Goal: Task Accomplishment & Management: Complete application form

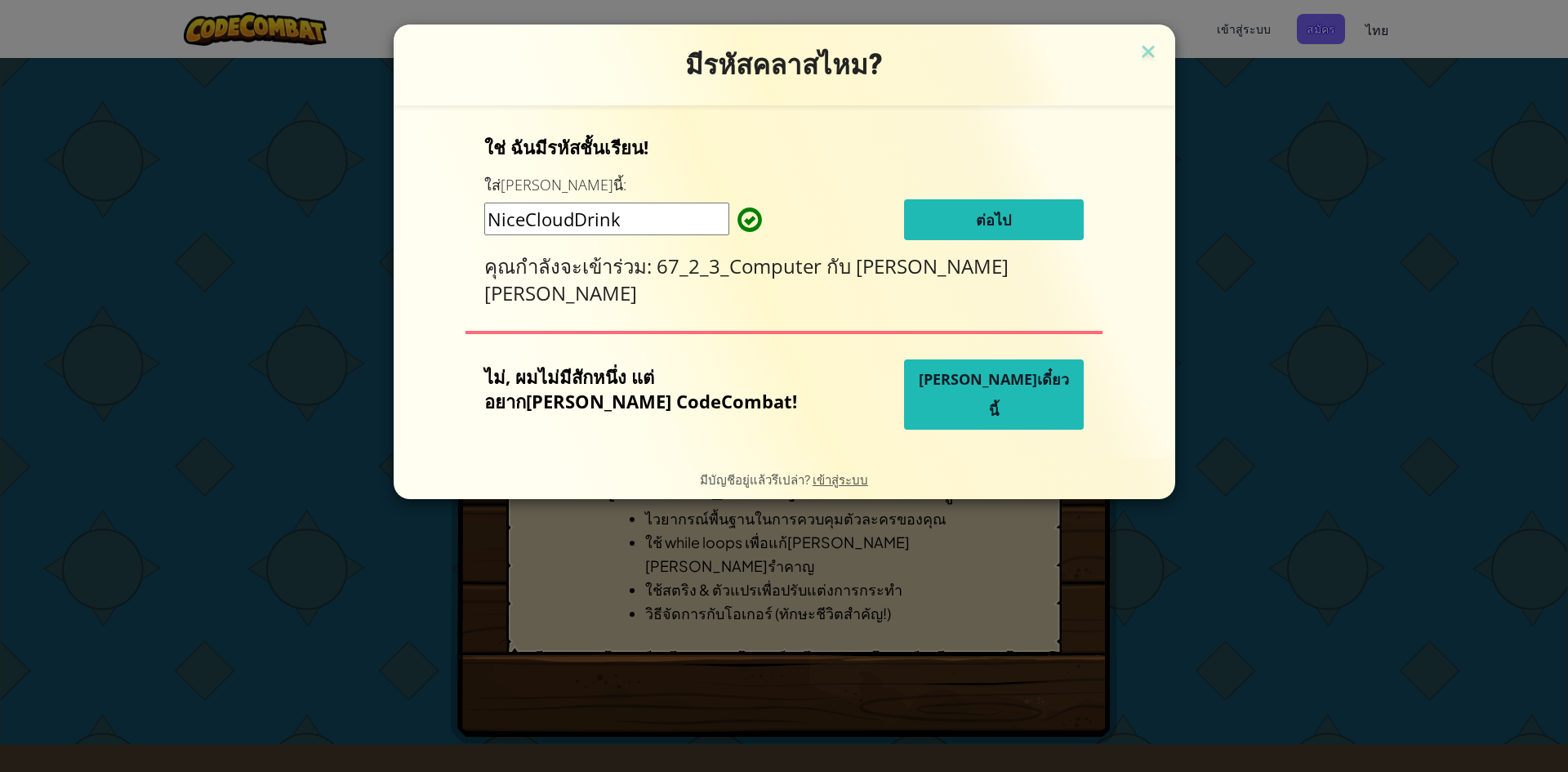
click at [1027, 227] on button "ต่อไป" at bounding box center [993, 219] width 180 height 41
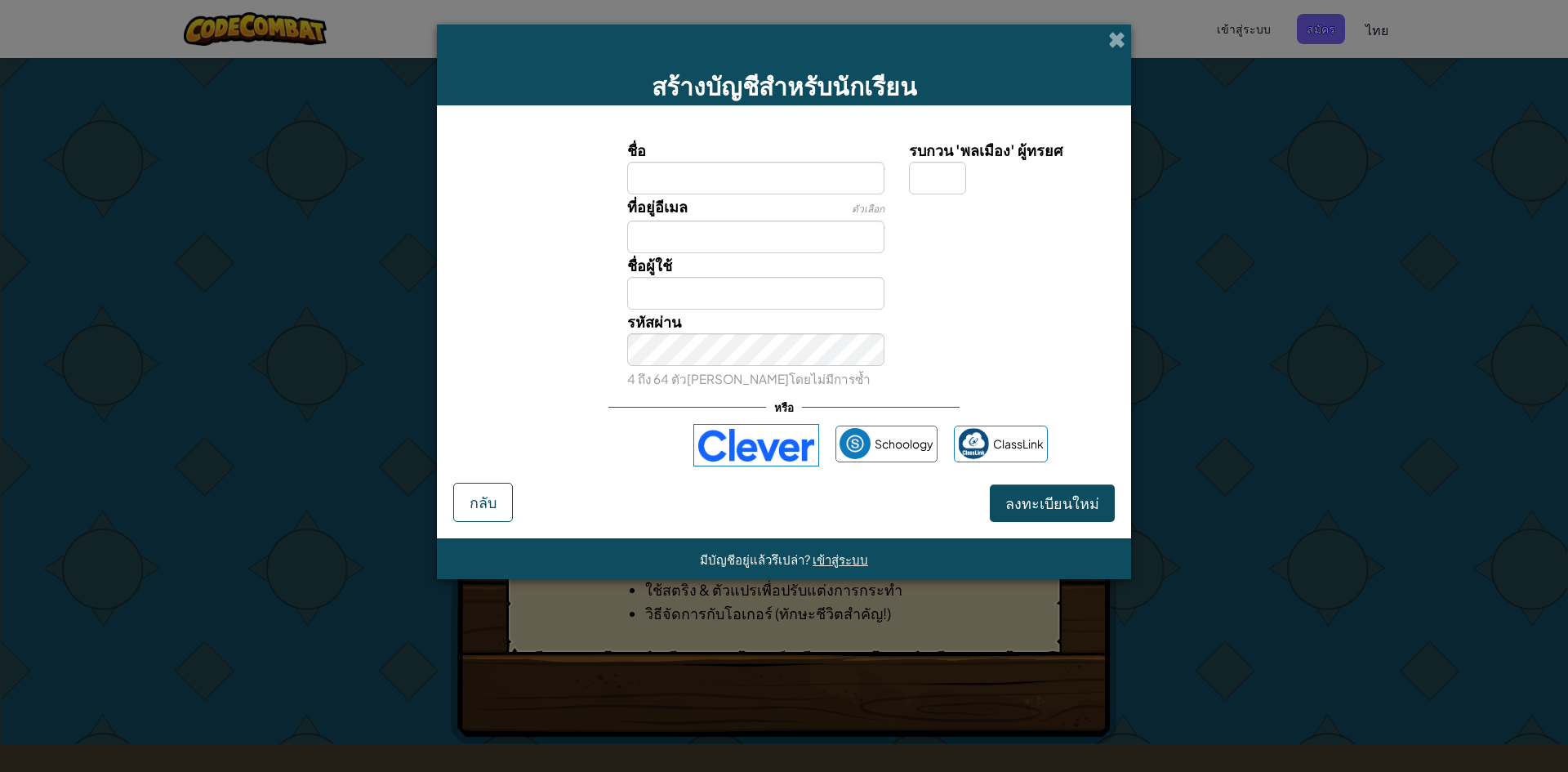
click at [779, 182] on input "ชื่อ" at bounding box center [756, 178] width 258 height 33
click at [810, 144] on label "ชื่อ" at bounding box center [756, 150] width 258 height 24
click at [810, 162] on input "ชื่อ" at bounding box center [756, 178] width 258 height 33
type input ";"
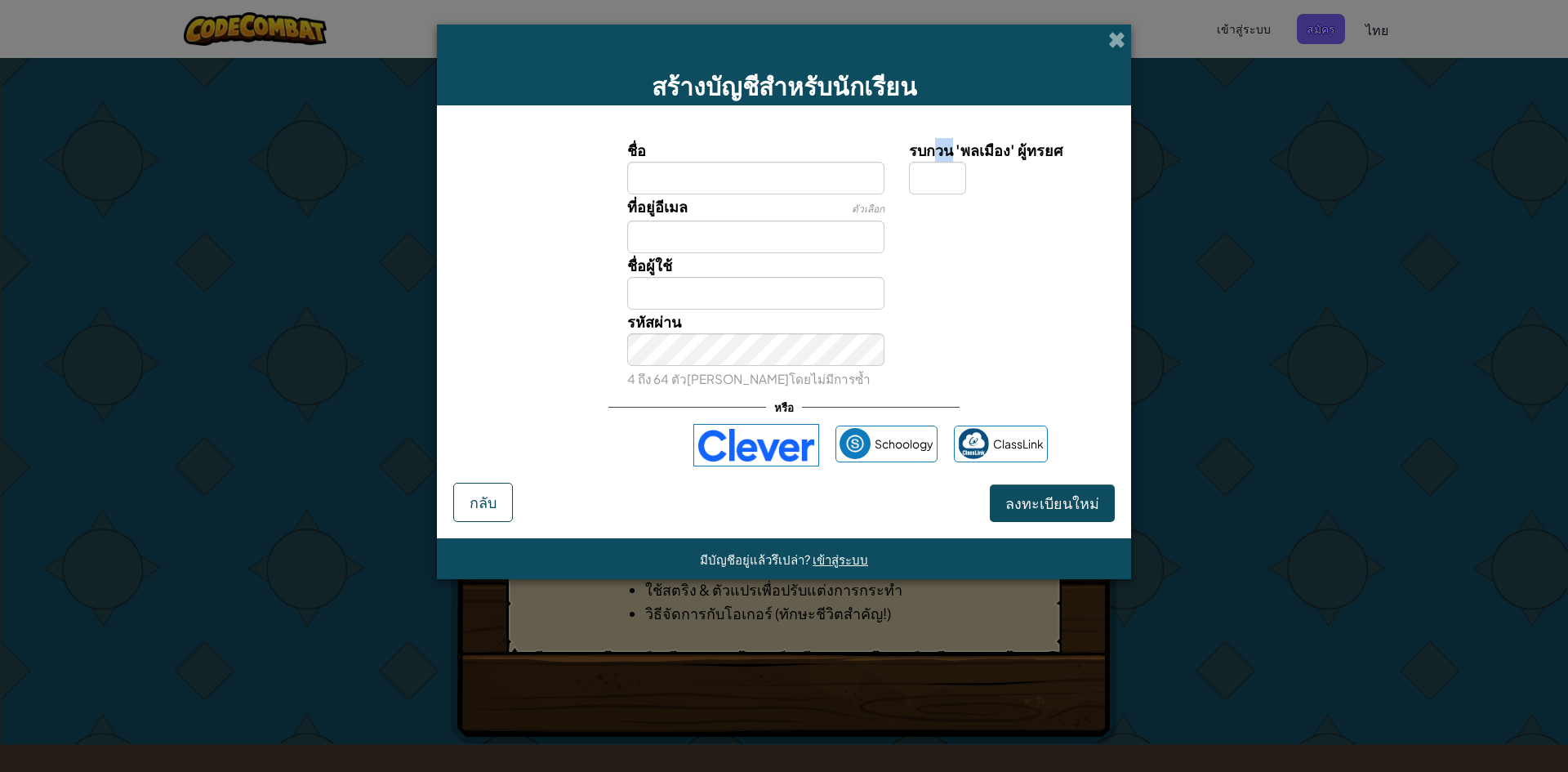
drag, startPoint x: 950, startPoint y: 157, endPoint x: 937, endPoint y: 165, distance: 15.3
click at [937, 163] on div "รบกวน 'พลเมือง' ผู้ทรยศ" at bounding box center [1009, 166] width 202 height 57
drag, startPoint x: 922, startPoint y: 166, endPoint x: 897, endPoint y: 164, distance: 25.1
click at [897, 164] on div "รบกวน 'พลเมือง' ผู้ทรยศ" at bounding box center [1009, 166] width 226 height 57
click at [819, 175] on input "ชื่อ" at bounding box center [756, 178] width 258 height 33
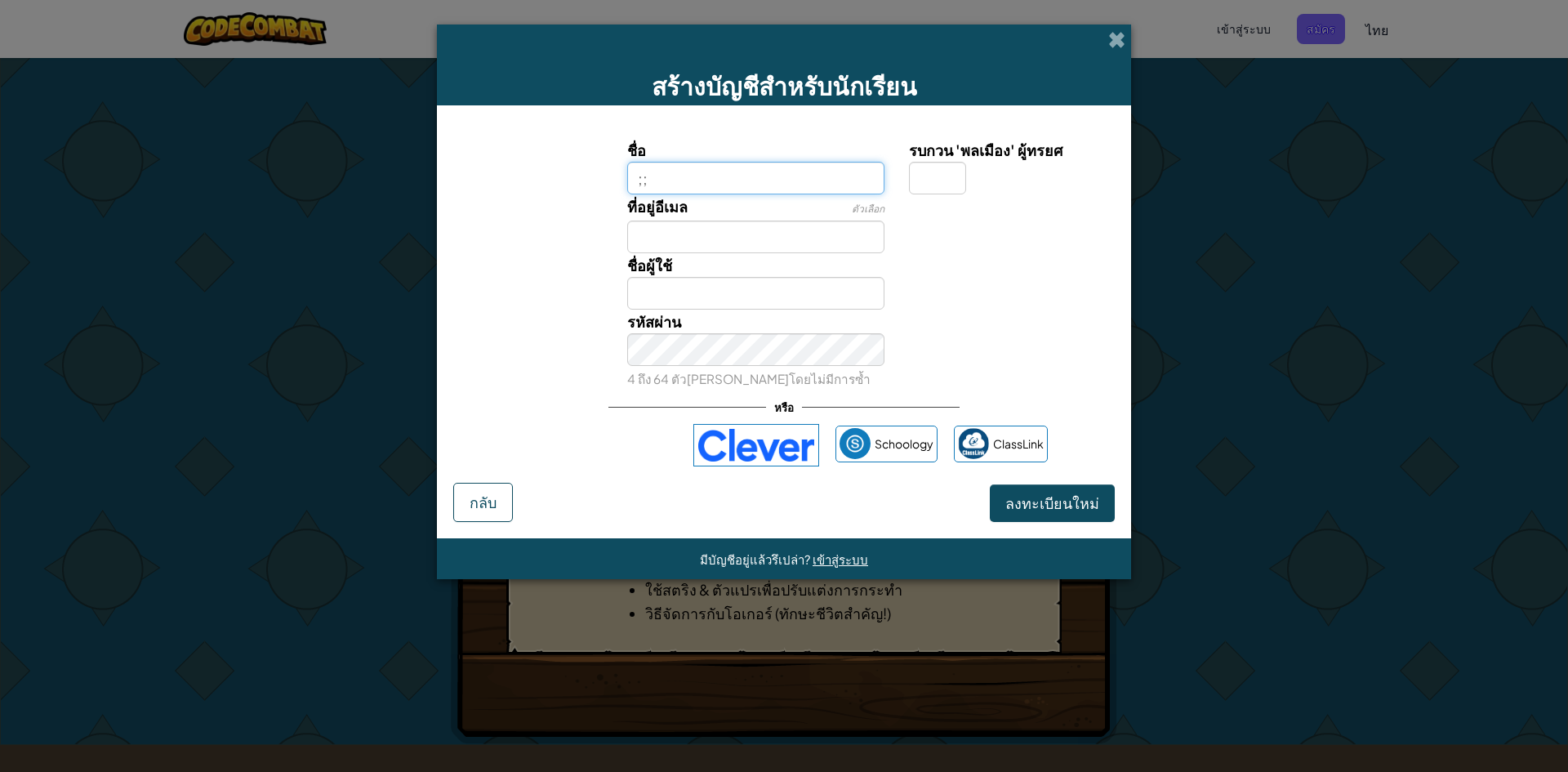
type input ";"
type input ":"
click at [673, 173] on input "ชื่อ" at bounding box center [756, 178] width 258 height 33
click at [669, 107] on form "ชื่อ รบกวน 'พลเมือง' ผู้ทรยศ ที่อยู่อีเมล ตัวเลือก ชื่อผู้ใช้ มีคนใช้ชื่อผู้ใช้…" at bounding box center [784, 321] width 694 height 433
click at [679, 160] on label "ชื่อ" at bounding box center [756, 150] width 258 height 24
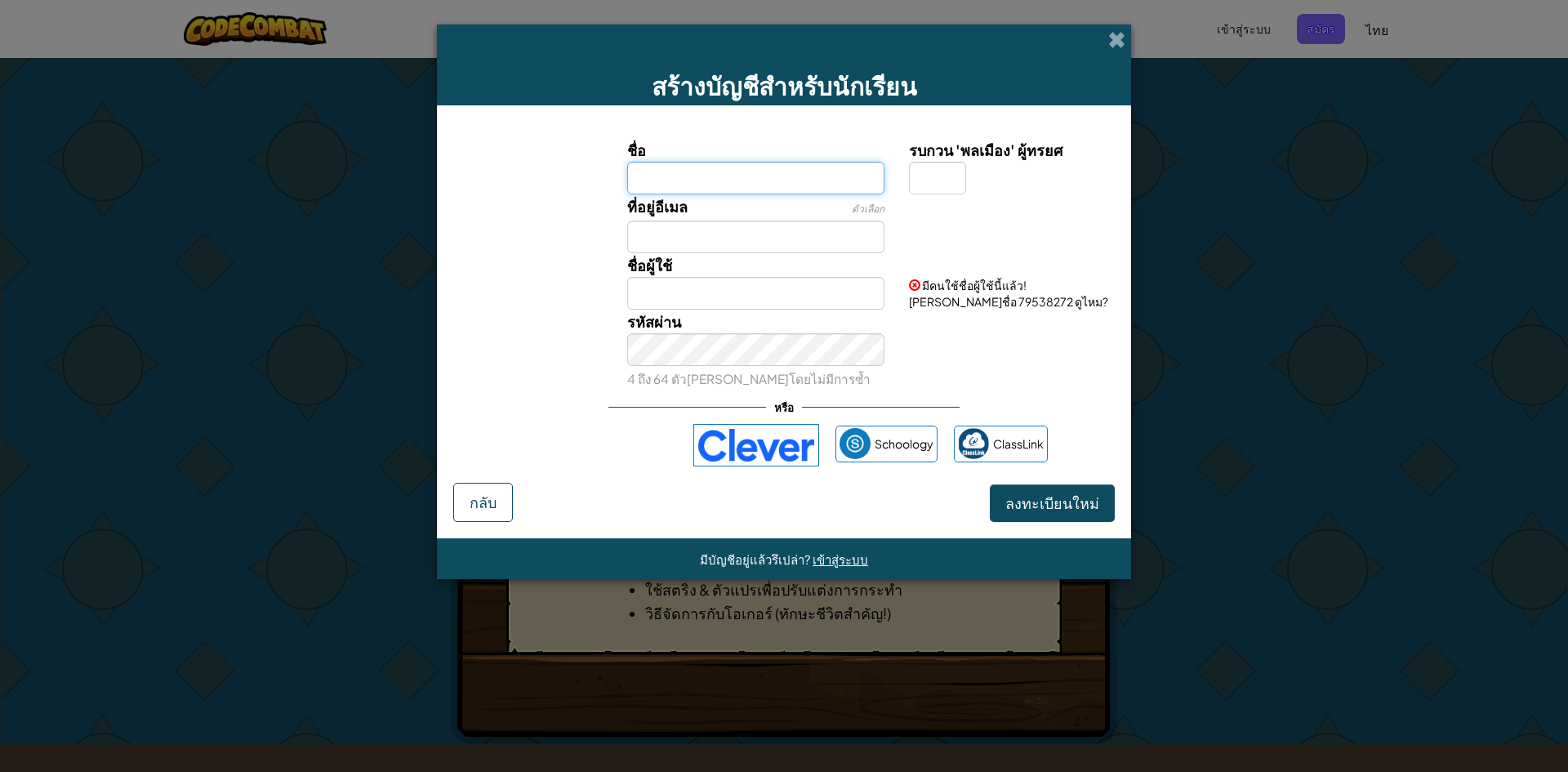
click at [679, 162] on input "ชื่อ" at bounding box center [756, 178] width 258 height 33
type input ";"
type input "`"
type input ";"
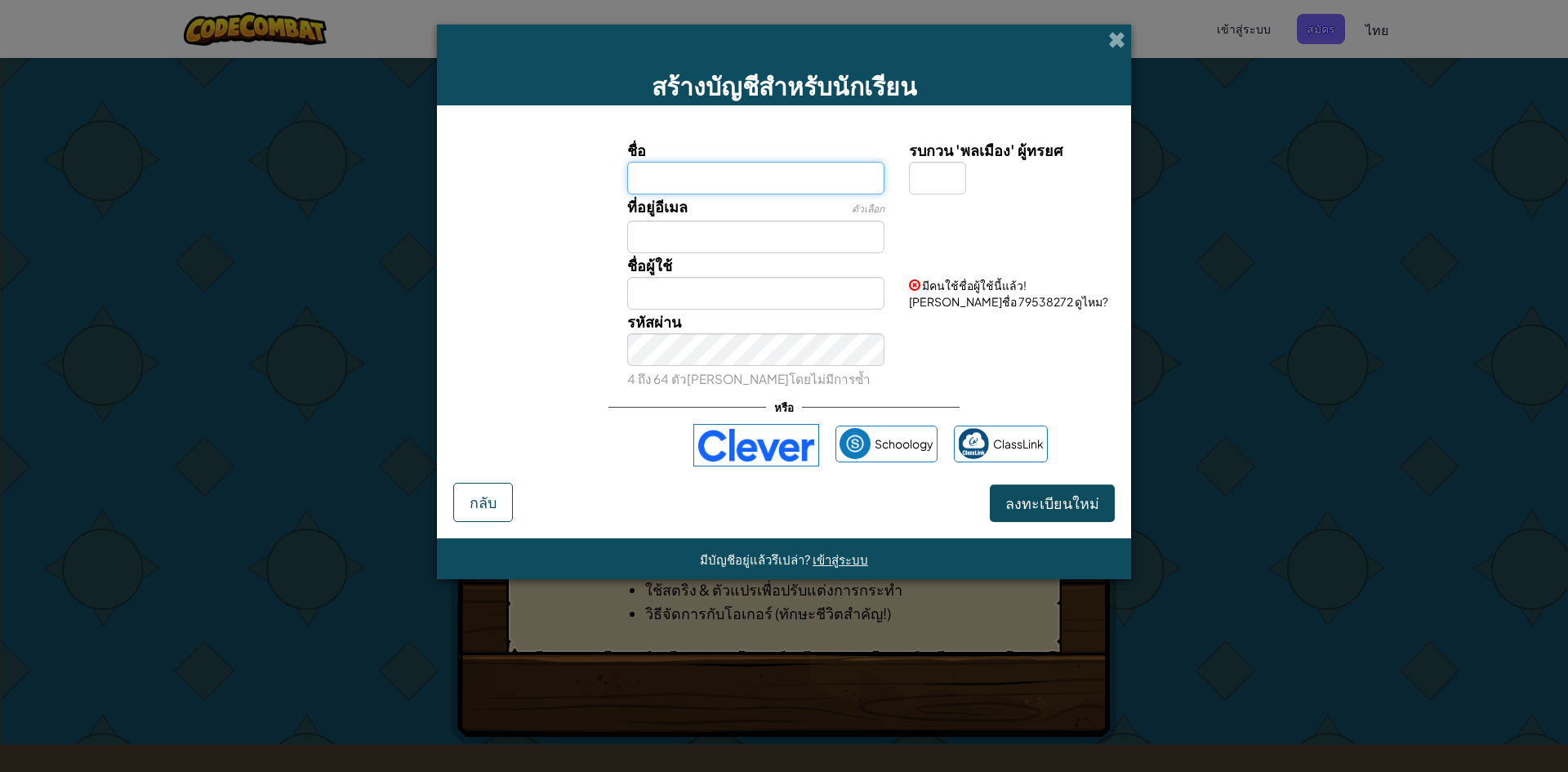
type input "ซ"
drag, startPoint x: 1308, startPoint y: 39, endPoint x: 772, endPoint y: 161, distance: 549.7
click at [772, 161] on label "ชื่อ" at bounding box center [756, 150] width 258 height 24
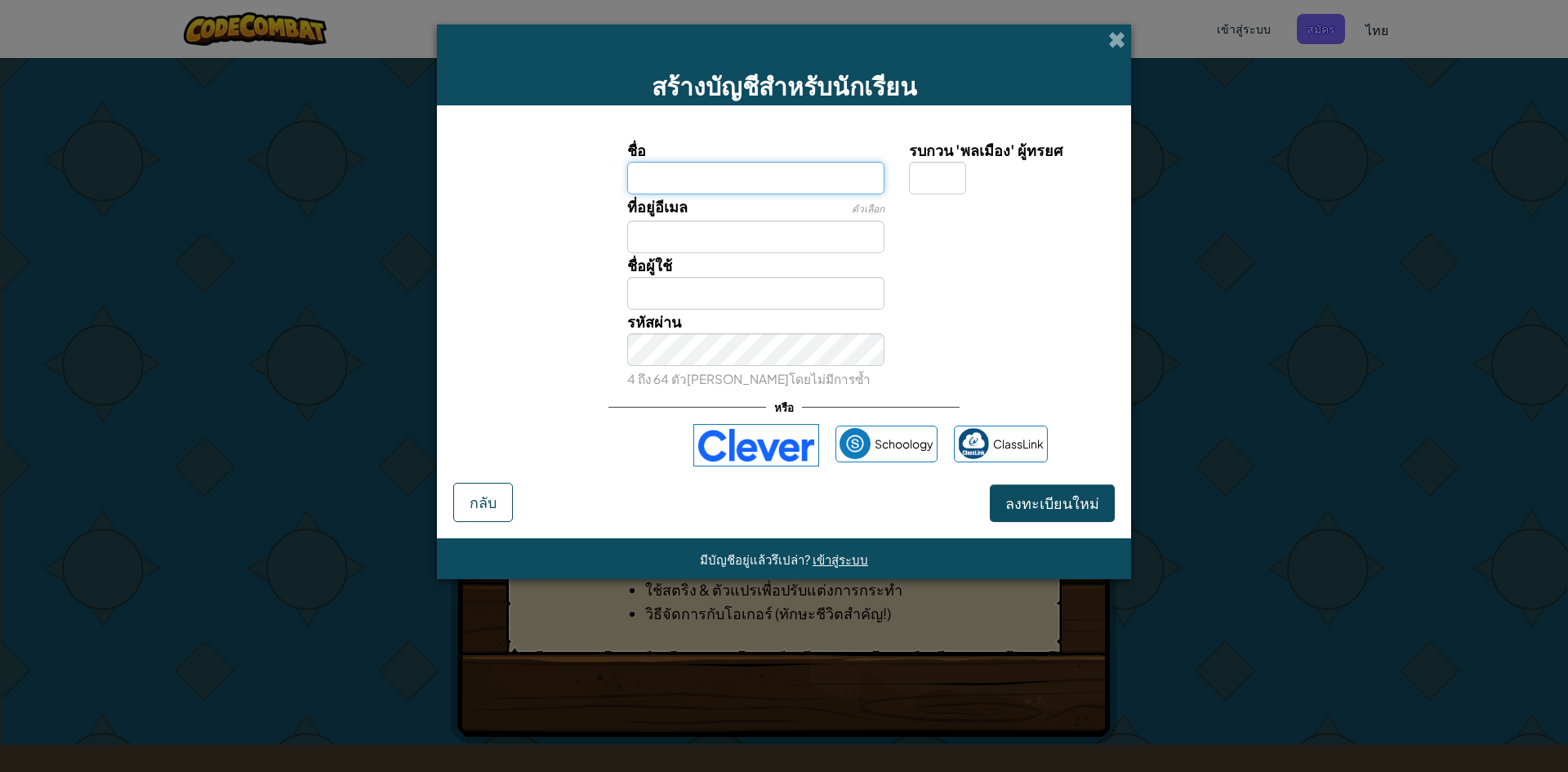
click at [772, 162] on input "ชื่อ" at bounding box center [756, 178] width 258 height 33
type input "ซ"
click at [865, 150] on label "ชื่อ" at bounding box center [756, 150] width 258 height 24
click at [865, 162] on input "ชื่อ" at bounding box center [756, 178] width 258 height 33
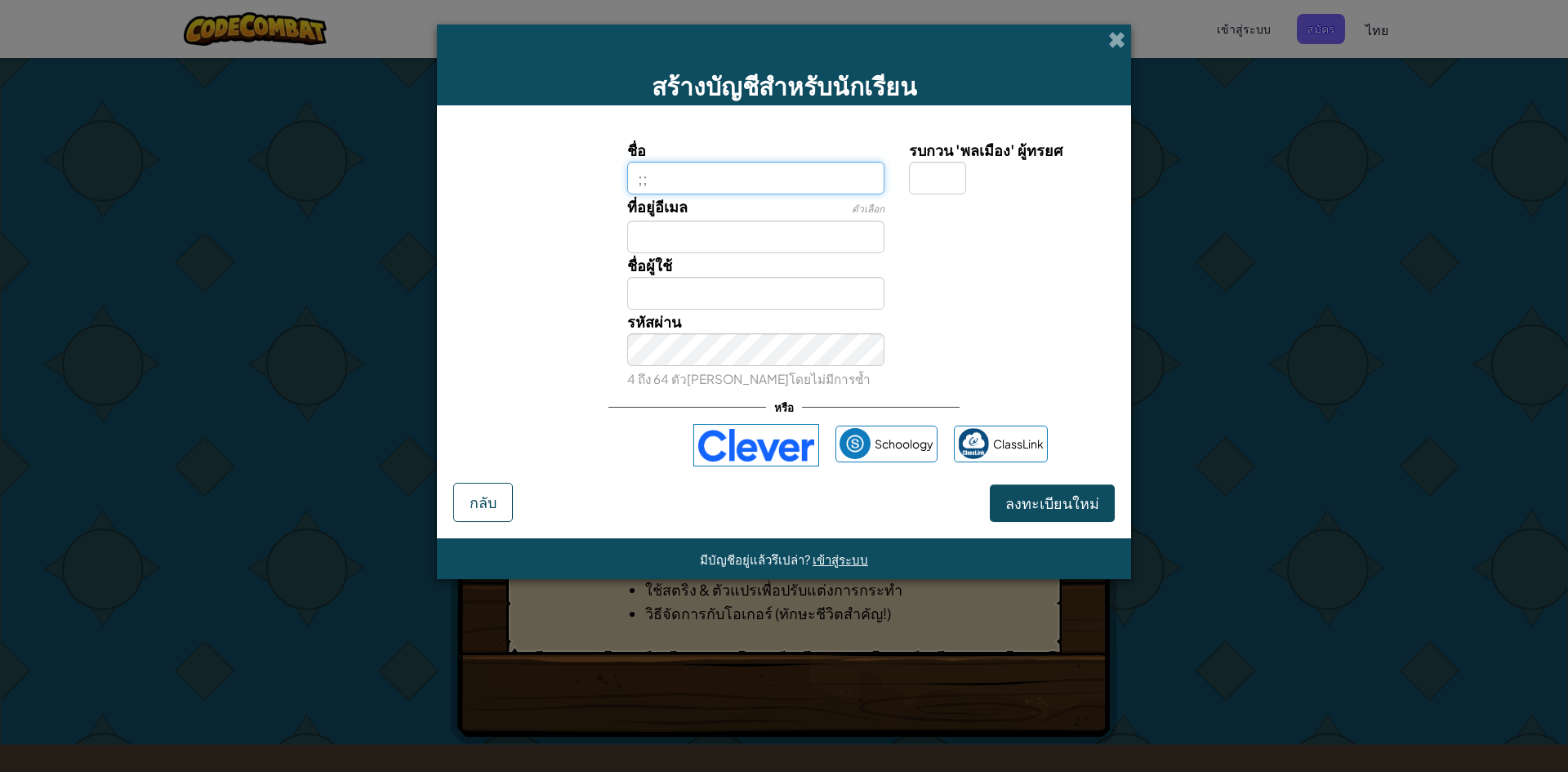
type input ";"
type input "ซ"
type input "ว"
type input "ซ"
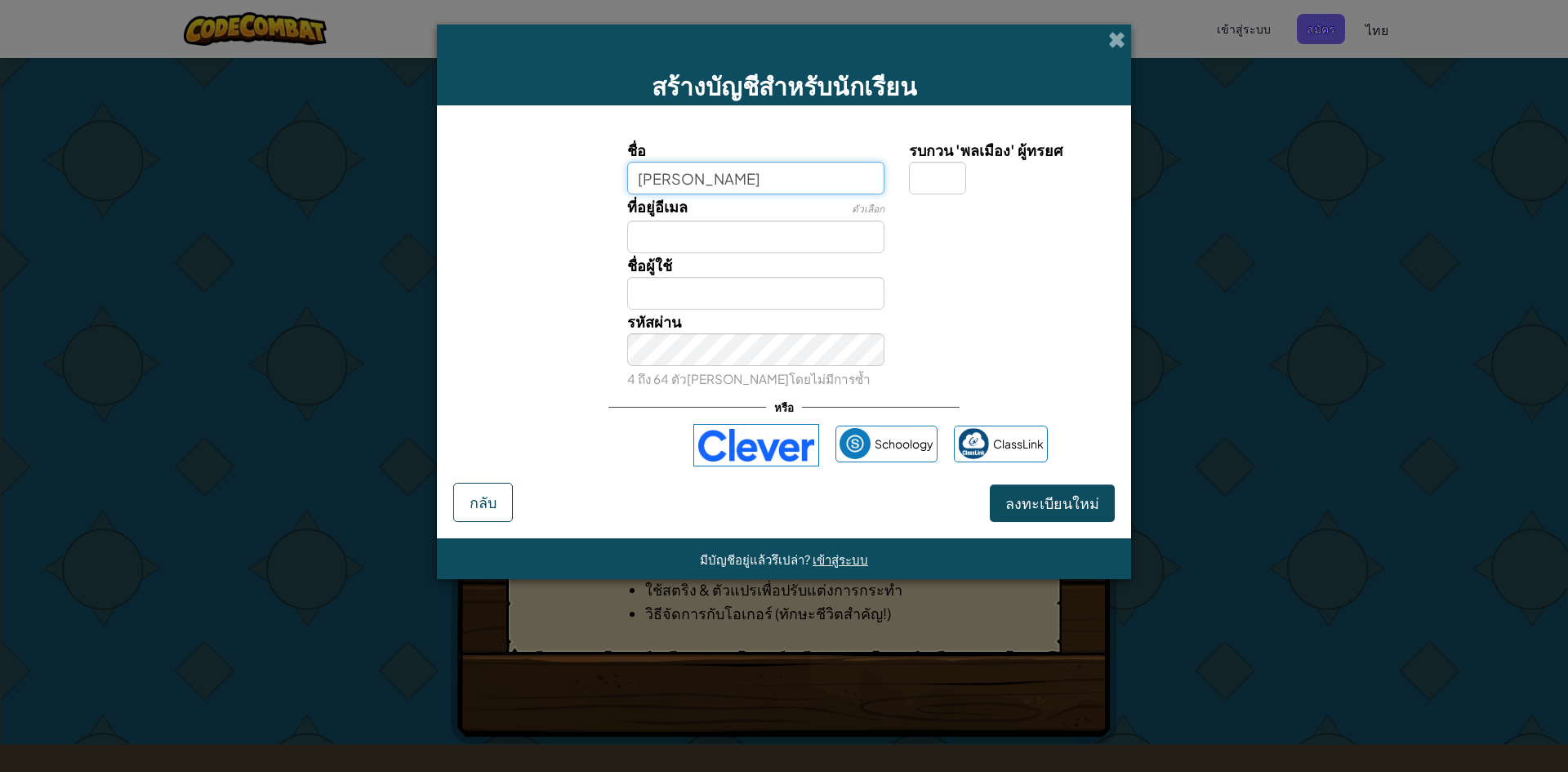
type input "วัชรพล"
click at [989, 484] on button "ลงทะเบียนใหม่" at bounding box center [1052, 503] width 125 height 38
type input "วัชรพล"
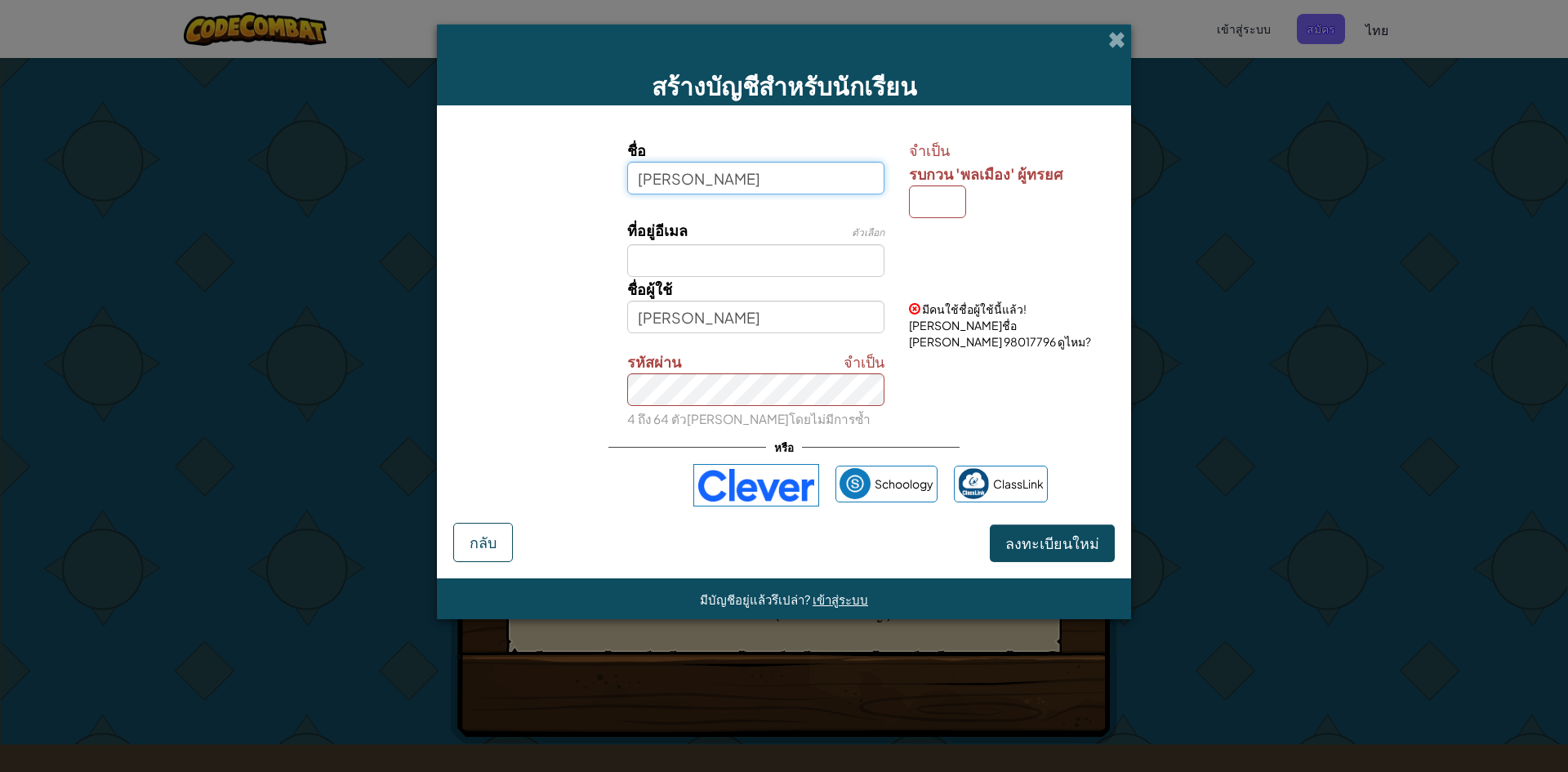
type input "วัชรพล ธ"
click at [989, 524] on button "ลงทะเบียนใหม่" at bounding box center [1052, 543] width 125 height 38
type input "วัชรพล ธ"
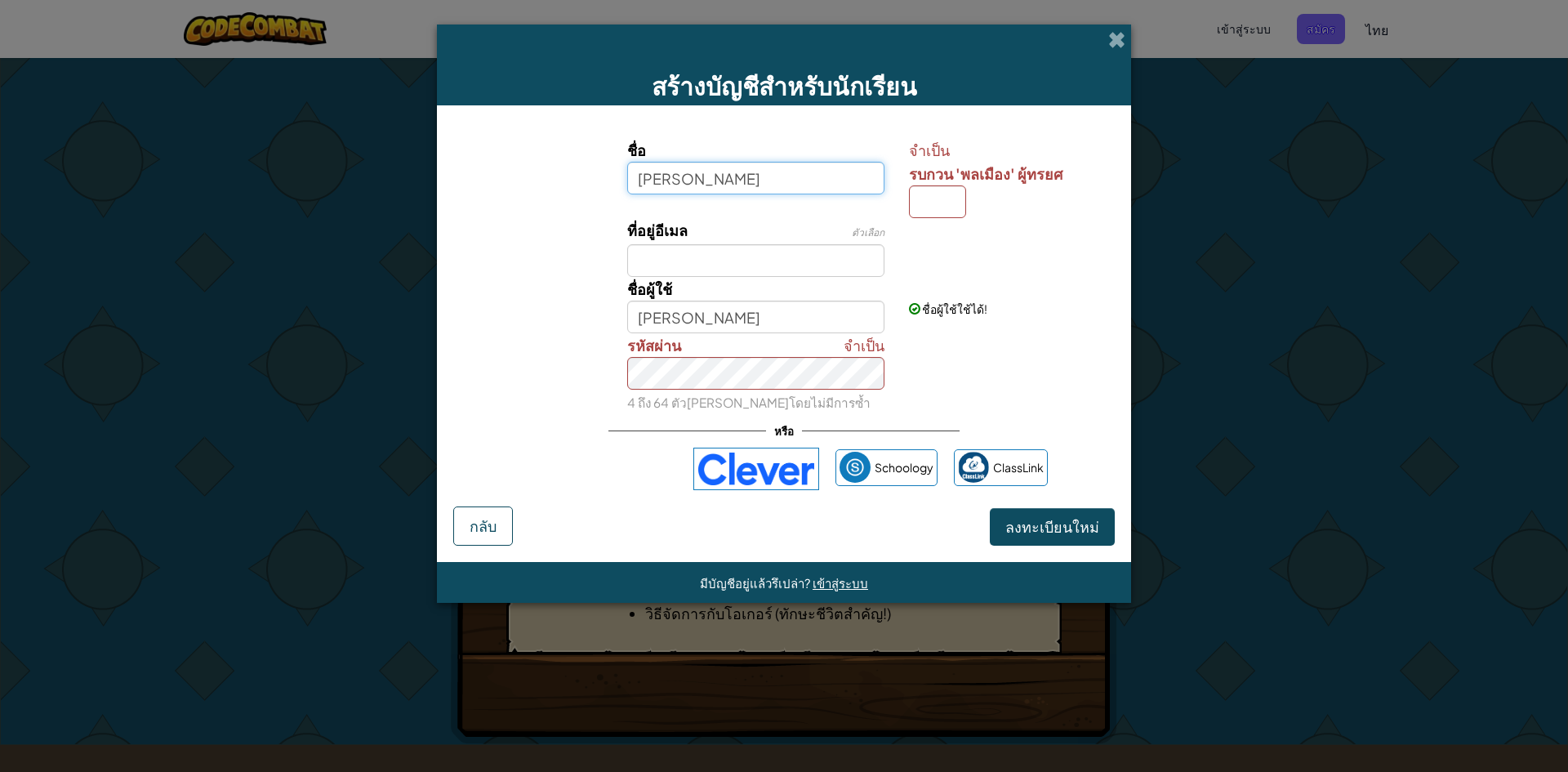
click at [989, 508] on button "ลงทะเบียนใหม่" at bounding box center [1052, 527] width 125 height 38
type input "วัชรพล ธนูทอง"
click at [812, 246] on input "ที่อยู่อีเมล" at bounding box center [756, 261] width 258 height 33
click at [897, 273] on div "ที่อยู่อีเมล ตัวเลือก" at bounding box center [784, 247] width 678 height 59
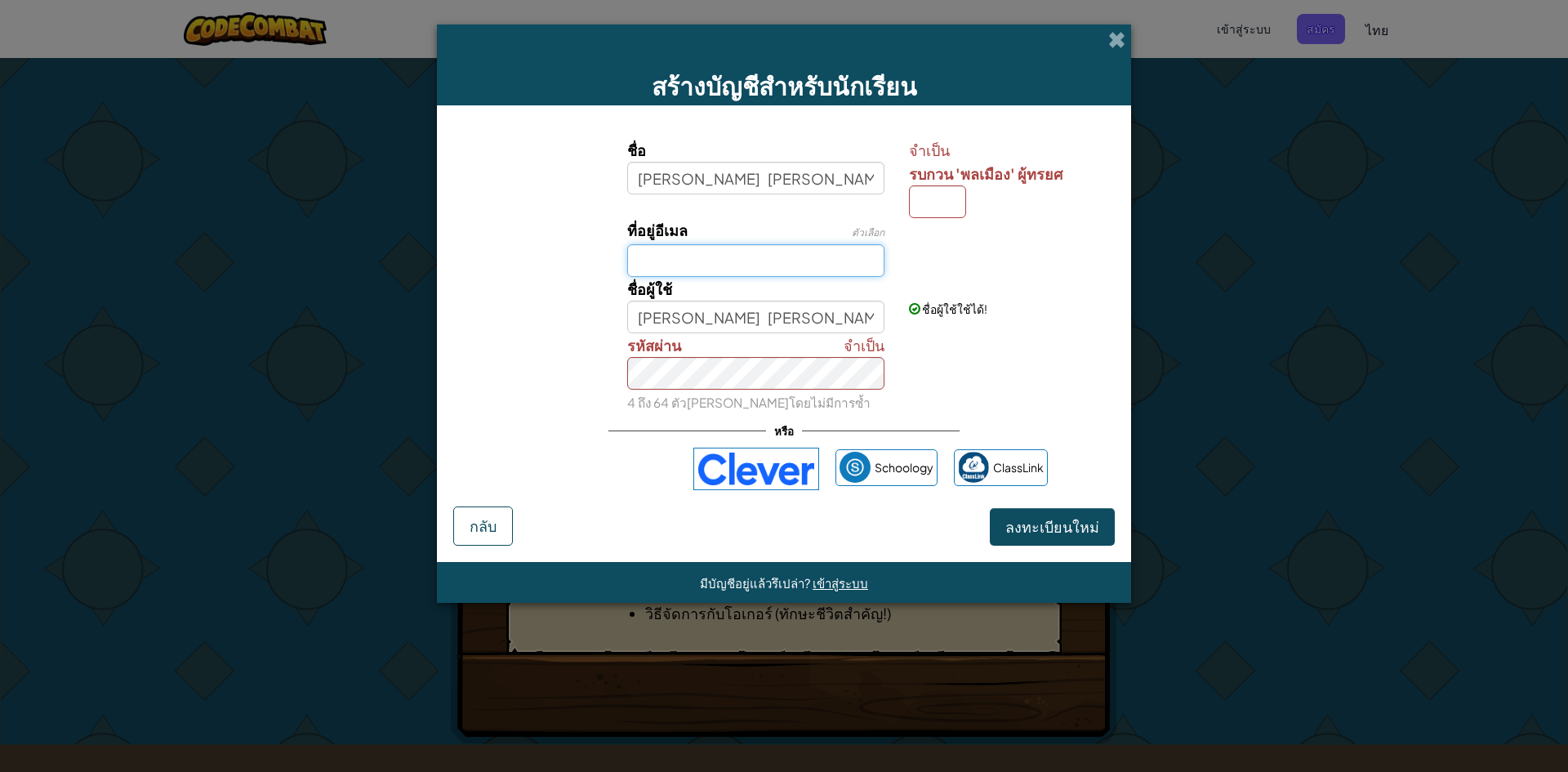
click at [835, 254] on input "ที่อยู่อีเมล" at bounding box center [756, 261] width 258 height 33
drag, startPoint x: 679, startPoint y: 57, endPoint x: 665, endPoint y: 57, distance: 14.0
click at [678, 57] on div "สร้างบัญชีสำหรับนักเรียน" at bounding box center [784, 65] width 694 height 81
click at [914, 212] on input "รบกวน 'พลเมือง' ผู้ทรยศ" at bounding box center [937, 201] width 57 height 33
type input "9"
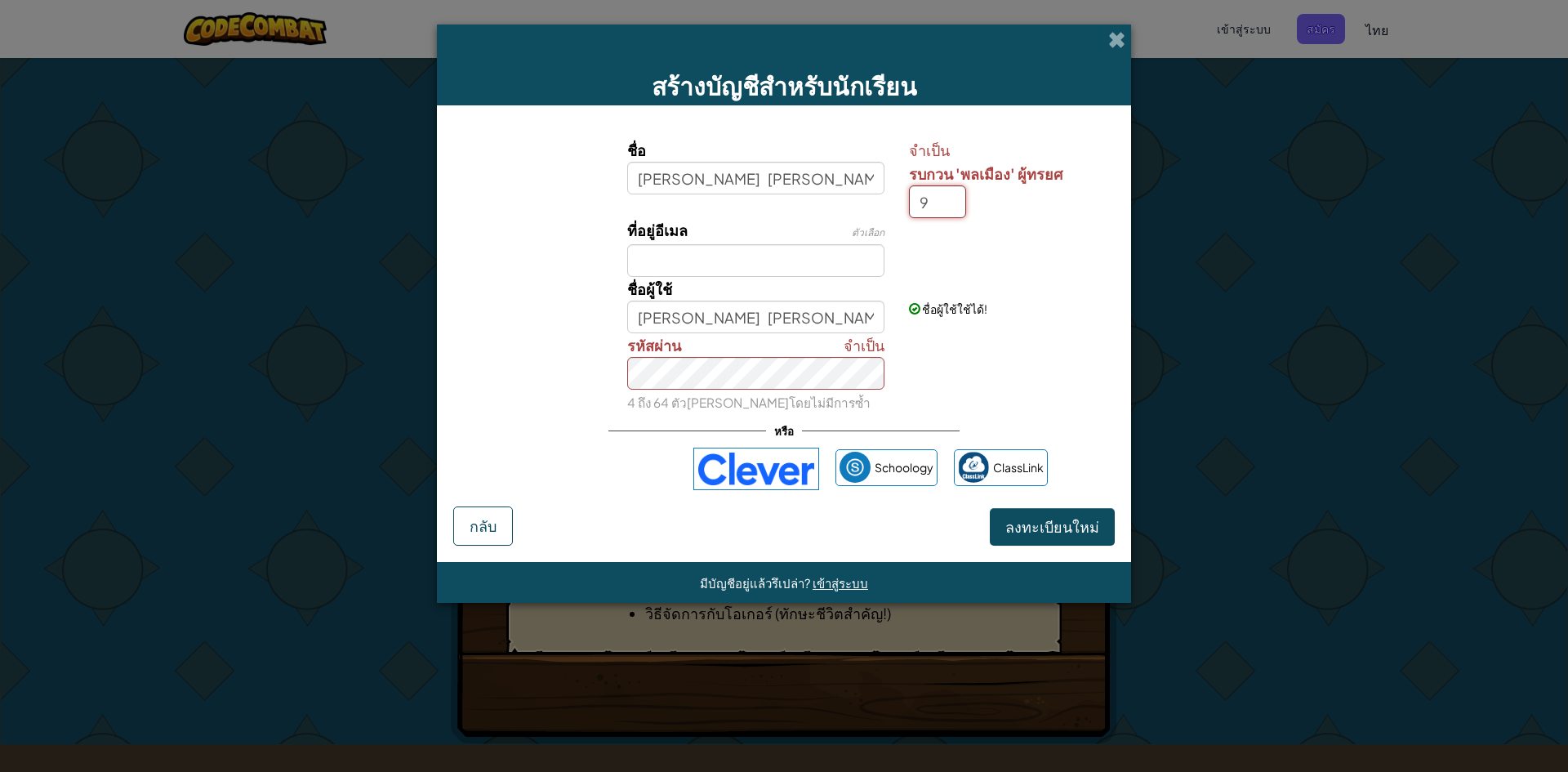
drag, startPoint x: 931, startPoint y: 192, endPoint x: 838, endPoint y: 171, distance: 95.3
click at [930, 193] on input "9" at bounding box center [937, 201] width 57 height 33
click at [699, 255] on input "ที่อยู่อีเมล" at bounding box center [756, 261] width 258 height 33
click at [653, 261] on input "ที่อยู่อีเมล" at bounding box center [756, 261] width 258 height 33
click at [719, 266] on input "ที่อยู่อีเมล" at bounding box center [756, 261] width 258 height 33
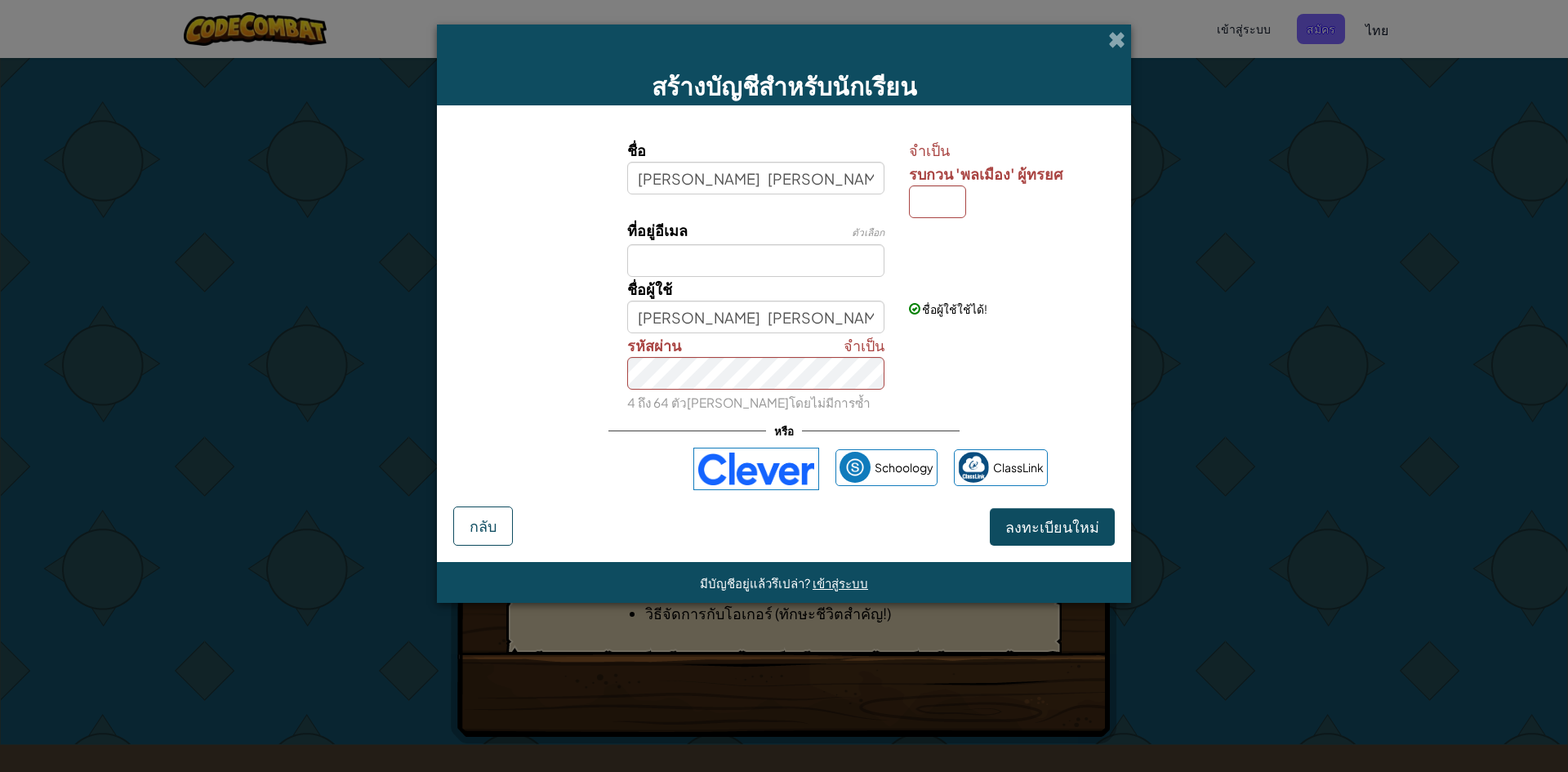
click at [1072, 393] on div "จำเป็น รหัสผ่าน 4 ถึง 64 ตัวอักษรโดยไม่มีการซ้ำ" at bounding box center [784, 373] width 678 height 81
click at [742, 252] on input "ที่อยู่อีเมล" at bounding box center [756, 261] width 258 height 33
type input "94599"
click at [939, 196] on input "รบกวน 'พลเมือง' ผู้ทรยศ" at bounding box center [937, 201] width 57 height 33
type input "ซ"
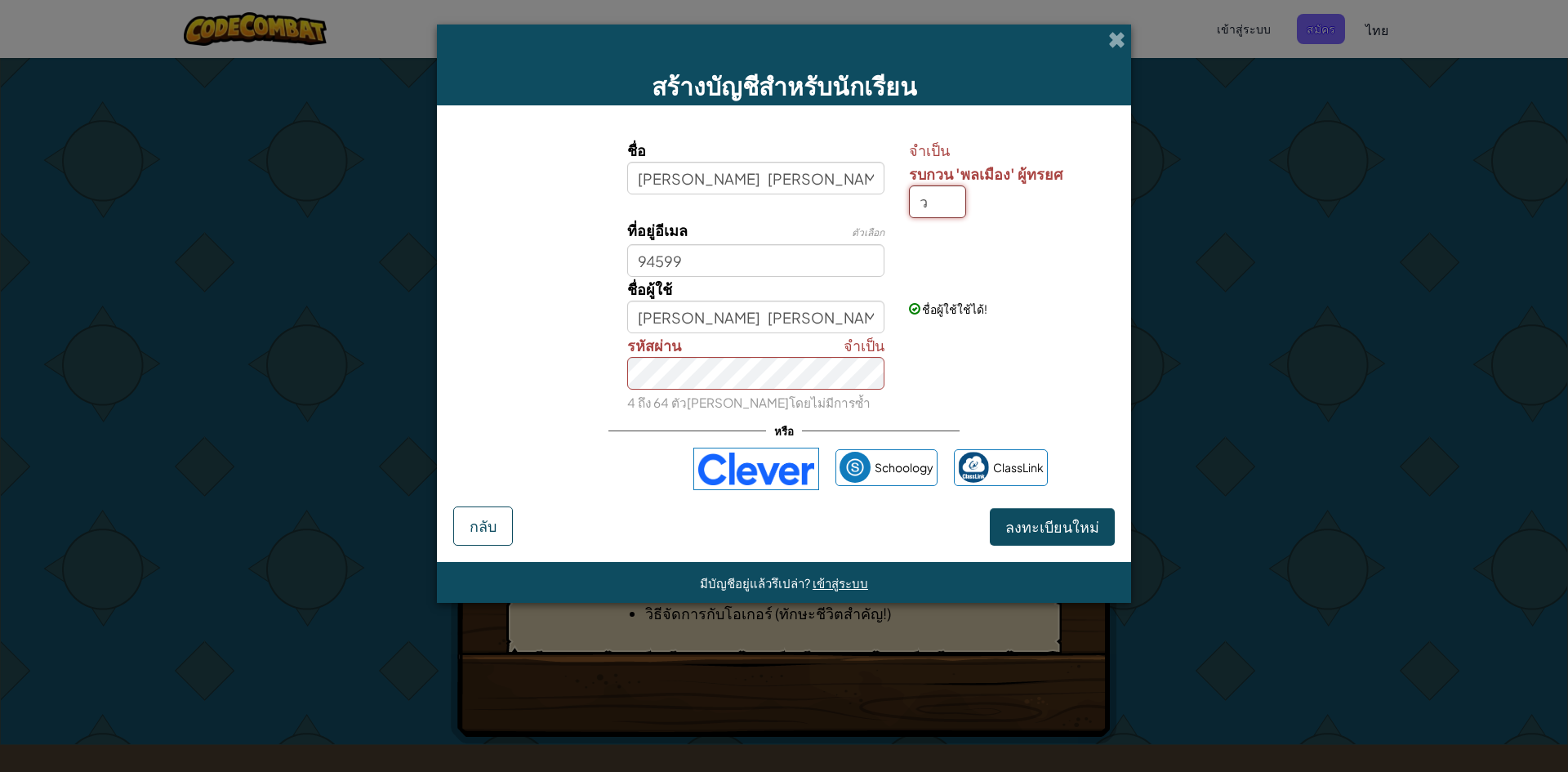
type input "ว"
type input "[PERSON_NAME] [PERSON_NAME]ว"
click at [1084, 525] on span "ลงทะเบียนใหม่" at bounding box center [1052, 526] width 93 height 19
click at [710, 257] on input "94599" at bounding box center [756, 261] width 258 height 33
click at [625, 255] on div "ที่อยู่อีเมล ตัวเลือก 94599" at bounding box center [756, 247] width 282 height 59
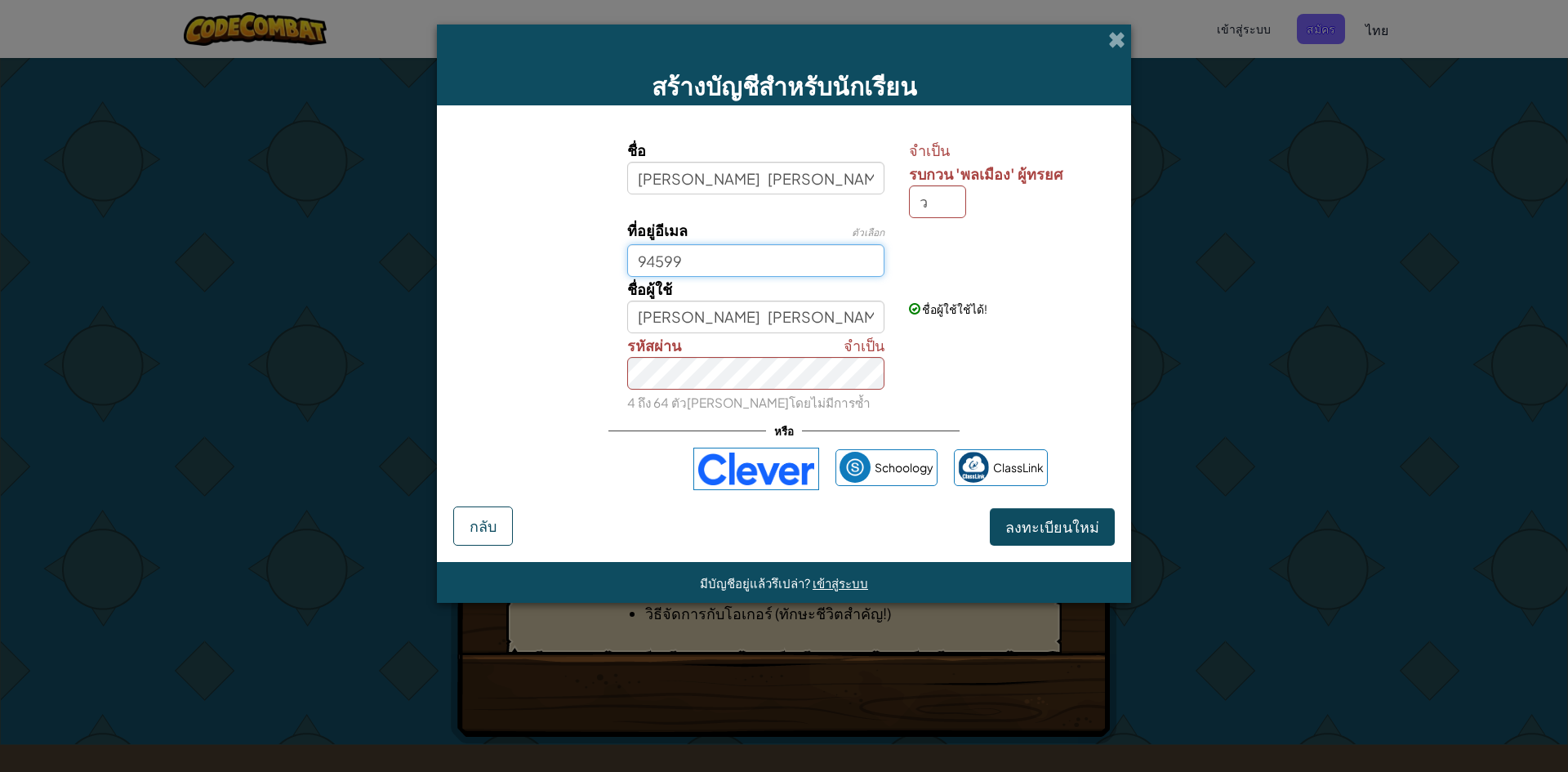
click at [629, 263] on input "94599" at bounding box center [756, 261] width 258 height 33
click at [795, 260] on input "94599" at bounding box center [756, 261] width 258 height 33
type input "94599@GMAIL.COM"
click at [989, 508] on button "ลงทะเบียนใหม่" at bounding box center [1052, 527] width 125 height 38
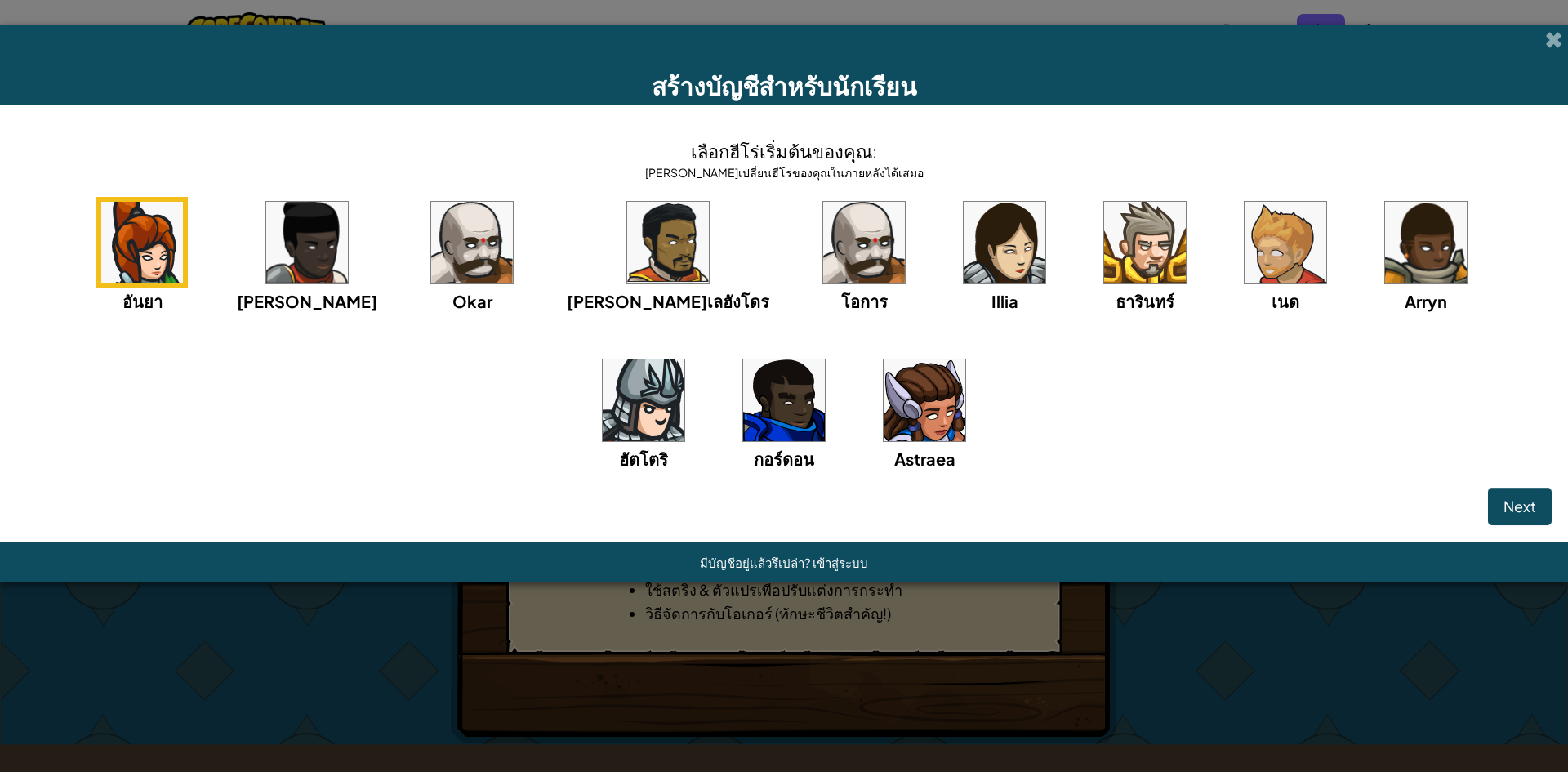
click at [1104, 263] on img at bounding box center [1144, 243] width 82 height 82
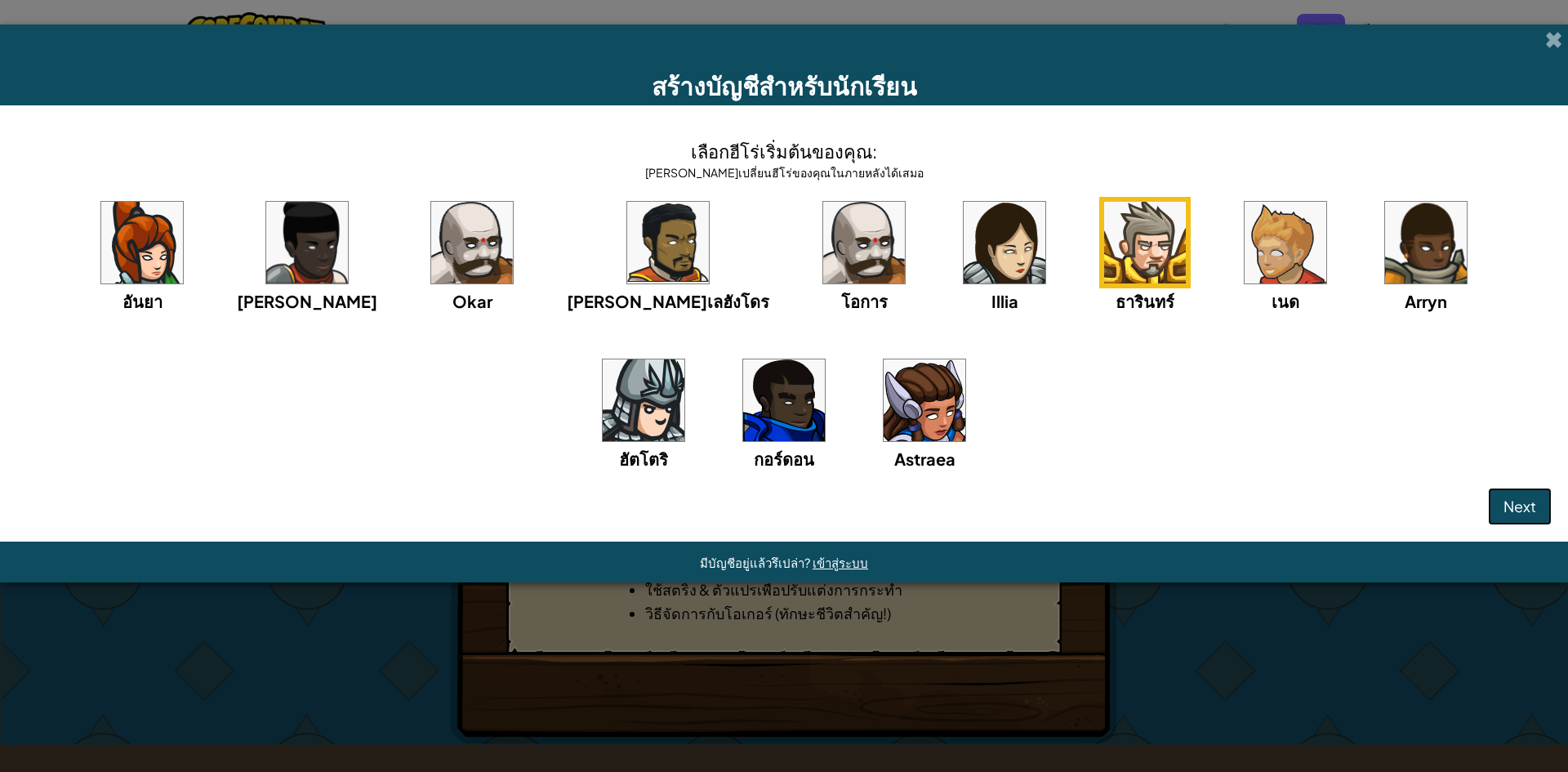
click at [1534, 493] on button "Next" at bounding box center [1519, 506] width 64 height 38
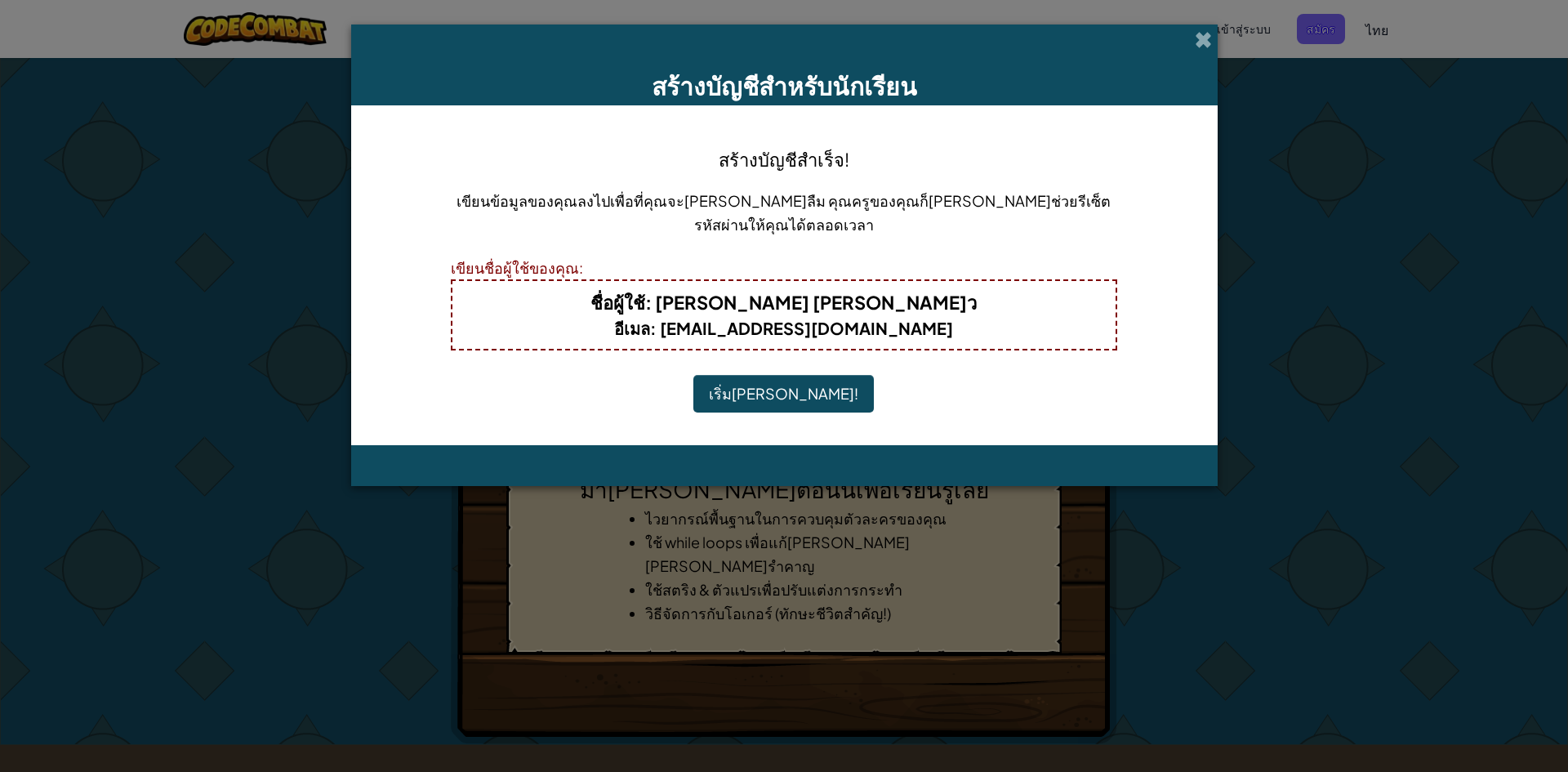
click at [798, 397] on button "เริ่มเล่น!" at bounding box center [783, 394] width 180 height 38
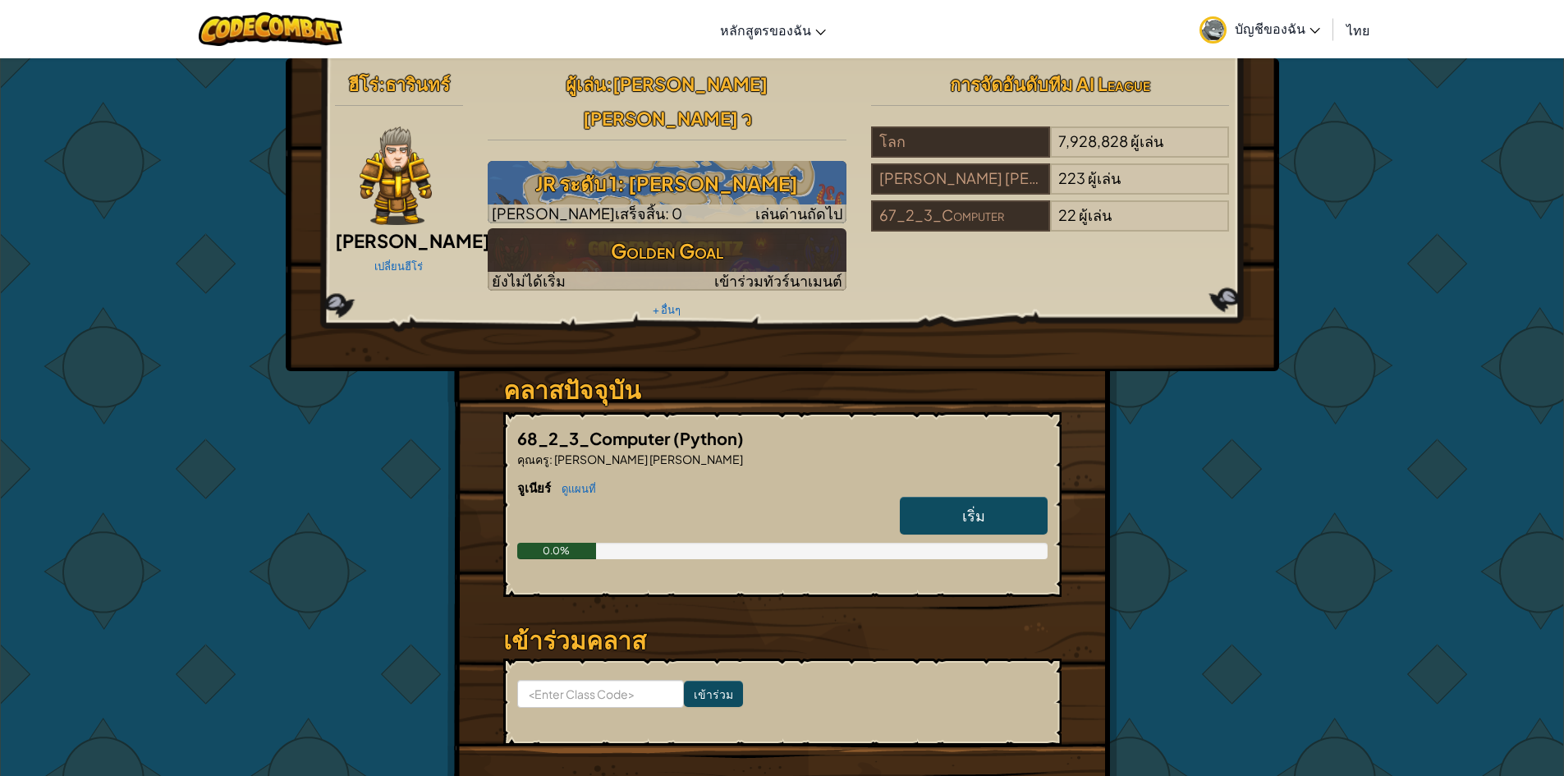
click at [953, 497] on link "เริ่ม" at bounding box center [974, 516] width 148 height 38
click at [941, 497] on link "เริ่ม" at bounding box center [974, 516] width 148 height 38
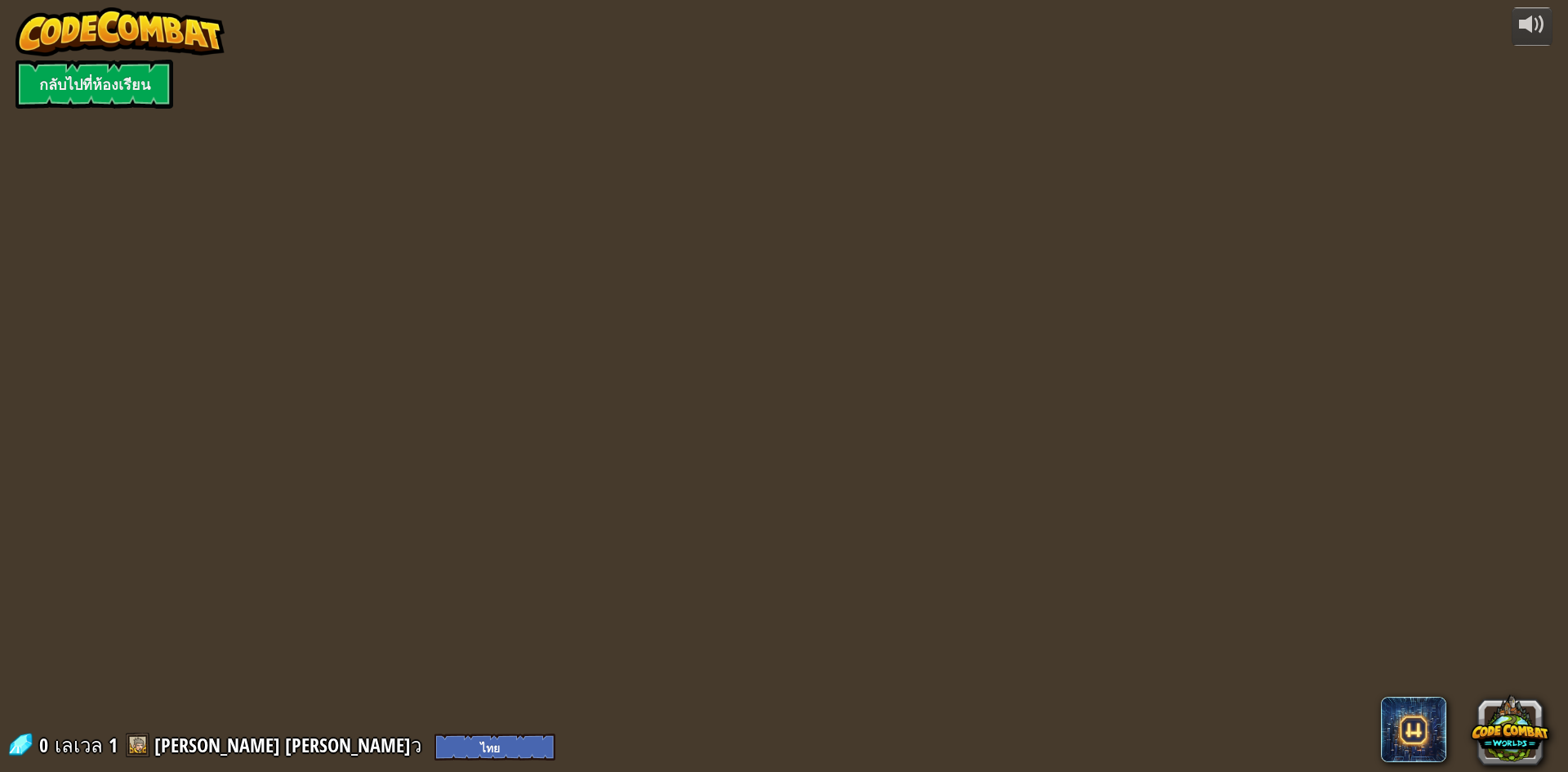
select select "th"
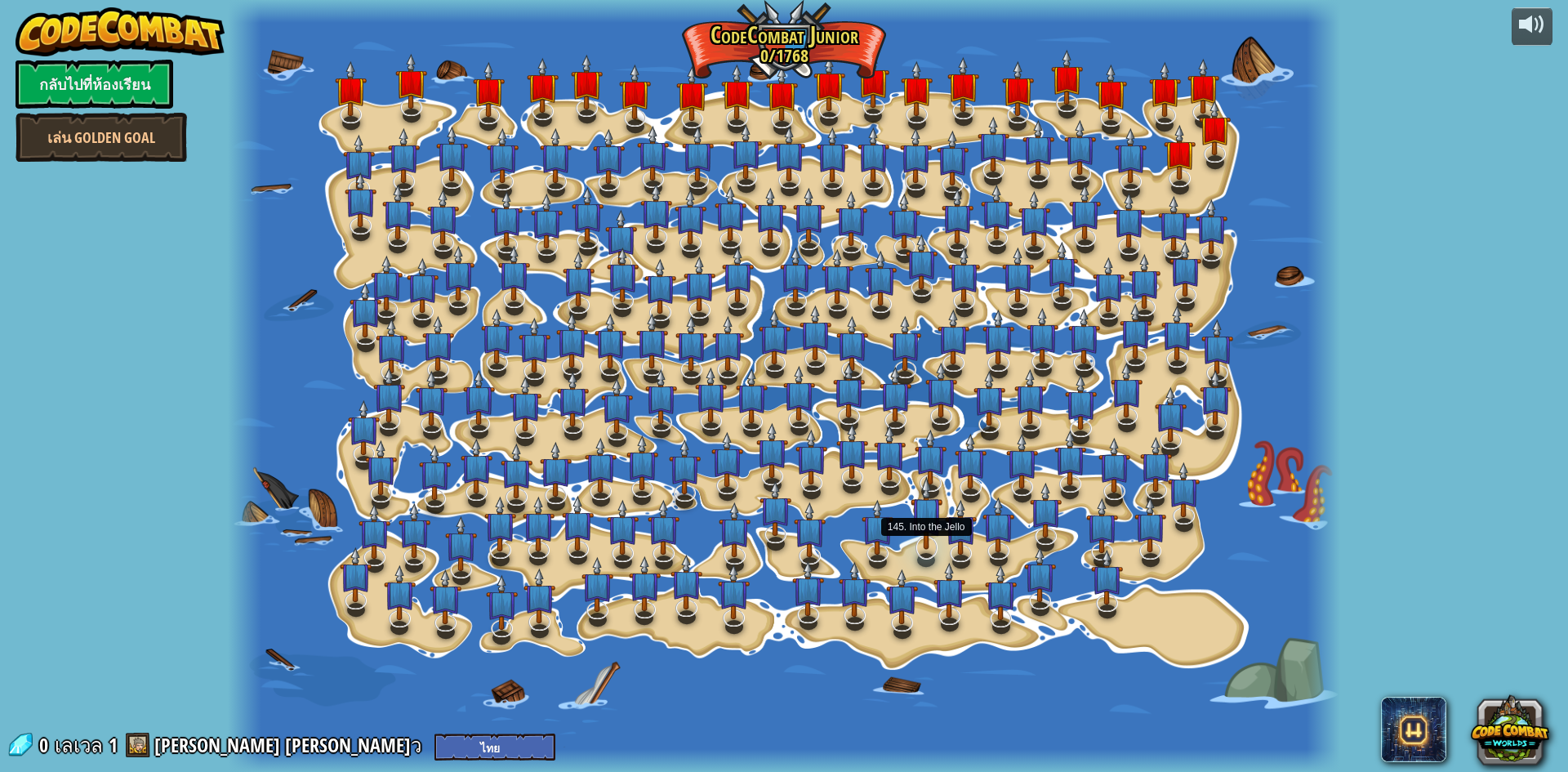
select select "th"
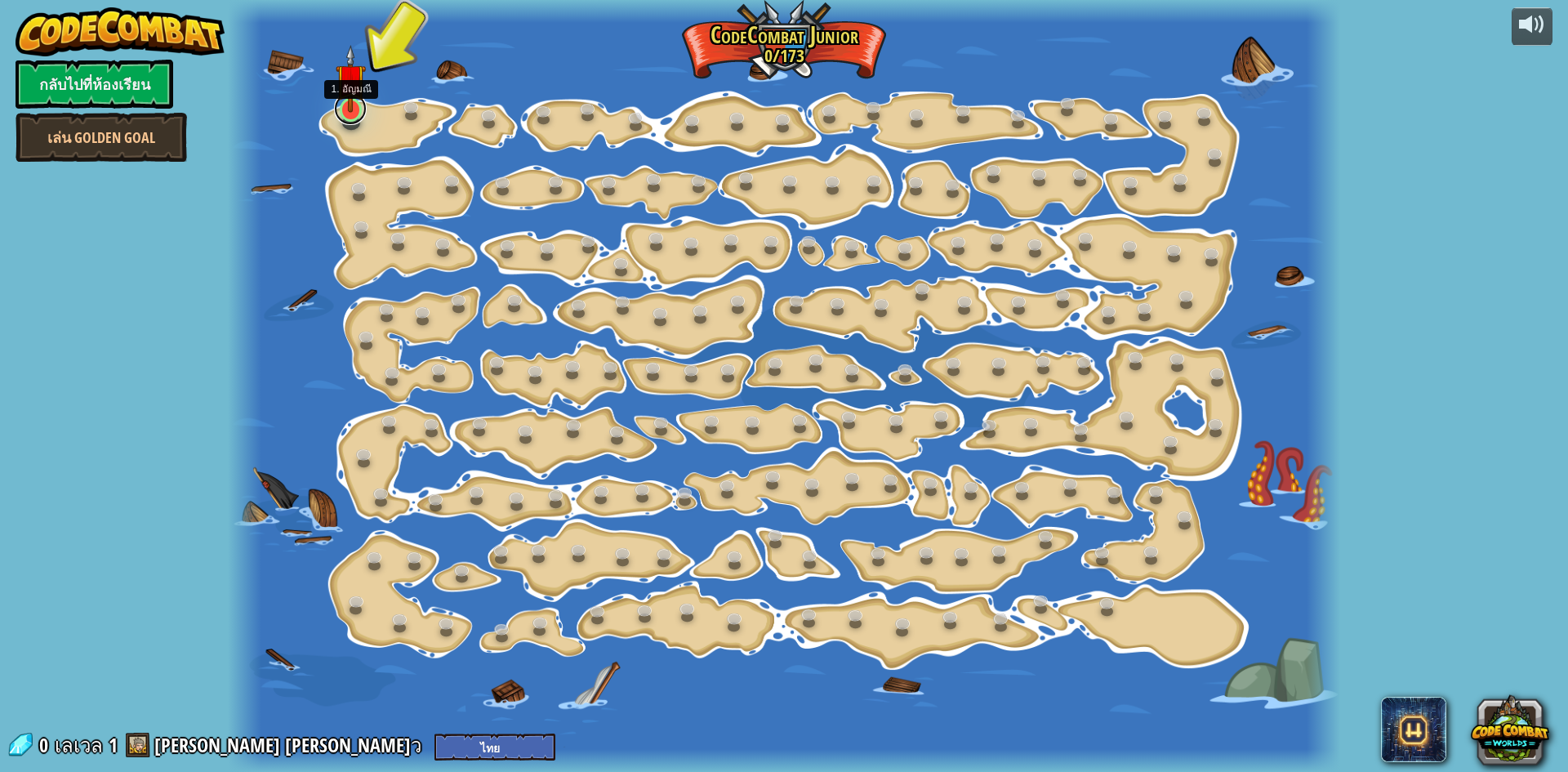
click at [345, 115] on link at bounding box center [350, 108] width 33 height 33
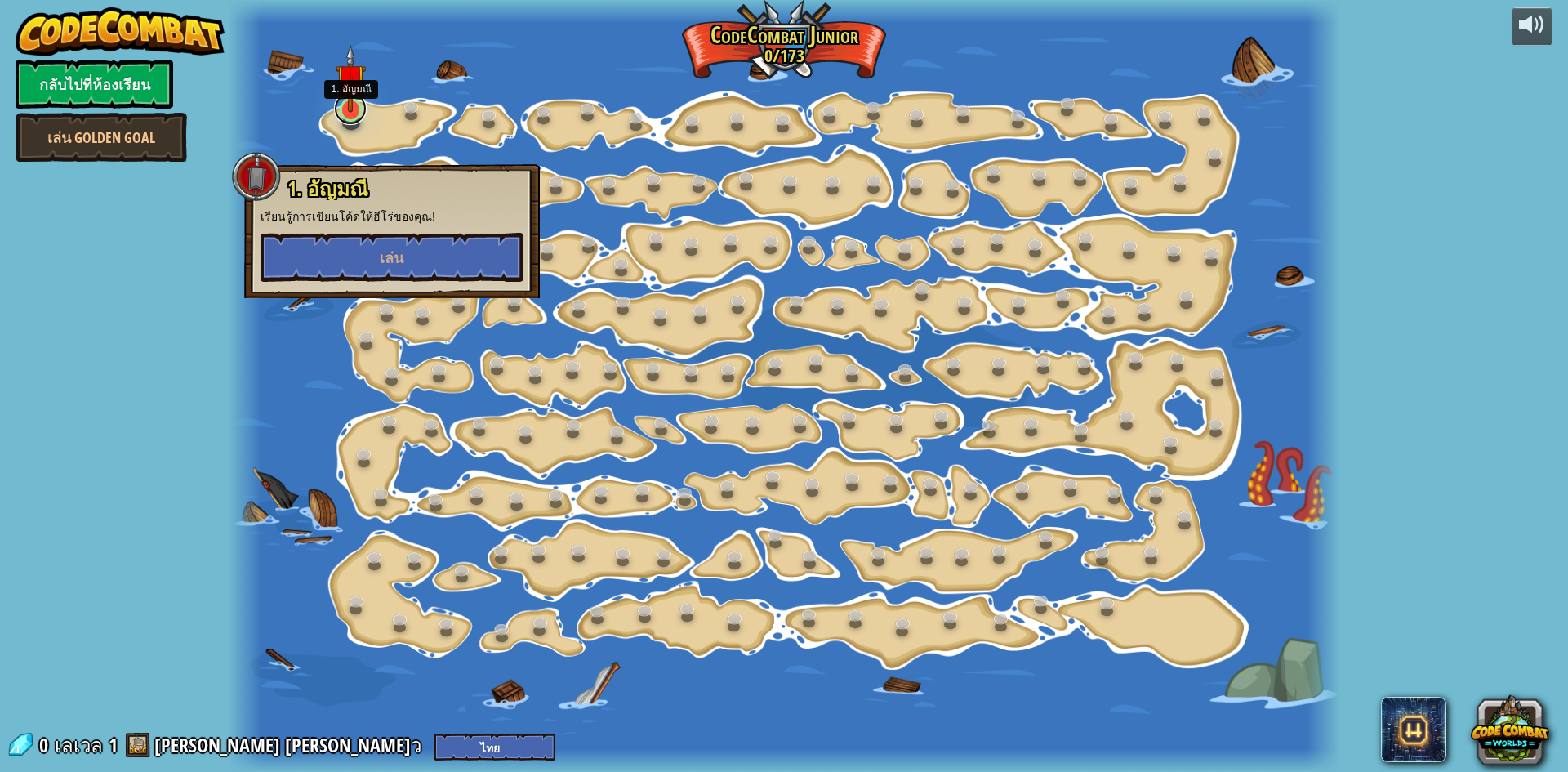
click at [345, 117] on link at bounding box center [350, 108] width 33 height 33
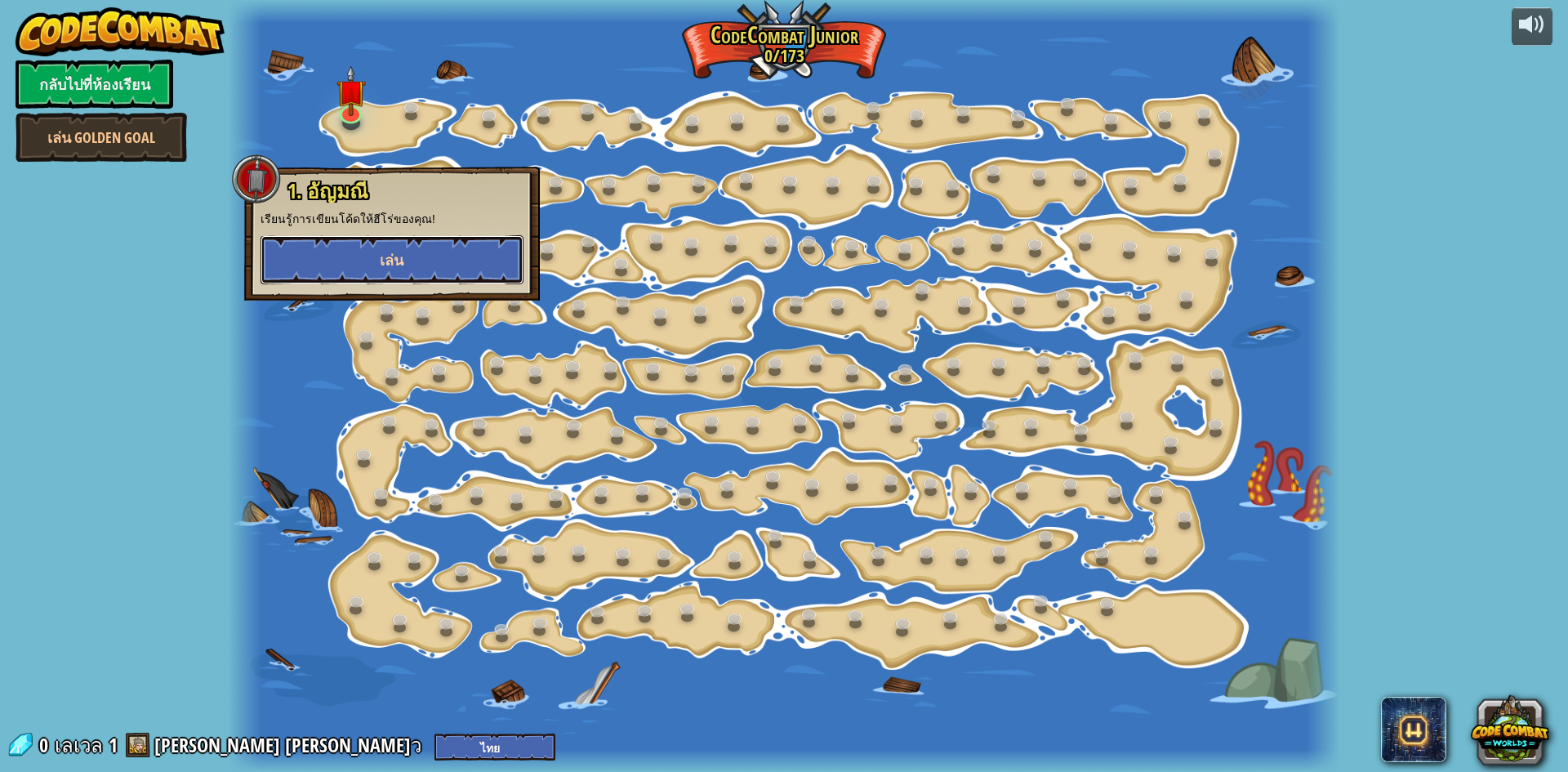
click at [379, 264] on button "เล่น" at bounding box center [392, 260] width 262 height 49
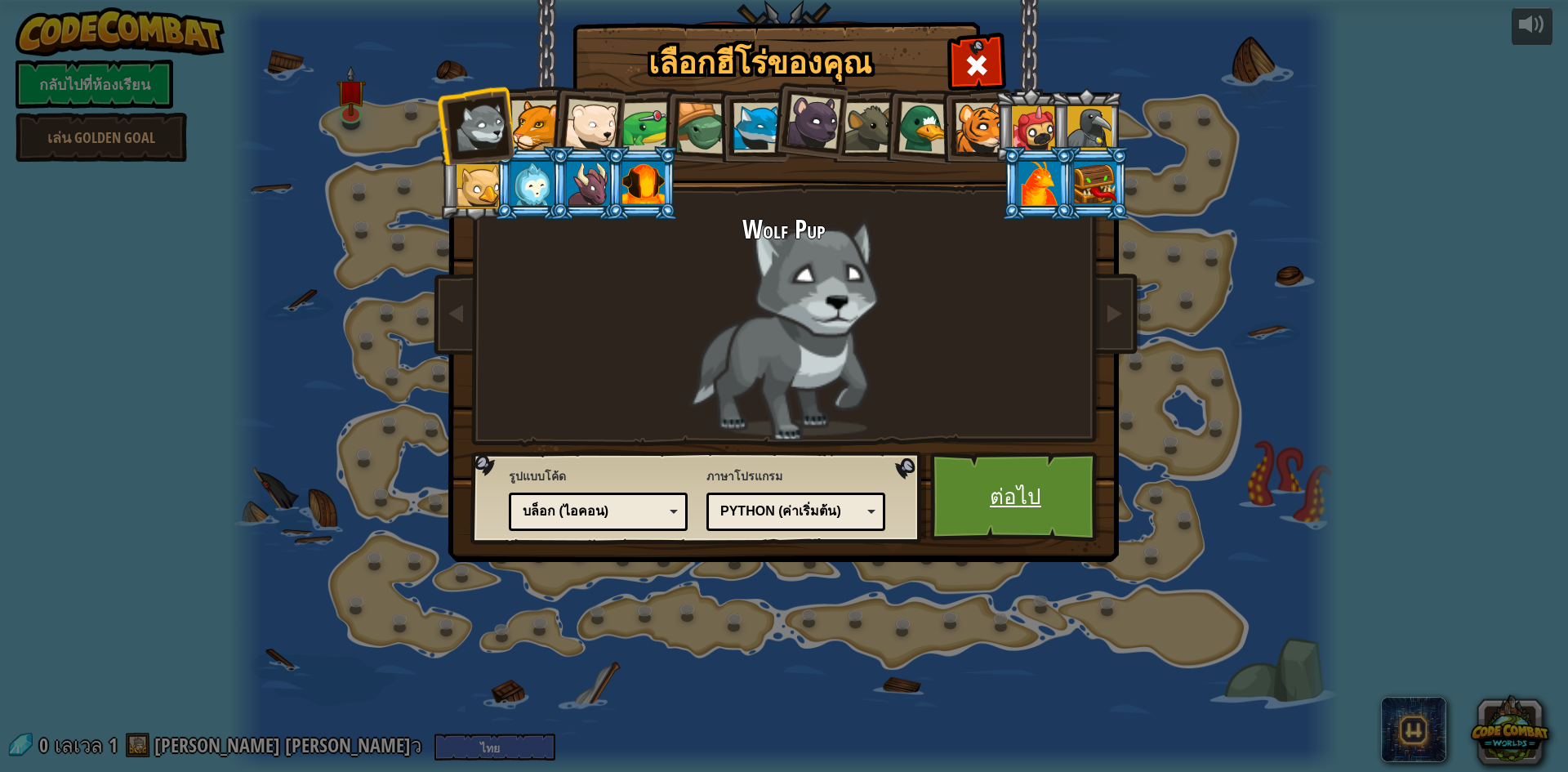
click at [961, 487] on link "ต่อไป" at bounding box center [1015, 496] width 171 height 90
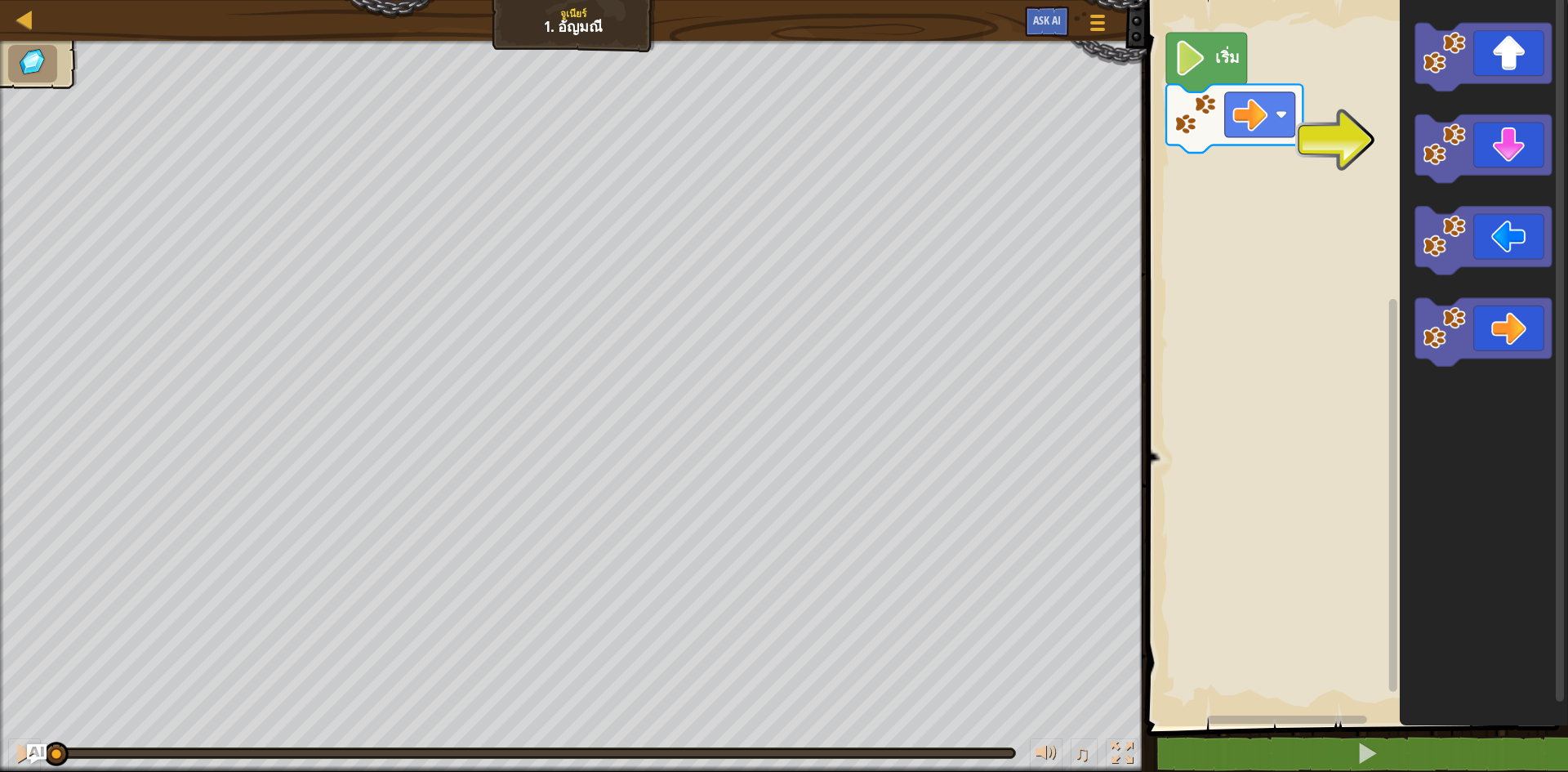
click at [1390, 204] on div "เริ่ม" at bounding box center [1354, 359] width 427 height 734
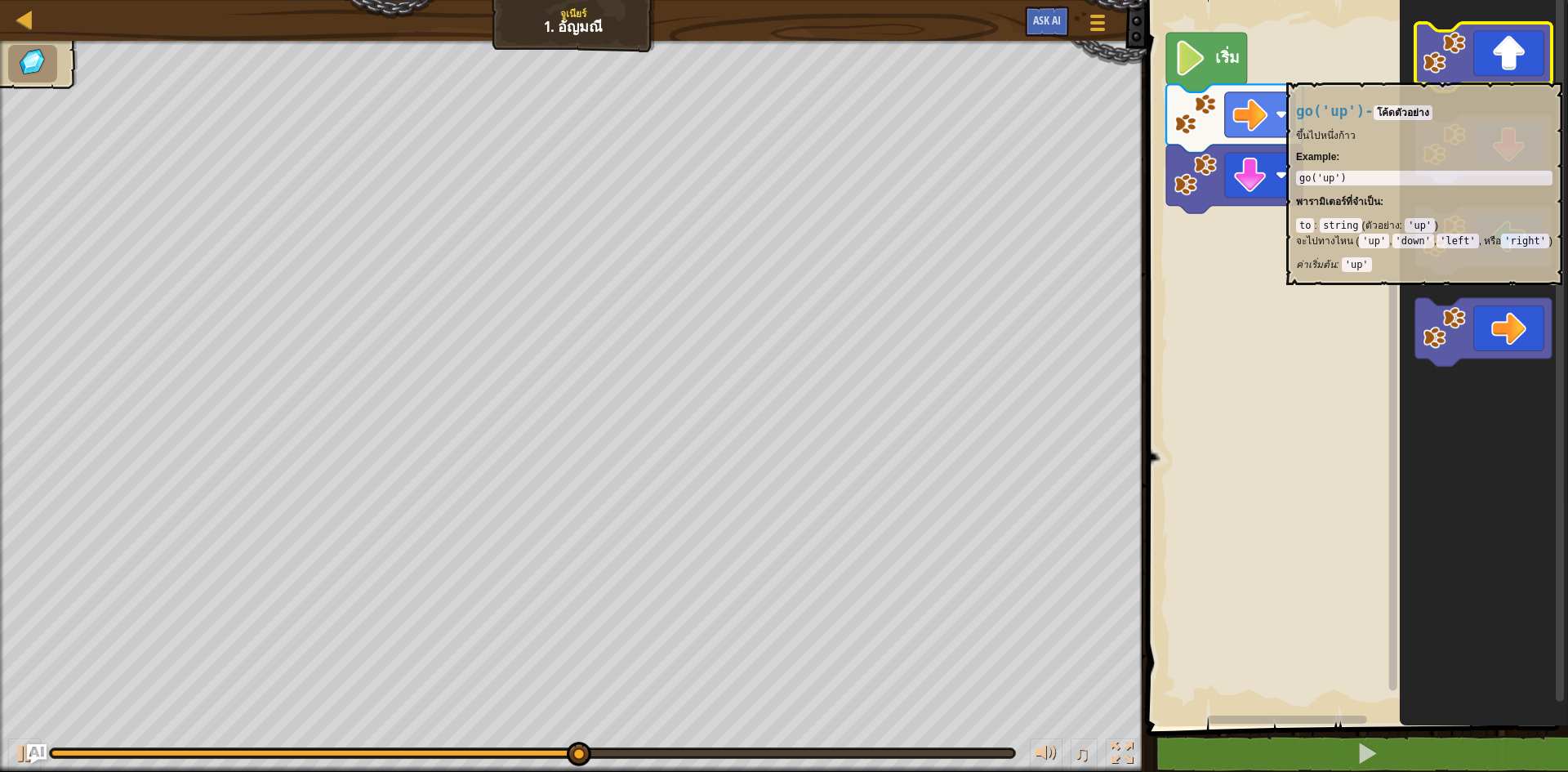
click at [1515, 66] on icon "พื้นที่ทำงาน Blockly" at bounding box center [1482, 57] width 136 height 69
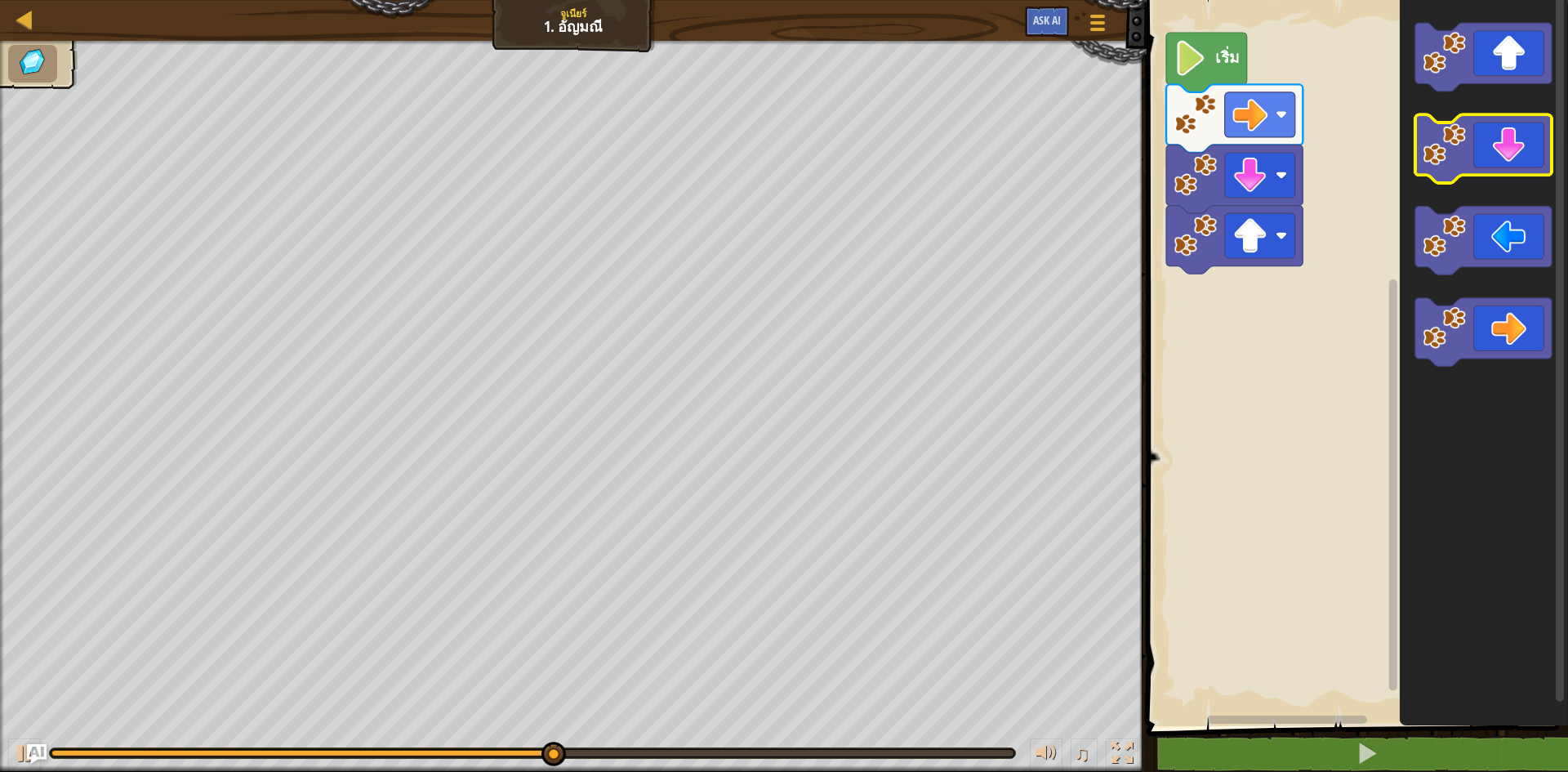
click at [1526, 147] on icon "พื้นที่ทำงาน Blockly" at bounding box center [1482, 149] width 136 height 69
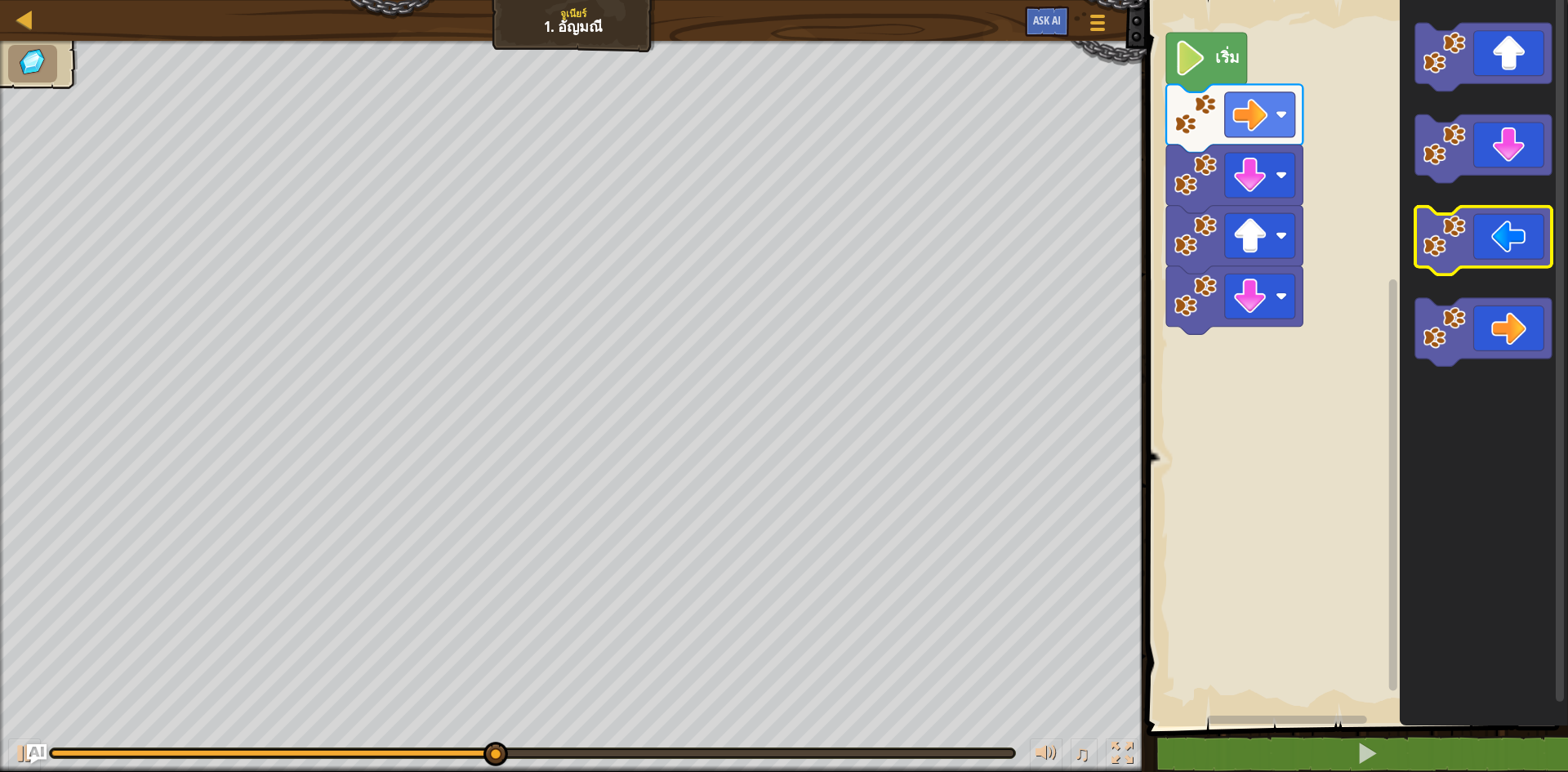
click at [1510, 212] on icon "พื้นที่ทำงาน Blockly" at bounding box center [1482, 241] width 136 height 69
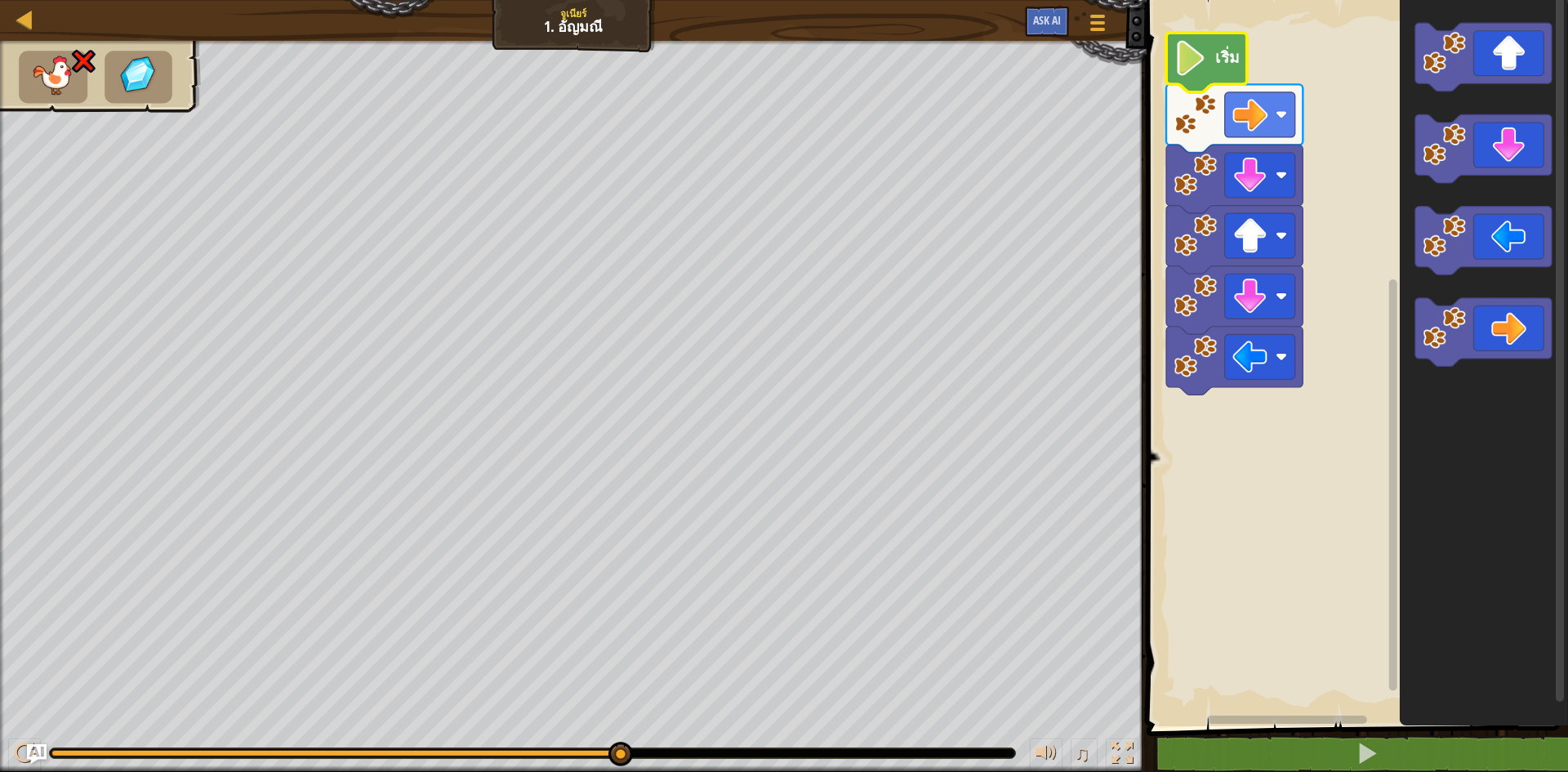
click at [1189, 76] on image "พื้นที่ทำงาน Blockly" at bounding box center [1191, 58] width 34 height 35
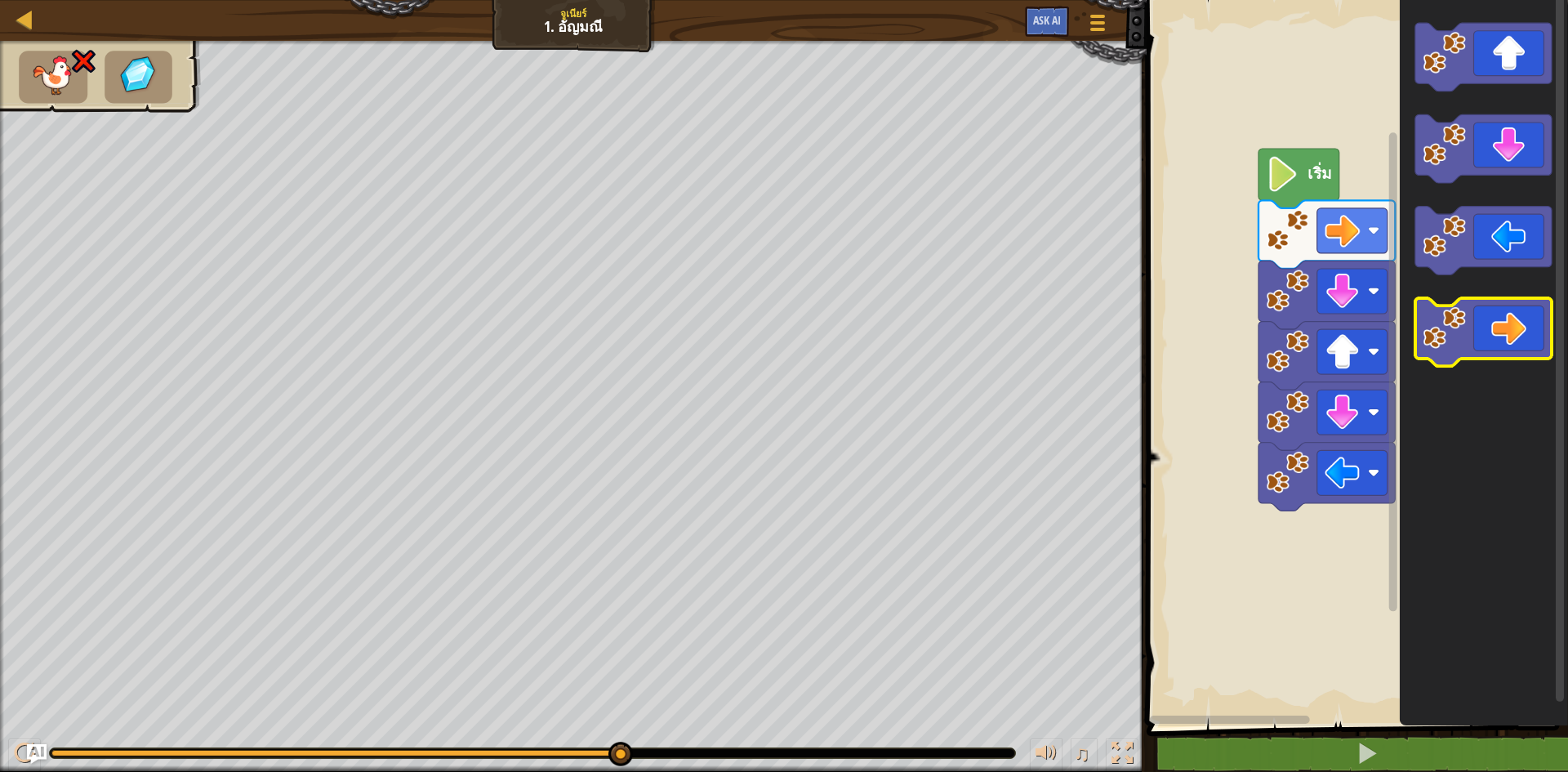
click at [1436, 340] on image "พื้นที่ทำงาน Blockly" at bounding box center [1445, 328] width 44 height 44
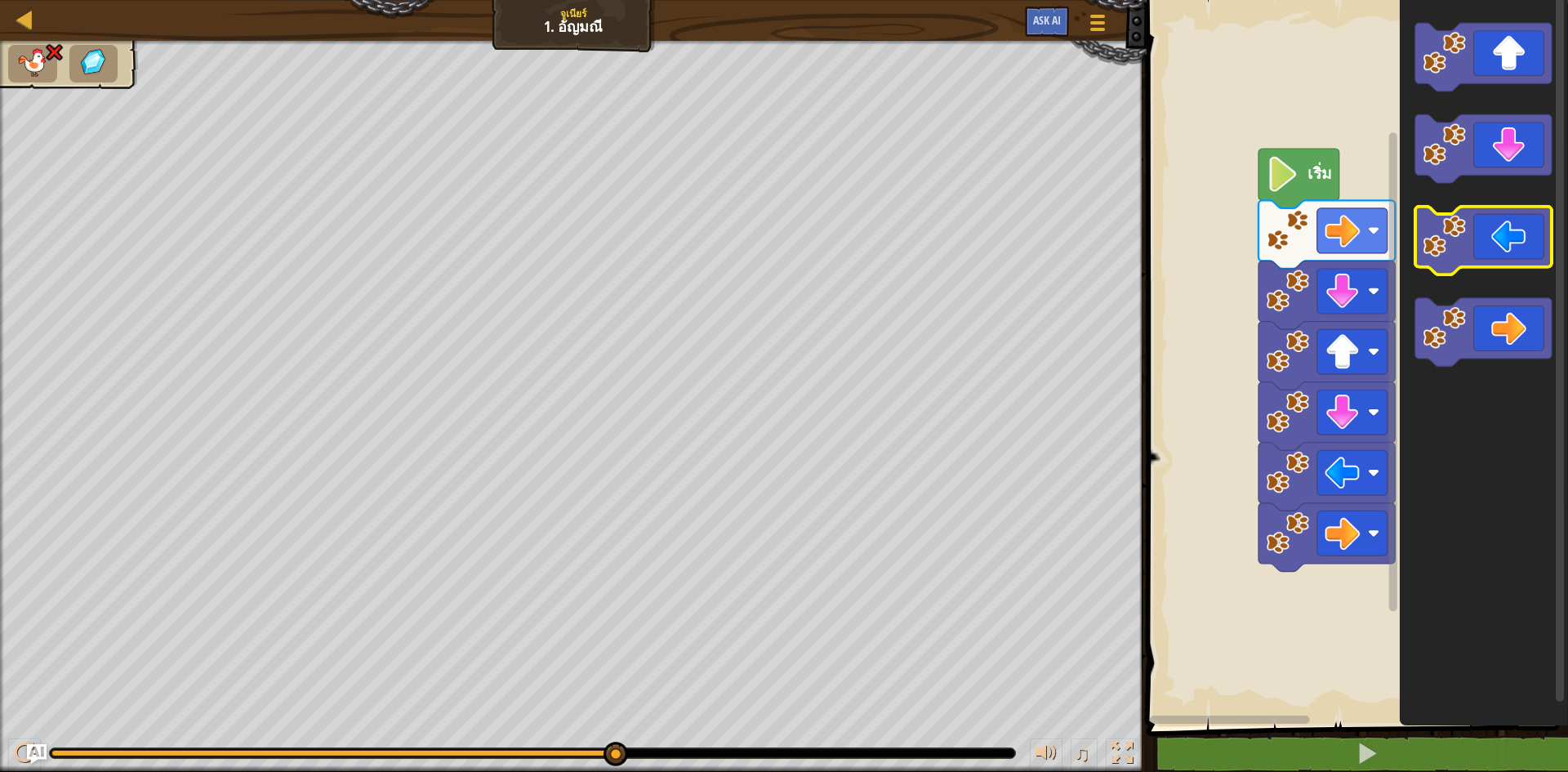
click at [1487, 266] on icon "พื้นที่ทำงาน Blockly" at bounding box center [1482, 241] width 136 height 69
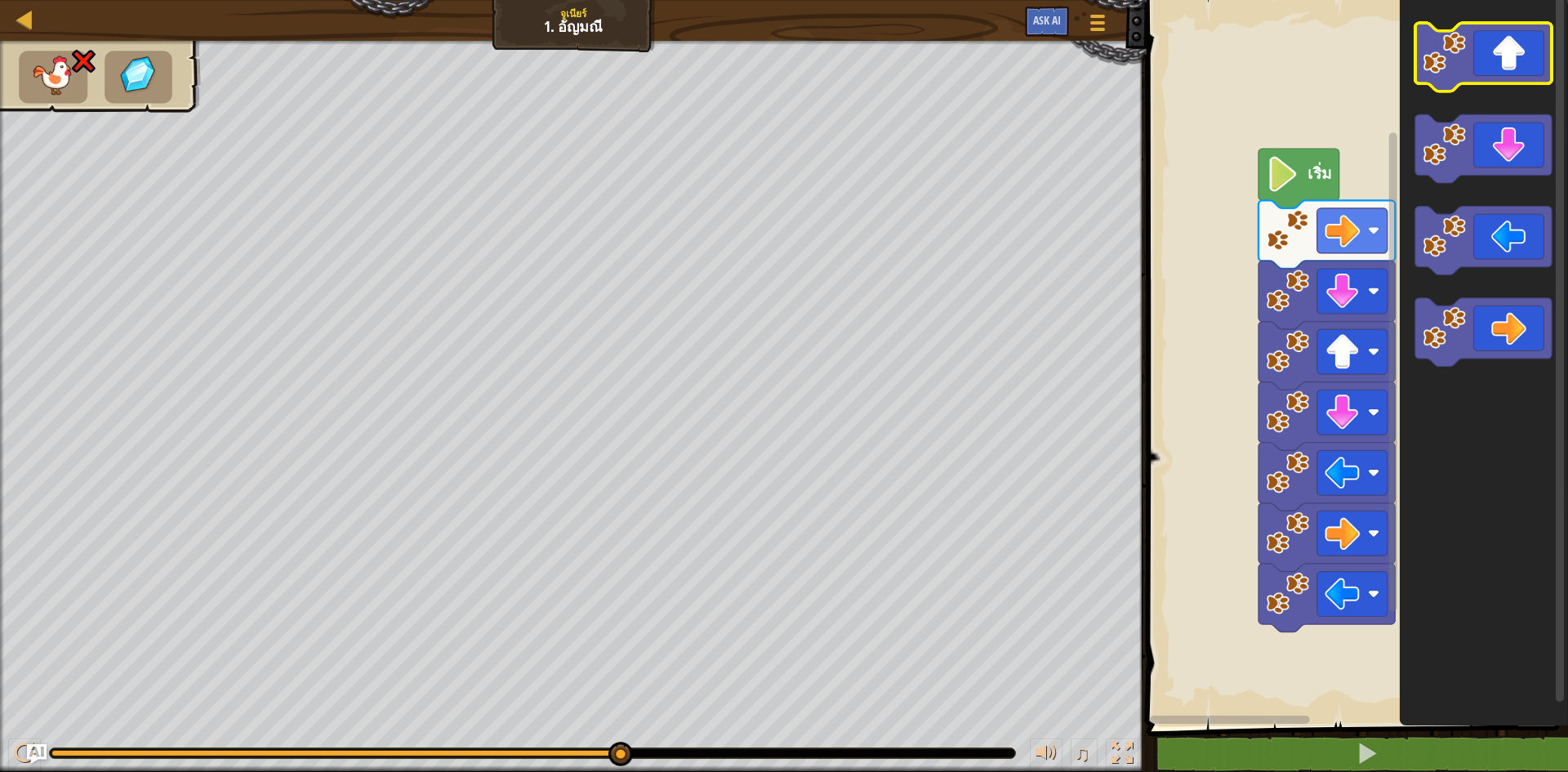
click at [1504, 53] on icon "พื้นที่ทำงาน Blockly" at bounding box center [1482, 57] width 136 height 69
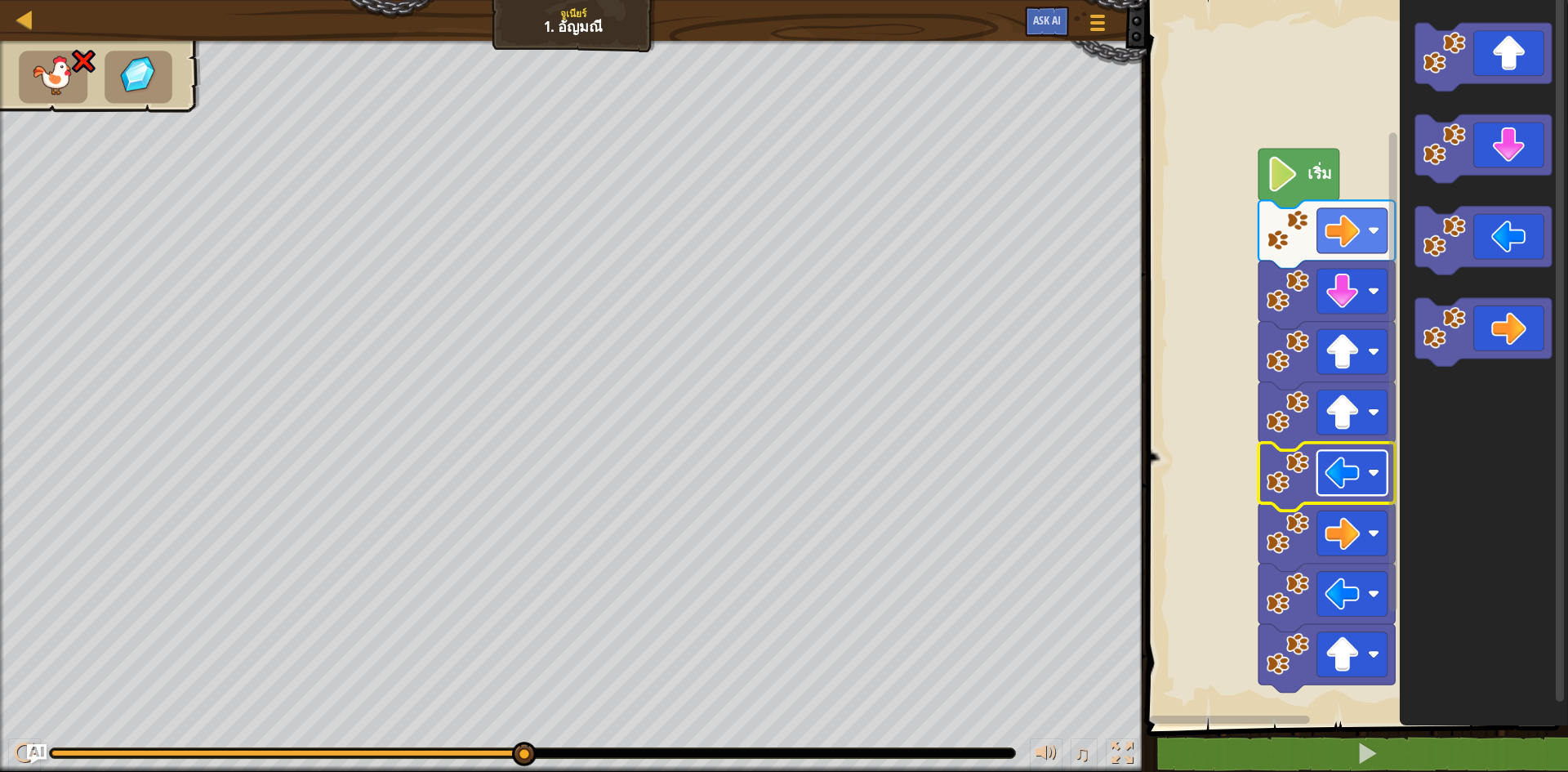
click at [1344, 487] on image "พื้นที่ทำงาน Blockly" at bounding box center [1341, 472] width 35 height 35
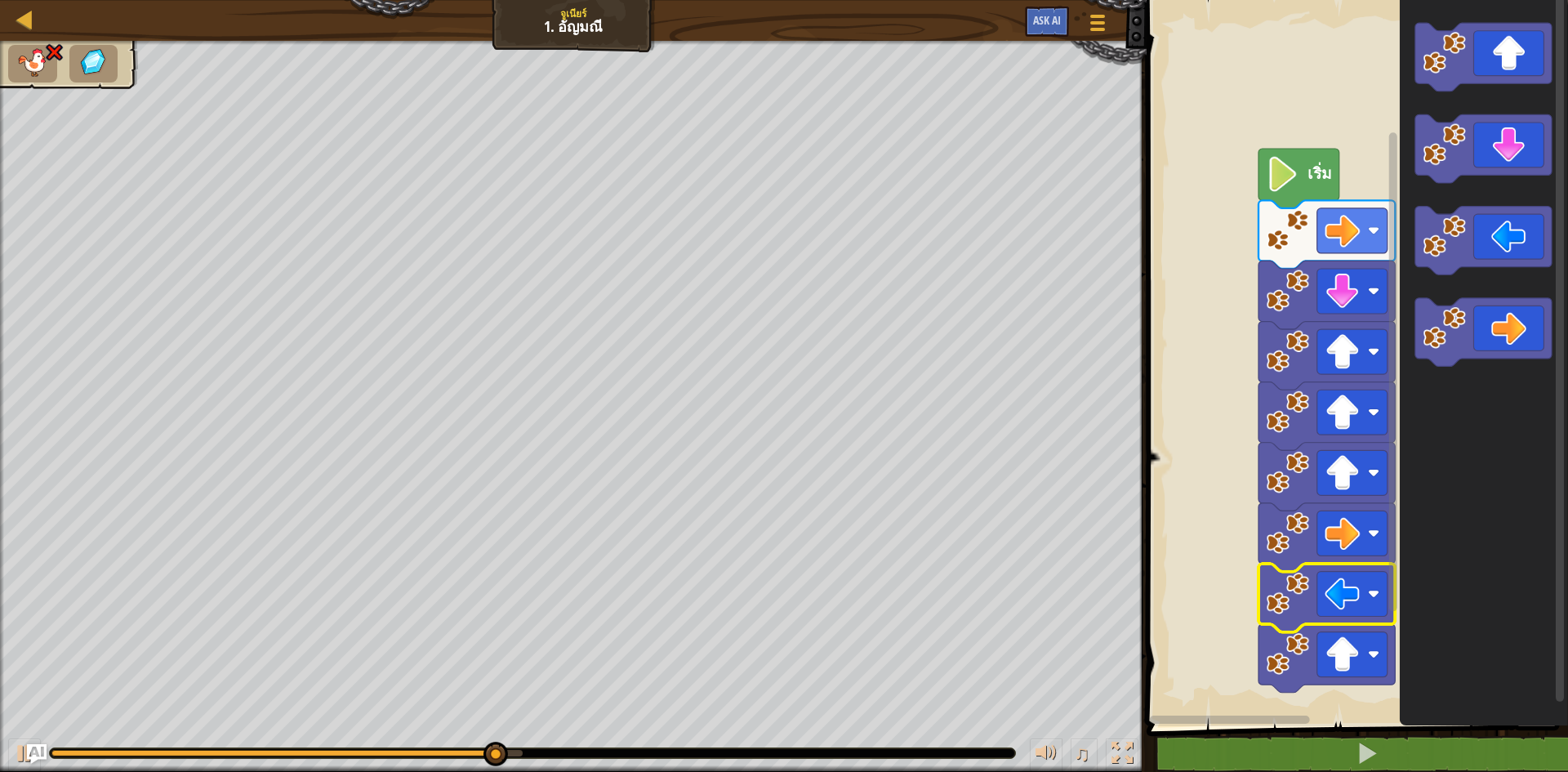
click at [1348, 564] on icon "พื้นที่ทำงาน Blockly" at bounding box center [1325, 598] width 136 height 69
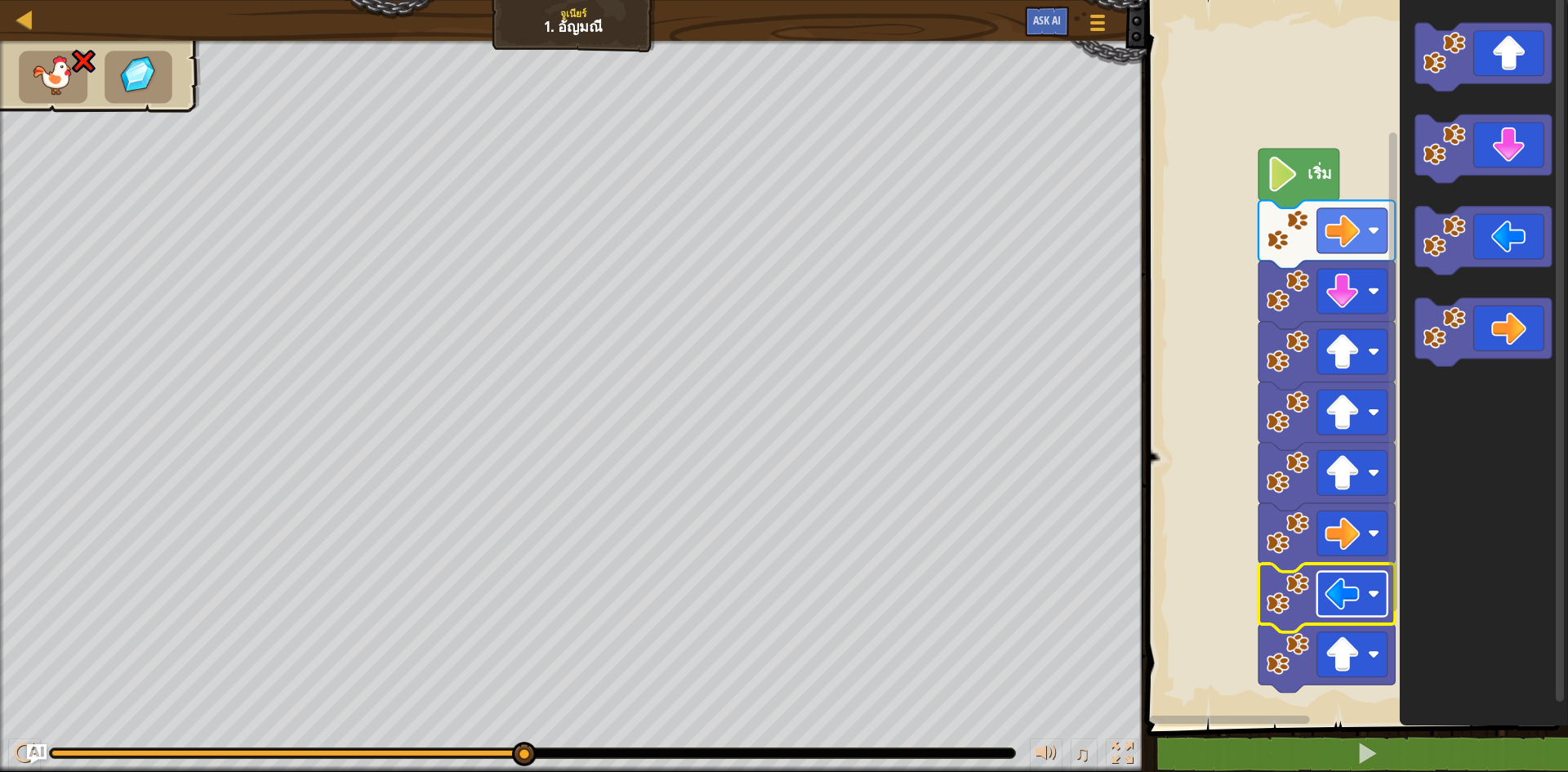
click at [1346, 606] on image "พื้นที่ทำงาน Blockly" at bounding box center [1341, 594] width 35 height 35
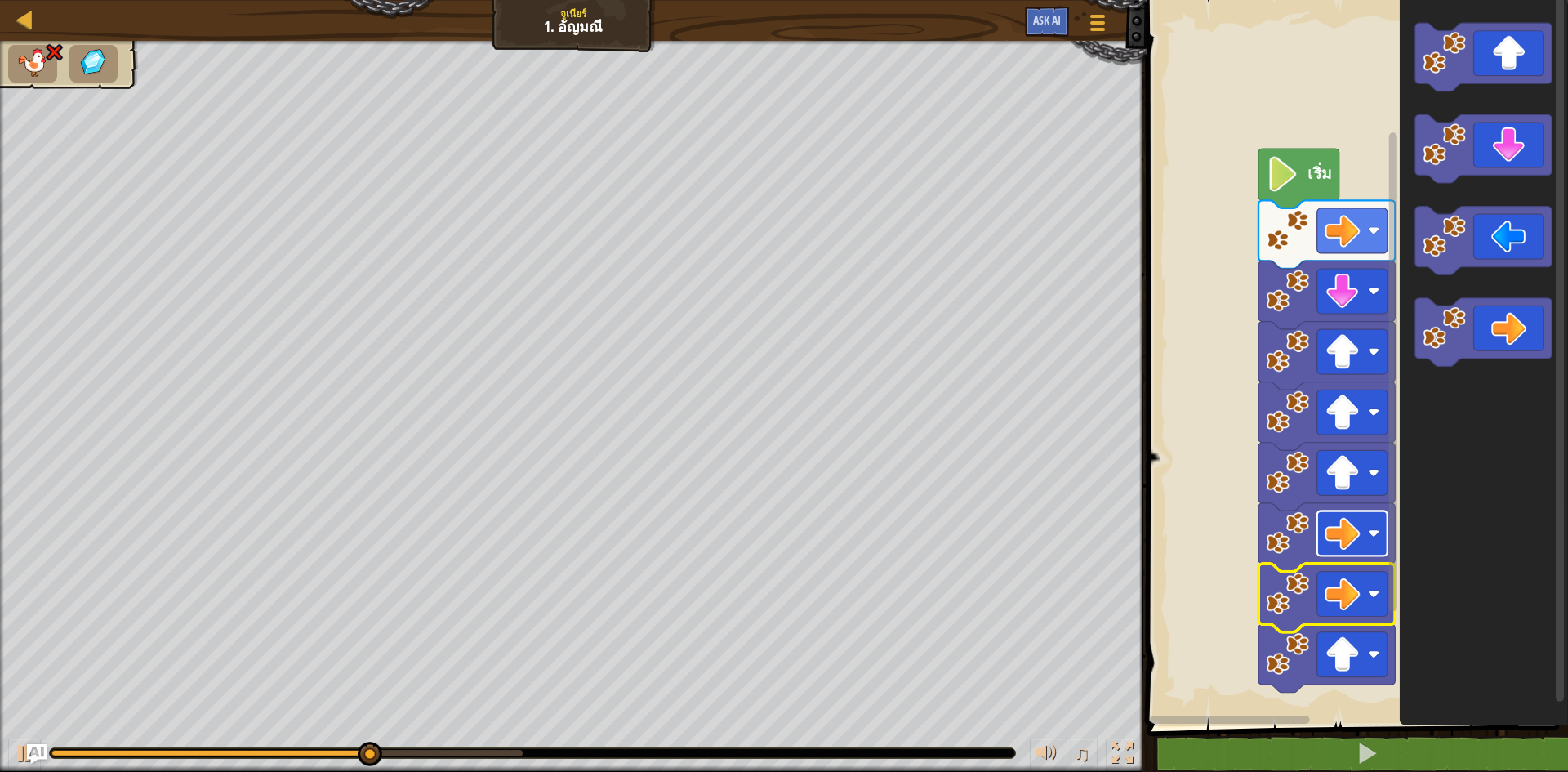
click at [1342, 550] on image "พื้นที่ทำงาน Blockly" at bounding box center [1341, 532] width 35 height 35
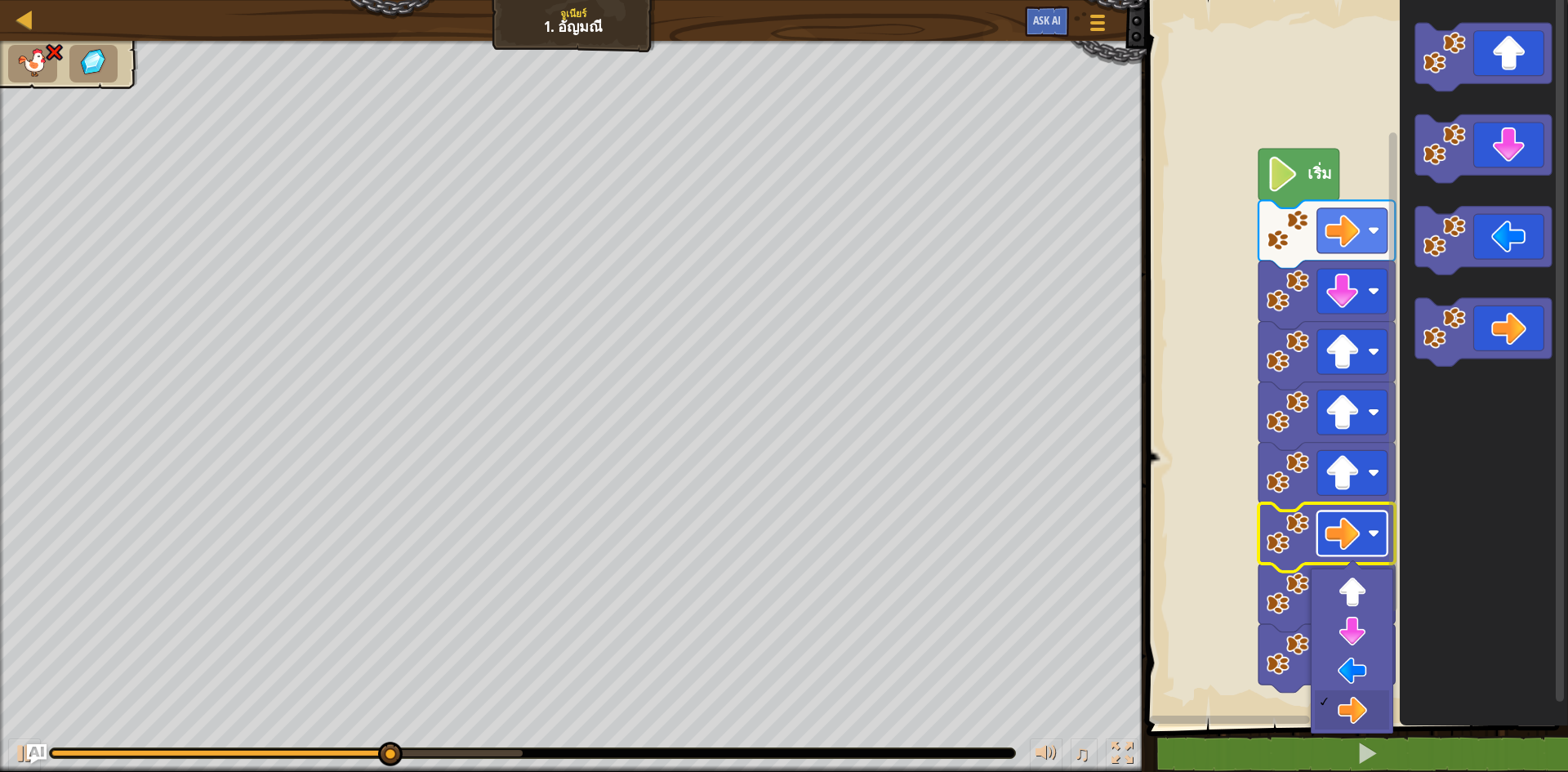
click at [1342, 550] on image "พื้นที่ทำงาน Blockly" at bounding box center [1341, 532] width 35 height 35
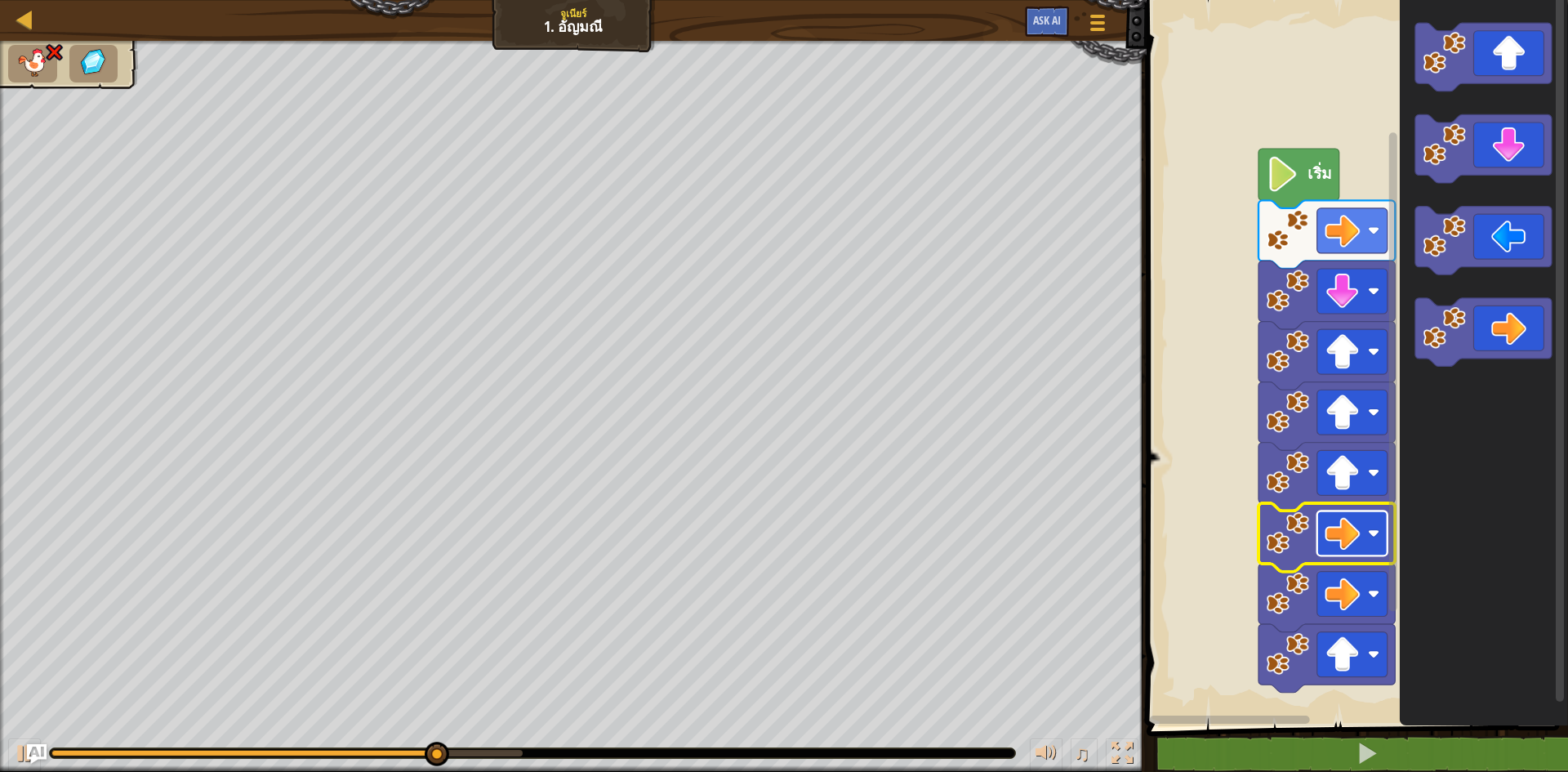
click at [1342, 550] on image "พื้นที่ทำงาน Blockly" at bounding box center [1341, 532] width 35 height 35
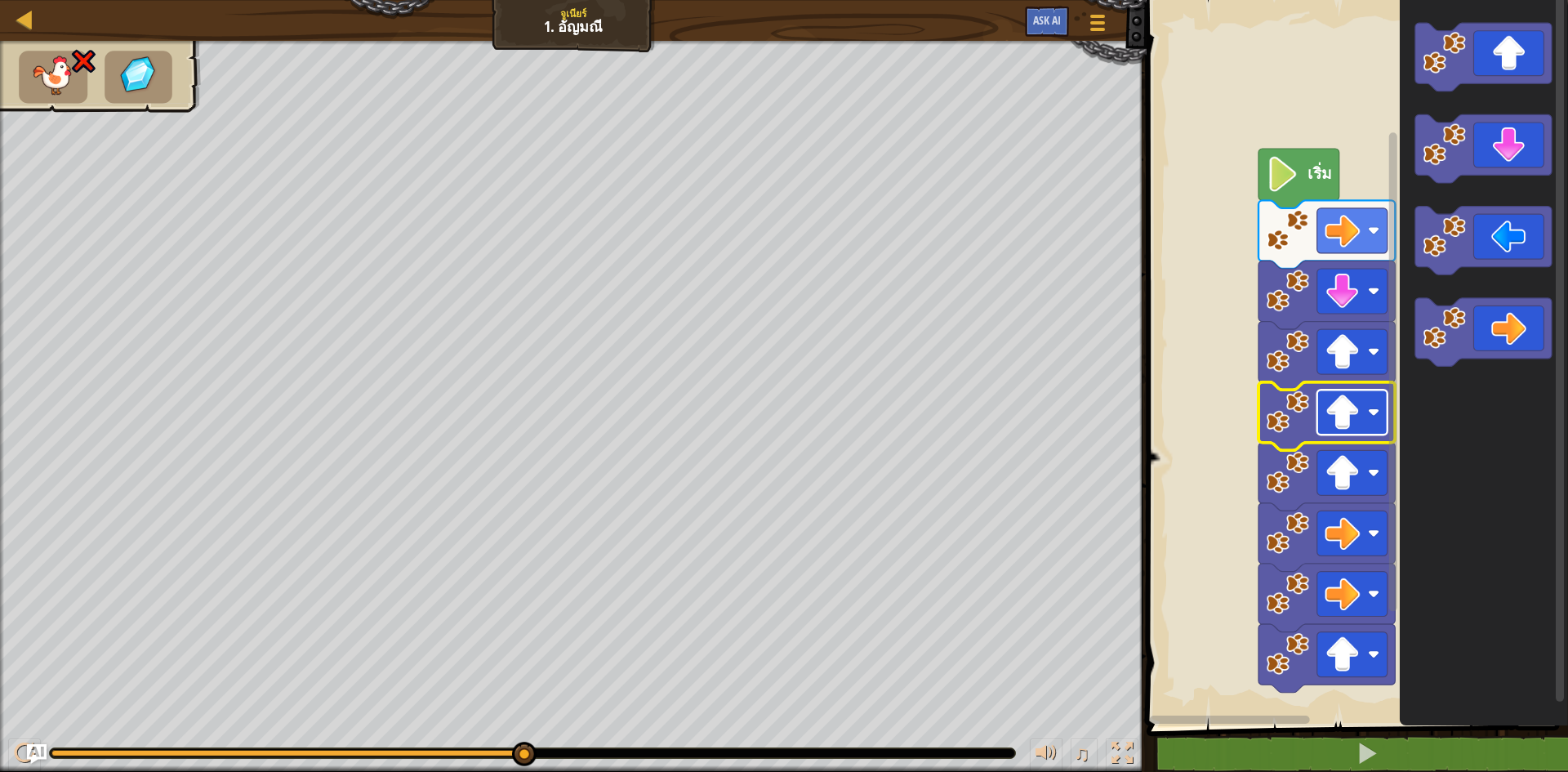
click at [1332, 423] on image "พื้นที่ทำงาน Blockly" at bounding box center [1341, 412] width 35 height 35
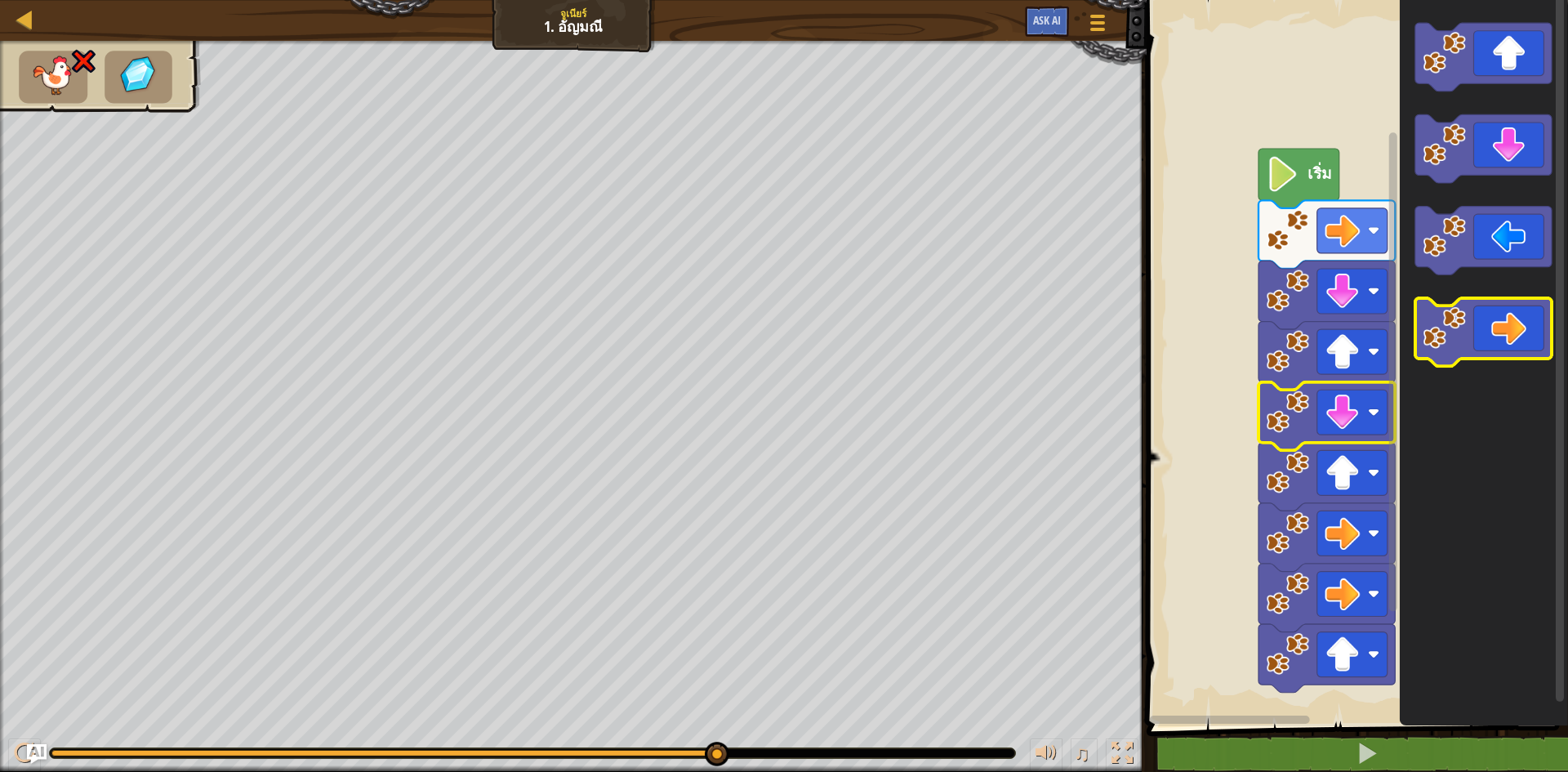
click at [1456, 352] on icon "พื้นที่ทำงาน Blockly" at bounding box center [1482, 332] width 136 height 69
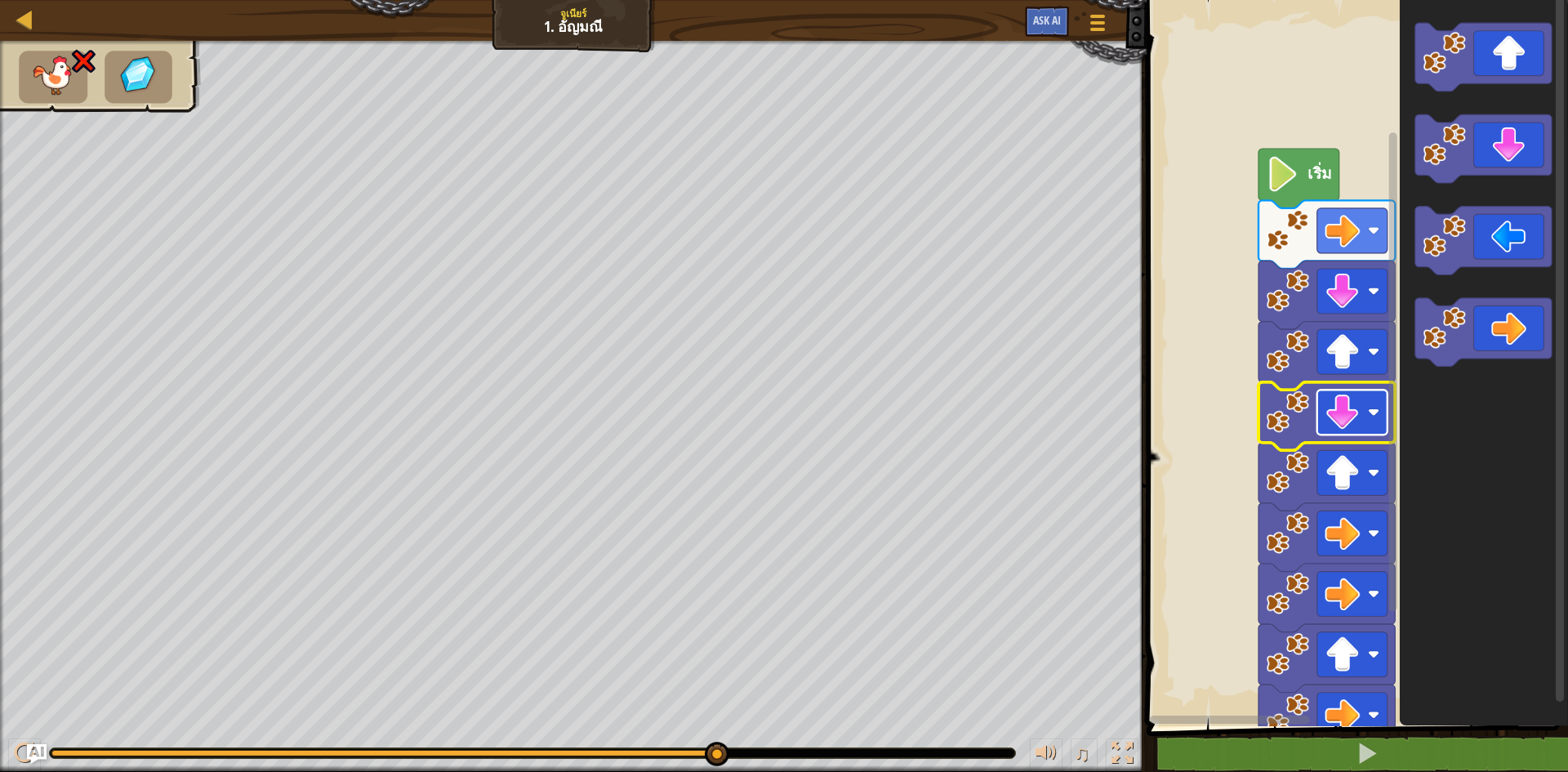
click at [1356, 399] on image "พื้นที่ทำงาน Blockly" at bounding box center [1341, 412] width 35 height 35
click at [1354, 397] on image "พื้นที่ทำงาน Blockly" at bounding box center [1341, 412] width 35 height 35
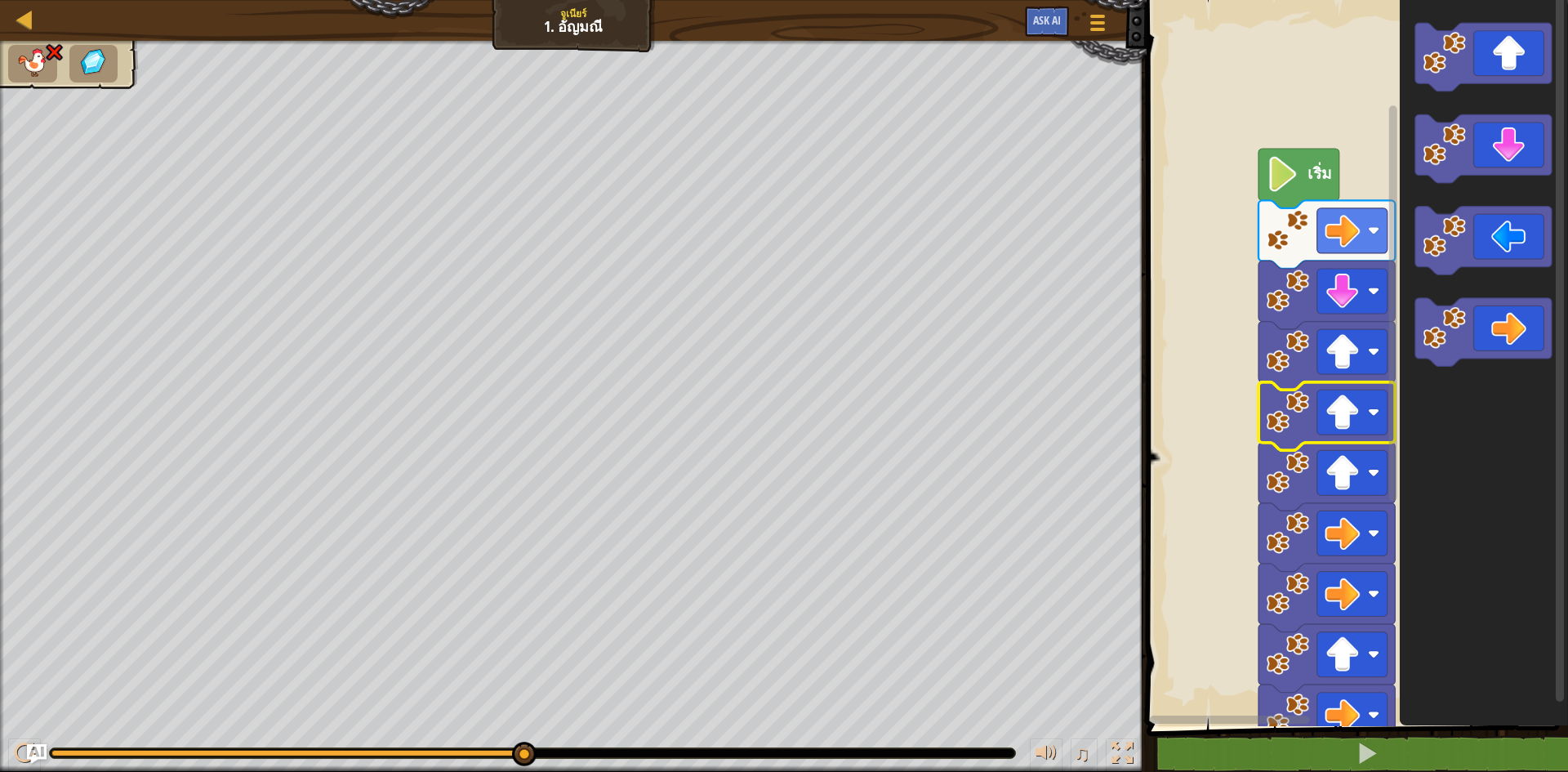
click at [21, 50] on img at bounding box center [33, 62] width 34 height 29
click at [78, 55] on img at bounding box center [93, 63] width 34 height 30
click at [38, 6] on div "แผนที่" at bounding box center [37, 20] width 8 height 41
select select "th"
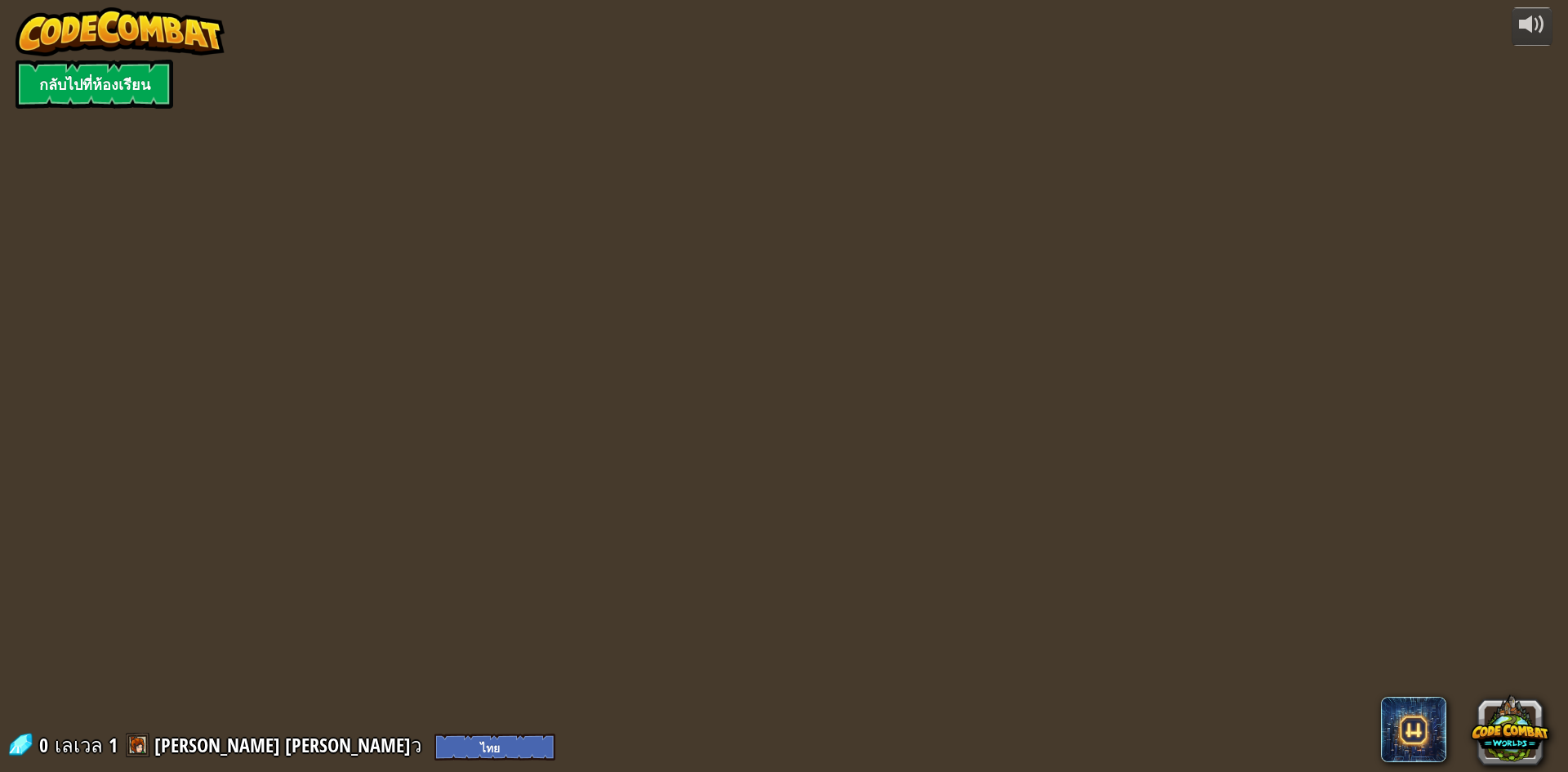
select select "th"
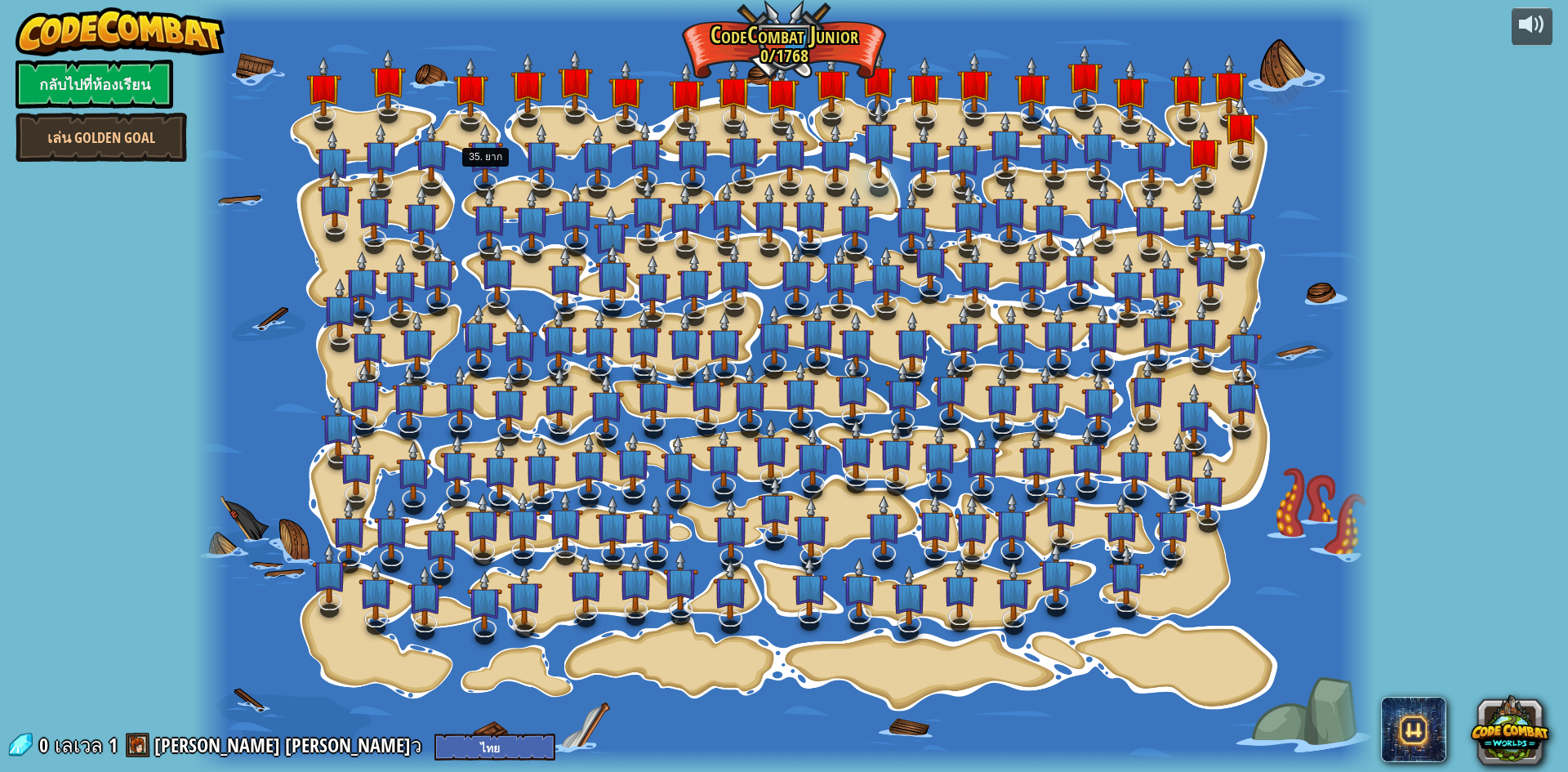
select select "th"
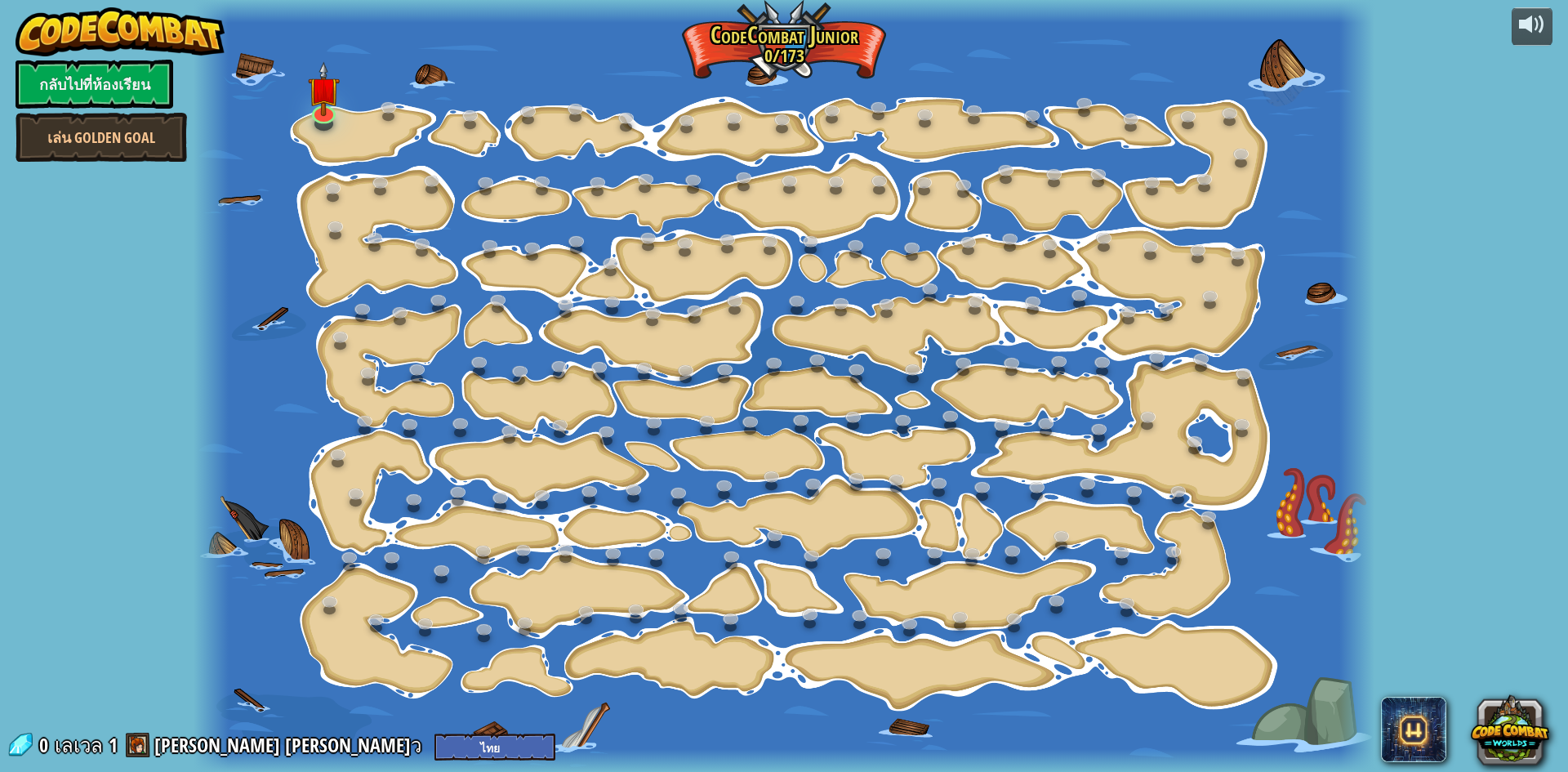
select select "th"
click at [309, 93] on img at bounding box center [324, 75] width 32 height 73
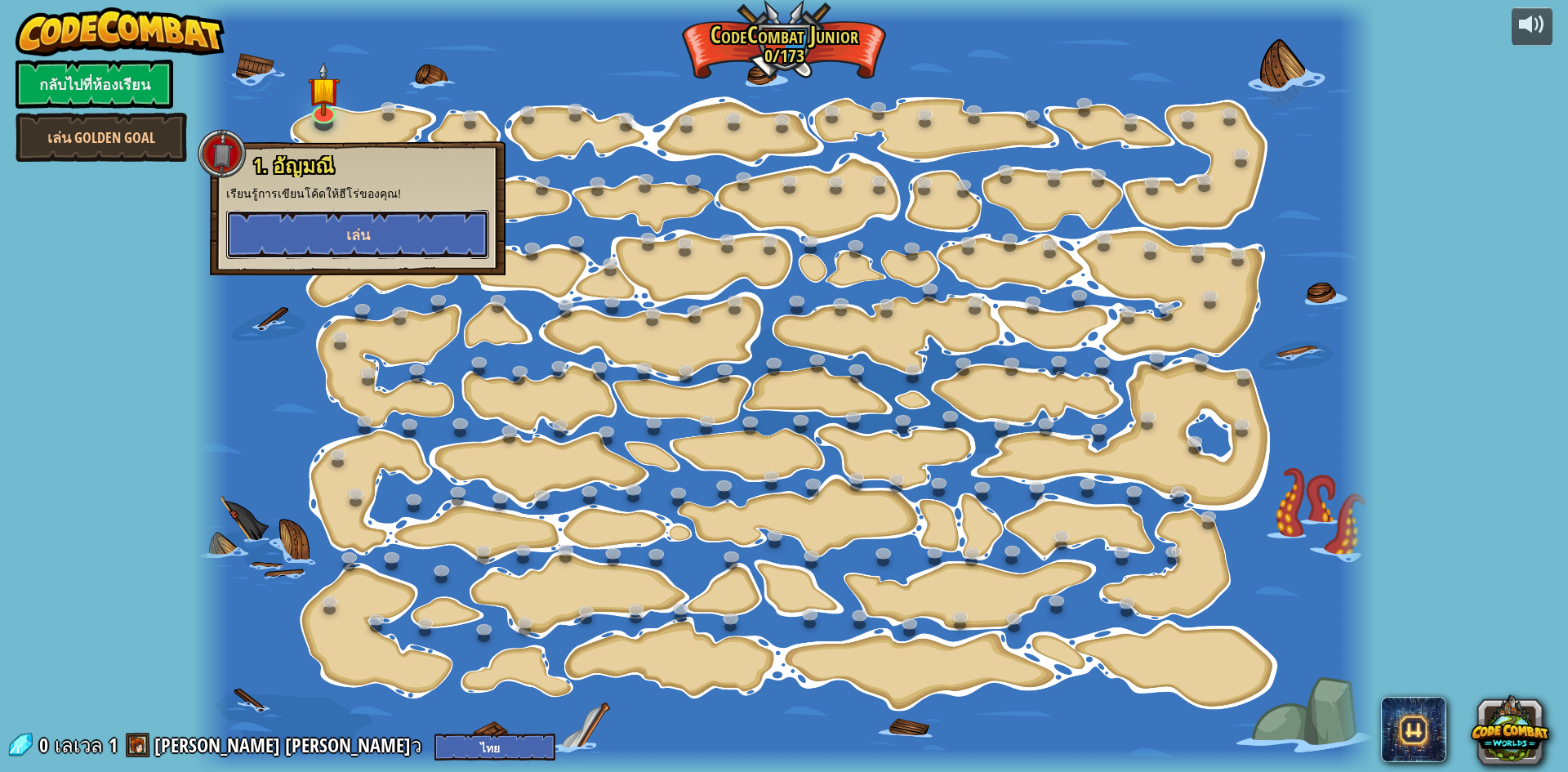
click at [340, 221] on button "เล่น" at bounding box center [357, 234] width 262 height 49
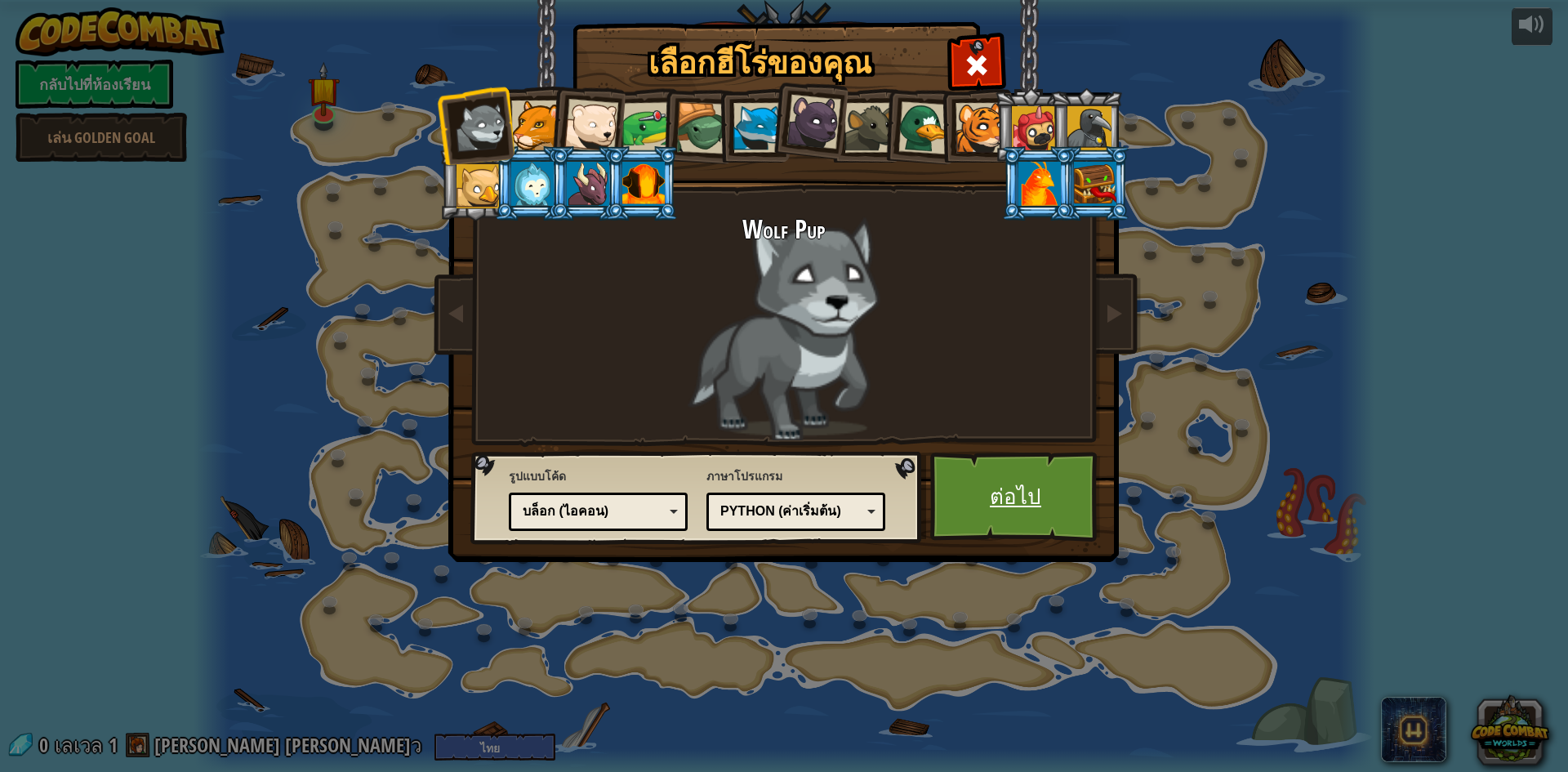
click at [997, 518] on link "ต่อไป" at bounding box center [1015, 496] width 171 height 90
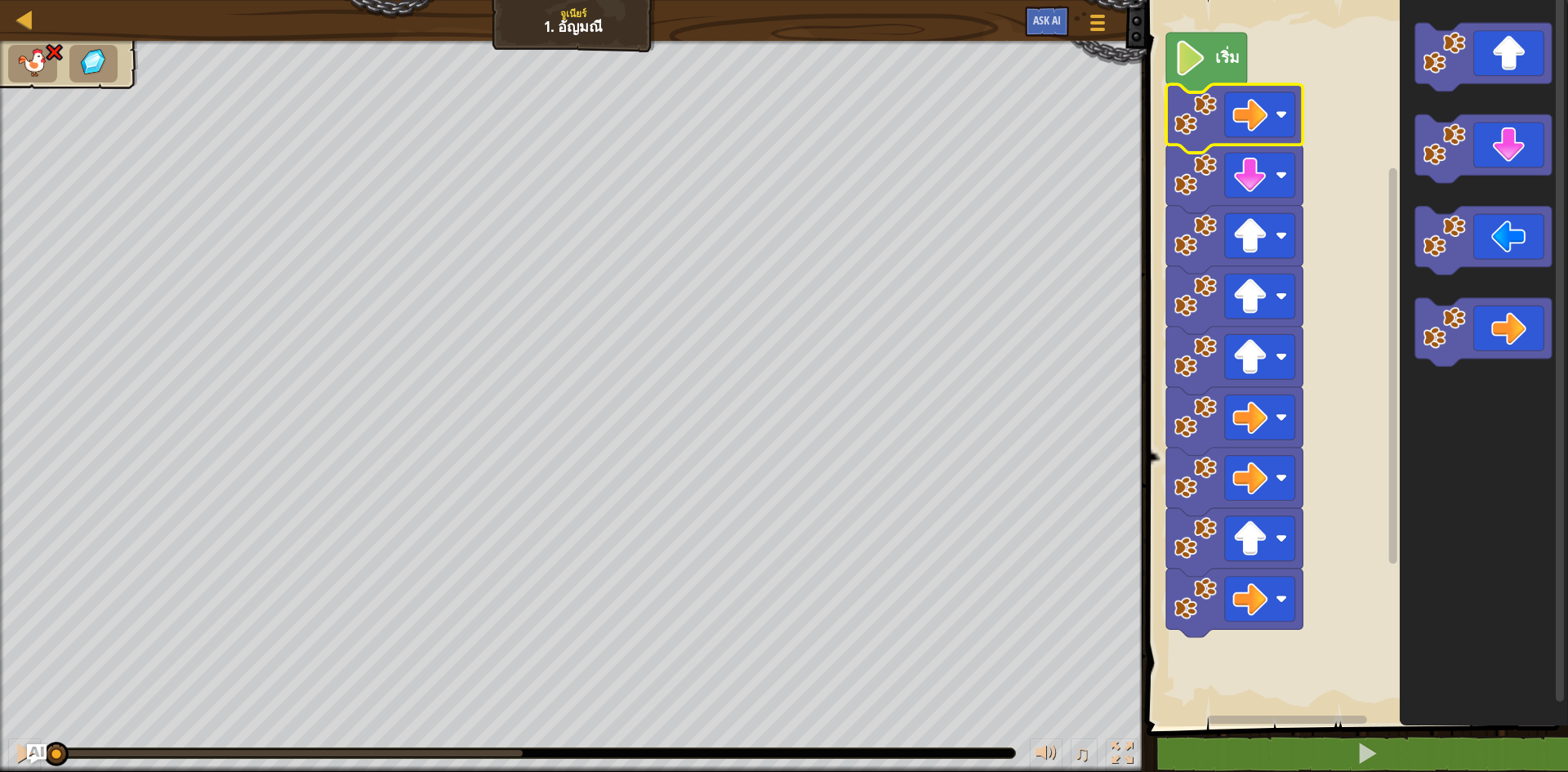
click at [1262, 131] on image "พื้นที่ทำงาน Blockly" at bounding box center [1249, 114] width 35 height 35
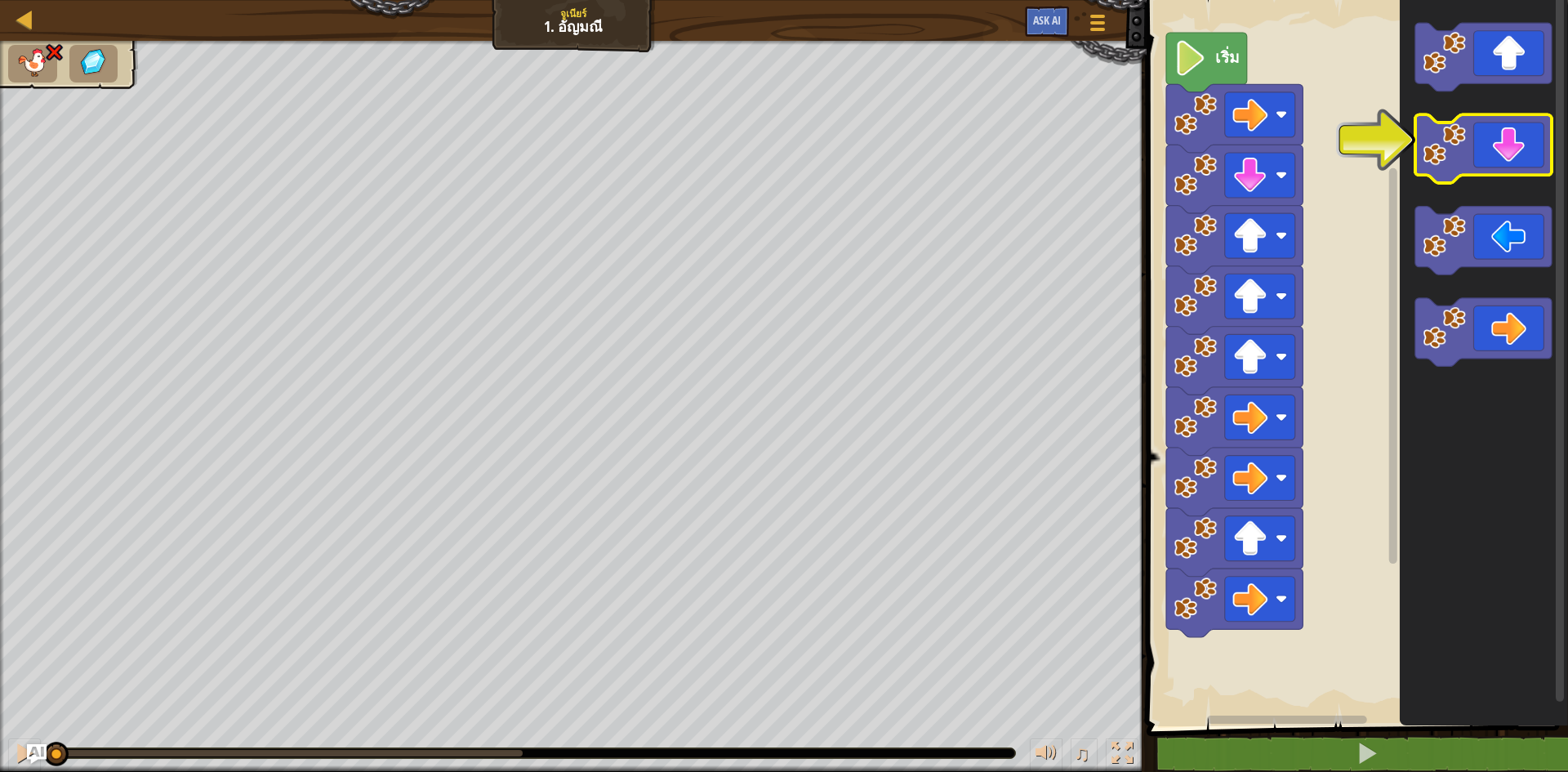
click at [1464, 169] on icon "พื้นที่ทำงาน Blockly" at bounding box center [1482, 149] width 136 height 69
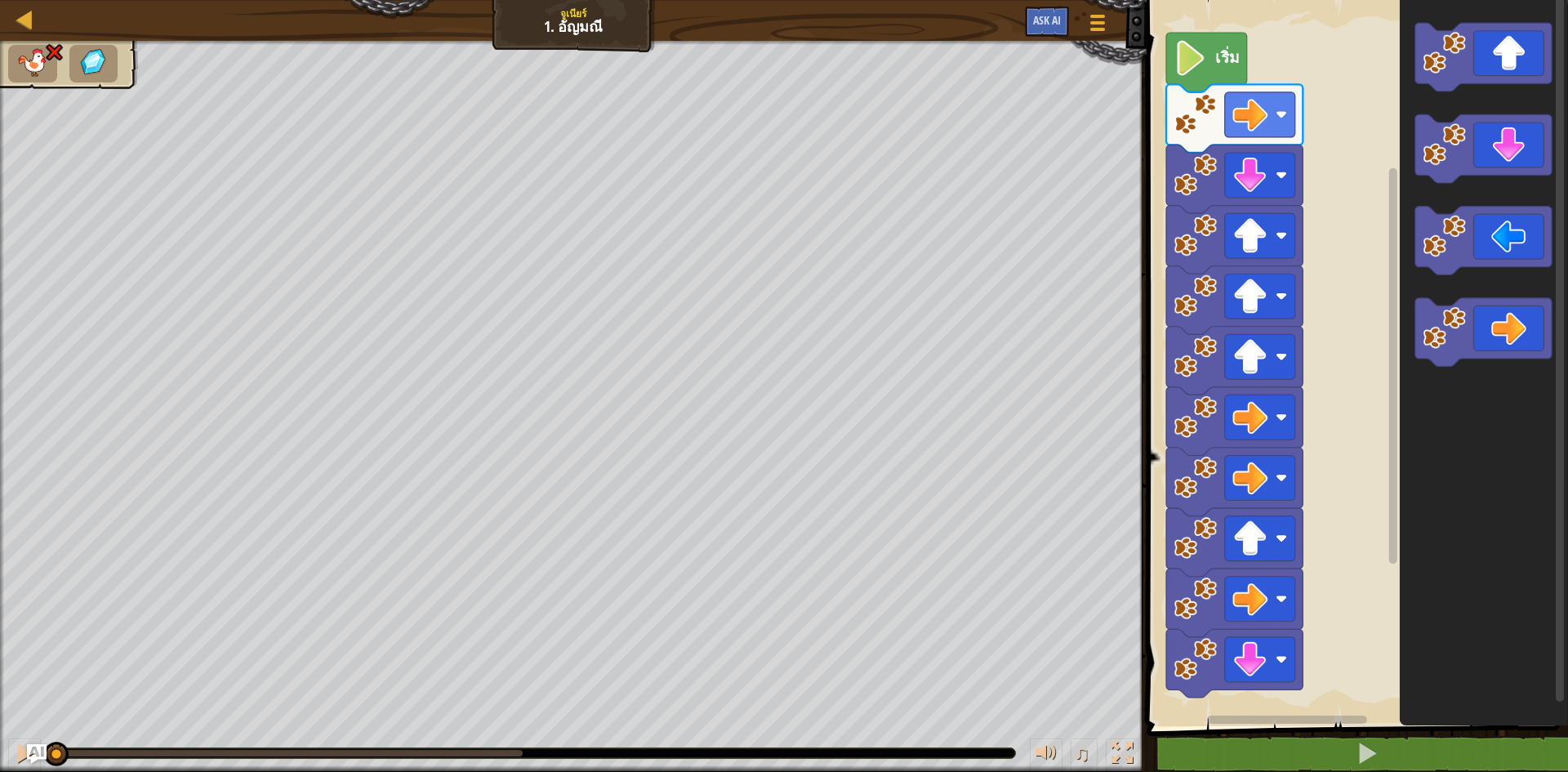
drag, startPoint x: 522, startPoint y: 746, endPoint x: 0, endPoint y: 707, distance: 523.5
click at [0, 707] on div "♫ Wolf Pup" at bounding box center [784, 406] width 1568 height 731
click at [17, 747] on div at bounding box center [24, 752] width 21 height 21
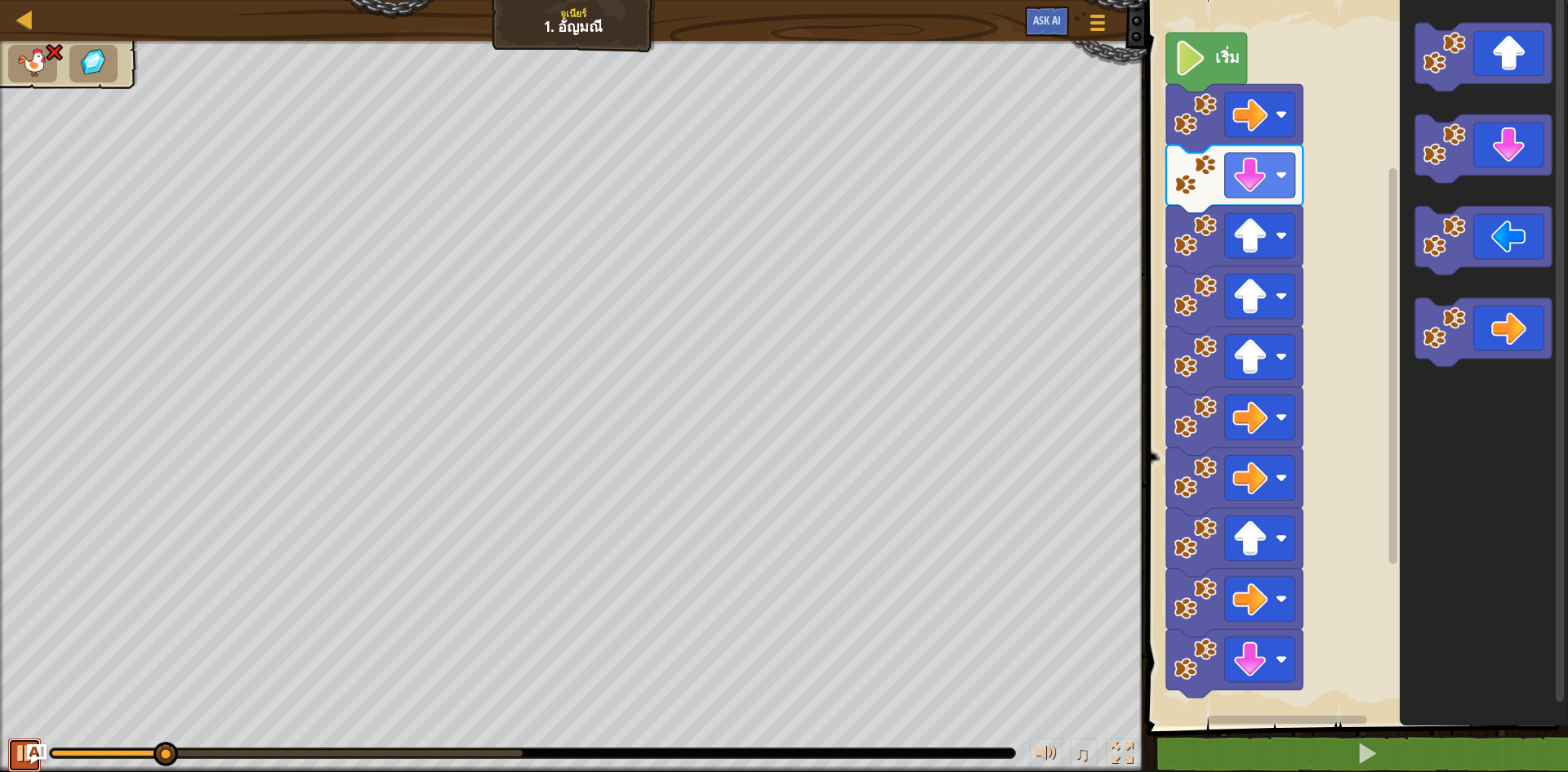
click at [17, 747] on div at bounding box center [24, 752] width 21 height 21
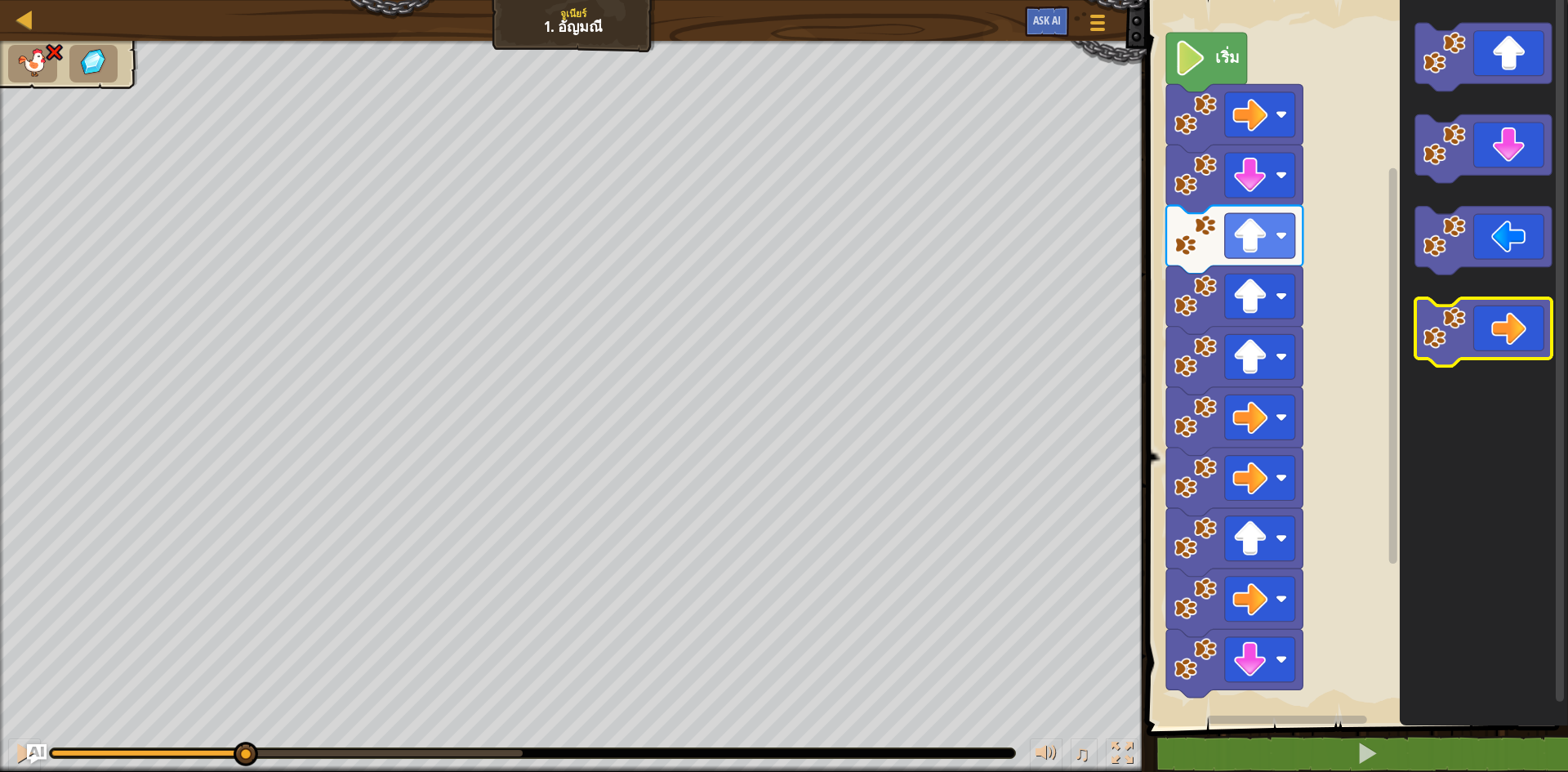
click at [1495, 336] on icon "พื้นที่ทำงาน Blockly" at bounding box center [1482, 332] width 136 height 69
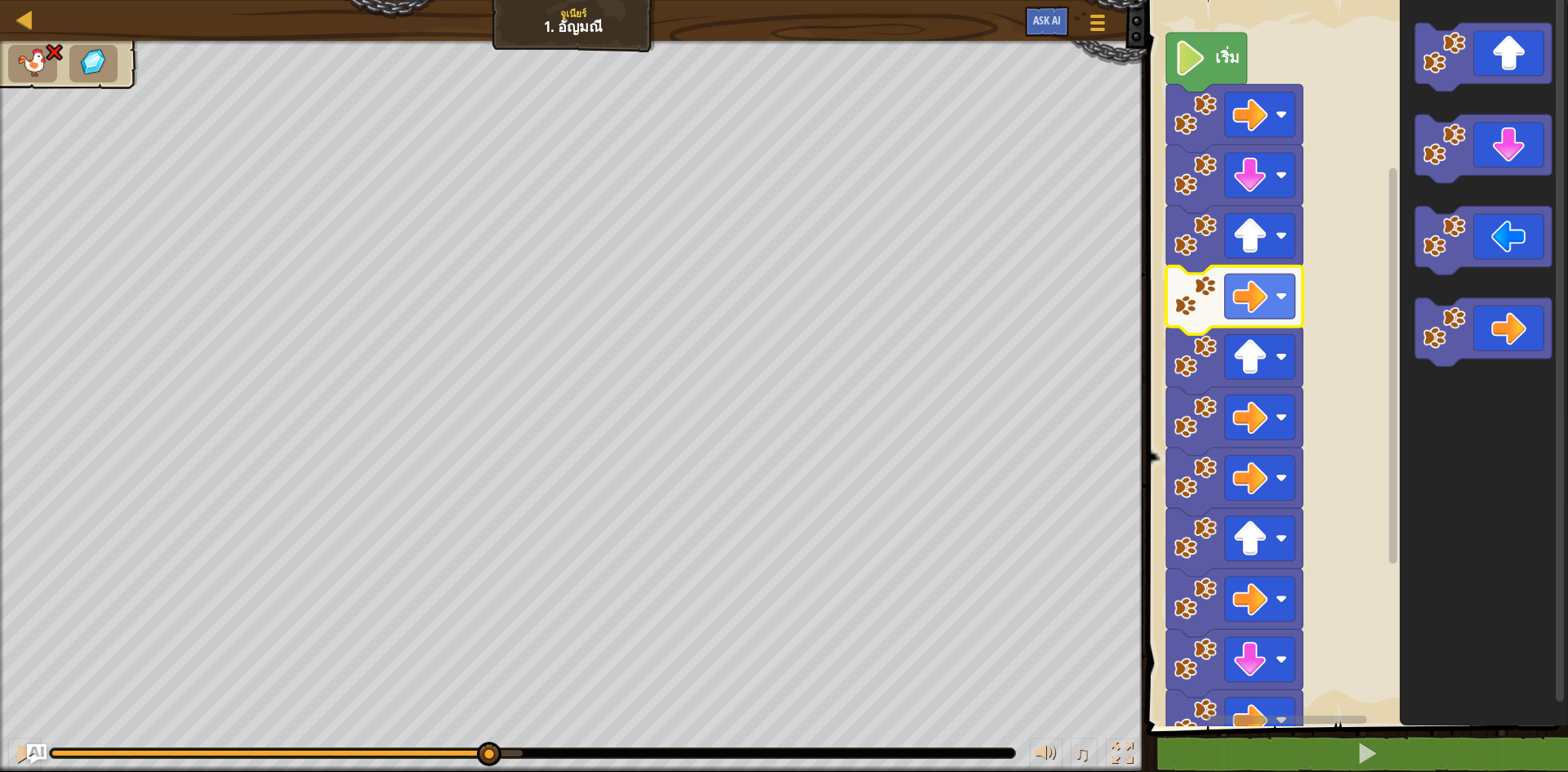
drag, startPoint x: 517, startPoint y: 742, endPoint x: 459, endPoint y: 734, distance: 58.5
click at [459, 734] on div "♫" at bounding box center [573, 748] width 1146 height 49
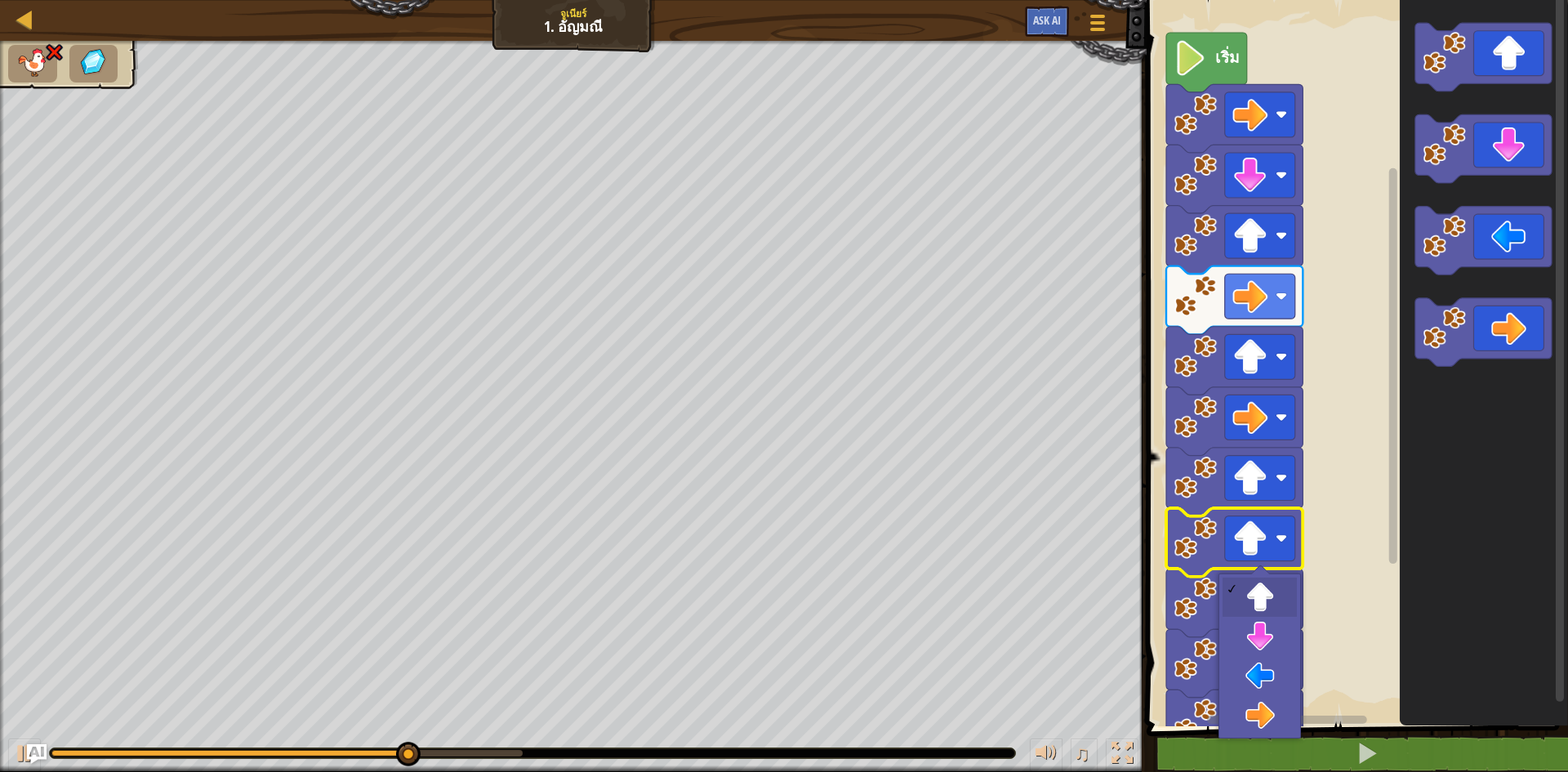
click at [1256, 539] on image "พื้นที่ทำงาน Blockly" at bounding box center [1249, 538] width 35 height 35
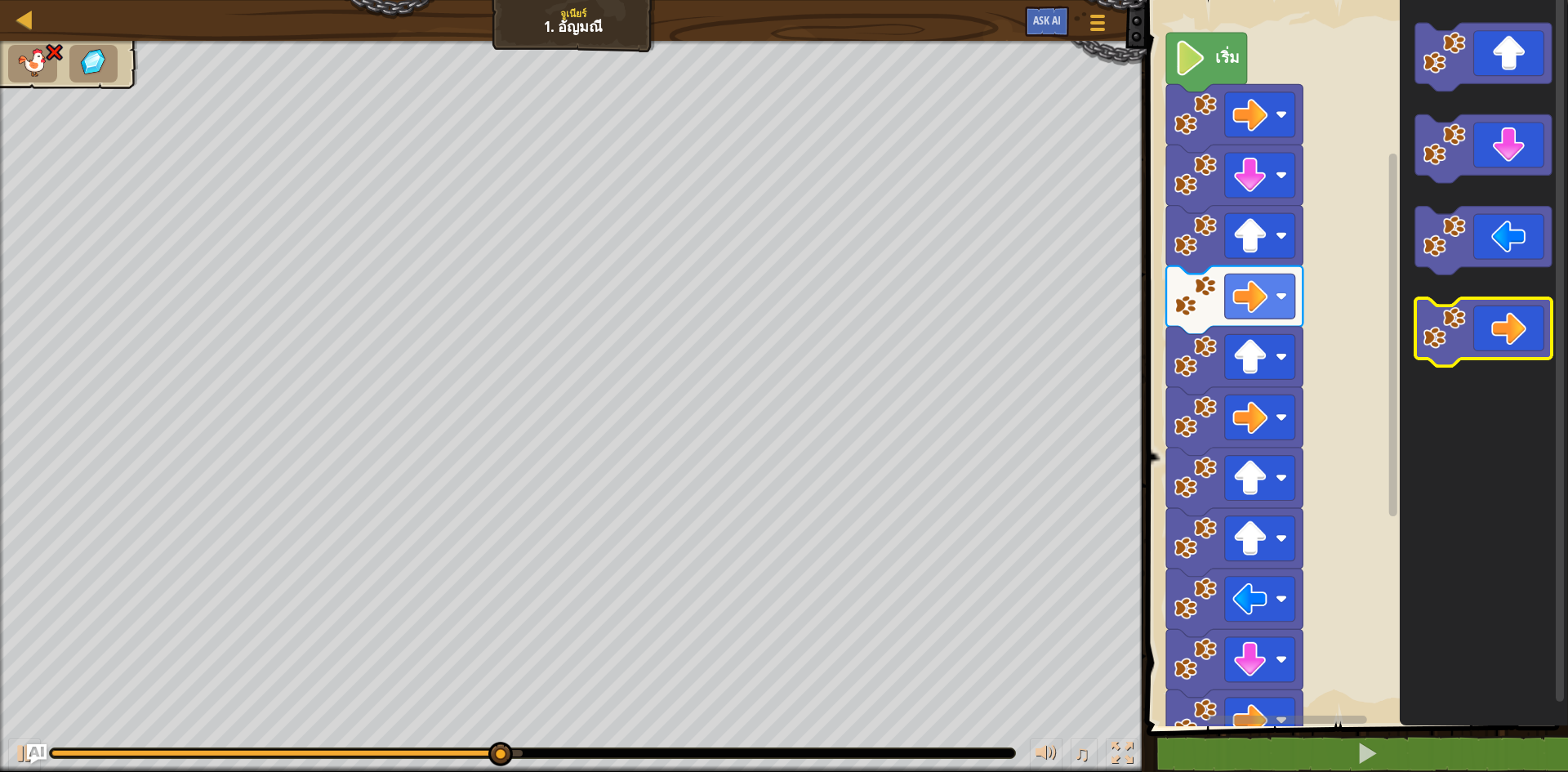
click at [1541, 354] on icon "พื้นที่ทำงาน Blockly" at bounding box center [1482, 332] width 136 height 69
click at [1529, 354] on icon "พื้นที่ทำงาน Blockly" at bounding box center [1482, 332] width 136 height 69
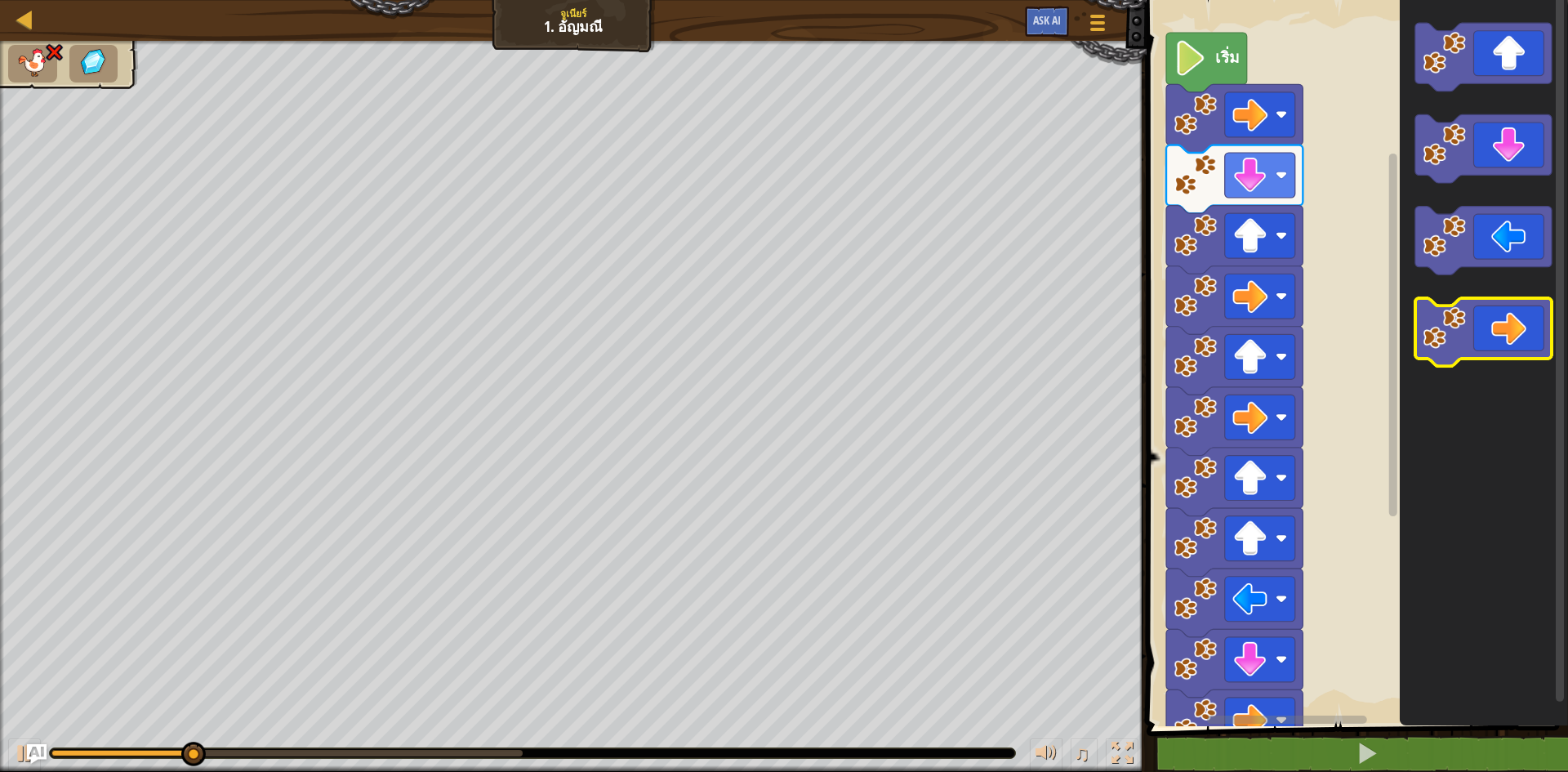
click at [1529, 354] on icon "พื้นที่ทำงาน Blockly" at bounding box center [1482, 332] width 136 height 69
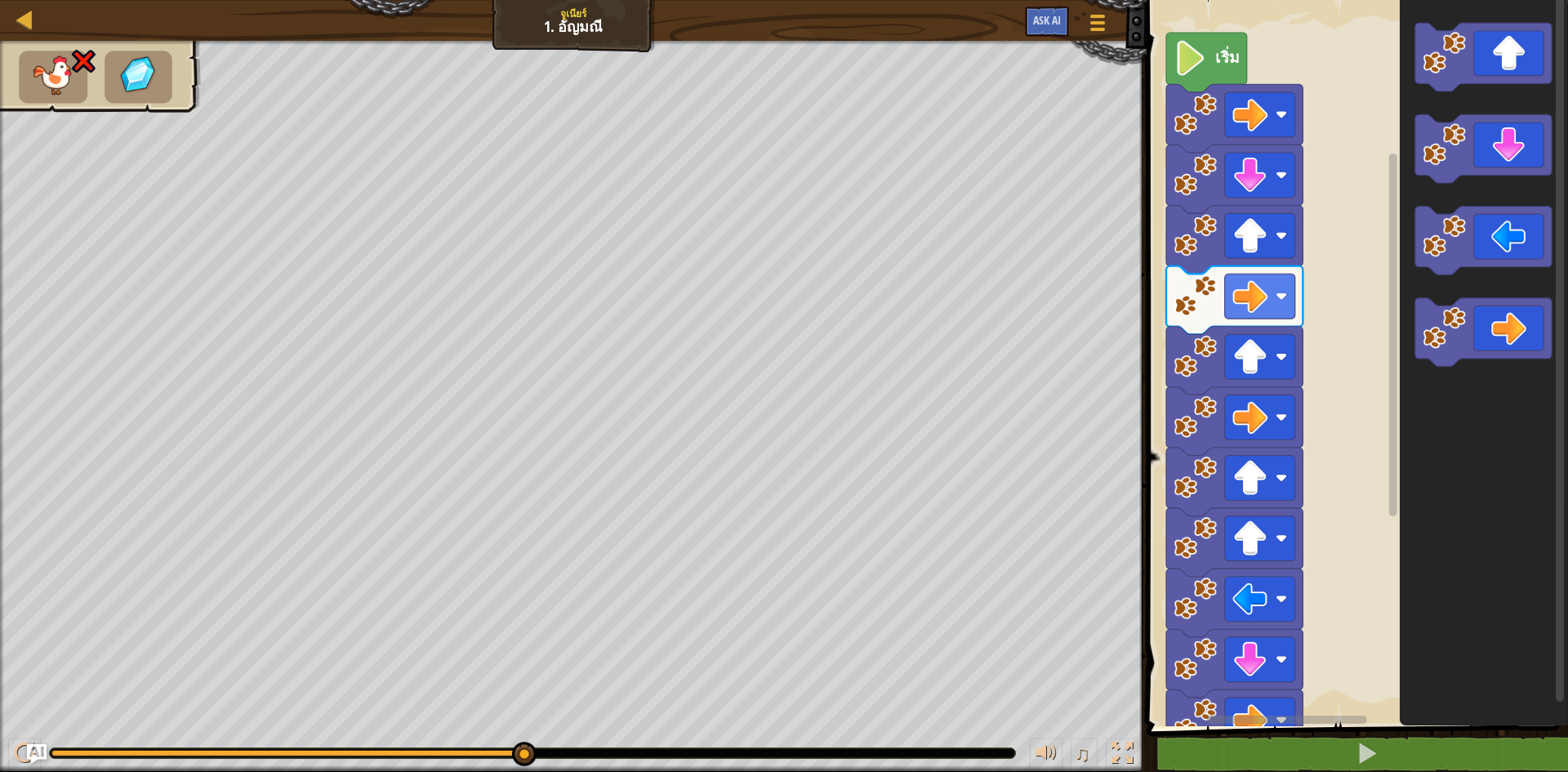
drag, startPoint x: 512, startPoint y: 753, endPoint x: 573, endPoint y: 765, distance: 62.2
click at [573, 765] on div "♫" at bounding box center [573, 748] width 1146 height 49
drag, startPoint x: 518, startPoint y: 750, endPoint x: 535, endPoint y: 744, distance: 18.0
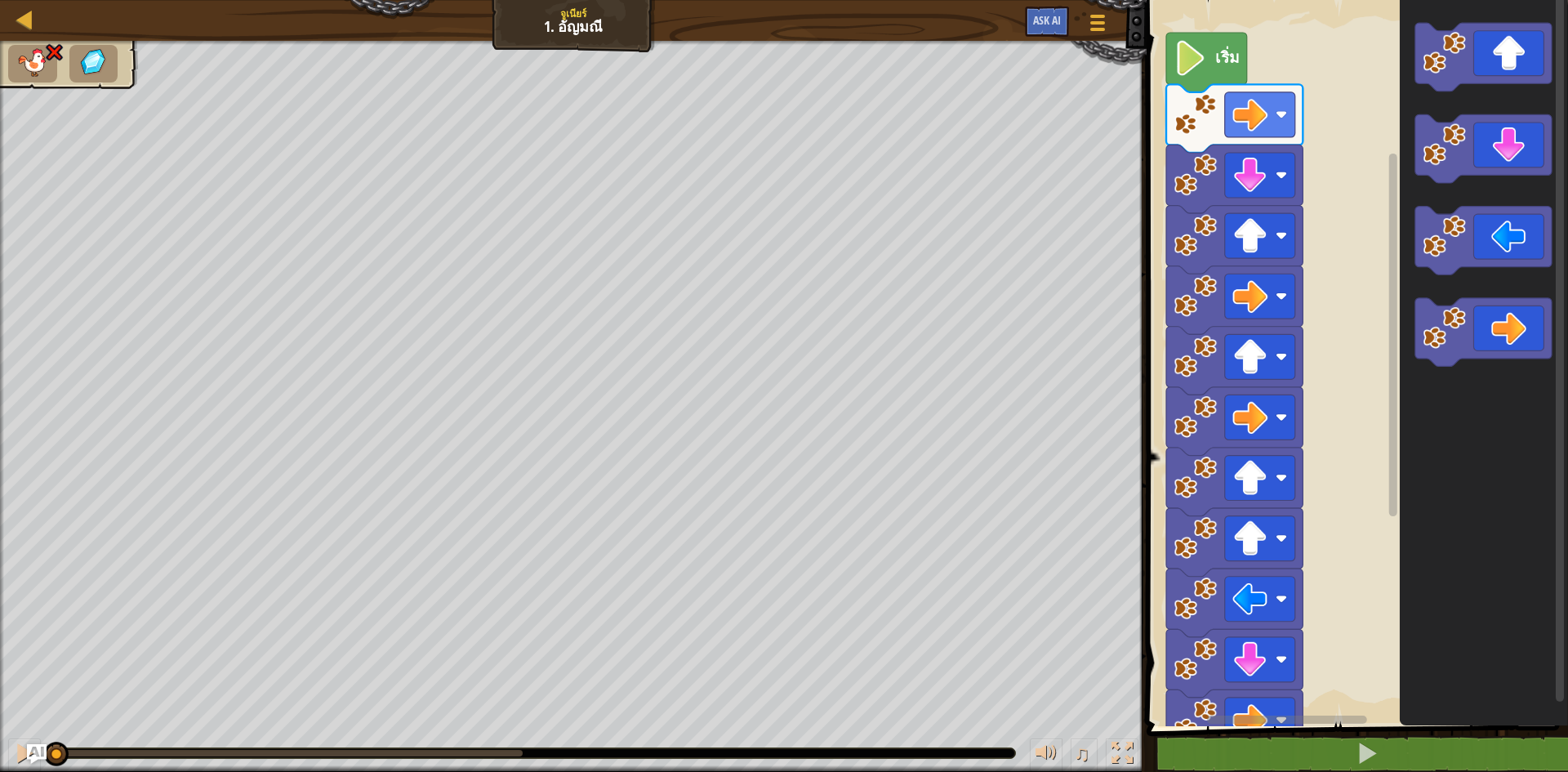
drag, startPoint x: 535, startPoint y: 744, endPoint x: 0, endPoint y: 811, distance: 539.2
click at [1490, 319] on icon "พื้นที่ทำงาน Blockly" at bounding box center [1482, 332] width 136 height 69
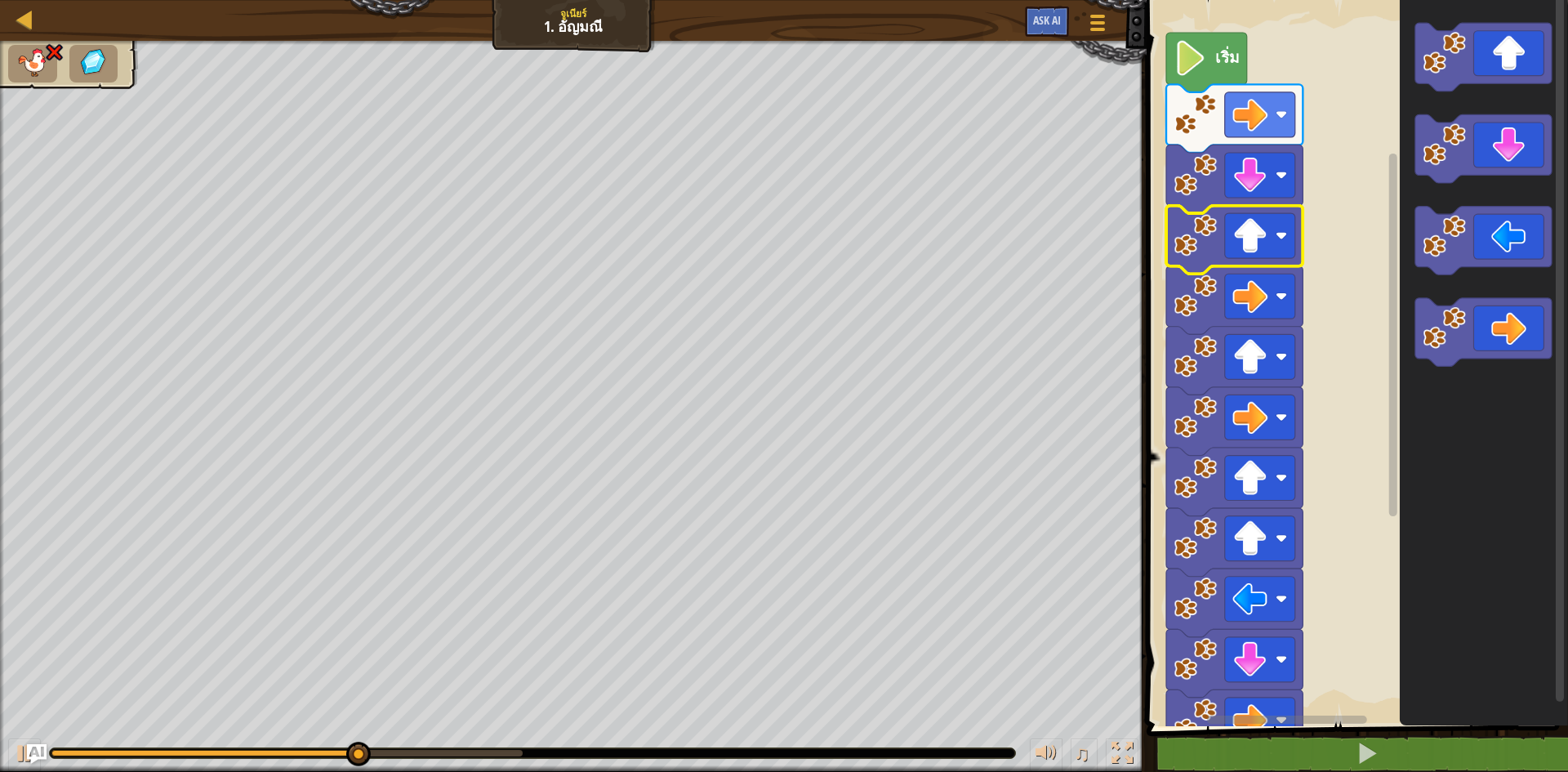
click at [1258, 261] on icon "พื้นที่ทำงาน Blockly" at bounding box center [1234, 240] width 136 height 69
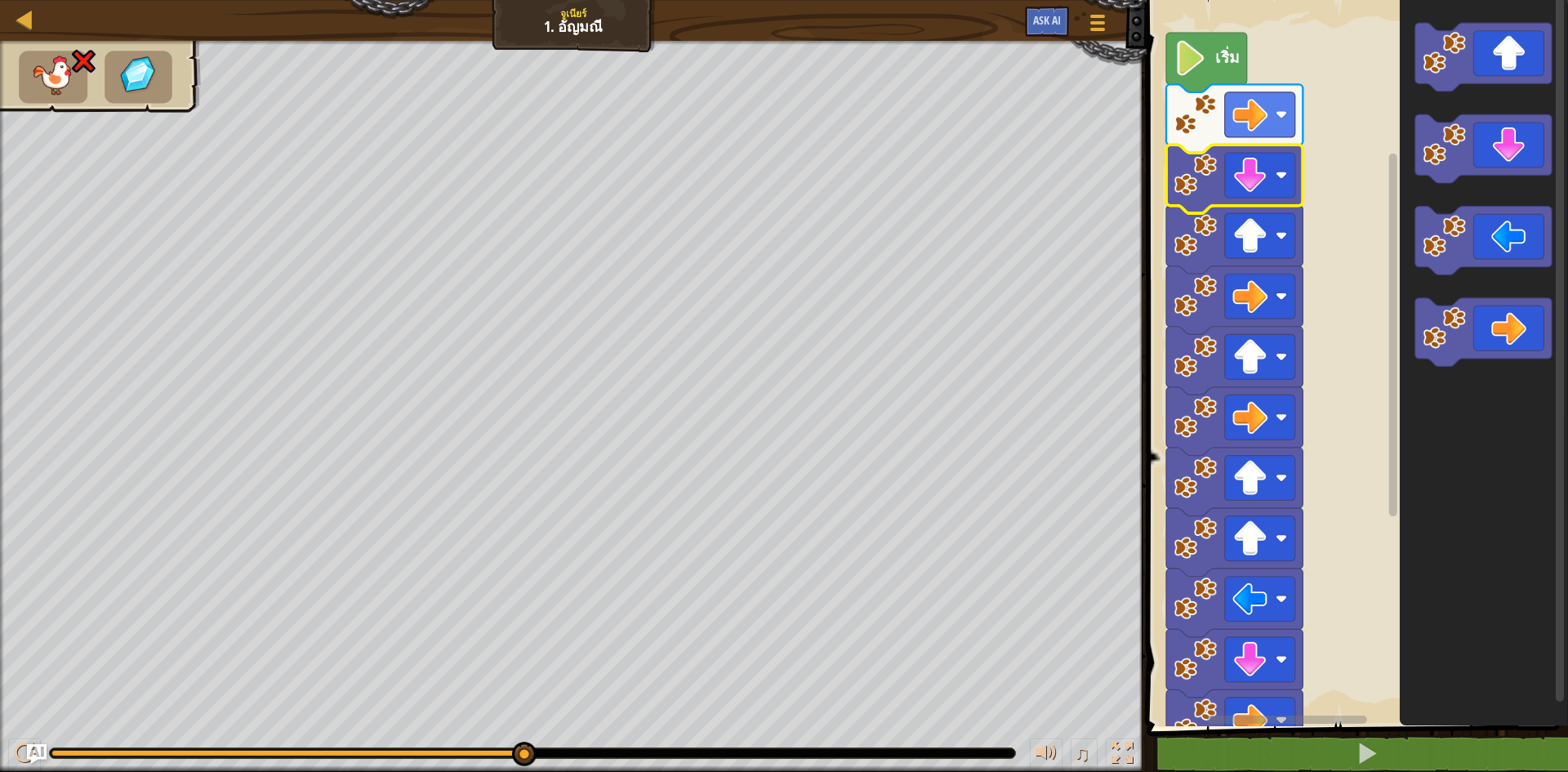
click at [1256, 200] on icon "พื้นที่ทำงาน Blockly" at bounding box center [1234, 178] width 136 height 69
click at [1257, 195] on rect "พื้นที่ทำงาน Blockly" at bounding box center [1260, 175] width 71 height 45
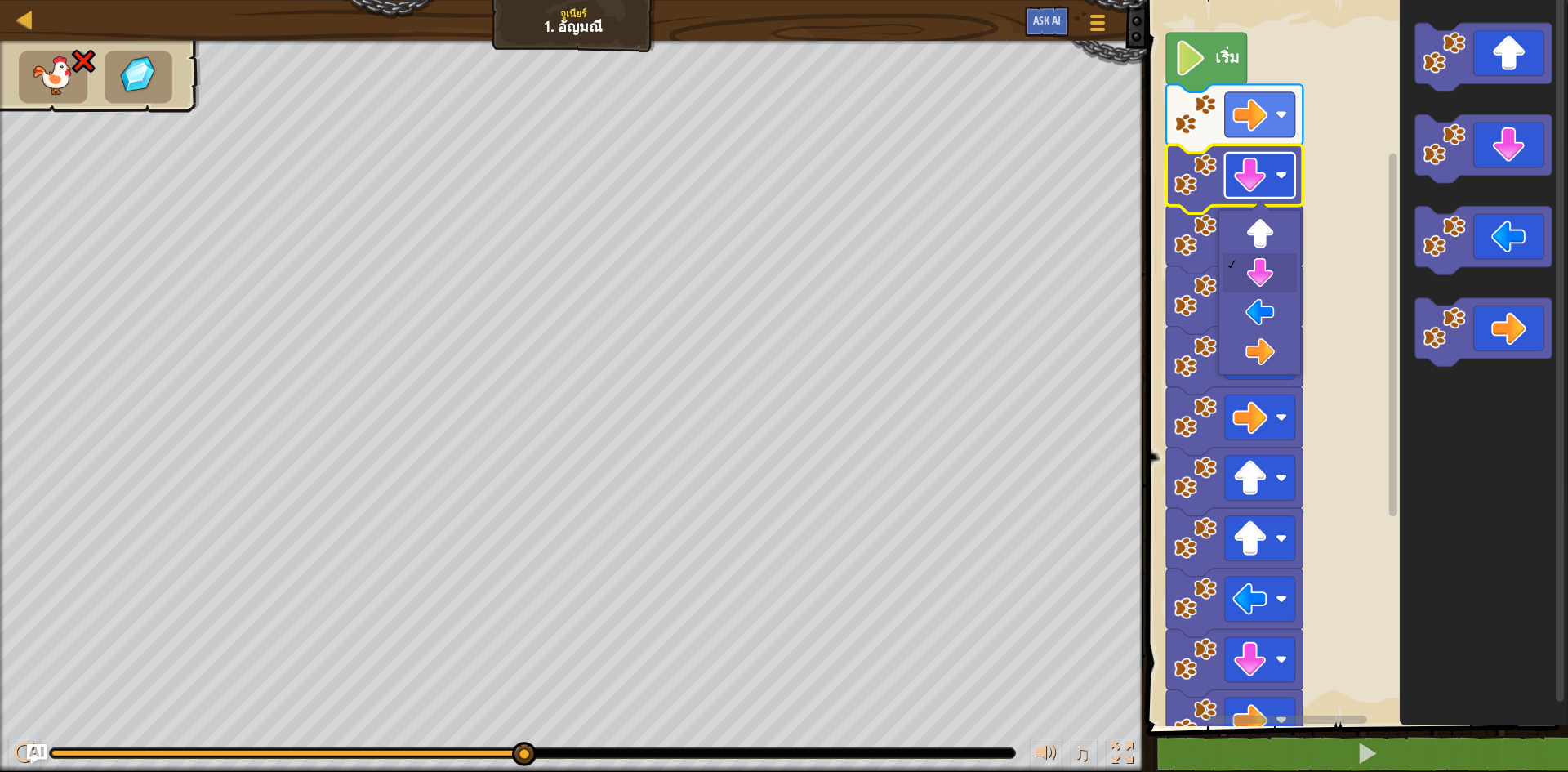
click at [1257, 195] on rect "พื้นที่ทำงาน Blockly" at bounding box center [1260, 175] width 71 height 45
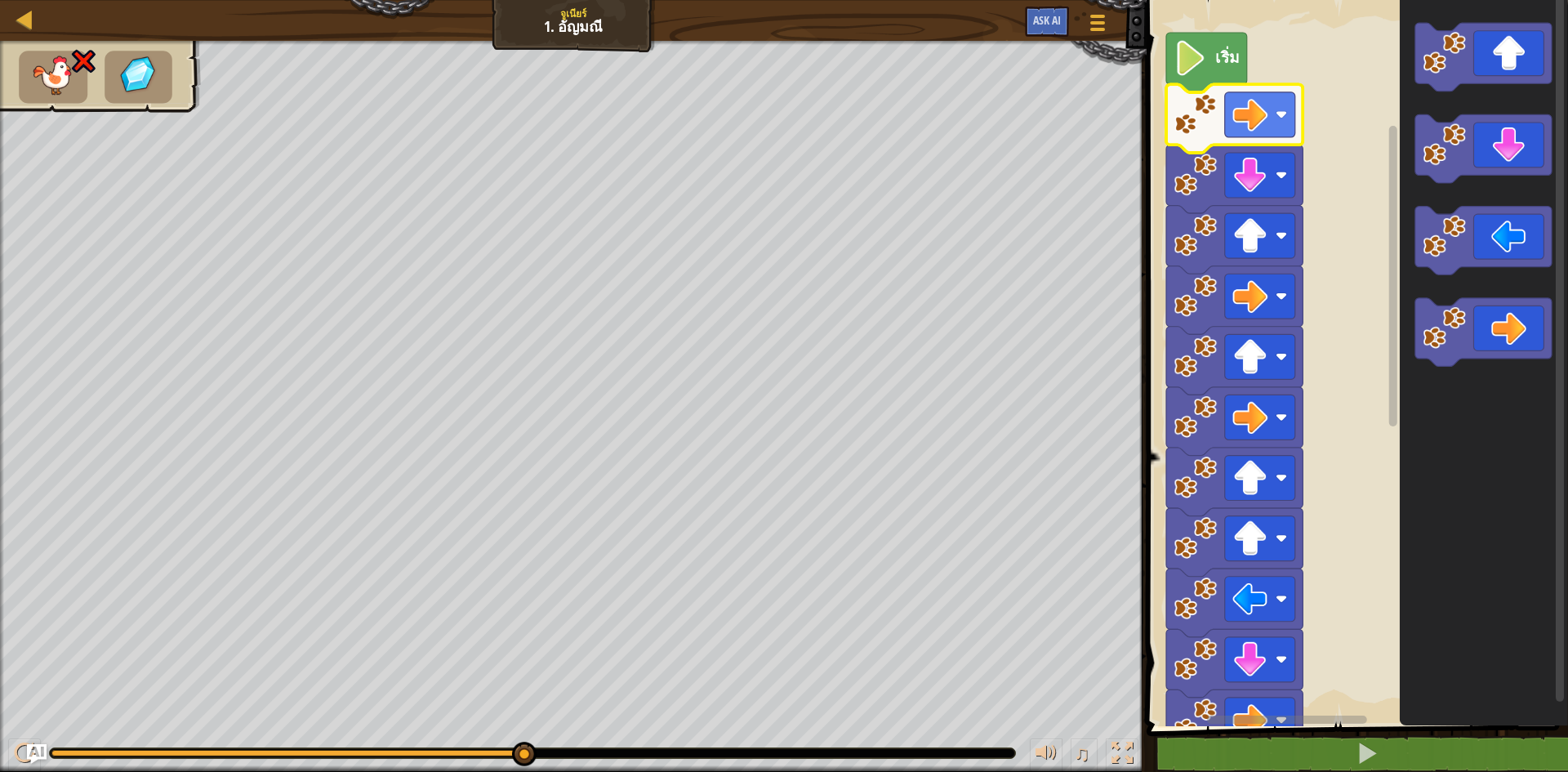
click at [1274, 131] on rect "พื้นที่ทำงาน Blockly" at bounding box center [1260, 114] width 71 height 45
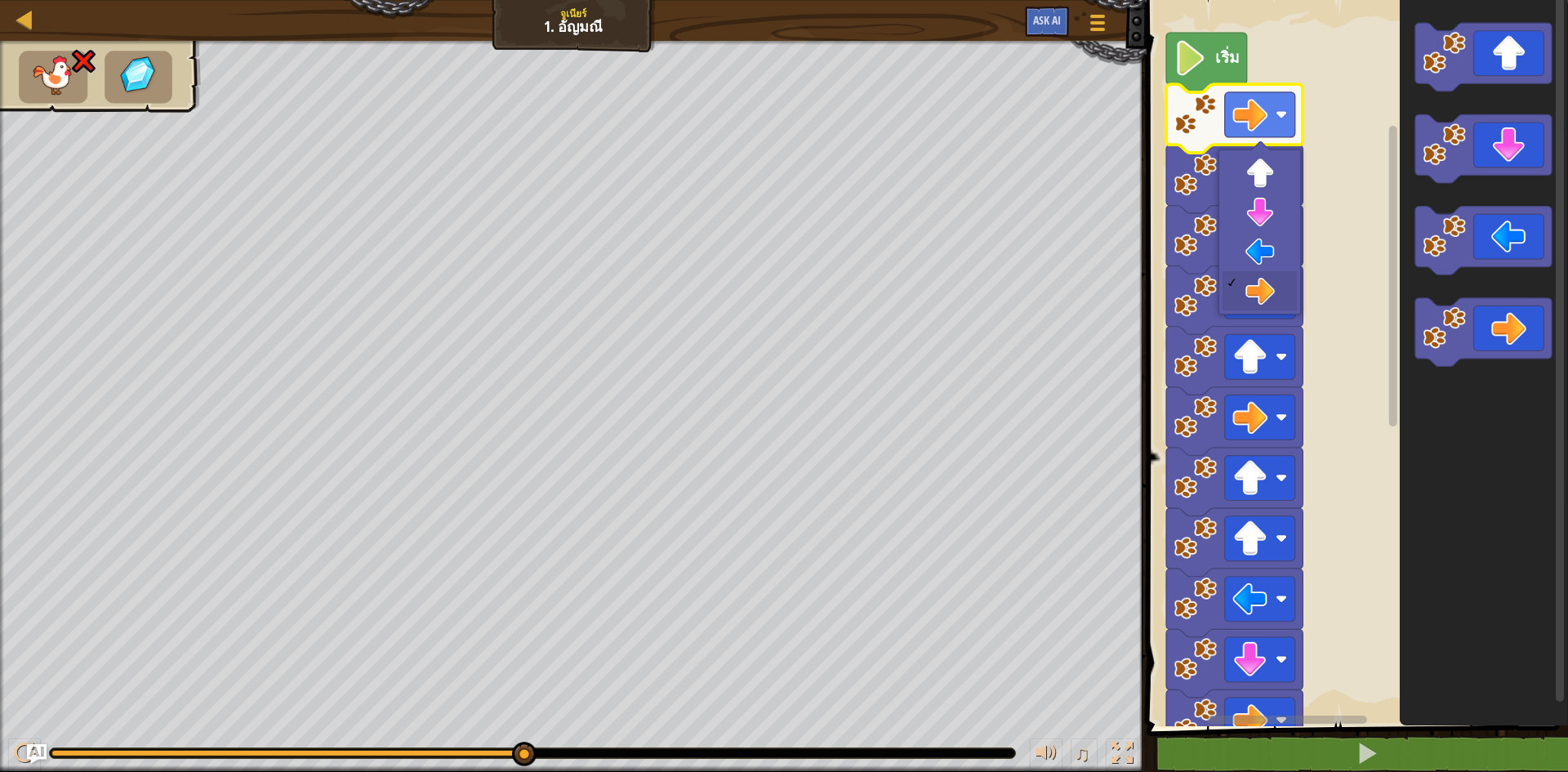
click at [1274, 131] on rect "พื้นที่ทำงาน Blockly" at bounding box center [1260, 114] width 71 height 45
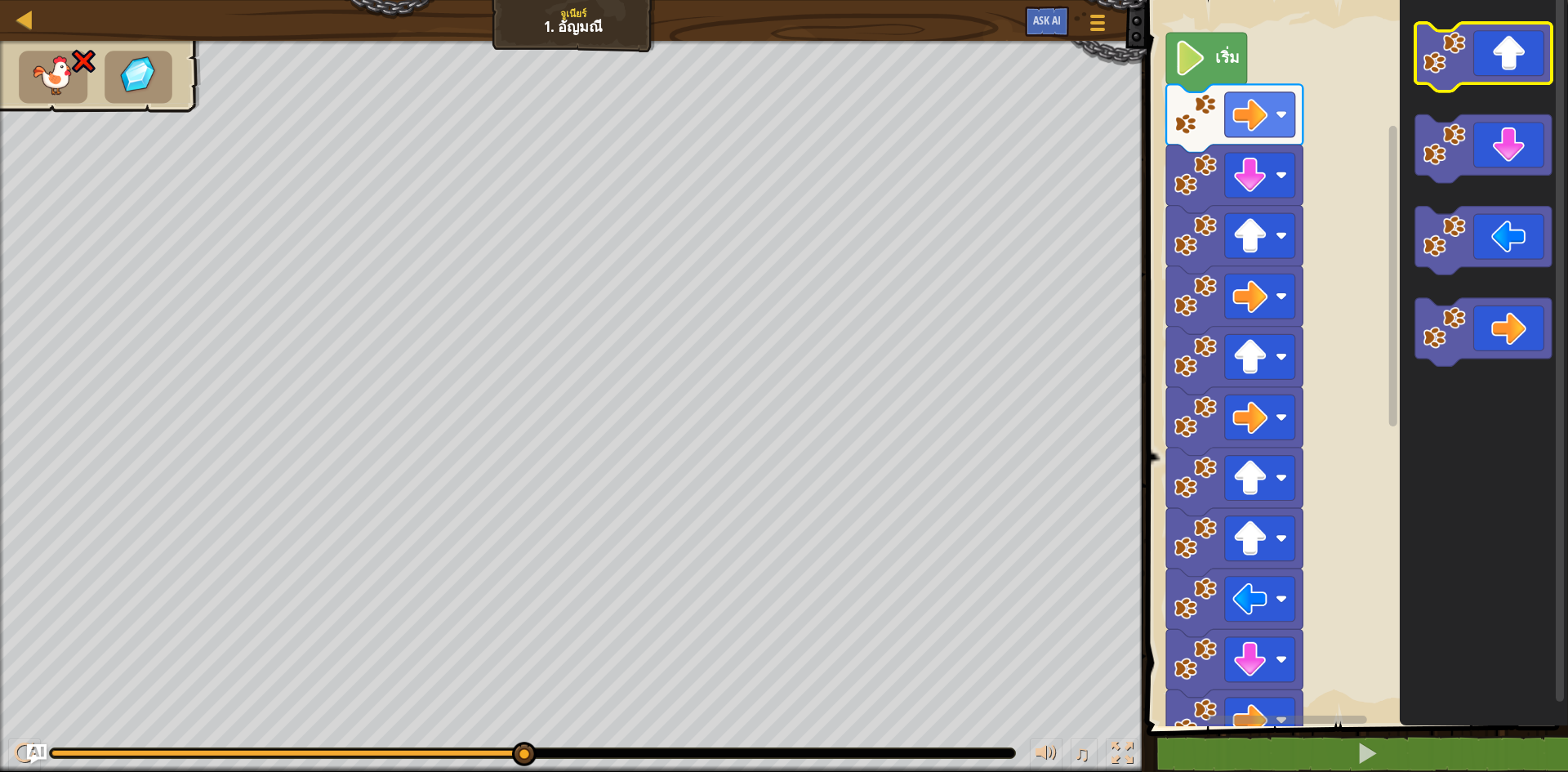
click at [1482, 85] on g "พื้นที่ทำงาน Blockly" at bounding box center [1482, 195] width 136 height 344
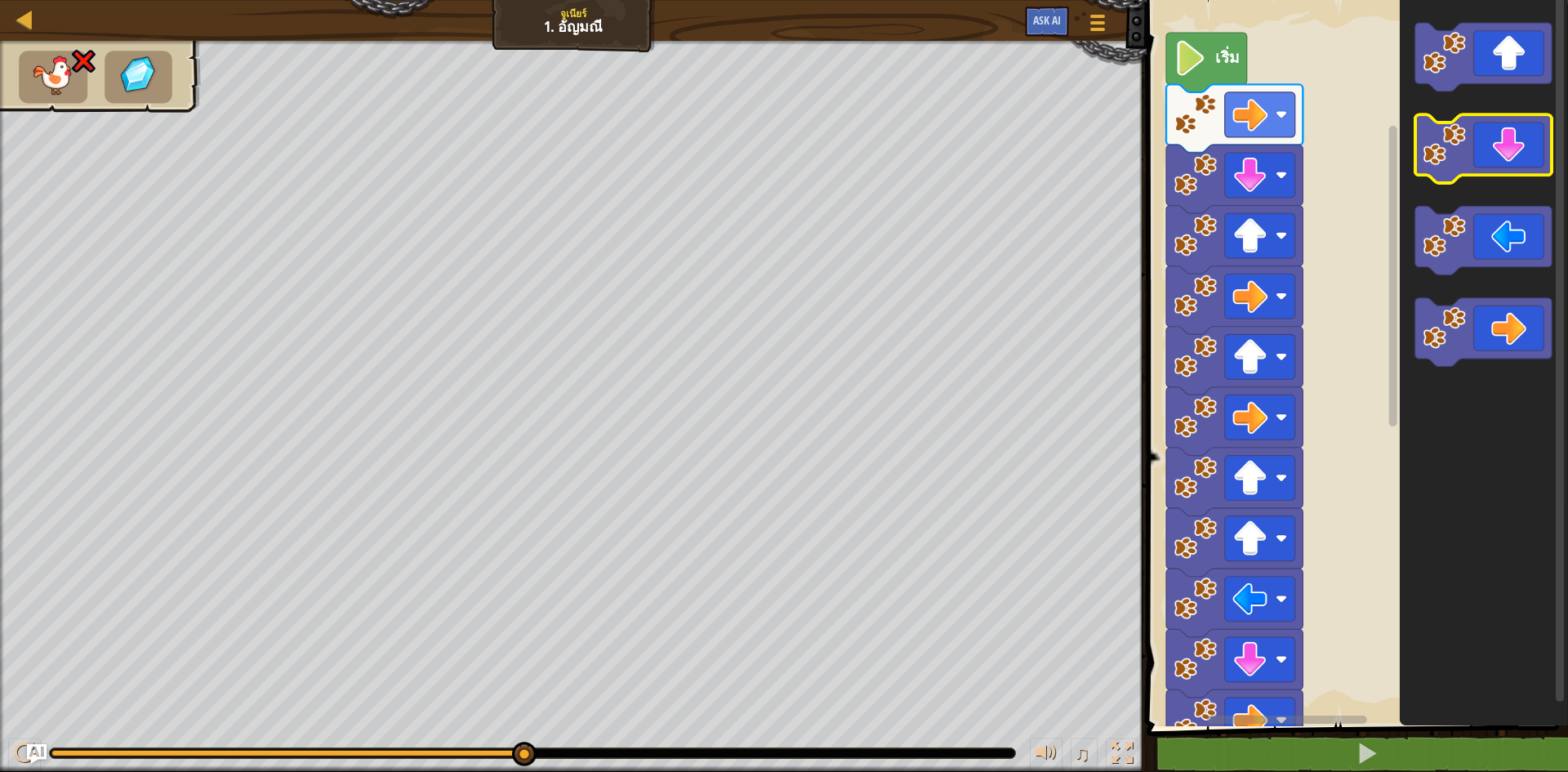
click at [1471, 169] on icon "พื้นที่ทำงาน Blockly" at bounding box center [1482, 149] width 136 height 69
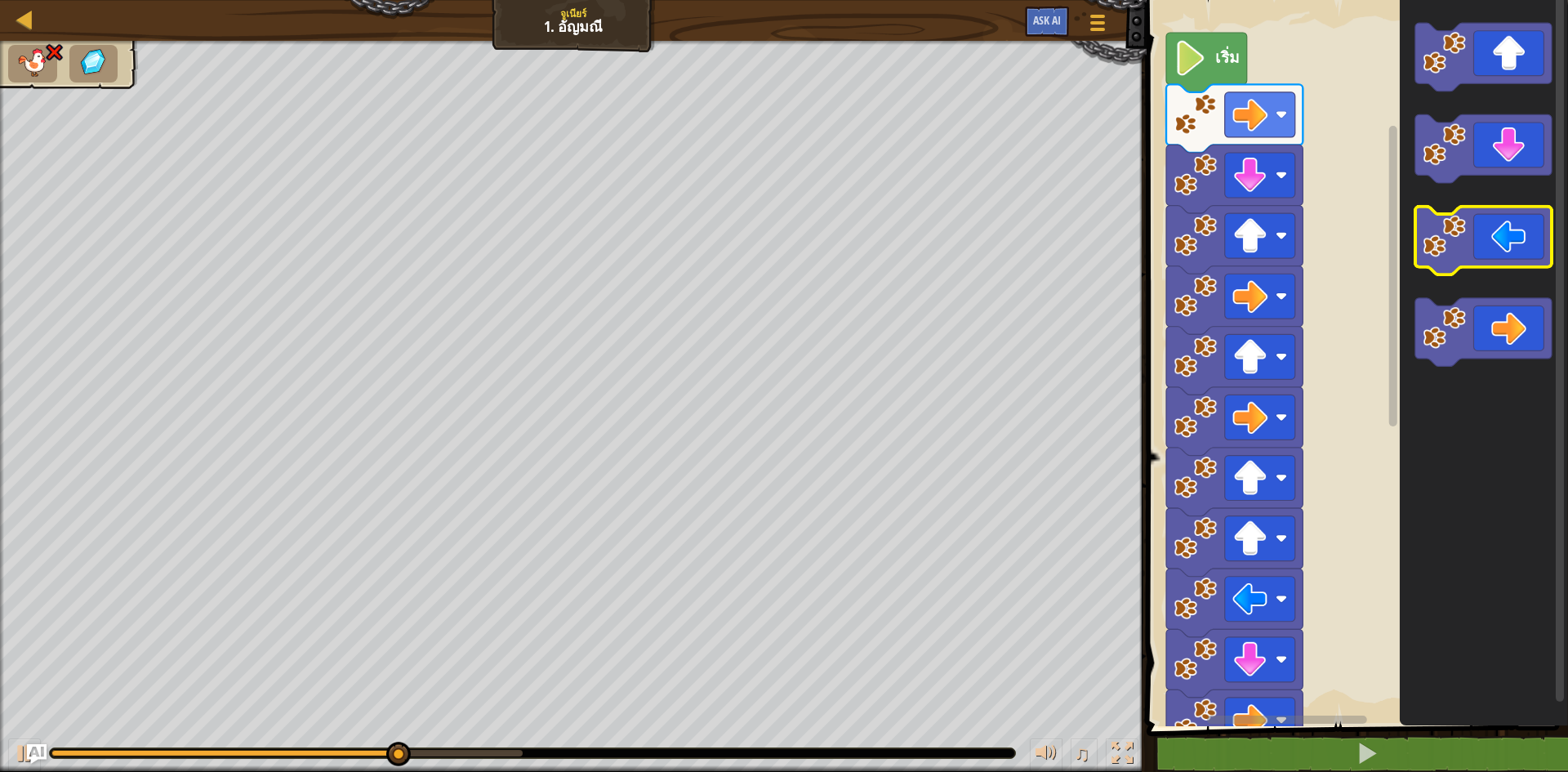
click at [1473, 266] on icon "พื้นที่ทำงาน Blockly" at bounding box center [1482, 241] width 136 height 69
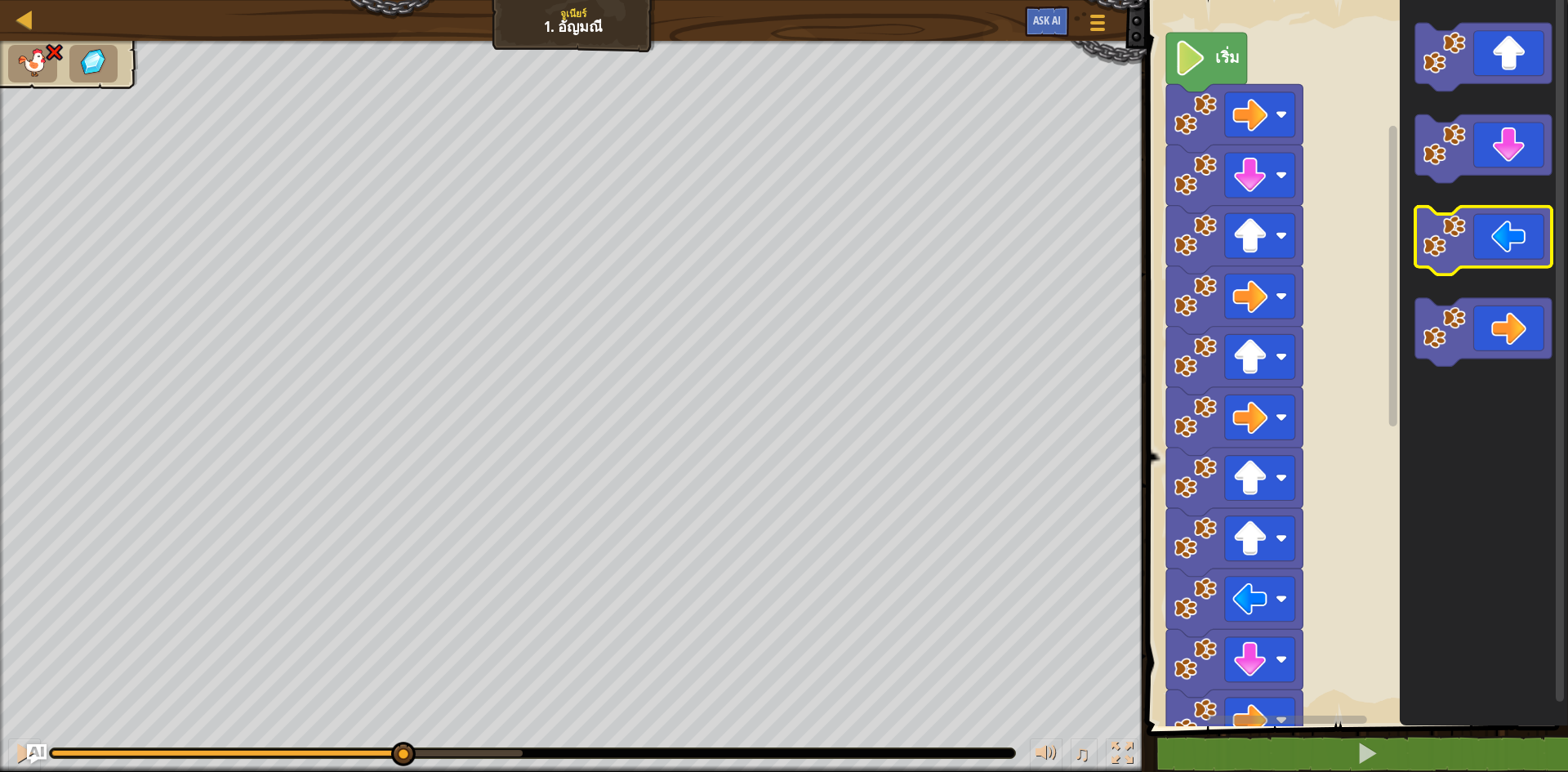
click at [1473, 266] on icon "พื้นที่ทำงาน Blockly" at bounding box center [1482, 241] width 136 height 69
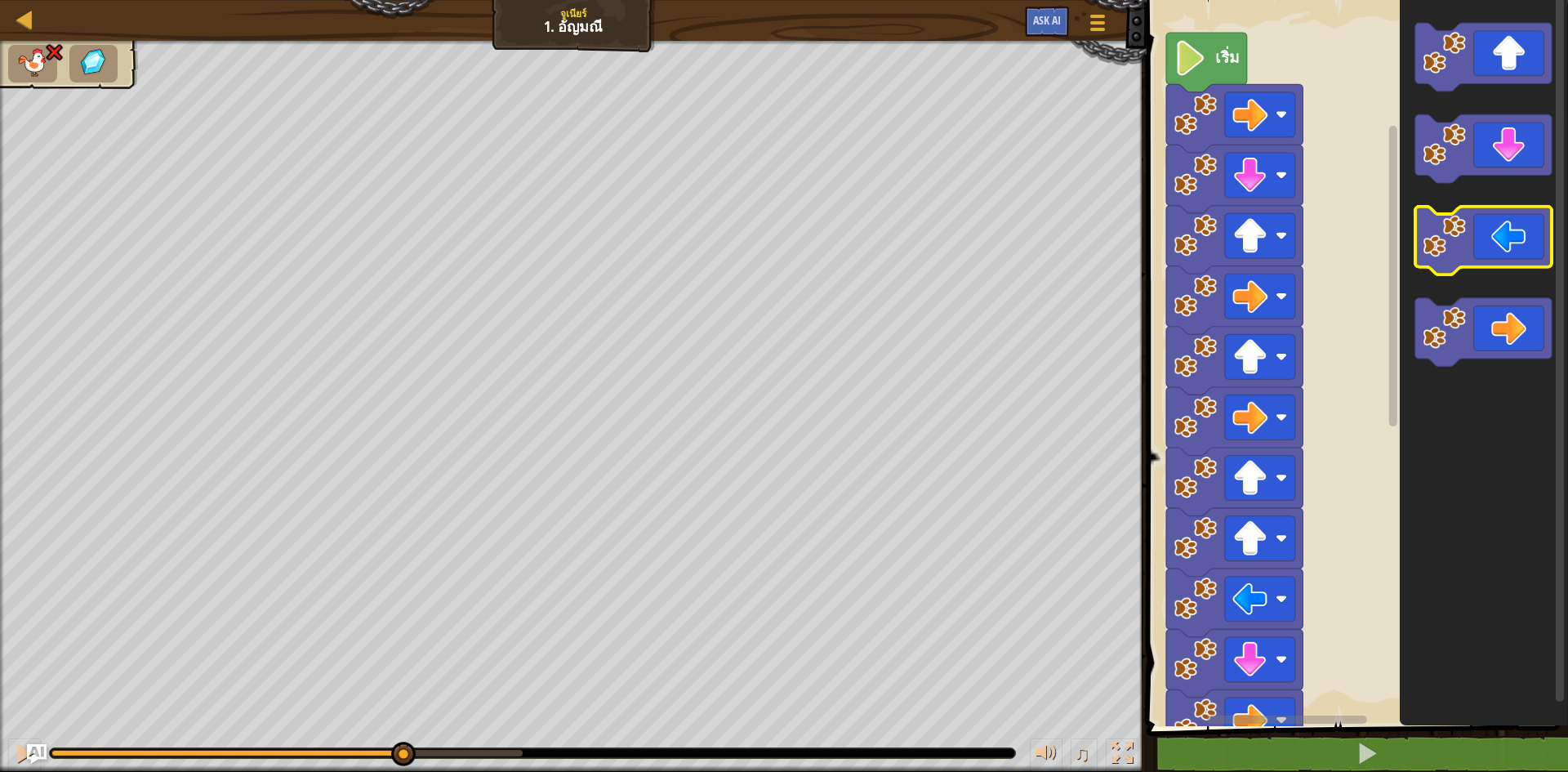
click at [1473, 271] on g "พื้นที่ทำงาน Blockly" at bounding box center [1482, 195] width 136 height 344
click at [1473, 271] on rect "พื้นที่ทำงาน Blockly" at bounding box center [1482, 241] width 136 height 69
click at [1472, 259] on icon "พื้นที่ทำงาน Blockly" at bounding box center [1482, 241] width 136 height 69
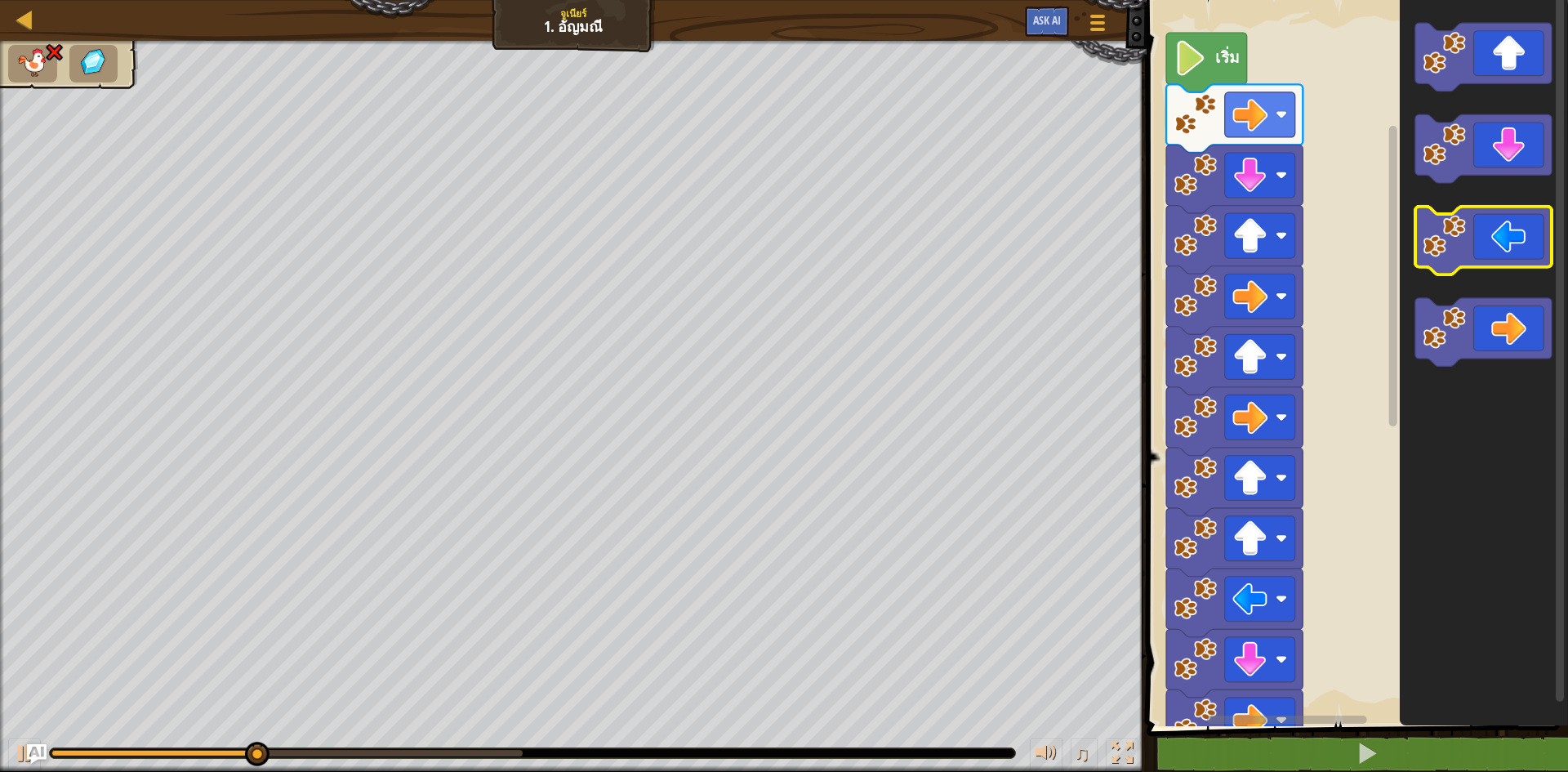
click at [1471, 255] on icon "พื้นที่ทำงาน Blockly" at bounding box center [1482, 241] width 136 height 69
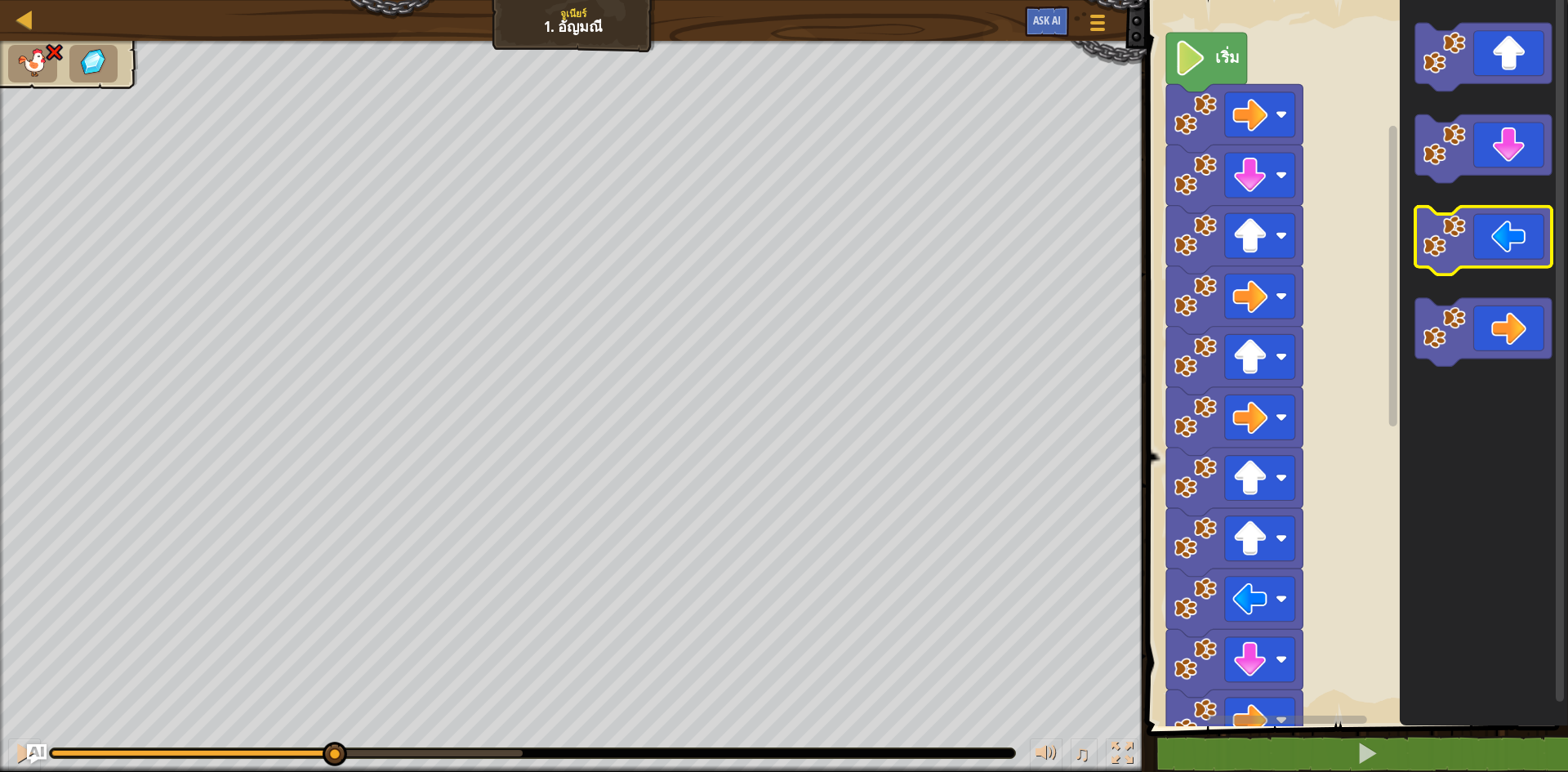
click at [1471, 255] on icon "พื้นที่ทำงาน Blockly" at bounding box center [1482, 241] width 136 height 69
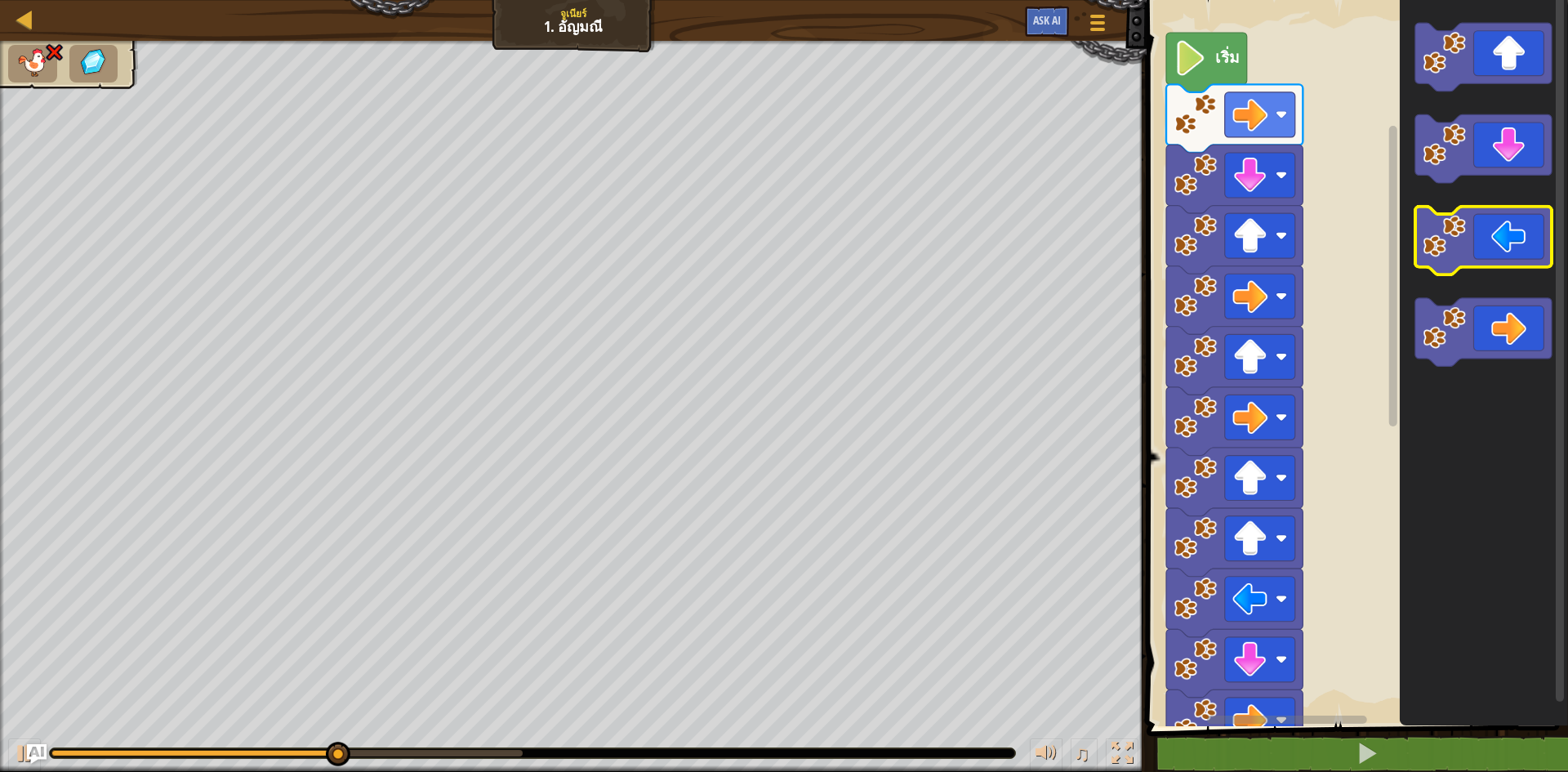
click at [1471, 255] on icon "พื้นที่ทำงาน Blockly" at bounding box center [1482, 241] width 136 height 69
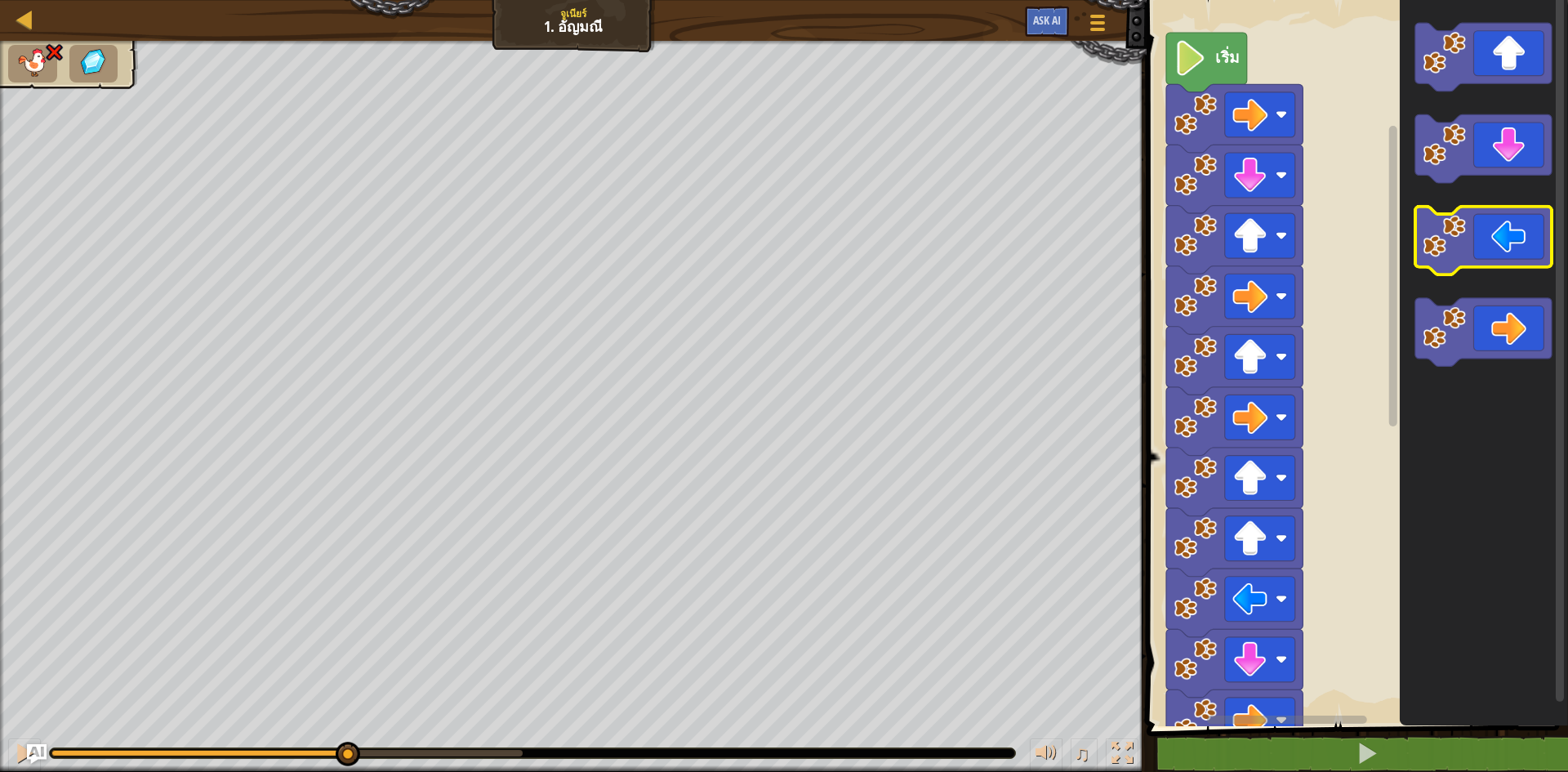
click at [1471, 255] on icon "พื้นที่ทำงาน Blockly" at bounding box center [1482, 241] width 136 height 69
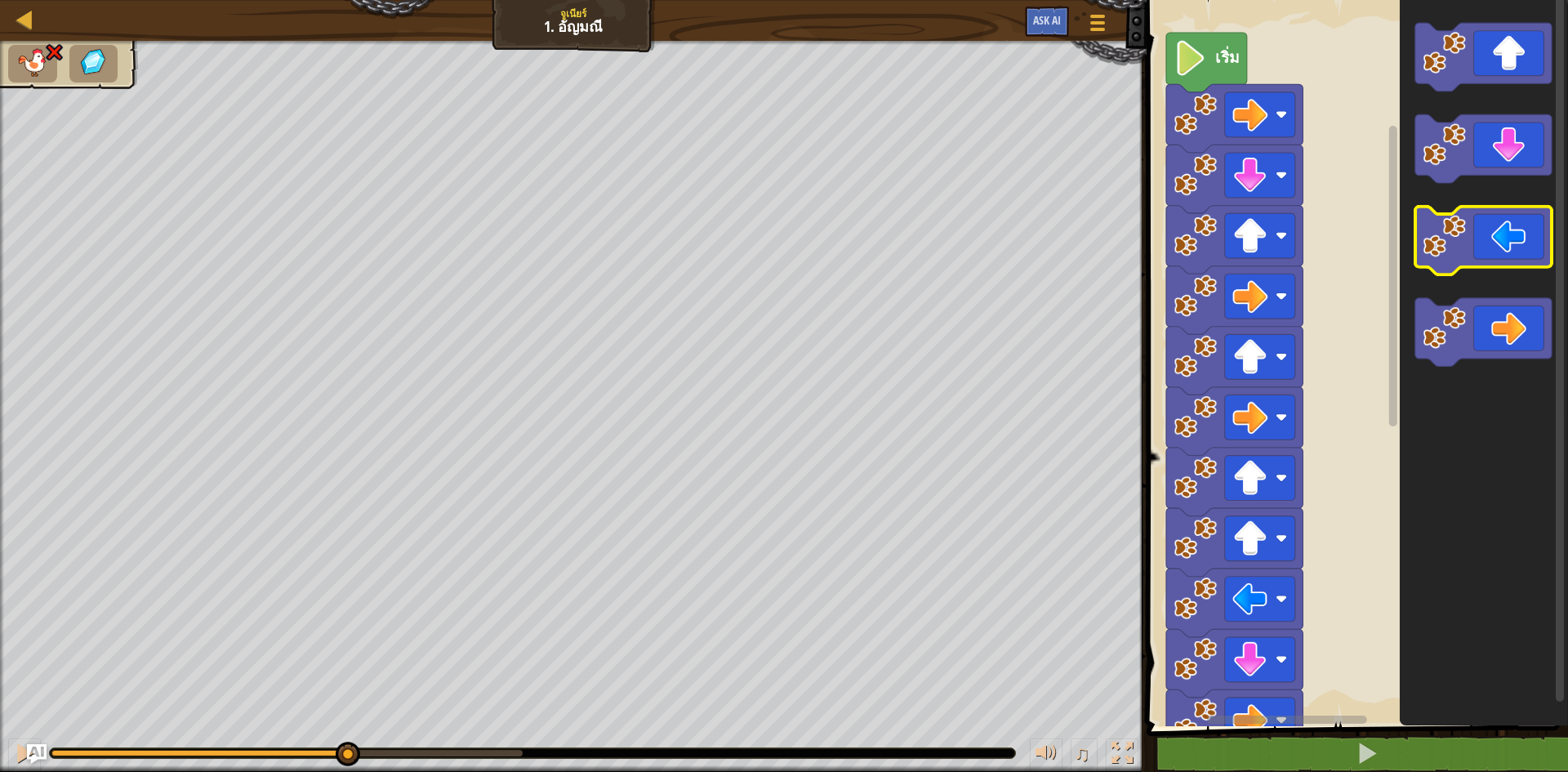
click at [1471, 255] on icon "พื้นที่ทำงาน Blockly" at bounding box center [1482, 241] width 136 height 69
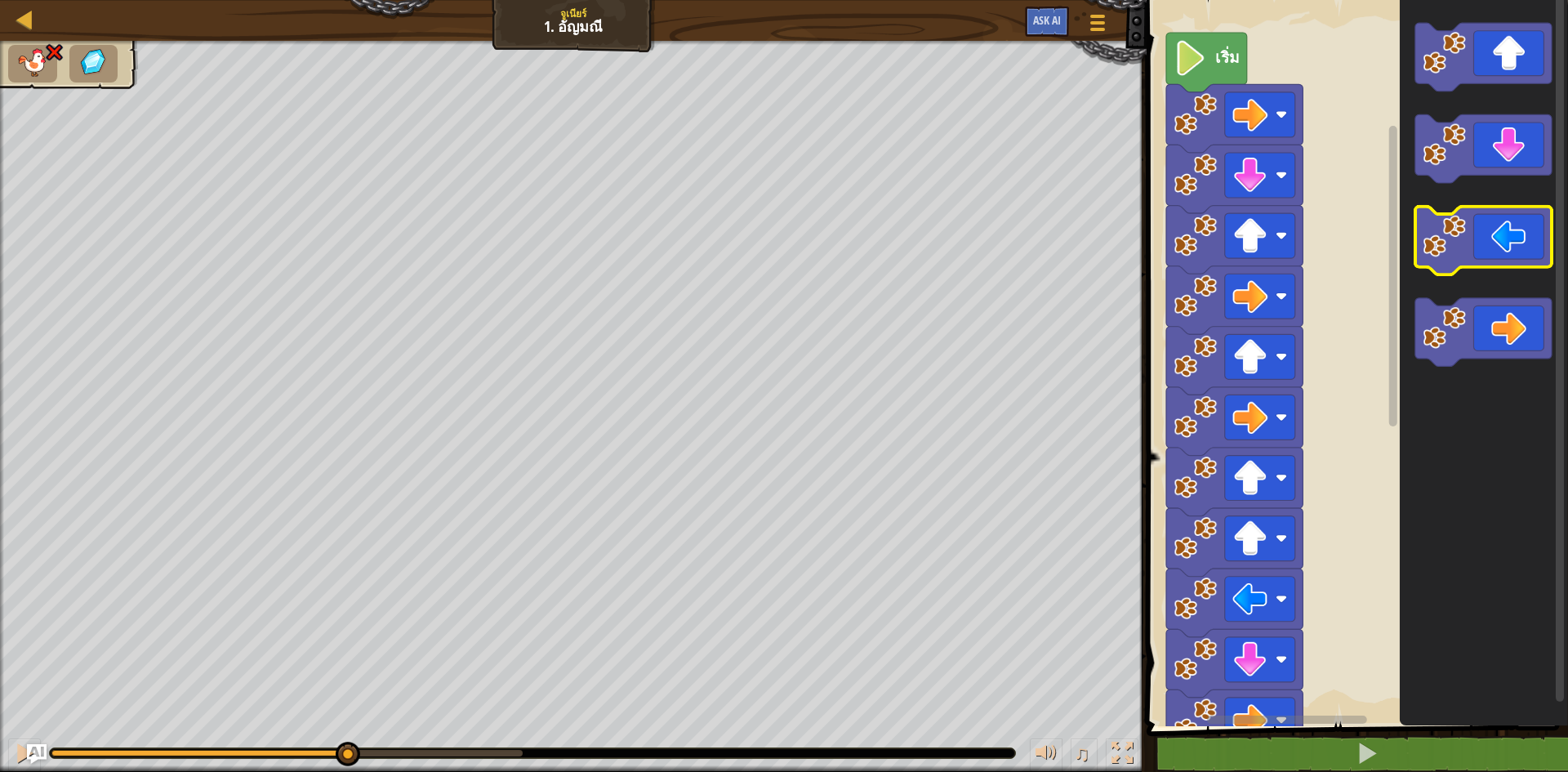
click at [1471, 255] on icon "พื้นที่ทำงาน Blockly" at bounding box center [1482, 241] width 136 height 69
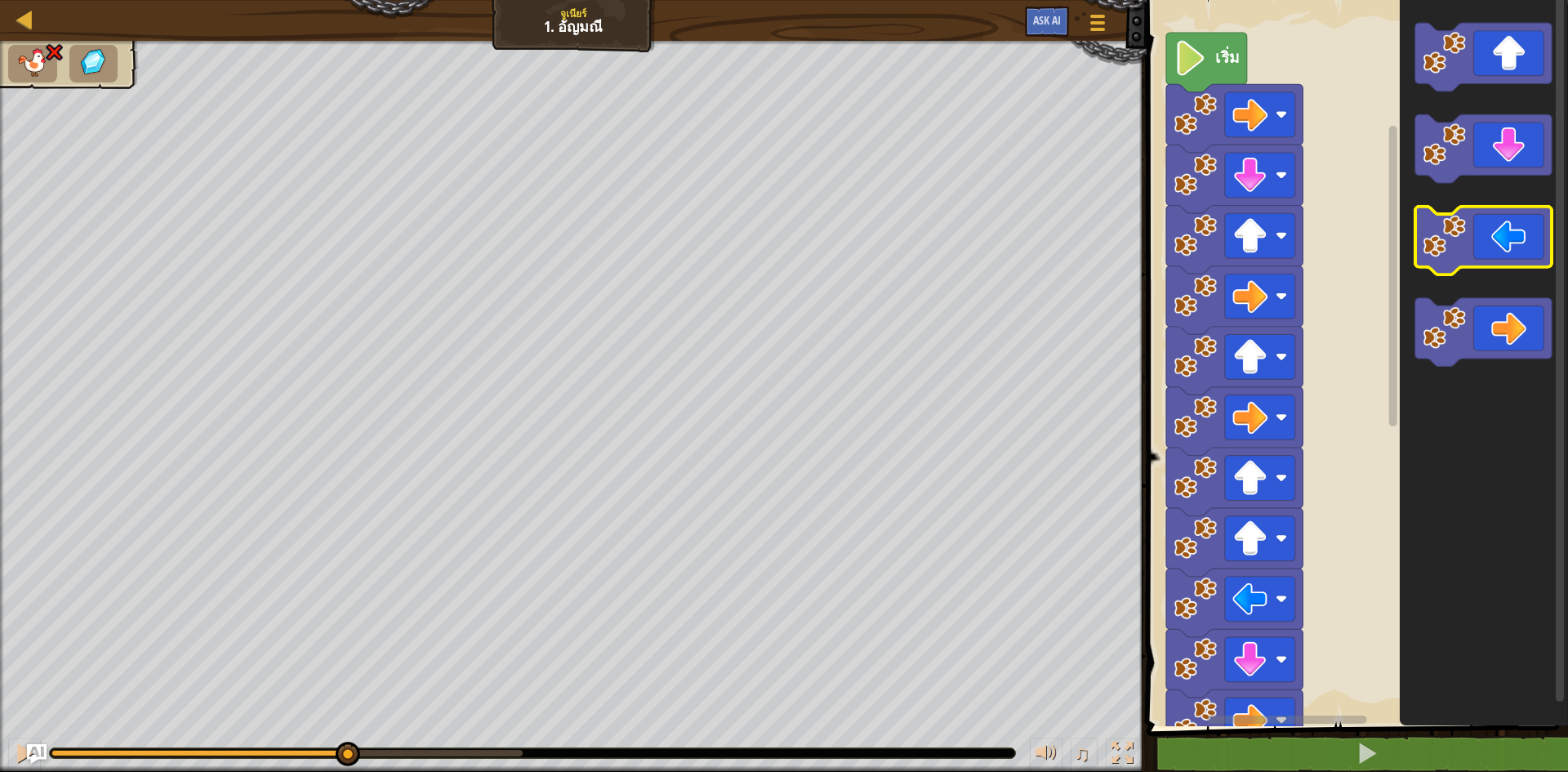
click at [1471, 255] on icon "พื้นที่ทำงาน Blockly" at bounding box center [1482, 241] width 136 height 69
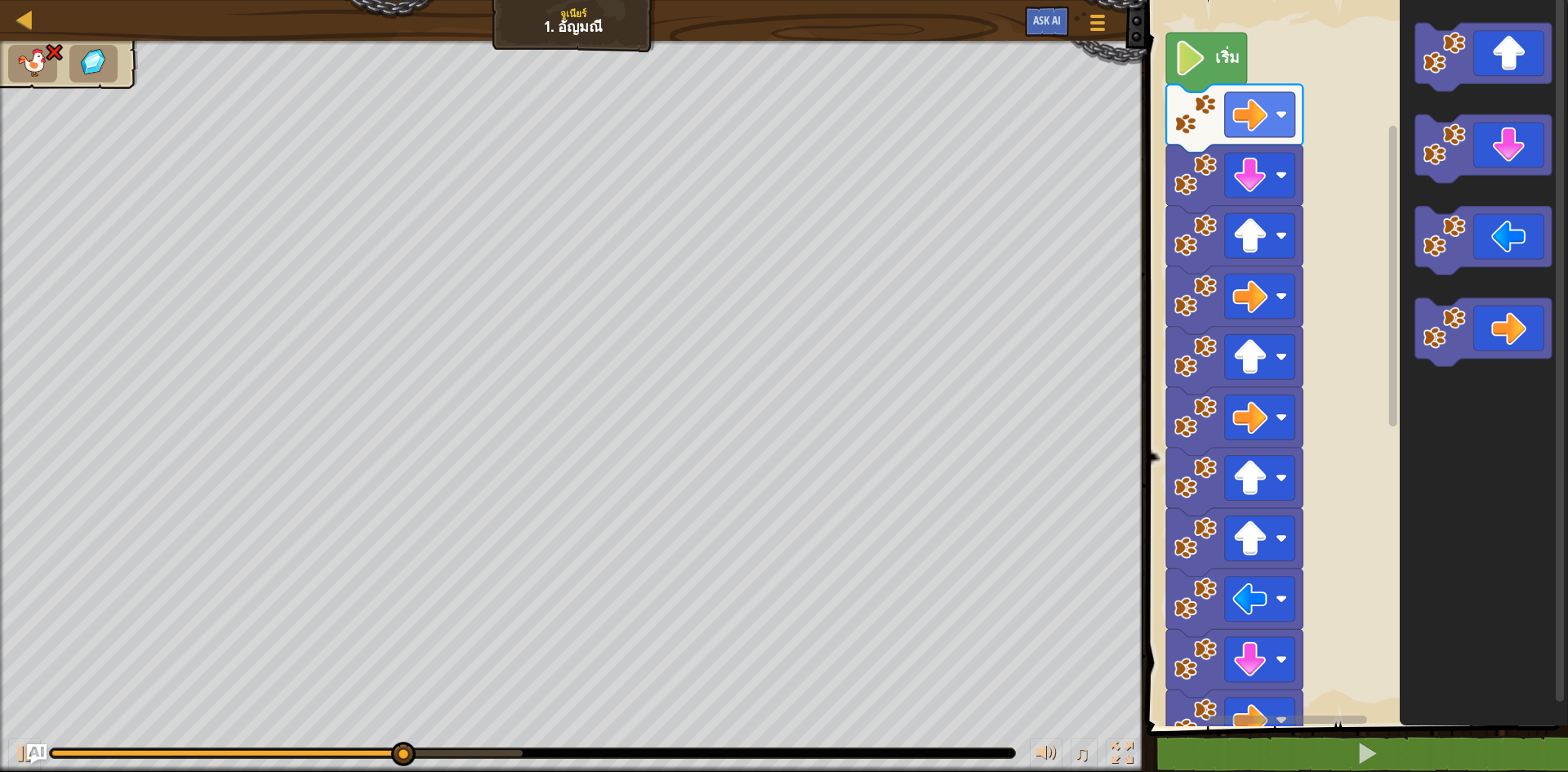
click at [2, 70] on div at bounding box center [573, 406] width 1146 height 731
click at [0, 0] on html "แผนที่ จูเนียร์ 1. อัญมณี เมนูเกม Ask AI 1 הההההההההההההההההההההההההההההההההההה…" at bounding box center [784, 0] width 1568 height 0
click at [21, 10] on div at bounding box center [25, 19] width 21 height 21
select select "th"
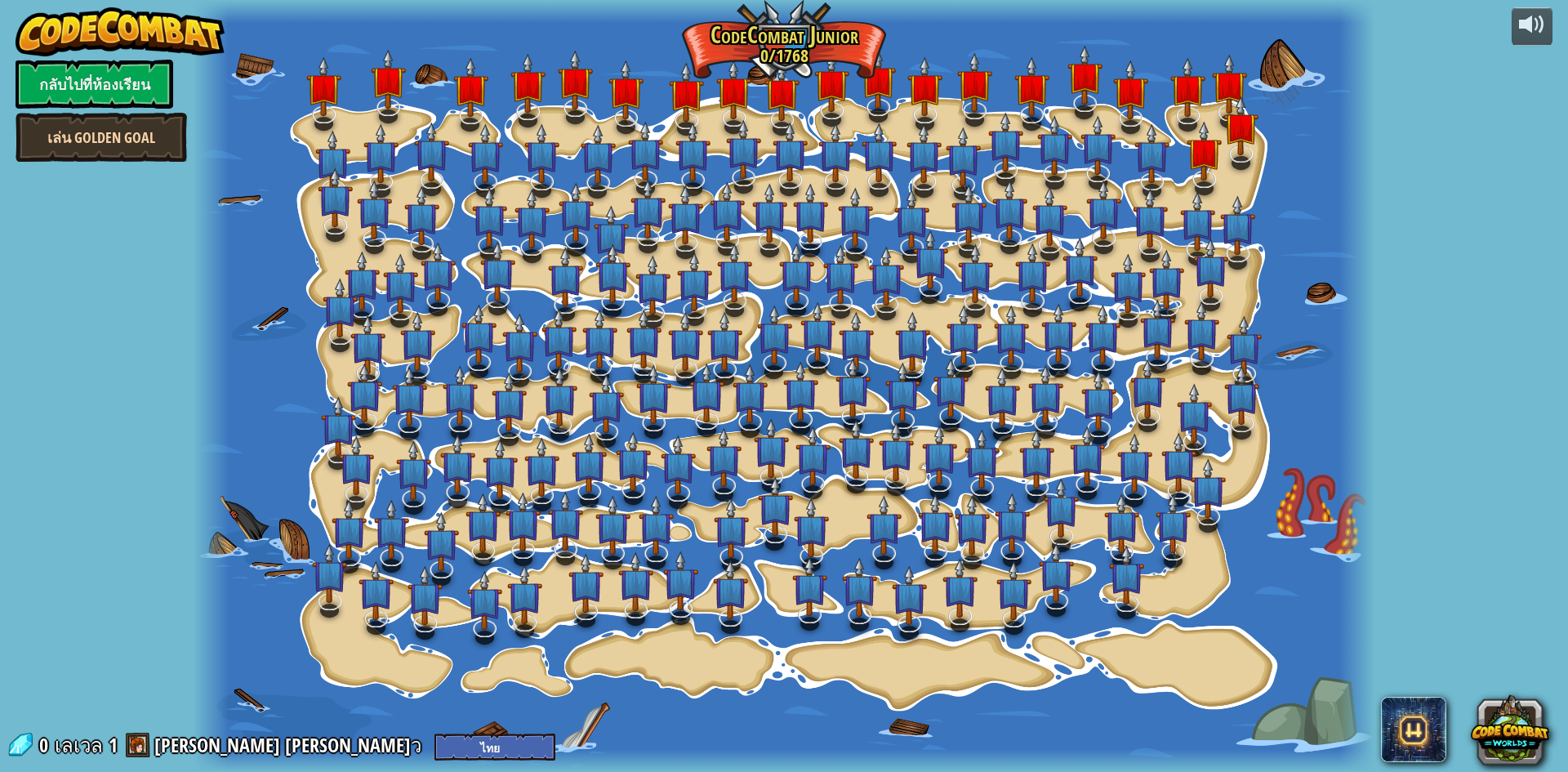
select select "th"
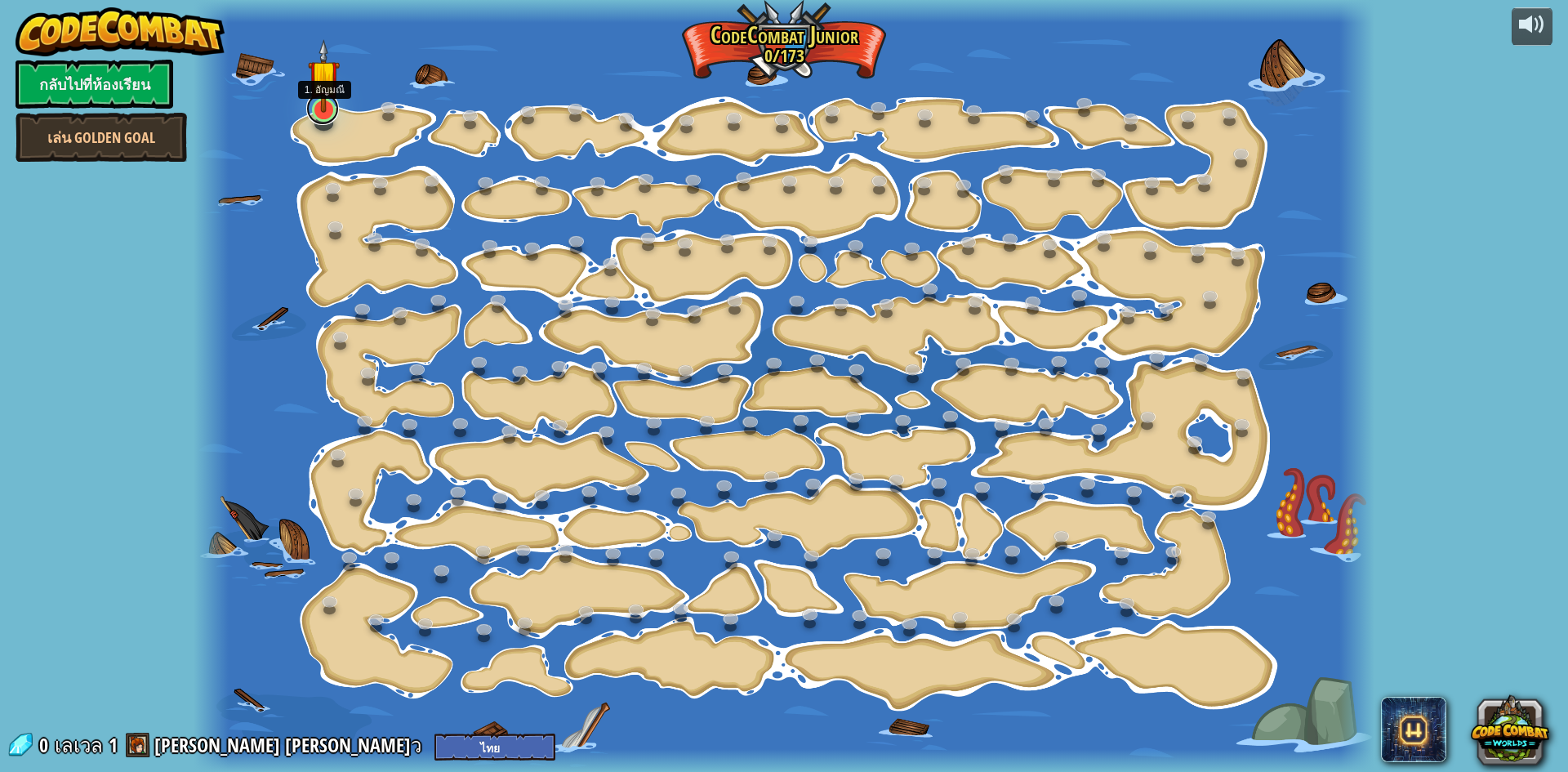
click at [326, 123] on link at bounding box center [322, 108] width 33 height 33
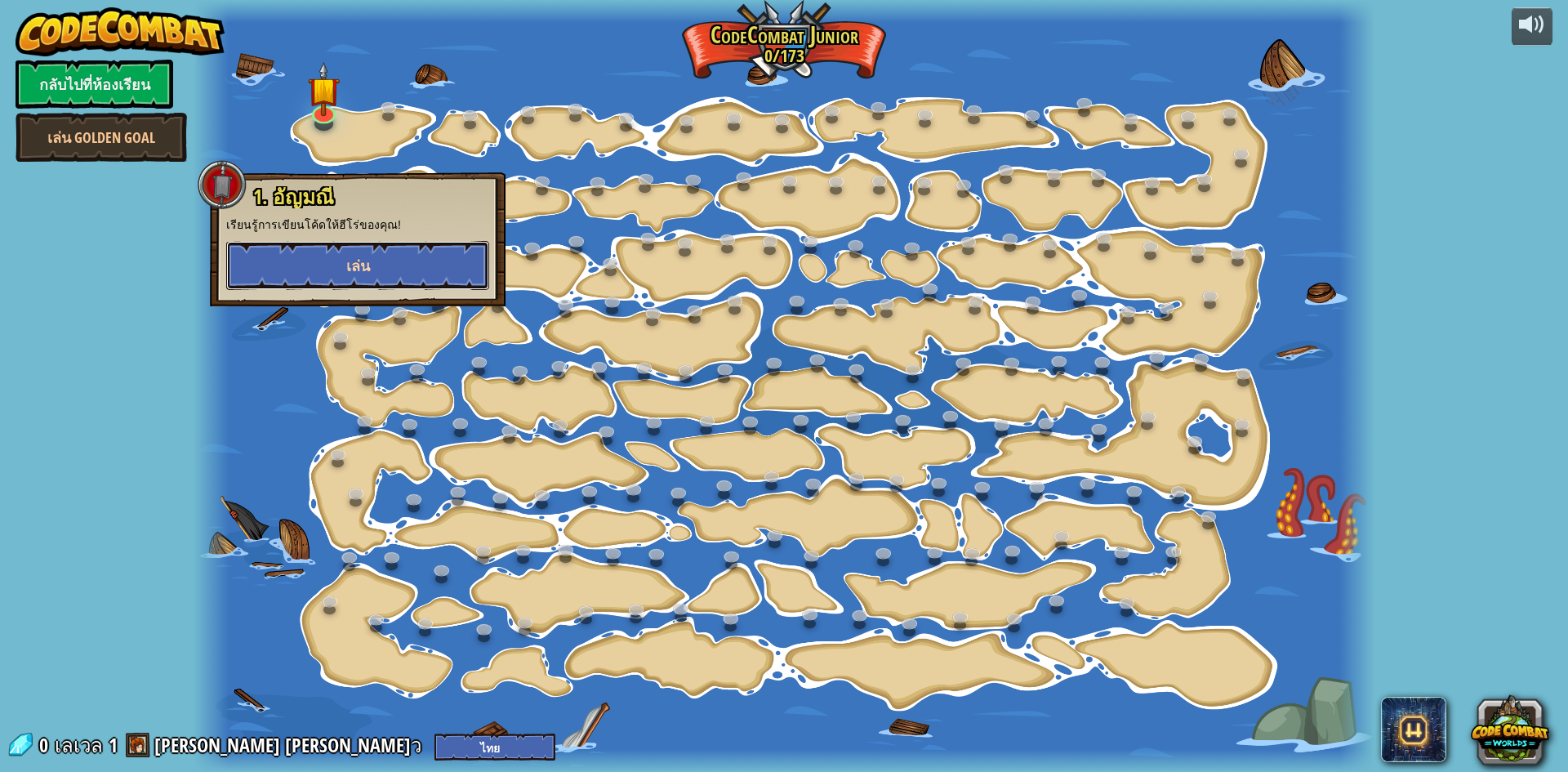
click at [331, 253] on button "เล่น" at bounding box center [357, 265] width 262 height 49
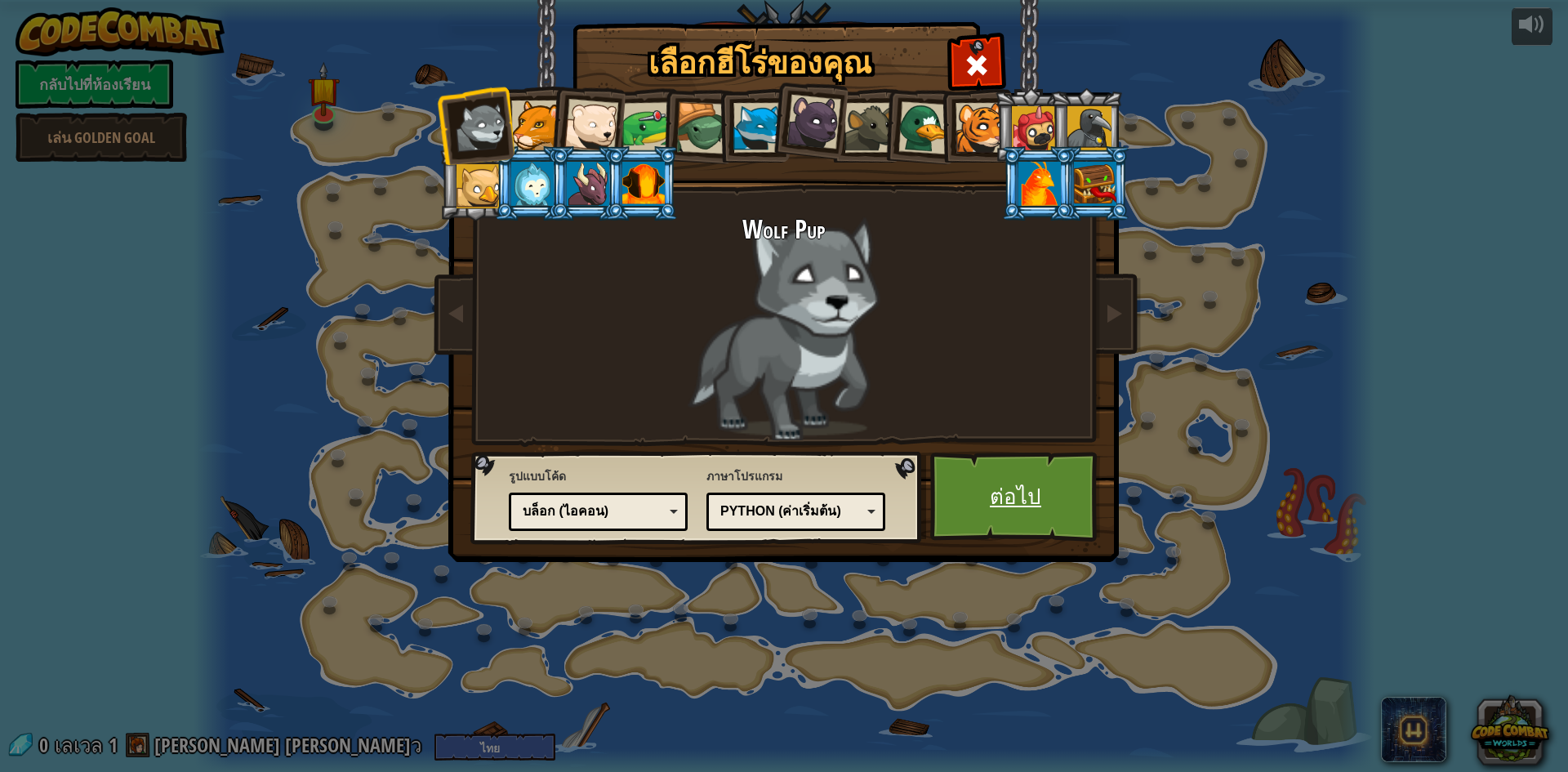
click at [1029, 541] on link "ต่อไป" at bounding box center [1015, 496] width 171 height 90
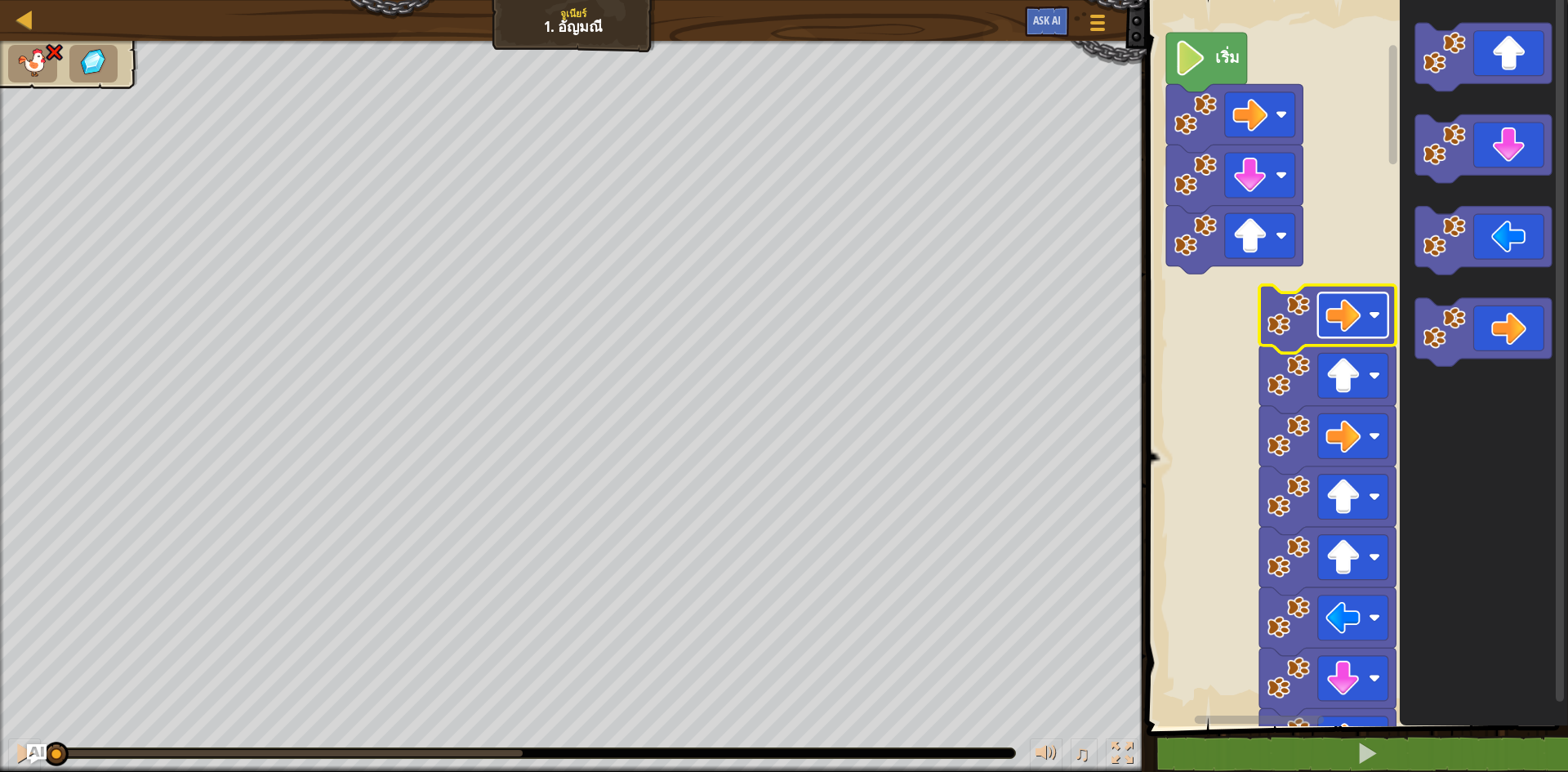
click at [1349, 322] on image "พื้นที่ทำงาน Blockly" at bounding box center [1342, 314] width 35 height 35
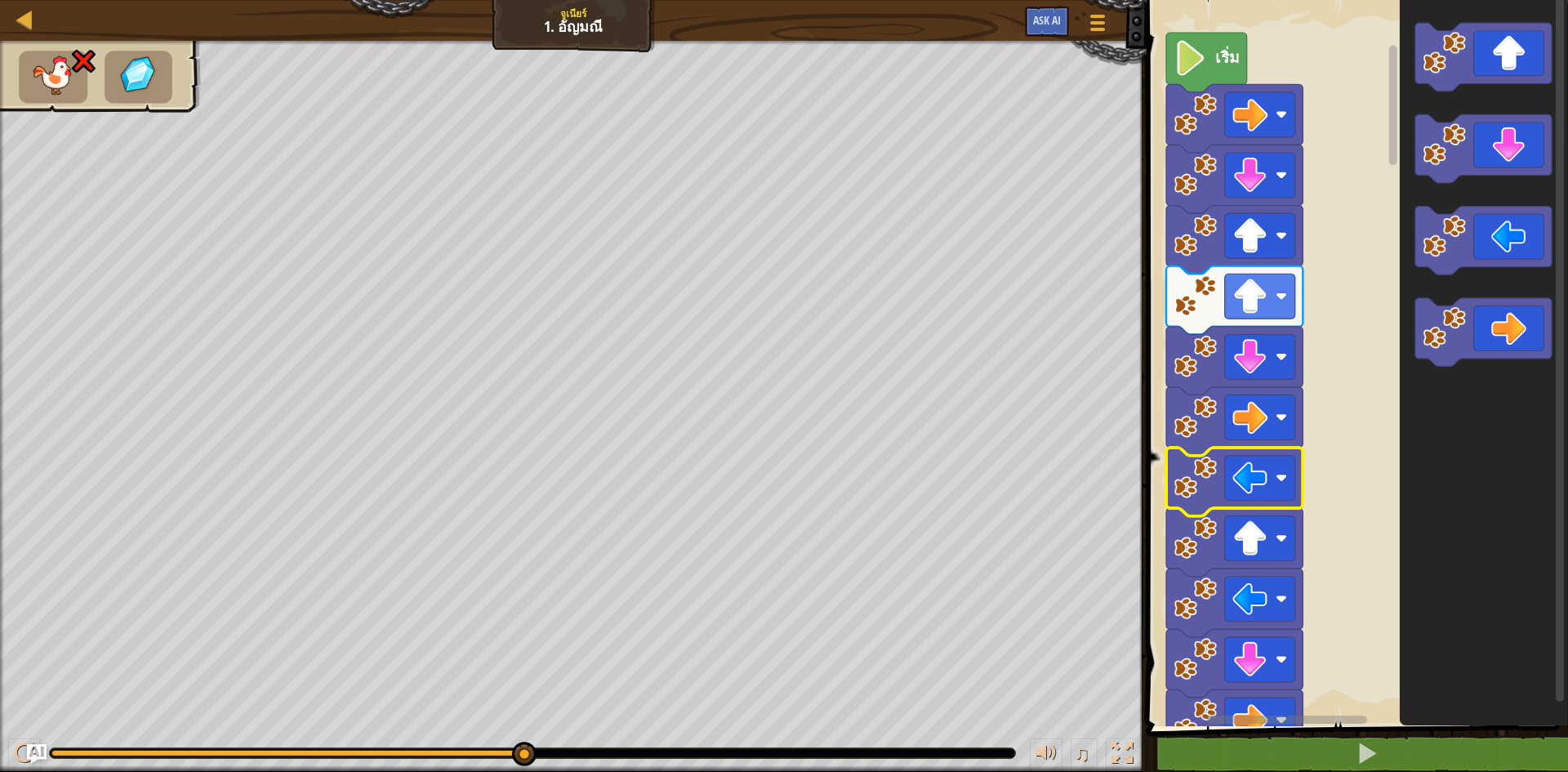
click at [616, 22] on div "แผนที่ จูเนียร์ 1. อัญมณี เมนูเกม Ask AI" at bounding box center [573, 20] width 1146 height 41
click at [701, 76] on div "แผนที่ จูเนียร์ 1. อัญมณี เมนูเกม Ask AI 1 הההההההההההההההההההההההההההההההההההה…" at bounding box center [784, 386] width 1568 height 772
click at [1187, 90] on icon "พื้นที่ทำงาน Blockly" at bounding box center [1206, 63] width 81 height 60
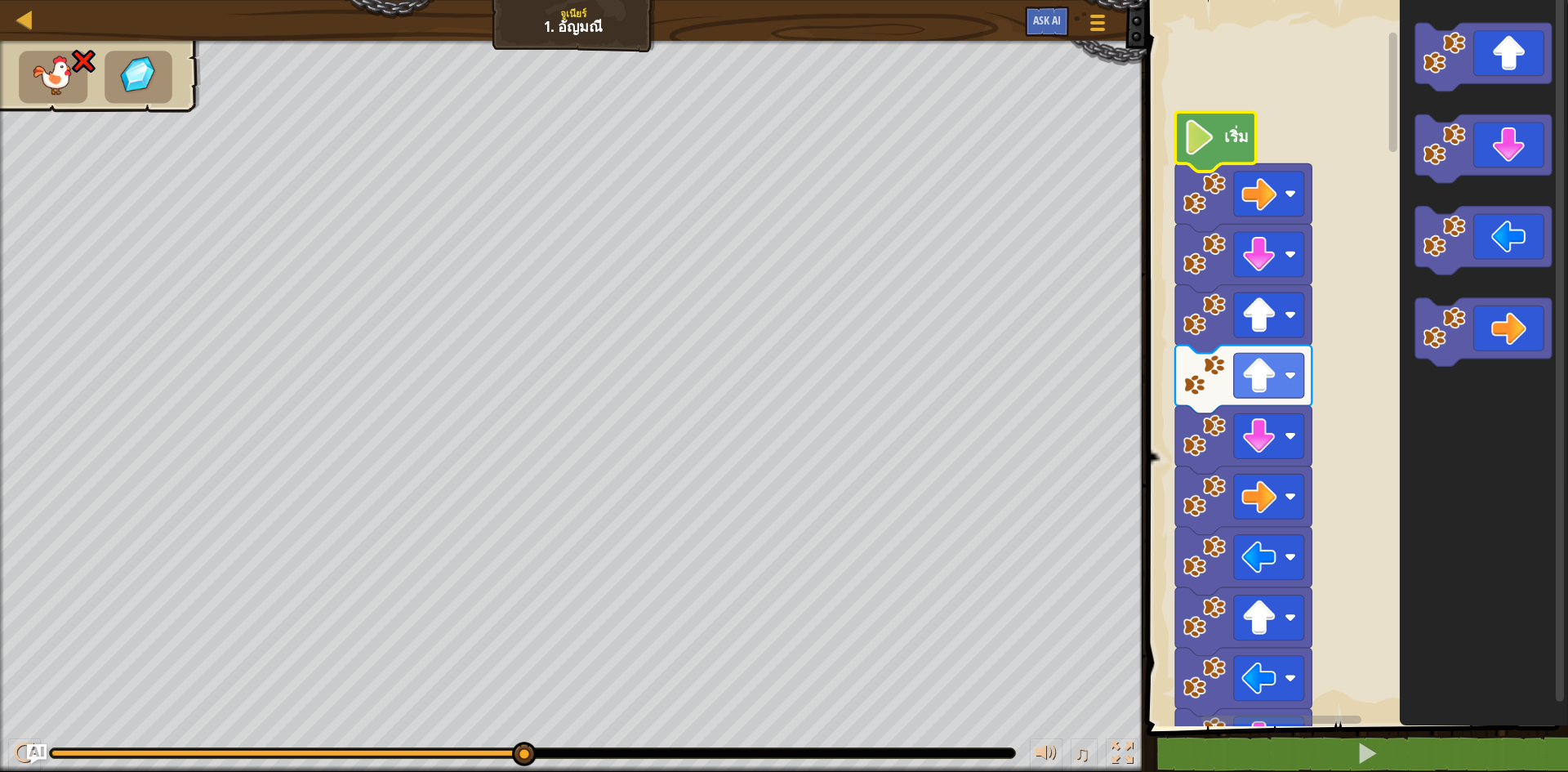
click at [1201, 127] on image "พื้นที่ทำงาน Blockly" at bounding box center [1200, 137] width 34 height 35
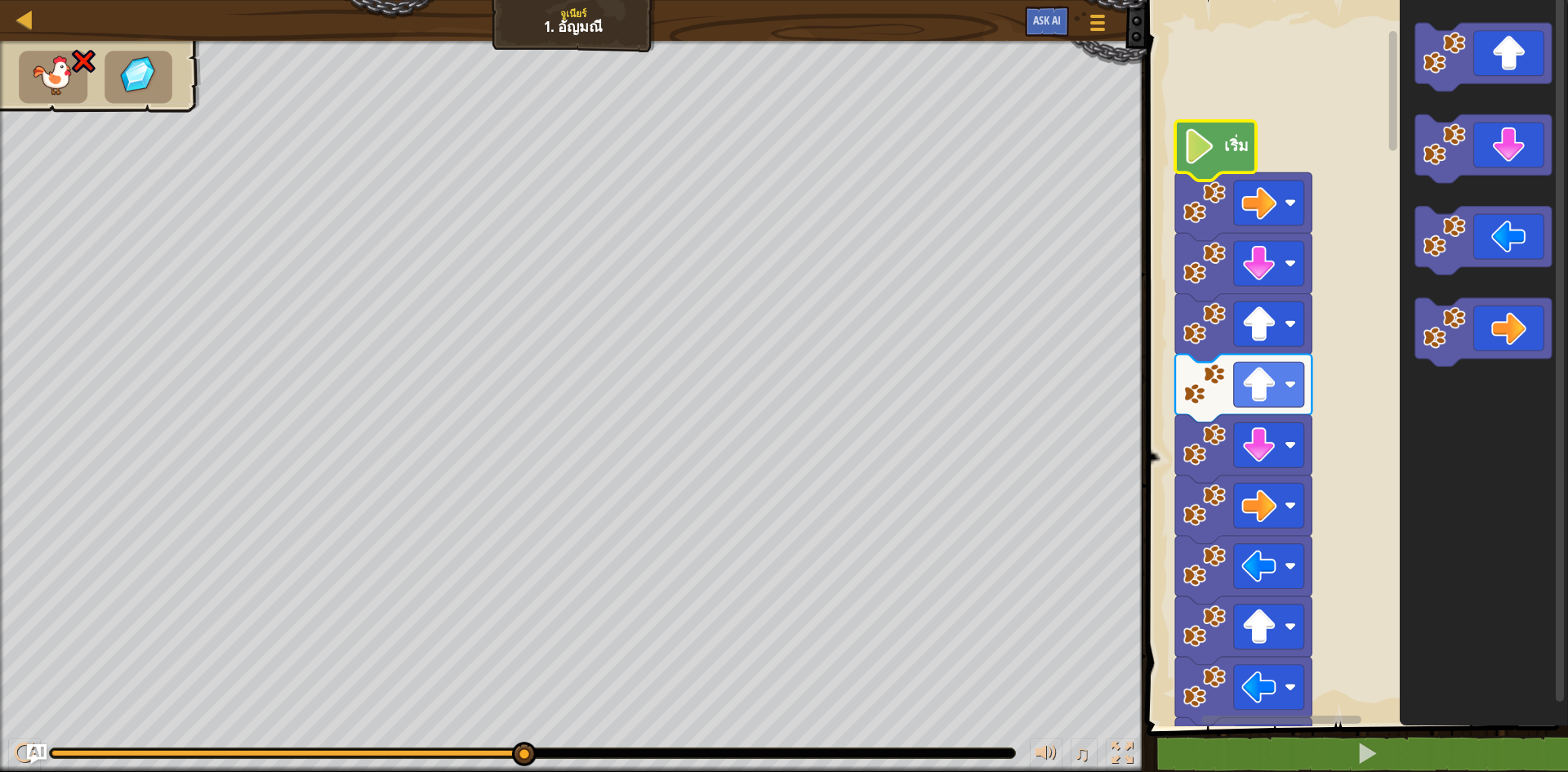
click at [1201, 139] on image "พื้นที่ทำงาน Blockly" at bounding box center [1200, 146] width 34 height 35
click at [1198, 359] on icon "พื้นที่ทำงาน Blockly" at bounding box center [1243, 328] width 136 height 69
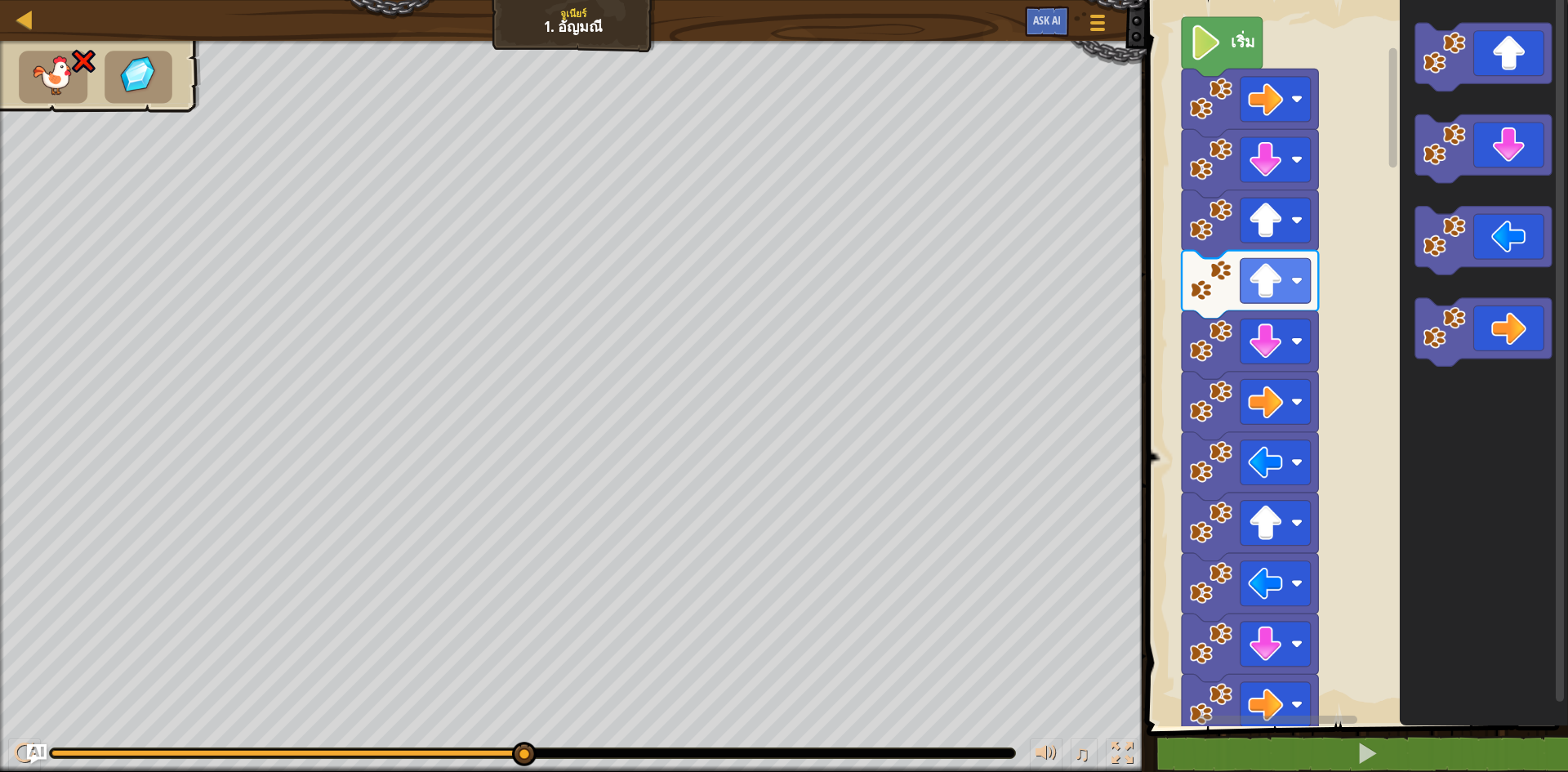
click at [1303, 62] on rect "พื้นที่ทำงาน Blockly" at bounding box center [1354, 359] width 427 height 734
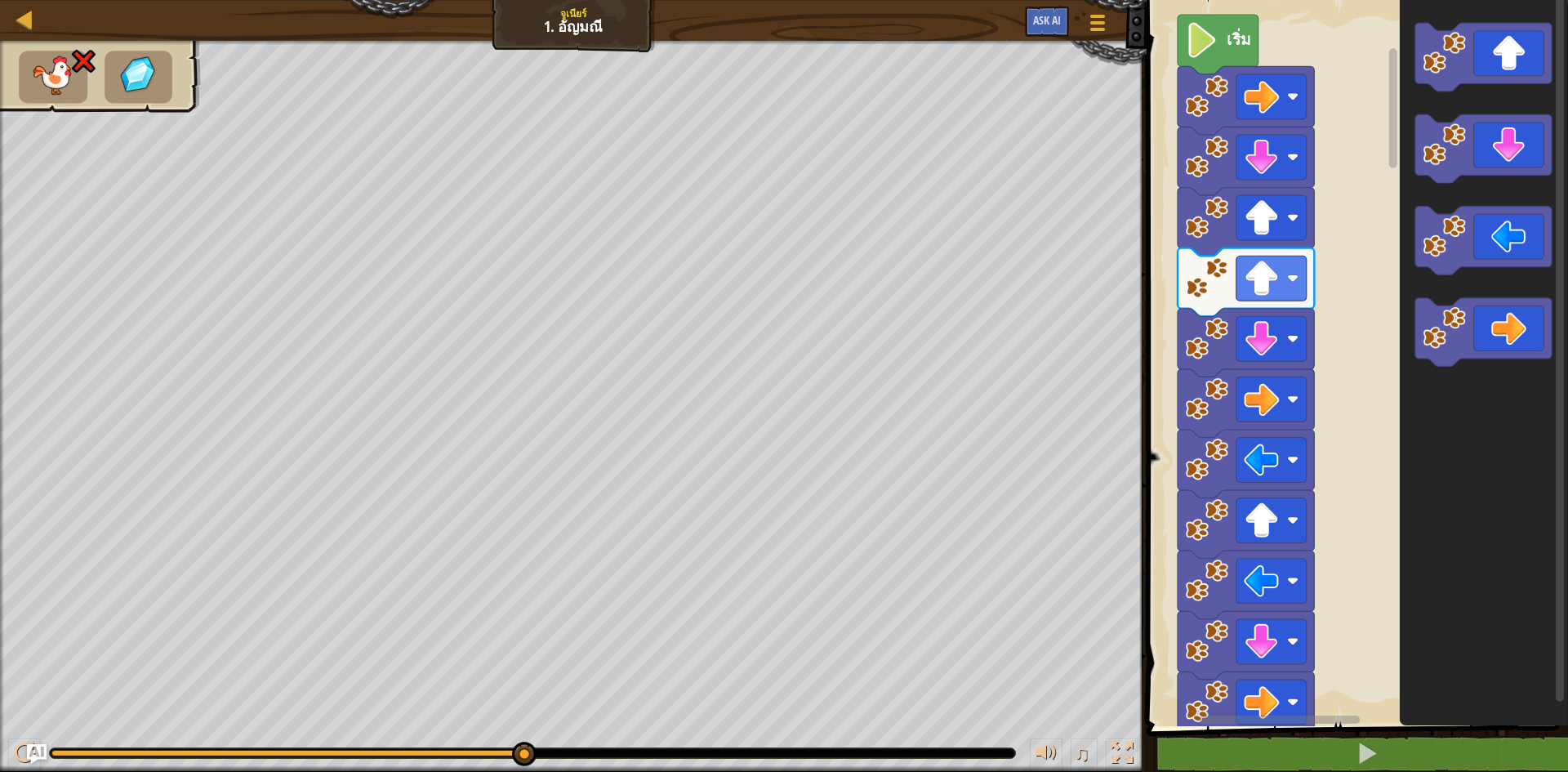
click at [1194, 113] on image "พื้นที่ทำงาน Blockly" at bounding box center [1207, 97] width 44 height 44
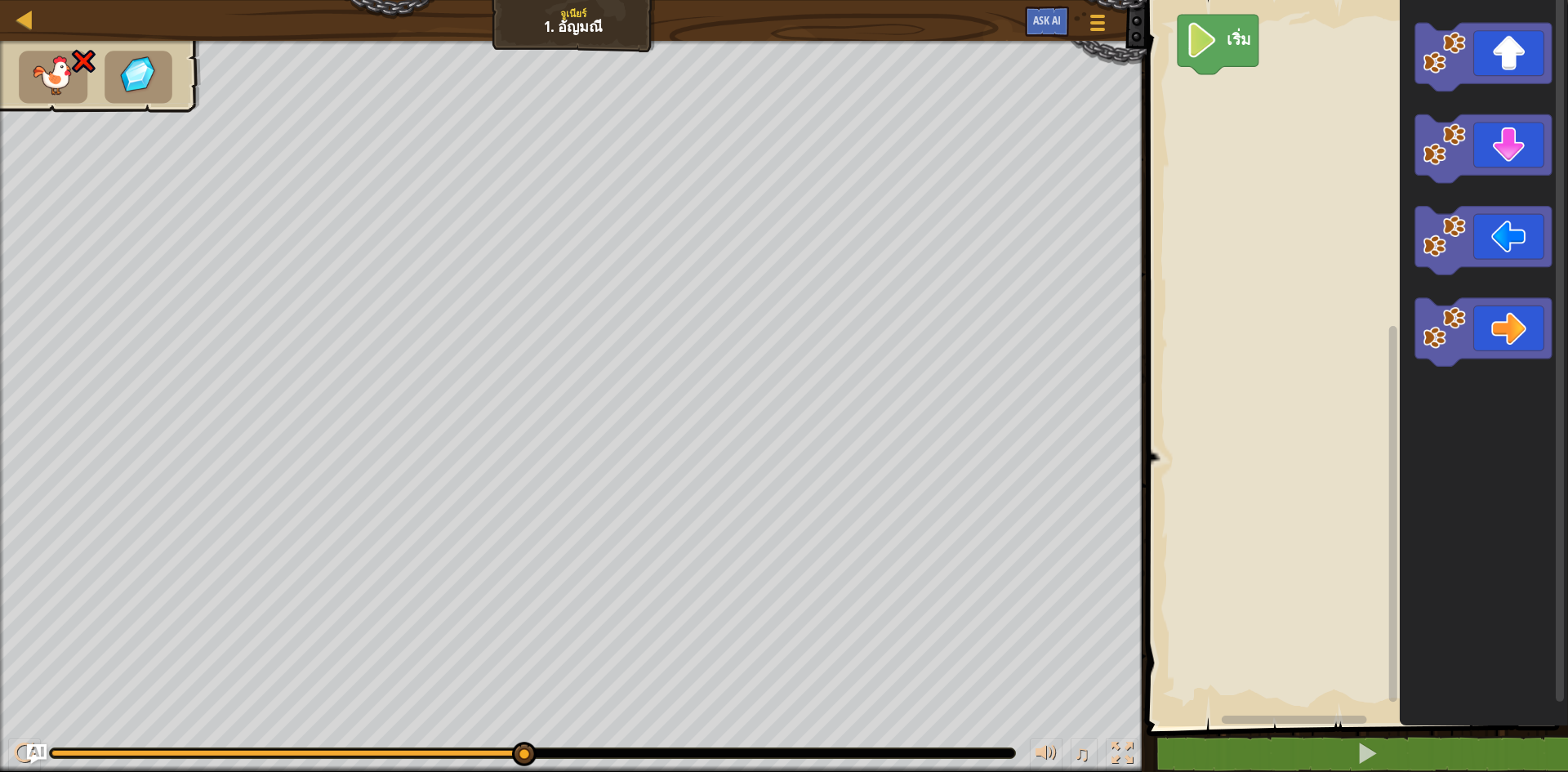
click at [1522, 646] on icon "พื้นที่ทำงาน Blockly" at bounding box center [1483, 359] width 168 height 734
click at [1212, 67] on icon "พื้นที่ทำงาน Blockly" at bounding box center [1222, 45] width 81 height 60
click at [1497, 325] on icon "พื้นที่ทำงาน Blockly" at bounding box center [1482, 332] width 136 height 69
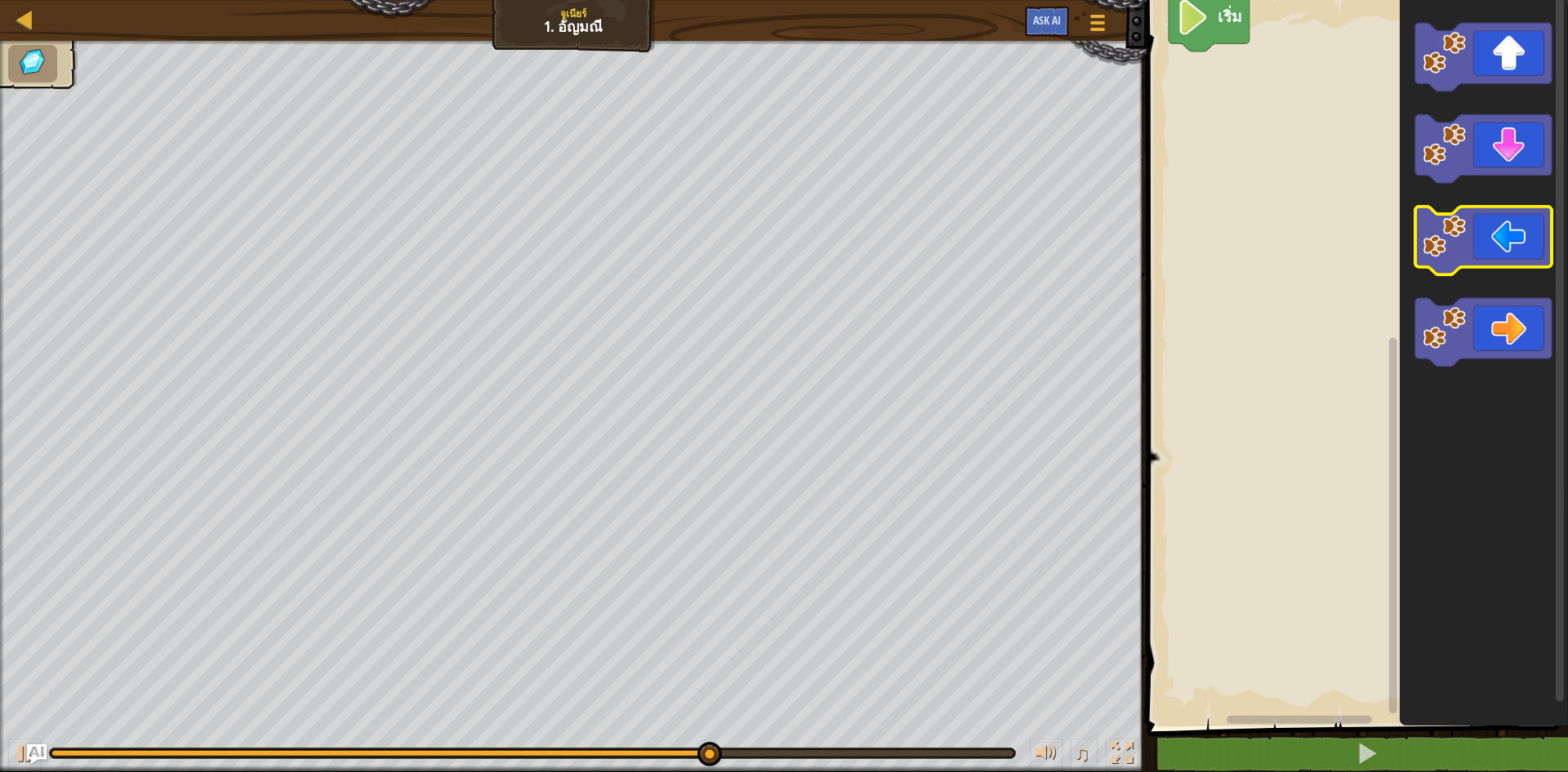
click at [1457, 244] on image "พื้นที่ทำงาน Blockly" at bounding box center [1445, 237] width 44 height 44
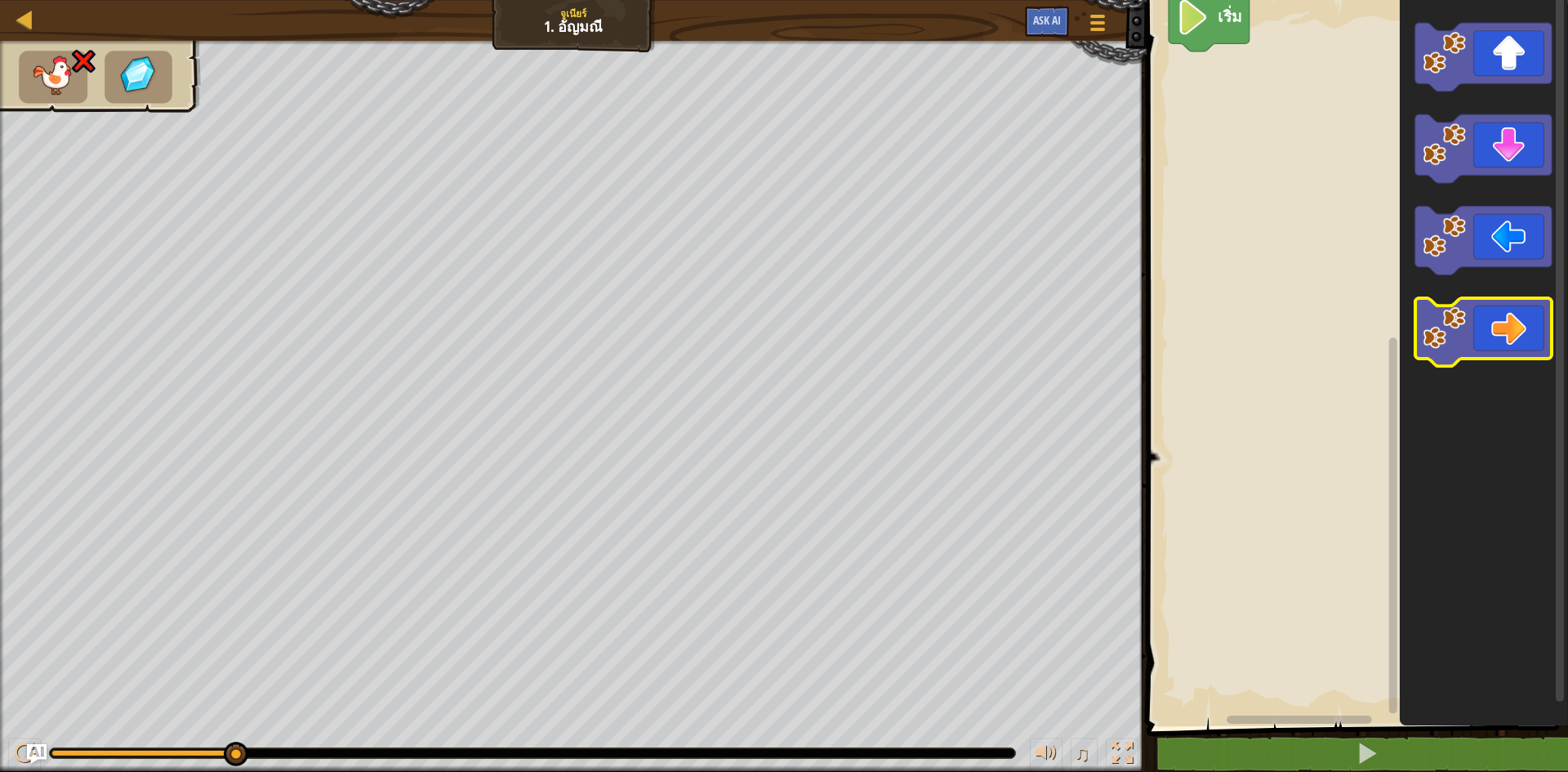
click at [1458, 331] on image "พื้นที่ทำงาน Blockly" at bounding box center [1445, 328] width 44 height 44
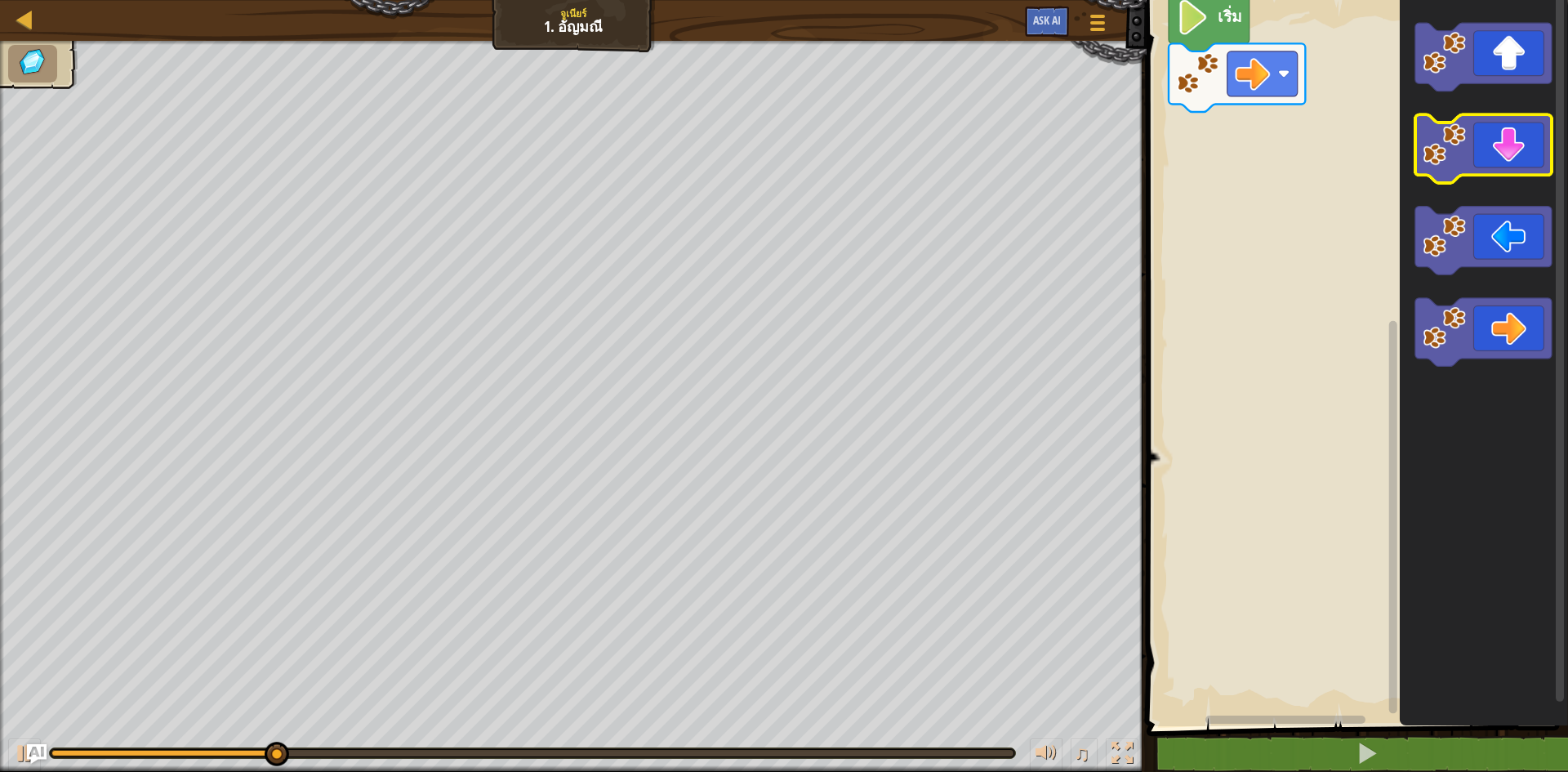
click at [1495, 173] on icon "พื้นที่ทำงาน Blockly" at bounding box center [1482, 149] width 136 height 69
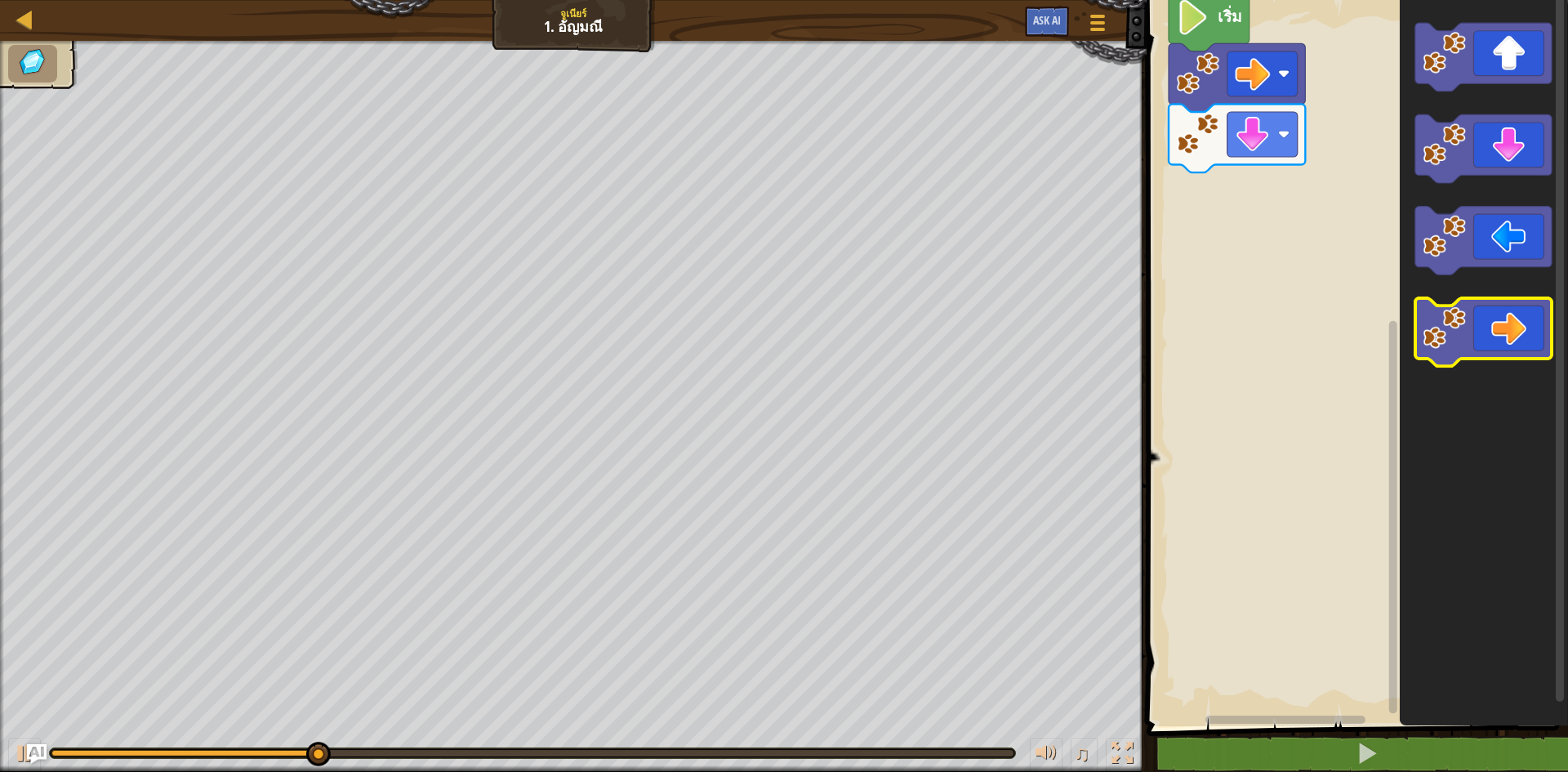
click at [1514, 313] on icon "พื้นที่ทำงาน Blockly" at bounding box center [1482, 332] width 136 height 69
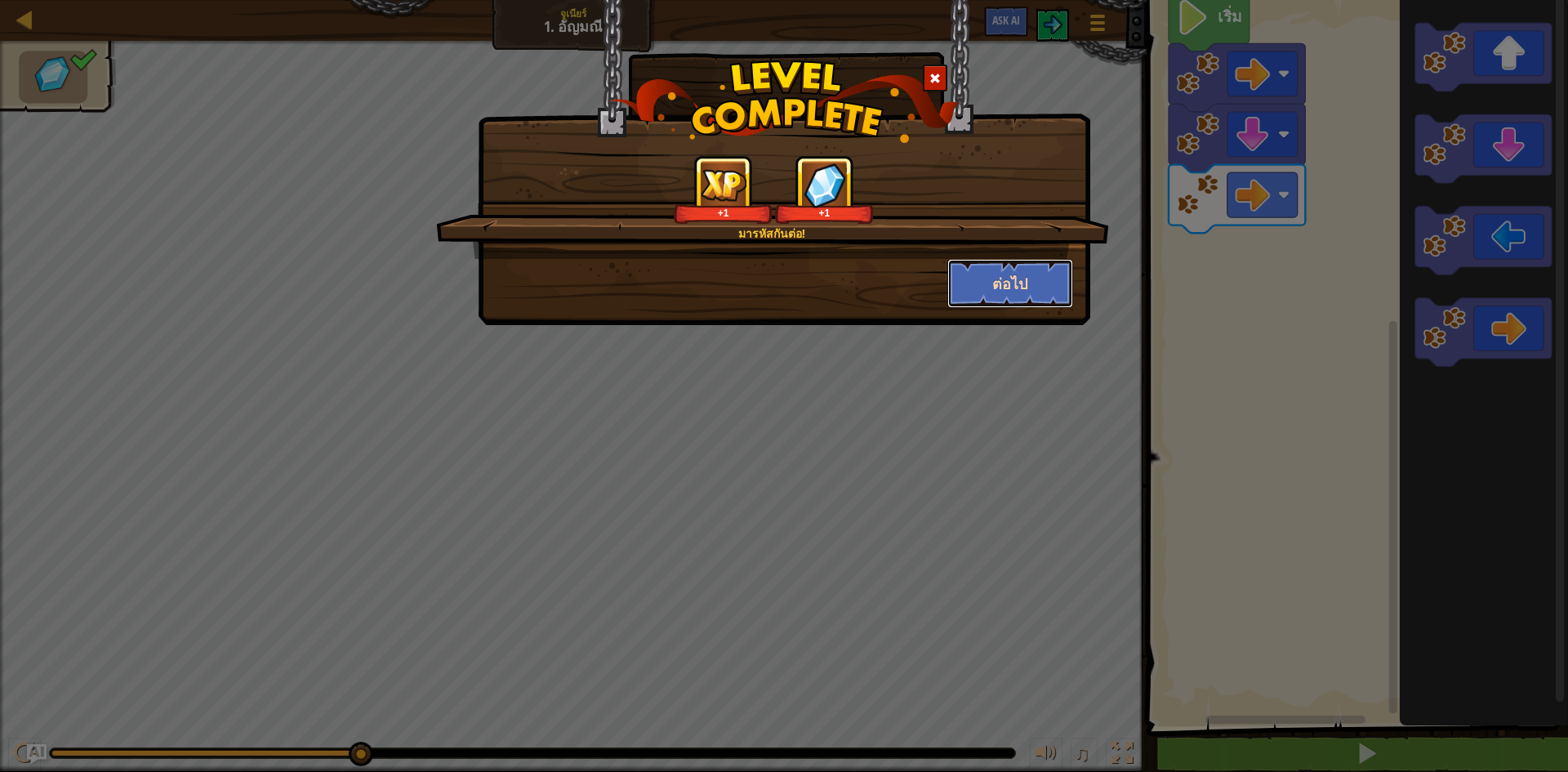
click at [1008, 293] on button "ต่อไป" at bounding box center [1010, 283] width 126 height 49
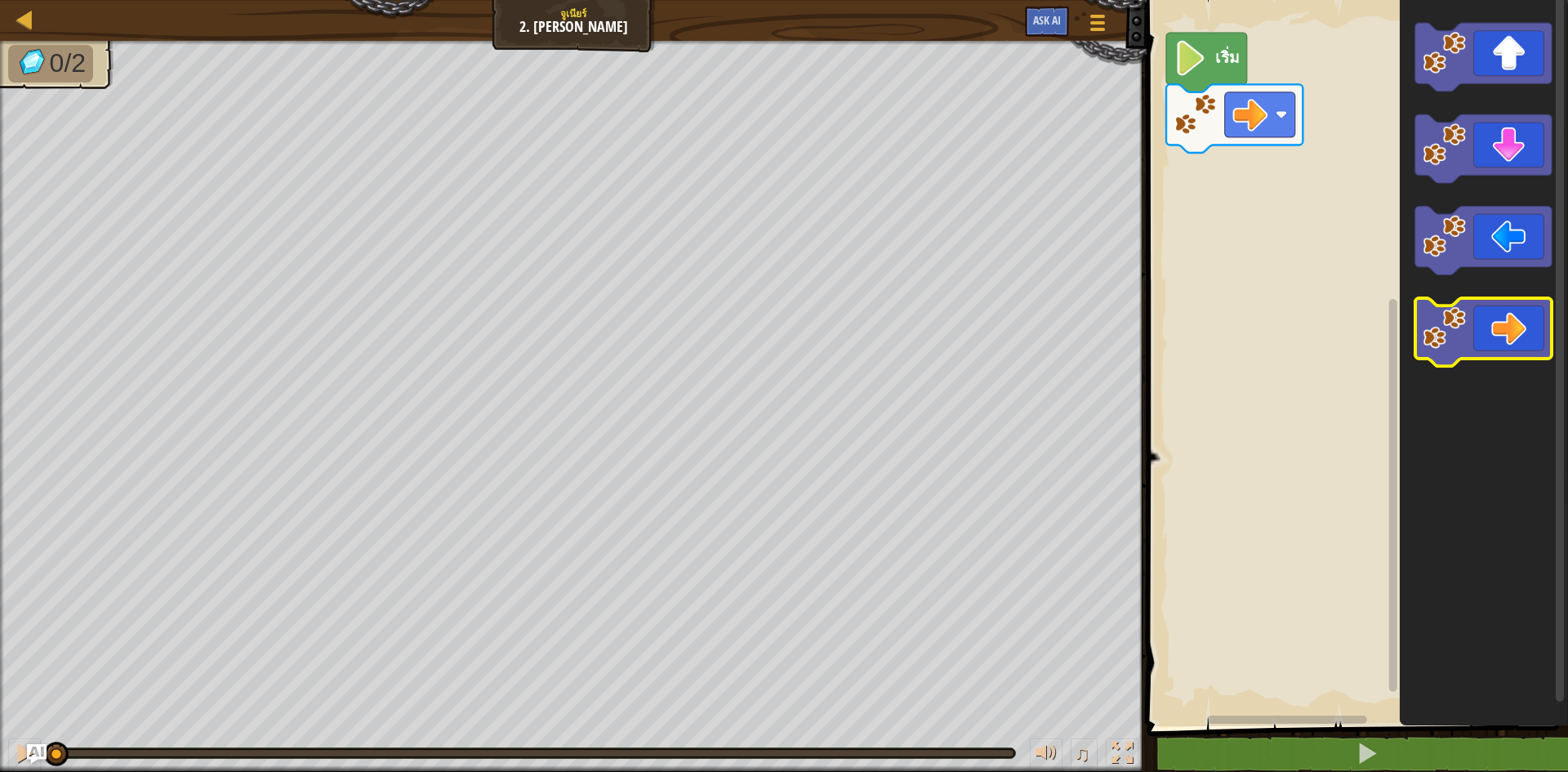
click at [1510, 308] on icon "พื้นที่ทำงาน Blockly" at bounding box center [1482, 332] width 136 height 69
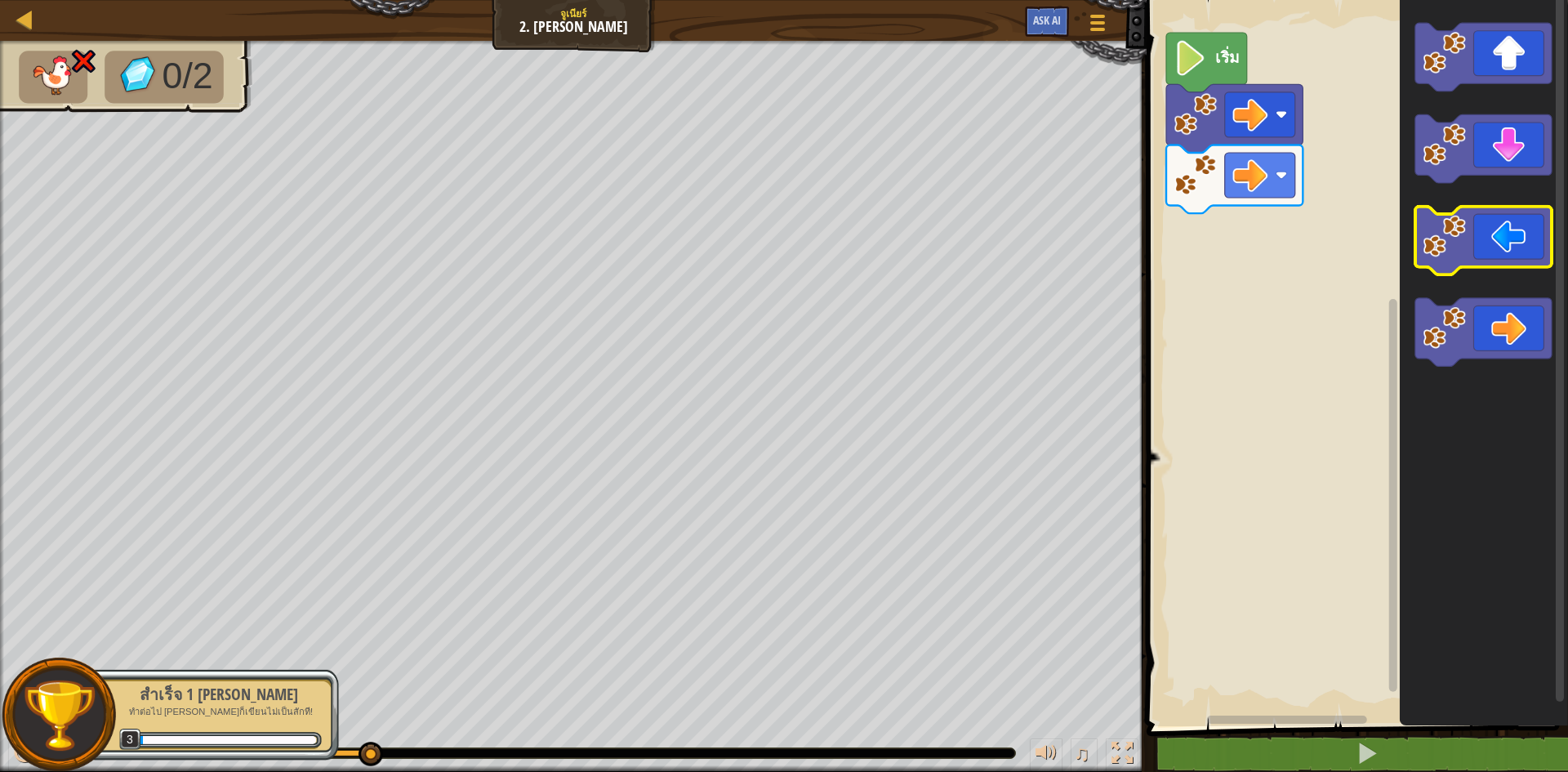
click at [1473, 250] on icon "พื้นที่ทำงาน Blockly" at bounding box center [1482, 241] width 136 height 69
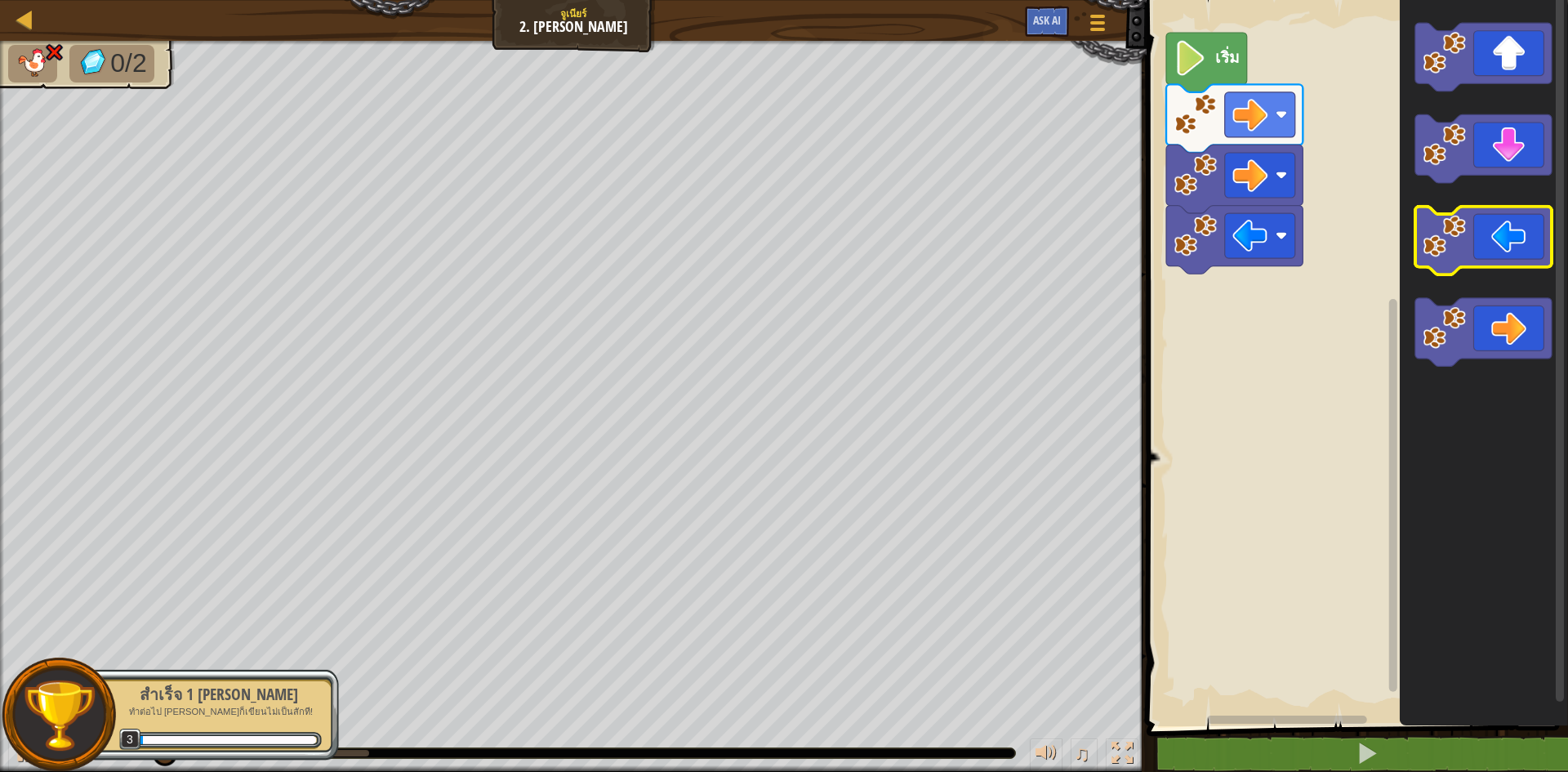
click at [1473, 250] on icon "พื้นที่ทำงาน Blockly" at bounding box center [1482, 241] width 136 height 69
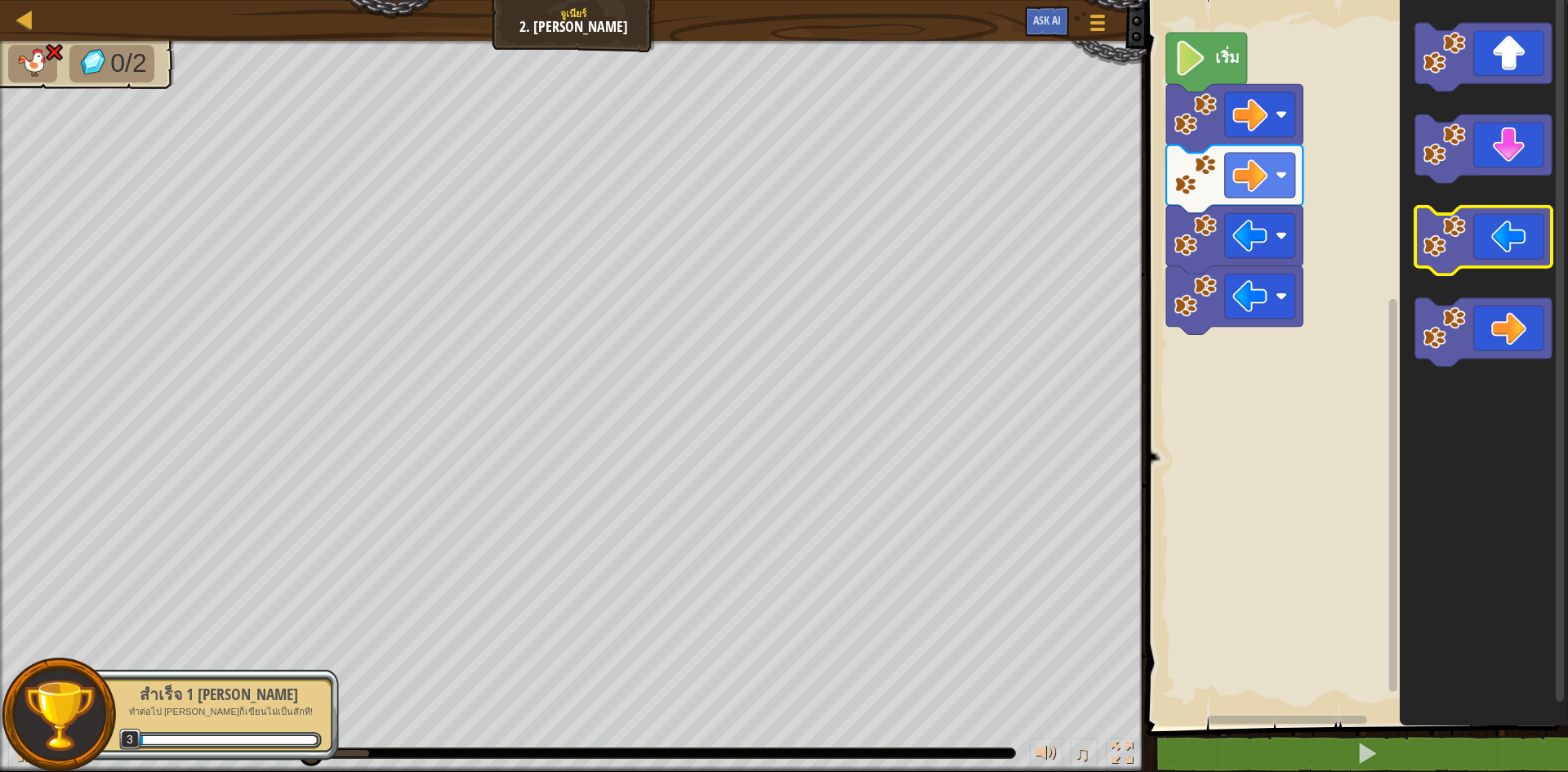
click at [1473, 250] on icon "พื้นที่ทำงาน Blockly" at bounding box center [1482, 241] width 136 height 69
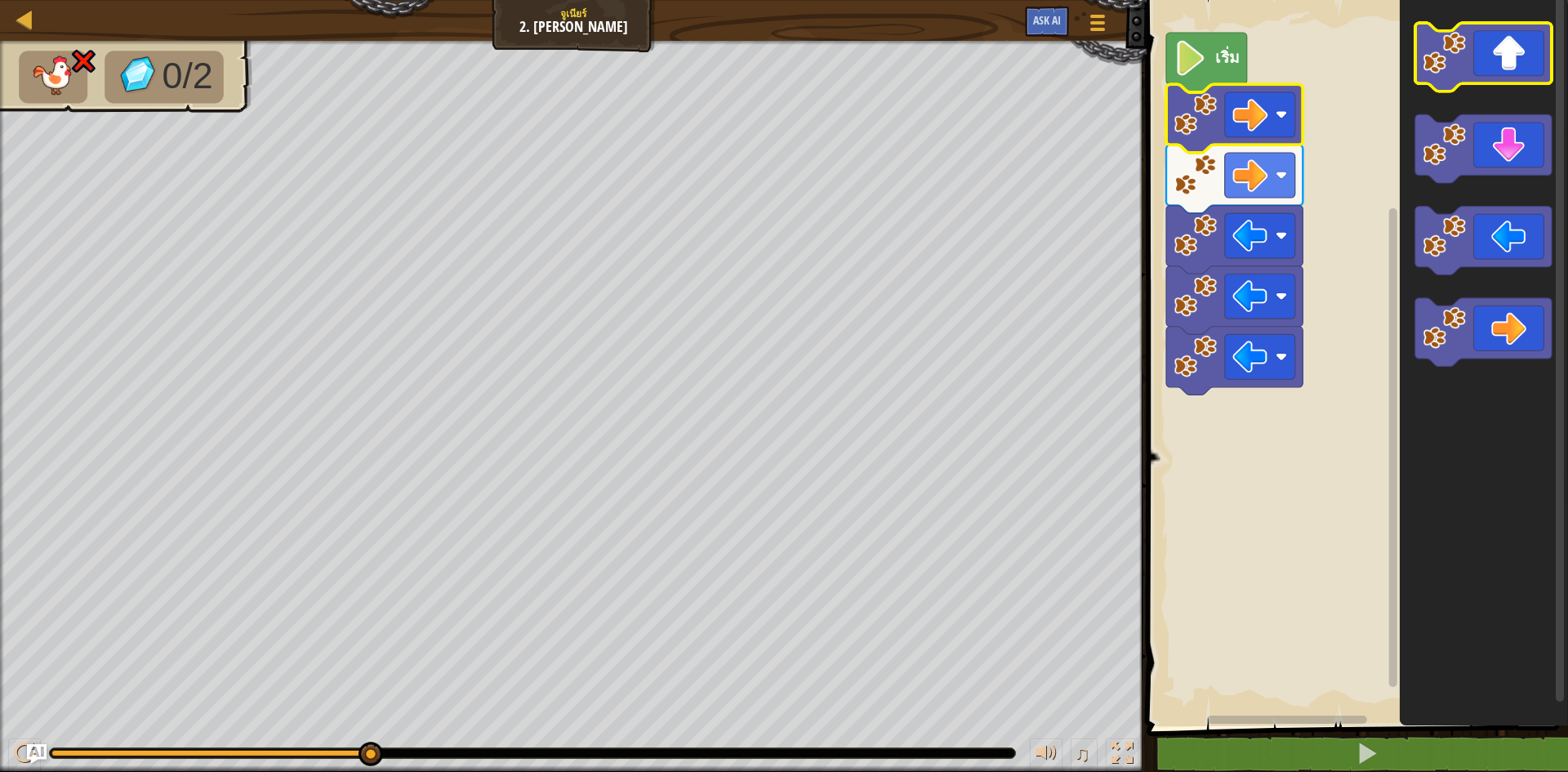
click at [1467, 43] on icon "พื้นที่ทำงาน Blockly" at bounding box center [1482, 57] width 136 height 69
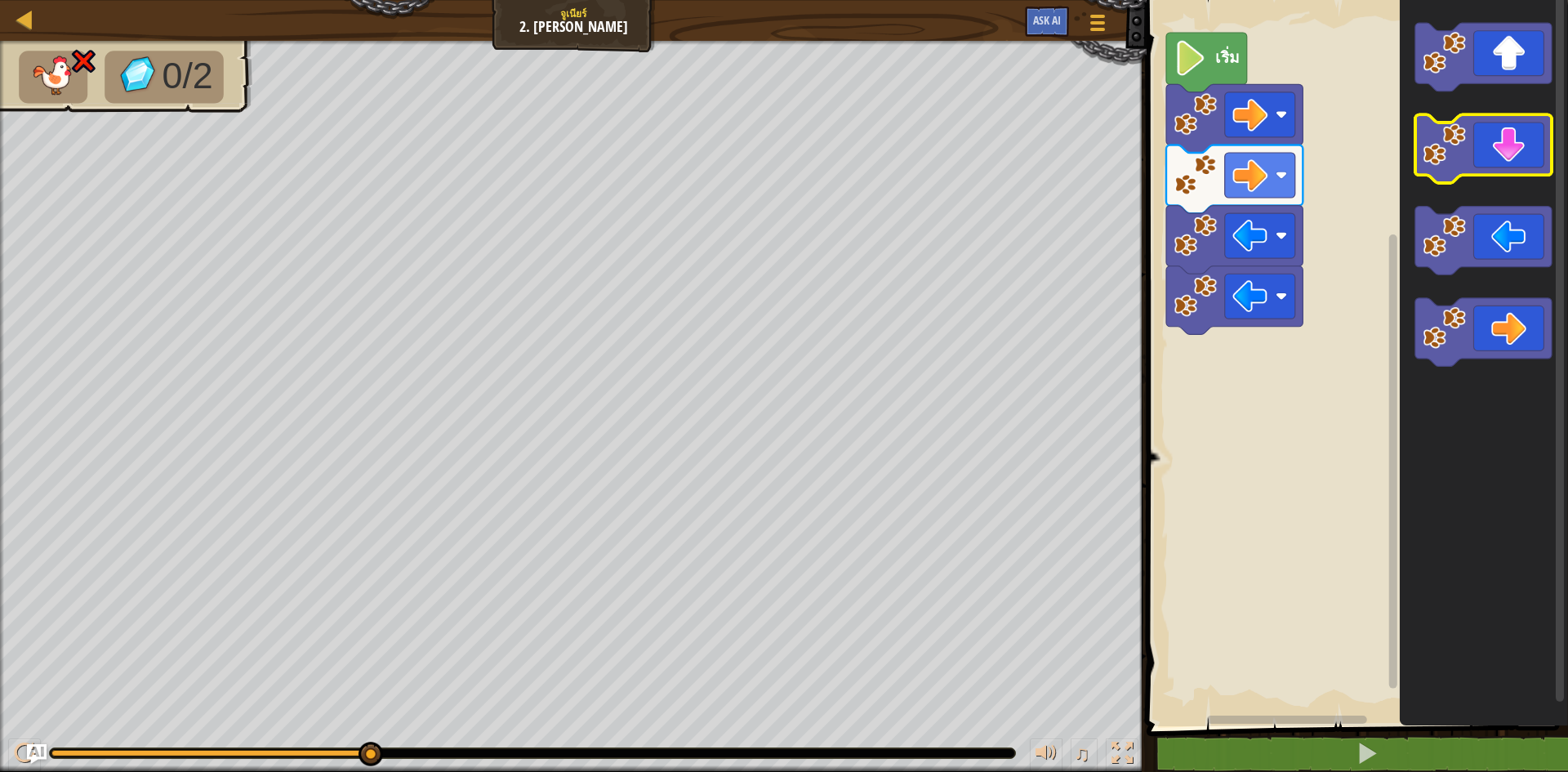
click at [1495, 154] on icon "พื้นที่ทำงาน Blockly" at bounding box center [1482, 149] width 136 height 69
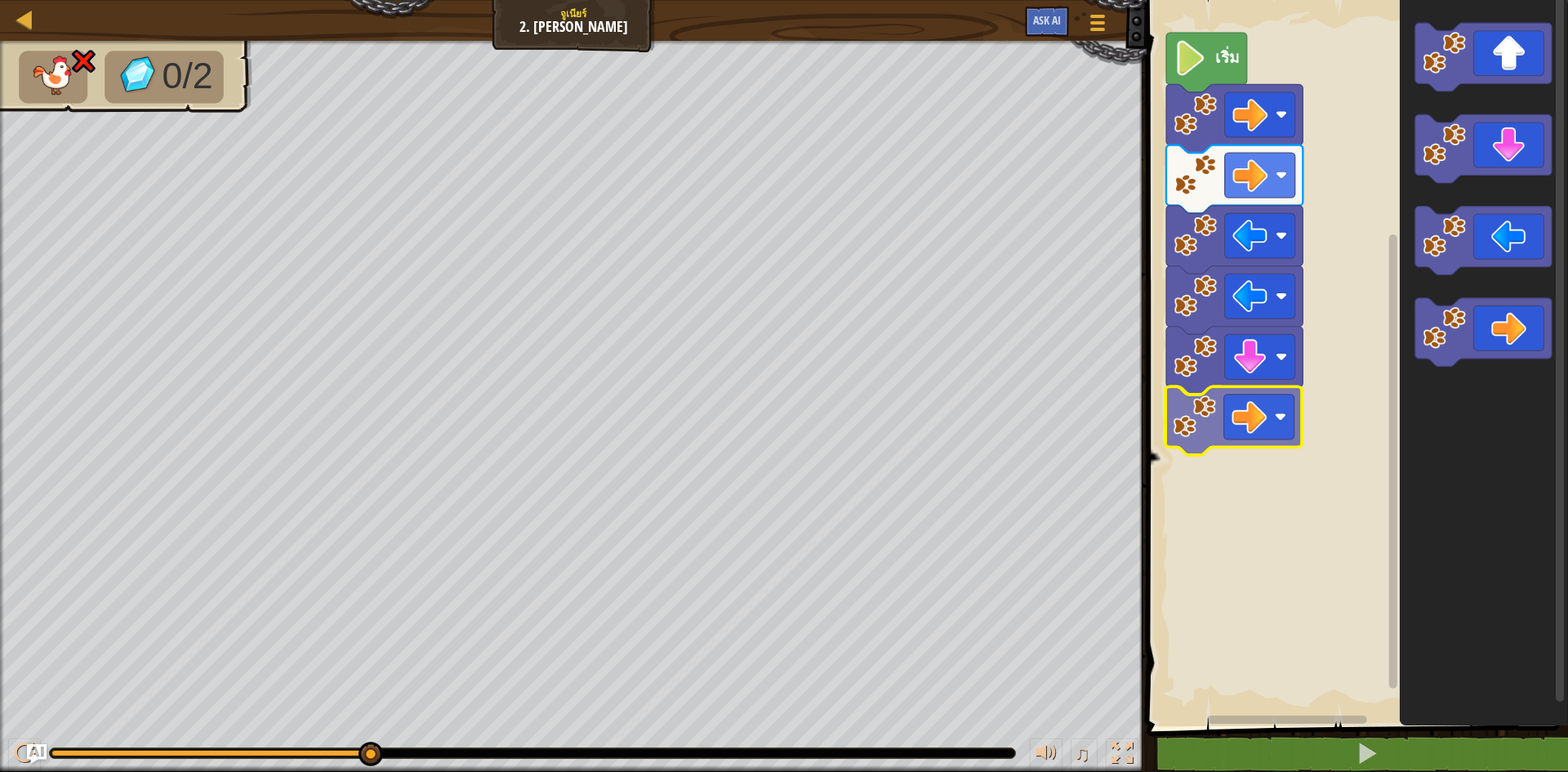
click at [1227, 423] on div "เริ่ม" at bounding box center [1354, 359] width 427 height 734
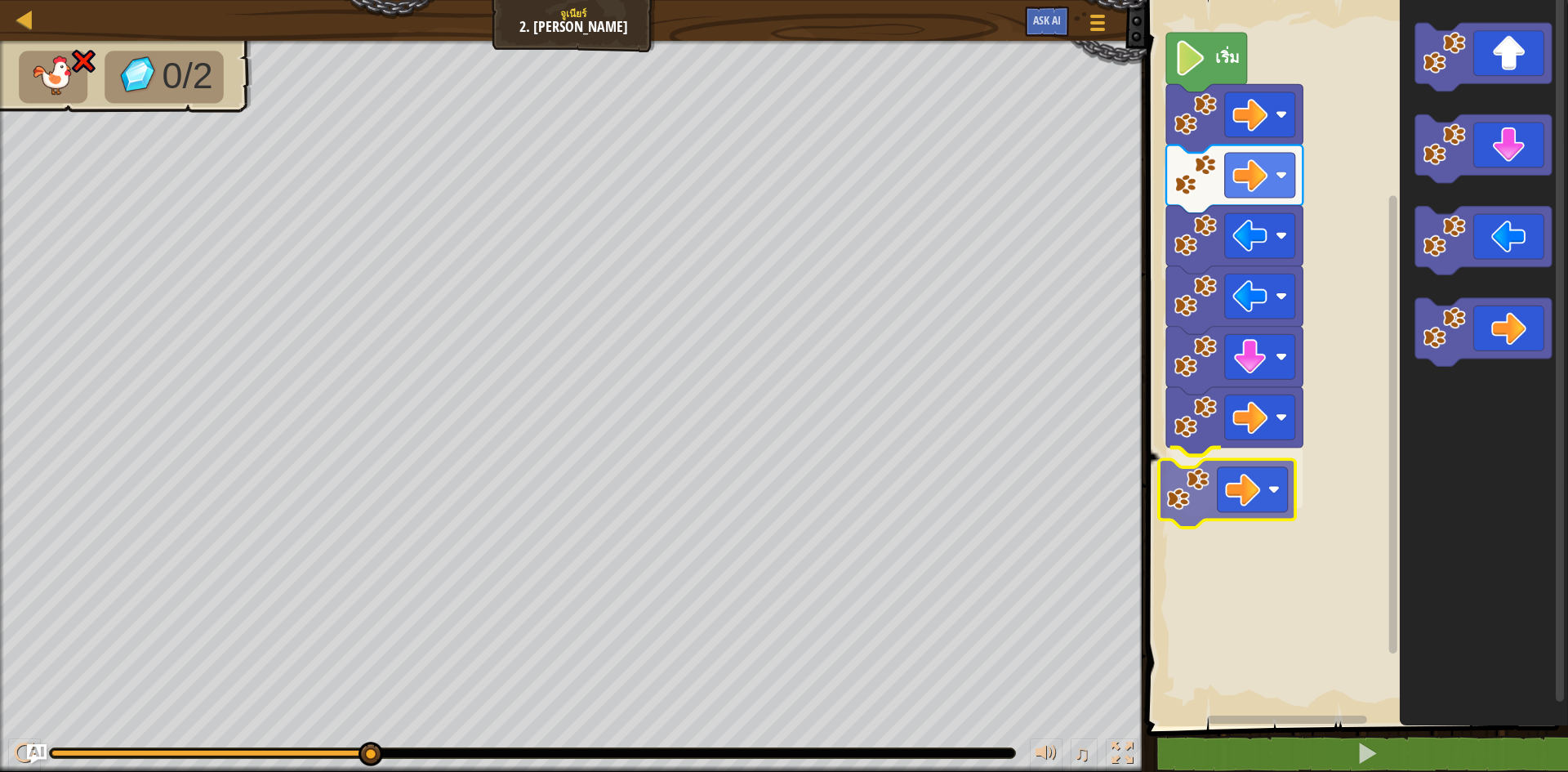
click at [1224, 500] on div "เริ่ม" at bounding box center [1354, 359] width 427 height 734
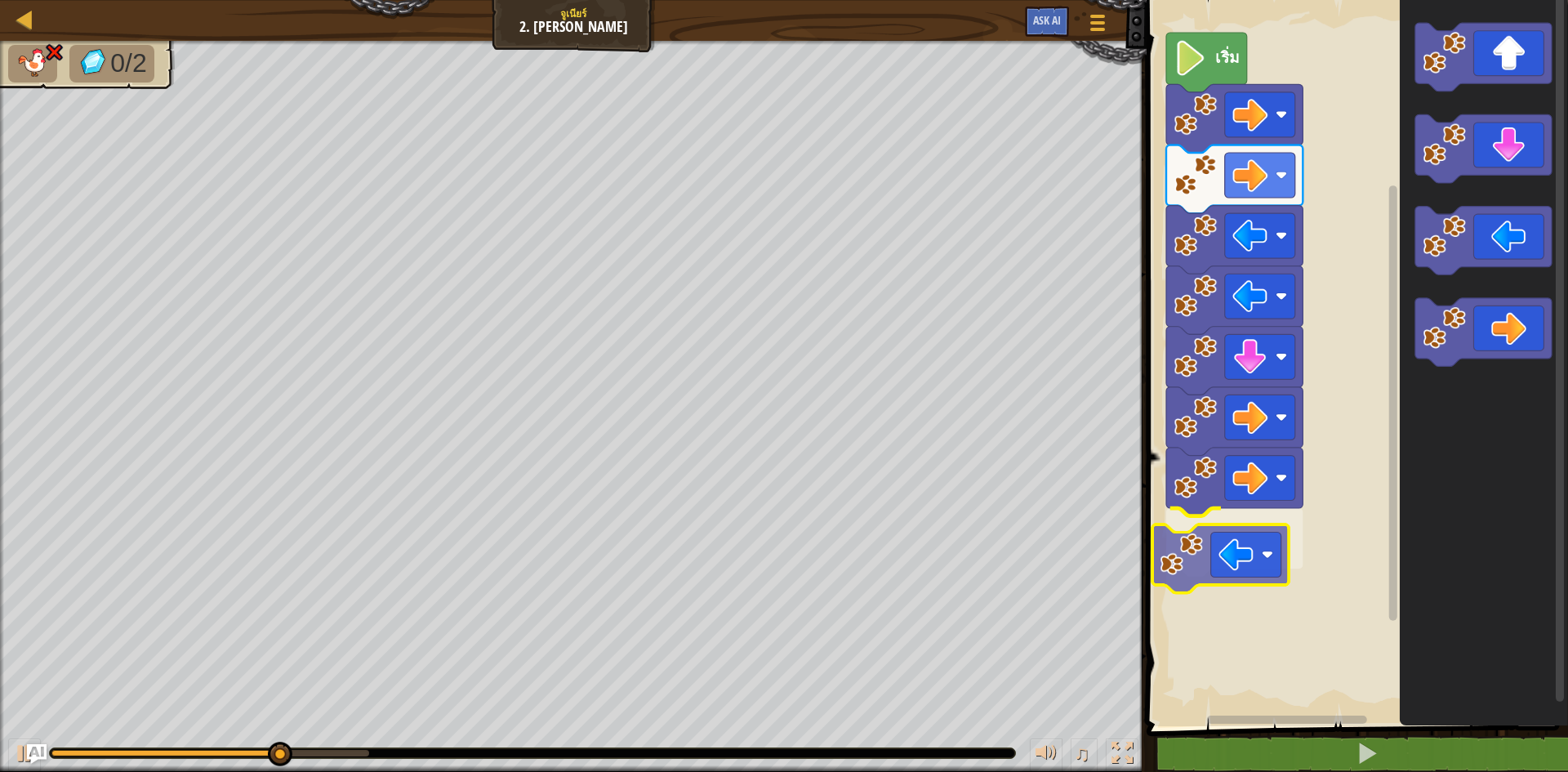
click at [1240, 532] on div "เริ่ม" at bounding box center [1354, 359] width 427 height 734
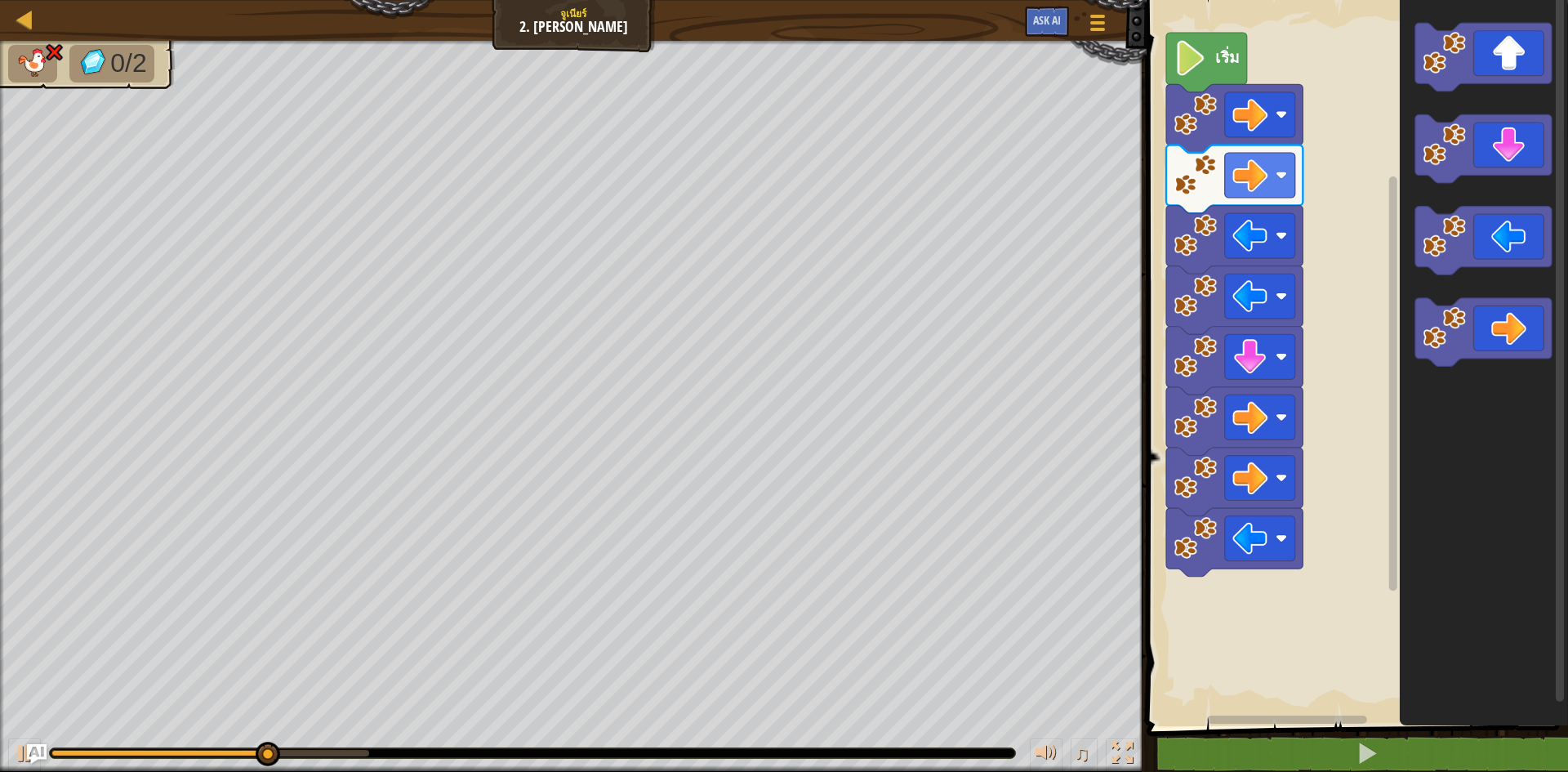
click at [1392, 518] on div "เริ่ม" at bounding box center [1354, 359] width 427 height 734
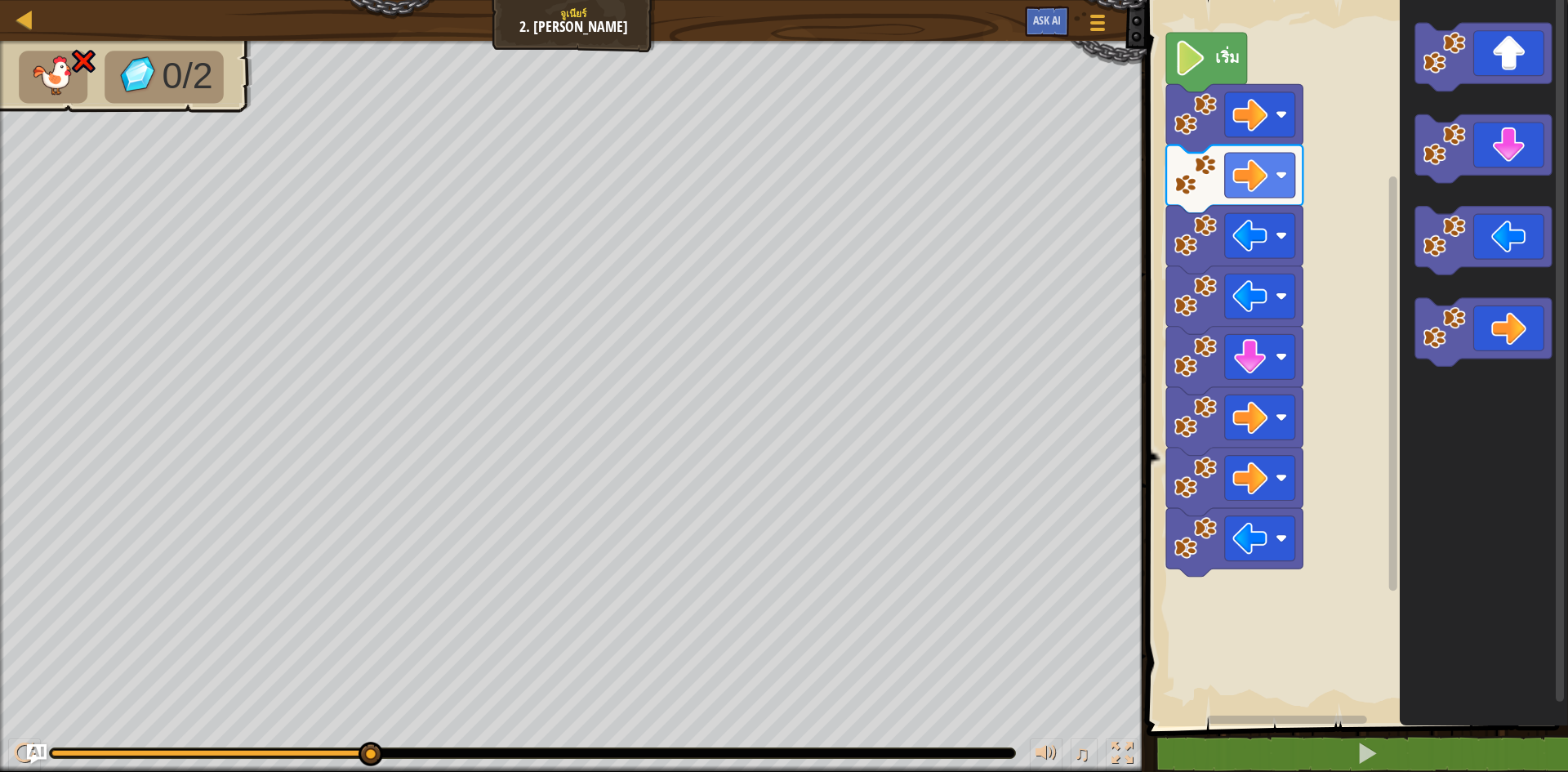
click at [1432, 507] on icon "พื้นที่ทำงาน Blockly" at bounding box center [1483, 359] width 168 height 734
click at [1406, 670] on icon "พื้นที่ทำงาน Blockly" at bounding box center [1483, 359] width 168 height 734
click at [1450, 256] on icon "พื้นที่ทำงาน Blockly" at bounding box center [1483, 359] width 168 height 734
click at [1433, 317] on g "พื้นที่ทำงาน Blockly" at bounding box center [1482, 195] width 136 height 344
click at [1408, 434] on icon "พื้นที่ทำงาน Blockly" at bounding box center [1483, 359] width 168 height 734
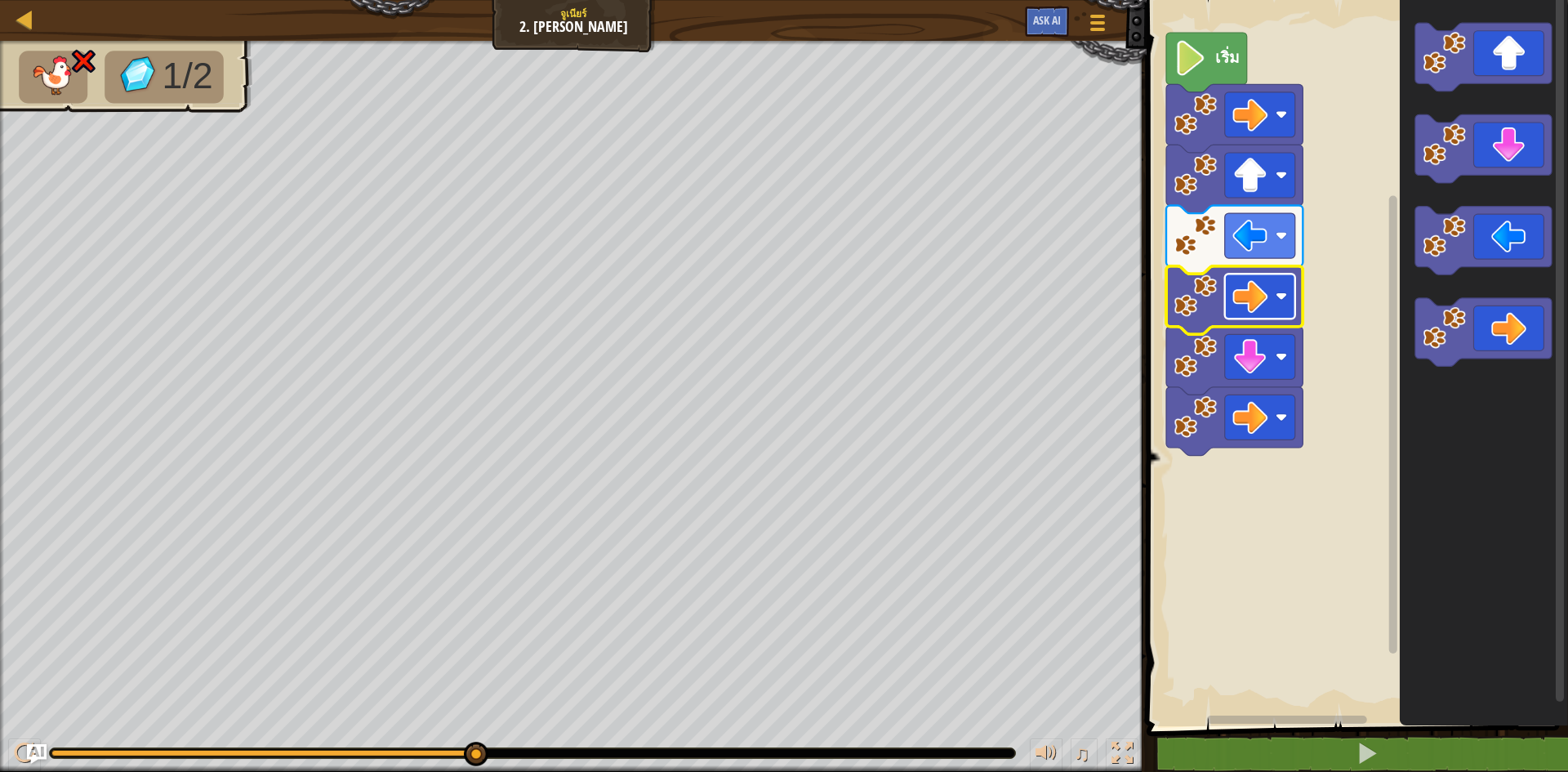
click at [1240, 308] on image "พื้นที่ทำงาน Blockly" at bounding box center [1249, 295] width 35 height 35
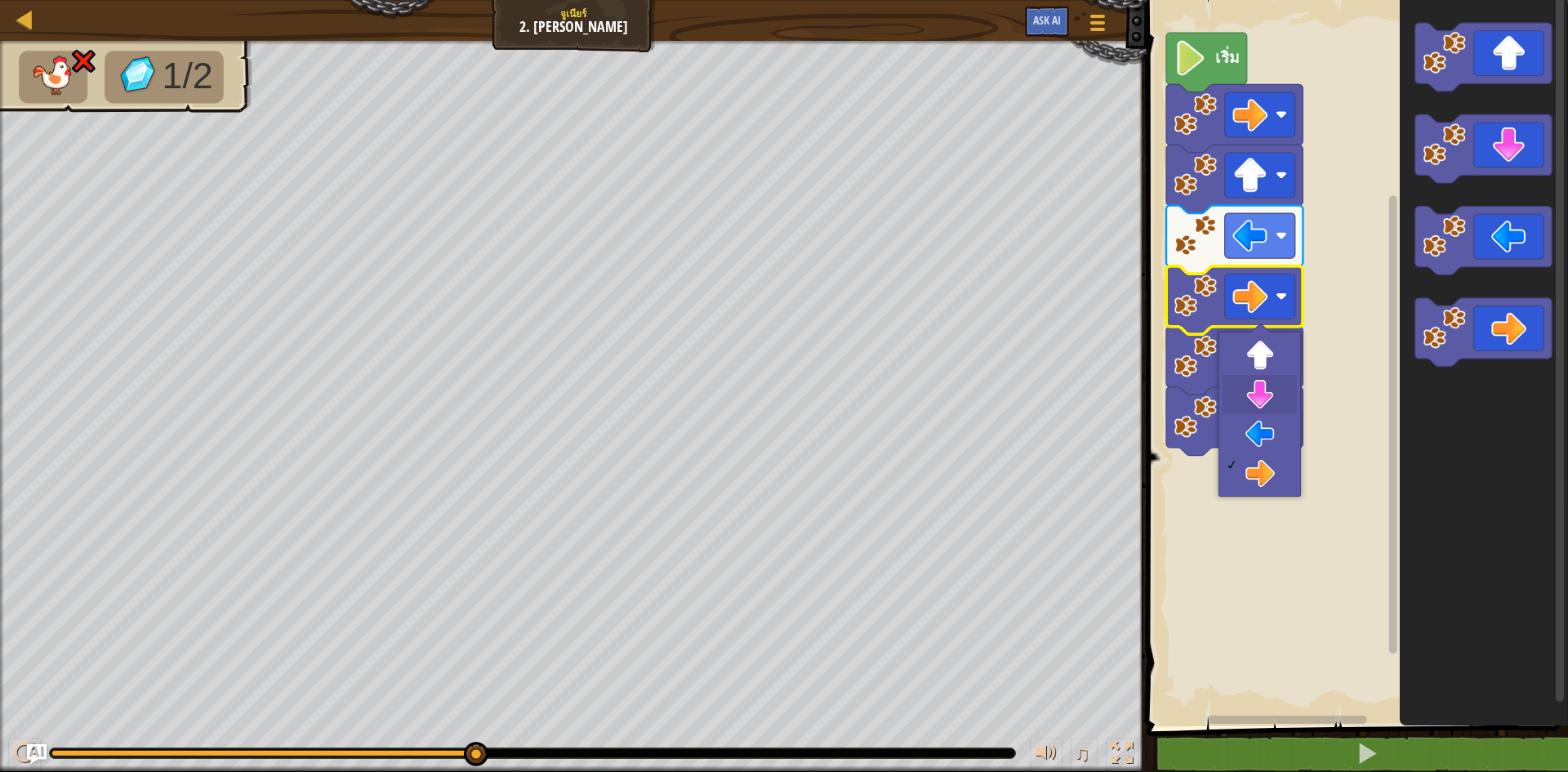
drag, startPoint x: 1253, startPoint y: 397, endPoint x: 1262, endPoint y: 383, distance: 16.6
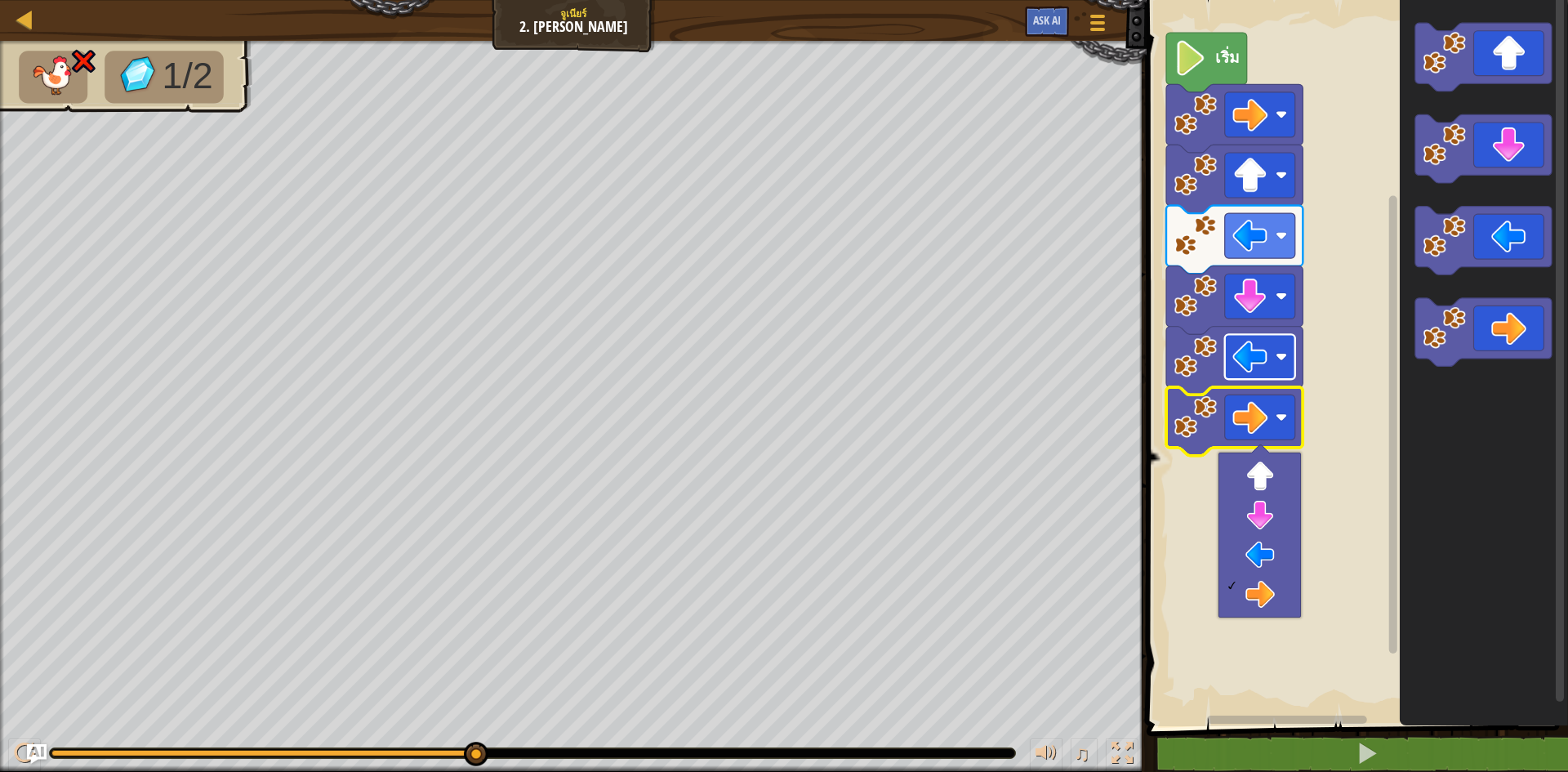
click at [1249, 335] on rect "พื้นที่ทำงาน Blockly" at bounding box center [1260, 356] width 71 height 45
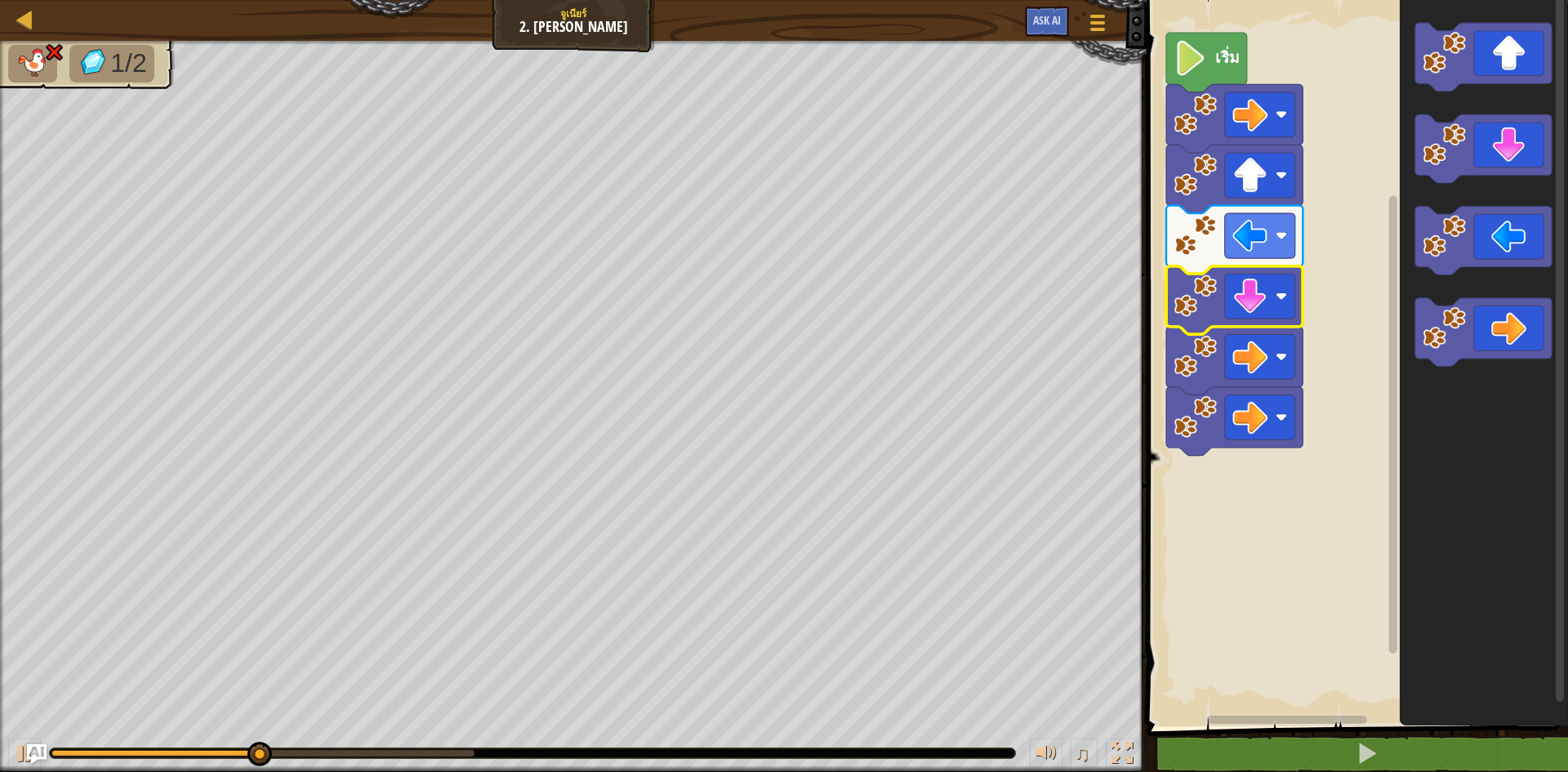
click at [1249, 269] on icon "พื้นที่ทำงาน Blockly" at bounding box center [1234, 300] width 136 height 69
click at [1263, 303] on image "พื้นที่ทำงาน Blockly" at bounding box center [1249, 295] width 35 height 35
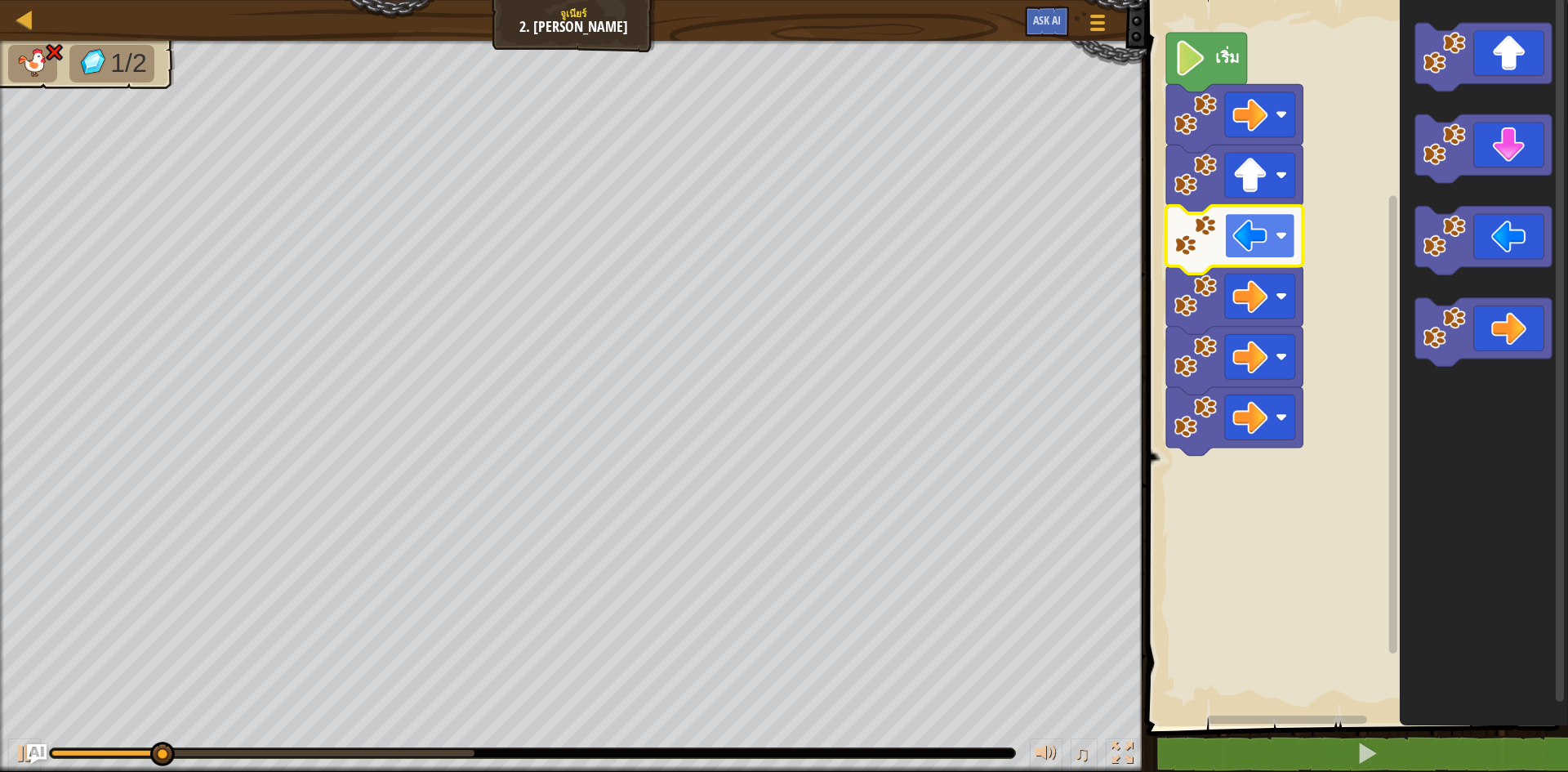
click at [1276, 222] on rect "พื้นที่ทำงาน Blockly" at bounding box center [1260, 235] width 71 height 45
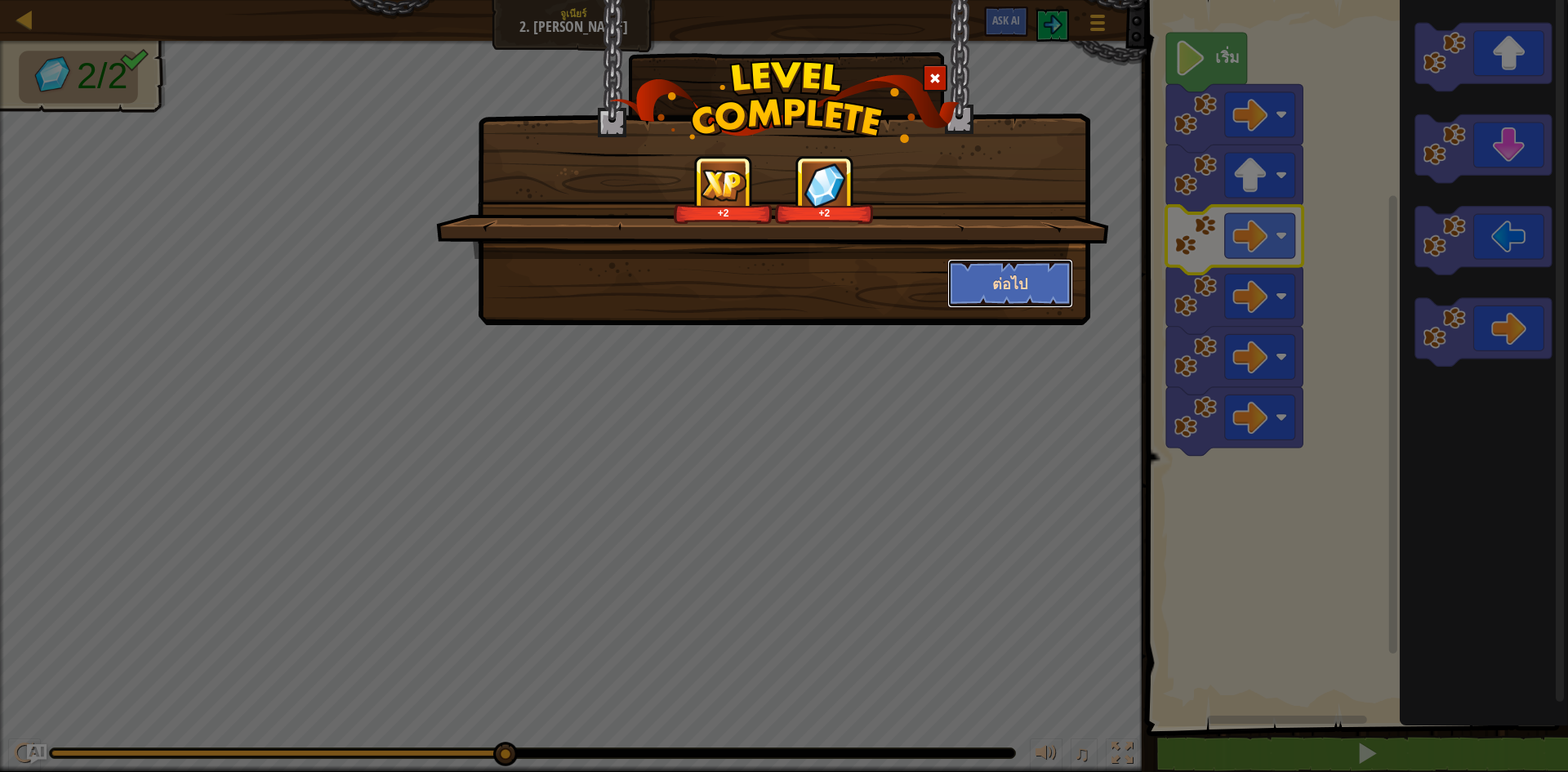
click at [971, 284] on button "ต่อไป" at bounding box center [1010, 283] width 126 height 49
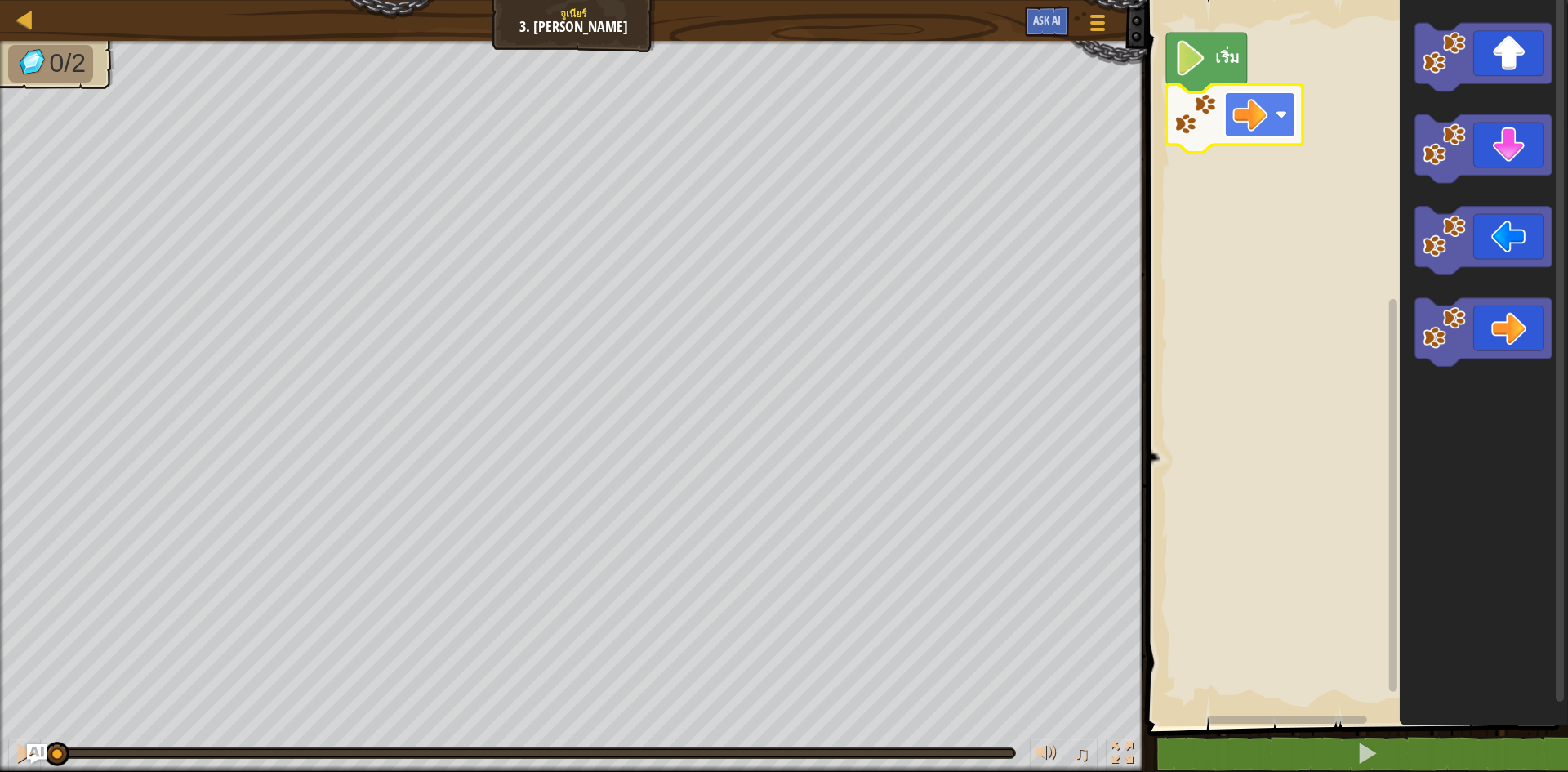
click at [1277, 125] on rect "พื้นที่ทำงาน Blockly" at bounding box center [1260, 114] width 71 height 45
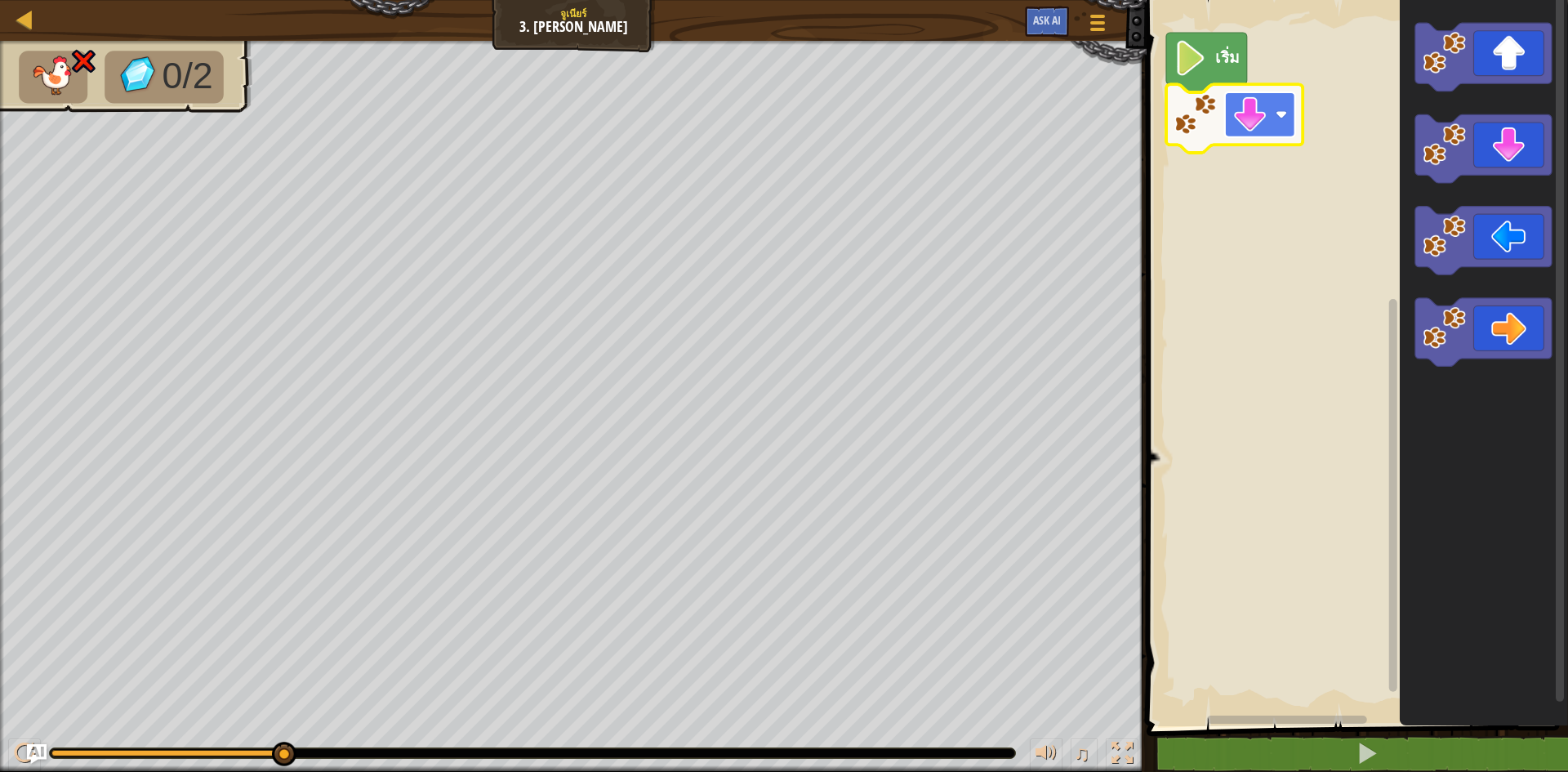
click at [1262, 127] on image "พื้นที่ทำงาน Blockly" at bounding box center [1249, 114] width 35 height 35
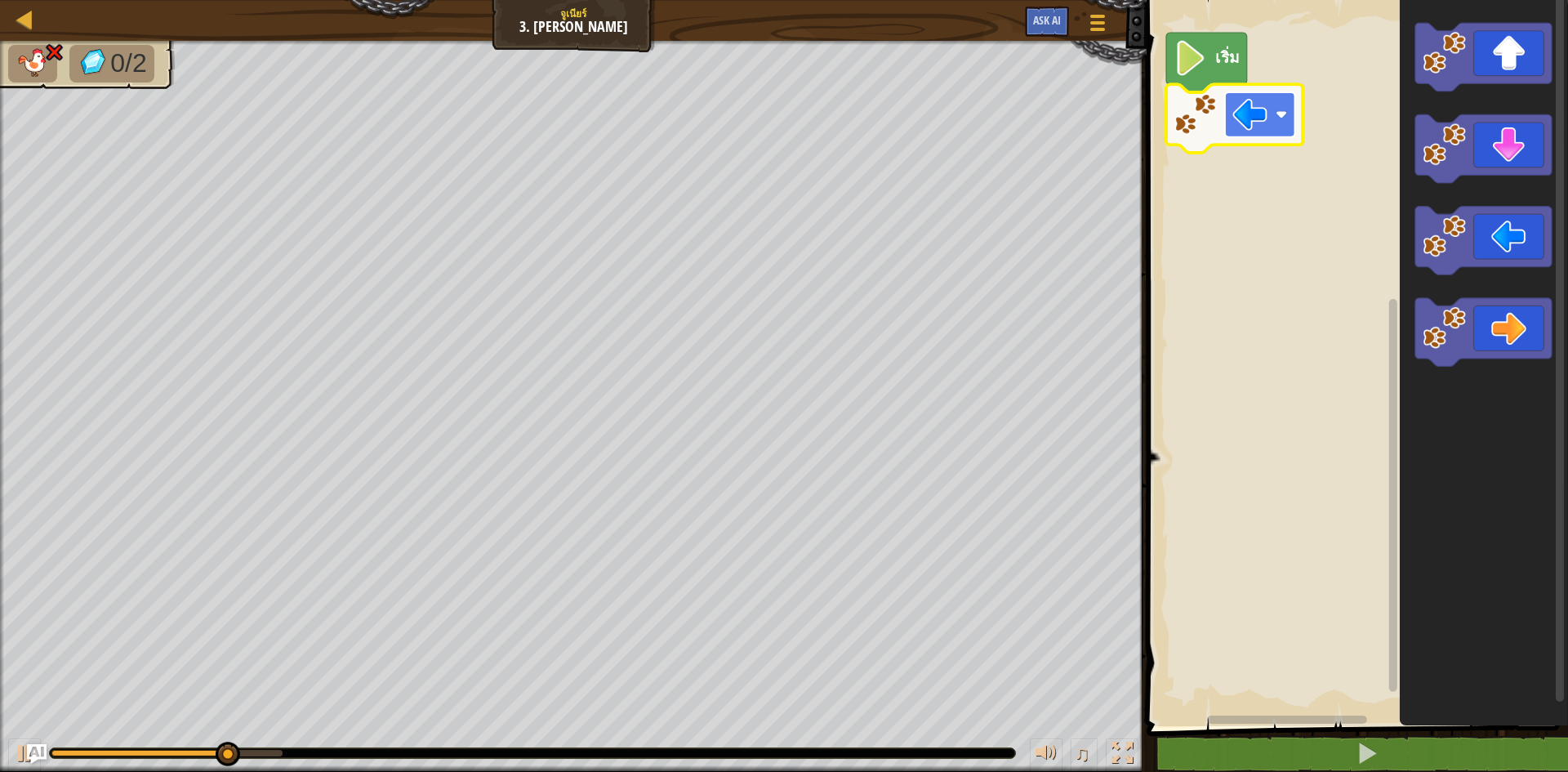
click at [1265, 131] on image "พื้นที่ทำงาน Blockly" at bounding box center [1249, 114] width 35 height 35
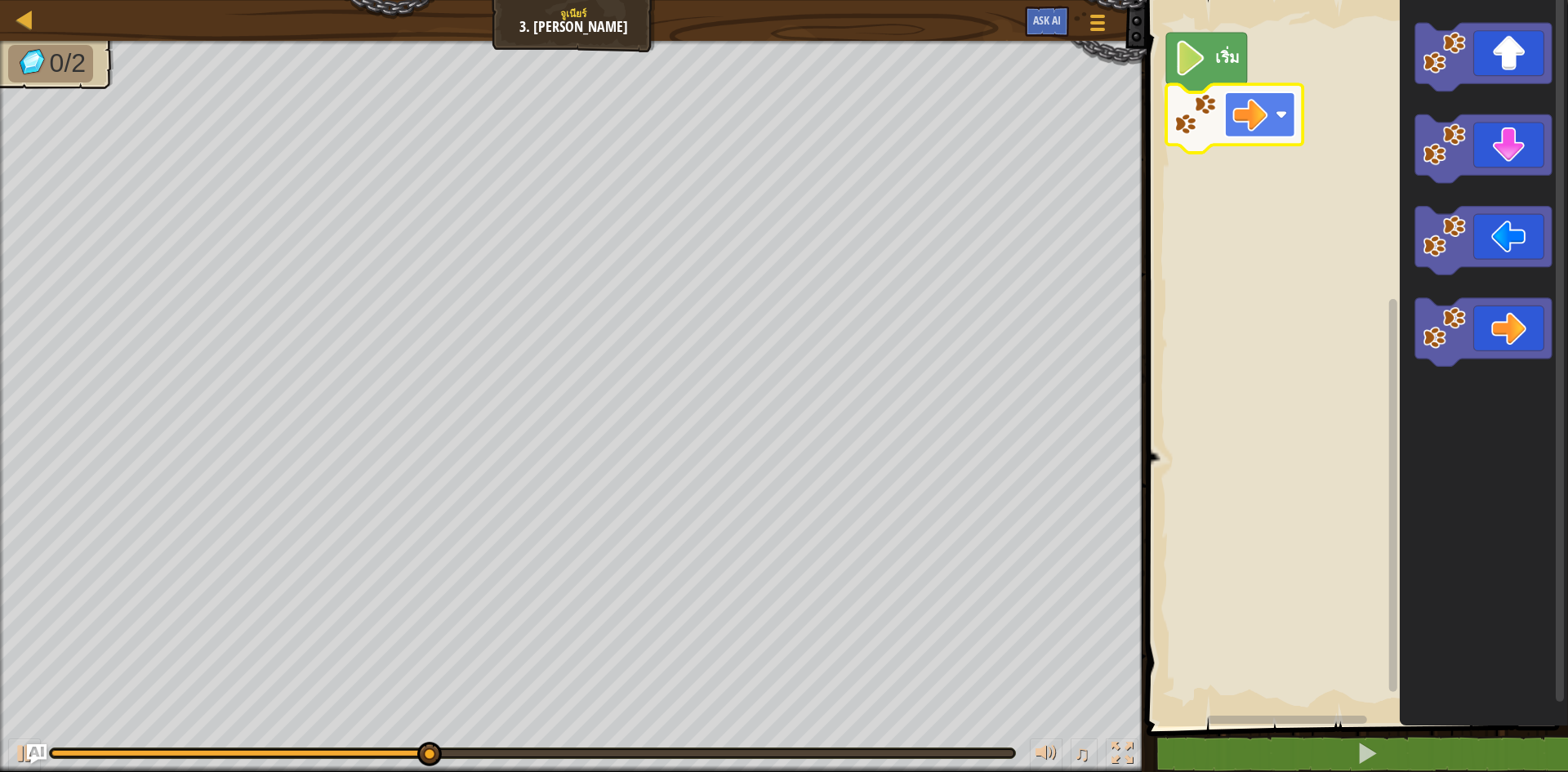
click at [1260, 102] on image "พื้นที่ทำงาน Blockly" at bounding box center [1249, 114] width 35 height 35
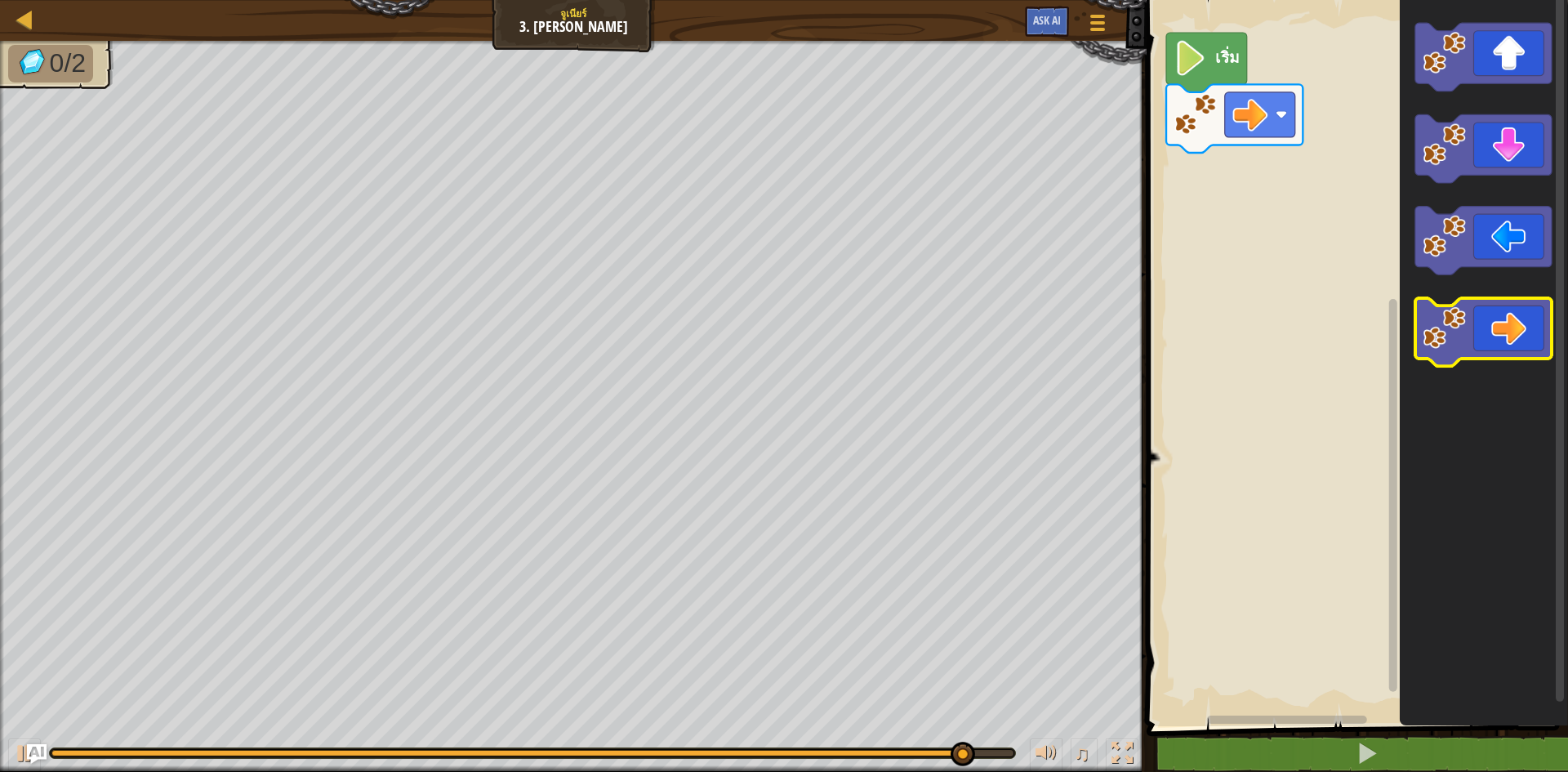
click at [1455, 362] on icon "พื้นที่ทำงาน Blockly" at bounding box center [1482, 332] width 136 height 69
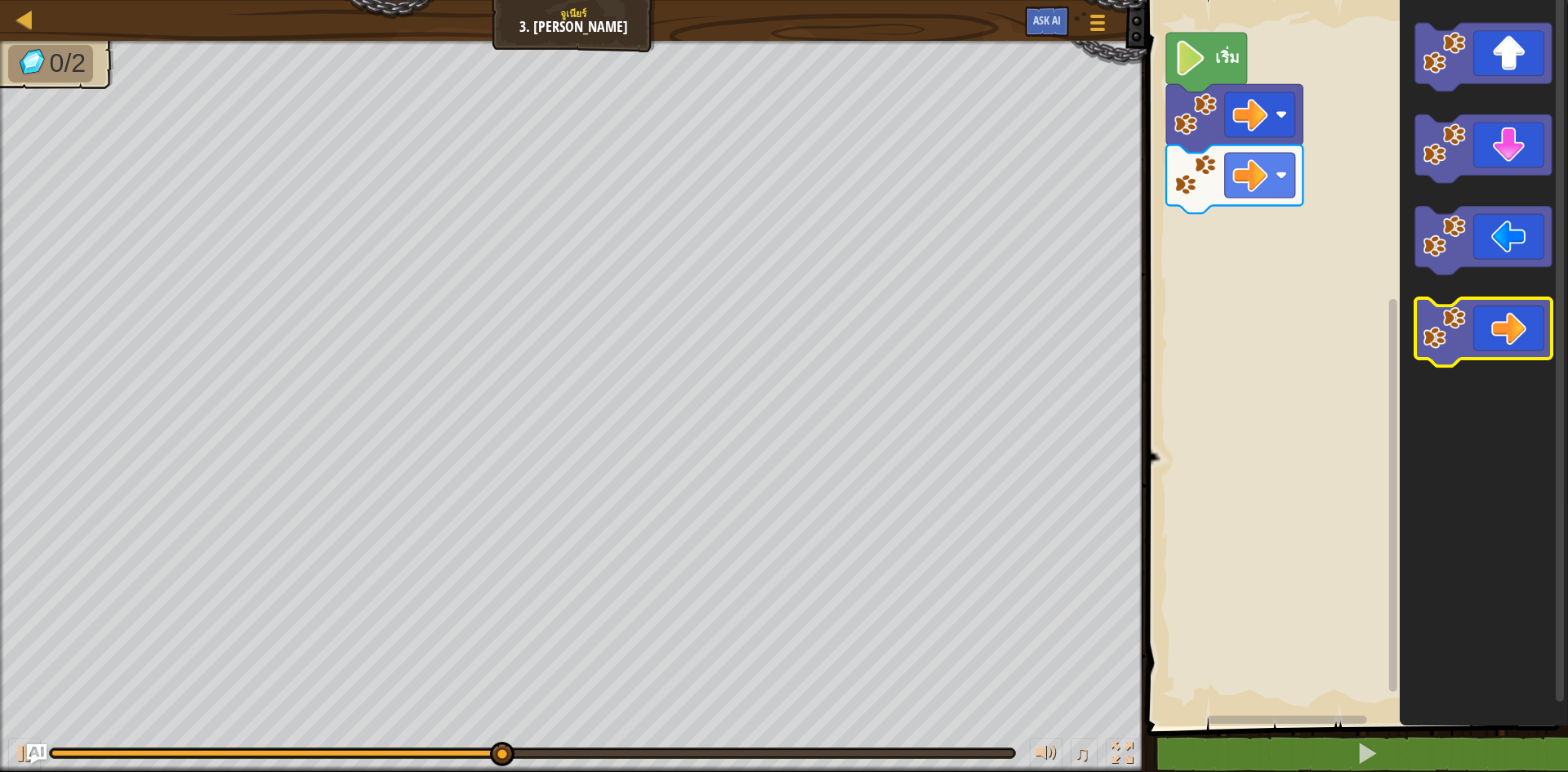
click at [1424, 333] on image "พื้นที่ทำงาน Blockly" at bounding box center [1445, 328] width 44 height 44
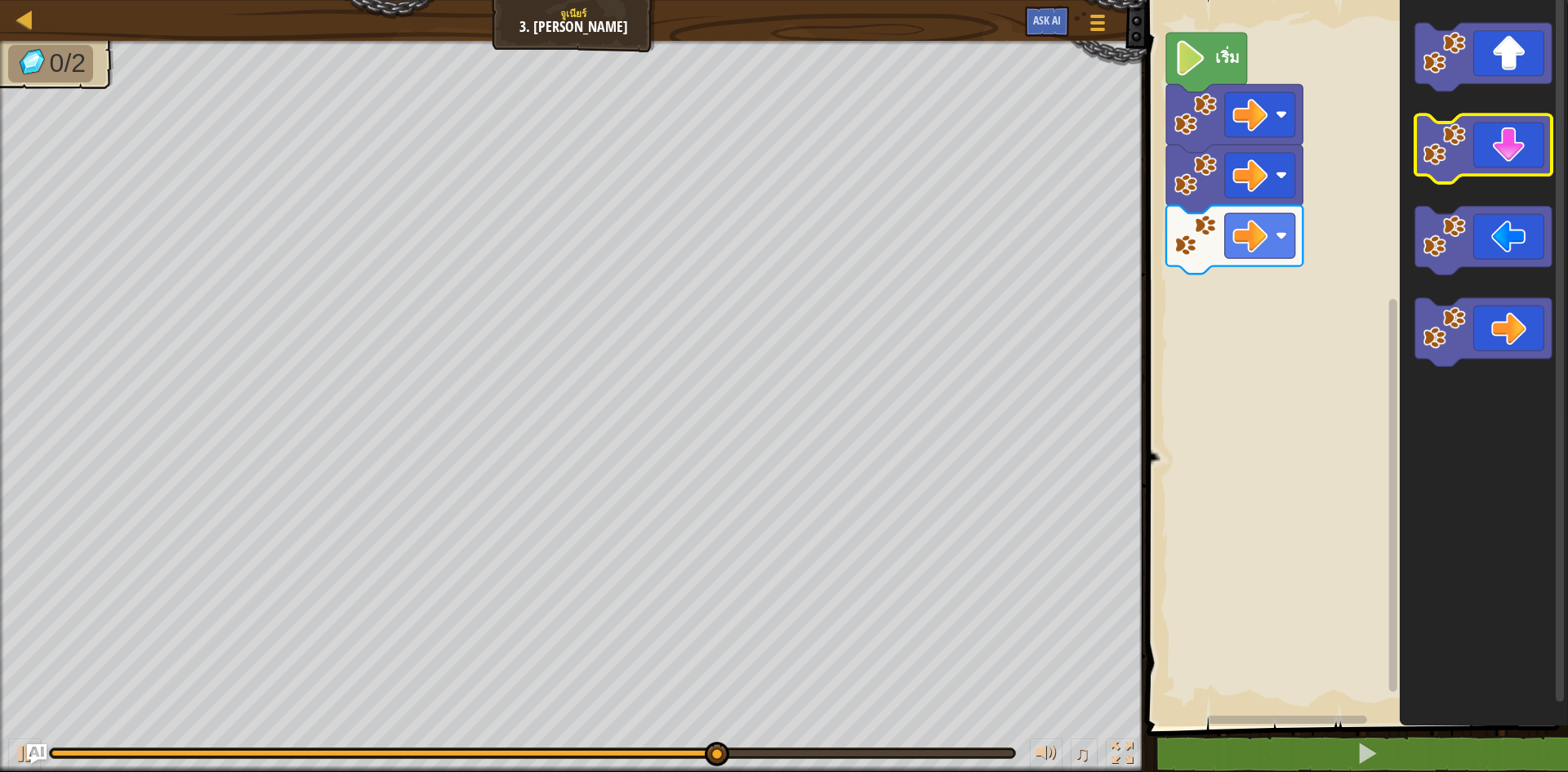
click at [1470, 173] on icon "พื้นที่ทำงาน Blockly" at bounding box center [1482, 149] width 136 height 69
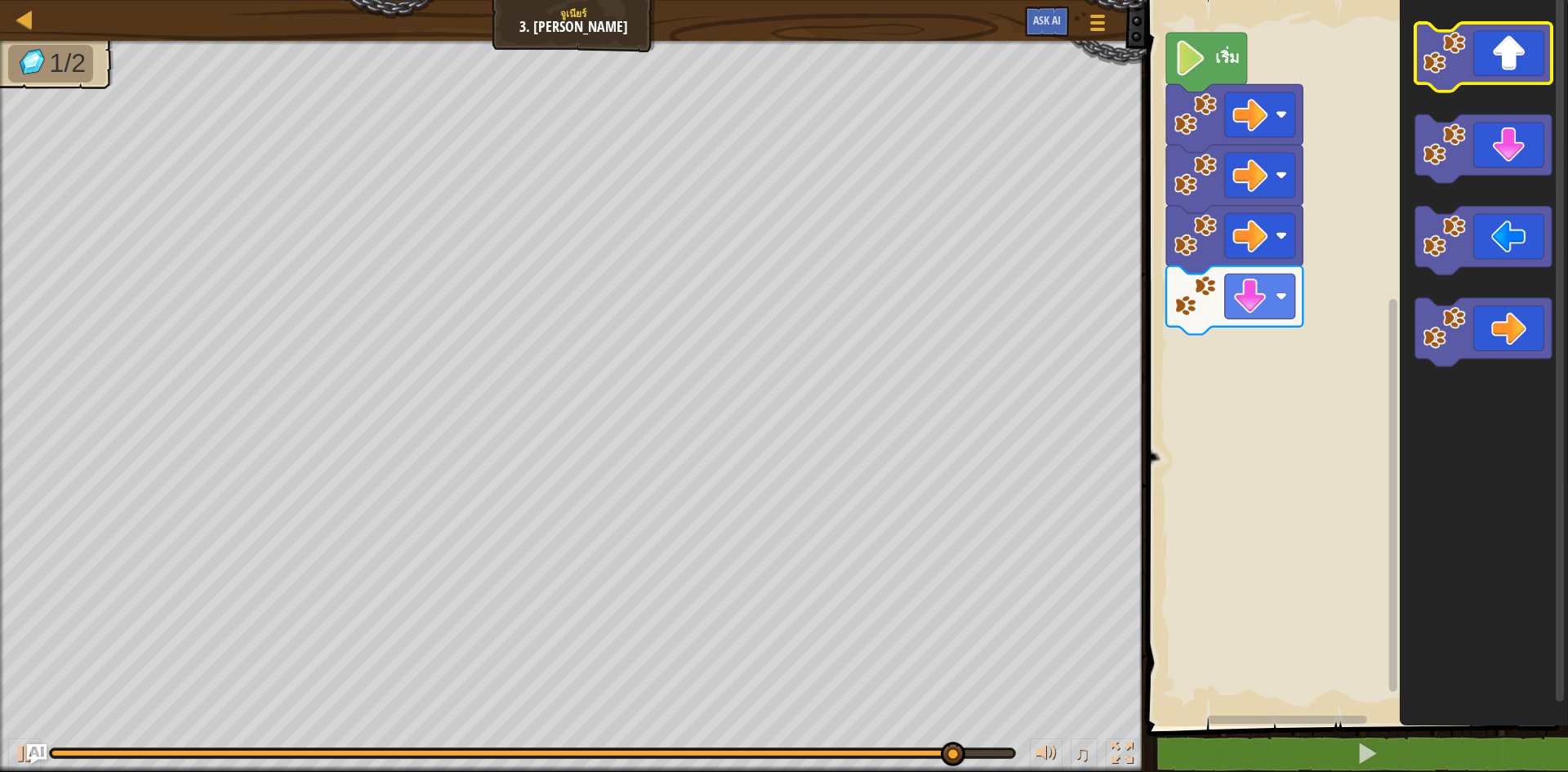
click at [1476, 80] on icon "พื้นที่ทำงาน Blockly" at bounding box center [1482, 57] width 136 height 69
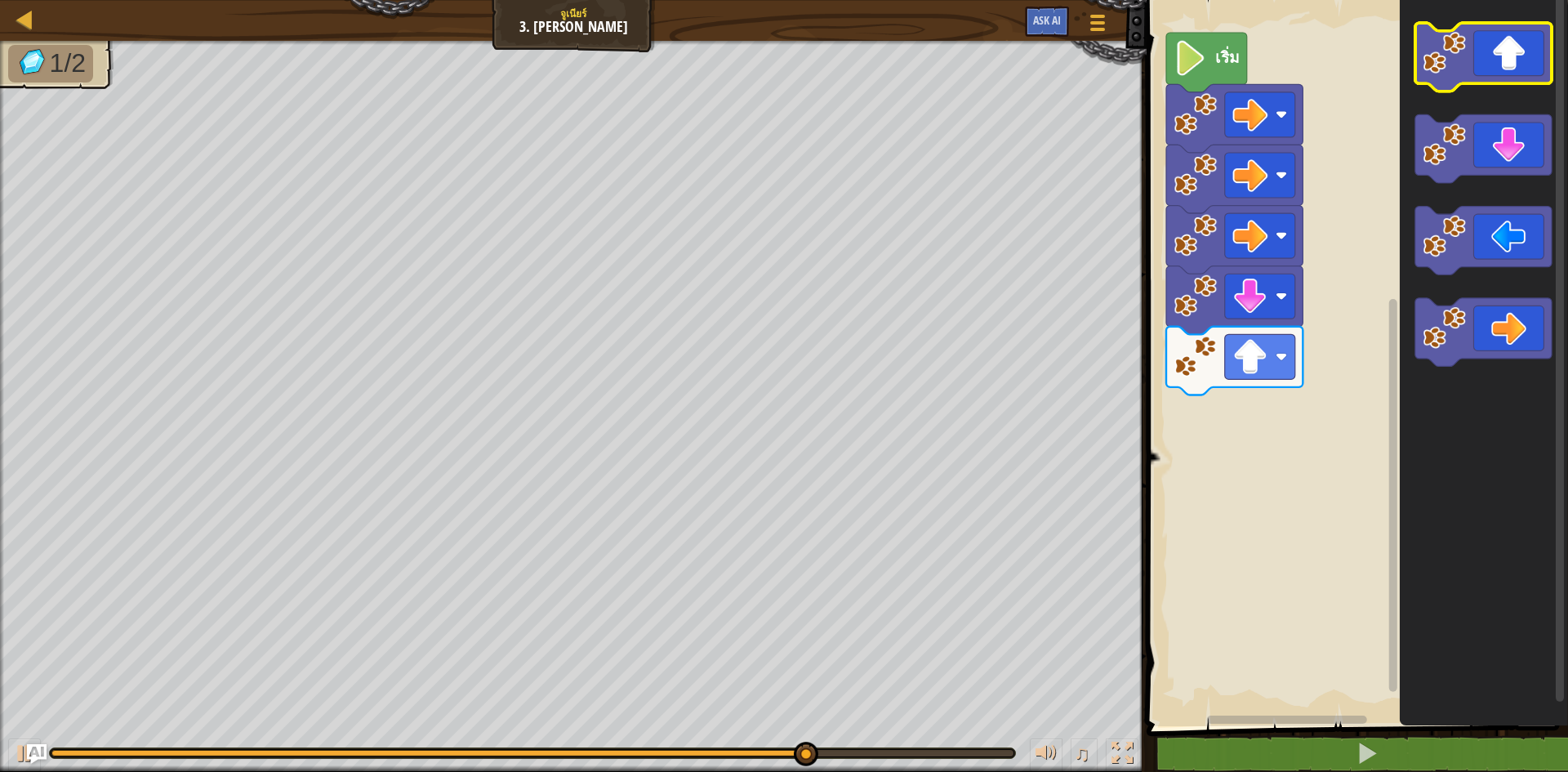
click at [1476, 80] on icon "พื้นที่ทำงาน Blockly" at bounding box center [1482, 57] width 136 height 69
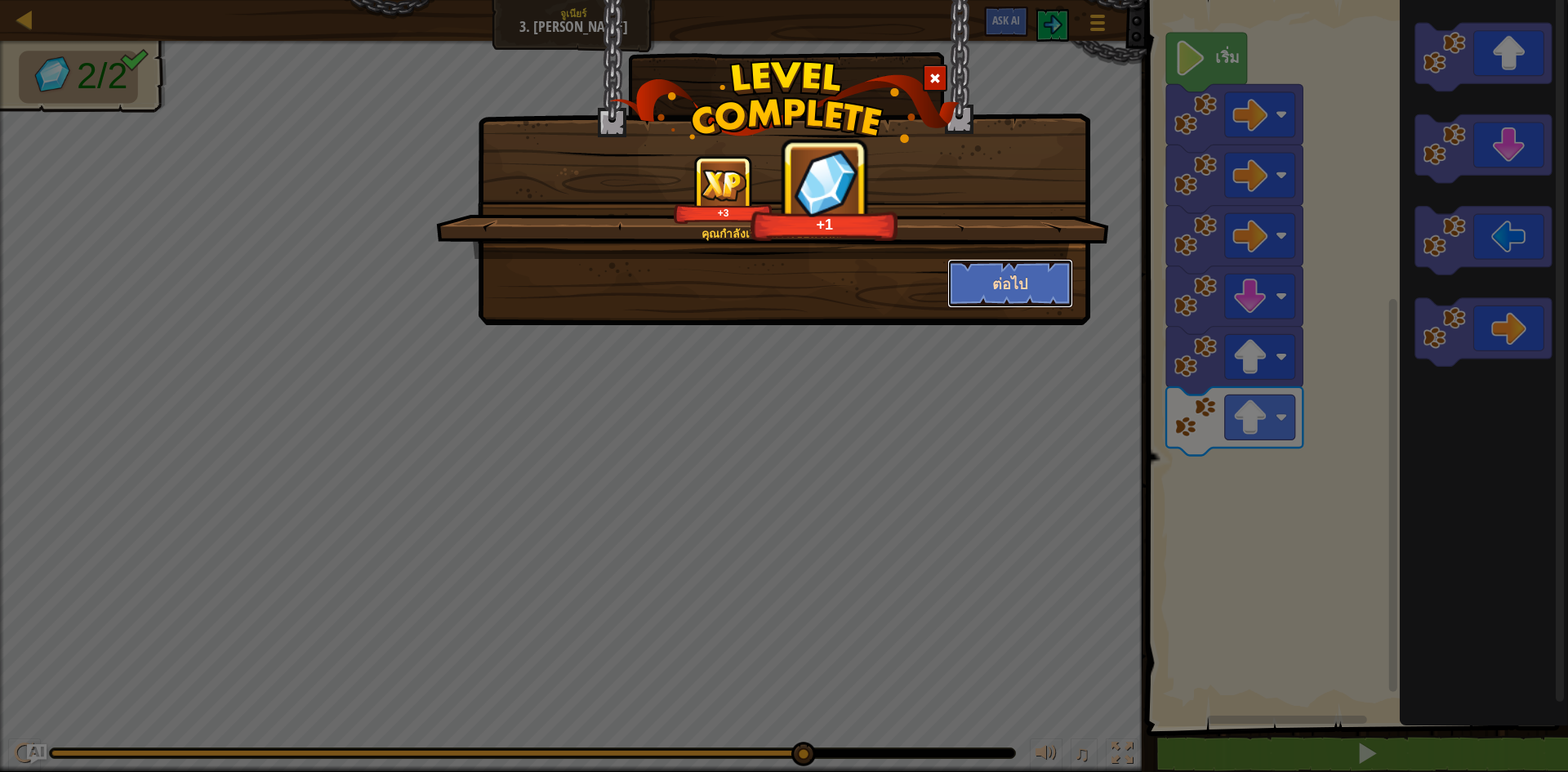
click at [1055, 266] on button "ต่อไป" at bounding box center [1010, 283] width 126 height 49
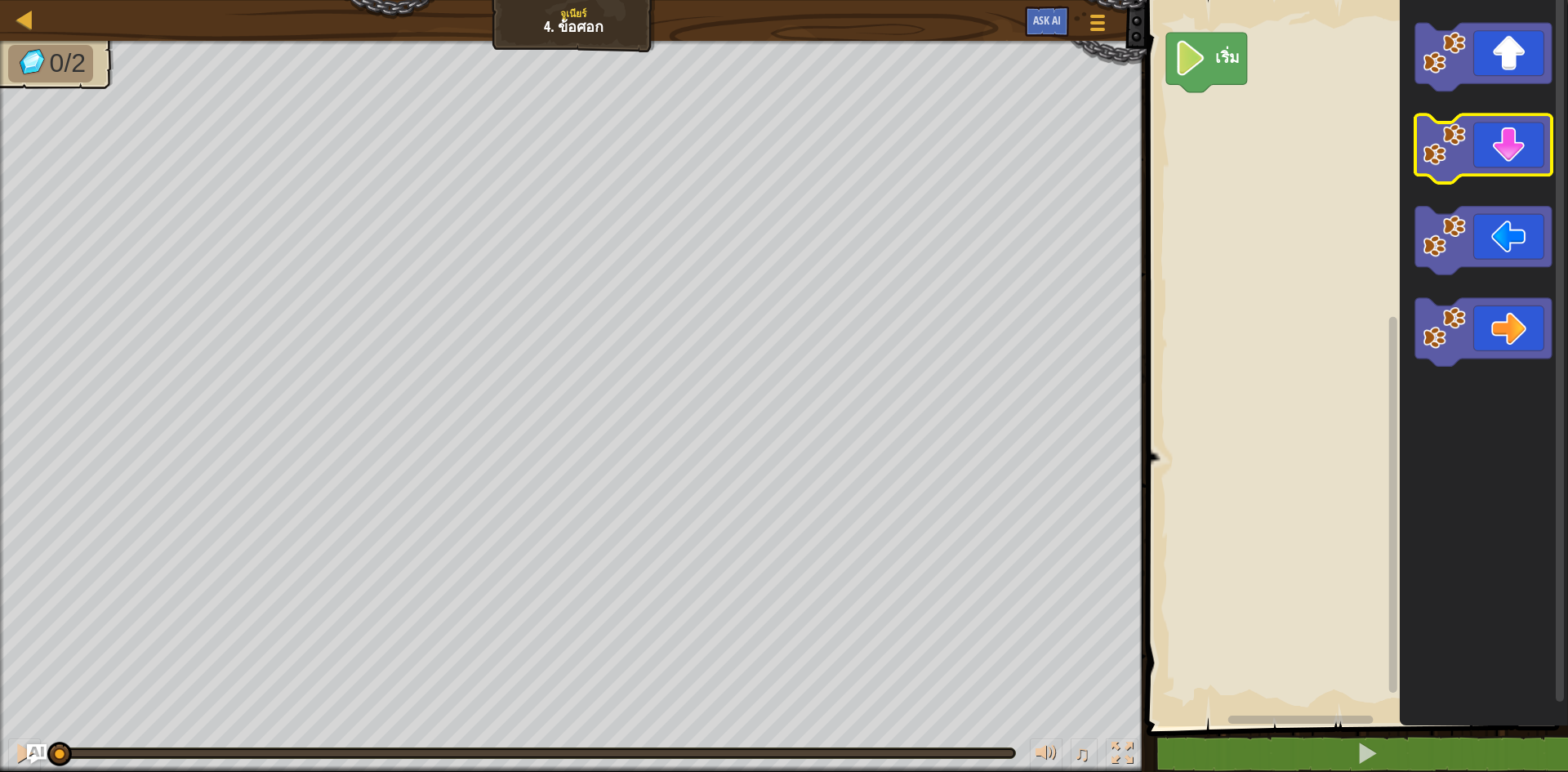
click at [1511, 162] on icon "พื้นที่ทำงาน Blockly" at bounding box center [1482, 149] width 136 height 69
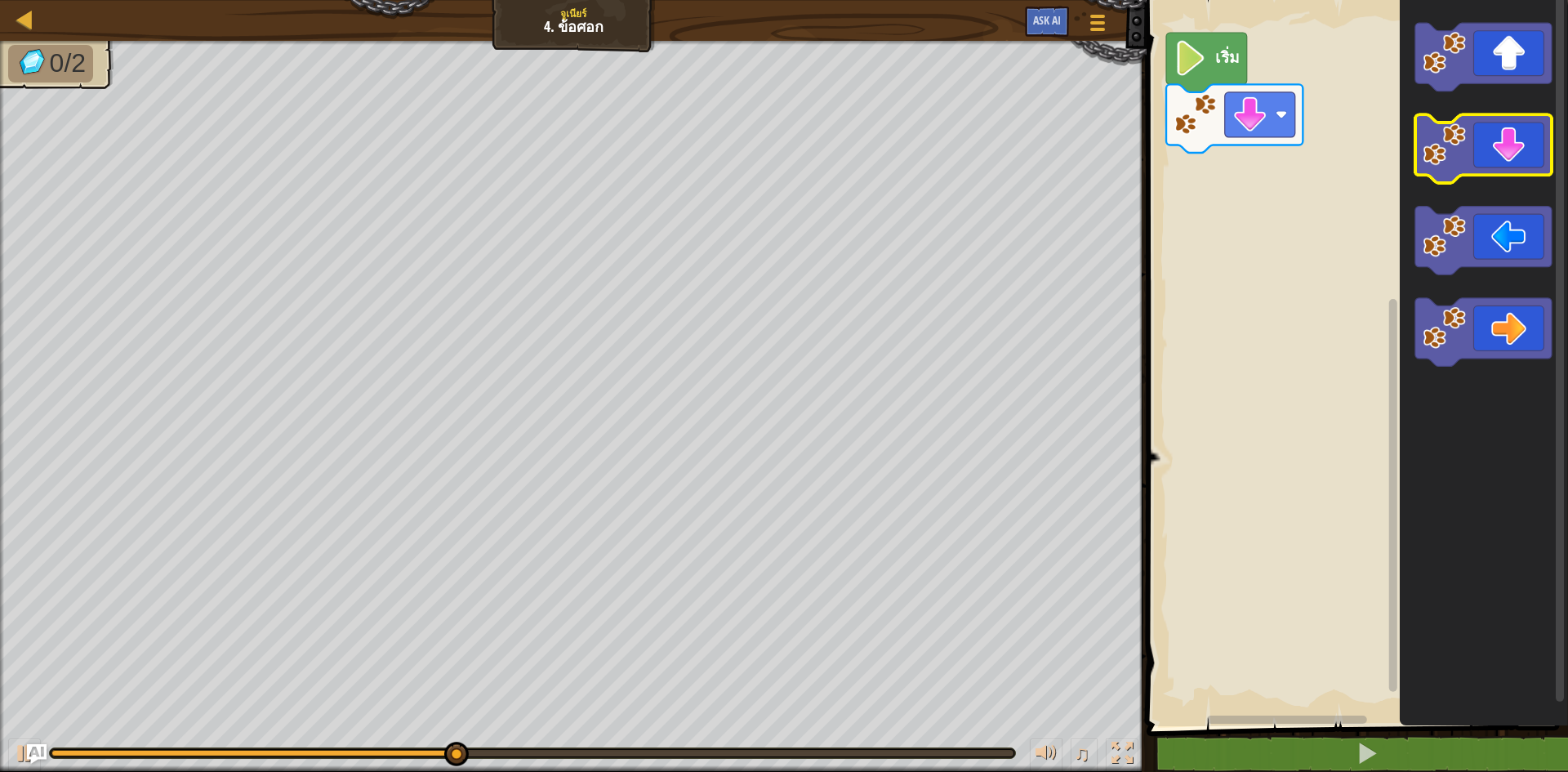
click at [1513, 174] on icon "พื้นที่ทำงาน Blockly" at bounding box center [1482, 149] width 136 height 69
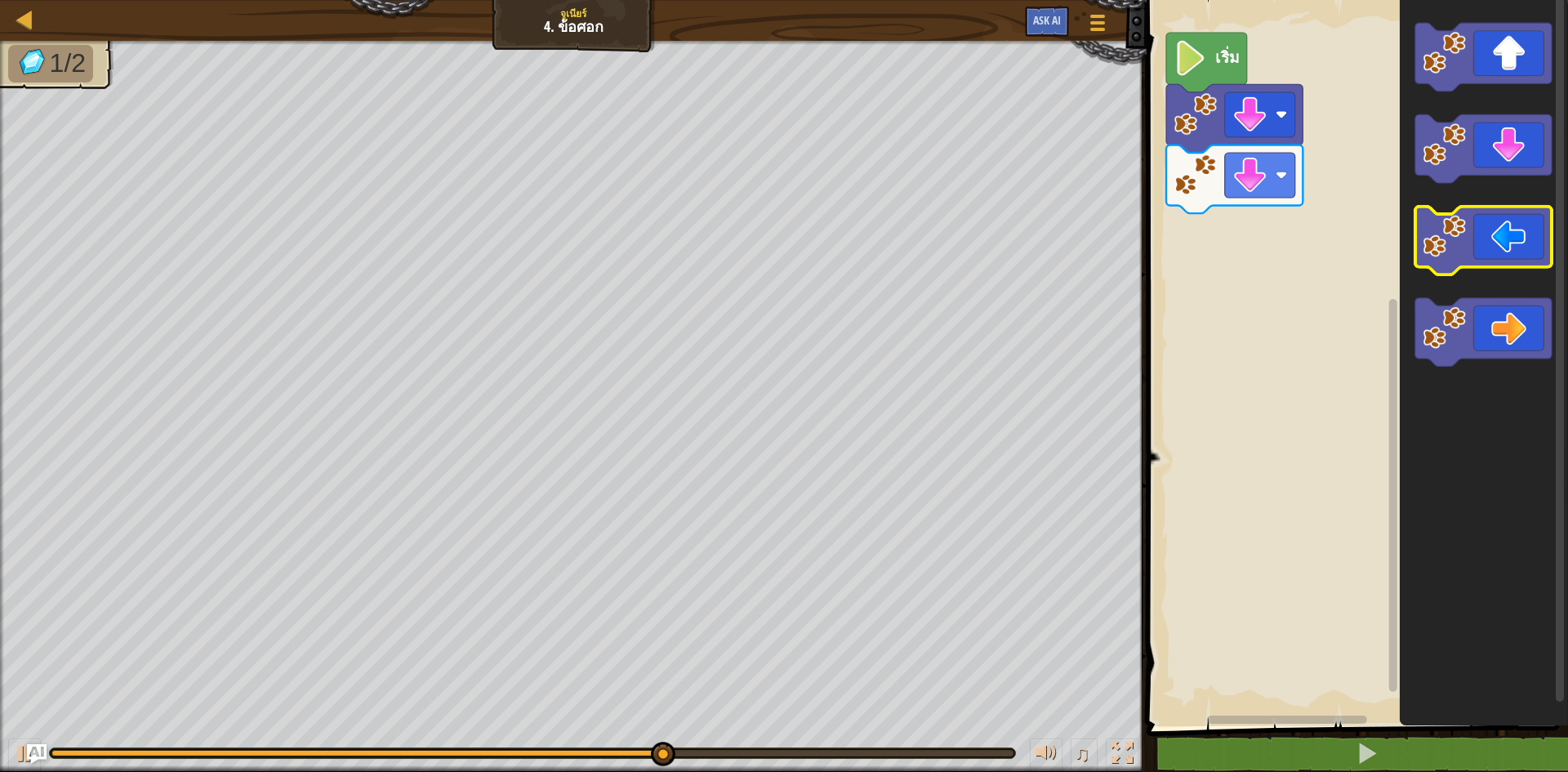
click at [1510, 217] on icon "พื้นที่ทำงาน Blockly" at bounding box center [1482, 241] width 136 height 69
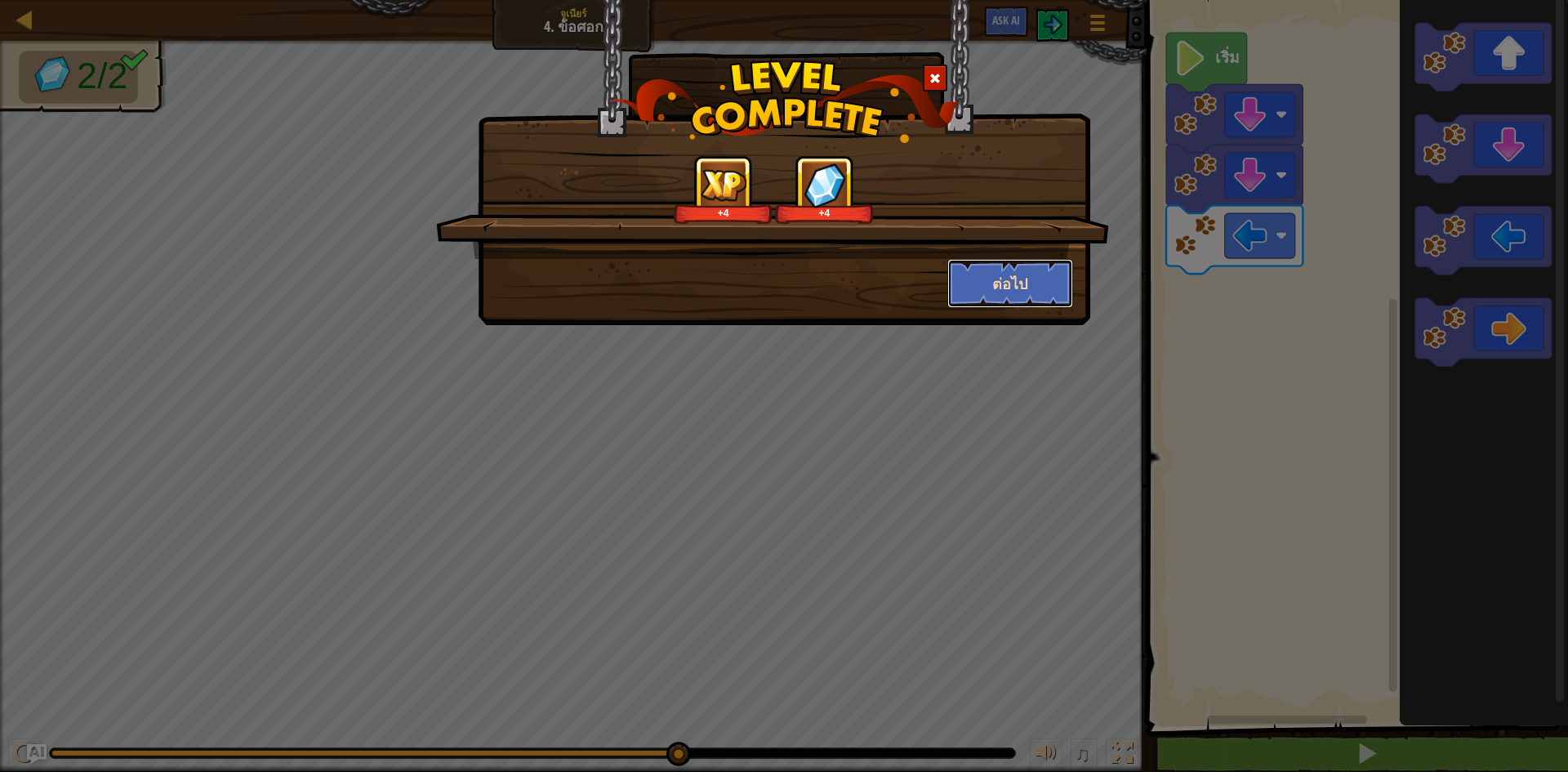
click at [1019, 266] on button "ต่อไป" at bounding box center [1010, 283] width 126 height 49
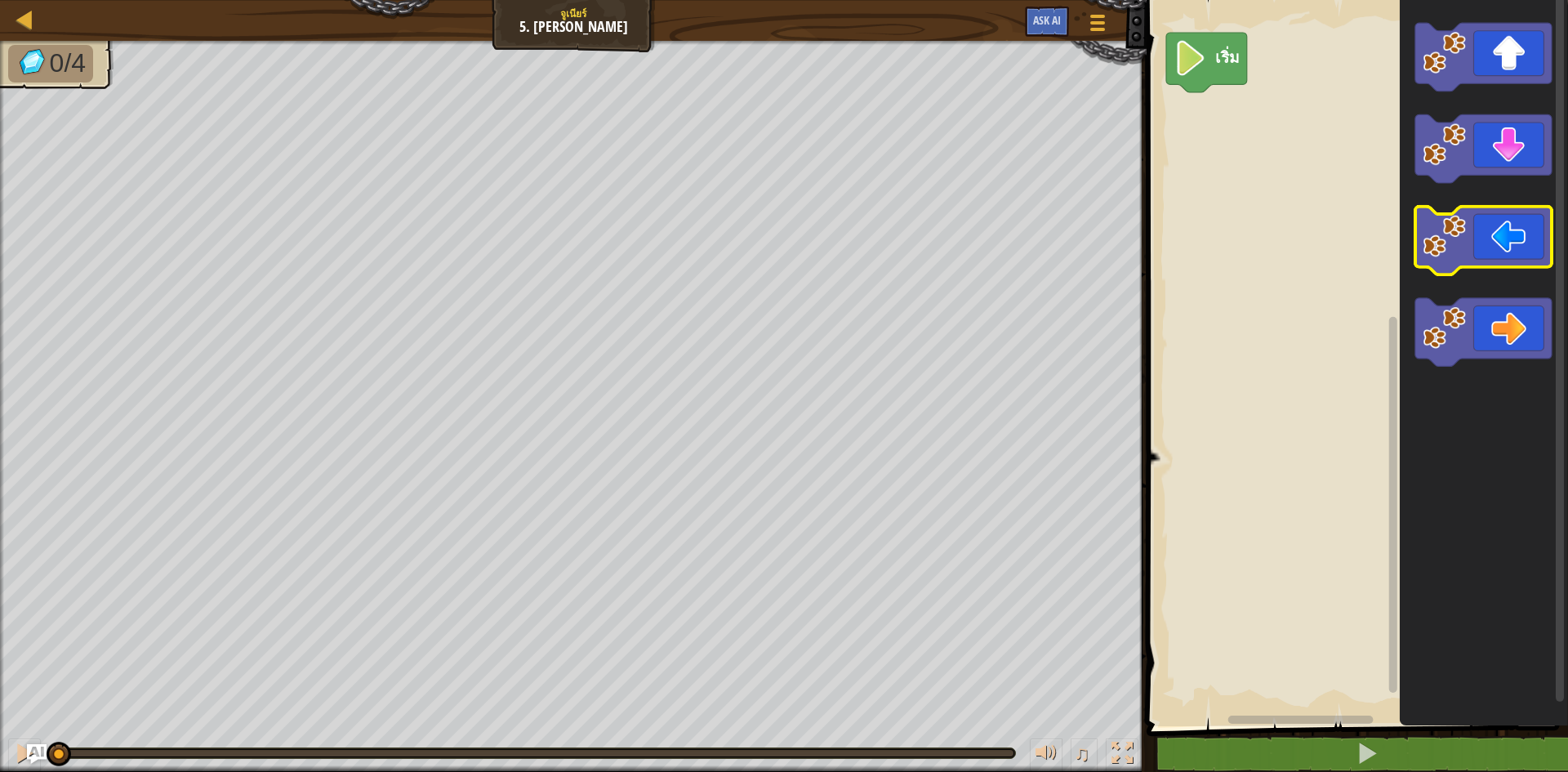
click at [1437, 245] on image "พื้นที่ทำงาน Blockly" at bounding box center [1445, 237] width 44 height 44
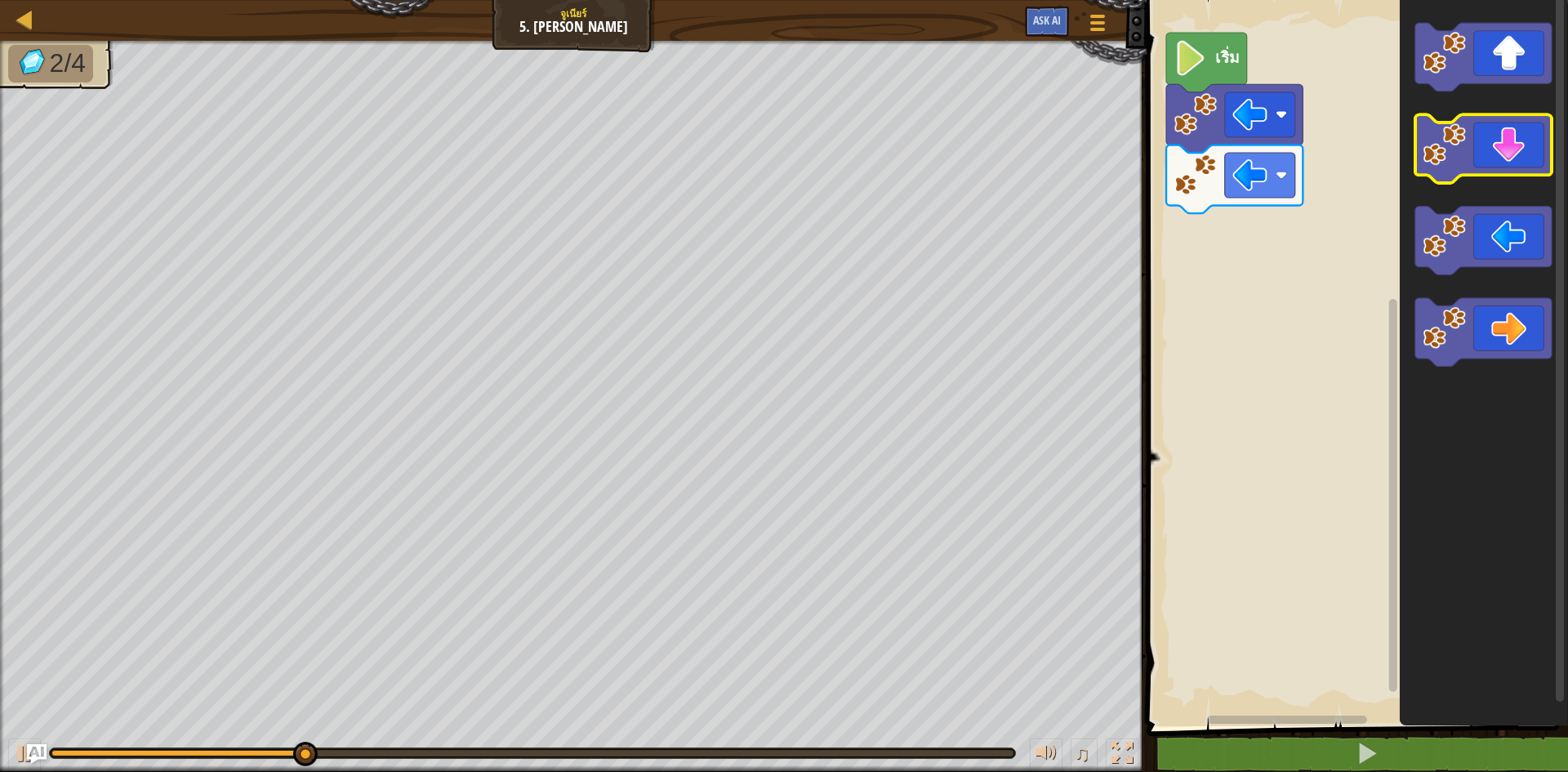
click at [1497, 141] on icon "พื้นที่ทำงาน Blockly" at bounding box center [1482, 149] width 136 height 69
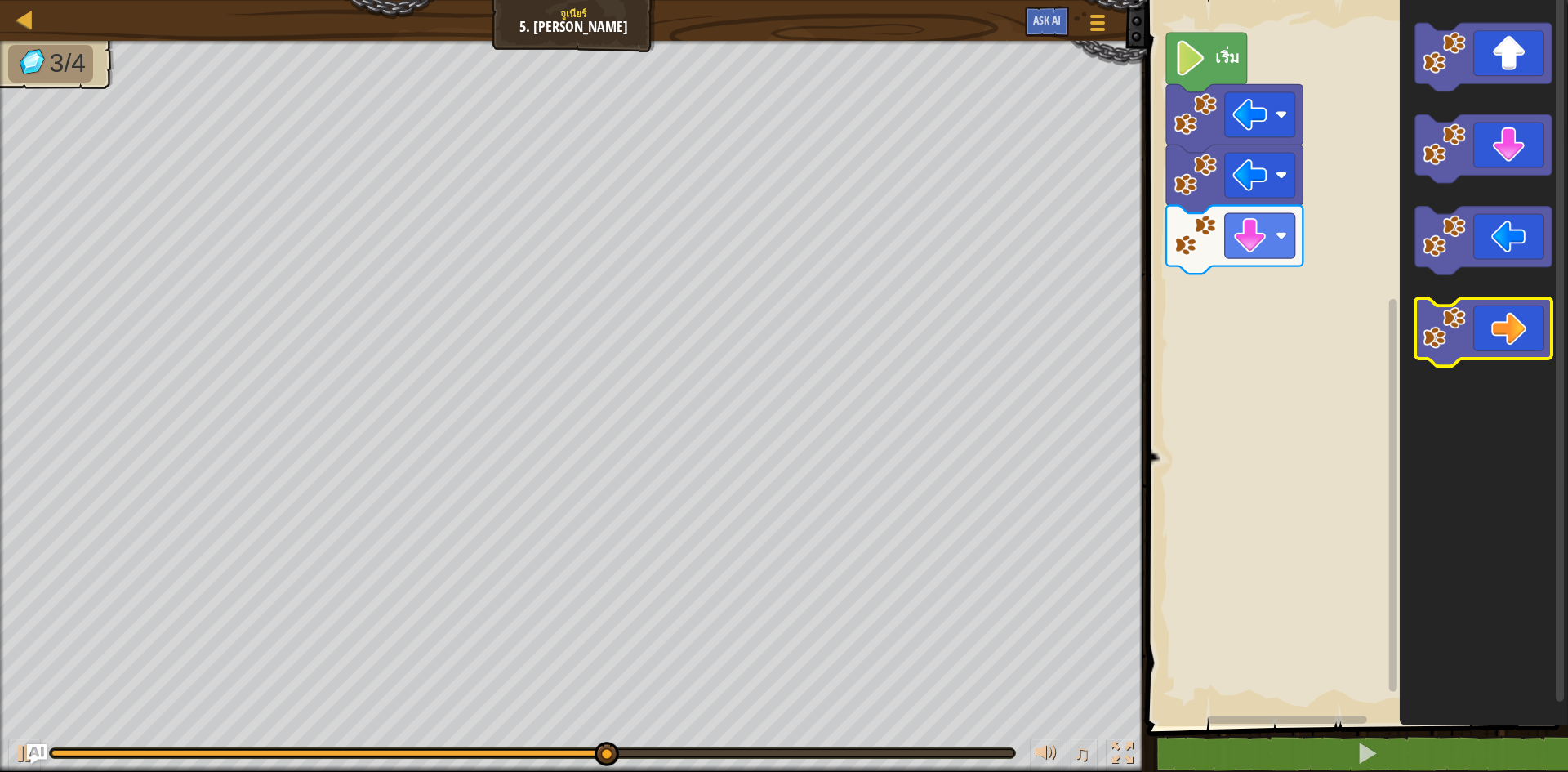
click at [1511, 344] on icon "พื้นที่ทำงาน Blockly" at bounding box center [1482, 332] width 136 height 69
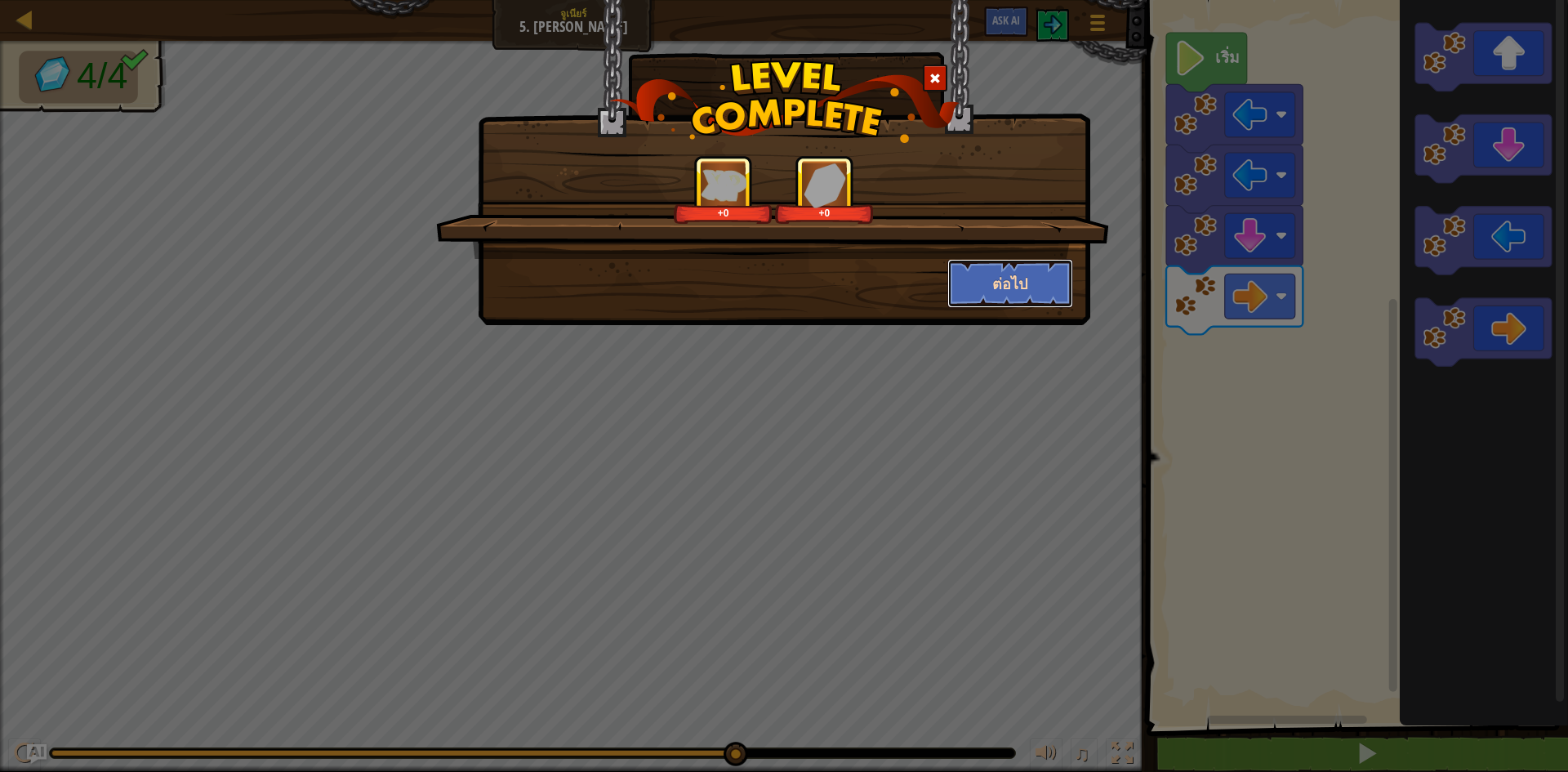
click at [1007, 278] on button "ต่อไป" at bounding box center [1010, 283] width 126 height 49
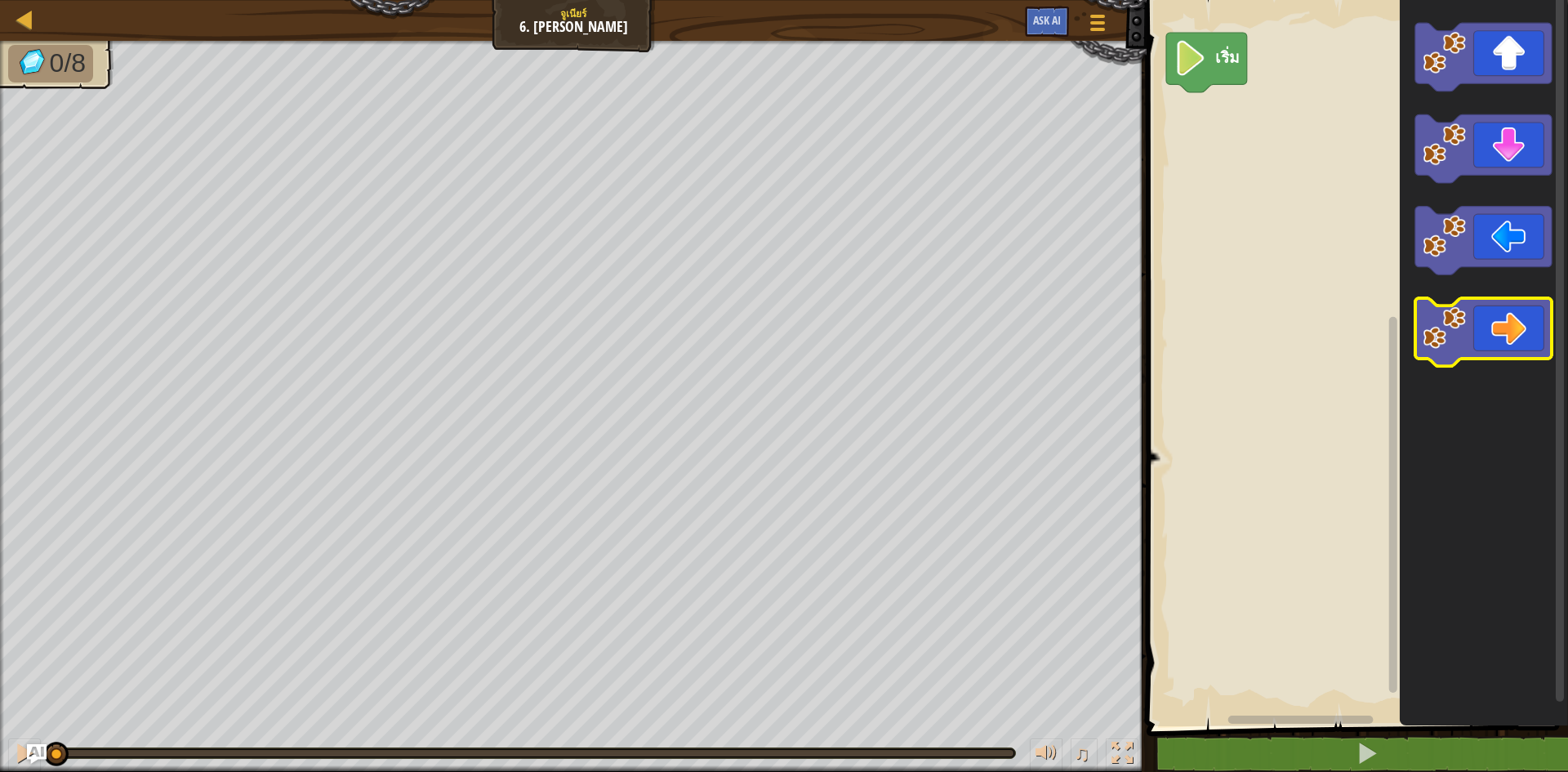
click at [1533, 335] on icon "พื้นที่ทำงาน Blockly" at bounding box center [1482, 332] width 136 height 69
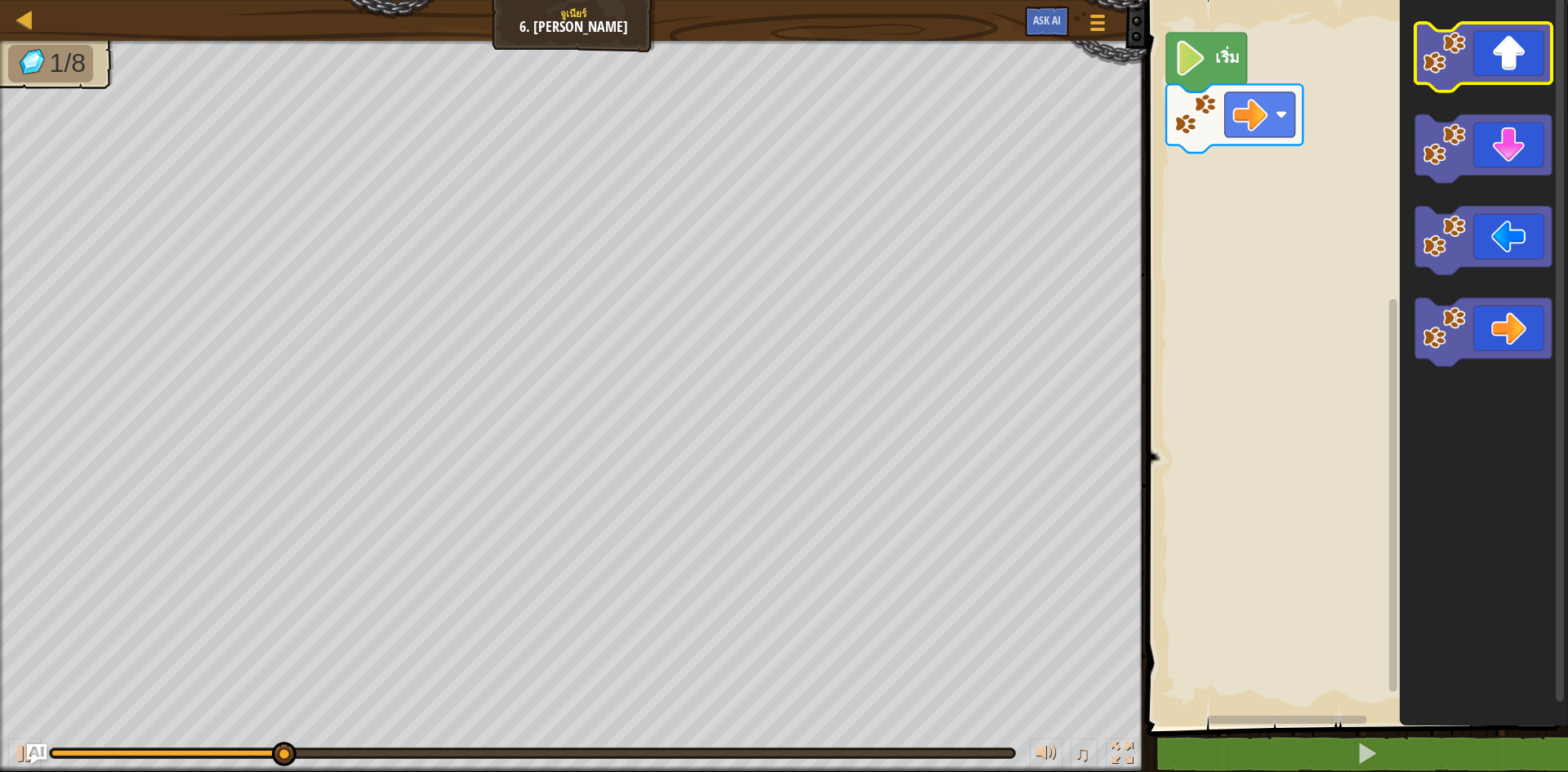
click at [1511, 61] on icon "พื้นที่ทำงาน Blockly" at bounding box center [1482, 57] width 136 height 69
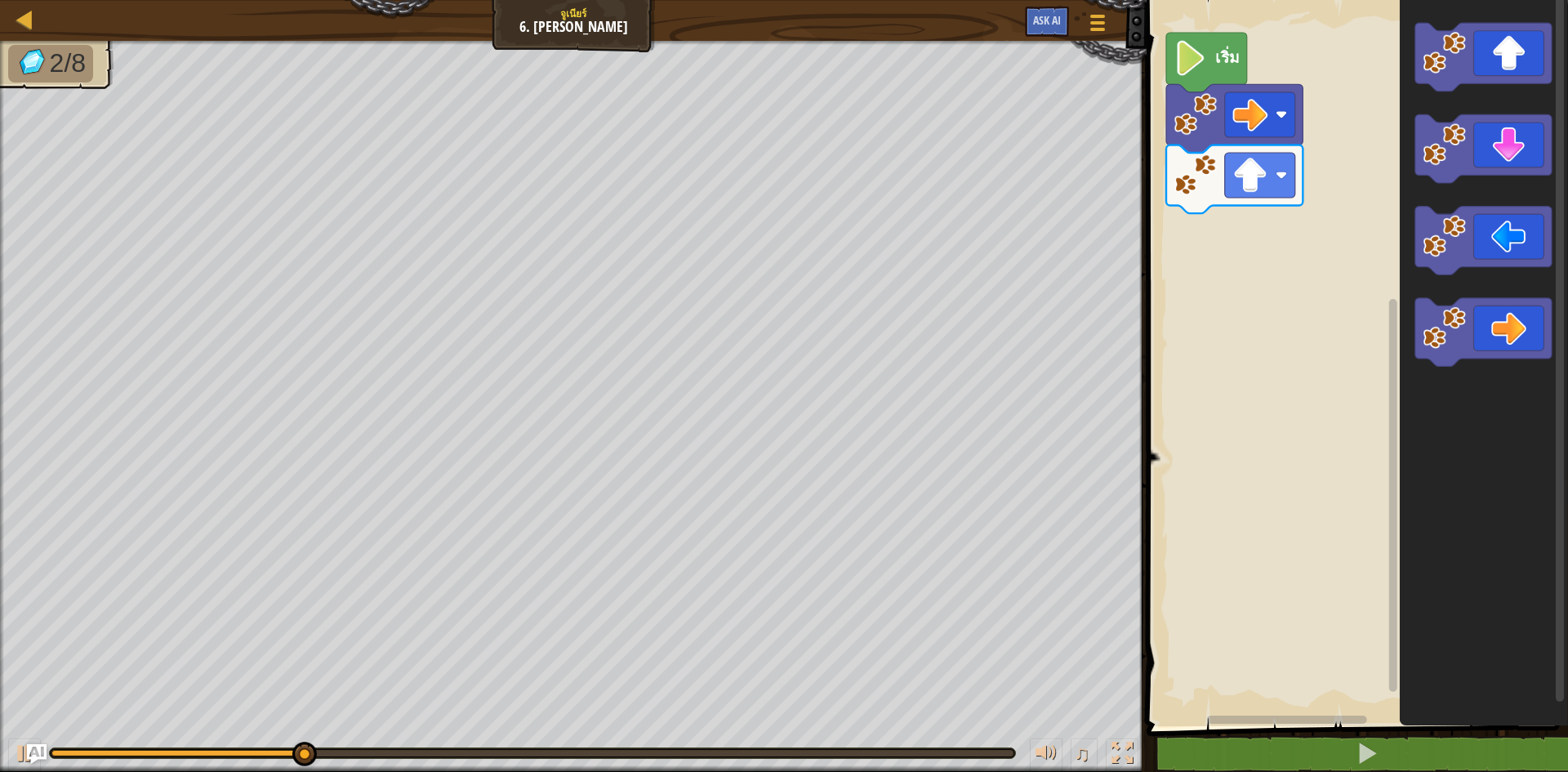
click at [1496, 203] on icon "พื้นที่ทำงาน Blockly" at bounding box center [1483, 359] width 168 height 734
click at [1498, 221] on icon "พื้นที่ทำงาน Blockly" at bounding box center [1482, 241] width 136 height 69
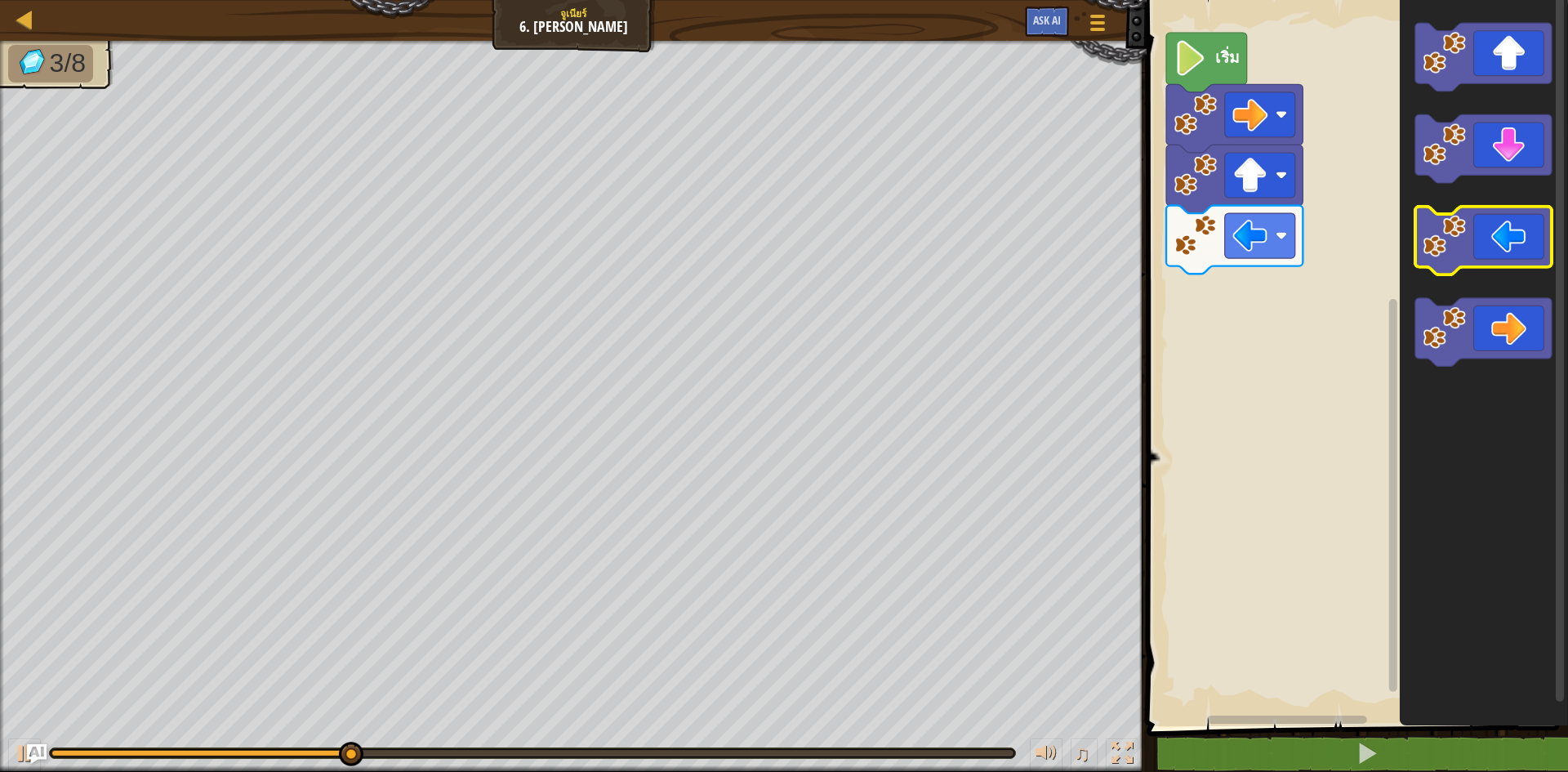
click at [1498, 221] on icon "พื้นที่ทำงาน Blockly" at bounding box center [1482, 241] width 136 height 69
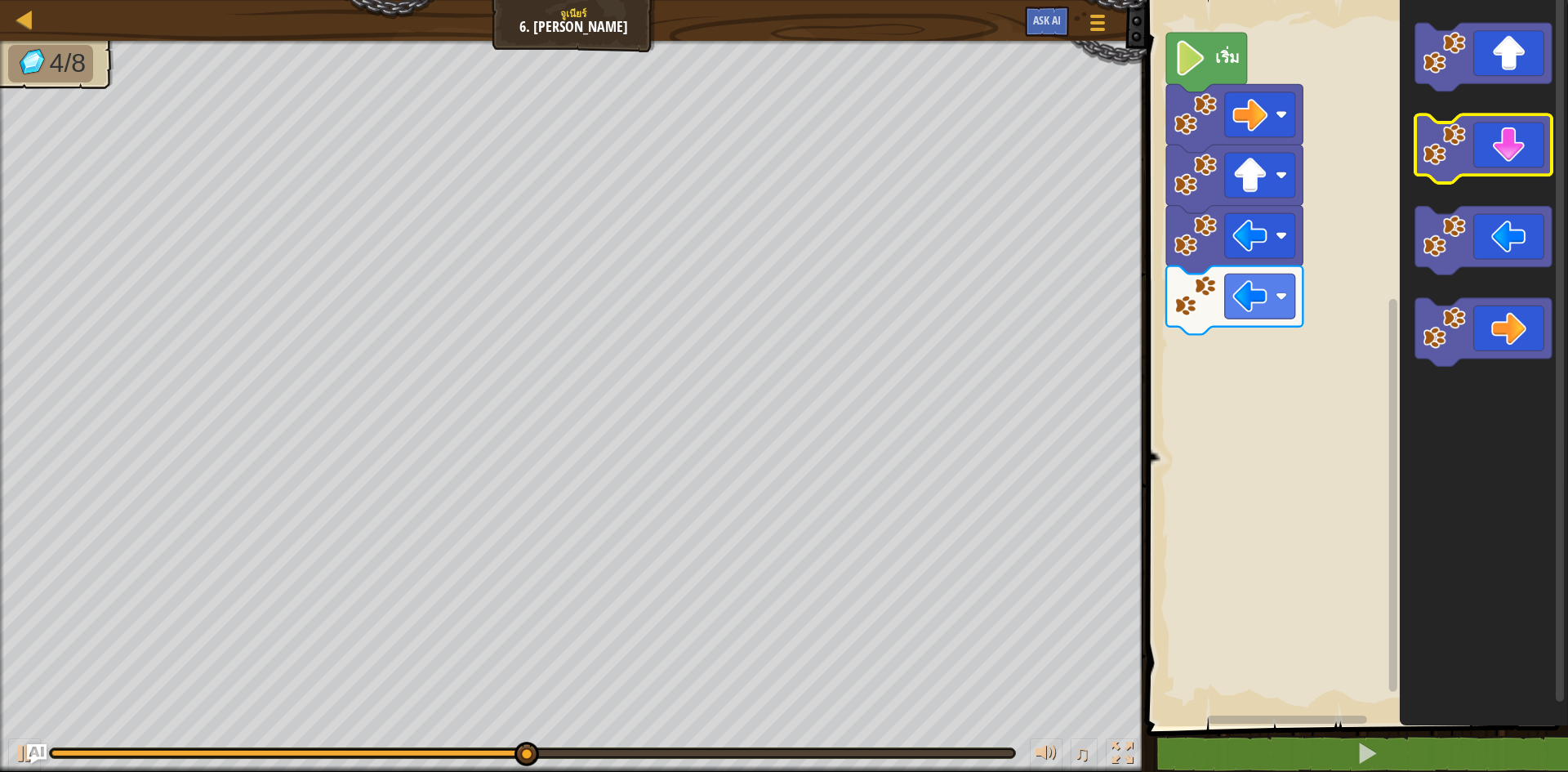
click at [1507, 155] on icon "พื้นที่ทำงาน Blockly" at bounding box center [1482, 149] width 136 height 69
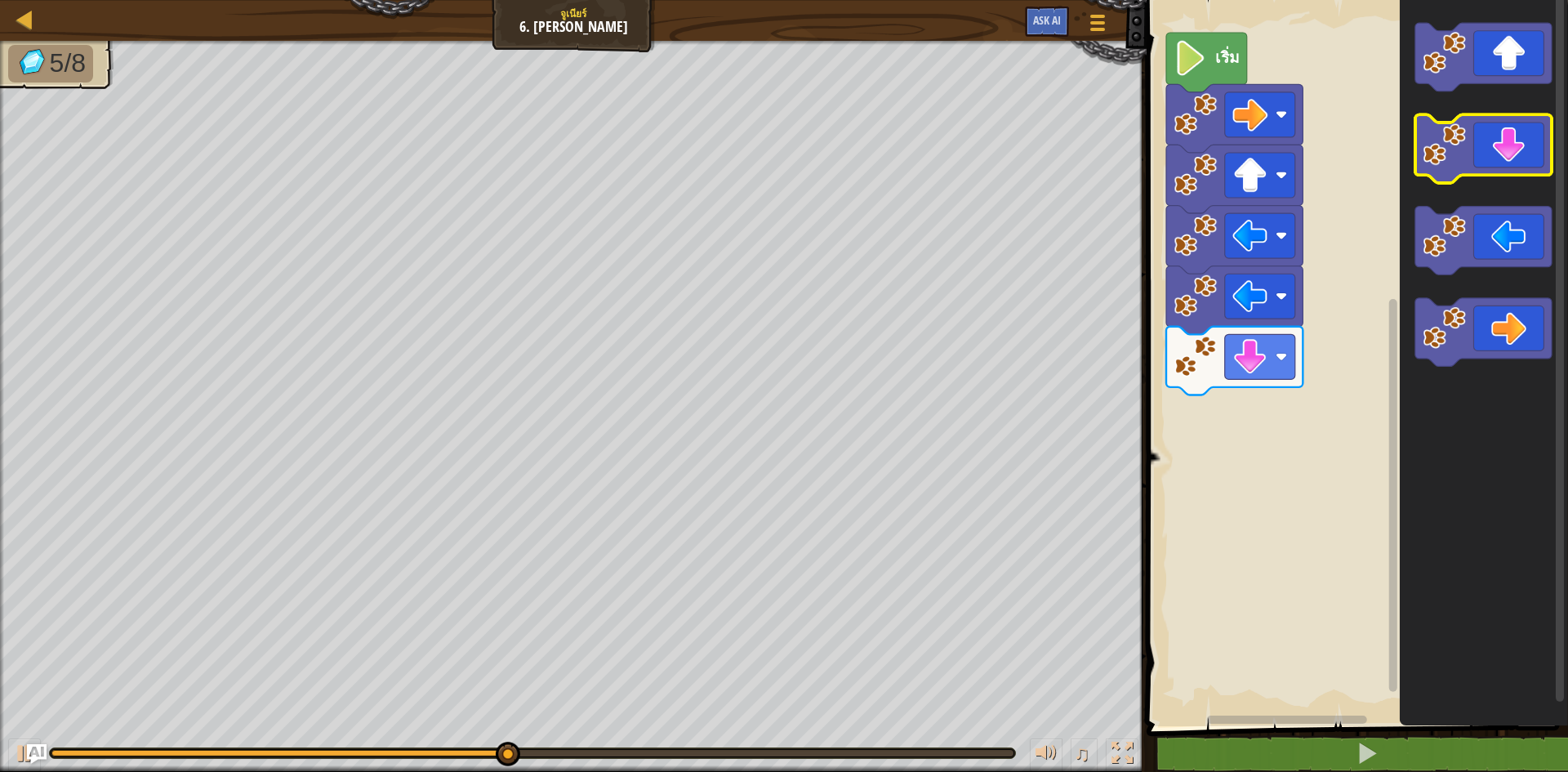
click at [1507, 155] on icon "พื้นที่ทำงาน Blockly" at bounding box center [1482, 149] width 136 height 69
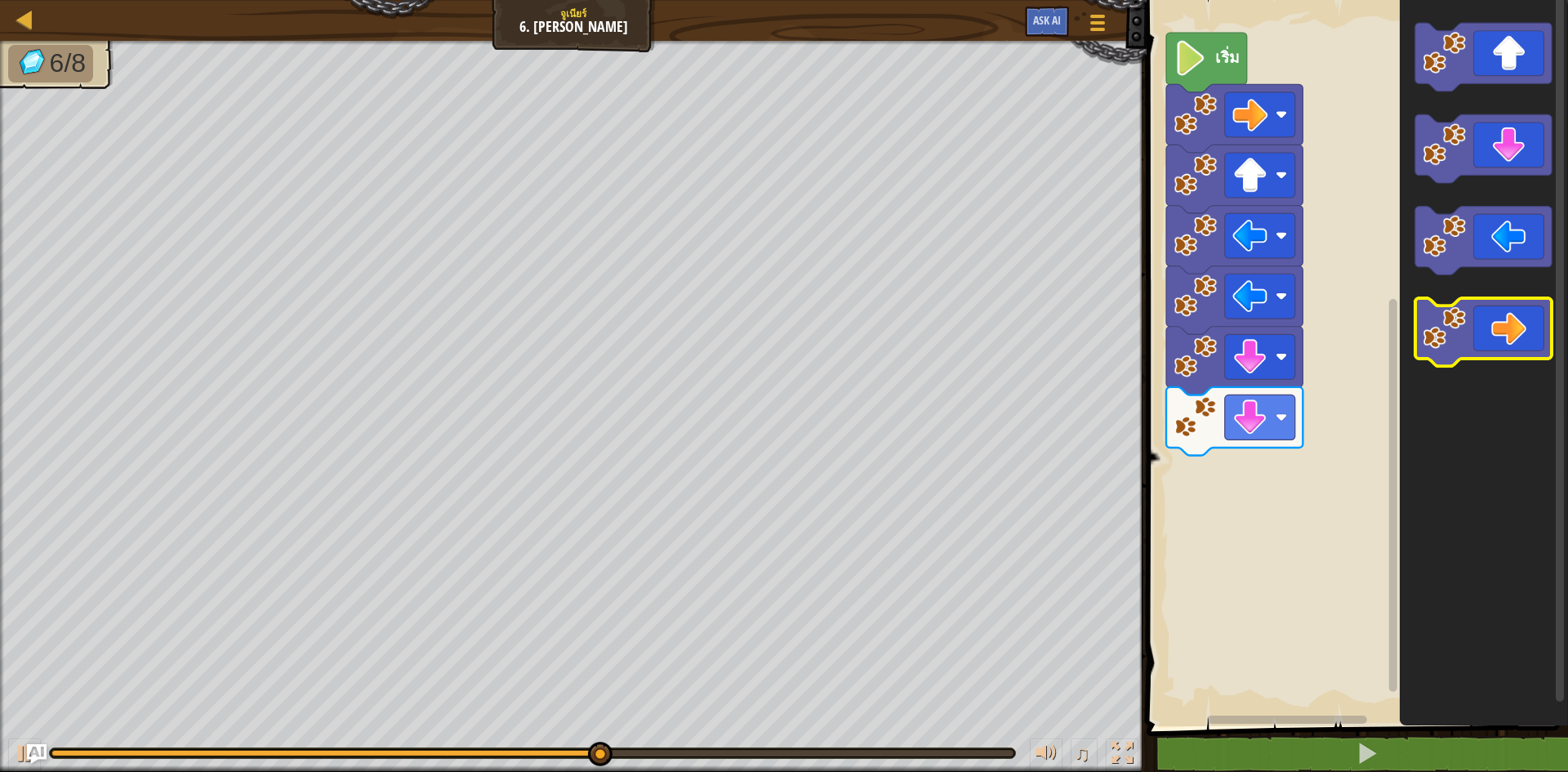
click at [1500, 315] on icon "พื้นที่ทำงาน Blockly" at bounding box center [1482, 332] width 136 height 69
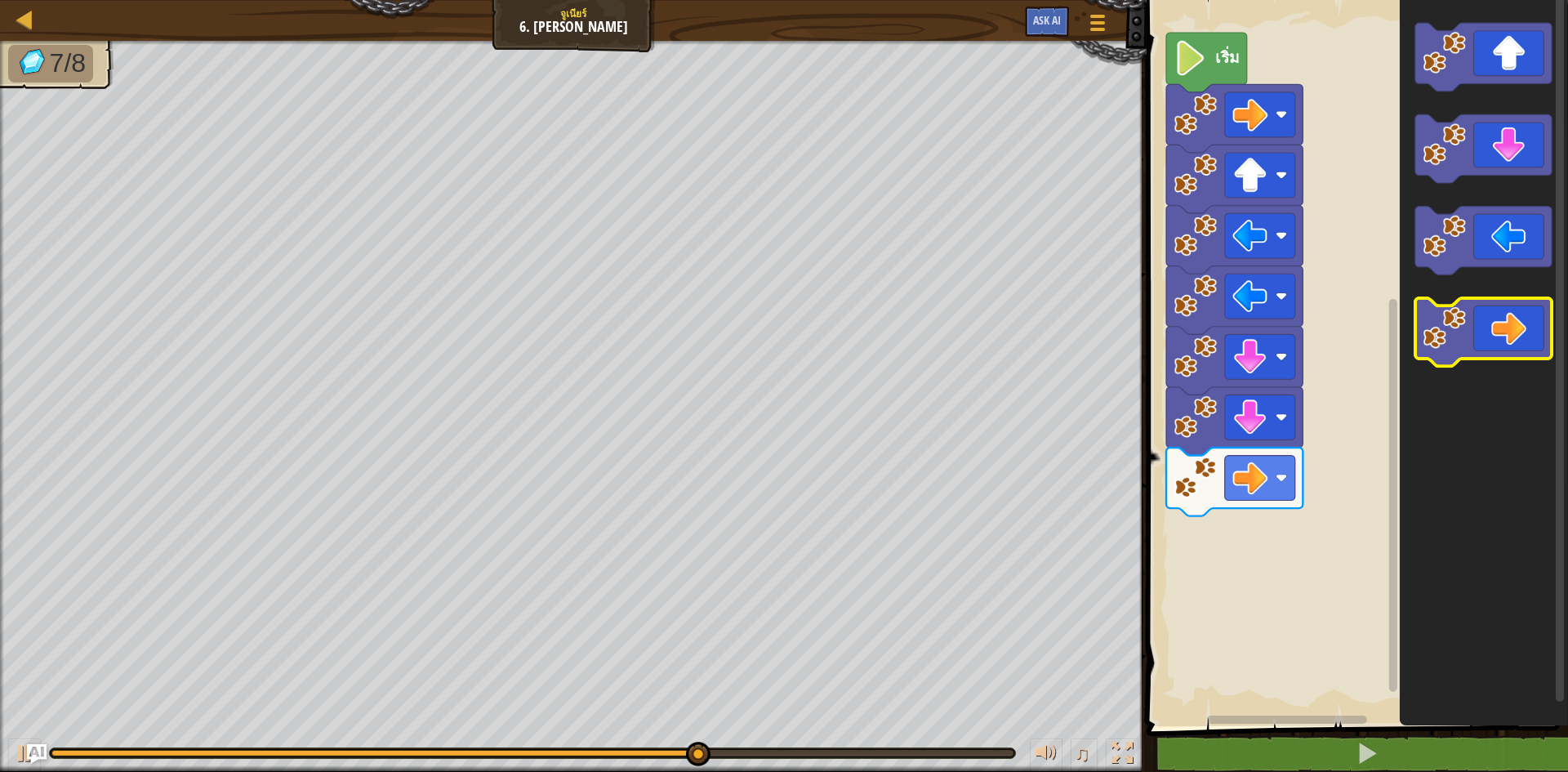
click at [1500, 313] on icon "พื้นที่ทำงาน Blockly" at bounding box center [1482, 332] width 136 height 69
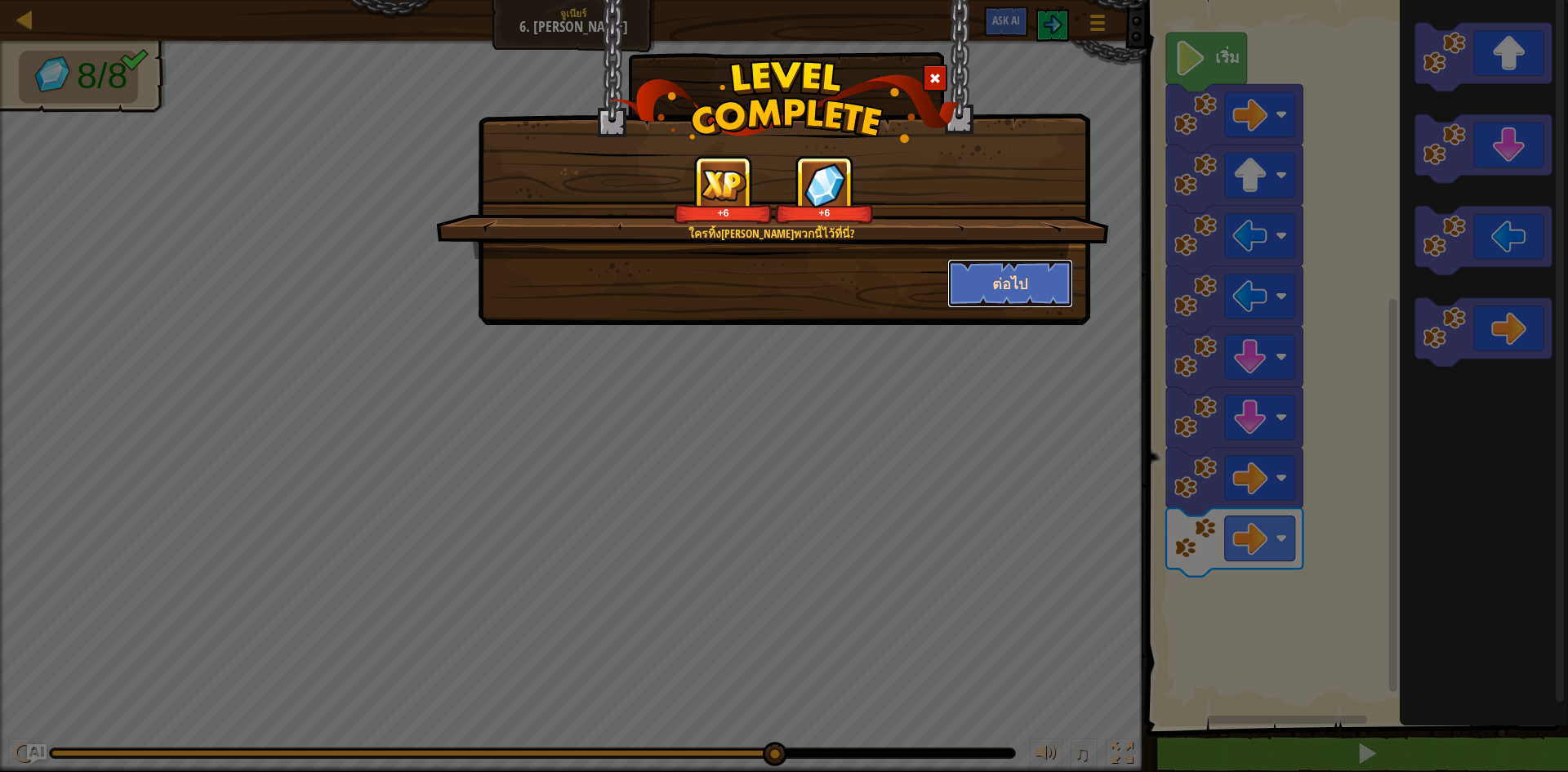
click at [993, 281] on button "ต่อไป" at bounding box center [1010, 283] width 126 height 49
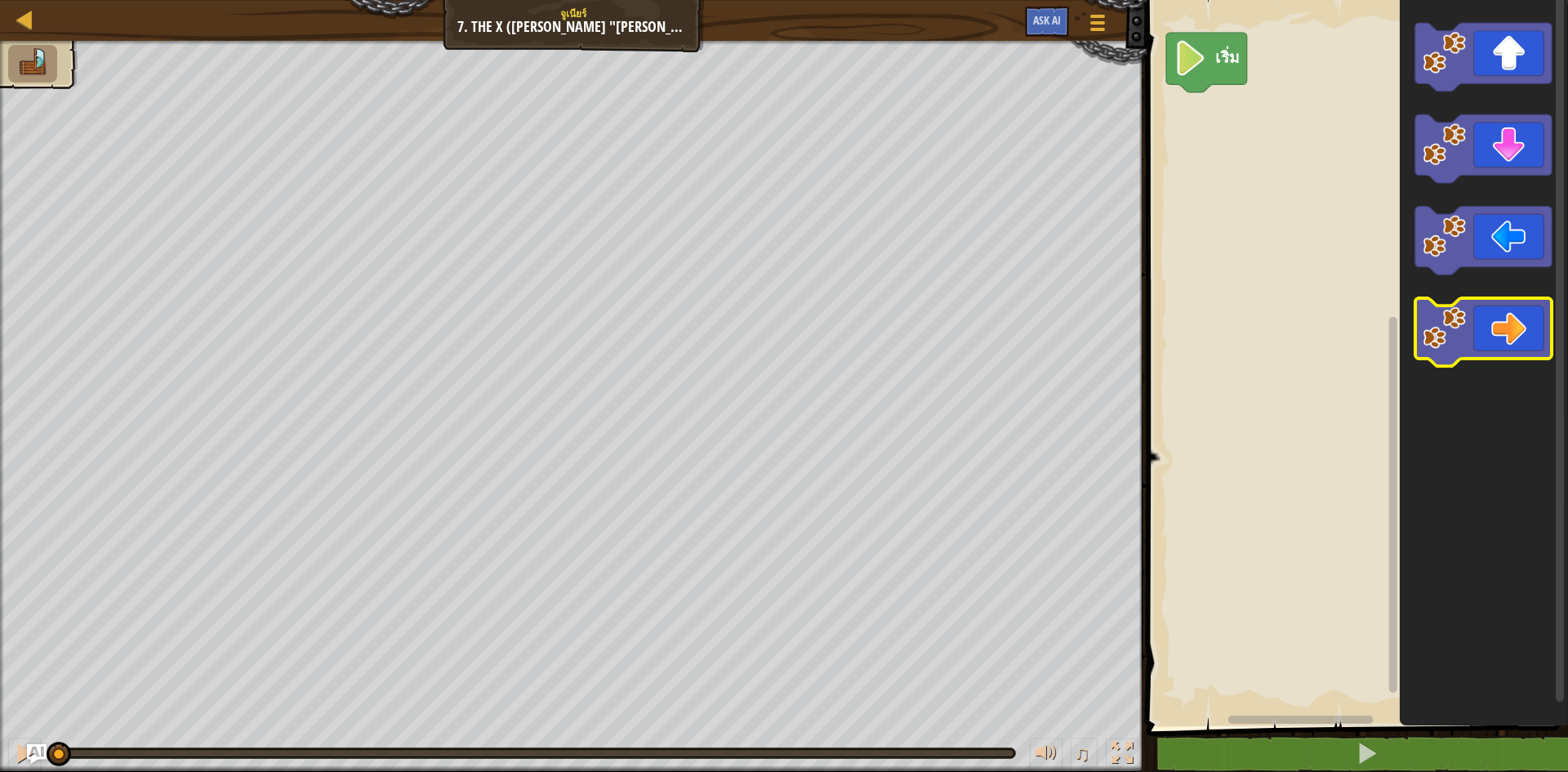
click at [1489, 321] on icon "พื้นที่ทำงาน Blockly" at bounding box center [1482, 332] width 136 height 69
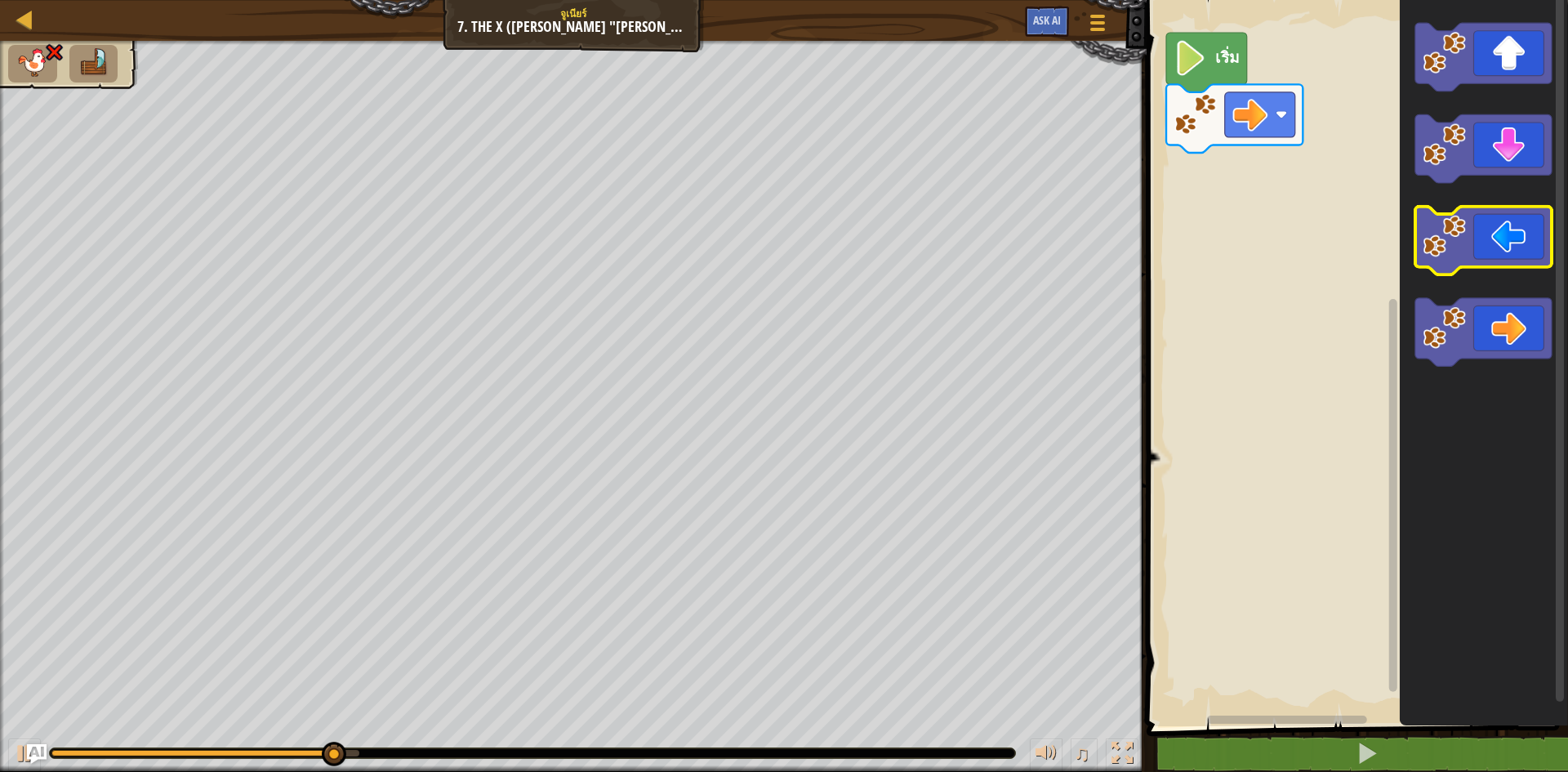
click at [1483, 251] on icon "พื้นที่ทำงาน Blockly" at bounding box center [1482, 241] width 136 height 69
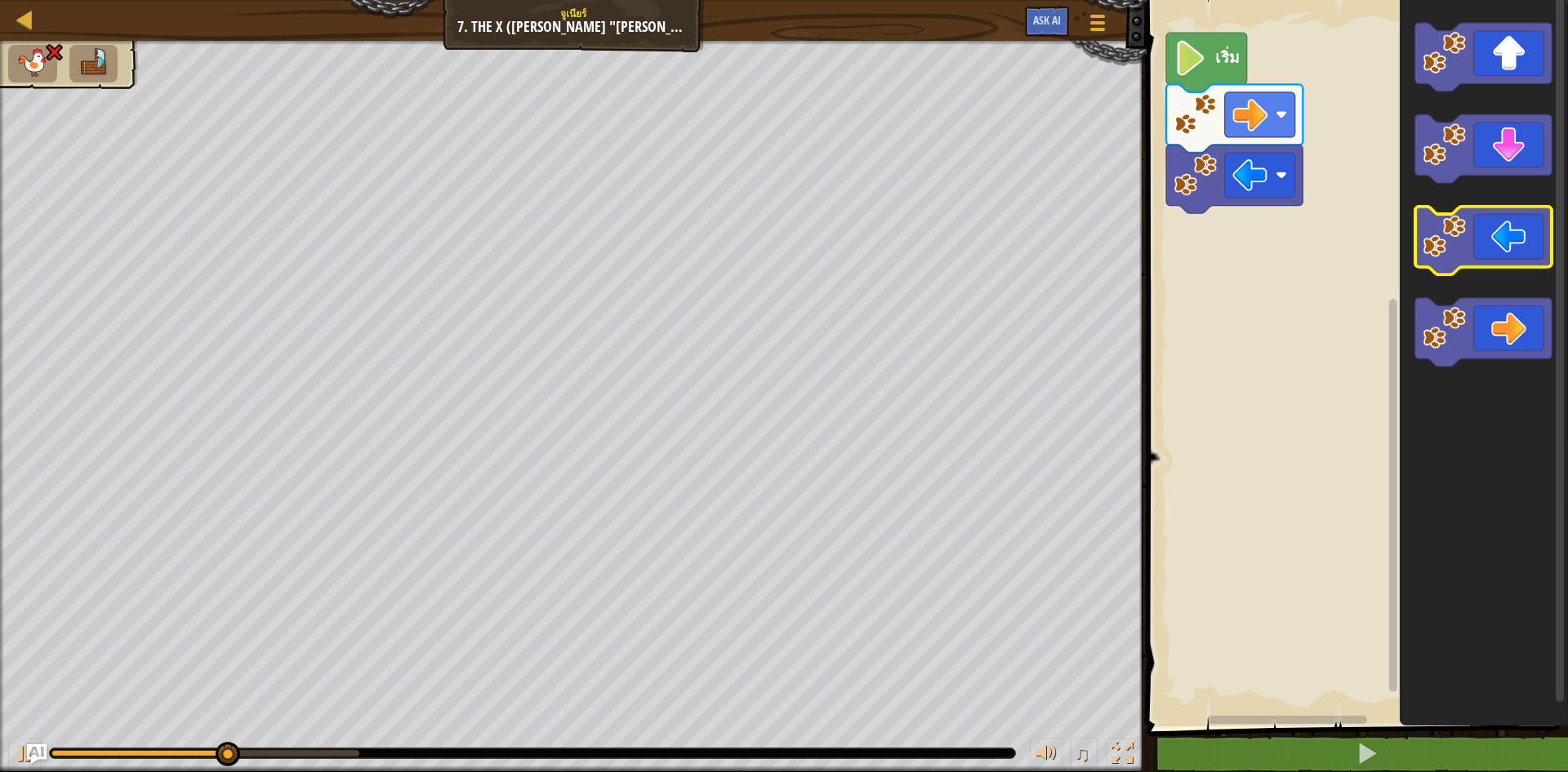
click at [1483, 251] on icon "พื้นที่ทำงาน Blockly" at bounding box center [1482, 241] width 136 height 69
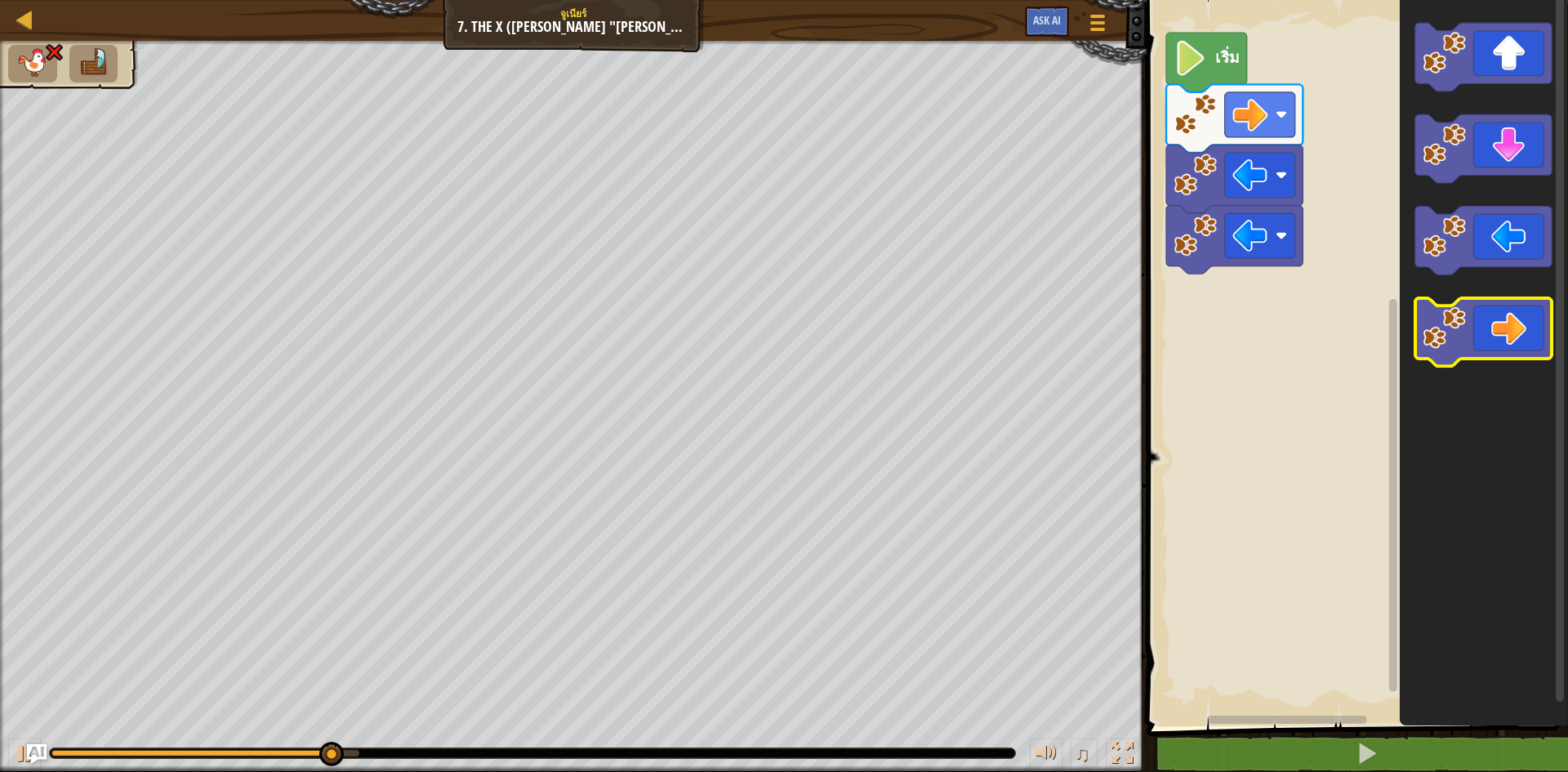
click at [1483, 299] on icon "พื้นที่ทำงาน Blockly" at bounding box center [1482, 332] width 136 height 69
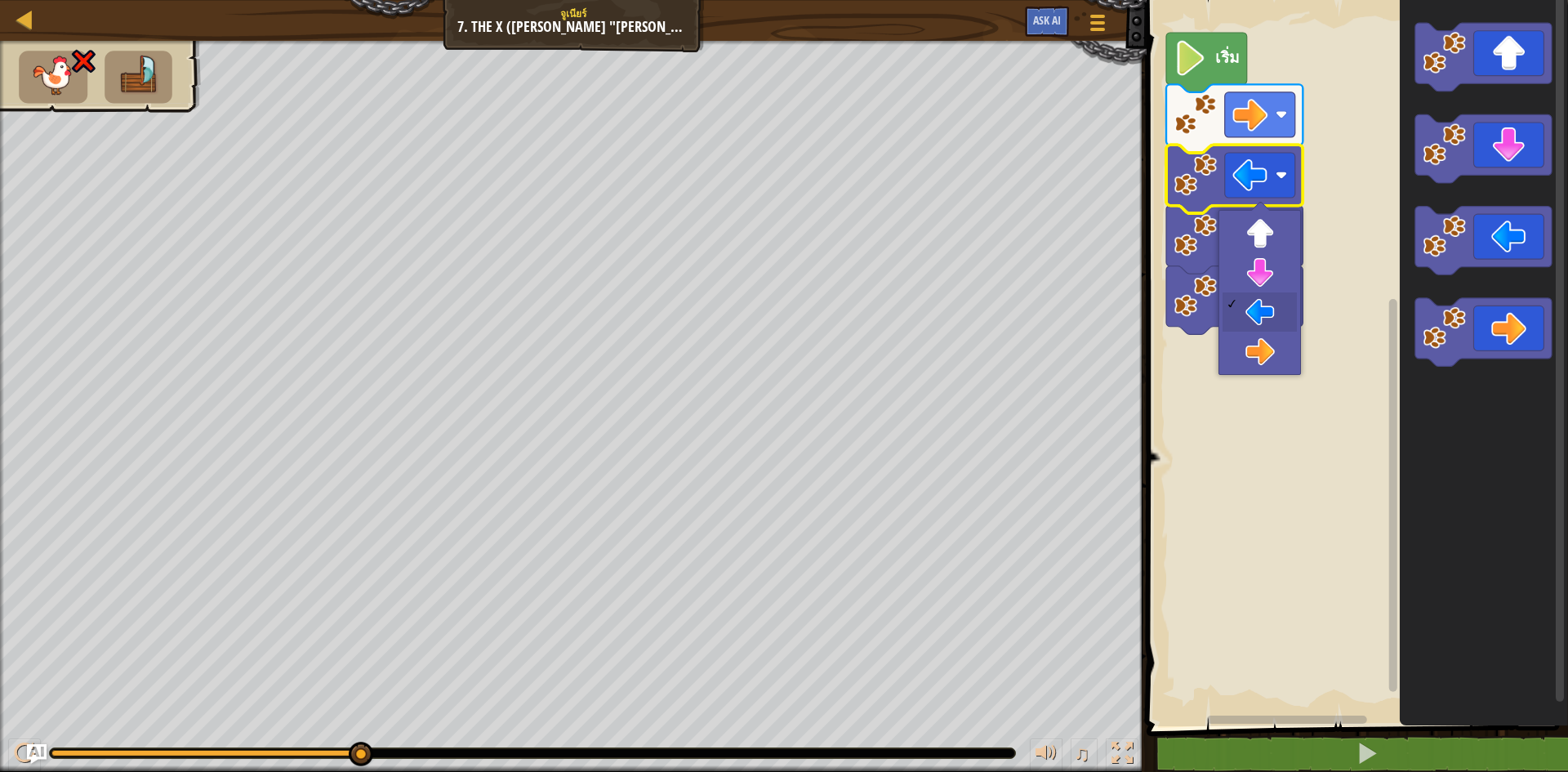
click at [1280, 193] on rect "พื้นที่ทำงาน Blockly" at bounding box center [1260, 175] width 71 height 45
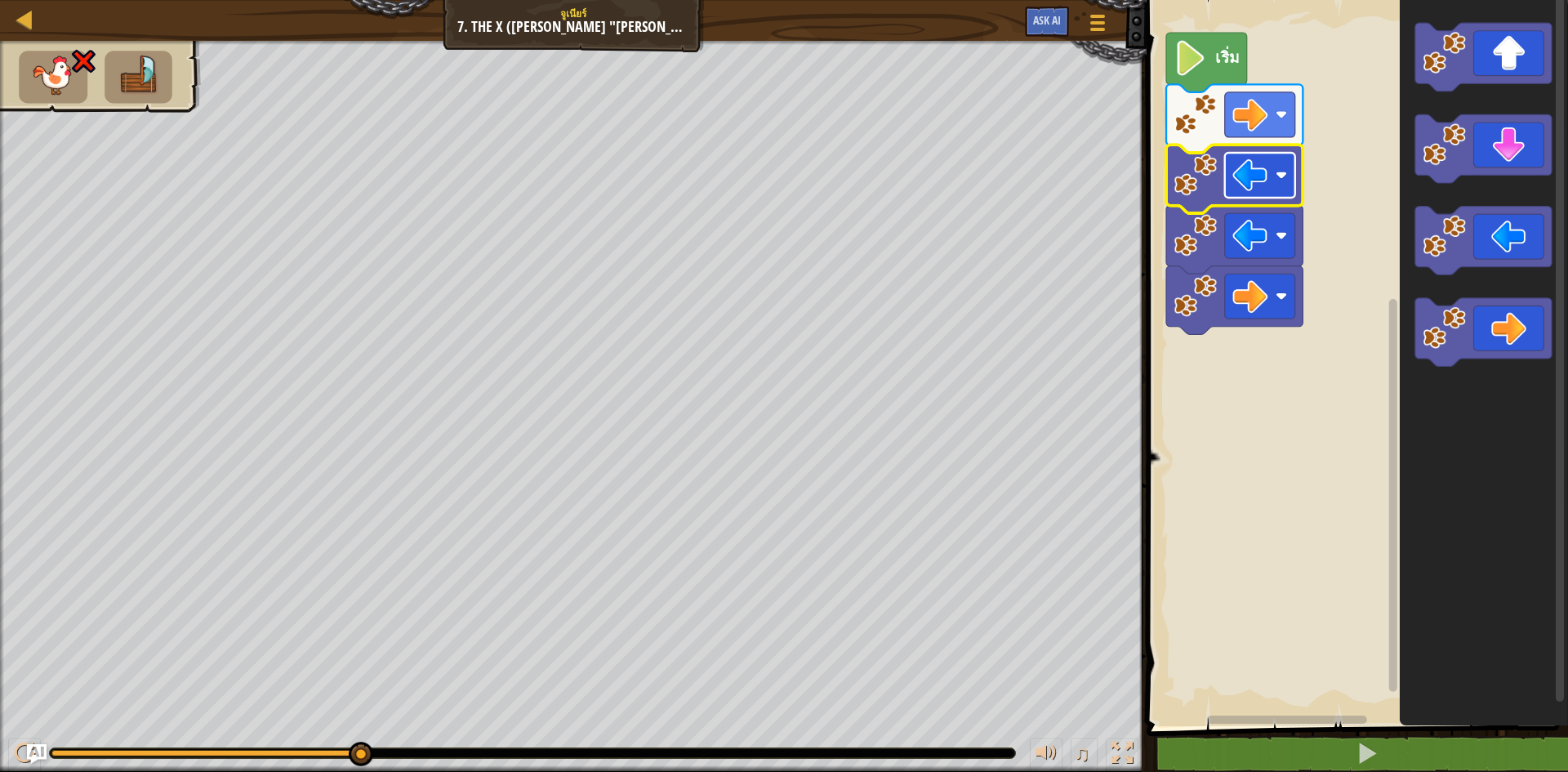
click at [1273, 188] on rect "พื้นที่ทำงาน Blockly" at bounding box center [1260, 175] width 71 height 45
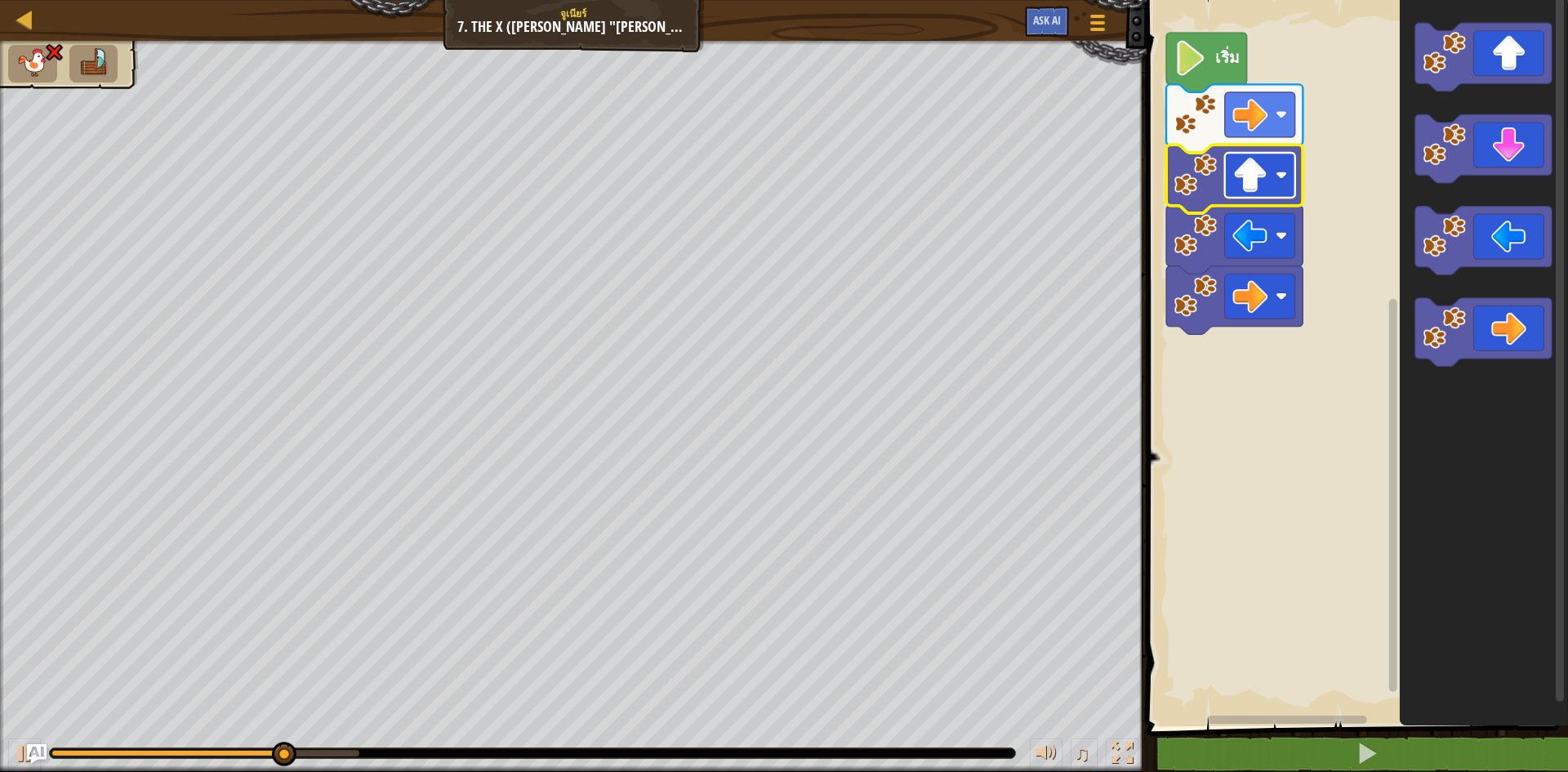
click at [1248, 187] on image "พื้นที่ทำงาน Blockly" at bounding box center [1249, 174] width 35 height 35
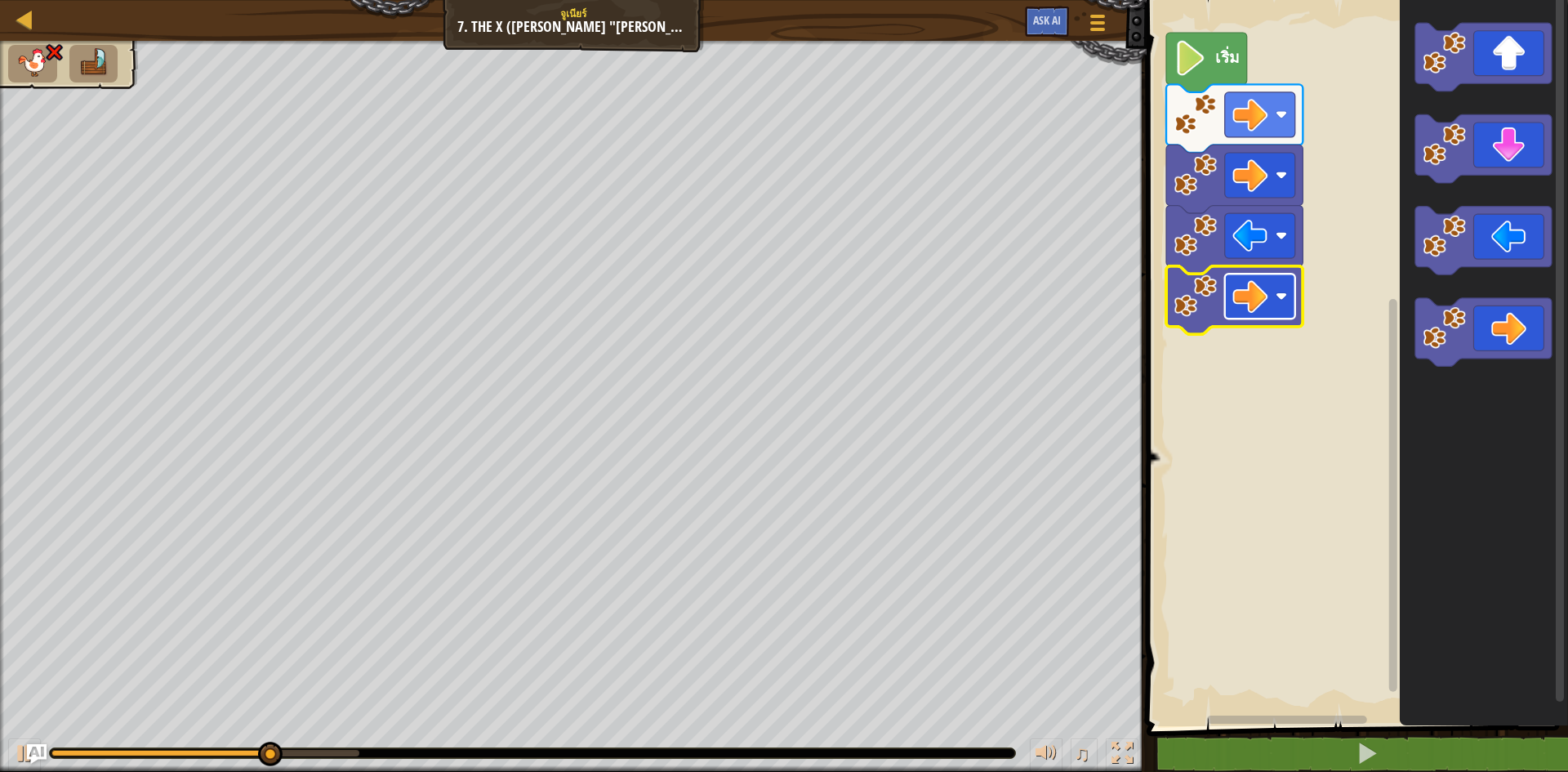
click at [1270, 274] on rect "พื้นที่ทำงาน Blockly" at bounding box center [1260, 295] width 71 height 45
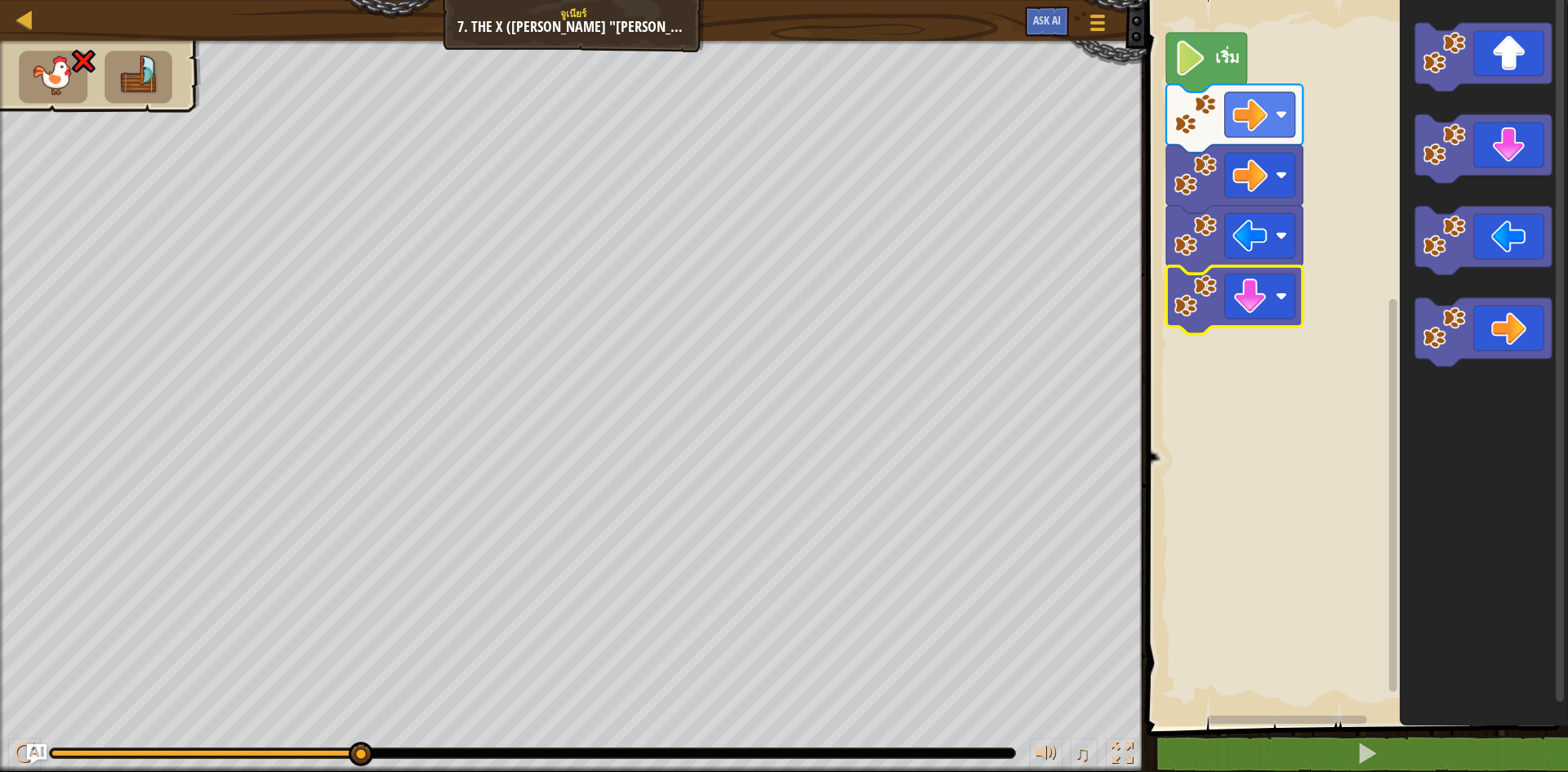
click at [1236, 271] on icon "พื้นที่ทำงาน Blockly" at bounding box center [1234, 300] width 136 height 69
click at [1241, 293] on image "พื้นที่ทำงาน Blockly" at bounding box center [1249, 295] width 35 height 35
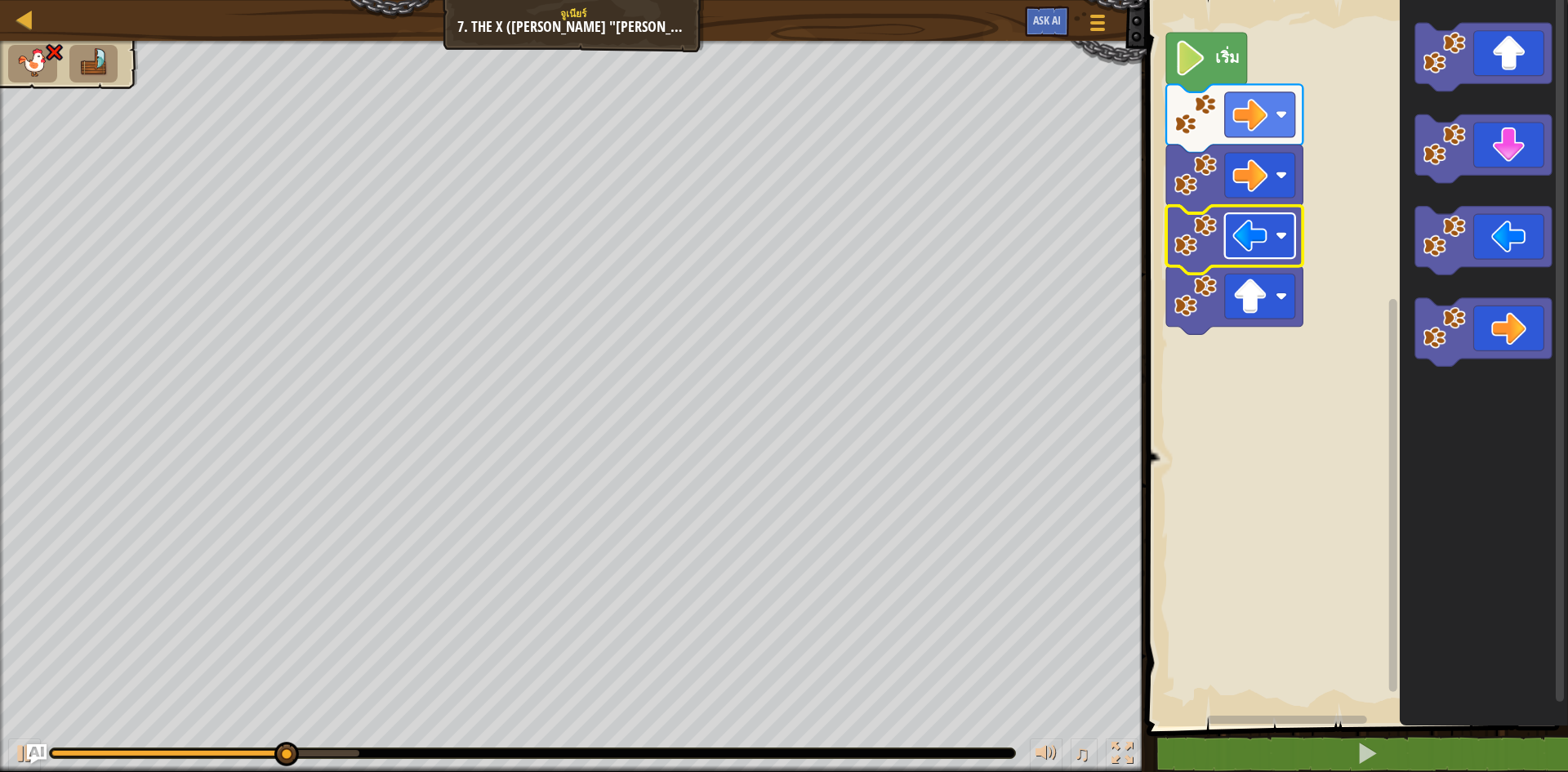
click at [1229, 223] on rect "พื้นที่ทำงาน Blockly" at bounding box center [1260, 235] width 71 height 45
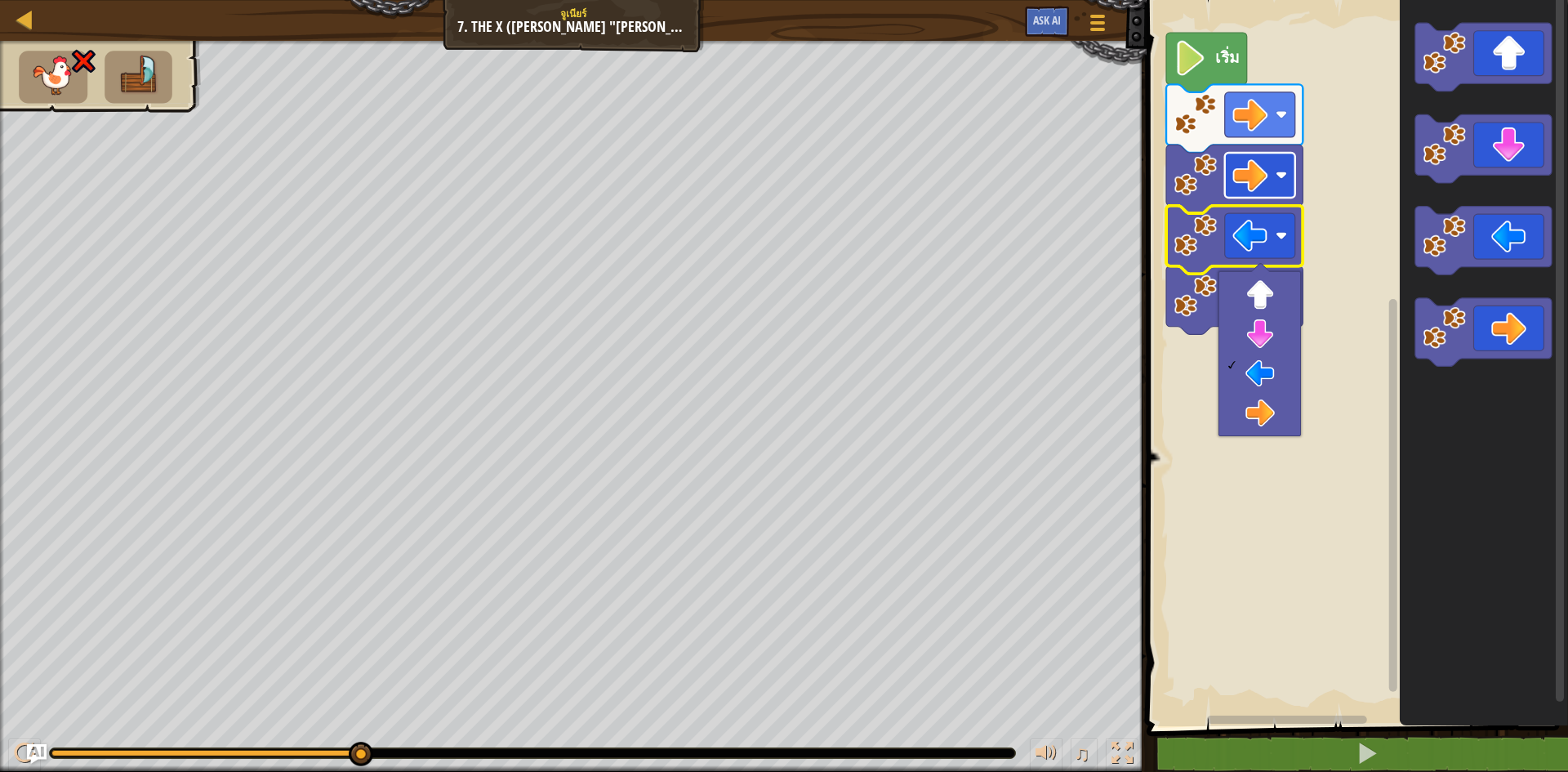
click at [1259, 185] on image "พื้นที่ทำงาน Blockly" at bounding box center [1249, 174] width 35 height 35
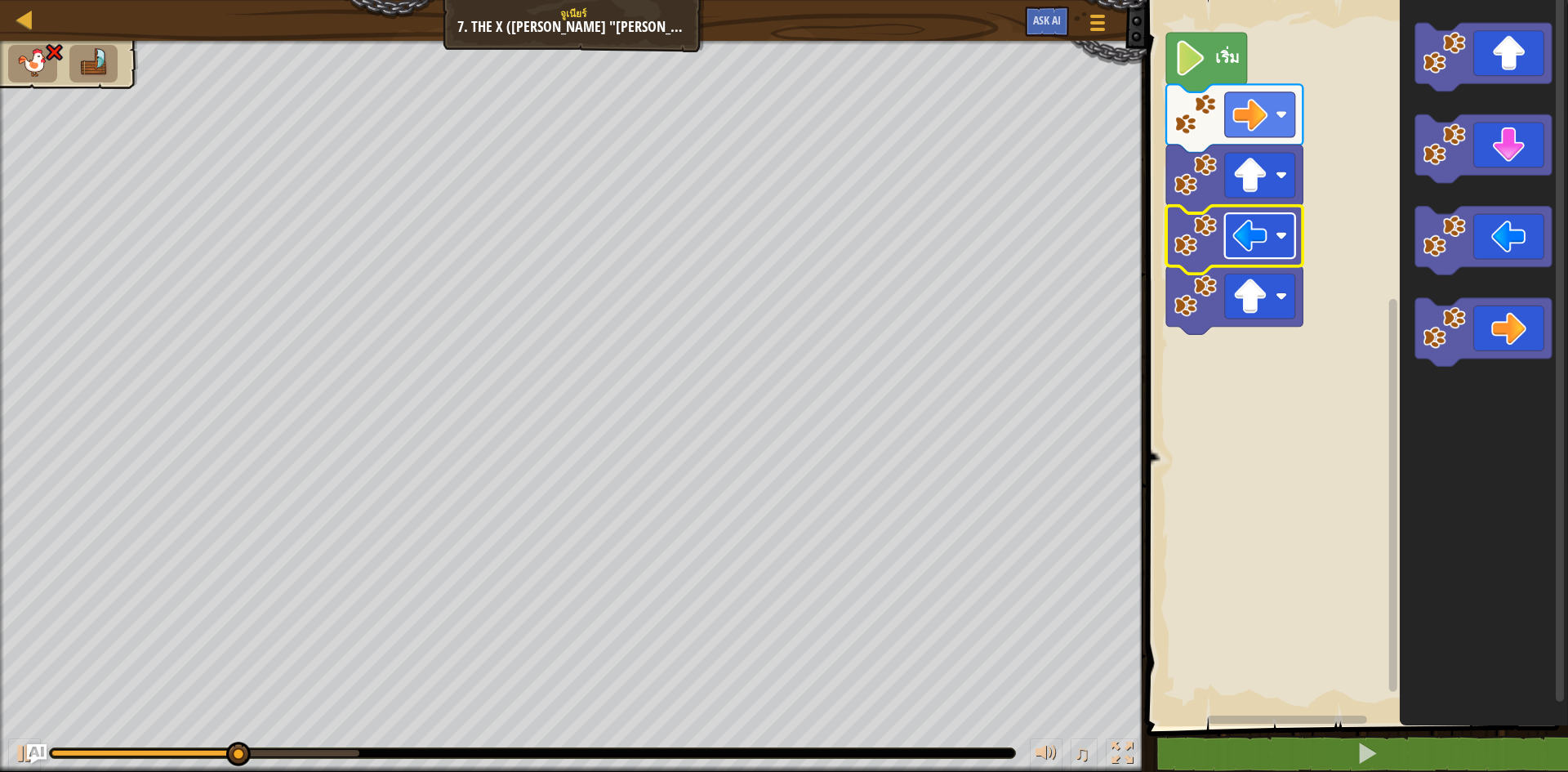
click at [1257, 249] on image "พื้นที่ทำงาน Blockly" at bounding box center [1249, 235] width 35 height 35
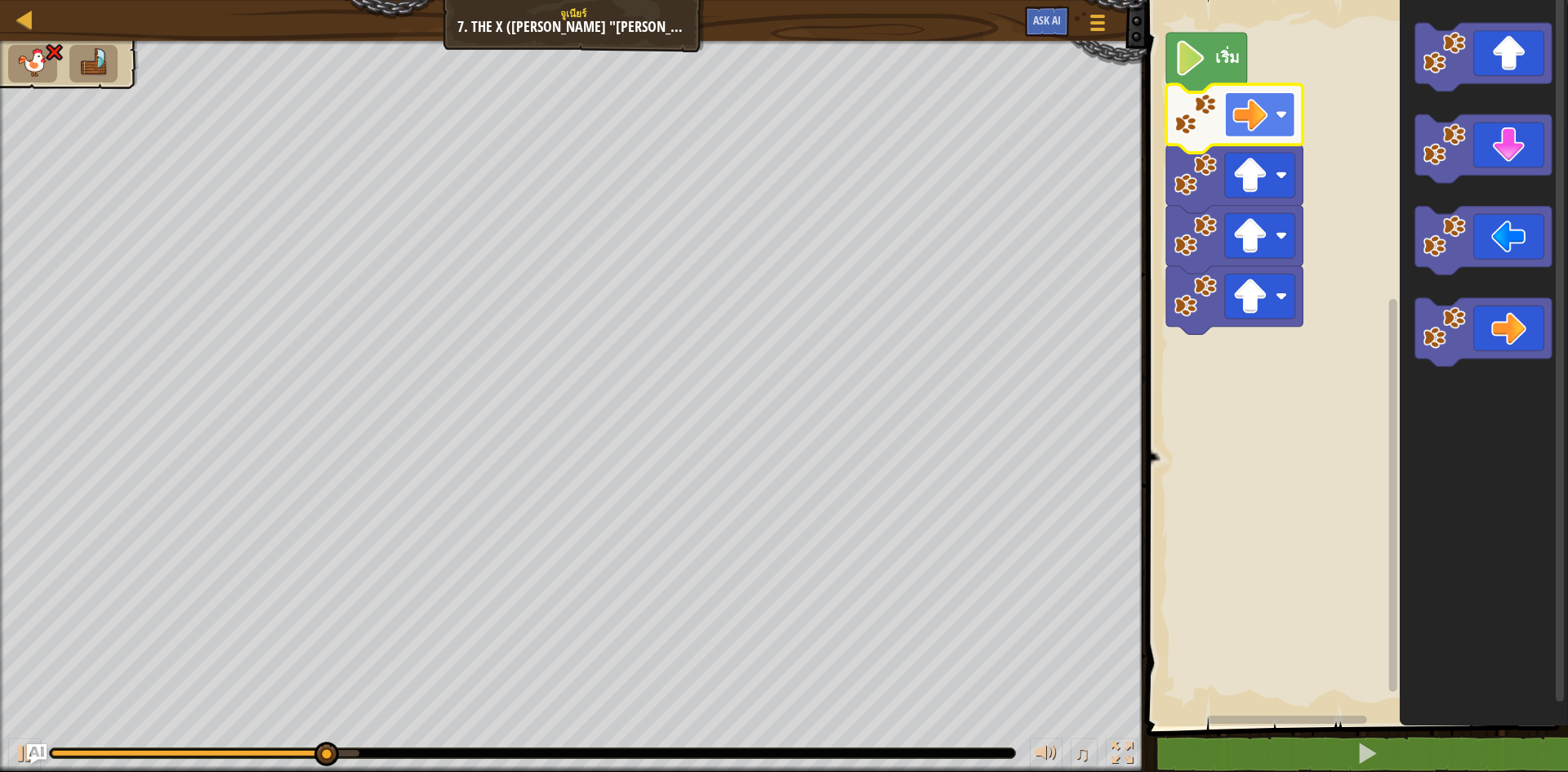
click at [1265, 123] on image "พื้นที่ทำงาน Blockly" at bounding box center [1249, 114] width 35 height 35
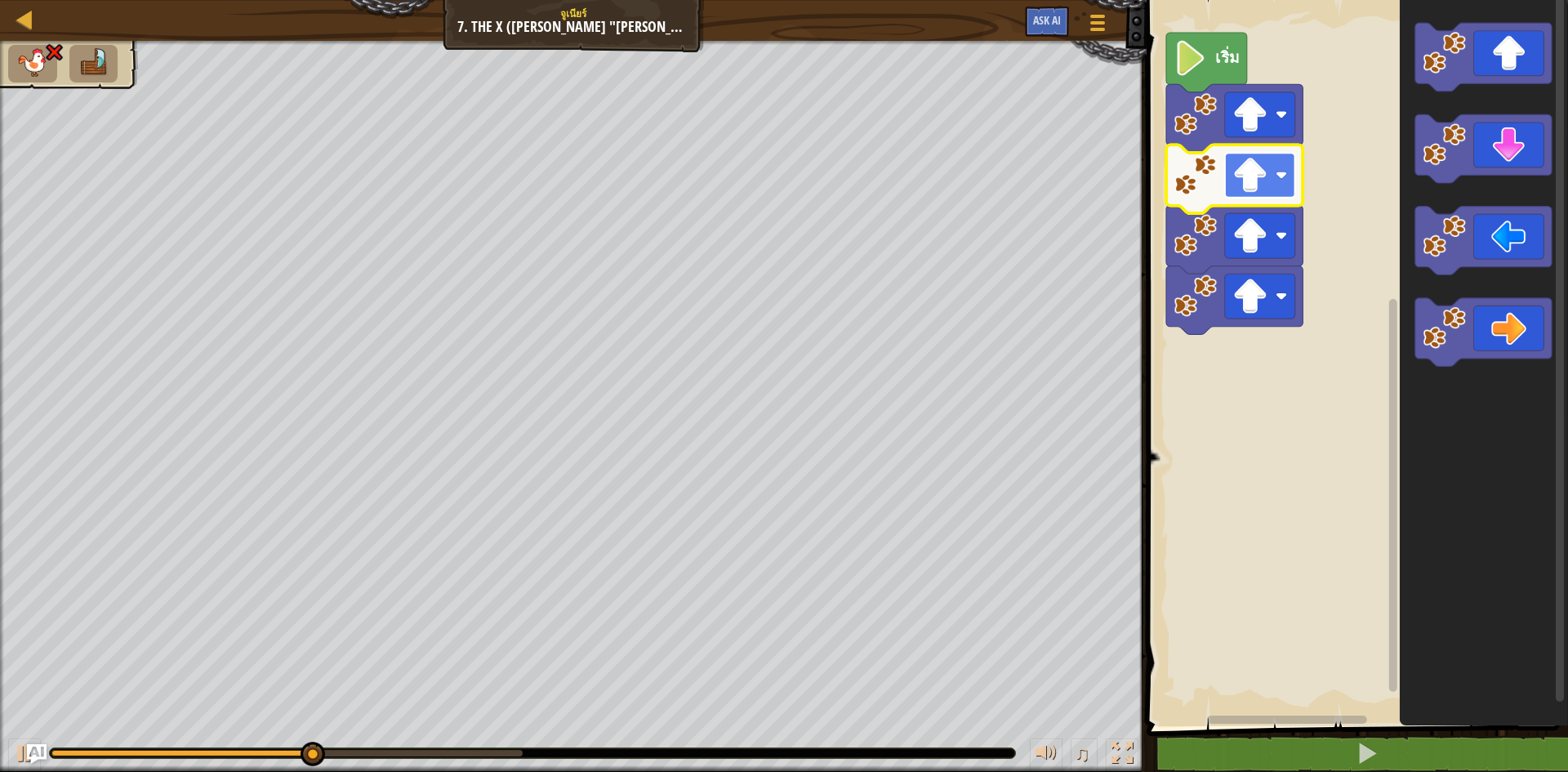
click at [1263, 194] on rect "พื้นที่ทำงาน Blockly" at bounding box center [1260, 175] width 71 height 45
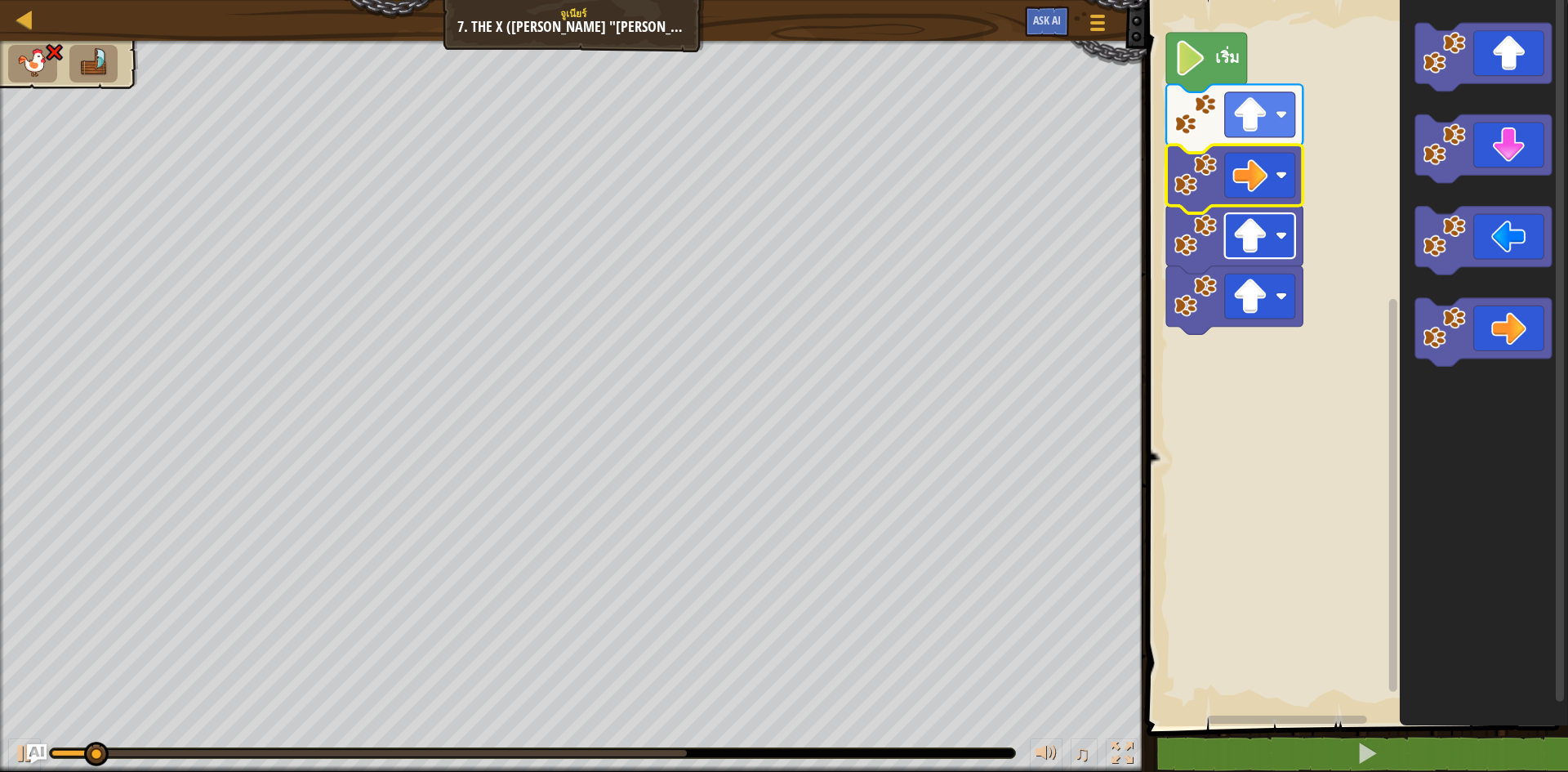
click at [1267, 247] on image "พื้นที่ทำงาน Blockly" at bounding box center [1249, 235] width 35 height 35
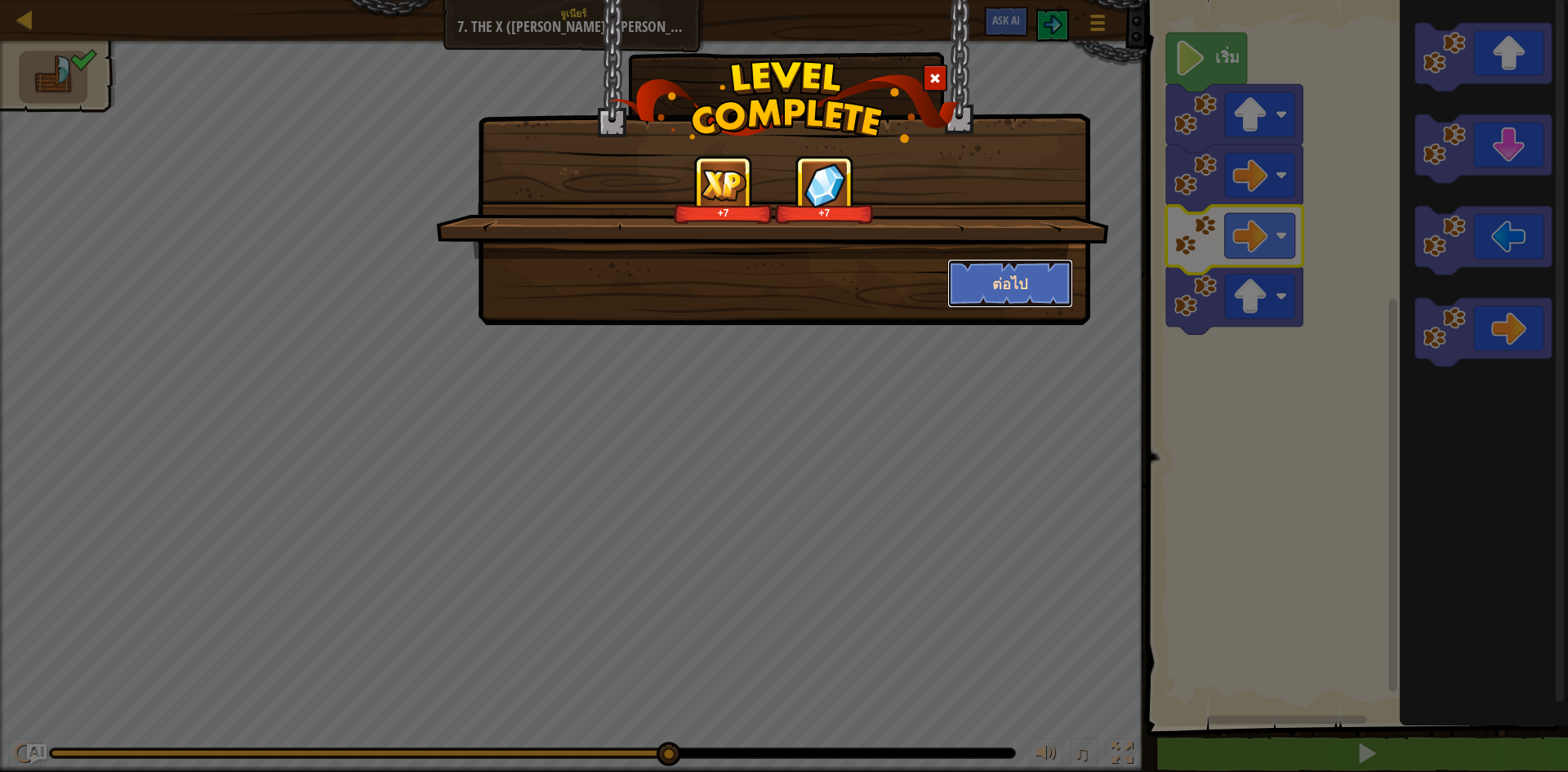
click at [1026, 287] on button "ต่อไป" at bounding box center [1010, 283] width 126 height 49
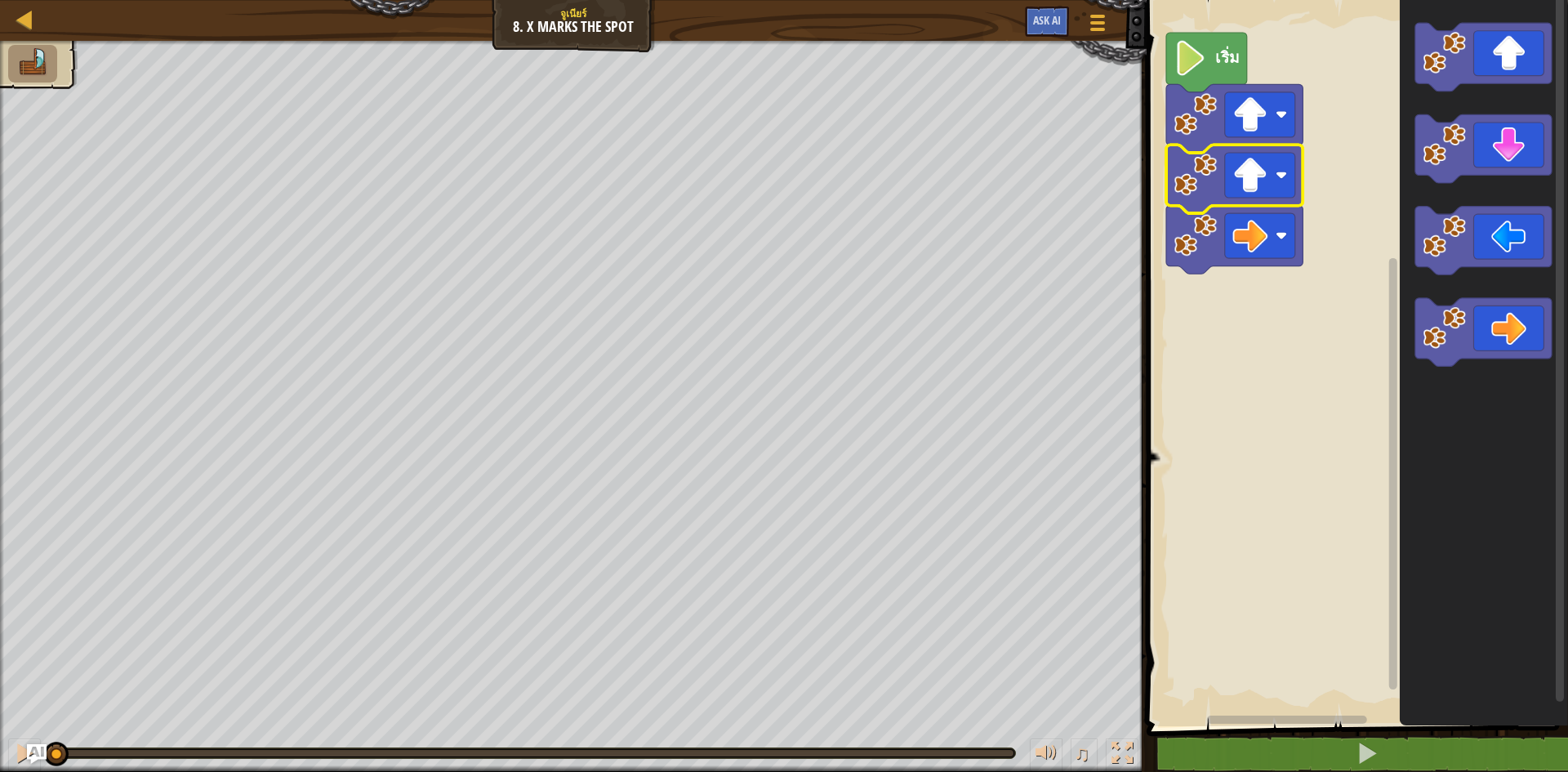
click at [1265, 202] on icon "พื้นที่ทำงาน Blockly" at bounding box center [1234, 178] width 136 height 69
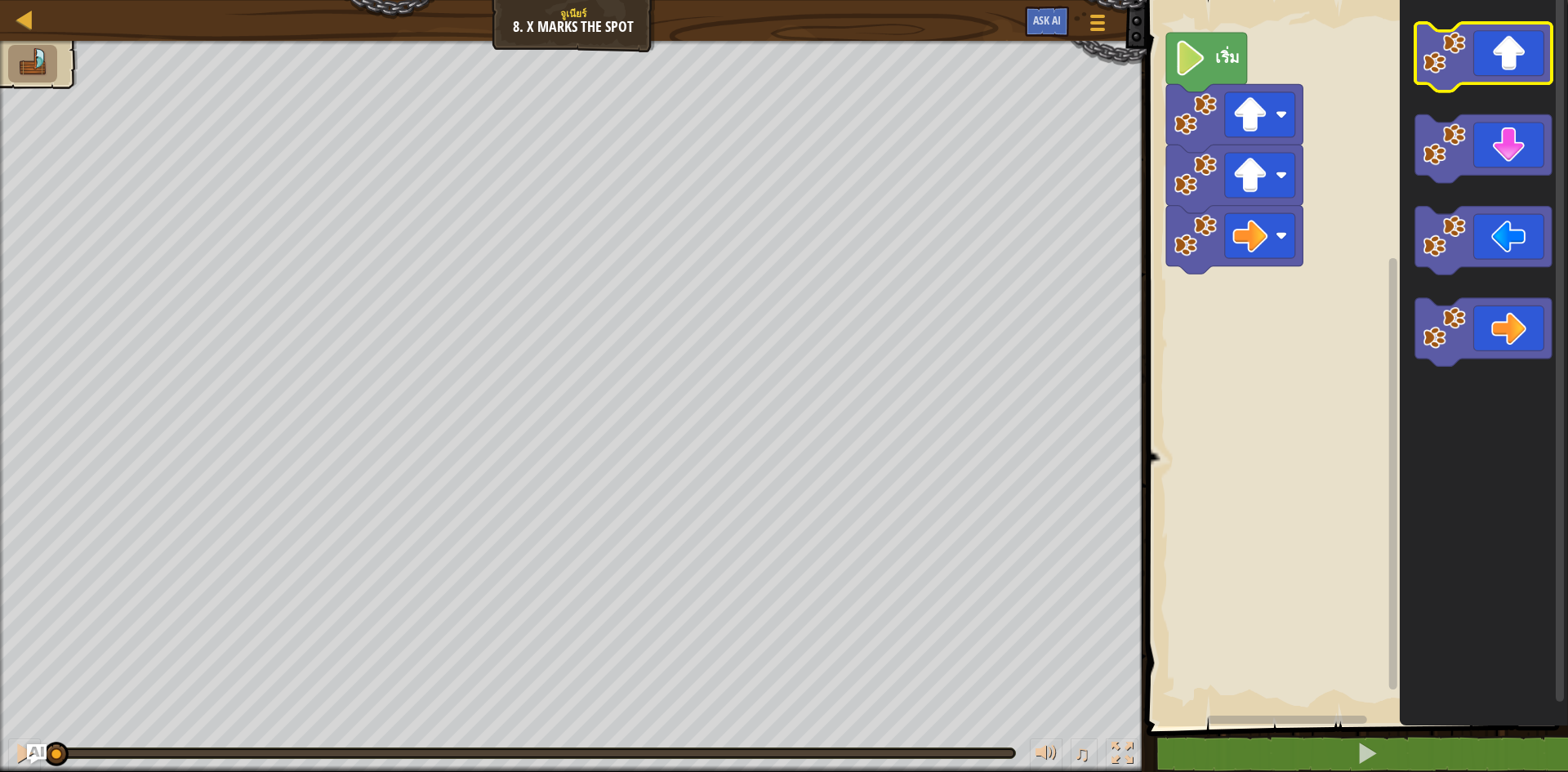
click at [1499, 62] on icon "พื้นที่ทำงาน Blockly" at bounding box center [1482, 57] width 136 height 69
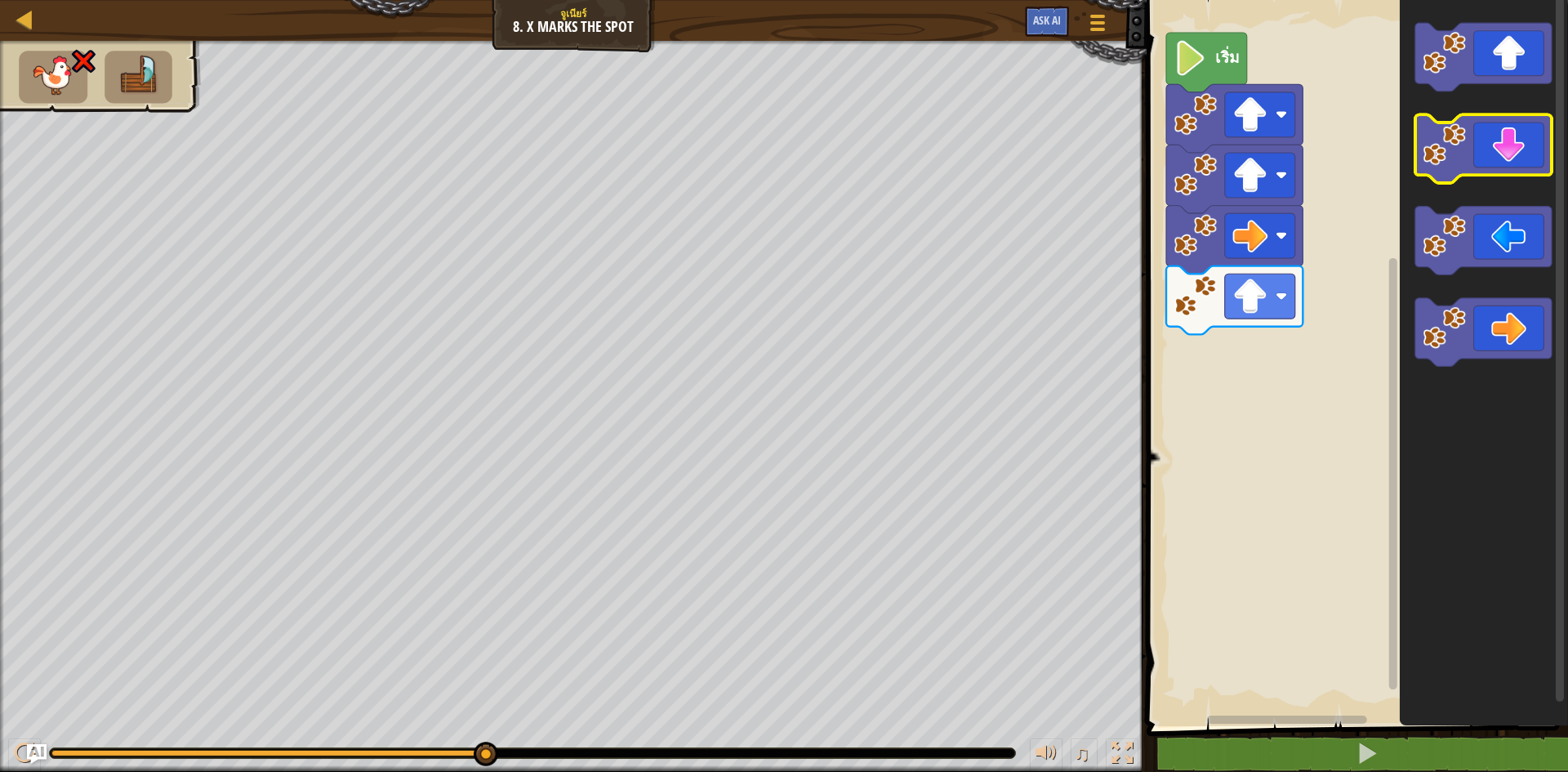
click at [1500, 162] on icon "พื้นที่ทำงาน Blockly" at bounding box center [1482, 149] width 136 height 69
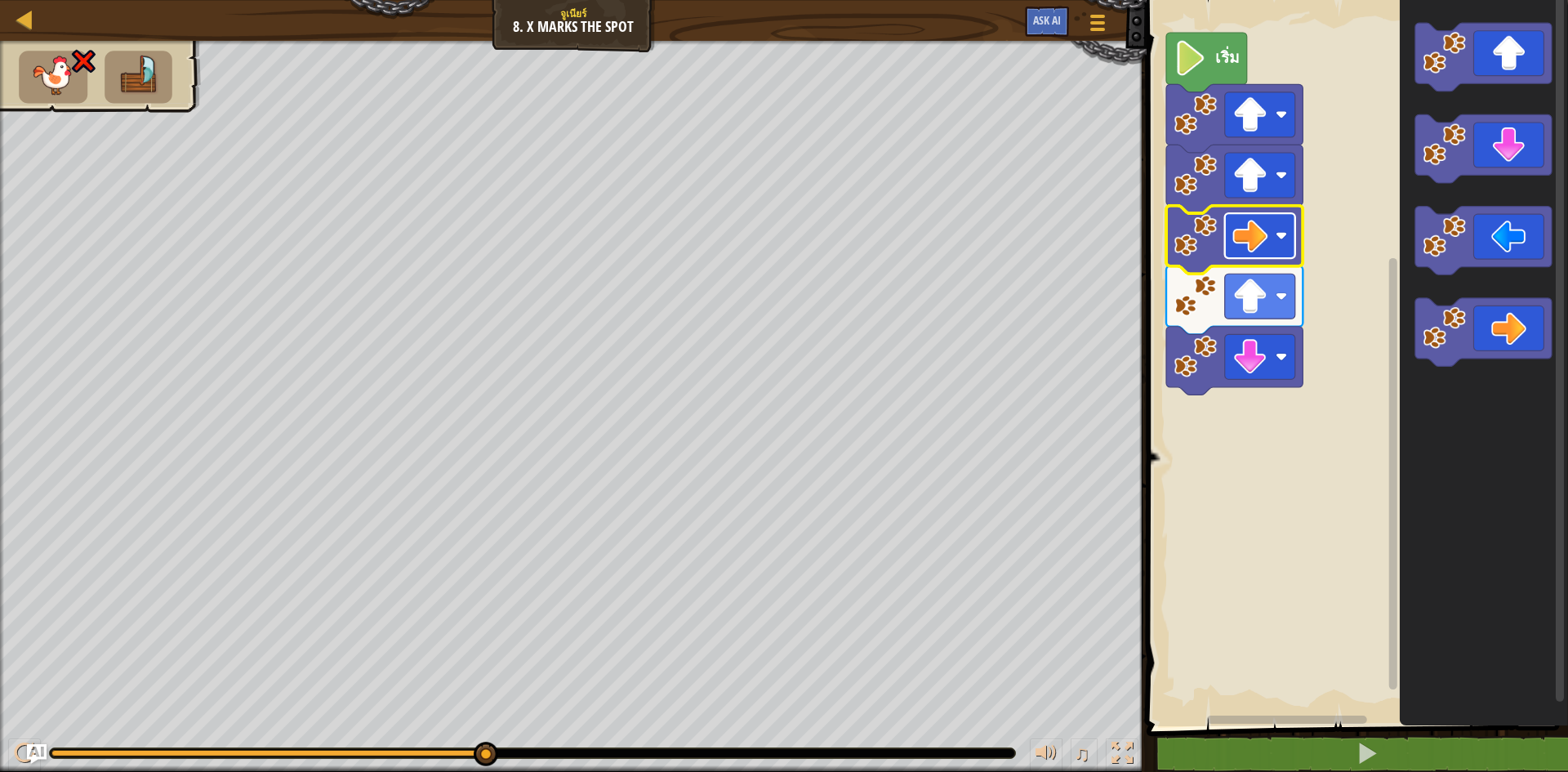
click at [1266, 256] on rect "พื้นที่ทำงาน Blockly" at bounding box center [1260, 235] width 71 height 45
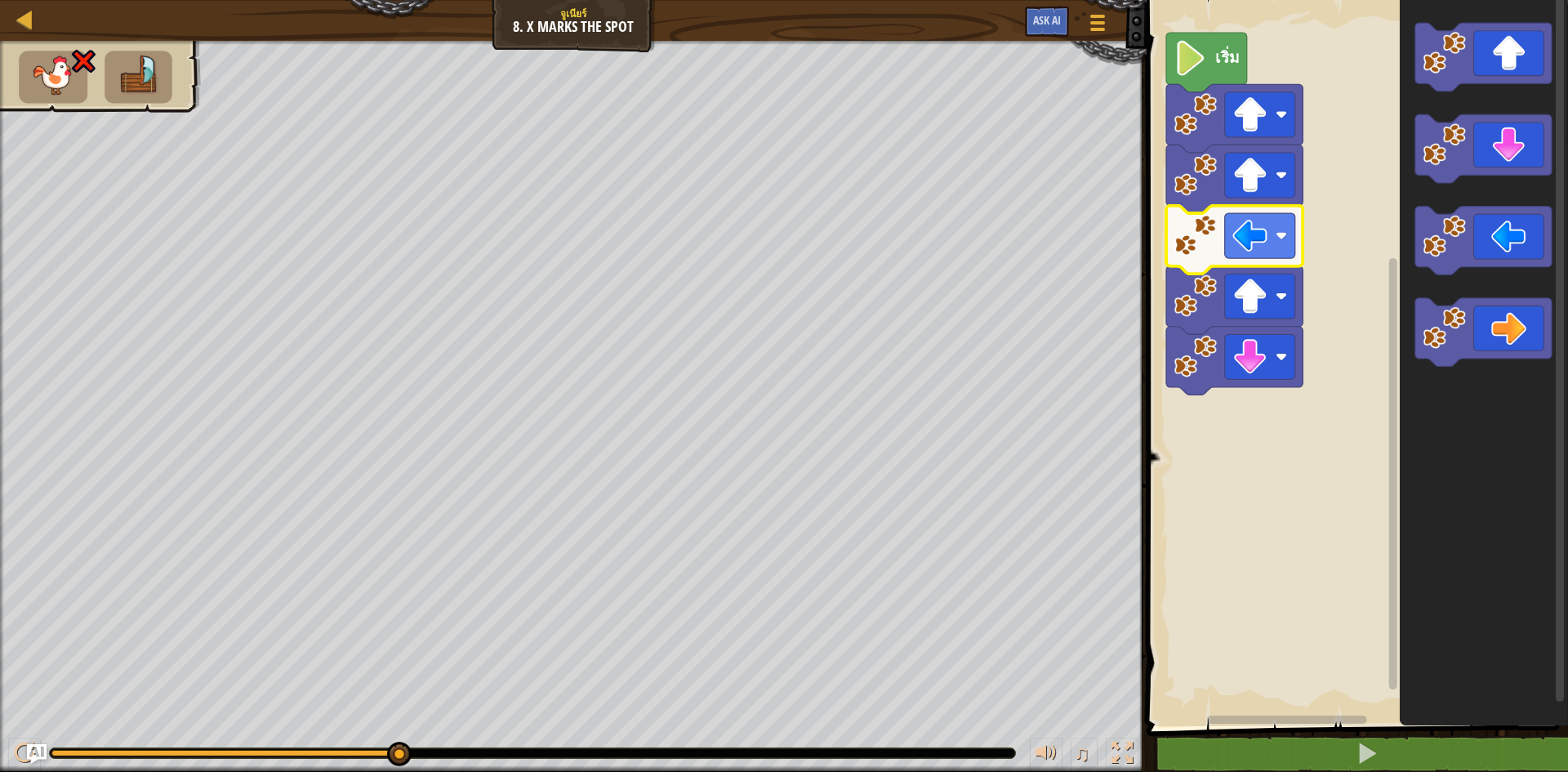
click at [1258, 260] on icon "พื้นที่ทำงาน Blockly" at bounding box center [1234, 240] width 136 height 69
click at [1267, 245] on image "พื้นที่ทำงาน Blockly" at bounding box center [1249, 235] width 35 height 35
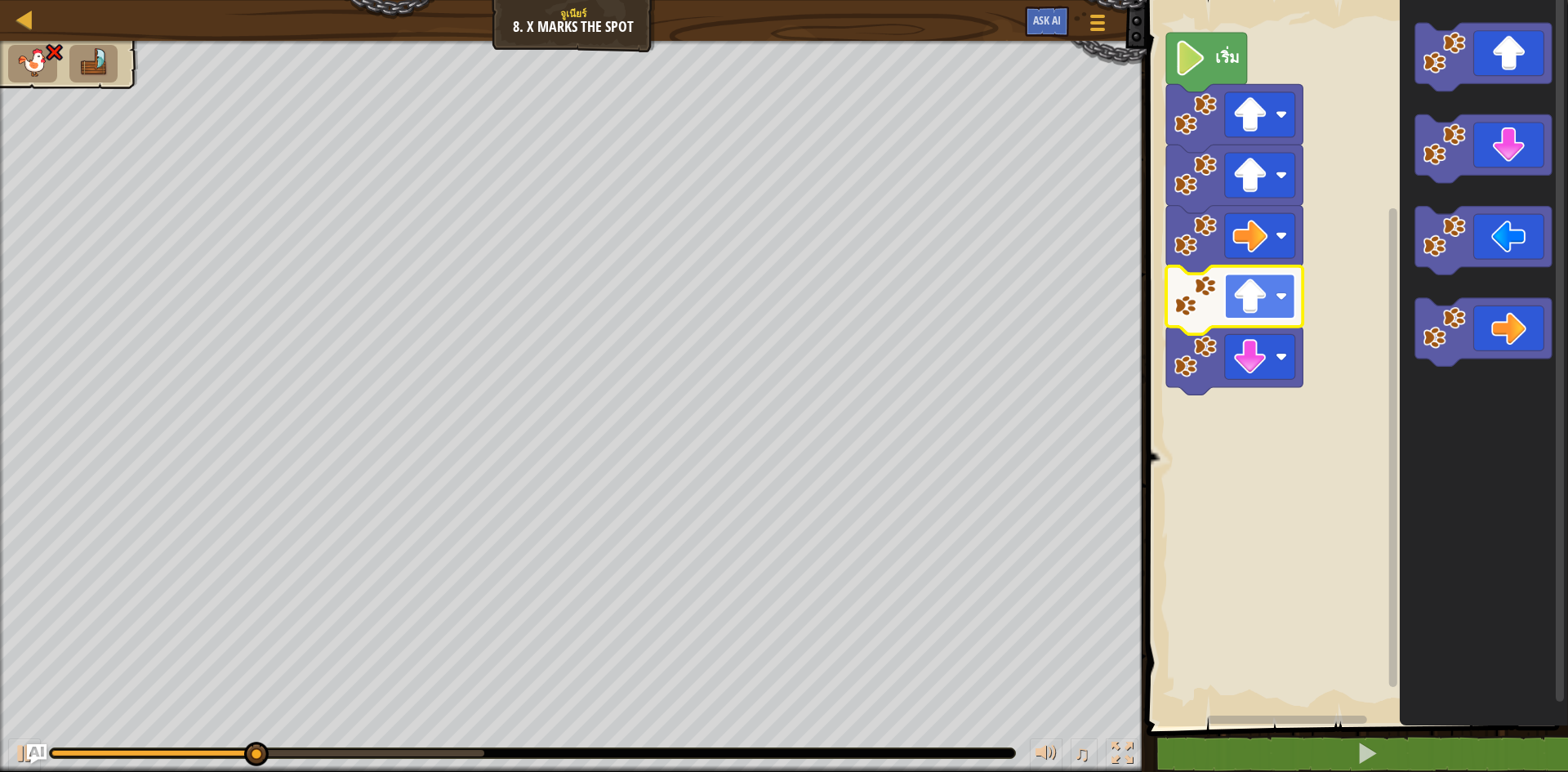
click at [1263, 313] on image "พื้นที่ทำงาน Blockly" at bounding box center [1249, 295] width 35 height 35
click at [1267, 414] on rect "พื้นที่ทำงาน Blockly" at bounding box center [1354, 359] width 427 height 734
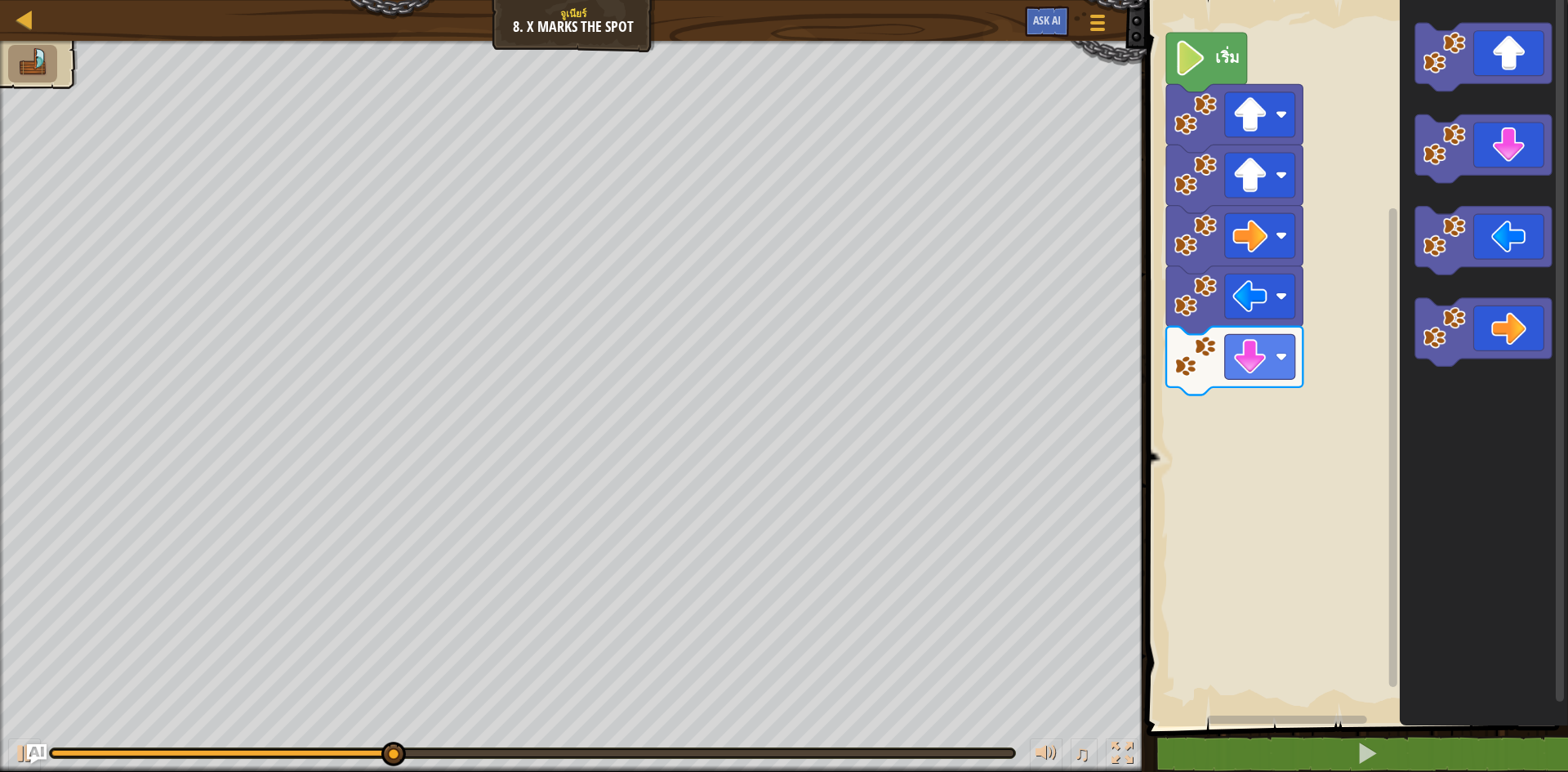
click at [1267, 414] on rect "พื้นที่ทำงาน Blockly" at bounding box center [1354, 359] width 427 height 734
click at [1267, 413] on rect "พื้นที่ทำงาน Blockly" at bounding box center [1354, 359] width 427 height 734
click at [1263, 375] on rect "พื้นที่ทำงาน Blockly" at bounding box center [1260, 356] width 71 height 45
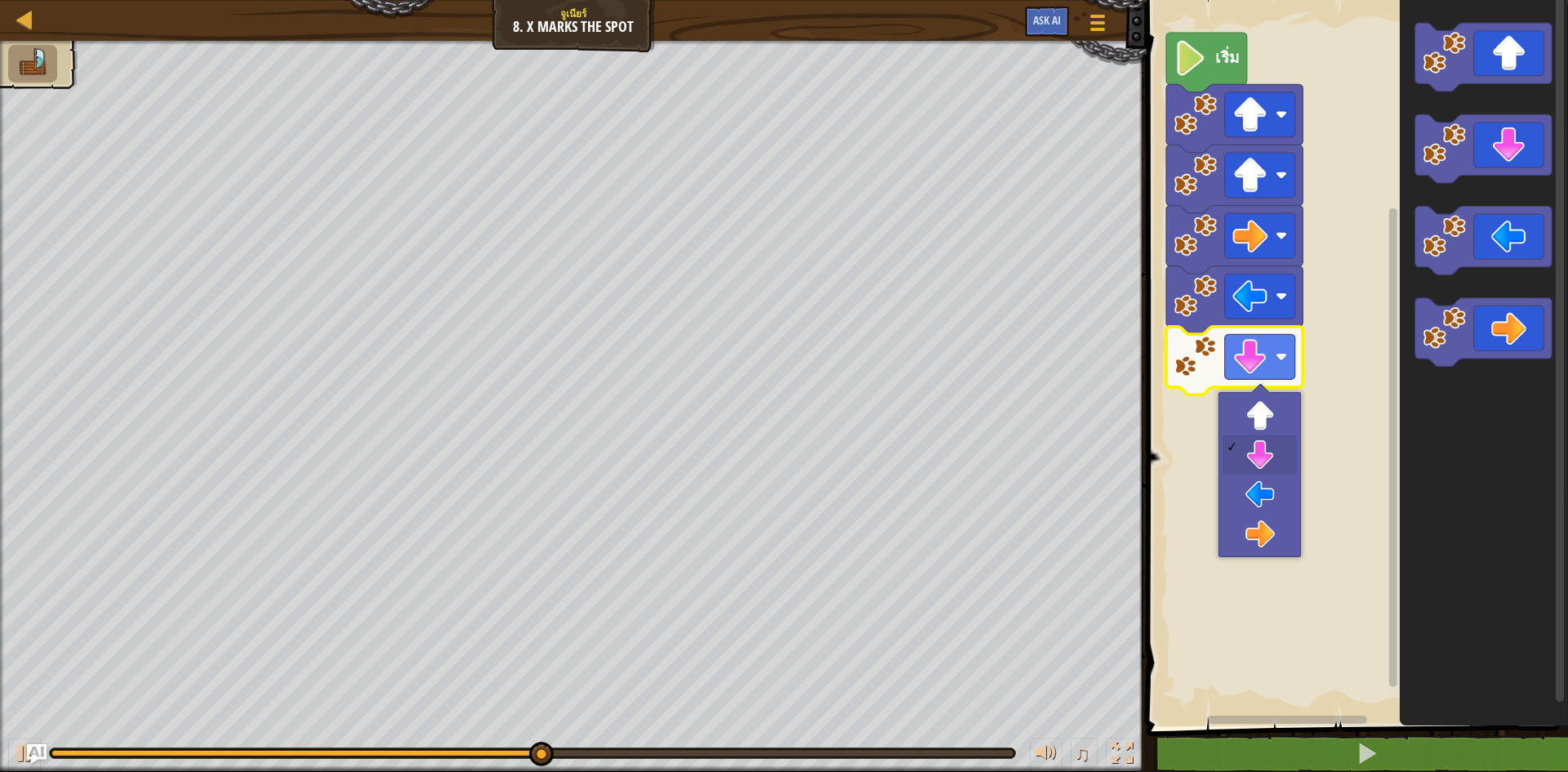
drag, startPoint x: 1258, startPoint y: 424, endPoint x: 1254, endPoint y: 446, distance: 22.4
click at [1254, 446] on div at bounding box center [1259, 475] width 83 height 165
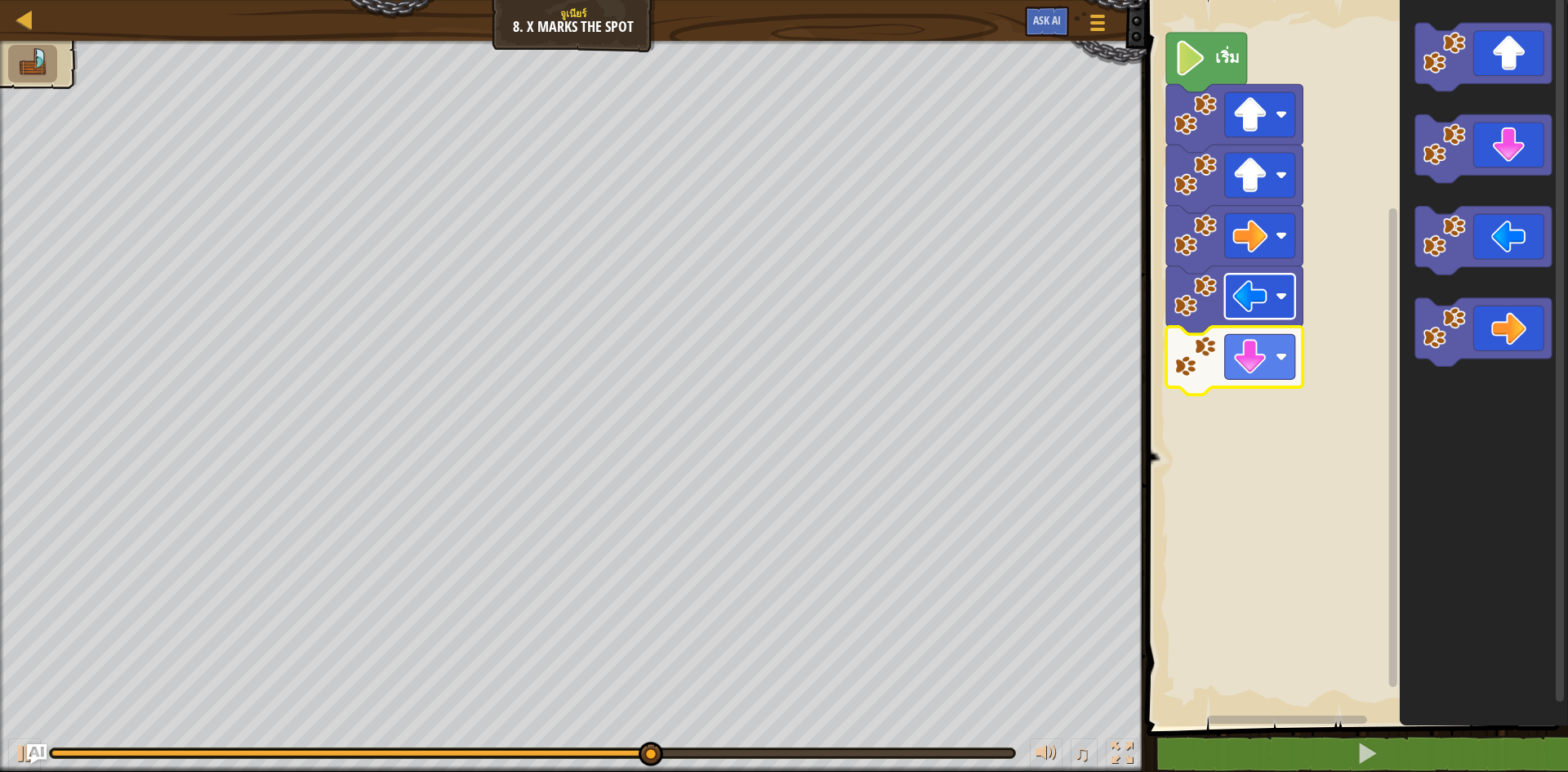
click at [1268, 294] on rect "พื้นที่ทำงาน Blockly" at bounding box center [1260, 295] width 71 height 45
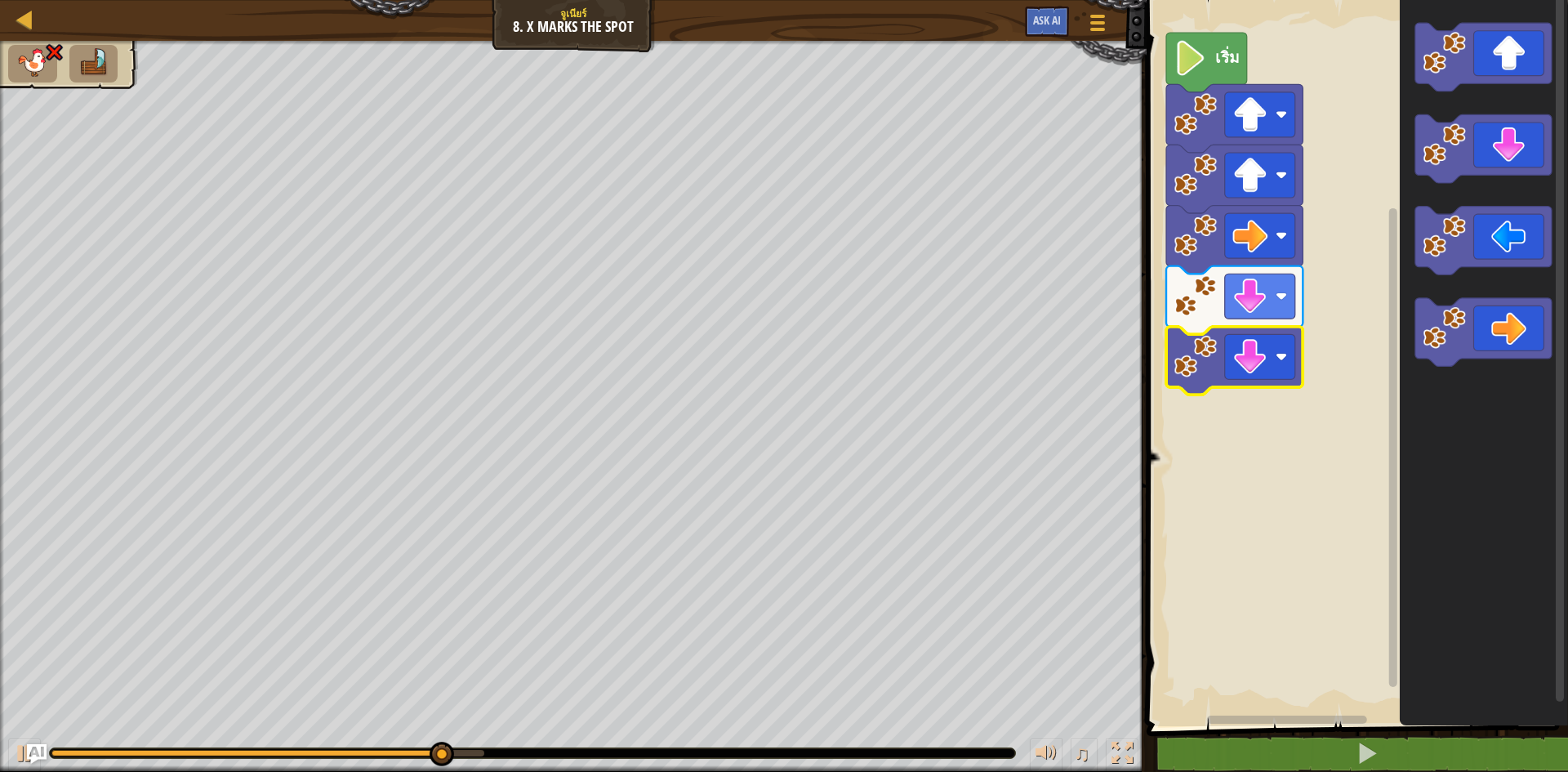
click at [1267, 383] on icon "พื้นที่ทำงาน Blockly" at bounding box center [1234, 360] width 136 height 69
click at [1267, 368] on image "พื้นที่ทำงาน Blockly" at bounding box center [1249, 356] width 35 height 35
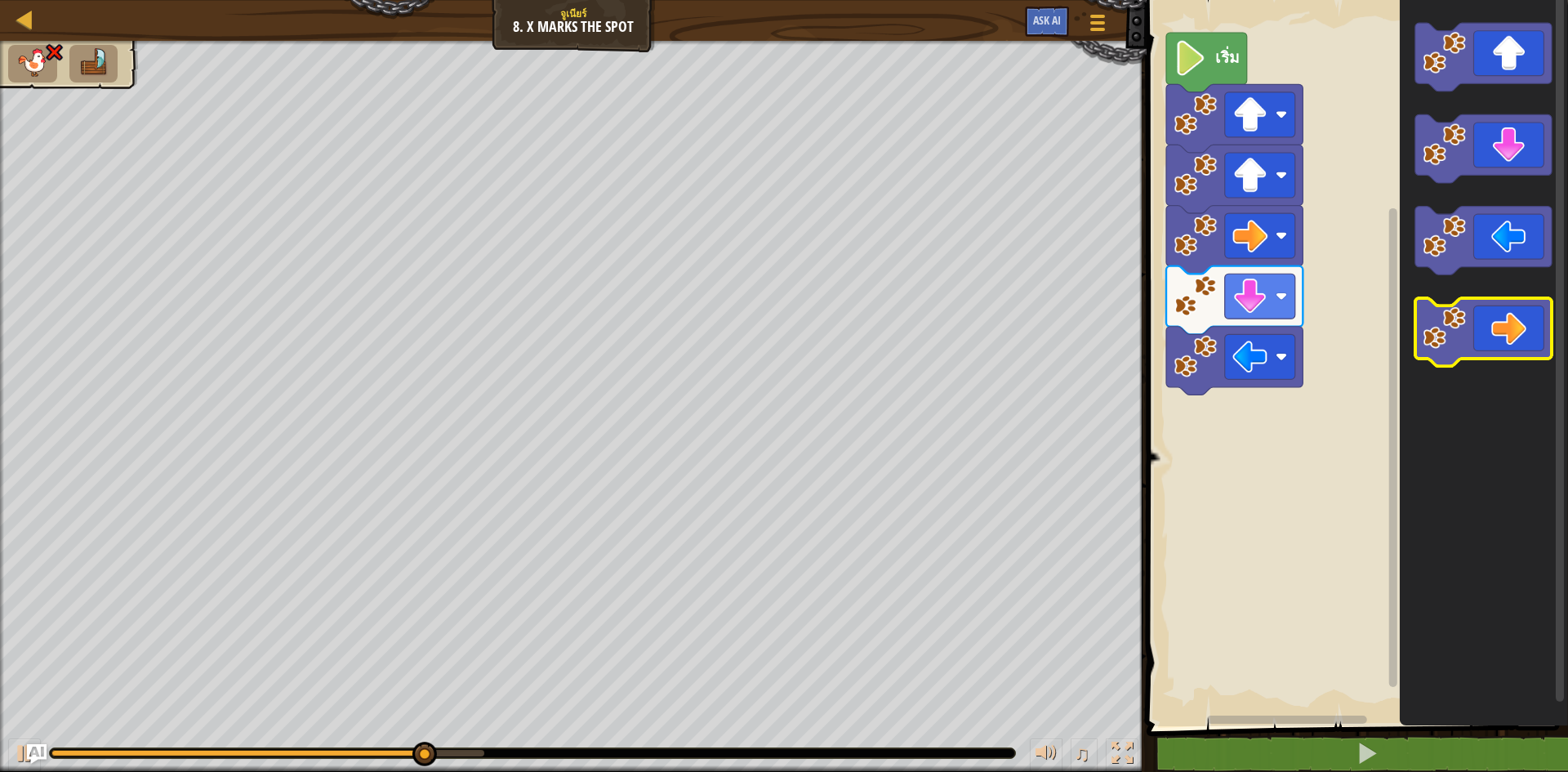
click at [1501, 299] on icon "พื้นที่ทำงาน Blockly" at bounding box center [1482, 332] width 136 height 69
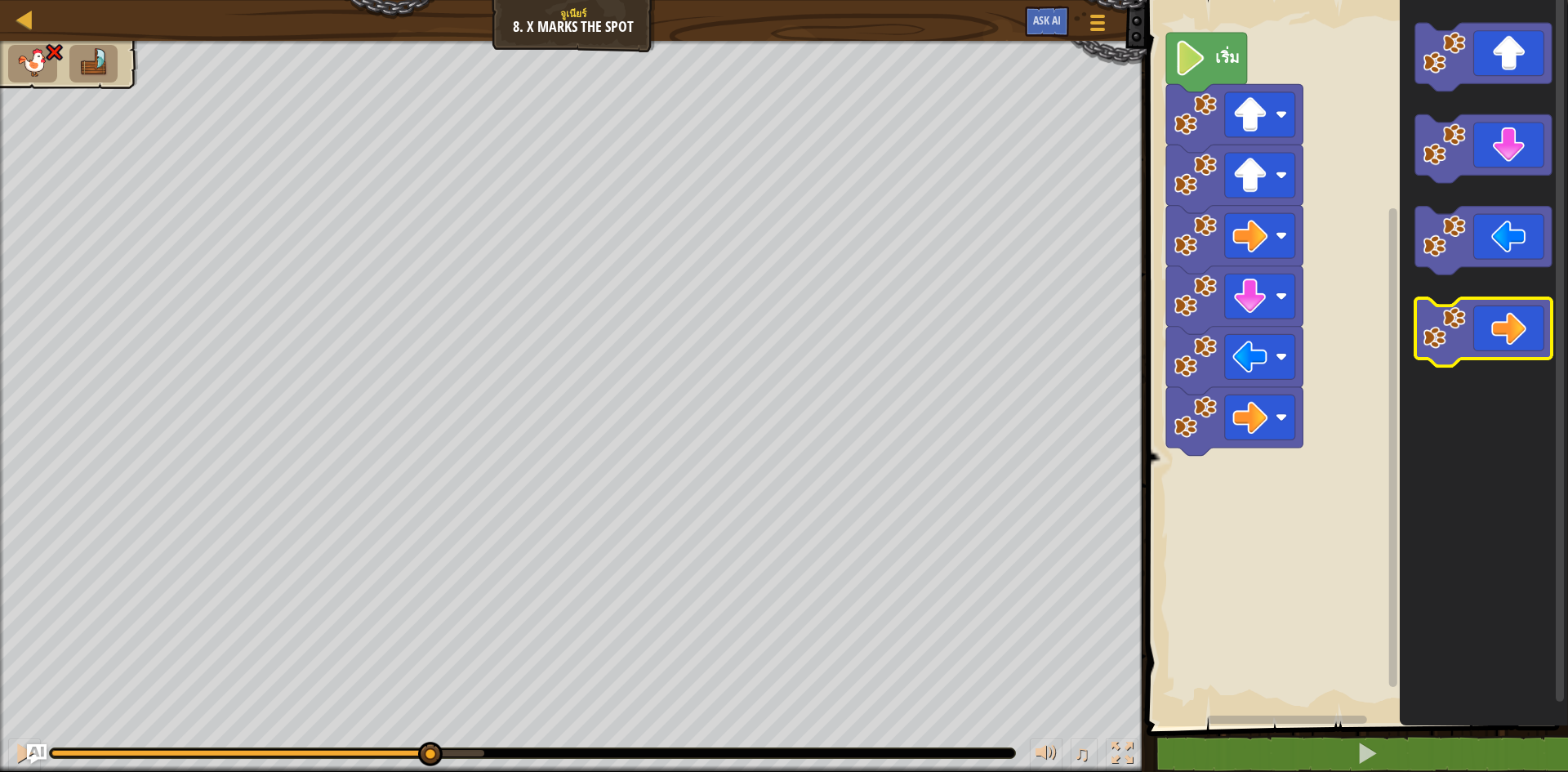
click at [1498, 303] on icon "พื้นที่ทำงาน Blockly" at bounding box center [1482, 332] width 136 height 69
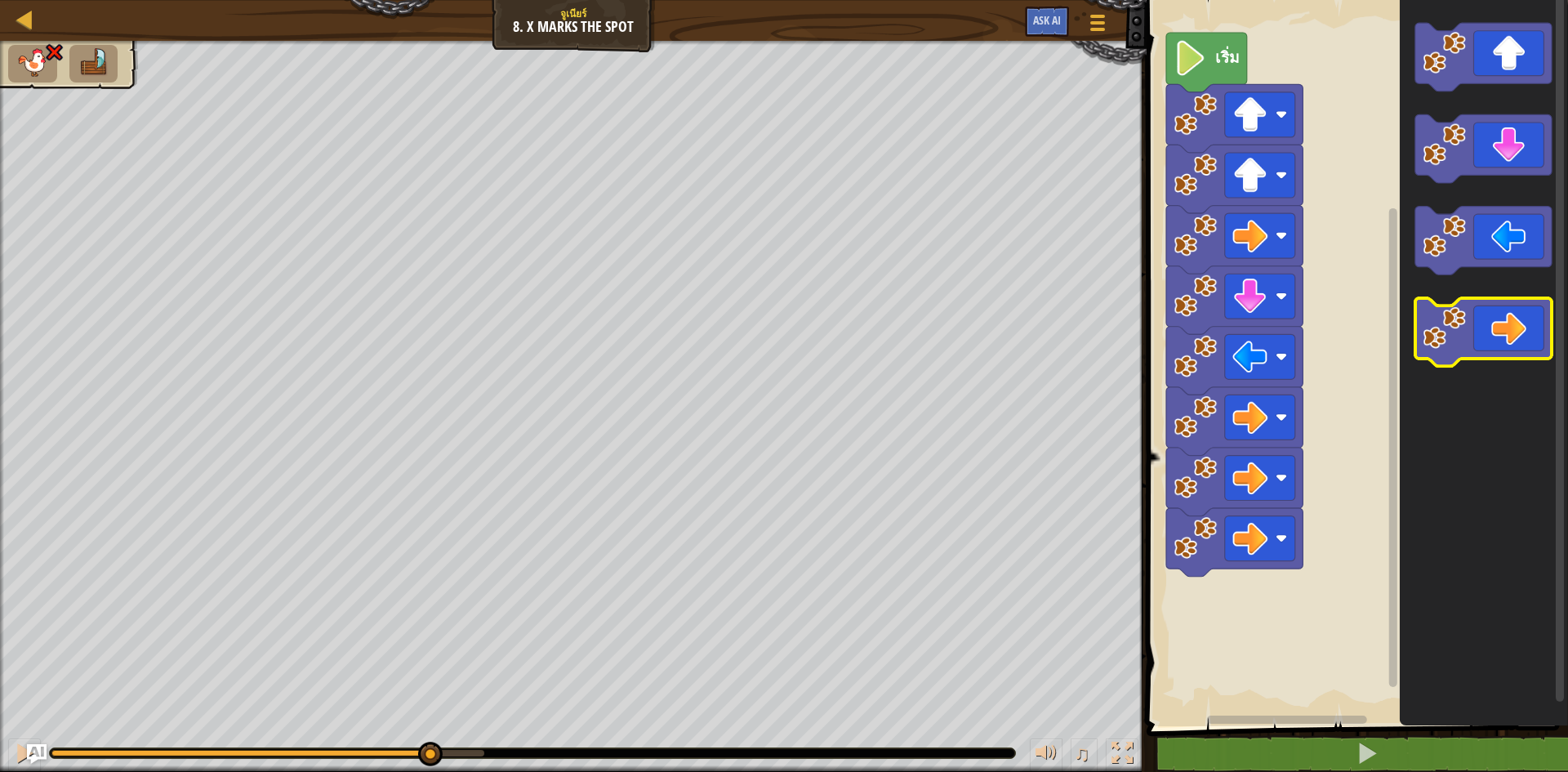
click at [1495, 317] on icon "พื้นที่ทำงาน Blockly" at bounding box center [1482, 332] width 136 height 69
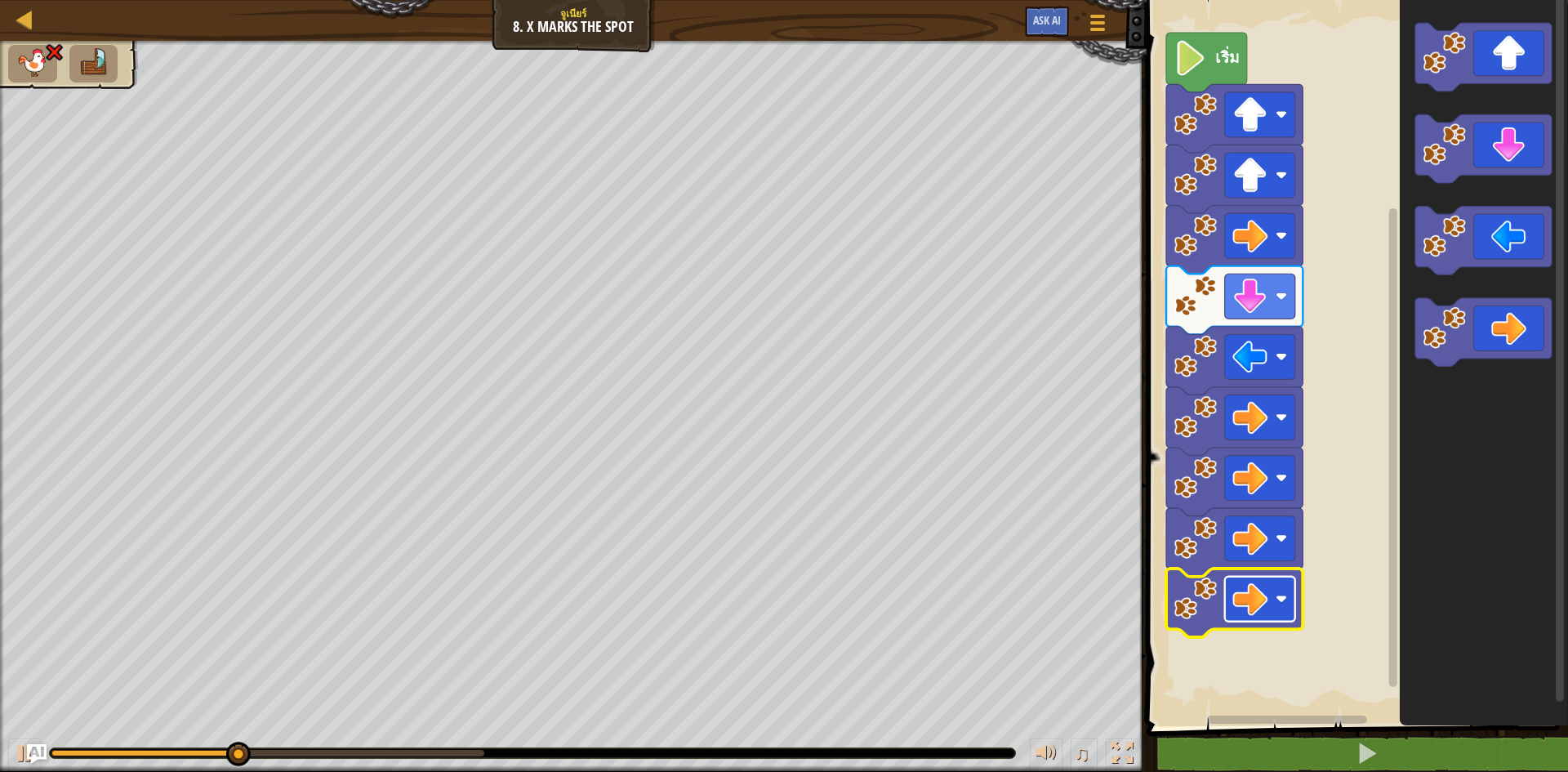
click at [1282, 619] on rect "พื้นที่ทำงาน Blockly" at bounding box center [1260, 599] width 71 height 45
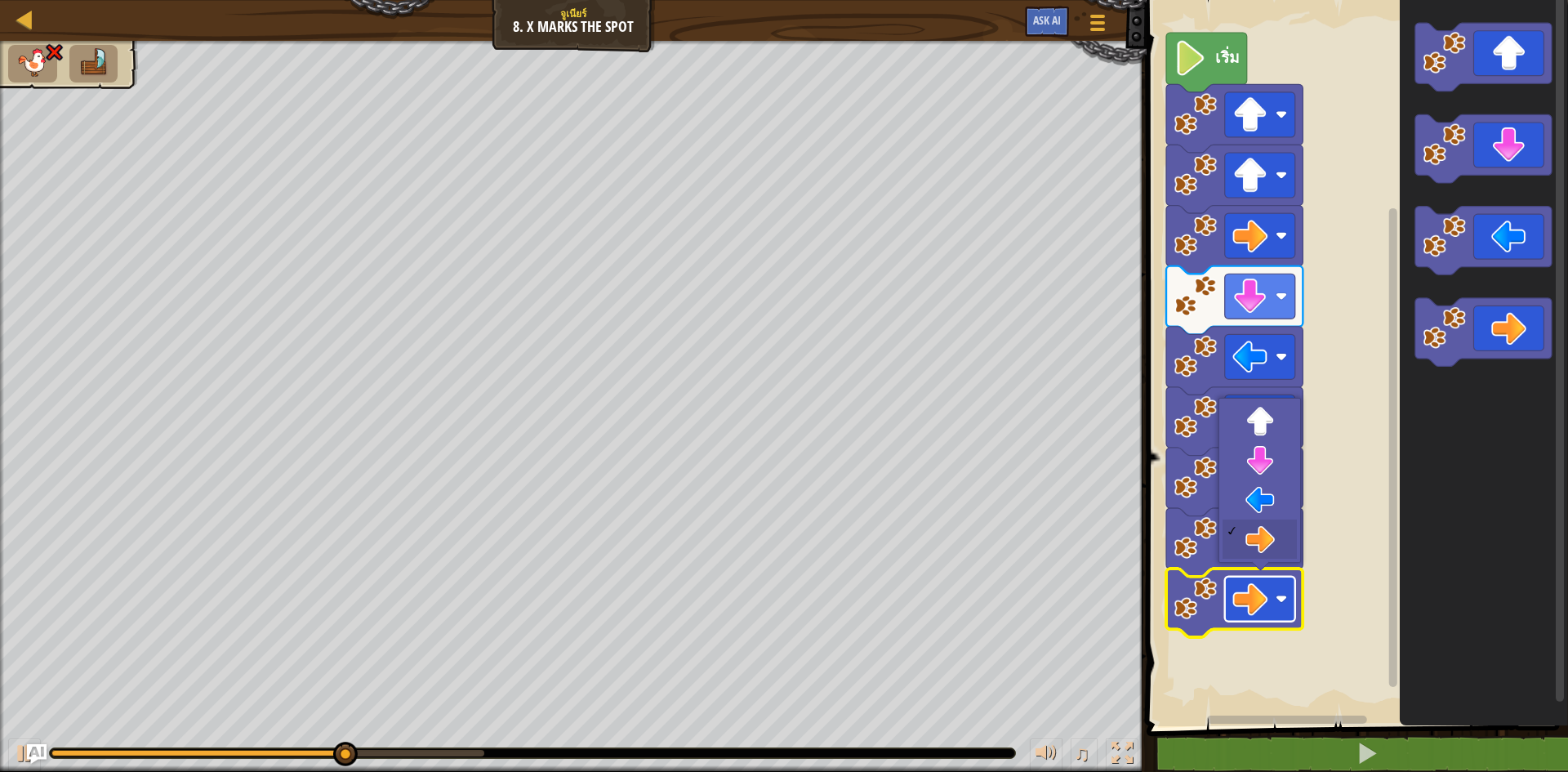
click at [1282, 617] on rect "พื้นที่ทำงาน Blockly" at bounding box center [1260, 599] width 71 height 45
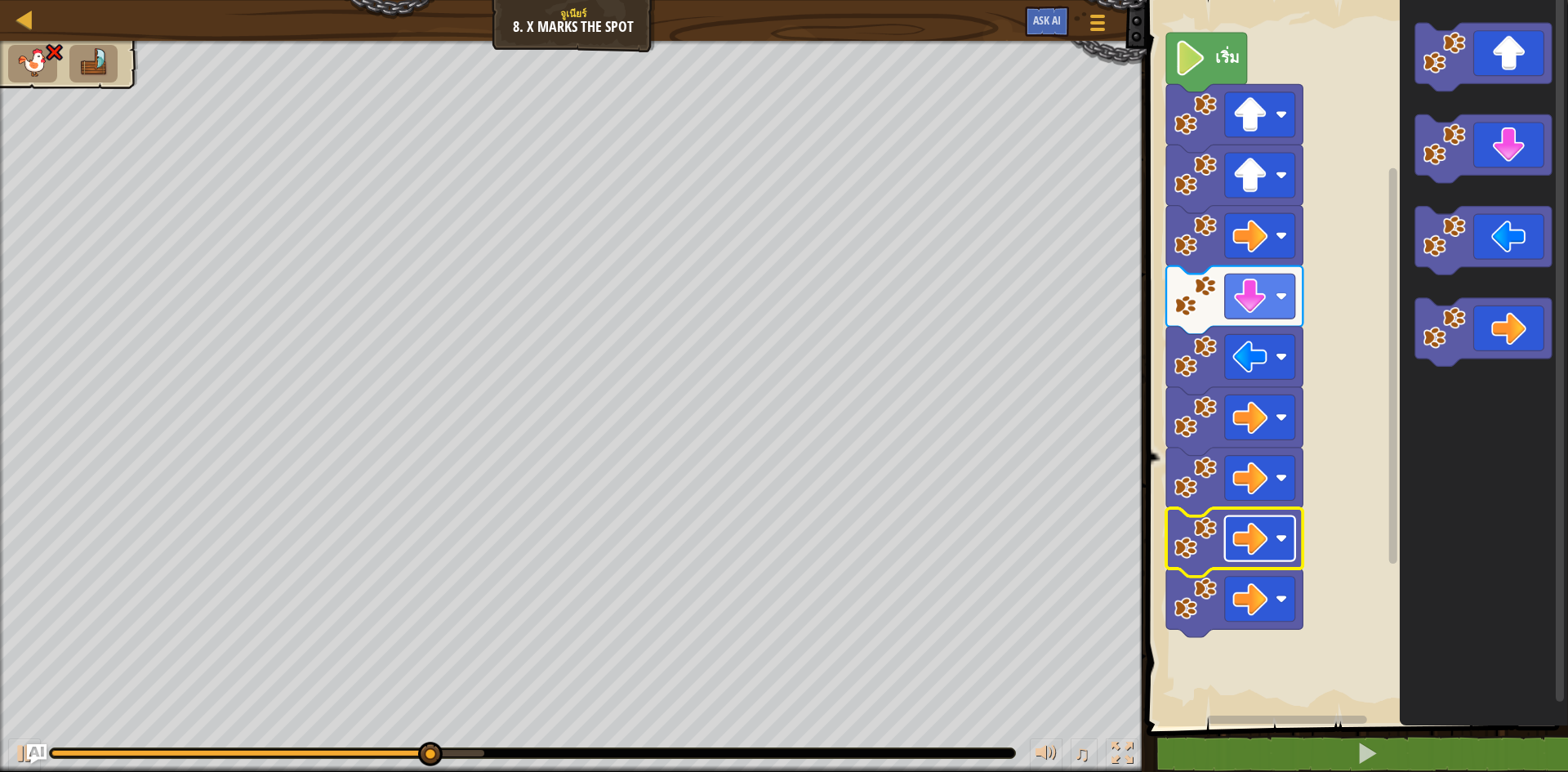
click at [1275, 557] on rect "พื้นที่ทำงาน Blockly" at bounding box center [1260, 538] width 71 height 45
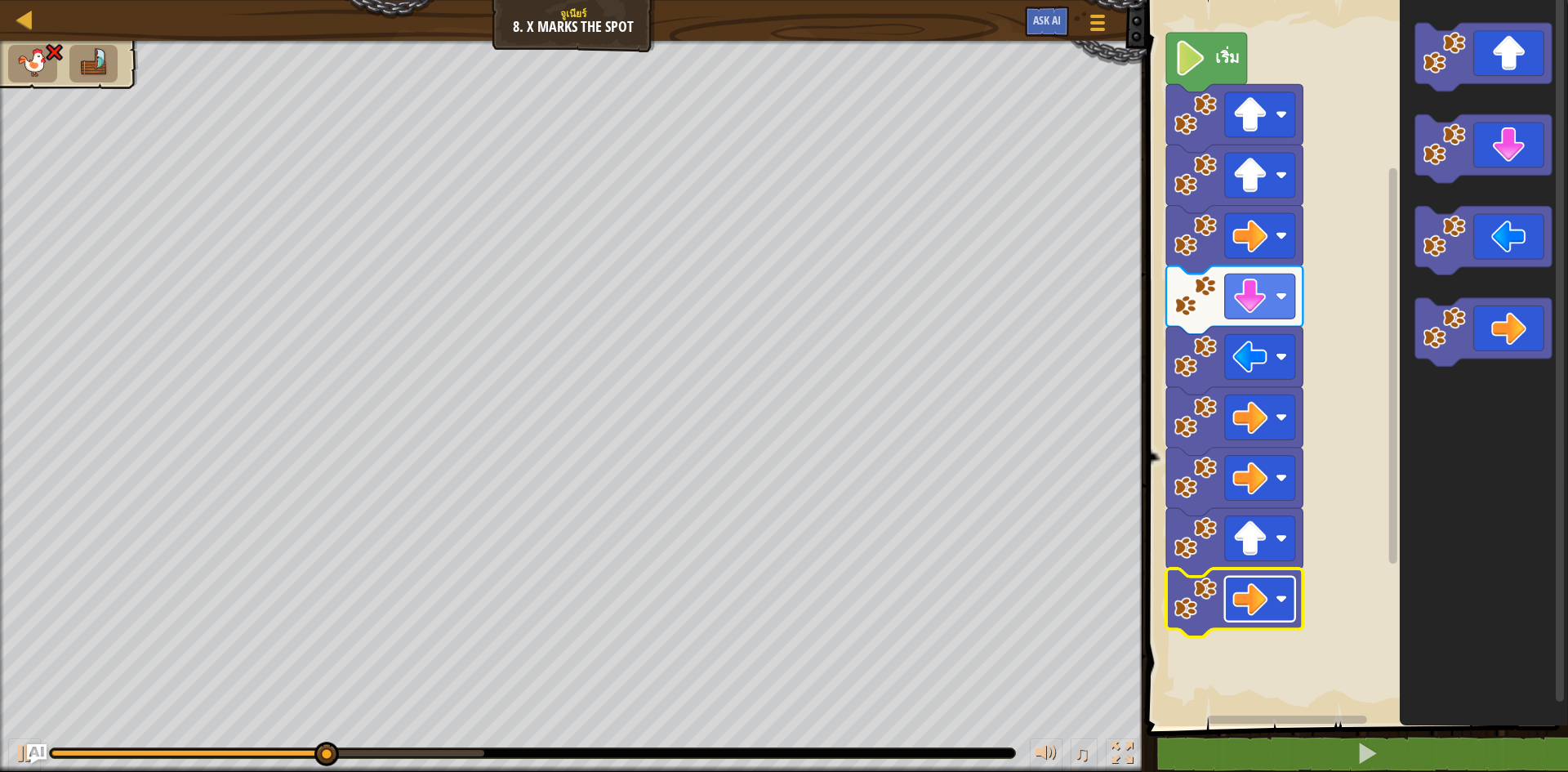
click at [1267, 583] on image "พื้นที่ทำงาน Blockly" at bounding box center [1249, 599] width 35 height 35
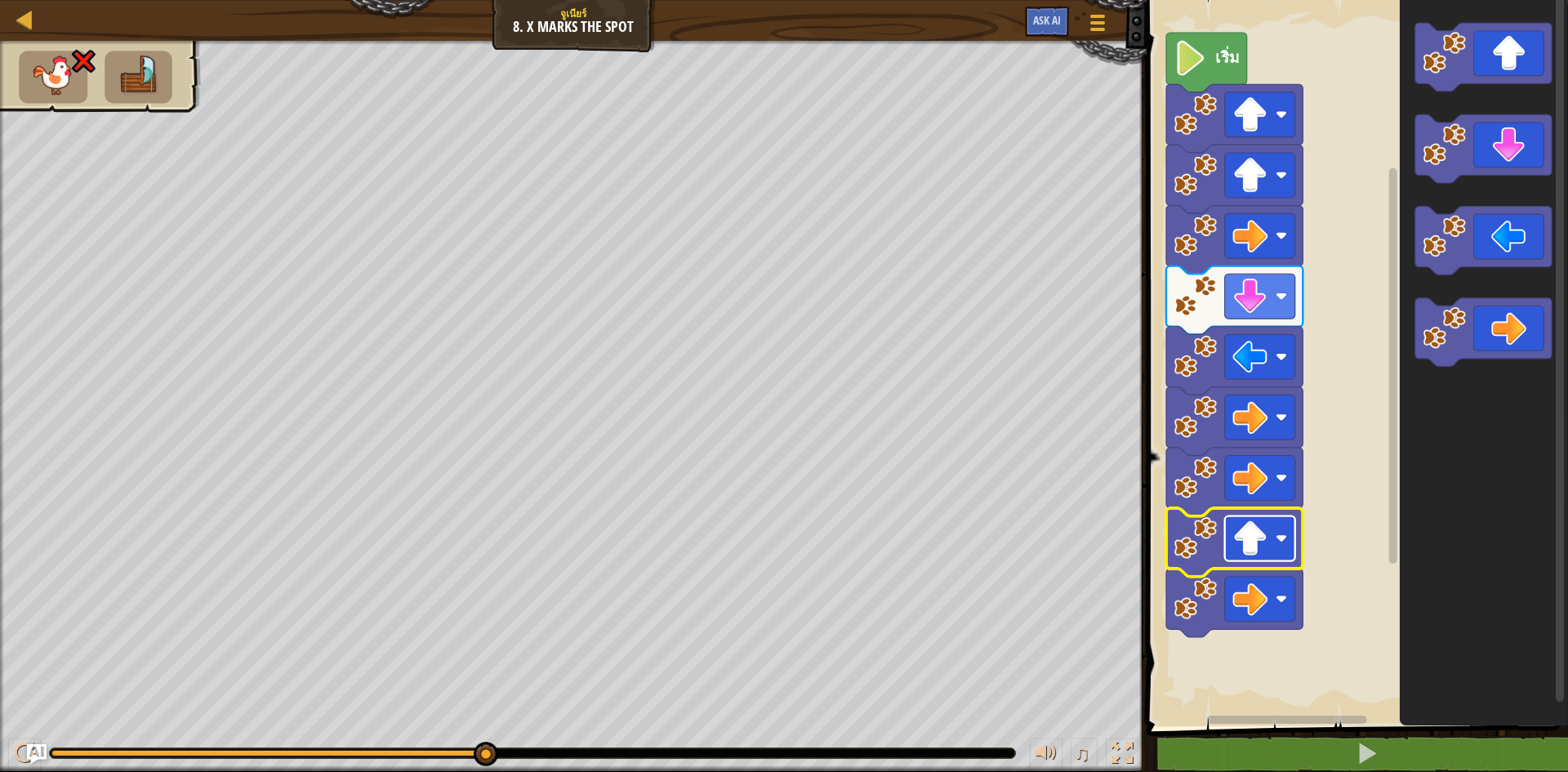
click at [1258, 541] on image "พื้นที่ทำงาน Blockly" at bounding box center [1249, 538] width 35 height 35
click at [1255, 601] on image "พื้นที่ทำงาน Blockly" at bounding box center [1249, 599] width 35 height 35
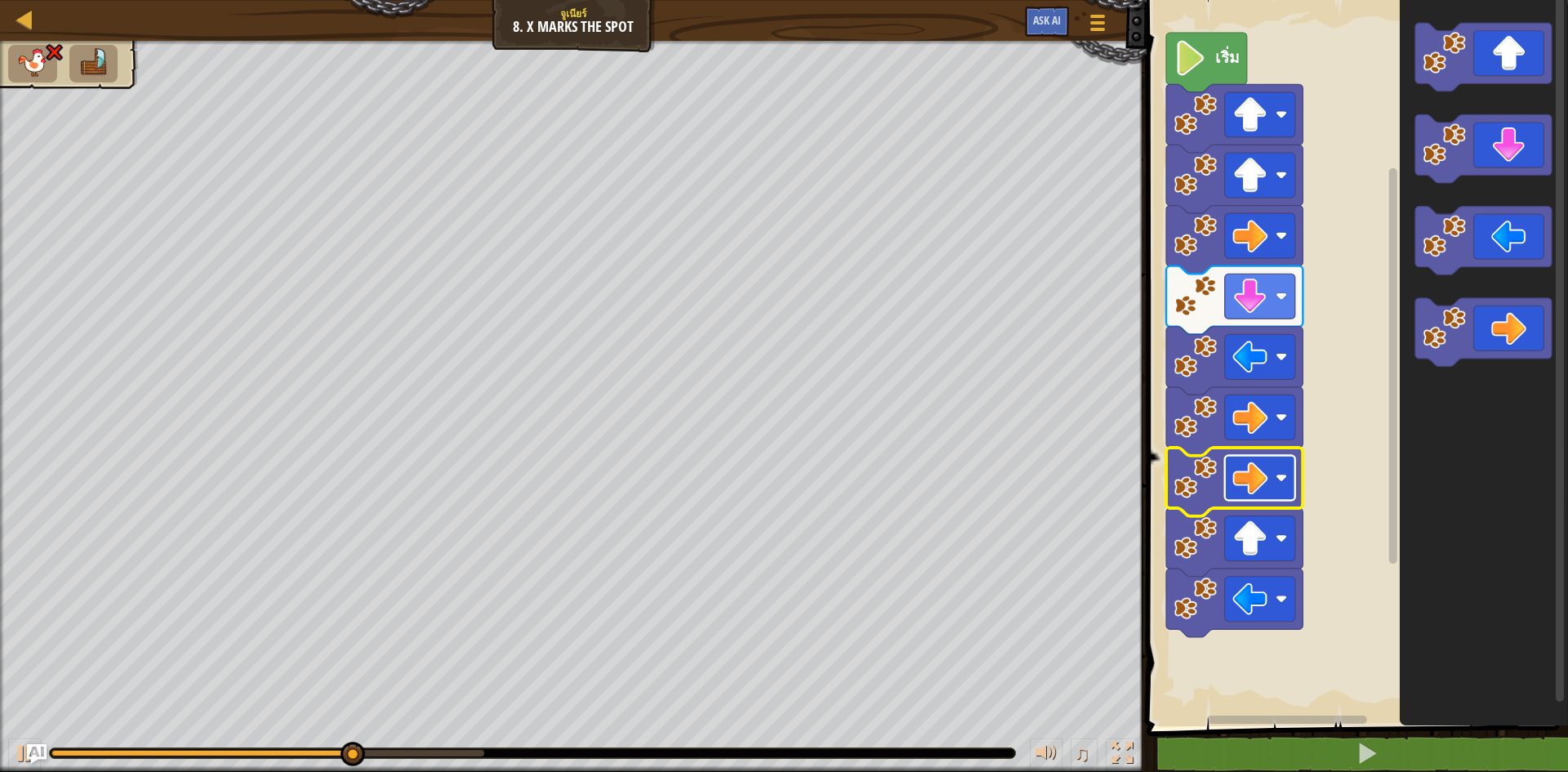
click at [1264, 469] on image "พื้นที่ทำงาน Blockly" at bounding box center [1249, 478] width 35 height 35
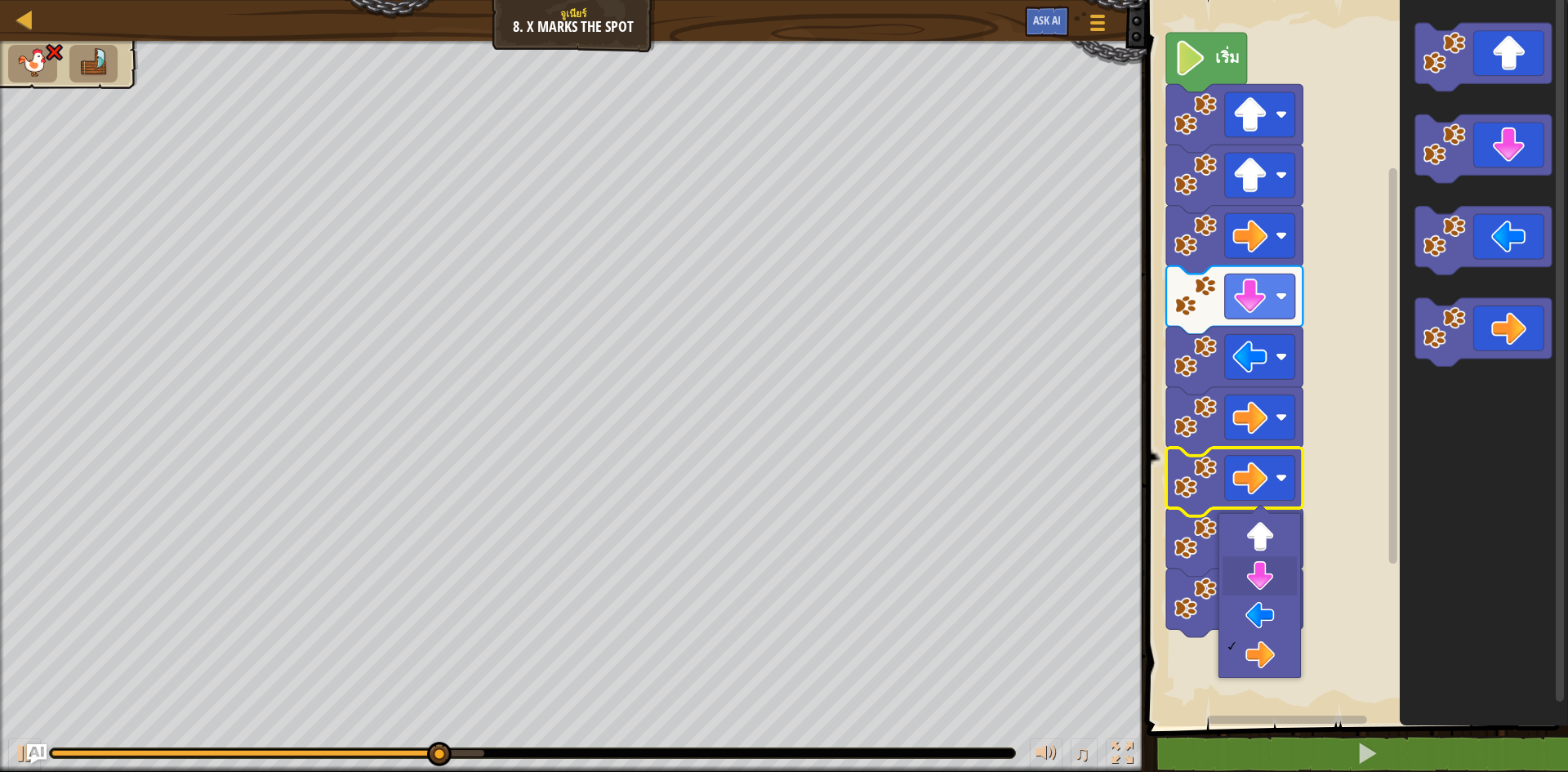
drag, startPoint x: 1250, startPoint y: 557, endPoint x: 1220, endPoint y: 597, distance: 50.0
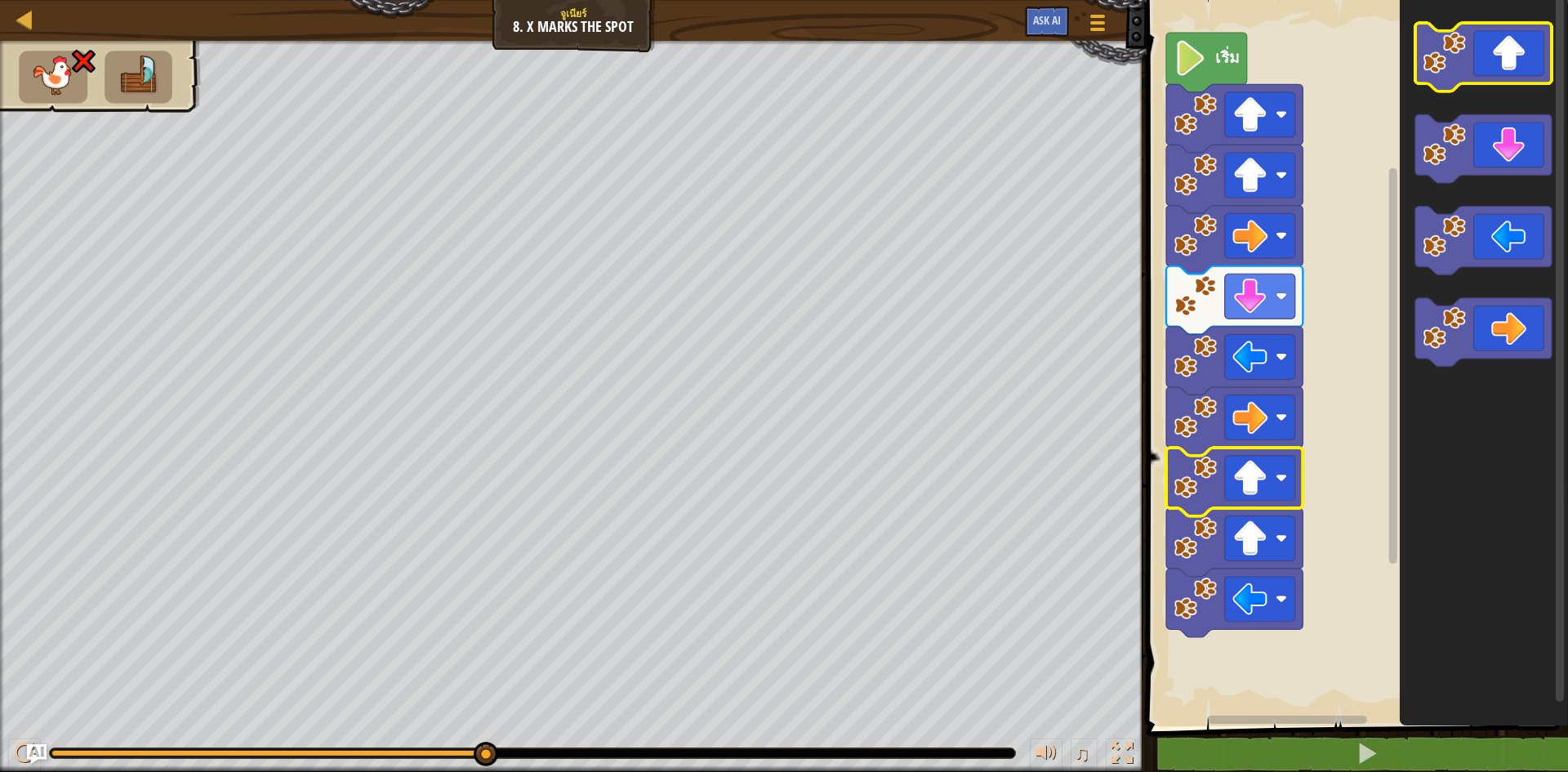
click at [1522, 30] on icon "พื้นที่ทำงาน Blockly" at bounding box center [1482, 57] width 136 height 69
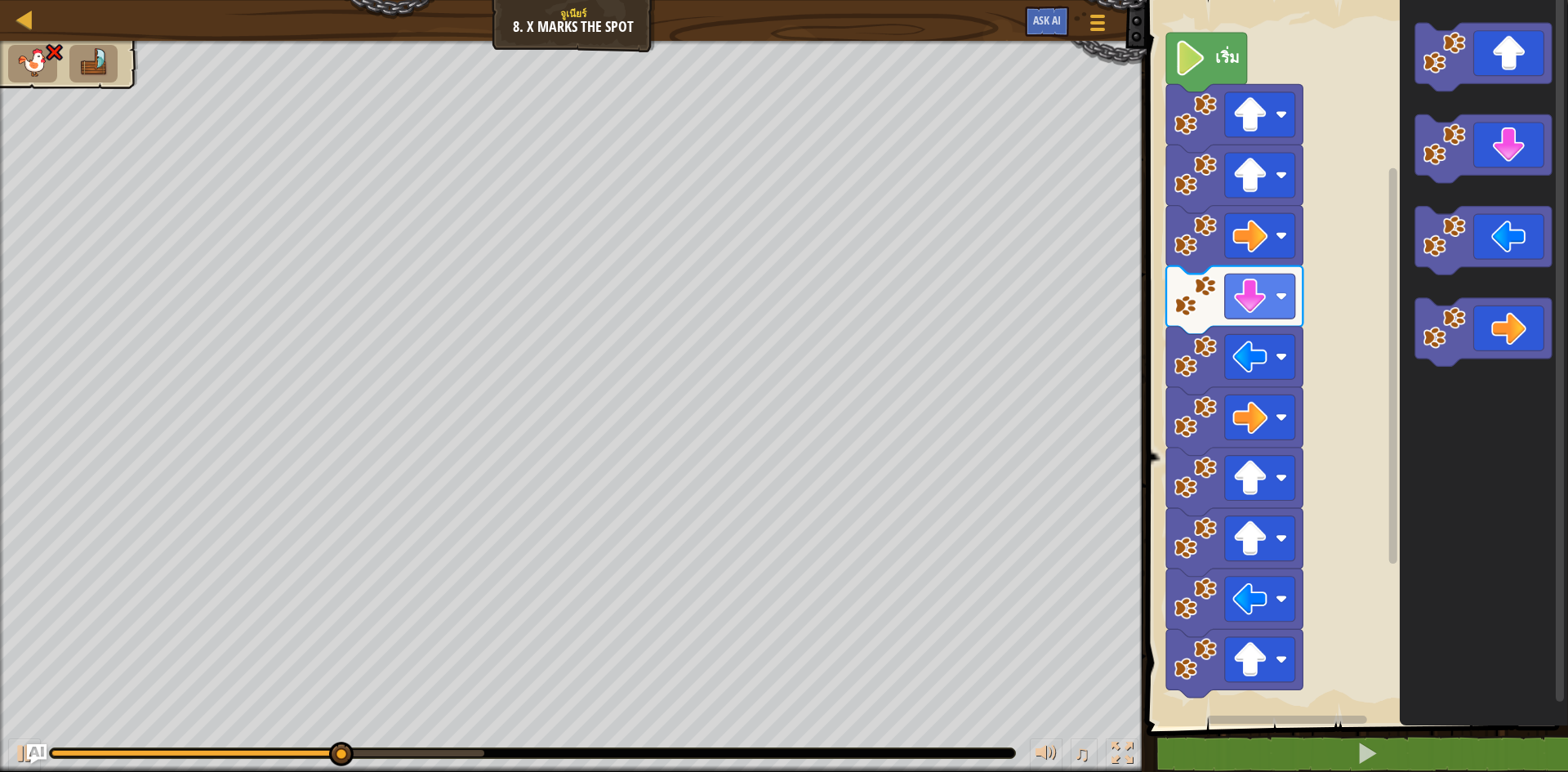
click at [1518, 30] on icon "พื้นที่ทำงาน Blockly" at bounding box center [1483, 359] width 168 height 734
click at [1518, 32] on icon "พื้นที่ทำงาน Blockly" at bounding box center [1482, 57] width 136 height 69
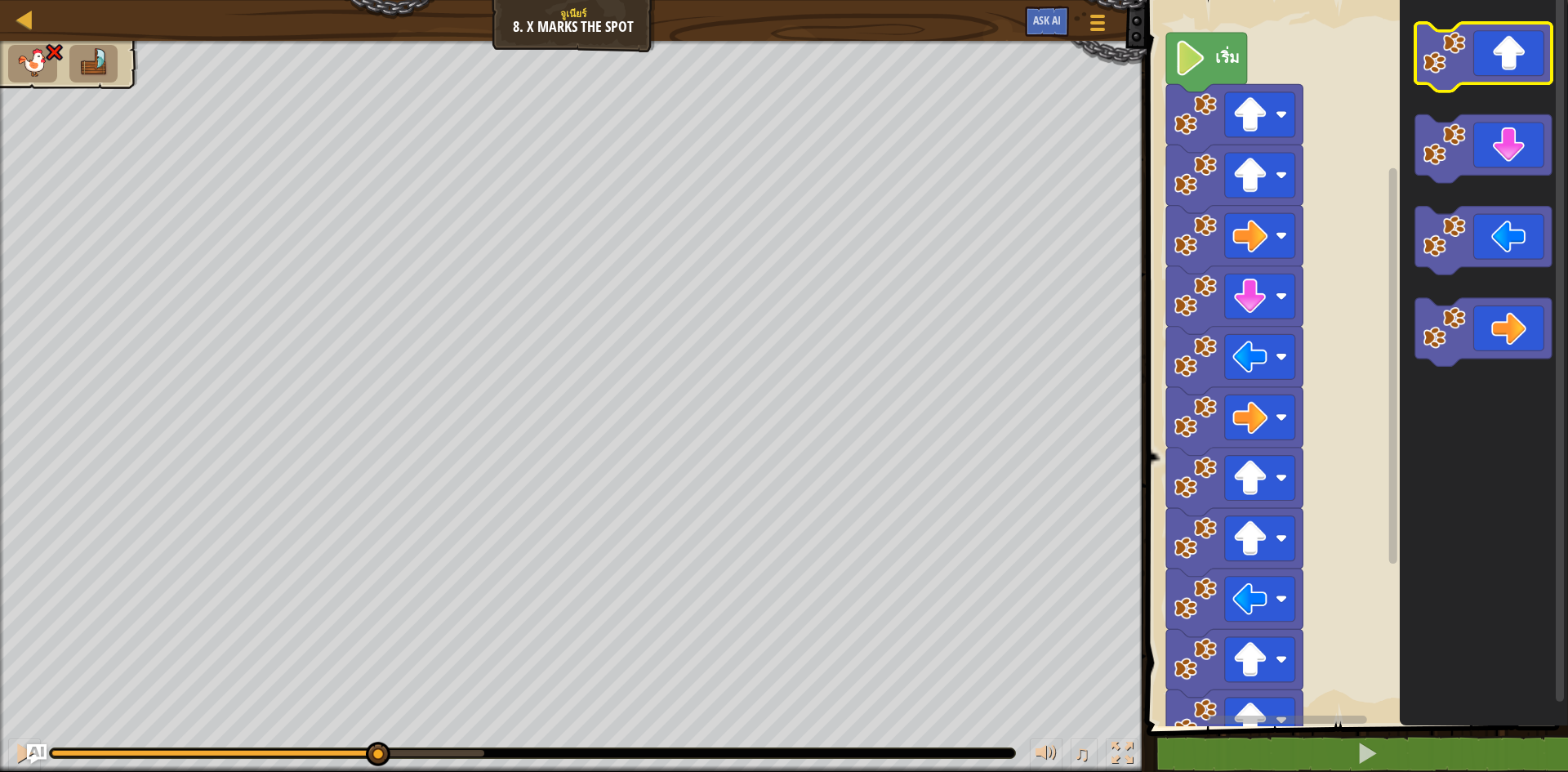
click at [1518, 32] on icon "พื้นที่ทำงาน Blockly" at bounding box center [1482, 57] width 136 height 69
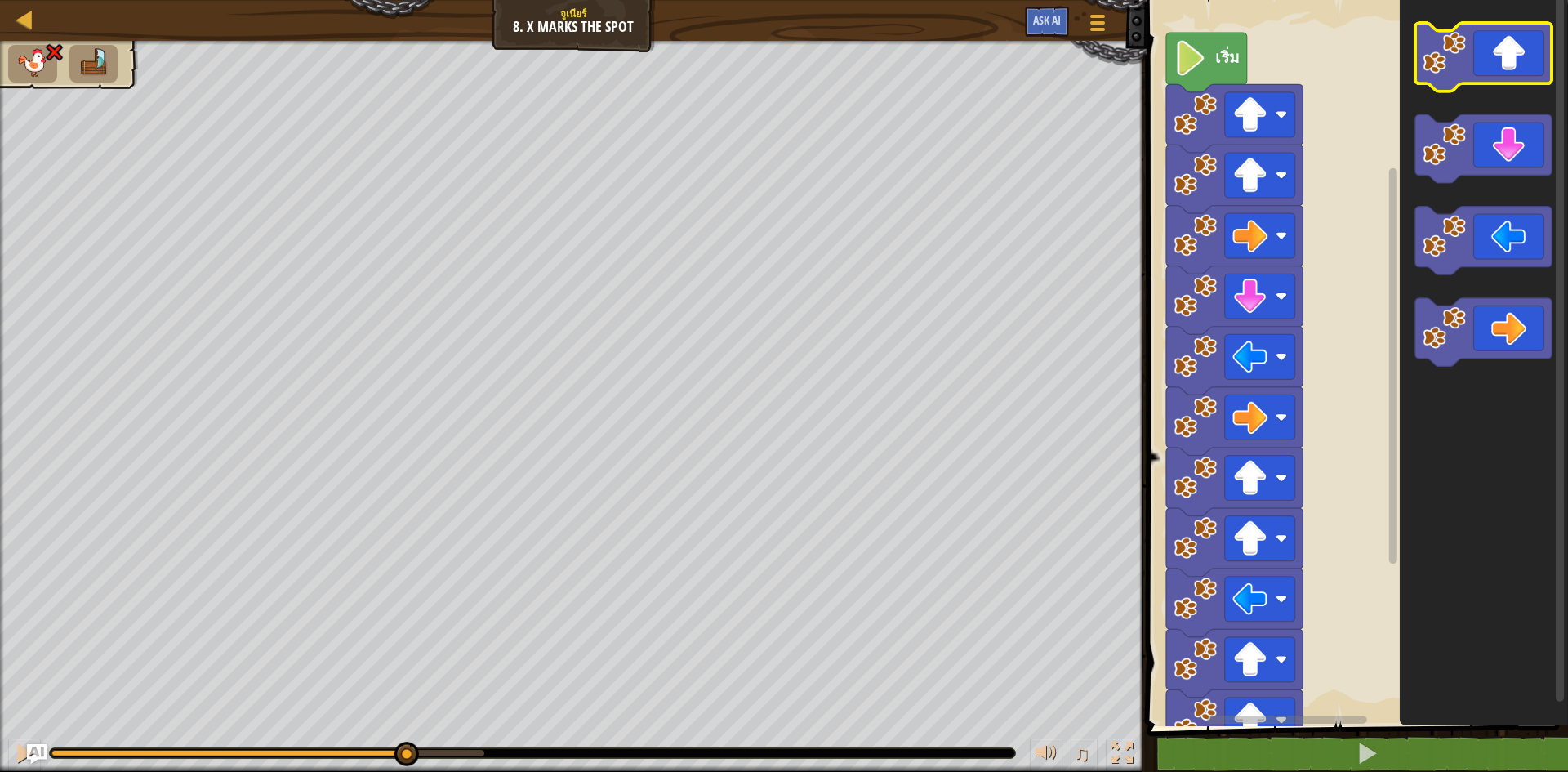
click at [1518, 32] on icon "พื้นที่ทำงาน Blockly" at bounding box center [1482, 57] width 136 height 69
click at [1432, 143] on g "พื้นที่ทำงาน Blockly" at bounding box center [1482, 195] width 136 height 344
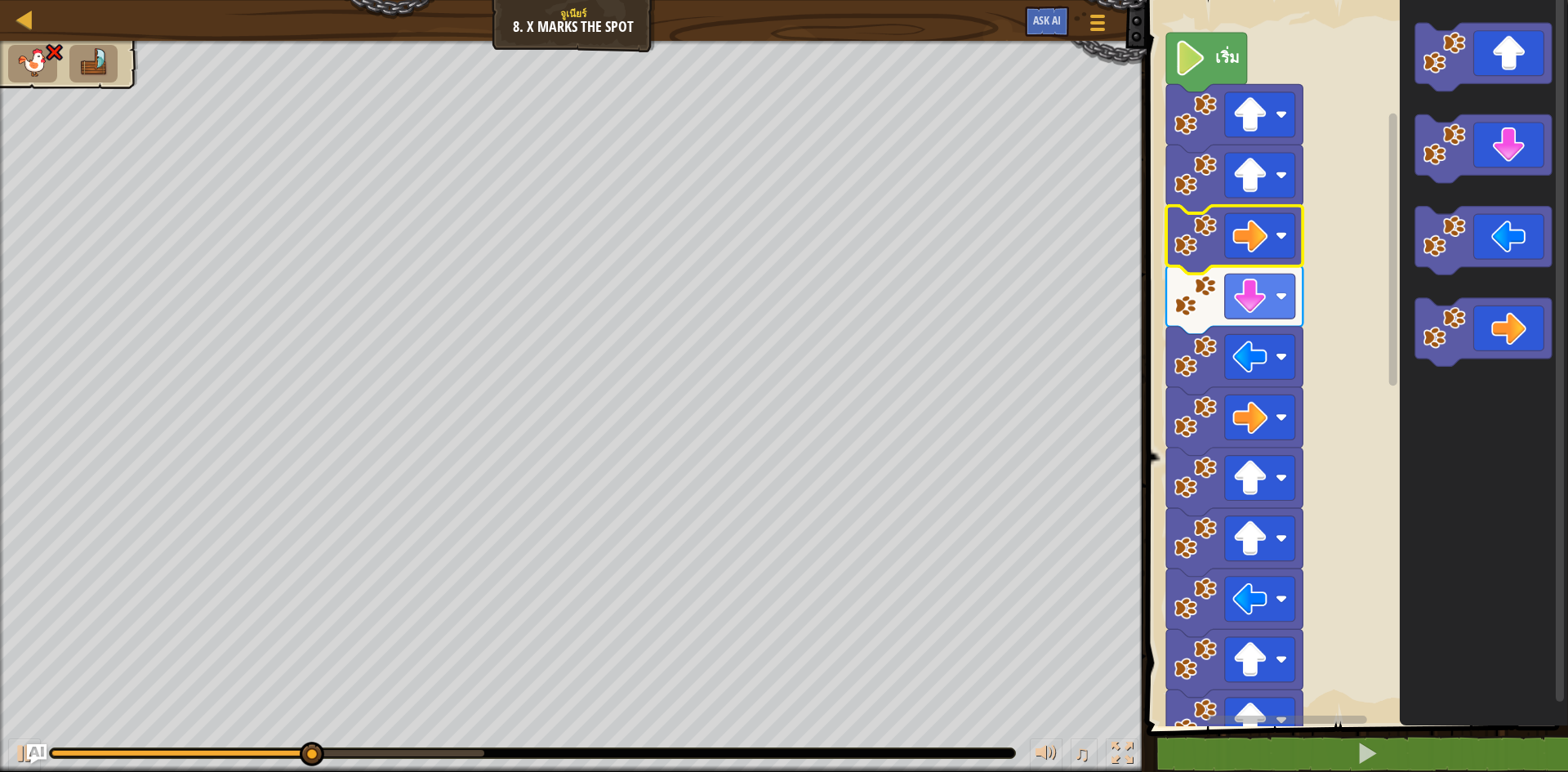
click at [1286, 213] on icon "พื้นที่ทำงาน Blockly" at bounding box center [1234, 240] width 136 height 69
click at [1279, 216] on rect "พื้นที่ทำงาน Blockly" at bounding box center [1260, 235] width 71 height 45
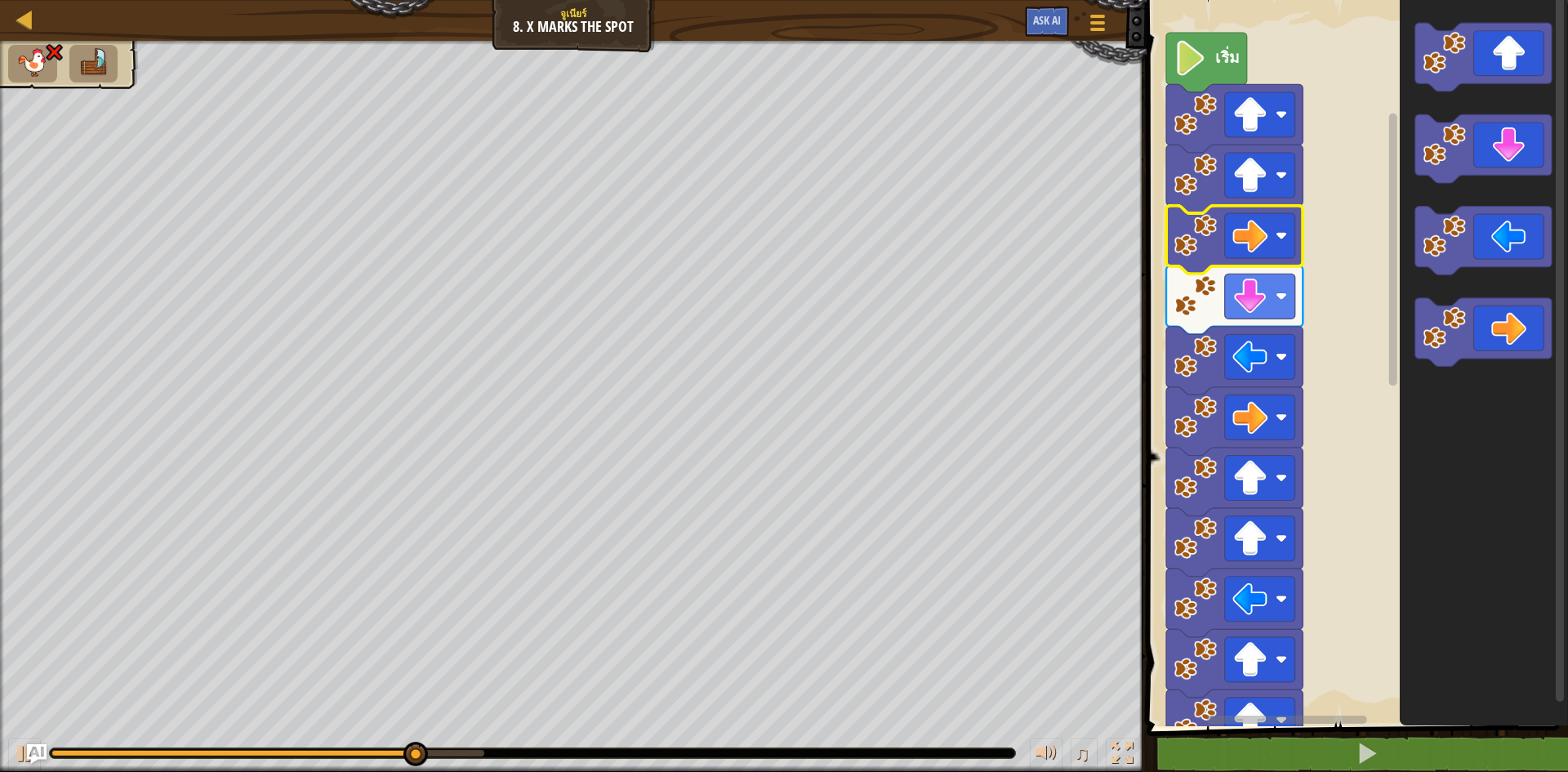
click at [1279, 217] on rect "พื้นที่ทำงาน Blockly" at bounding box center [1260, 235] width 71 height 45
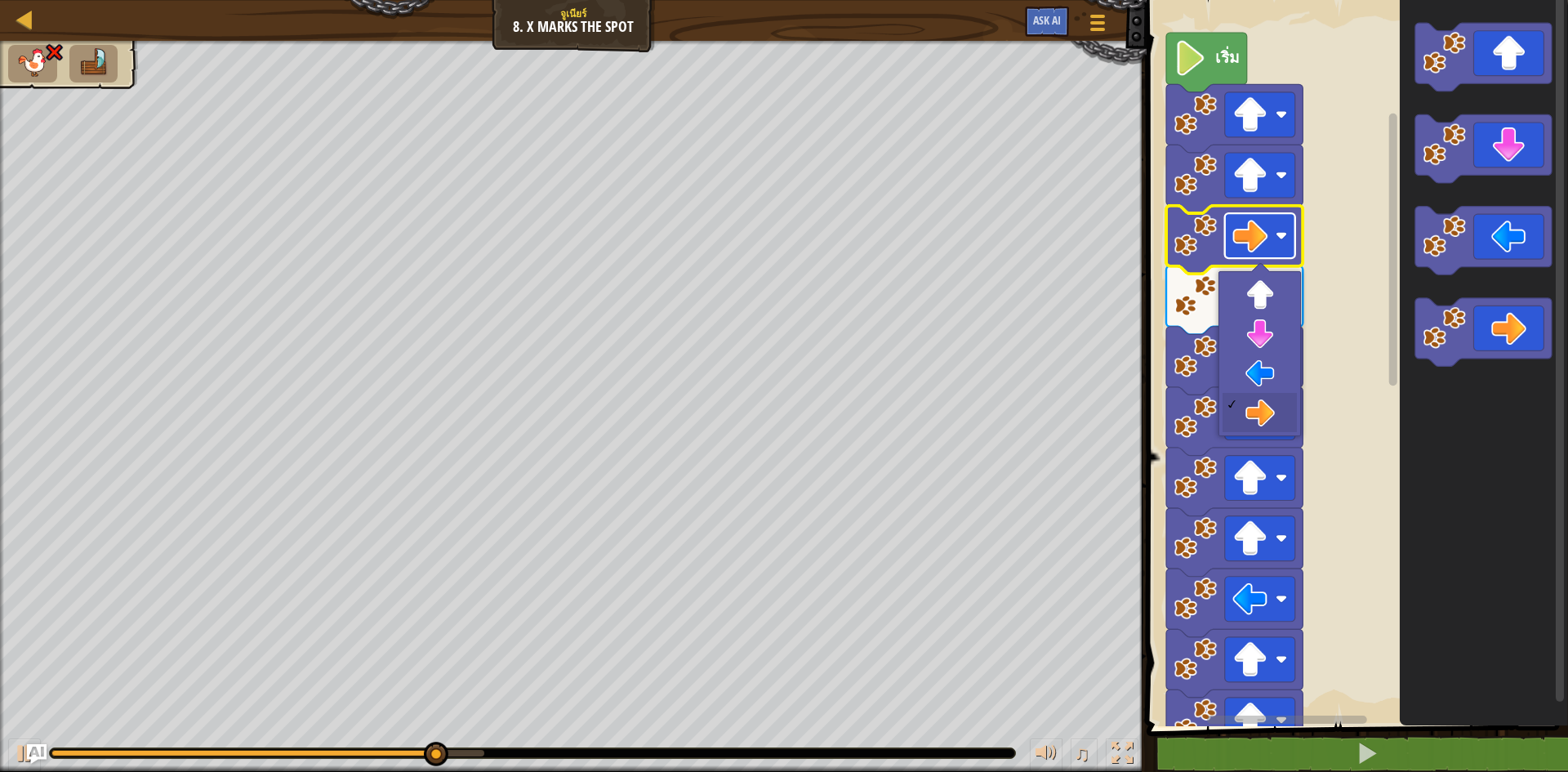
click at [1279, 217] on rect "พื้นที่ทำงาน Blockly" at bounding box center [1260, 235] width 71 height 45
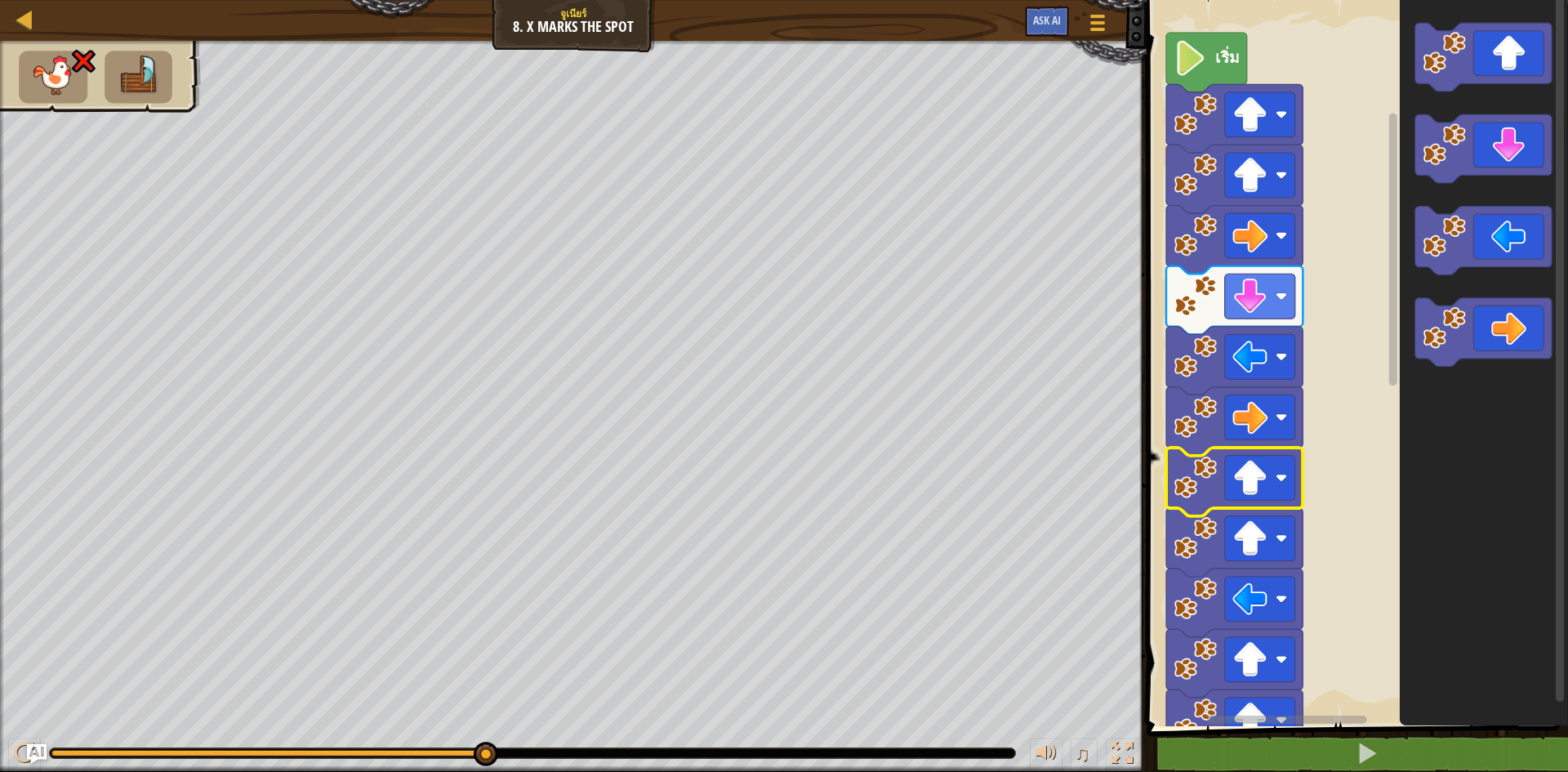
click at [1222, 487] on icon "พื้นที่ทำงาน Blockly" at bounding box center [1234, 482] width 136 height 69
click at [1250, 525] on image "พื้นที่ทำงาน Blockly" at bounding box center [1249, 538] width 35 height 35
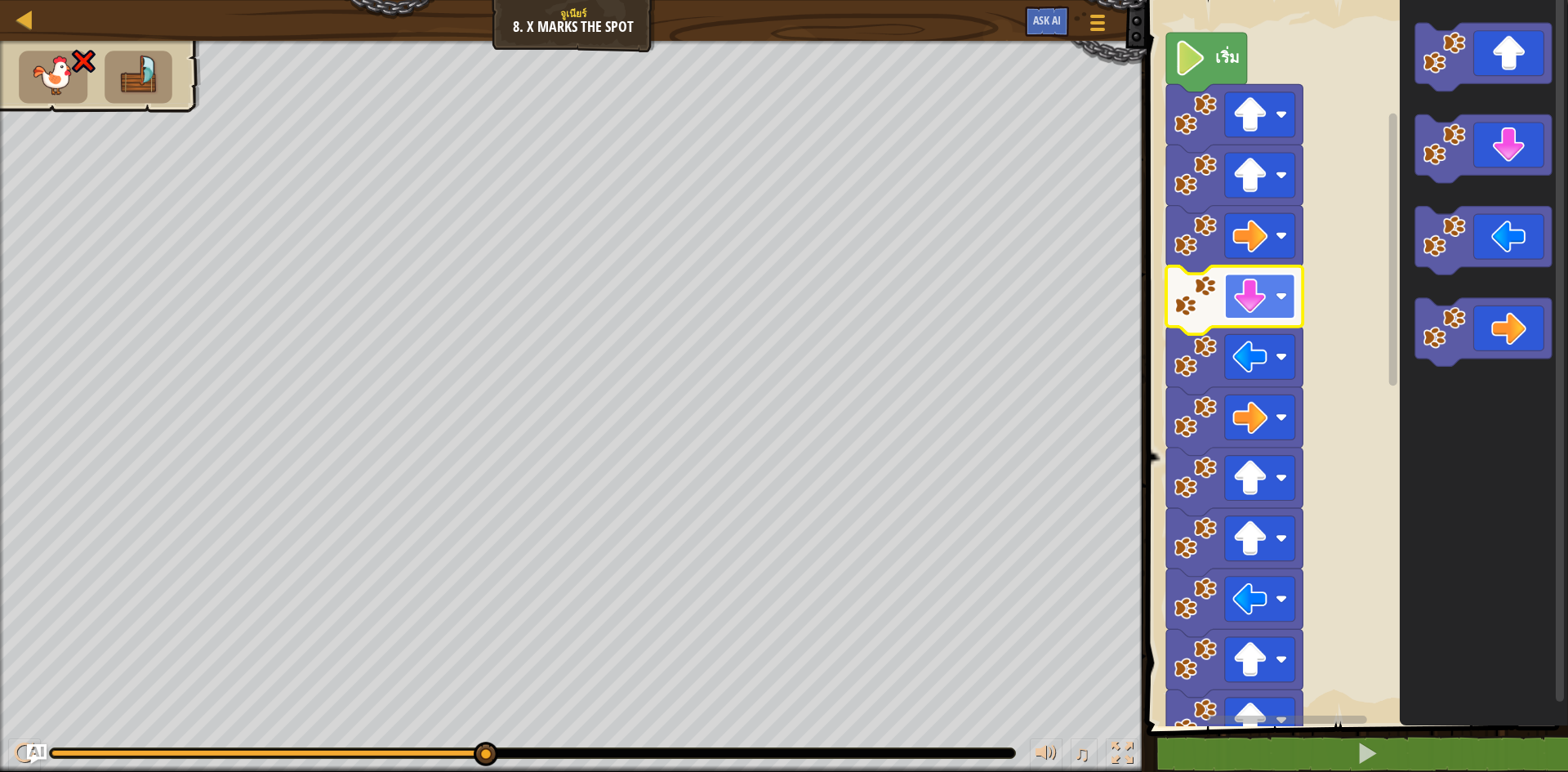
click at [1254, 299] on image "พื้นที่ทำงาน Blockly" at bounding box center [1249, 295] width 35 height 35
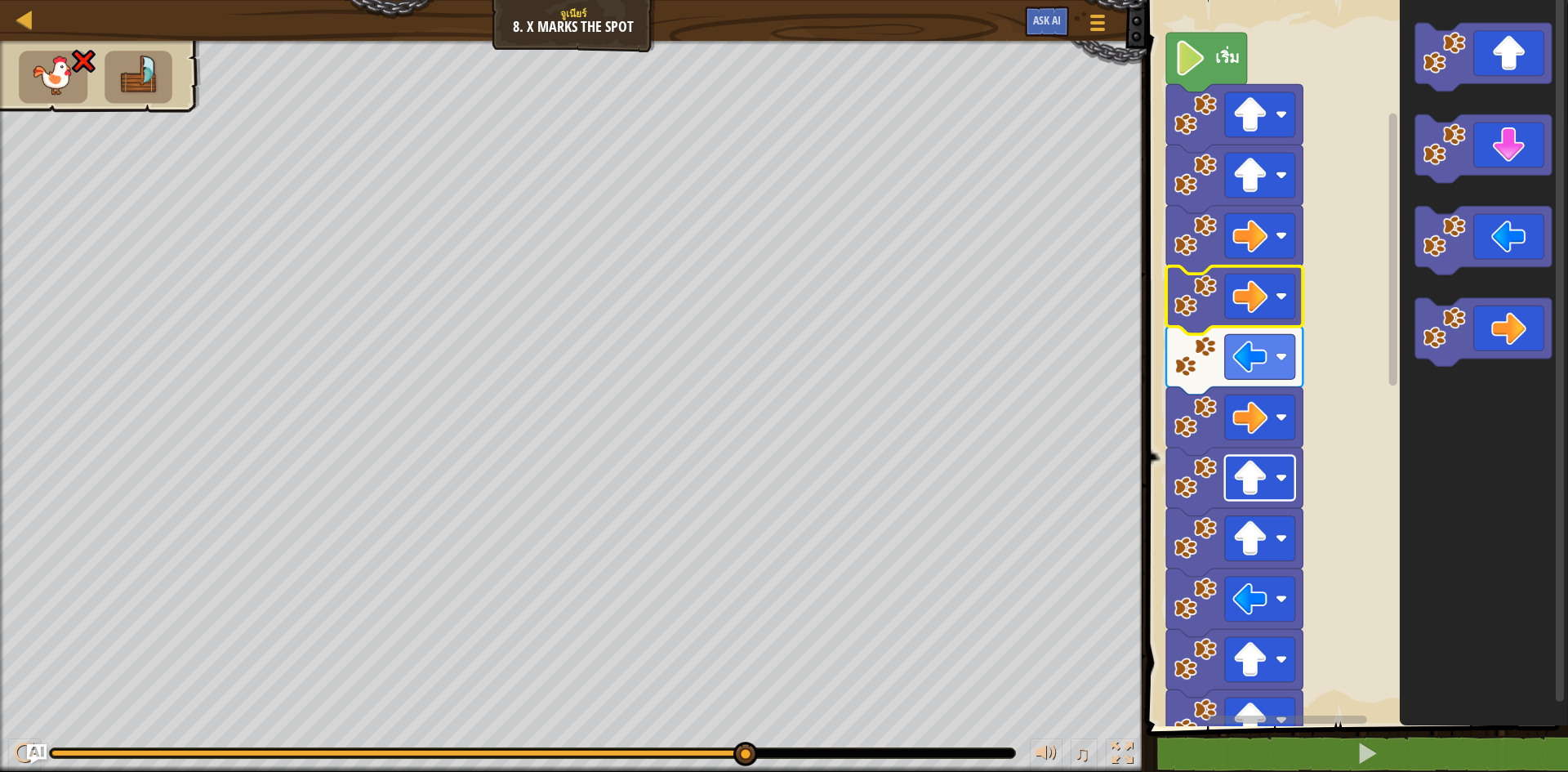
click at [1236, 485] on image "พื้นที่ทำงาน Blockly" at bounding box center [1249, 478] width 35 height 35
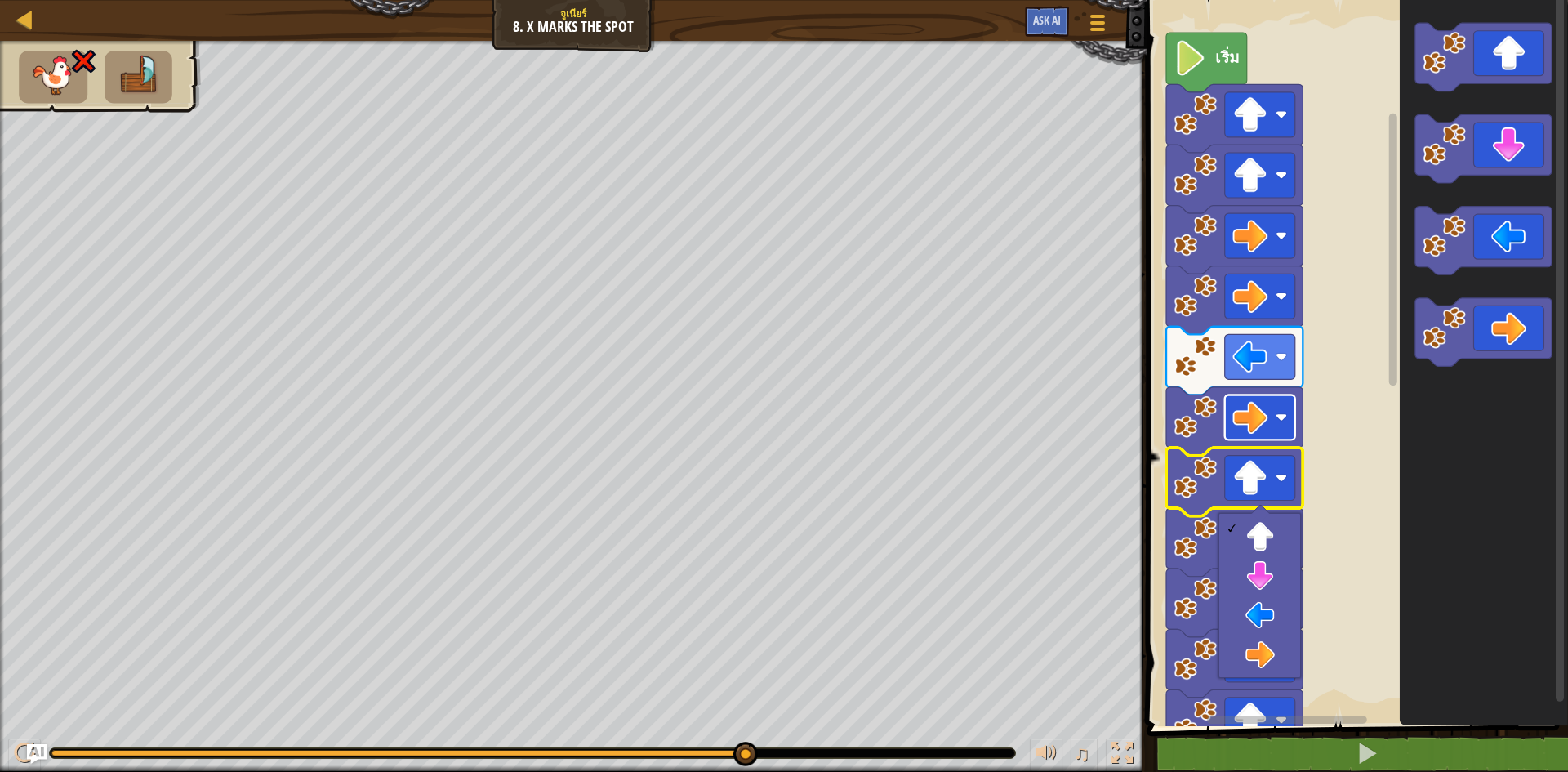
click at [1251, 434] on image "พื้นที่ทำงาน Blockly" at bounding box center [1249, 417] width 35 height 35
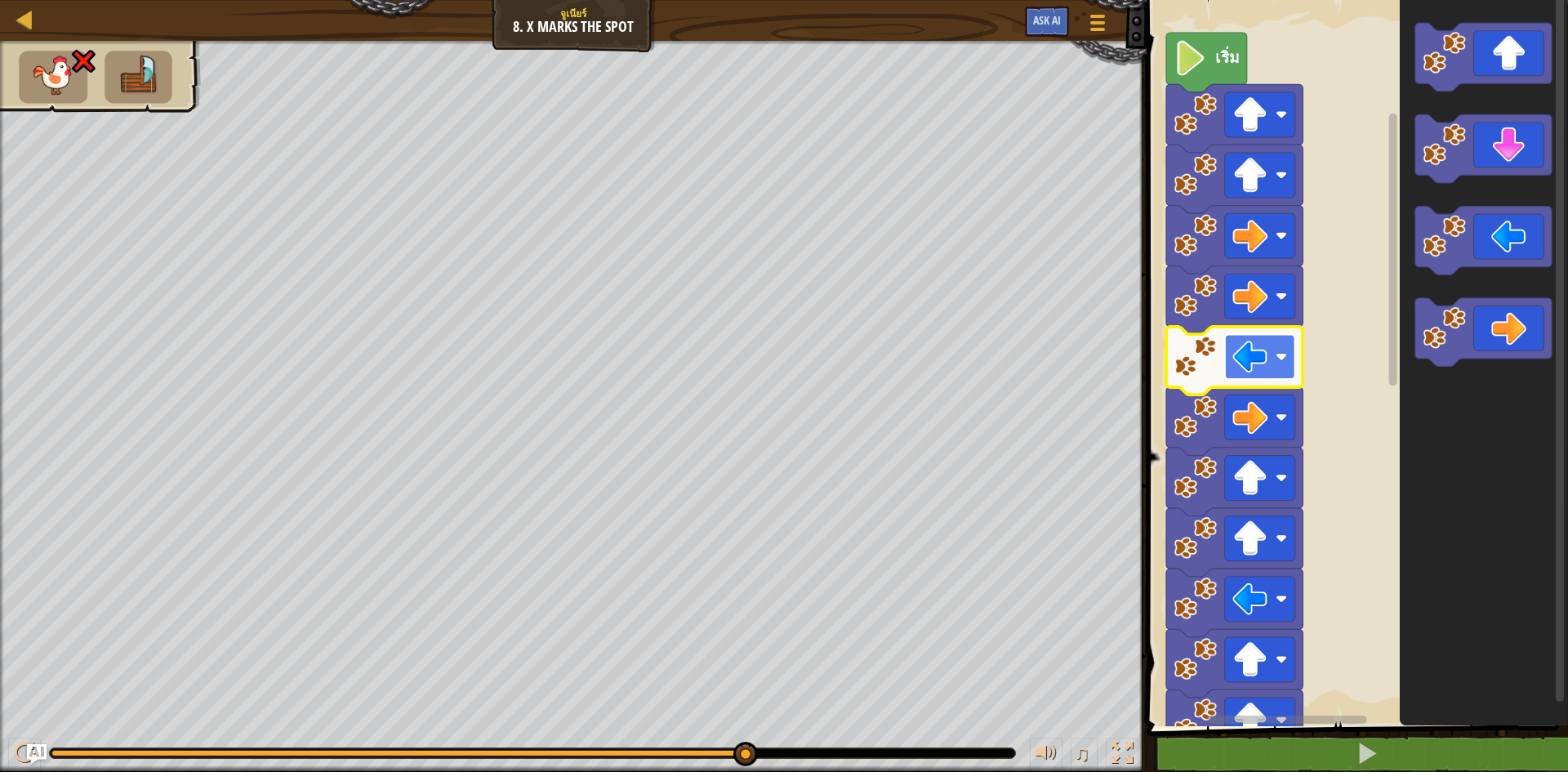
click at [1277, 365] on rect "พื้นที่ทำงาน Blockly" at bounding box center [1260, 356] width 71 height 45
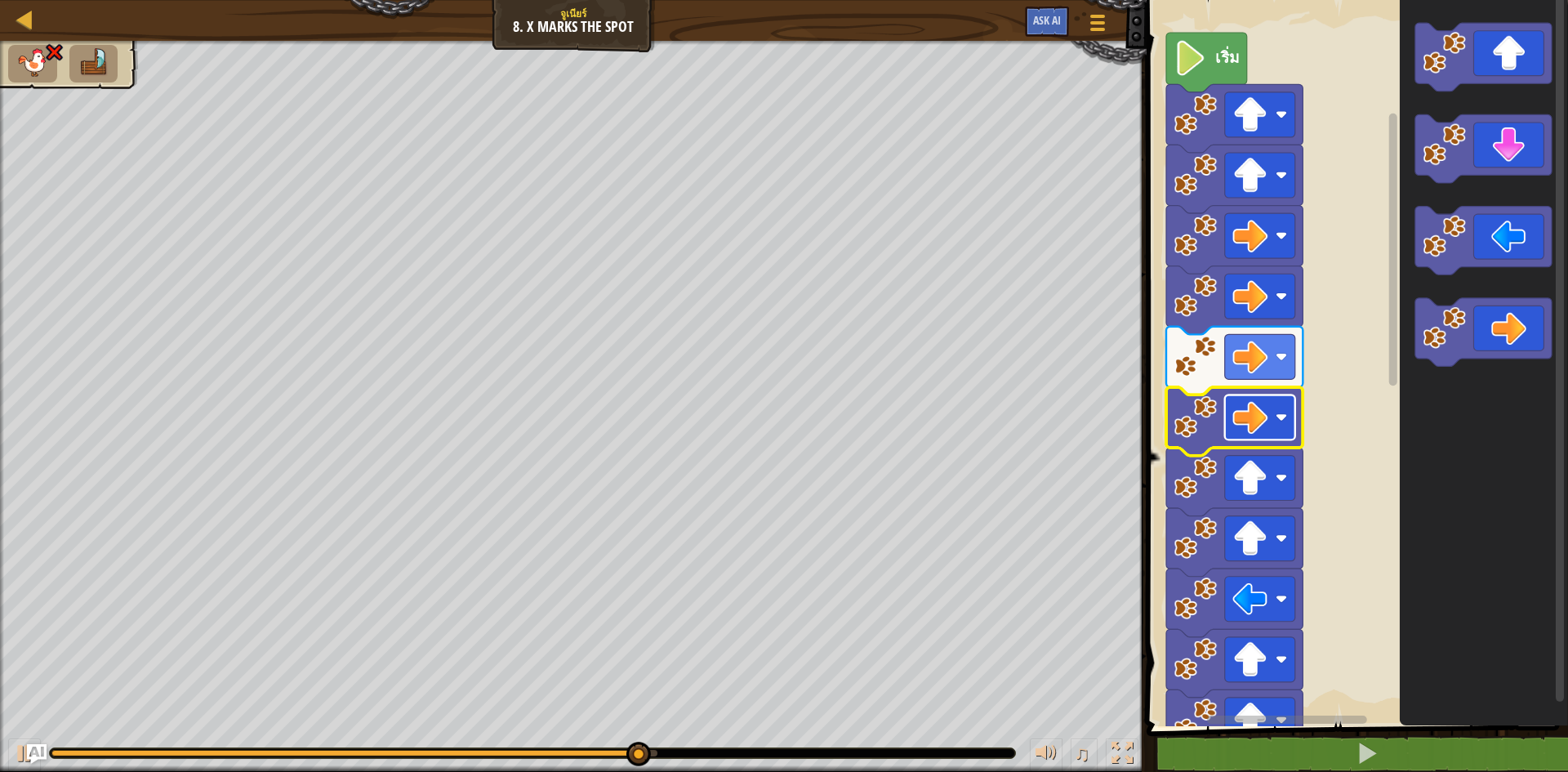
click at [1254, 419] on image "พื้นที่ทำงาน Blockly" at bounding box center [1249, 417] width 35 height 35
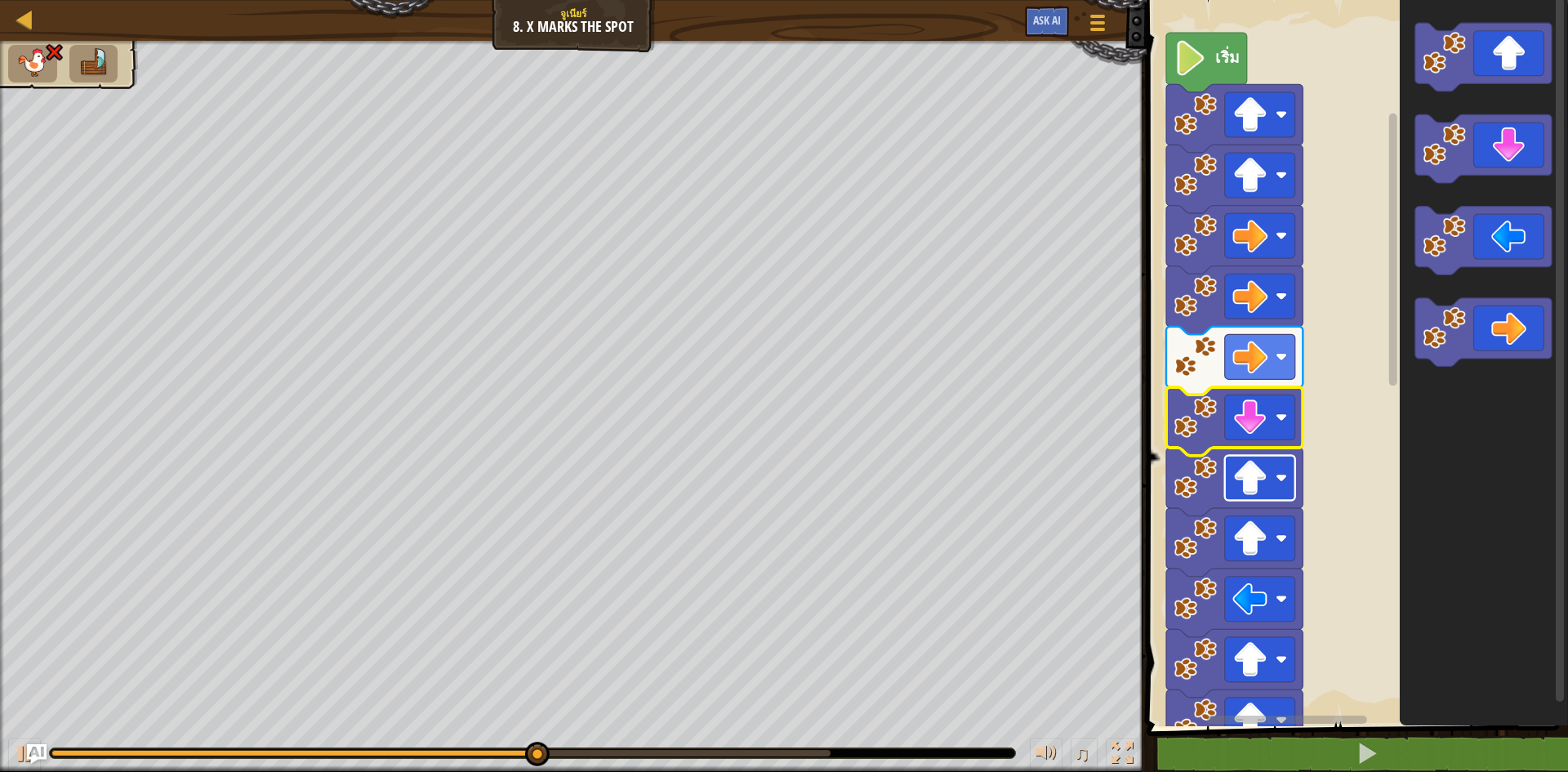
click at [1246, 485] on image "พื้นที่ทำงาน Blockly" at bounding box center [1249, 478] width 35 height 35
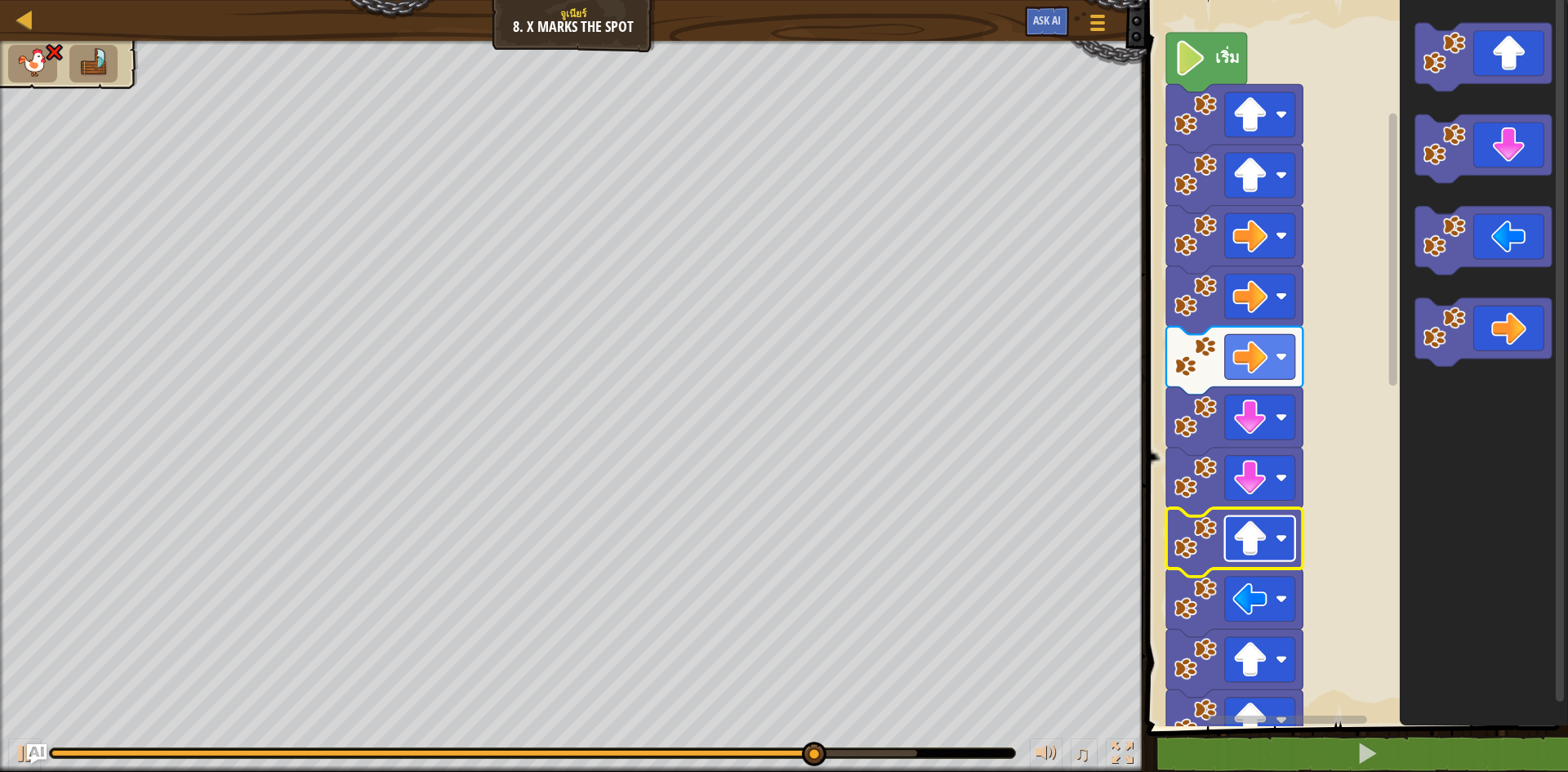
click at [1246, 551] on image "พื้นที่ทำงาน Blockly" at bounding box center [1249, 538] width 35 height 35
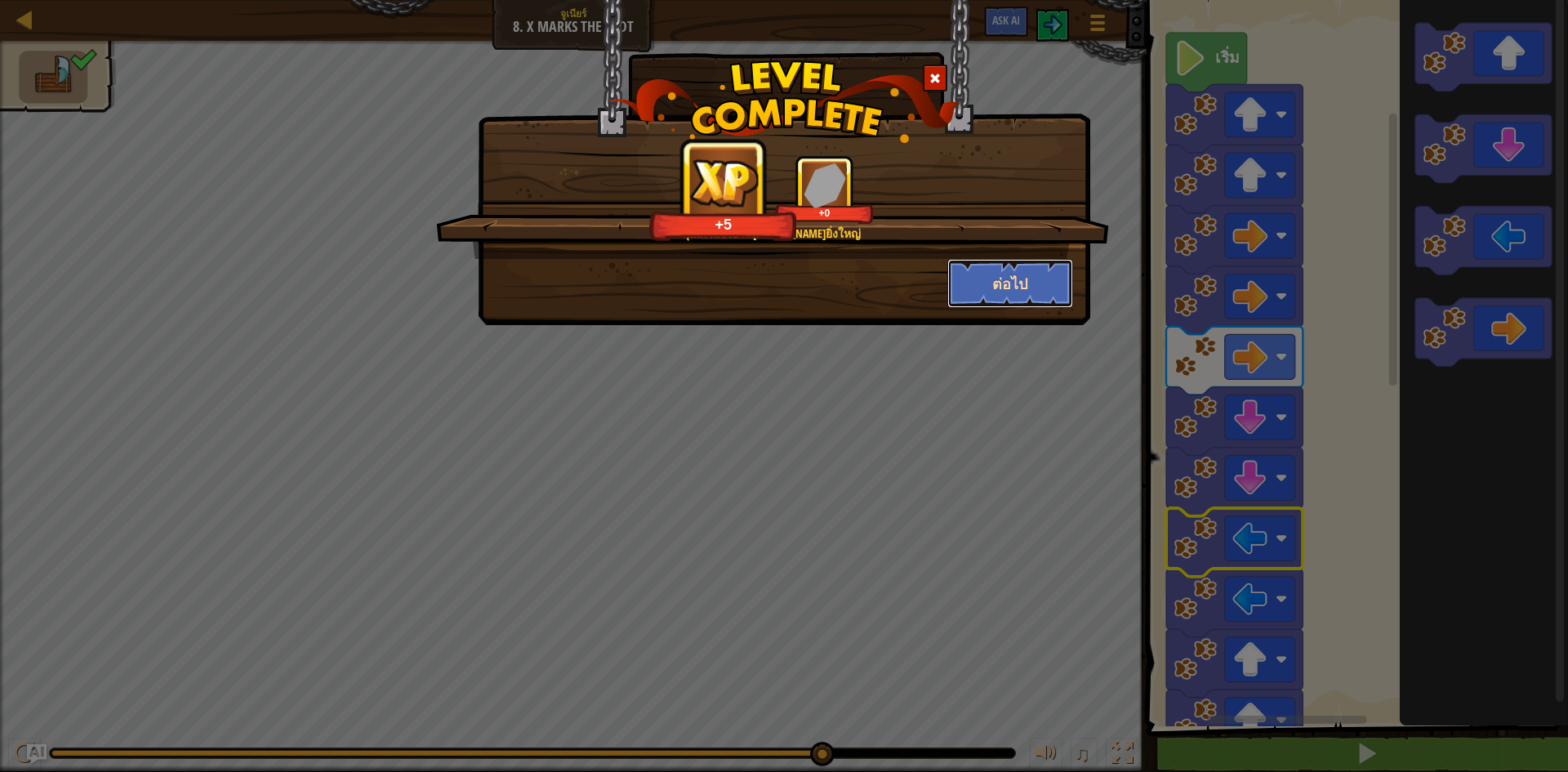
click at [1007, 290] on button "ต่อไป" at bounding box center [1010, 283] width 126 height 49
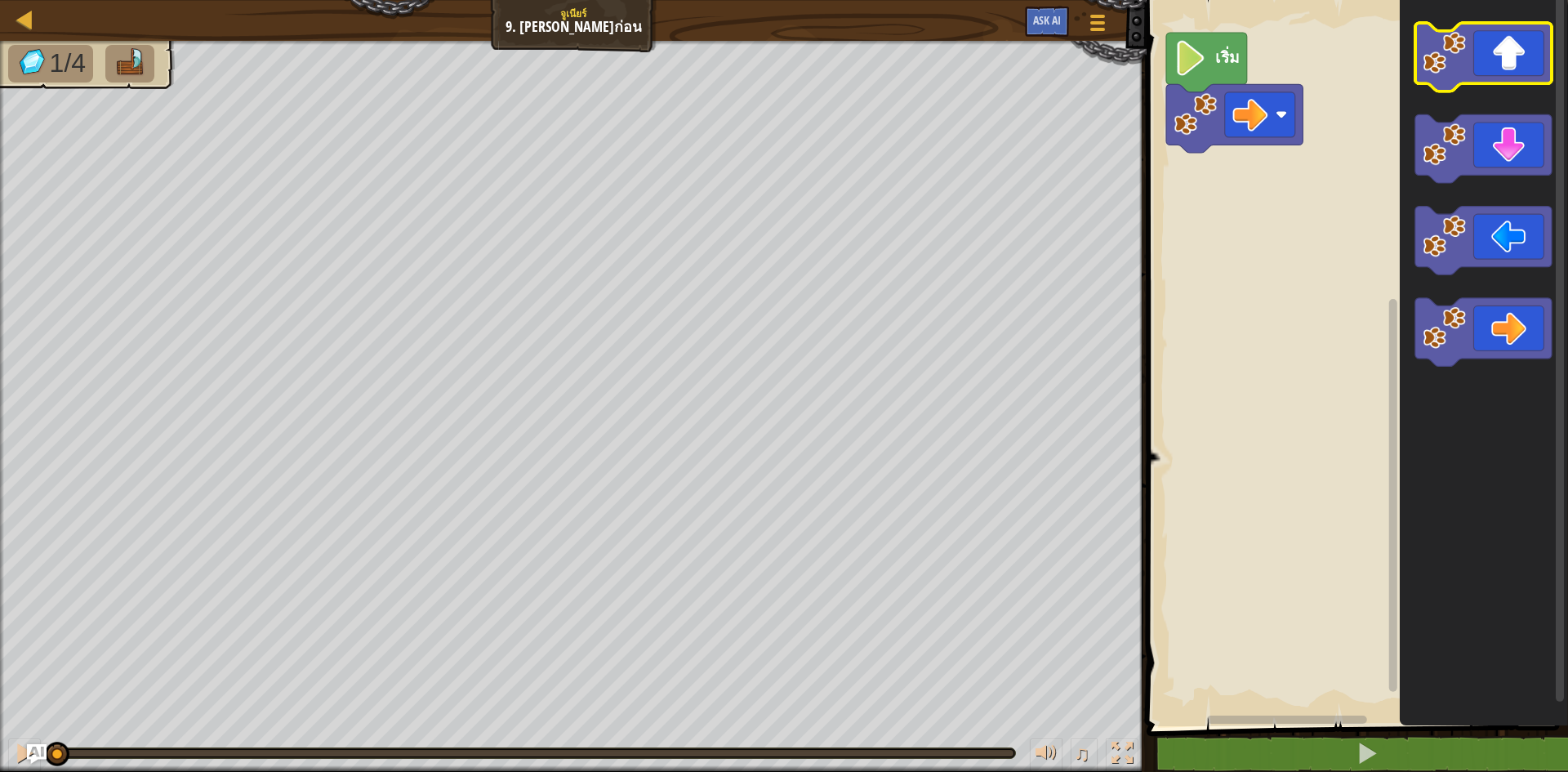
click at [1519, 73] on icon "พื้นที่ทำงาน Blockly" at bounding box center [1482, 57] width 136 height 69
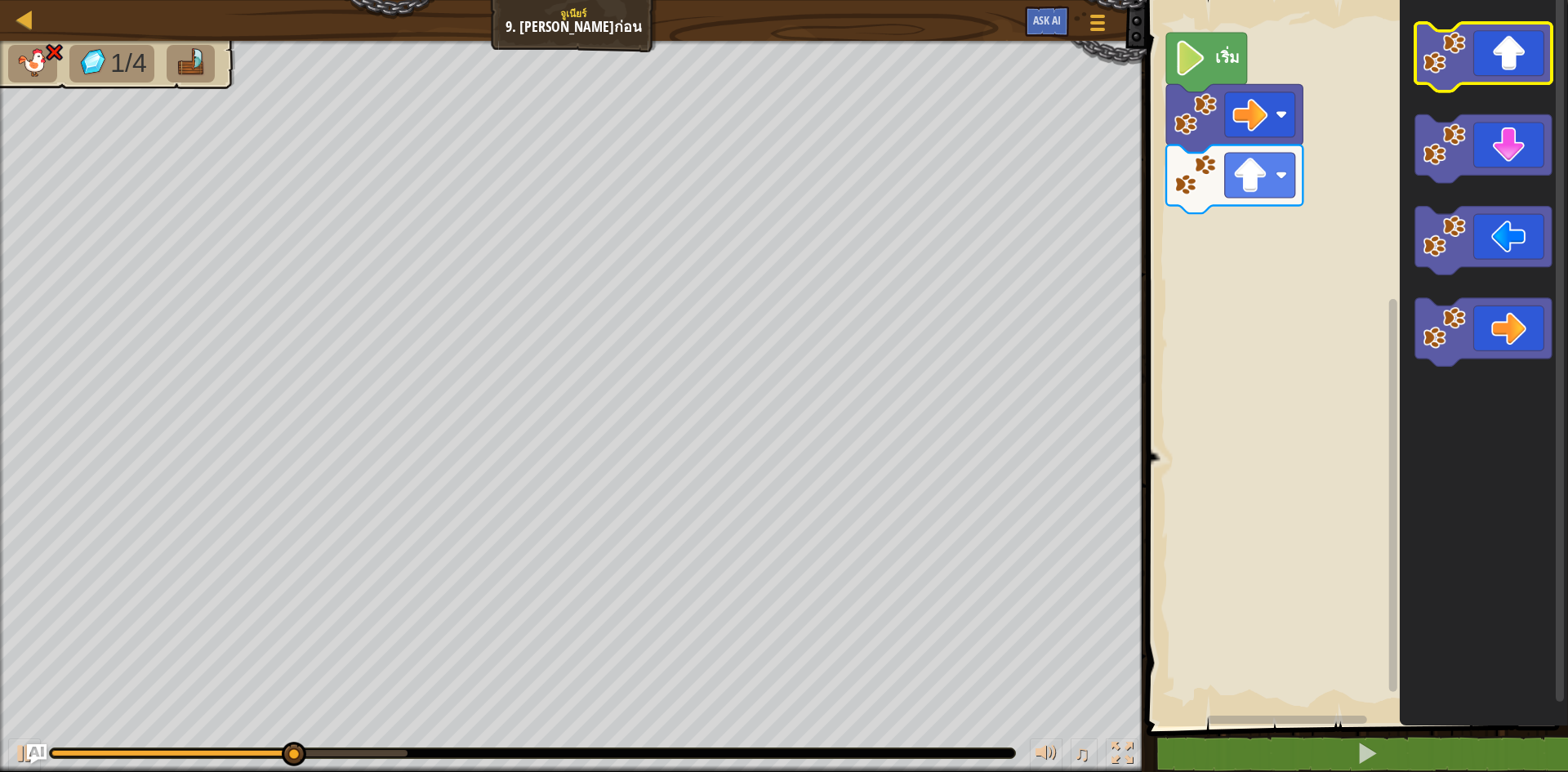
click at [1519, 73] on icon "พื้นที่ทำงาน Blockly" at bounding box center [1482, 57] width 136 height 69
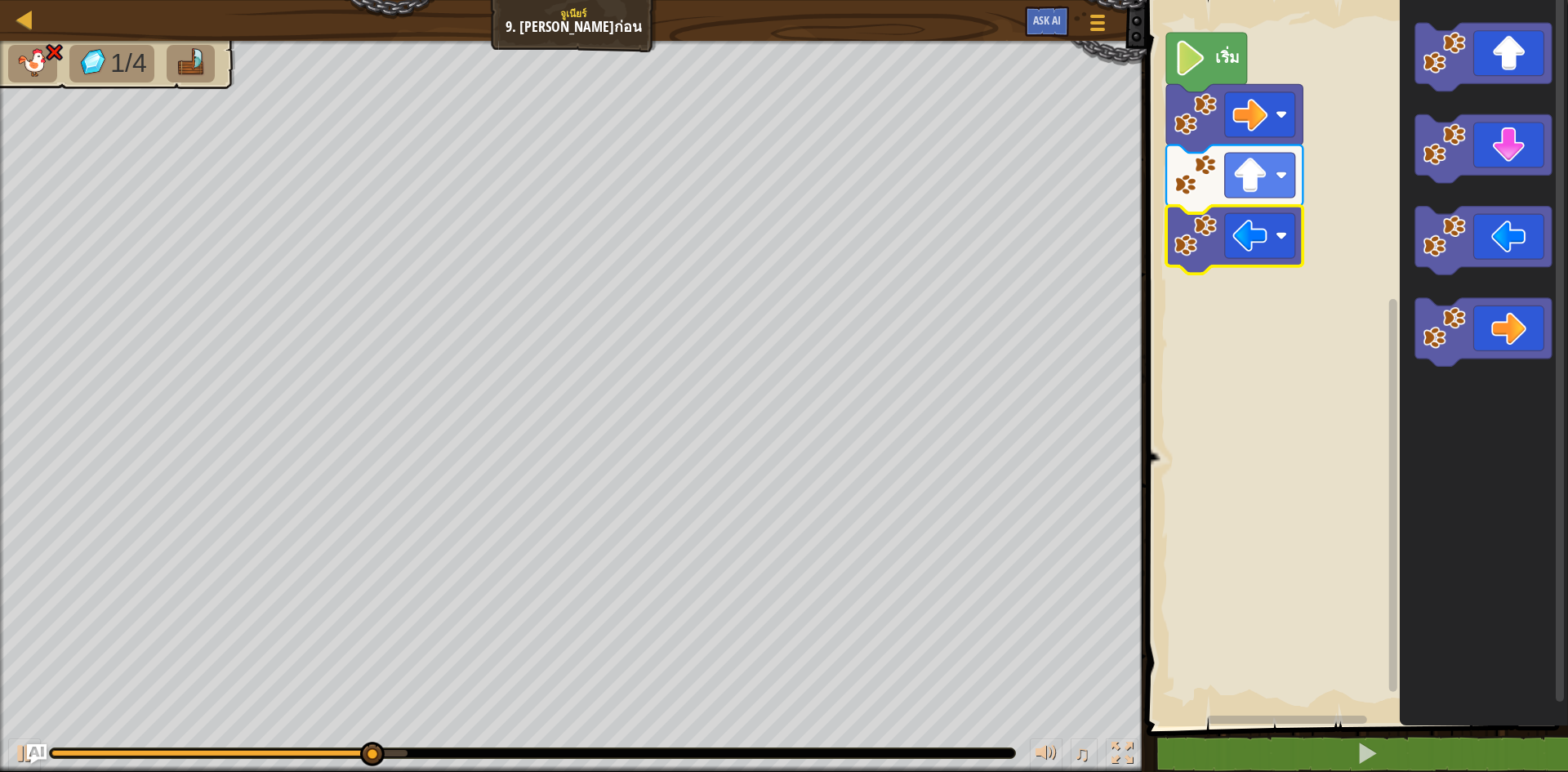
click at [1281, 240] on rect "พื้นที่ทำงาน Blockly" at bounding box center [1354, 359] width 427 height 734
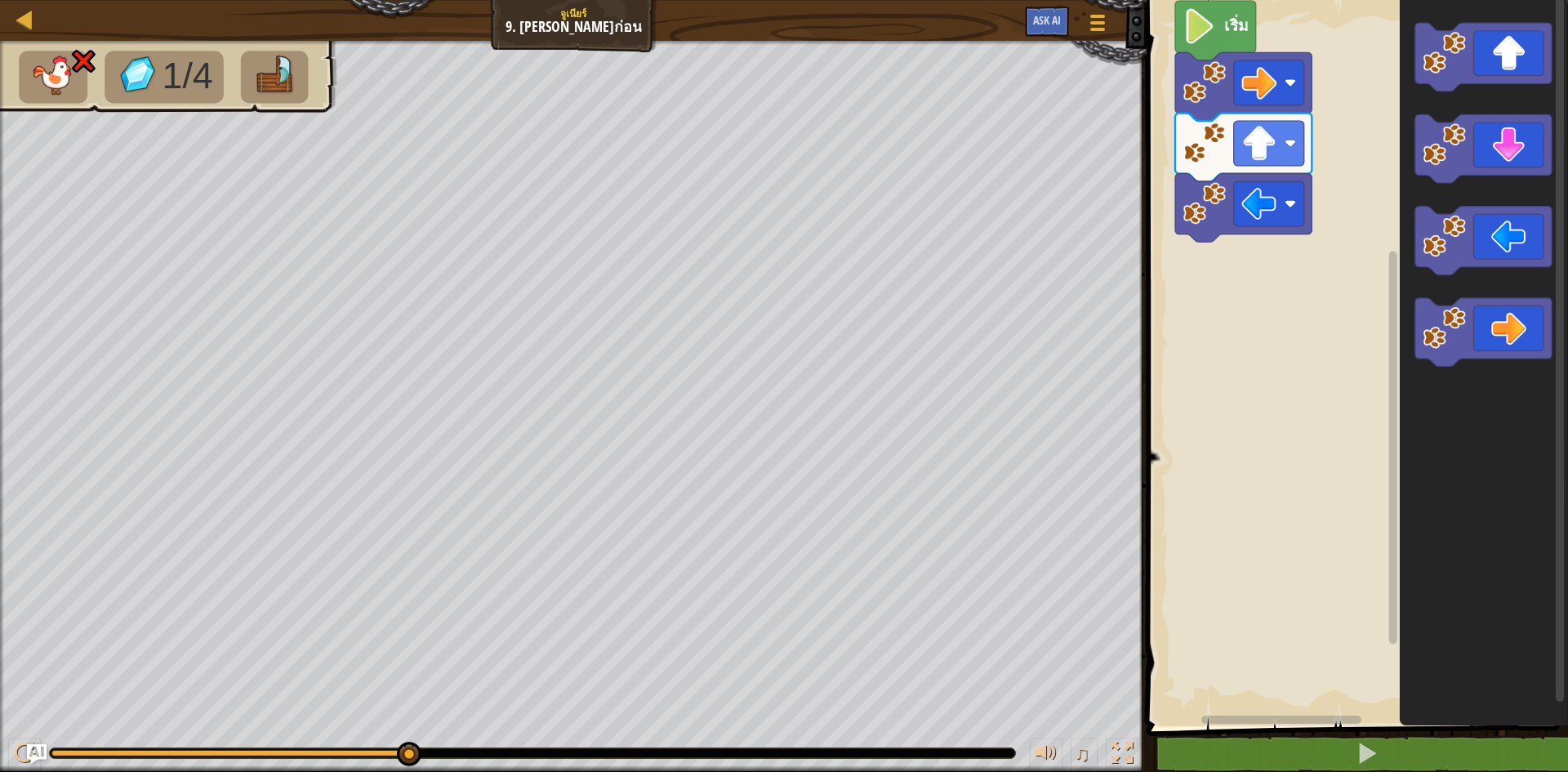
click at [1281, 236] on rect "พื้นที่ทำงาน Blockly" at bounding box center [1354, 359] width 427 height 734
click at [1282, 226] on rect "พื้นที่ทำงาน Blockly" at bounding box center [1269, 203] width 71 height 45
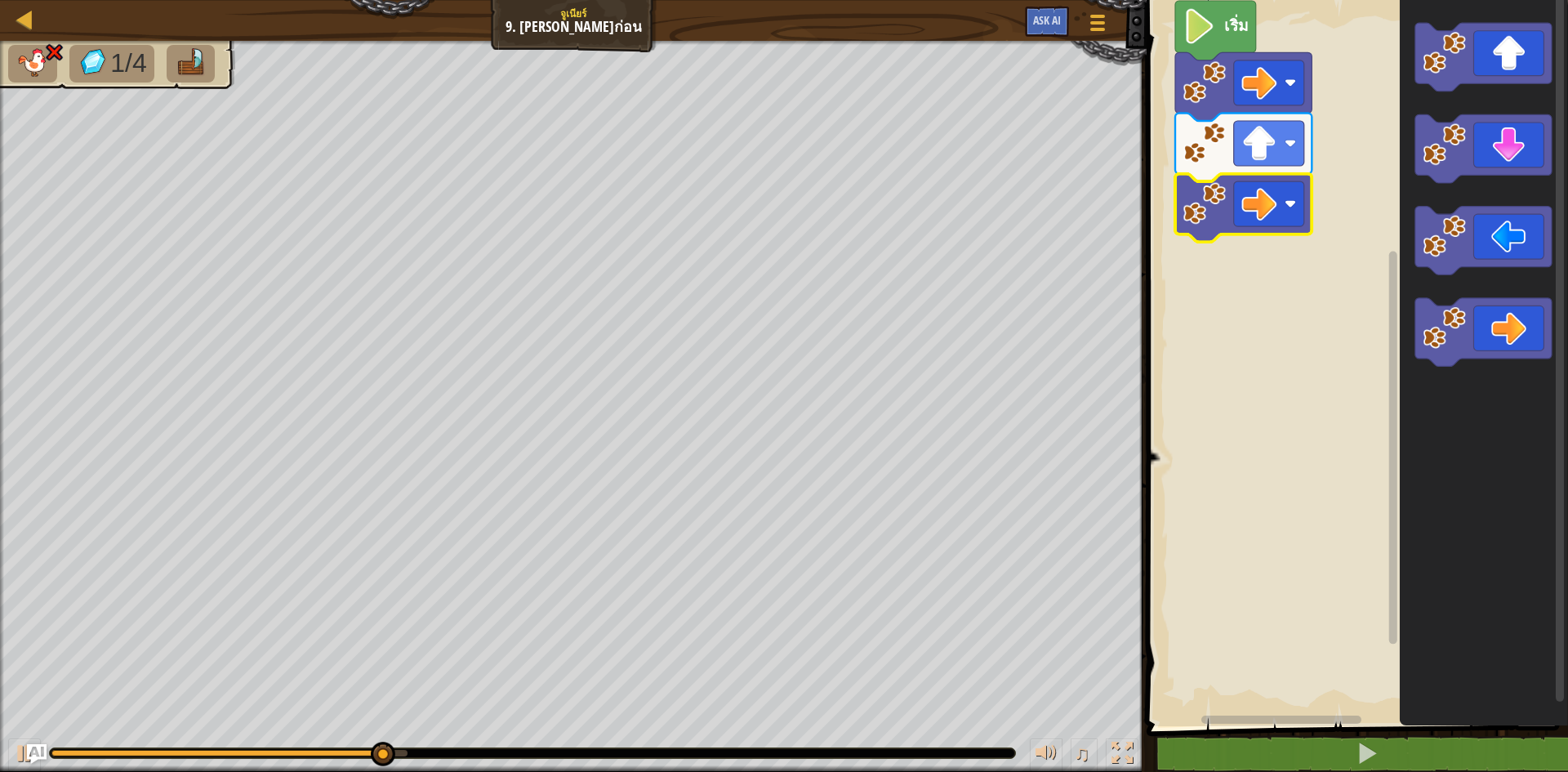
click at [1281, 236] on rect "พื้นที่ทำงาน Blockly" at bounding box center [1354, 359] width 427 height 734
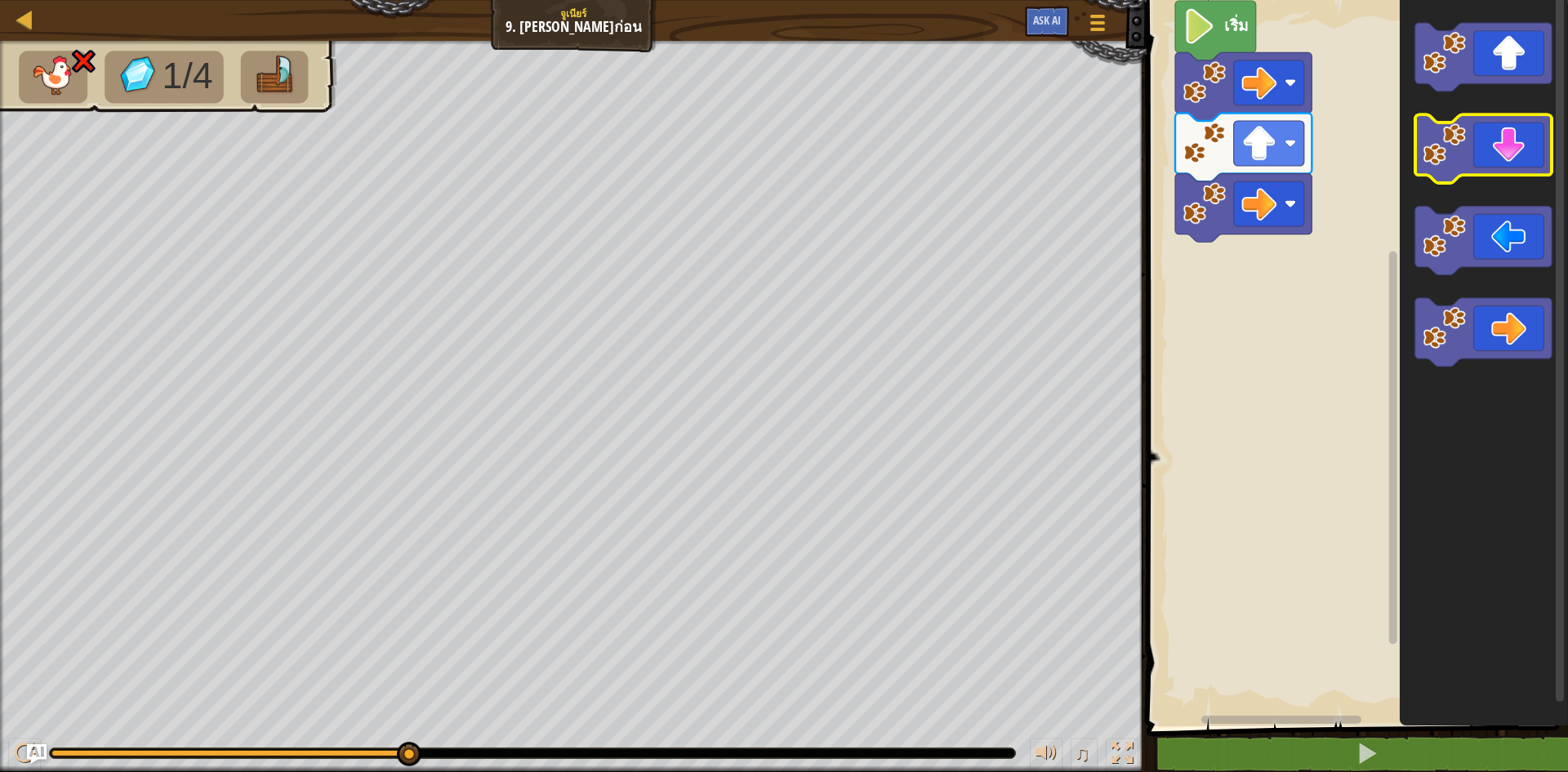
click at [1486, 154] on icon "พื้นที่ทำงาน Blockly" at bounding box center [1482, 149] width 136 height 69
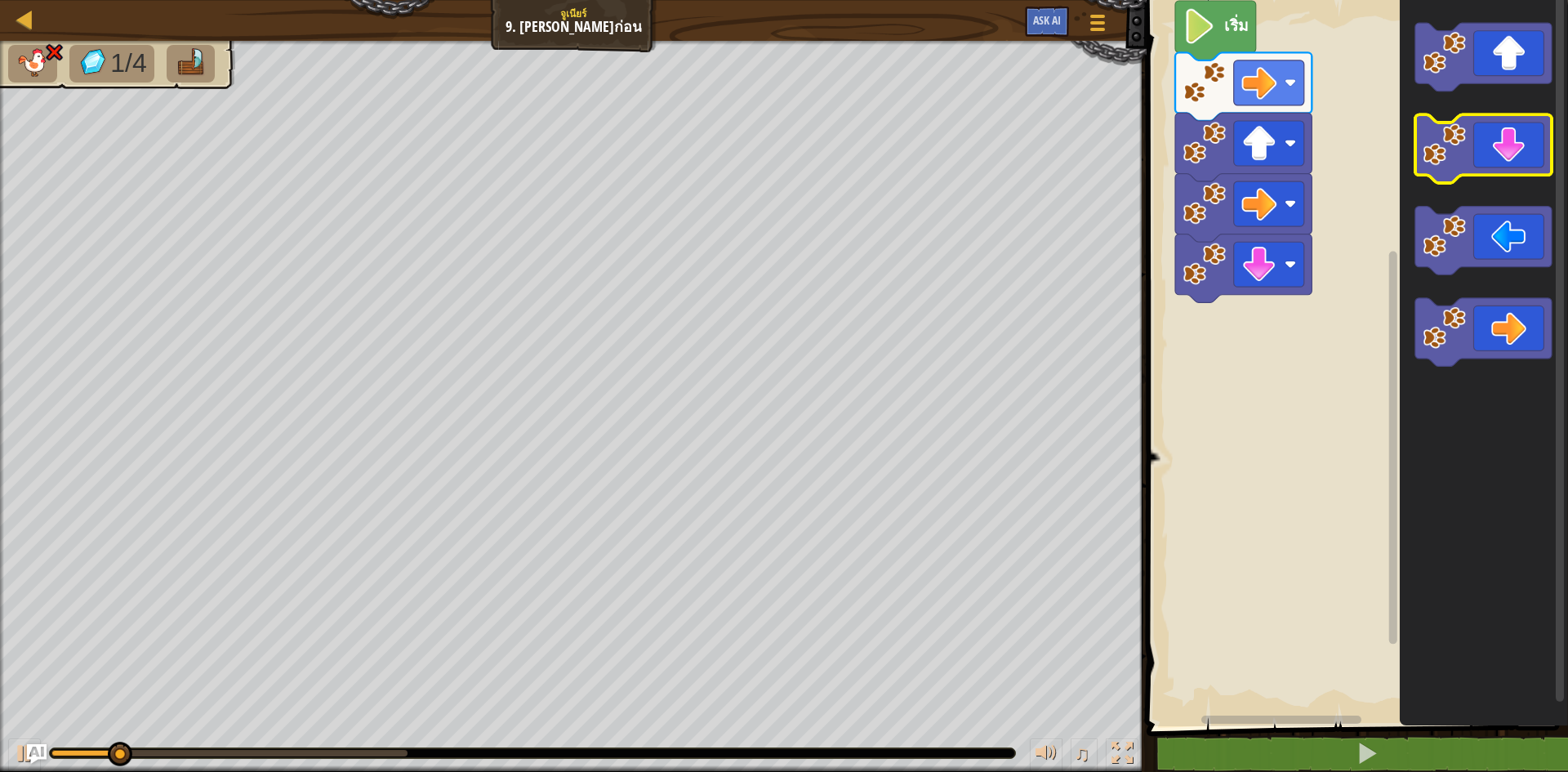
click at [1481, 153] on icon "พื้นที่ทำงาน Blockly" at bounding box center [1482, 149] width 136 height 69
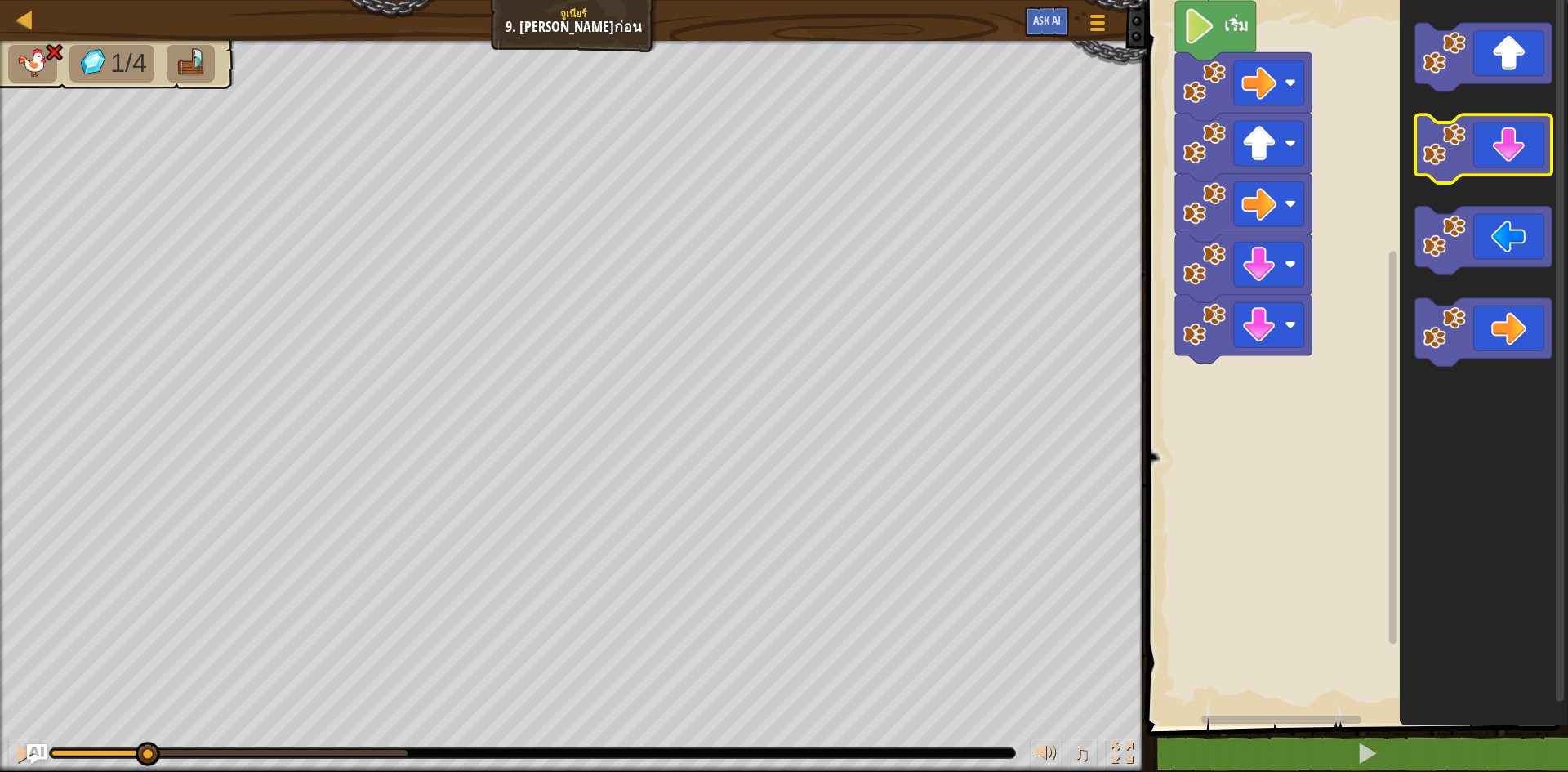
click at [1481, 153] on icon "พื้นที่ทำงาน Blockly" at bounding box center [1482, 149] width 136 height 69
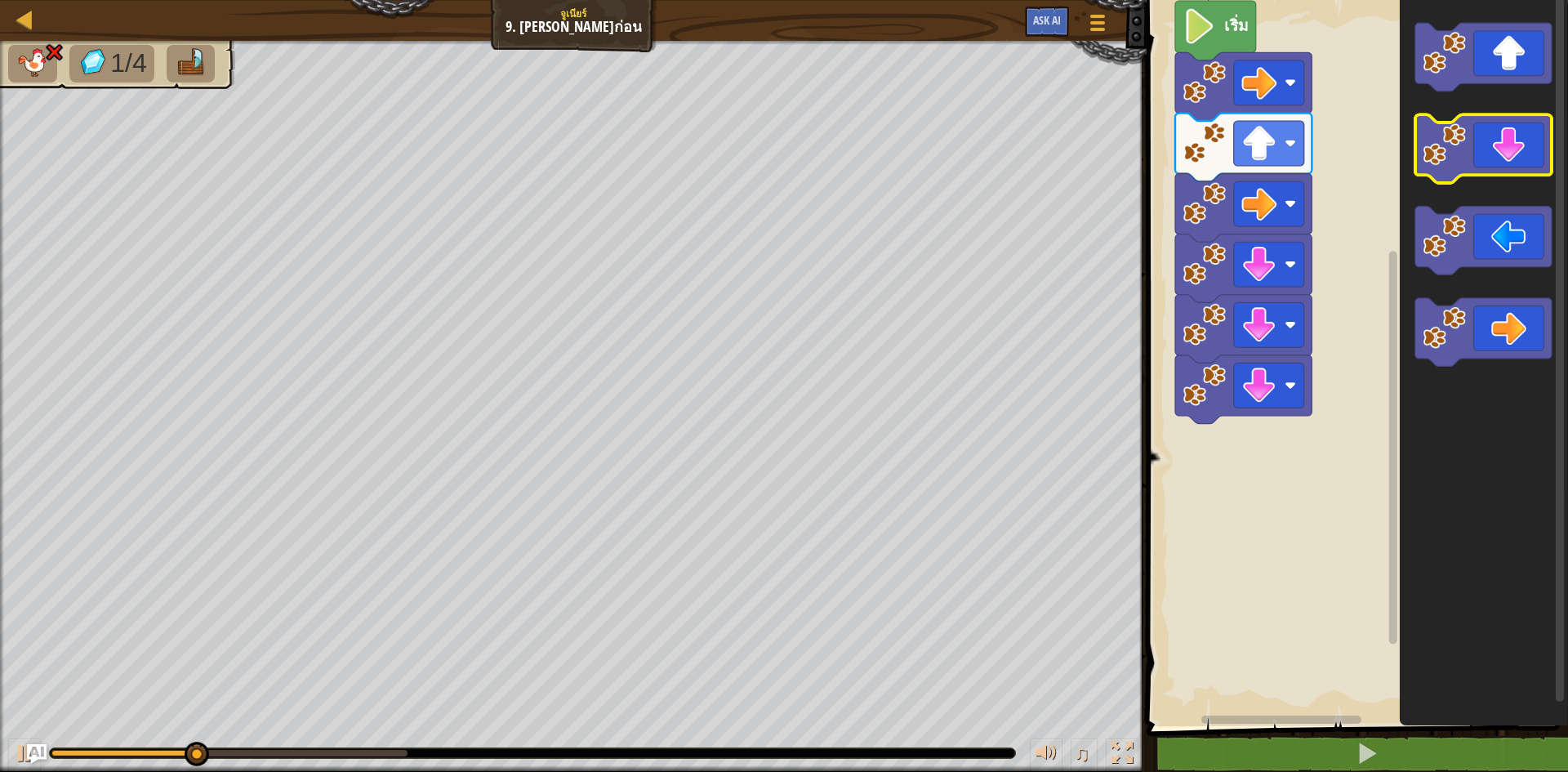
click at [1481, 153] on icon "พื้นที่ทำงาน Blockly" at bounding box center [1482, 149] width 136 height 69
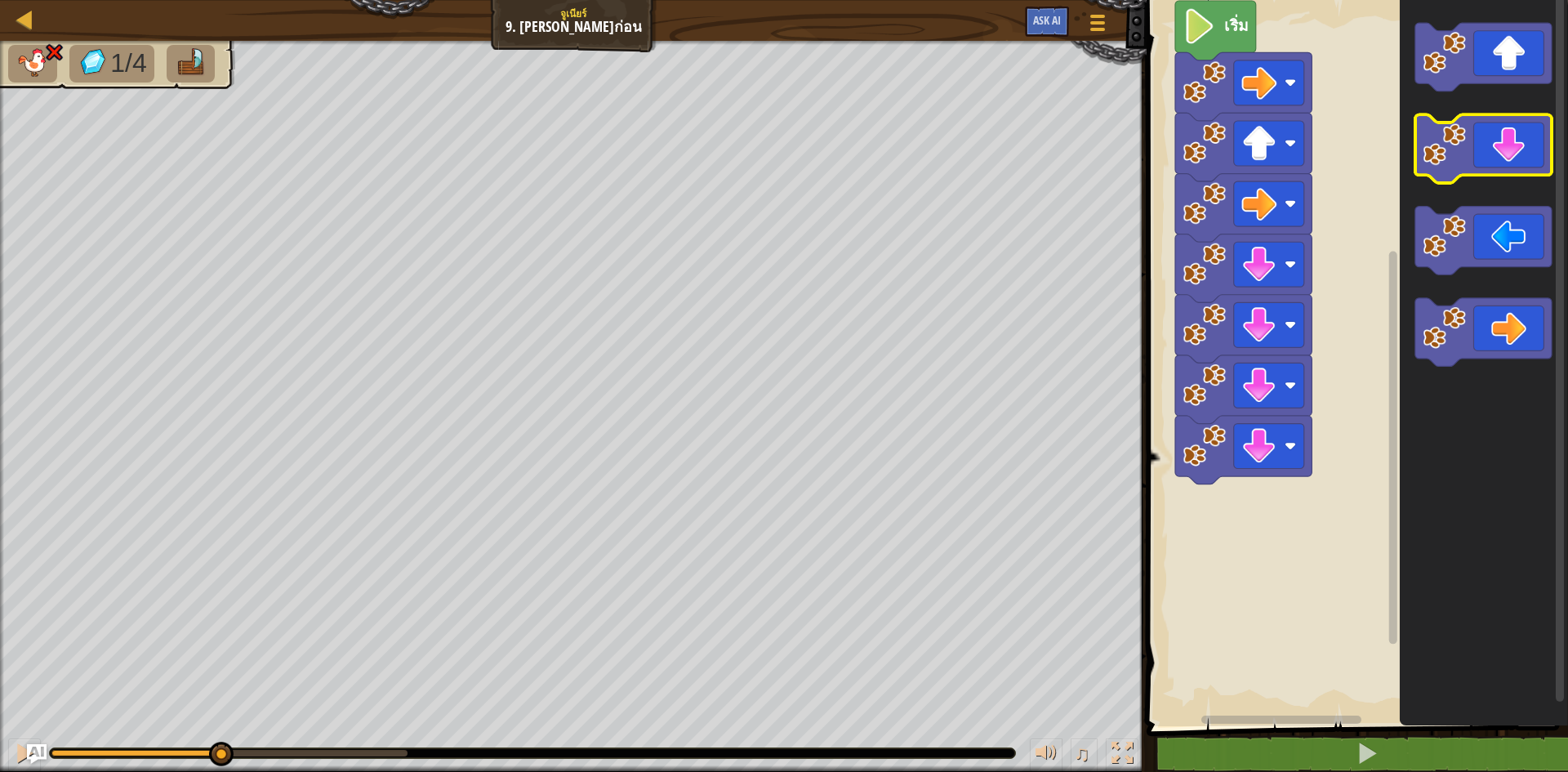
click at [1481, 153] on icon "พื้นที่ทำงาน Blockly" at bounding box center [1482, 149] width 136 height 69
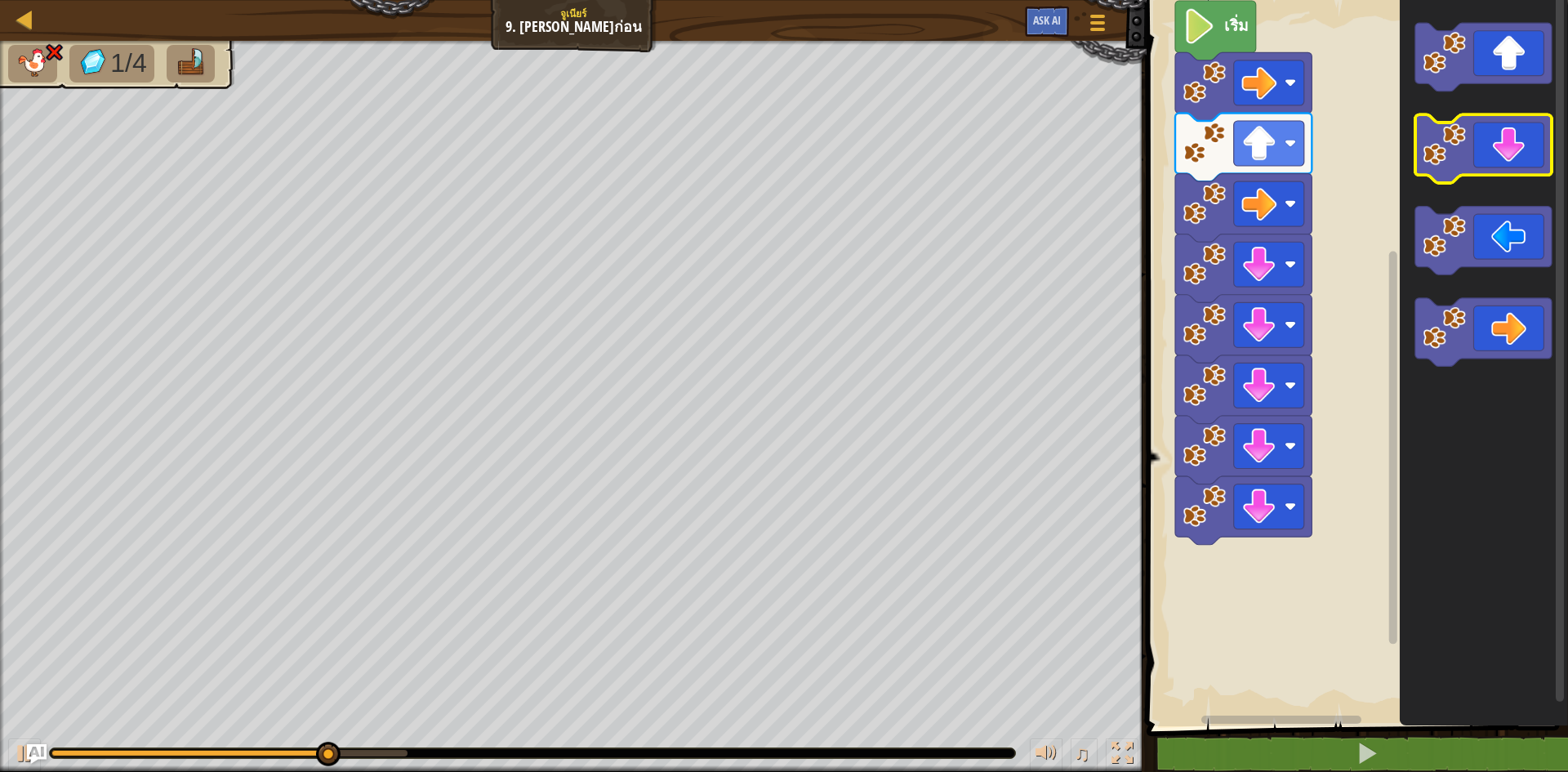
click at [1481, 153] on icon "พื้นที่ทำงาน Blockly" at bounding box center [1482, 149] width 136 height 69
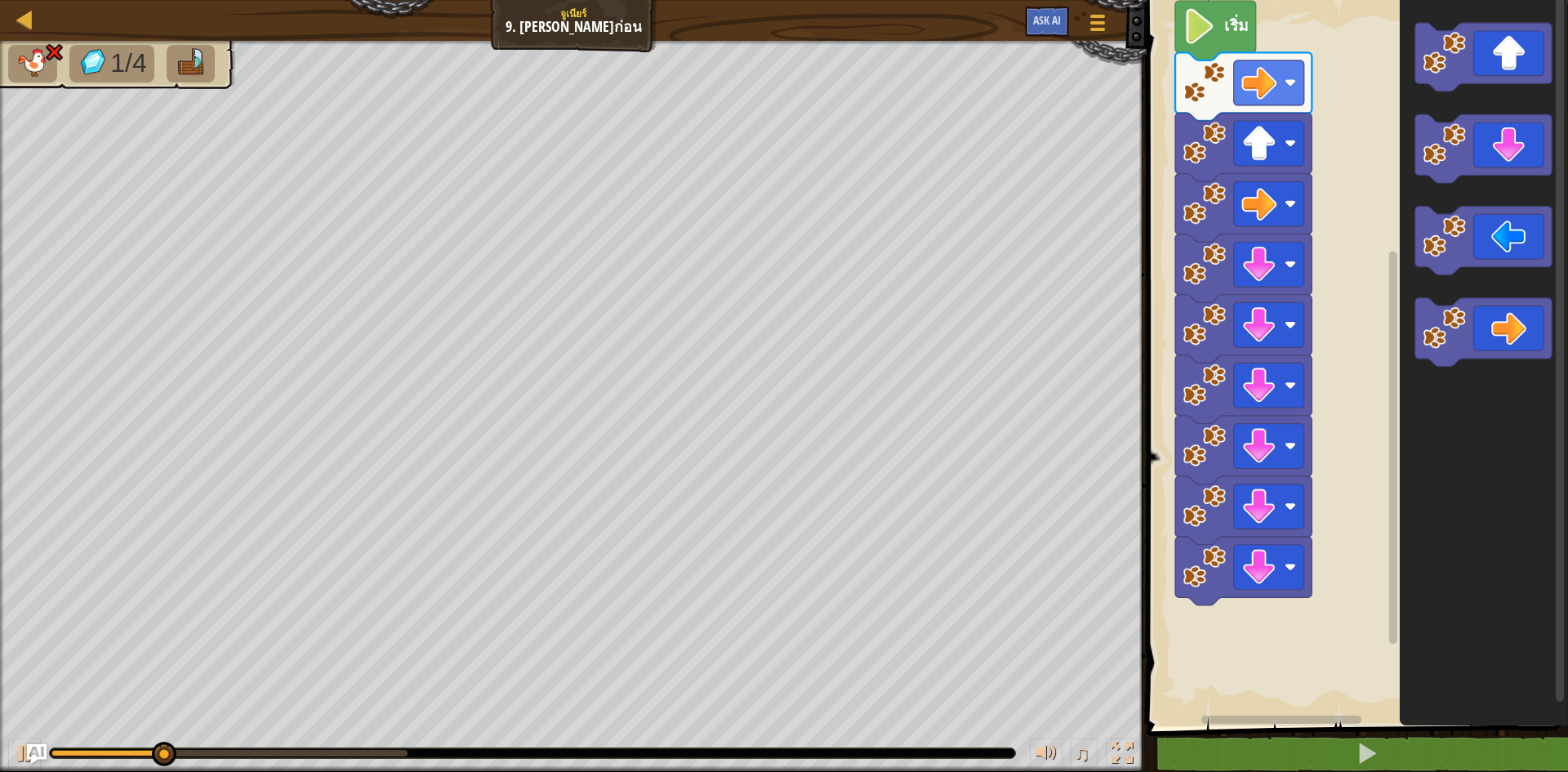
click at [1263, 360] on icon "พื้นที่ทำงาน Blockly" at bounding box center [1243, 389] width 136 height 69
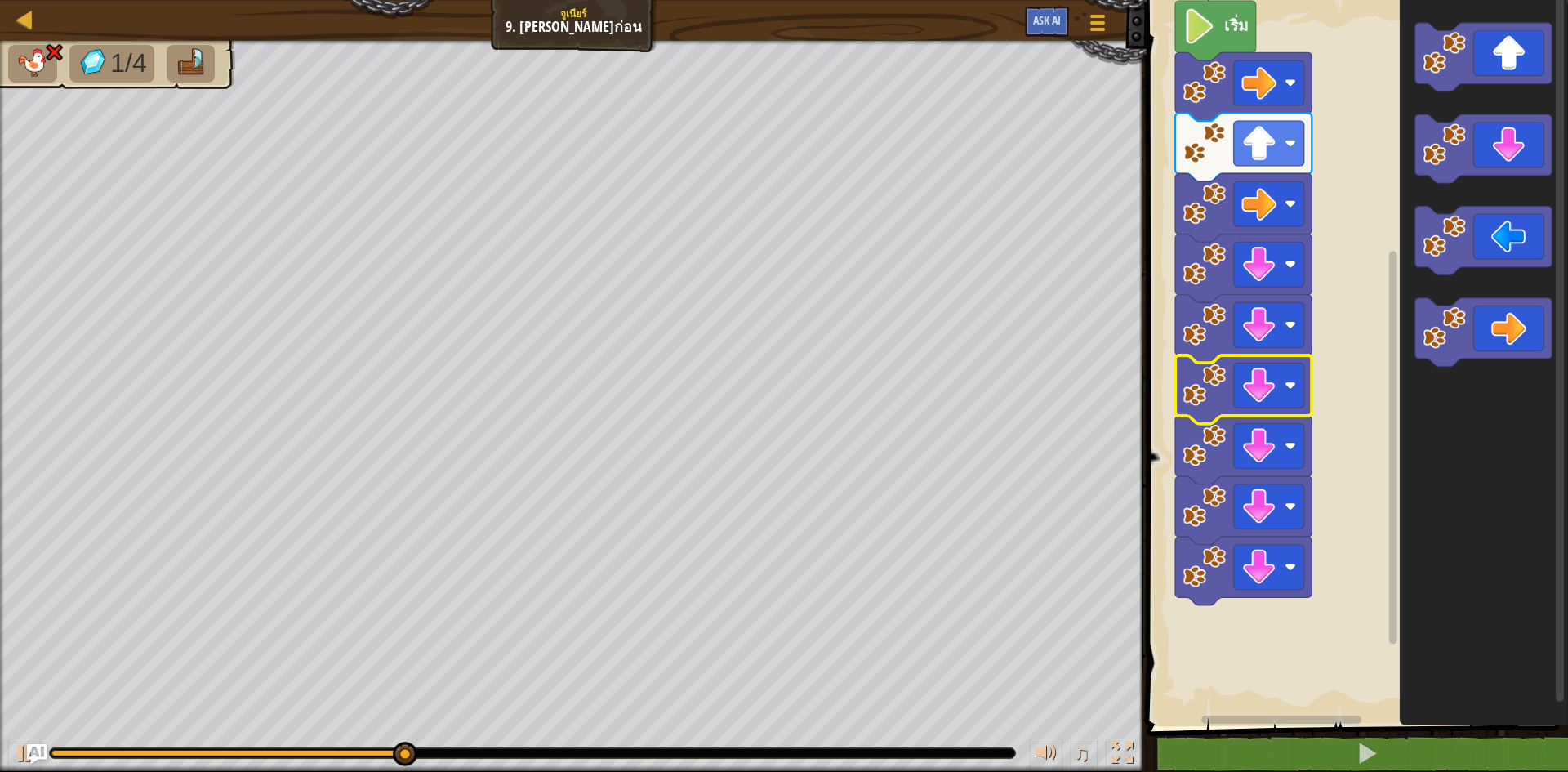
click at [1464, 94] on icon "พื้นที่ทำงาน Blockly" at bounding box center [1483, 359] width 168 height 734
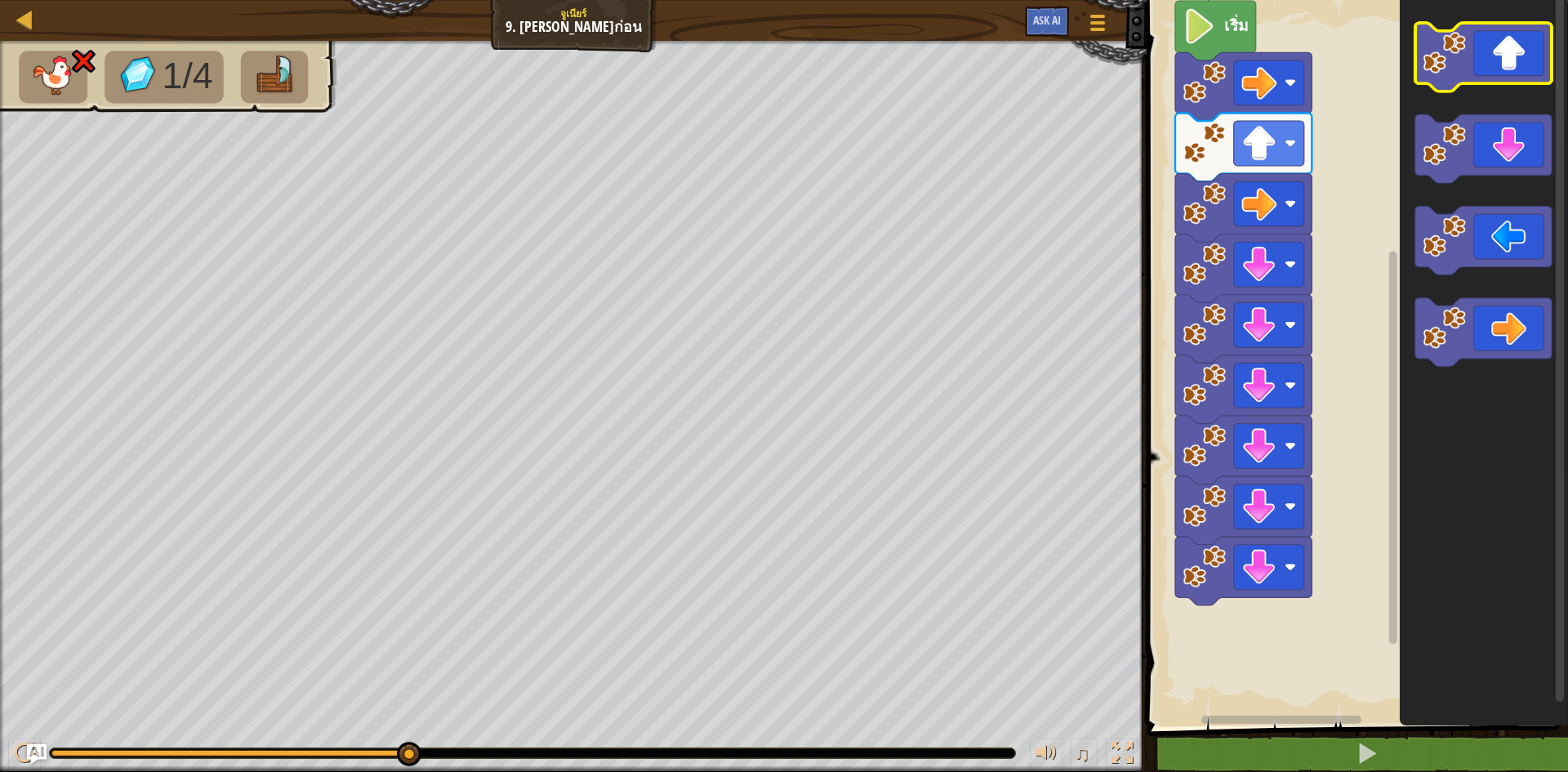
click at [1468, 74] on icon "พื้นที่ทำงาน Blockly" at bounding box center [1482, 57] width 136 height 69
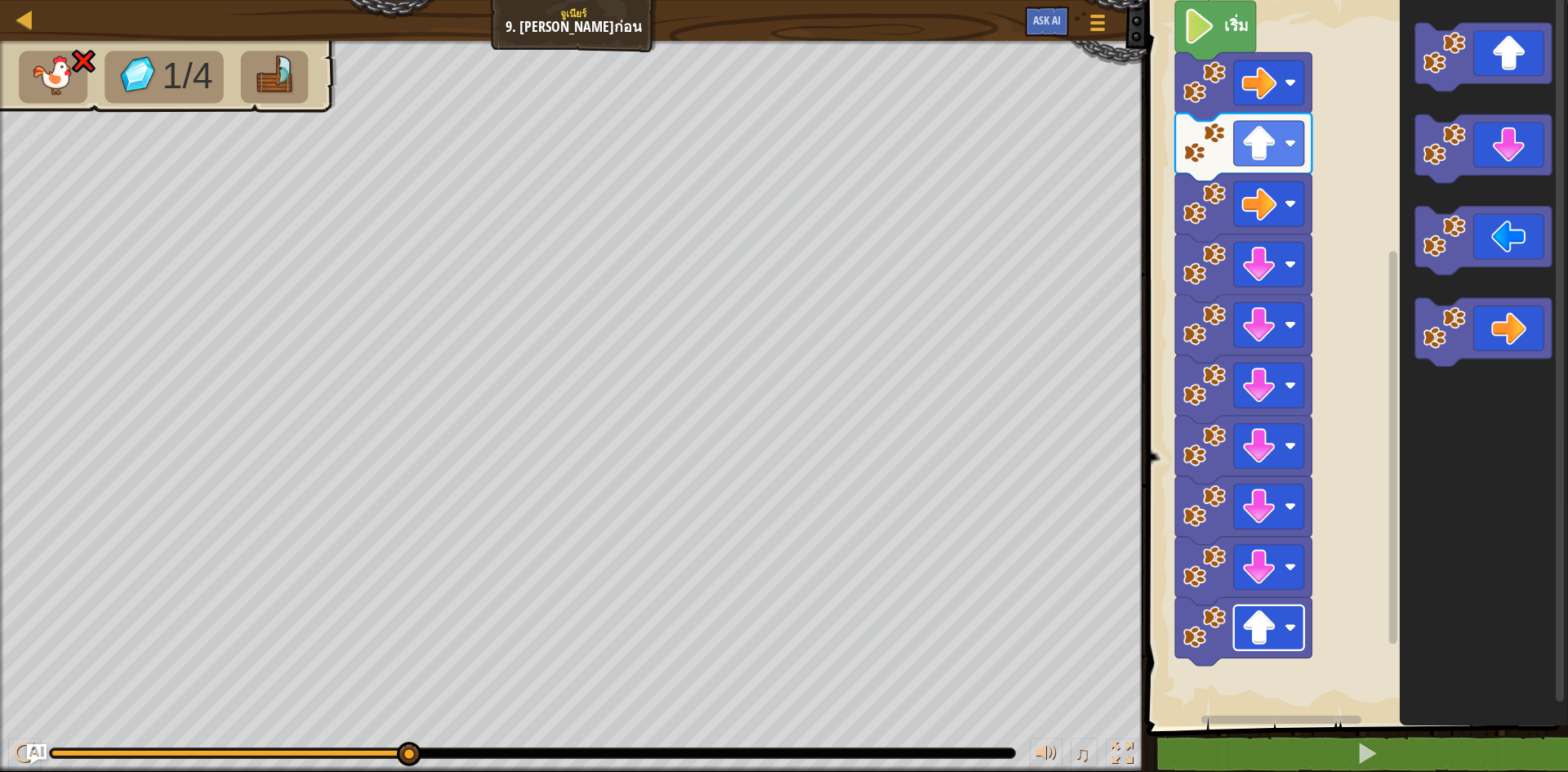
click at [1283, 619] on rect "พื้นที่ทำงาน Blockly" at bounding box center [1269, 628] width 71 height 45
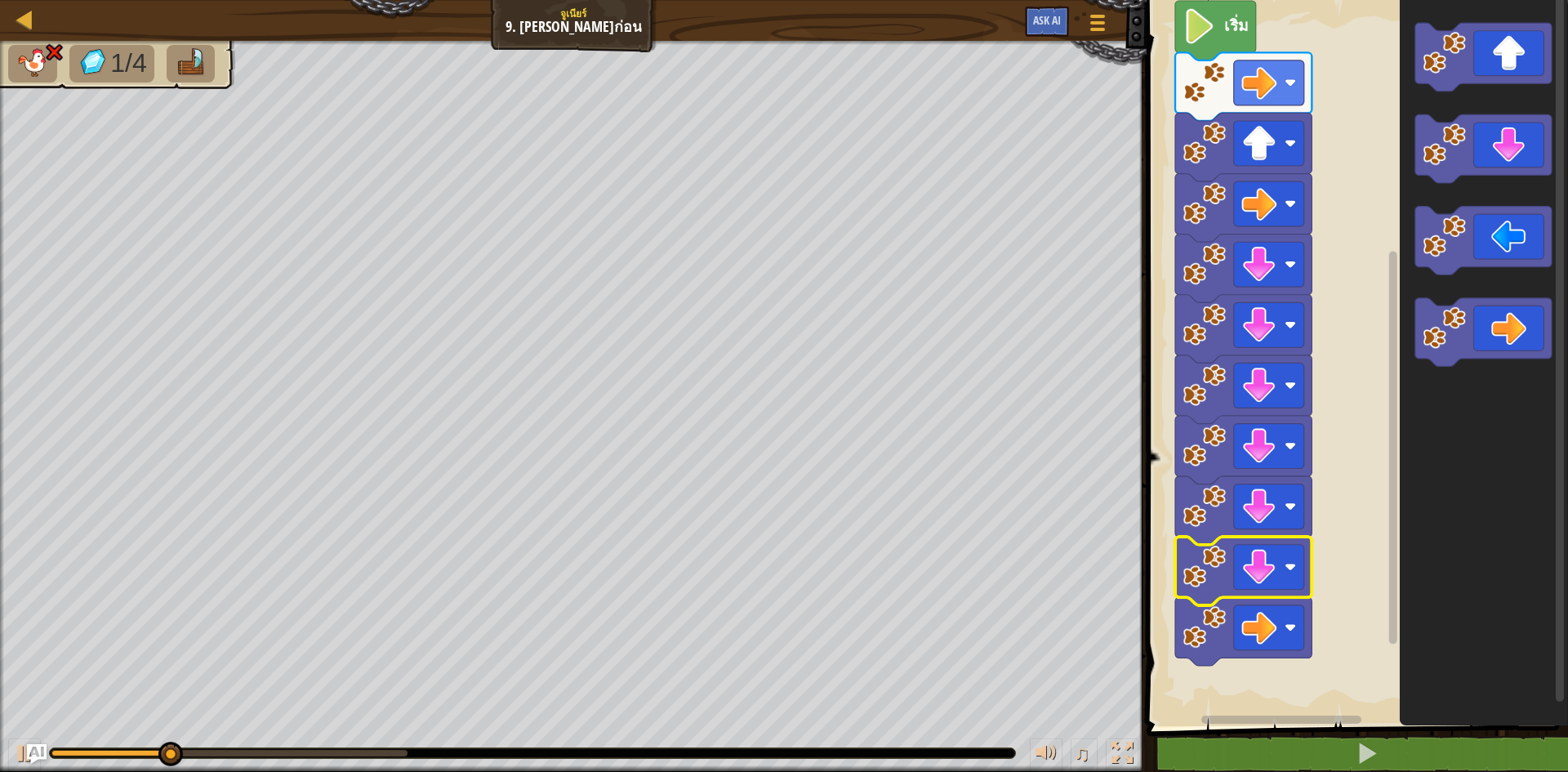
click at [1272, 564] on image "พื้นที่ทำงาน Blockly" at bounding box center [1258, 567] width 35 height 35
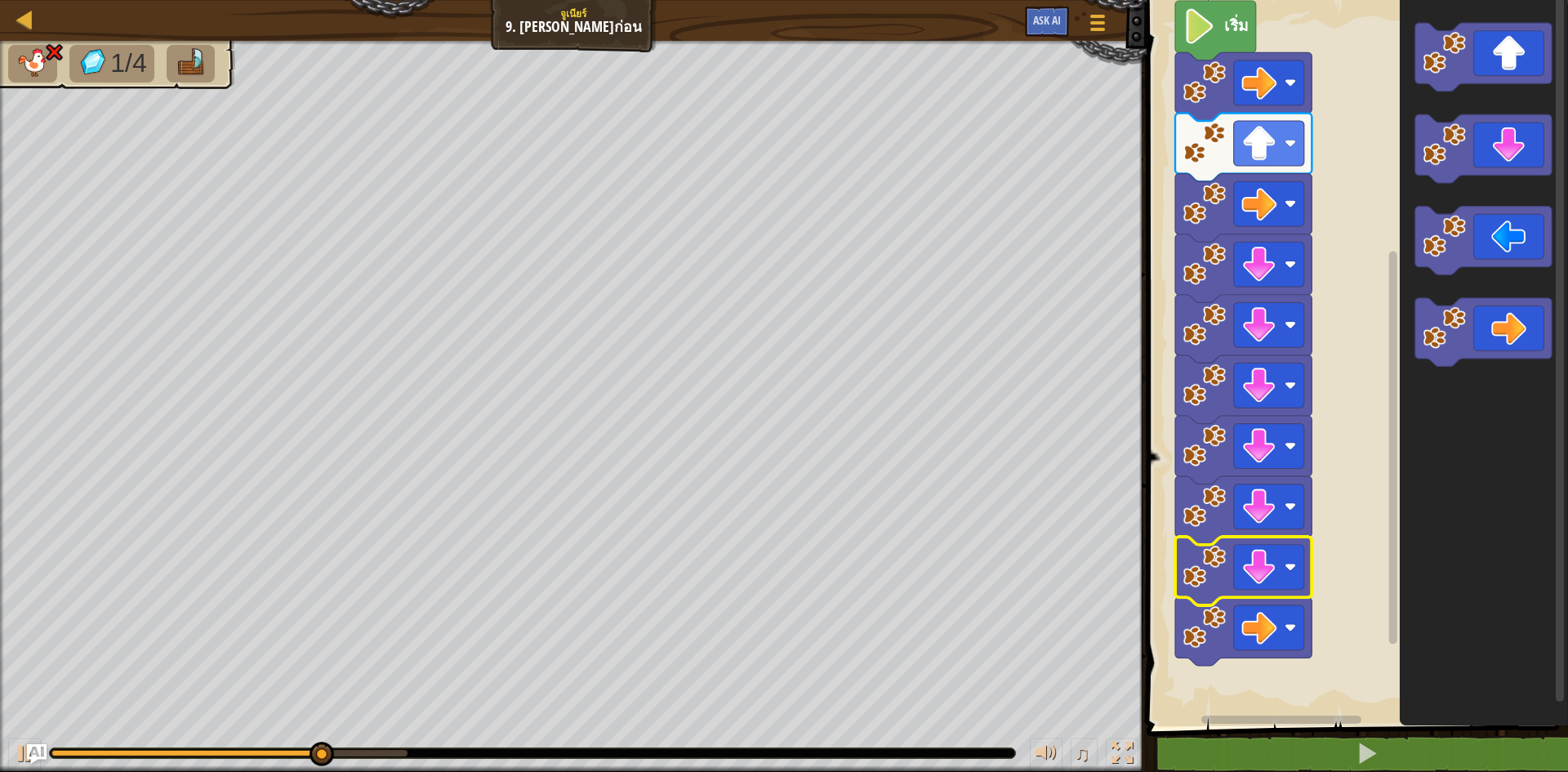
click at [1272, 564] on image "พื้นที่ทำงาน Blockly" at bounding box center [1258, 567] width 35 height 35
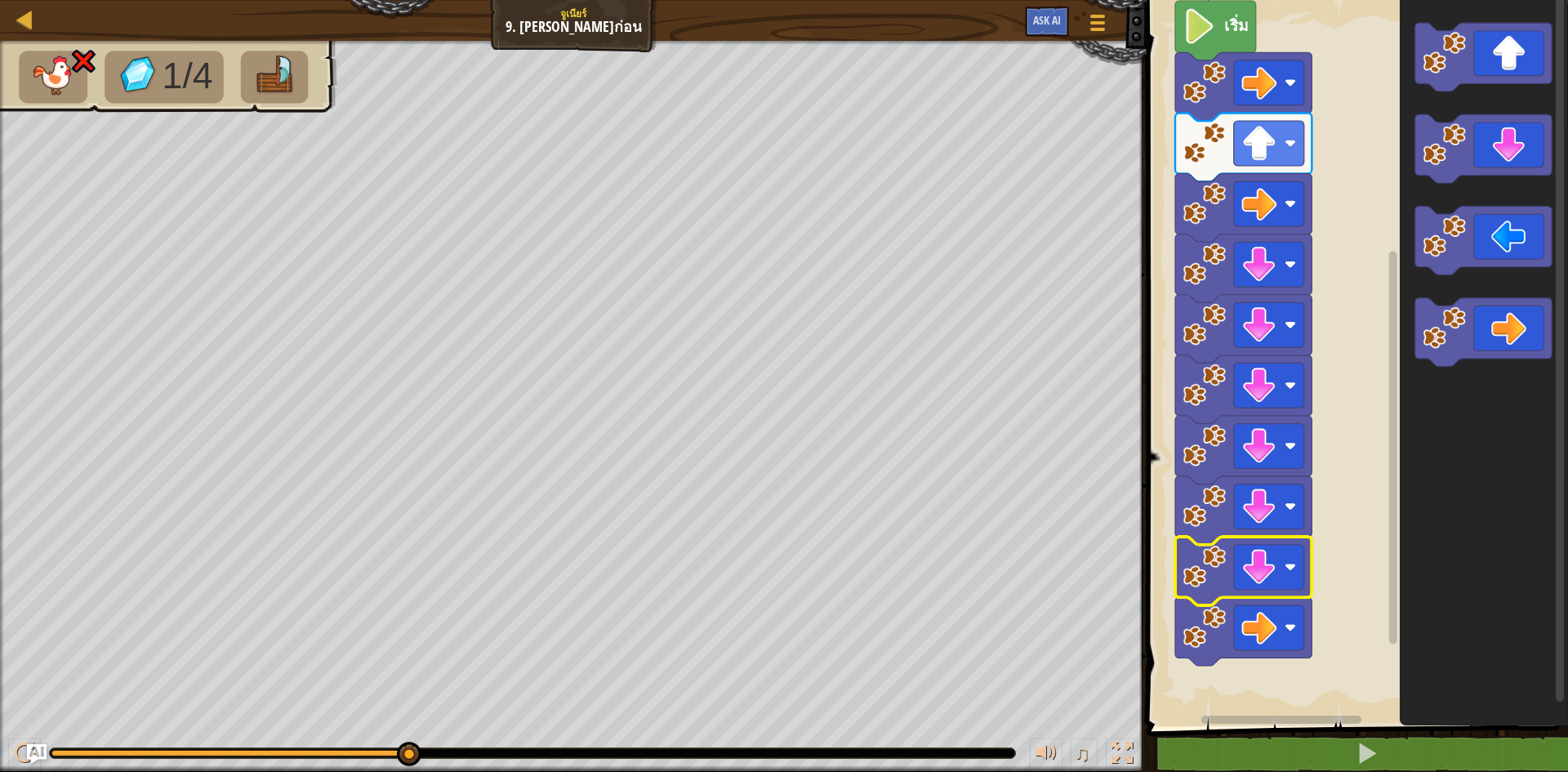
drag, startPoint x: 1217, startPoint y: 733, endPoint x: 1220, endPoint y: 651, distance: 82.1
click at [1212, 724] on div "1 2 go ( 'right' ) הההההההההההההההההההההההההההההההההההההההההההההההההההההההההההה…" at bounding box center [1354, 400] width 427 height 784
click at [1232, 630] on icon "พื้นที่ทำงาน Blockly" at bounding box center [1243, 631] width 136 height 69
click at [1270, 627] on image "พื้นที่ทำงาน Blockly" at bounding box center [1258, 627] width 35 height 35
click at [1283, 575] on rect "พื้นที่ทำงาน Blockly" at bounding box center [1269, 567] width 71 height 45
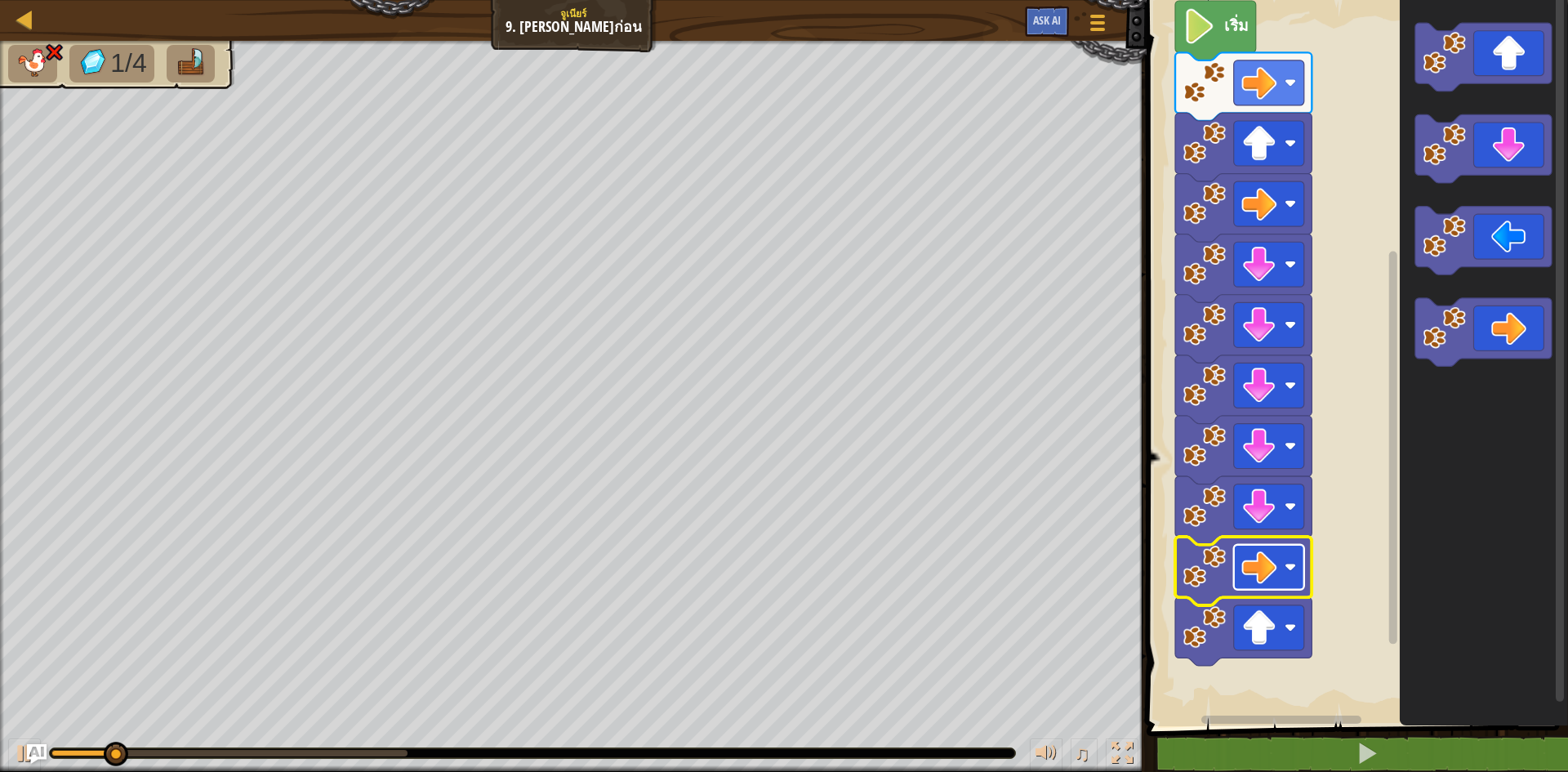
click at [1271, 583] on image "พื้นที่ทำงาน Blockly" at bounding box center [1258, 567] width 35 height 35
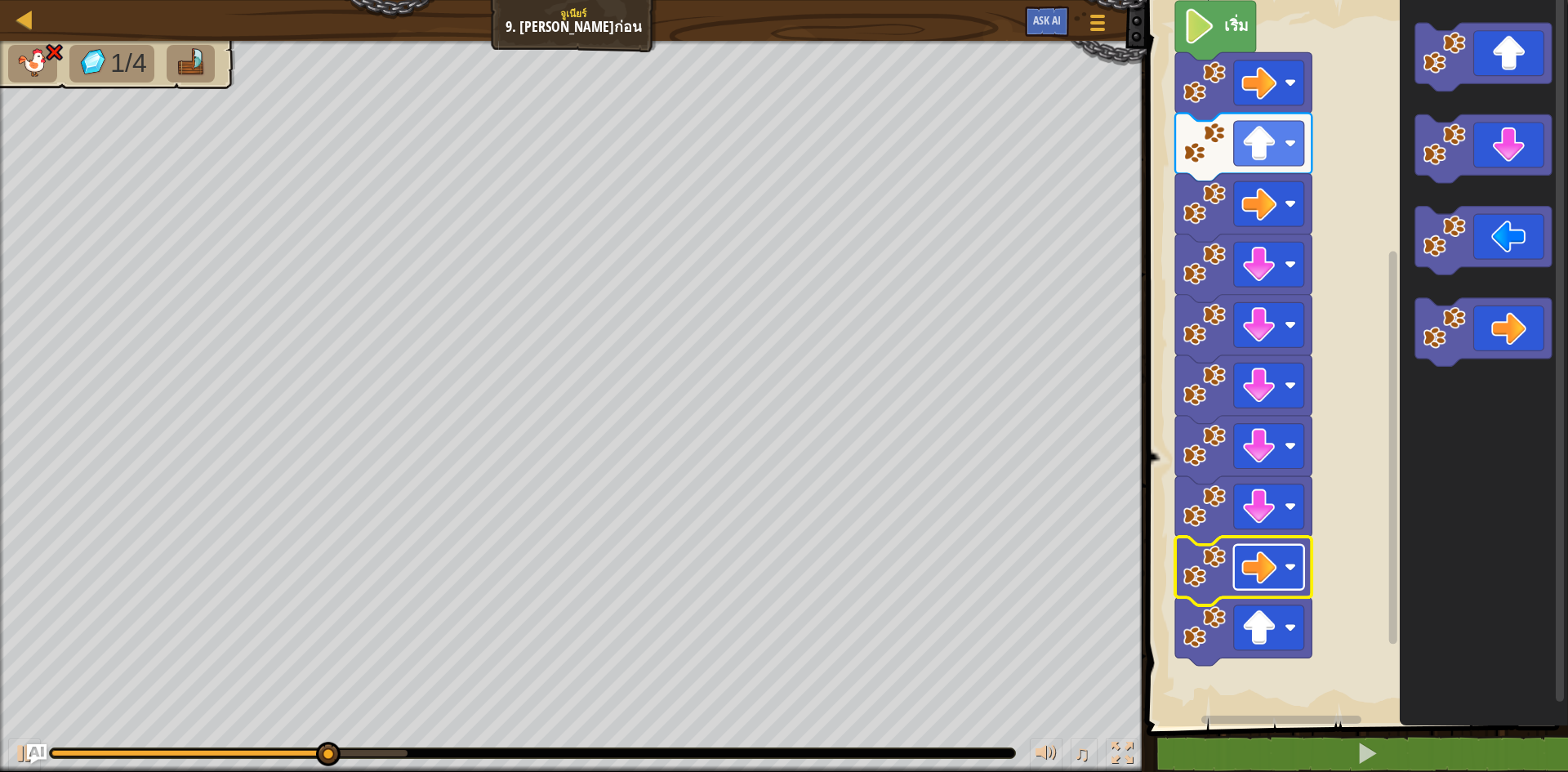
click at [1270, 548] on rect "พื้นที่ทำงาน Blockly" at bounding box center [1269, 567] width 71 height 45
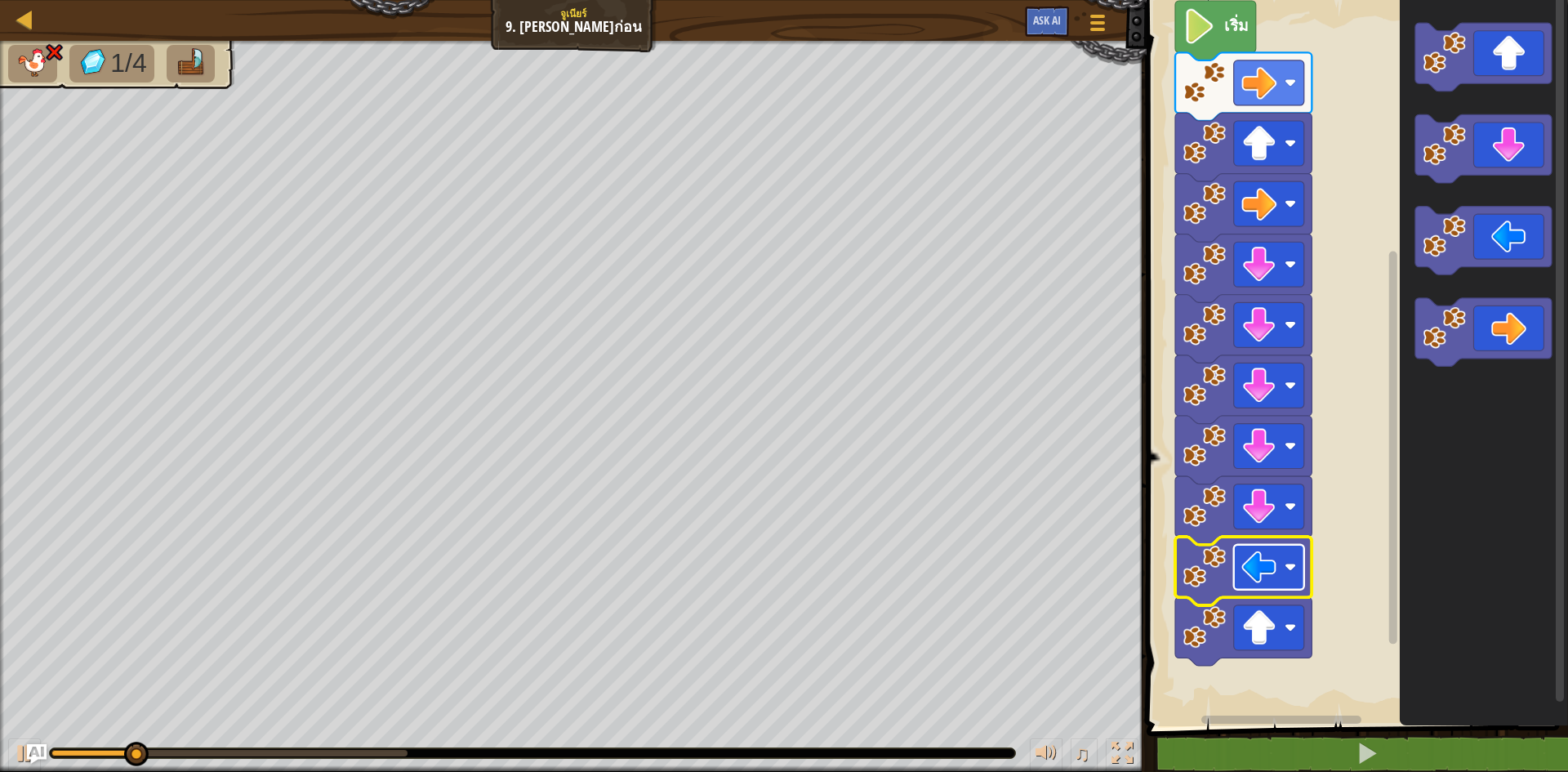
click at [1268, 582] on image "พื้นที่ทำงาน Blockly" at bounding box center [1258, 567] width 35 height 35
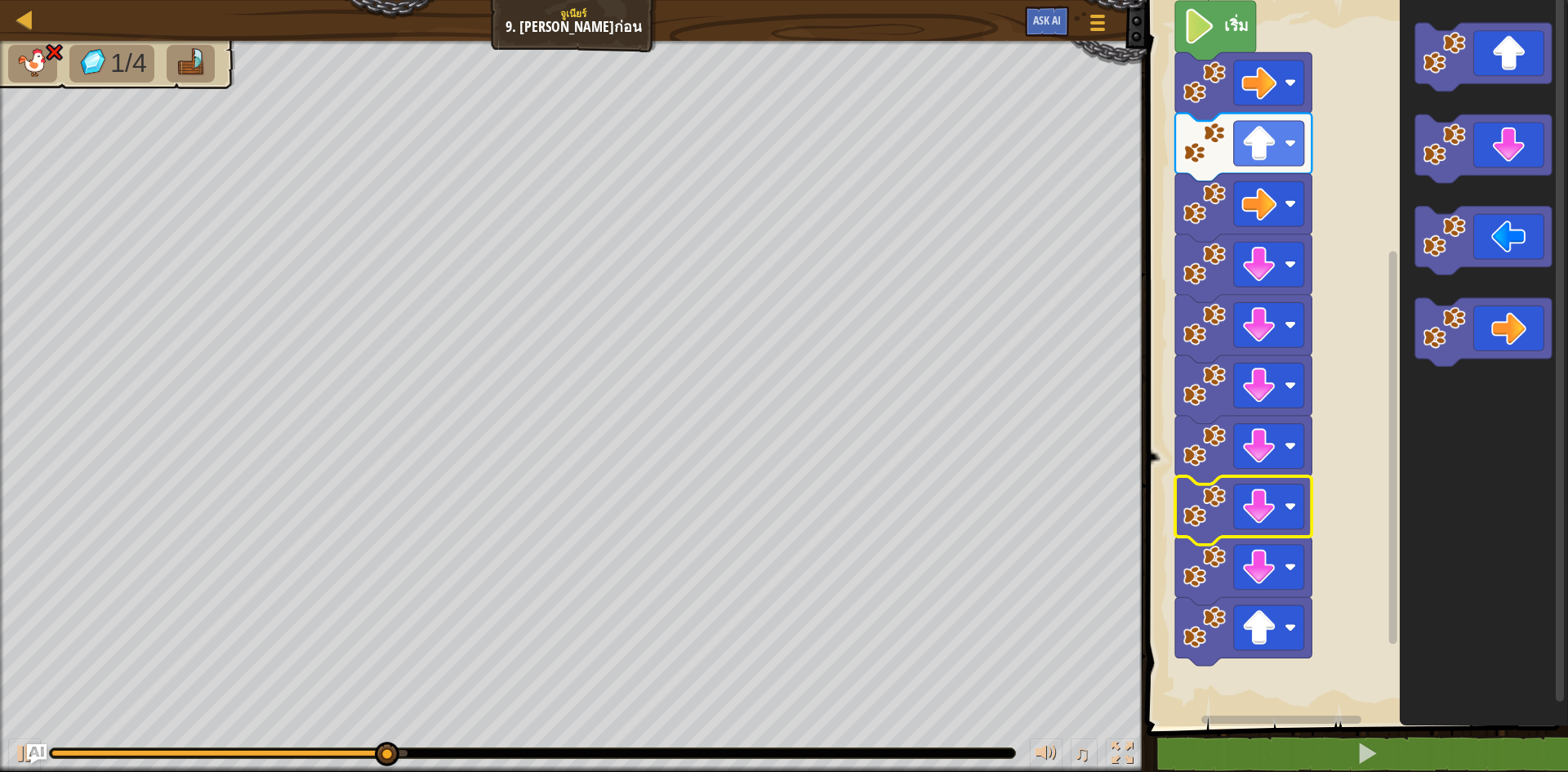
click at [1274, 533] on icon "พื้นที่ทำงาน Blockly" at bounding box center [1243, 510] width 136 height 69
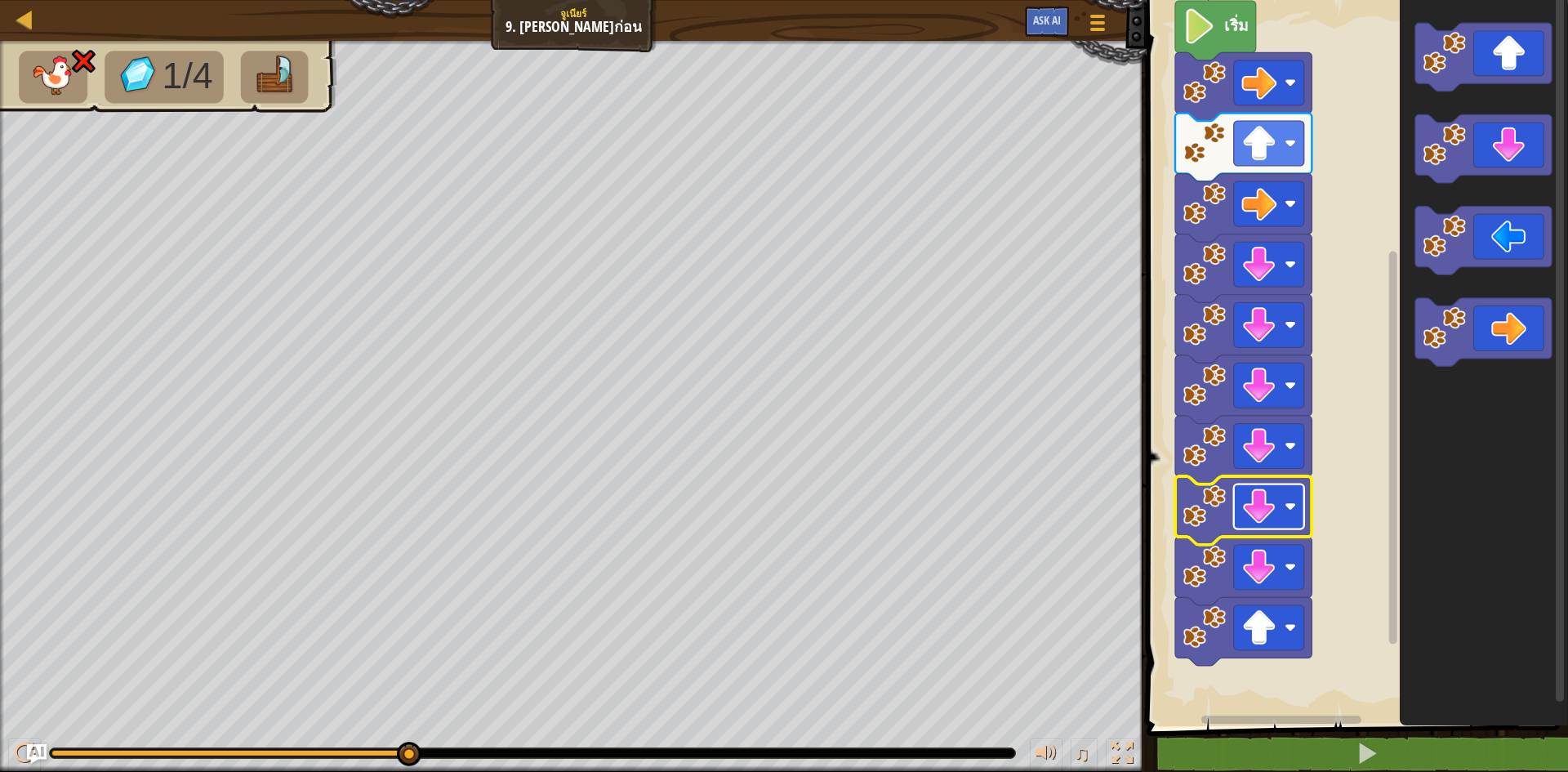
click at [1274, 520] on image "พื้นที่ทำงาน Blockly" at bounding box center [1258, 506] width 35 height 35
click at [1175, 296] on rect "พื้นที่ทำงาน Blockly" at bounding box center [1354, 359] width 427 height 734
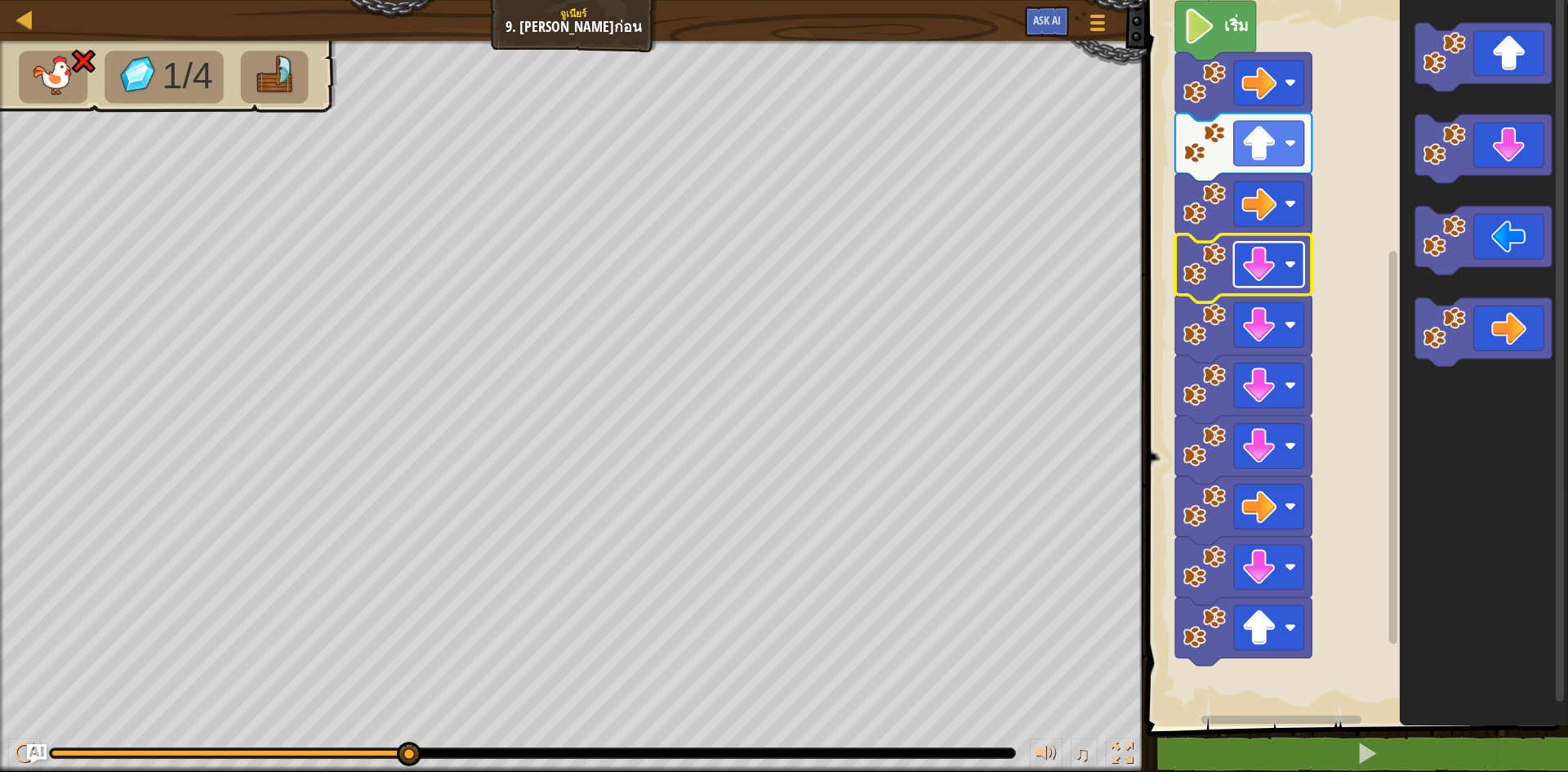
click at [1299, 263] on rect "พื้นที่ทำงาน Blockly" at bounding box center [1269, 264] width 71 height 45
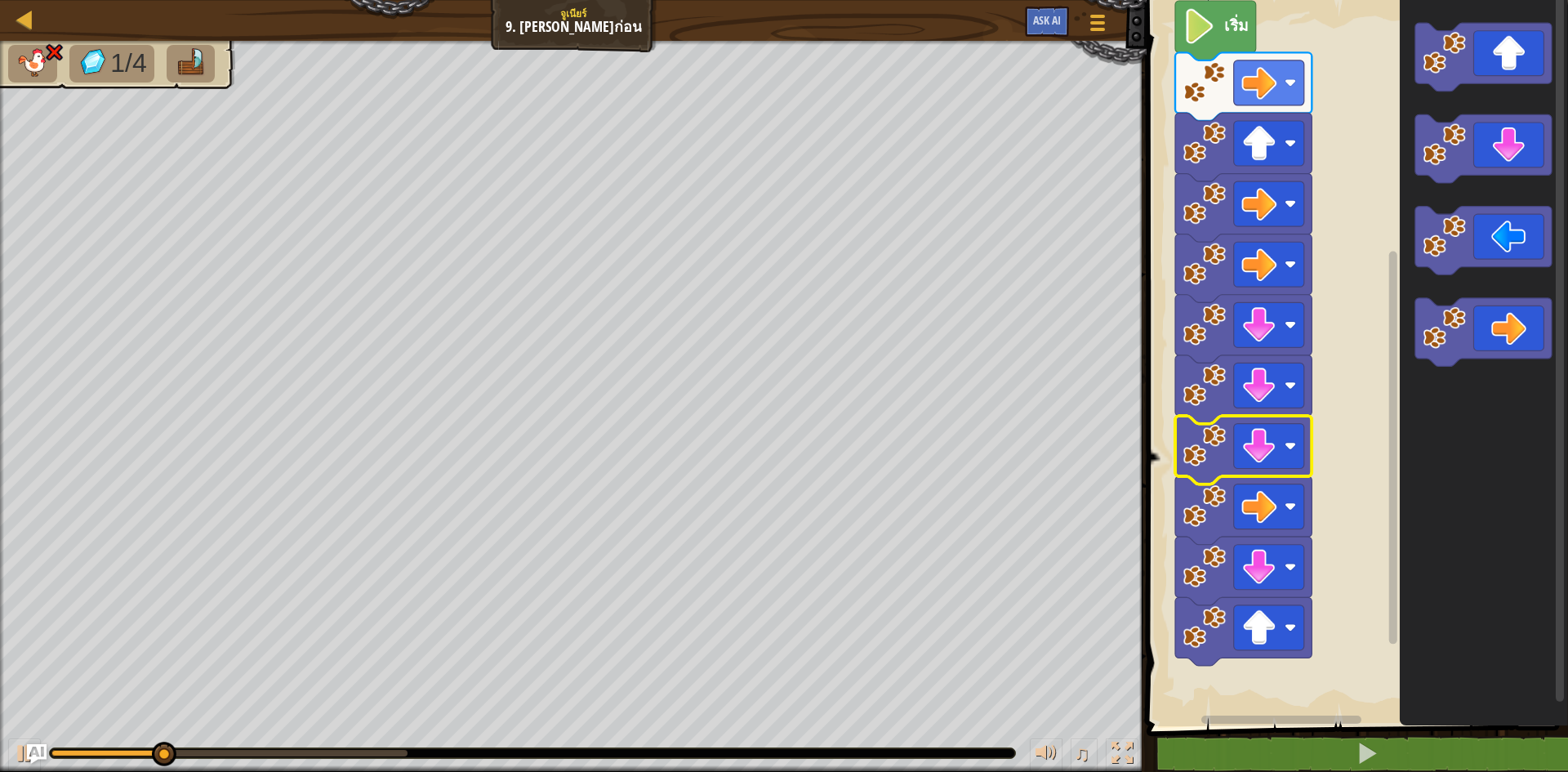
click at [1263, 431] on image "พื้นที่ทำงาน Blockly" at bounding box center [1258, 446] width 35 height 35
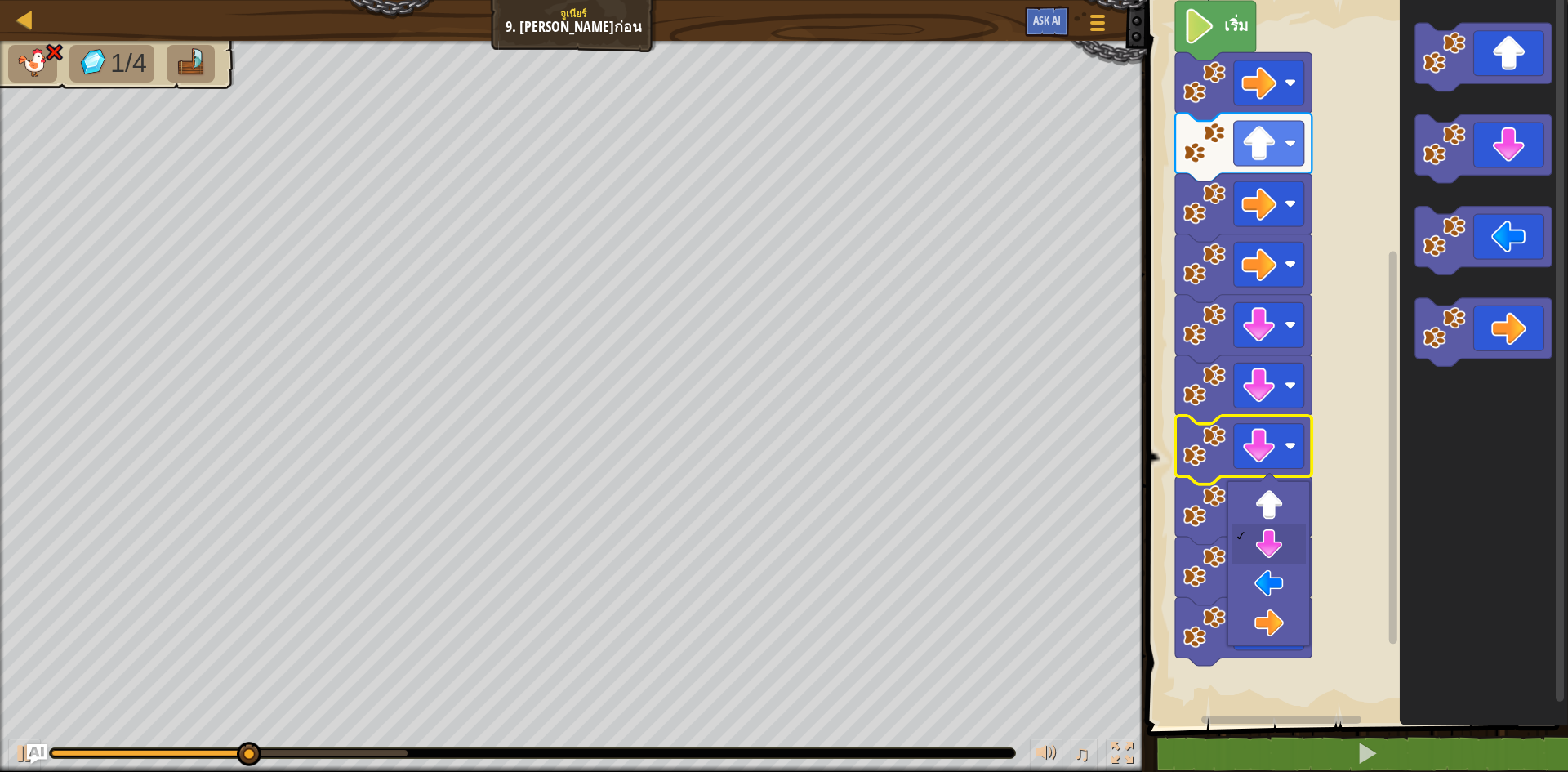
click at [1269, 483] on div at bounding box center [1269, 482] width 19 height 19
click at [1272, 490] on div at bounding box center [1268, 564] width 83 height 165
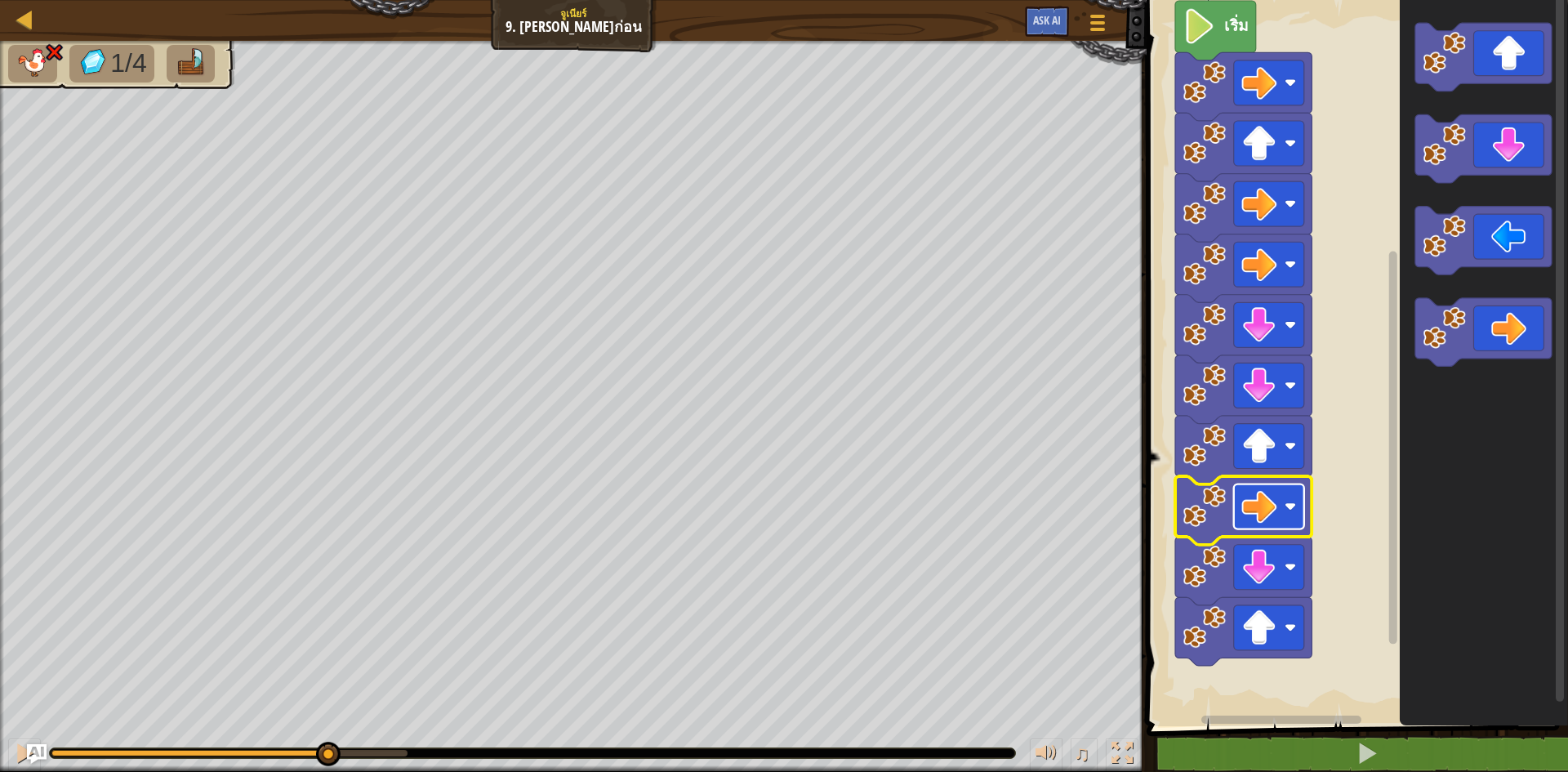
click at [1272, 490] on image "พื้นที่ทำงาน Blockly" at bounding box center [1258, 506] width 35 height 35
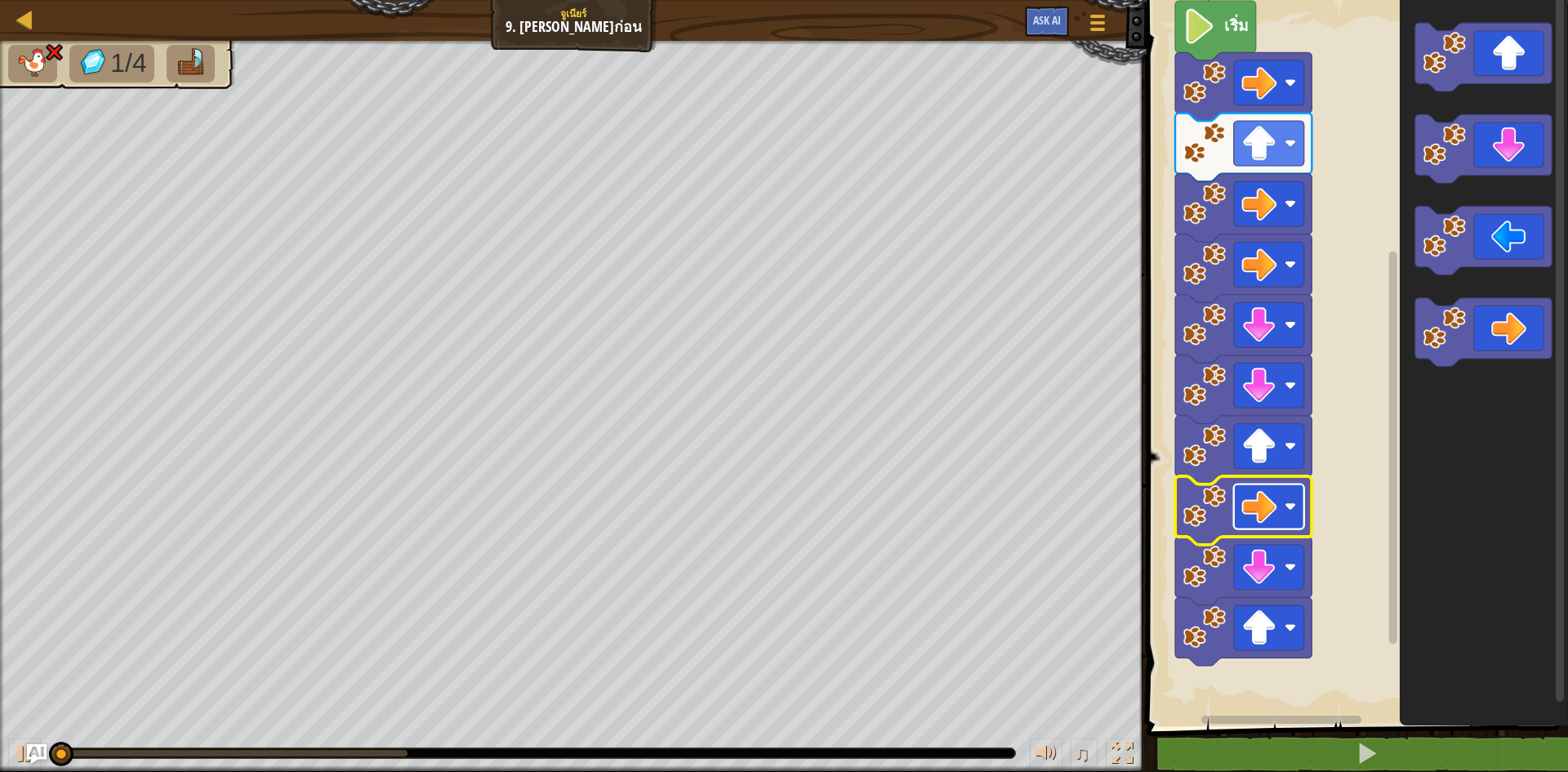
click at [1272, 490] on image "พื้นที่ทำงาน Blockly" at bounding box center [1258, 506] width 35 height 35
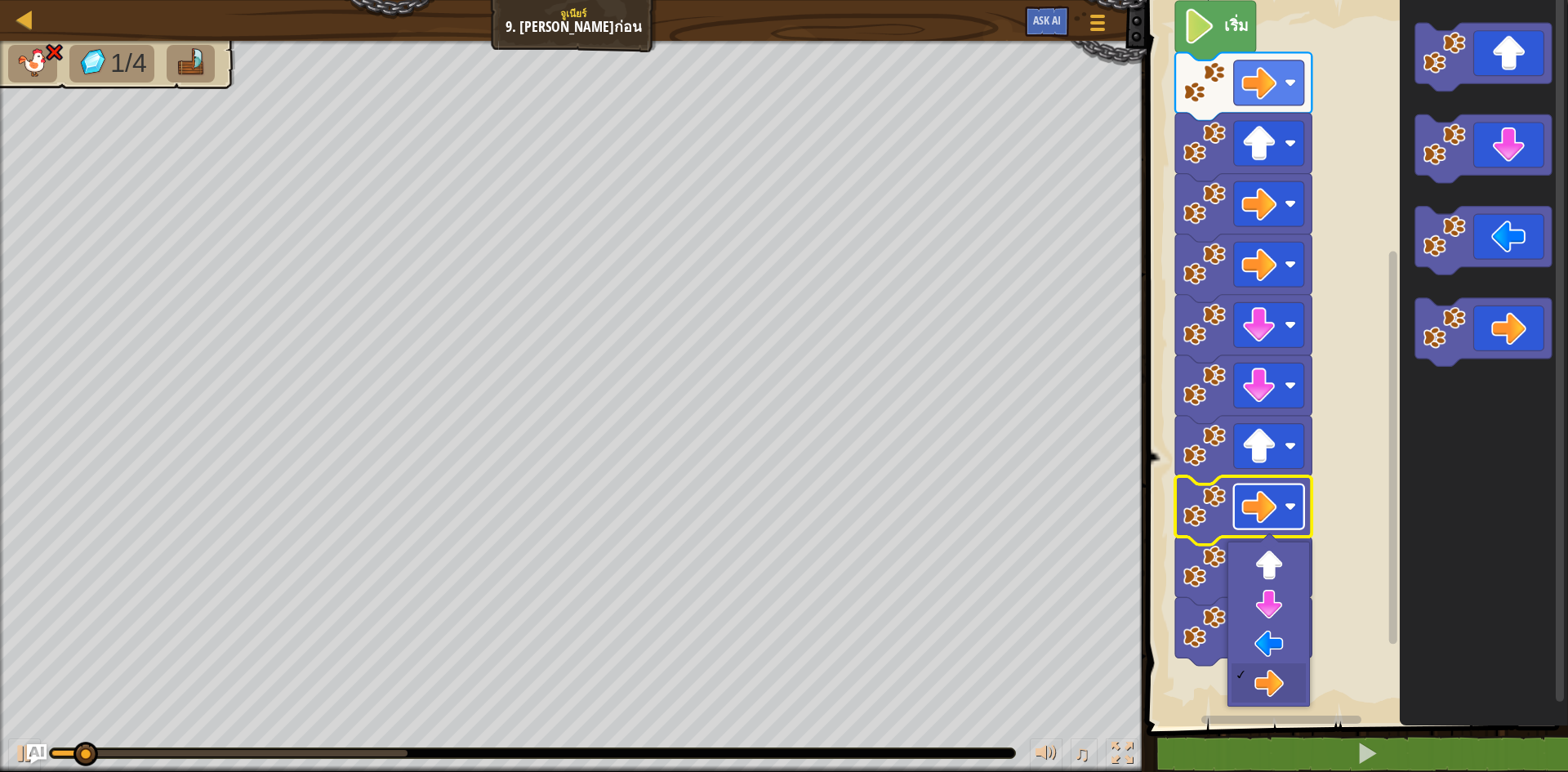
click at [1272, 490] on image "พื้นที่ทำงาน Blockly" at bounding box center [1258, 506] width 35 height 35
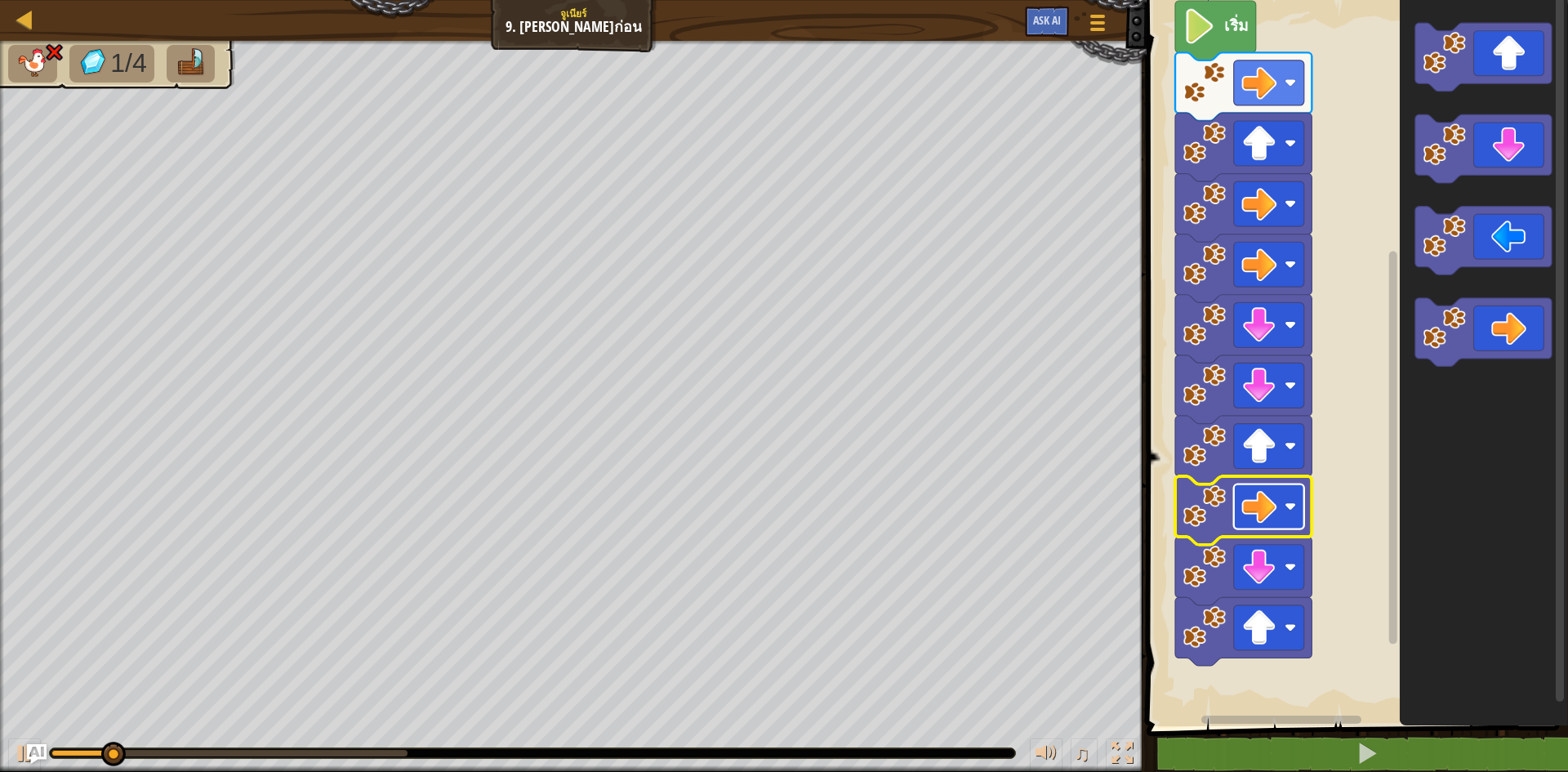
click at [1272, 490] on image "พื้นที่ทำงาน Blockly" at bounding box center [1258, 506] width 35 height 35
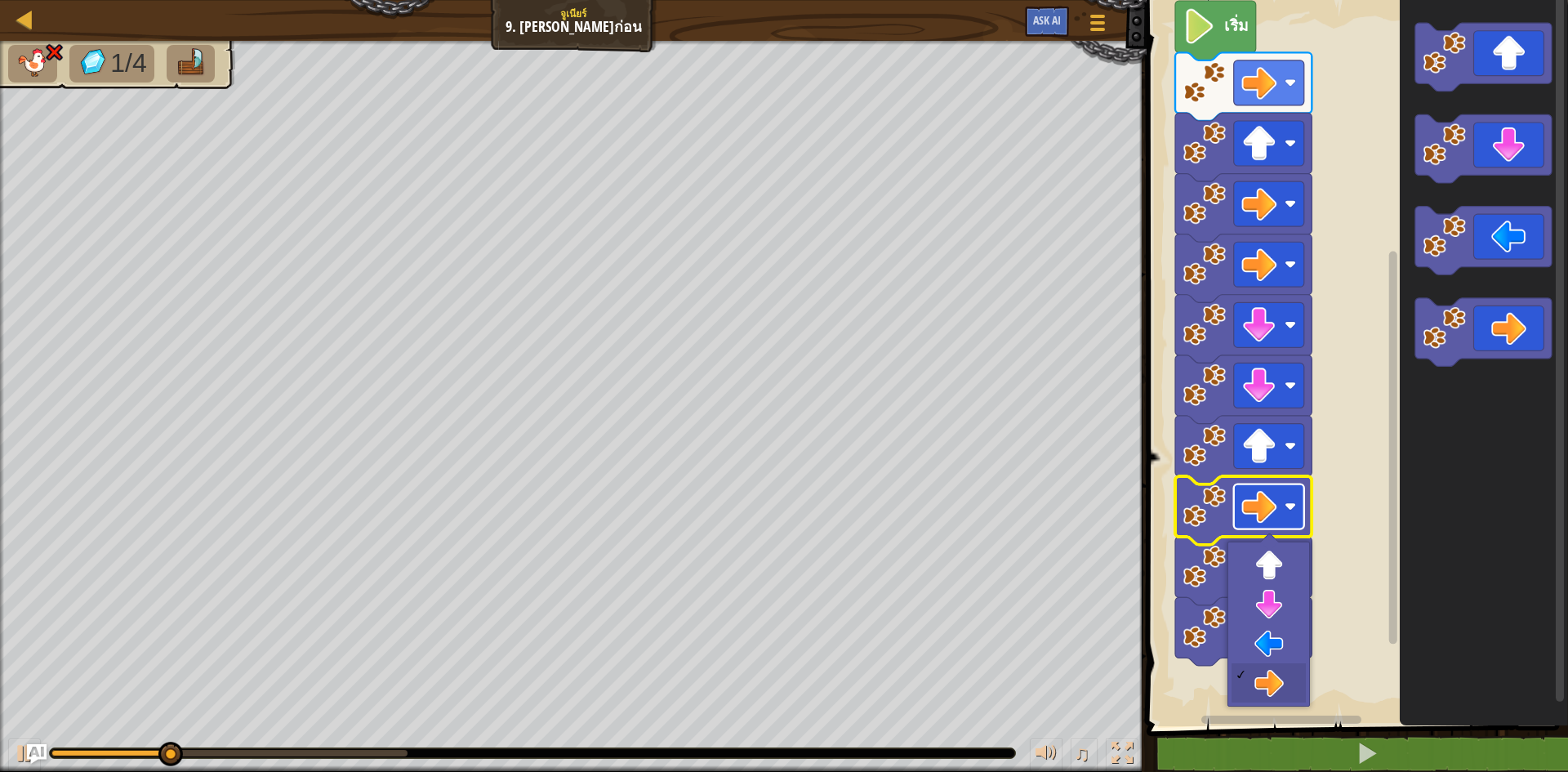
click at [1272, 490] on image "พื้นที่ทำงาน Blockly" at bounding box center [1258, 506] width 35 height 35
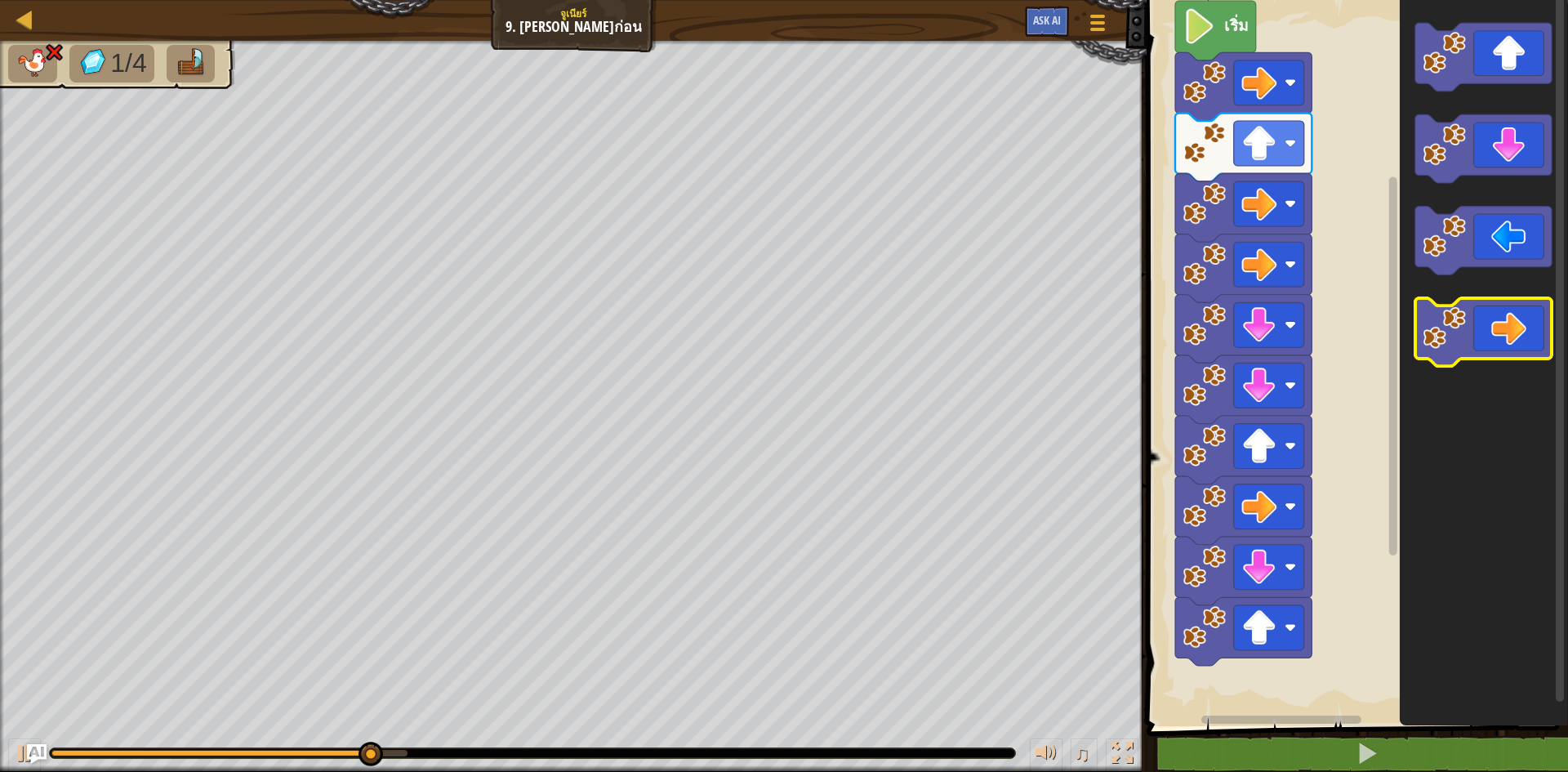
click at [1459, 326] on image "พื้นที่ทำงาน Blockly" at bounding box center [1445, 328] width 44 height 44
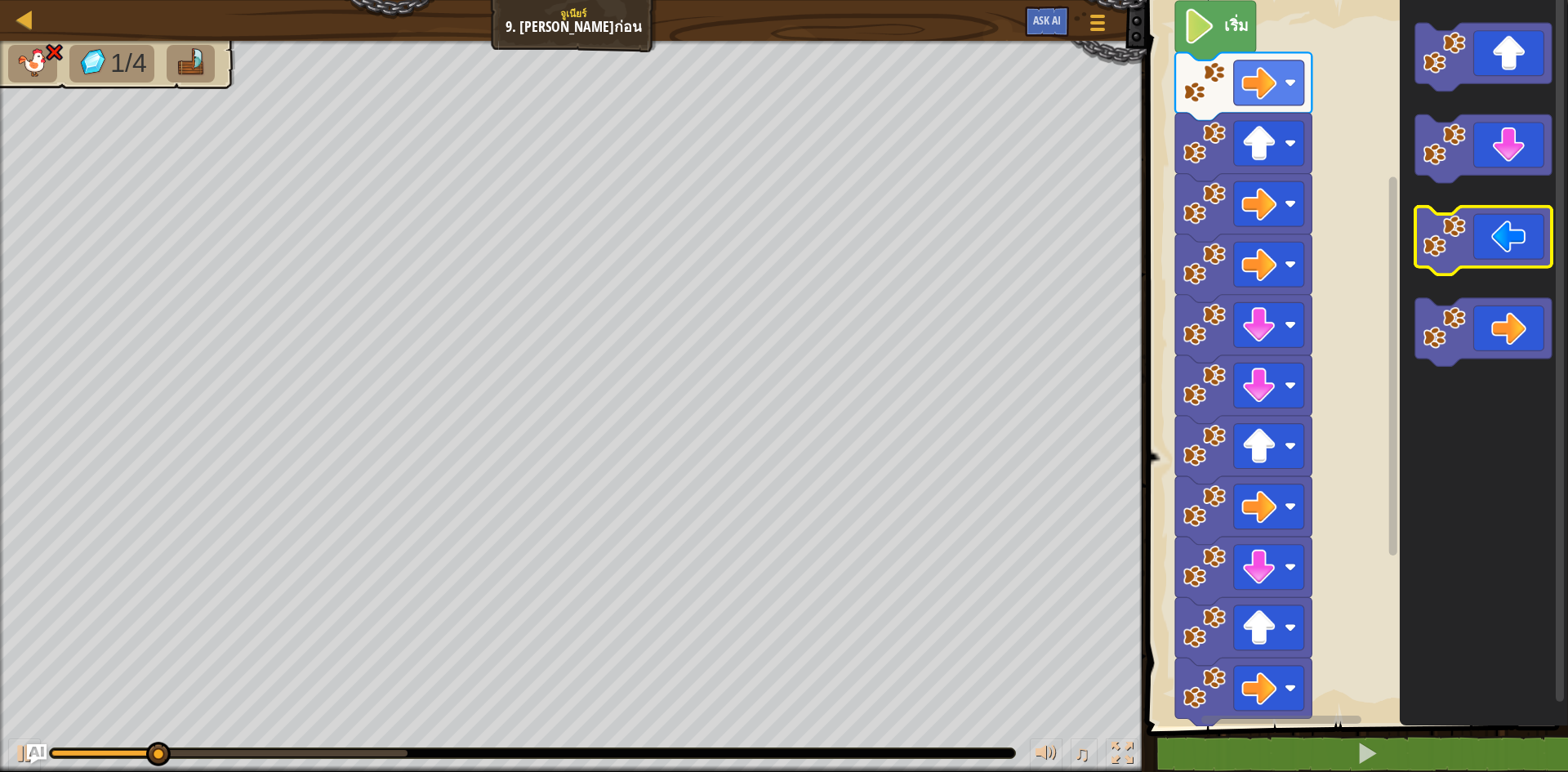
click at [1491, 232] on icon "พื้นที่ทำงาน Blockly" at bounding box center [1482, 241] width 136 height 69
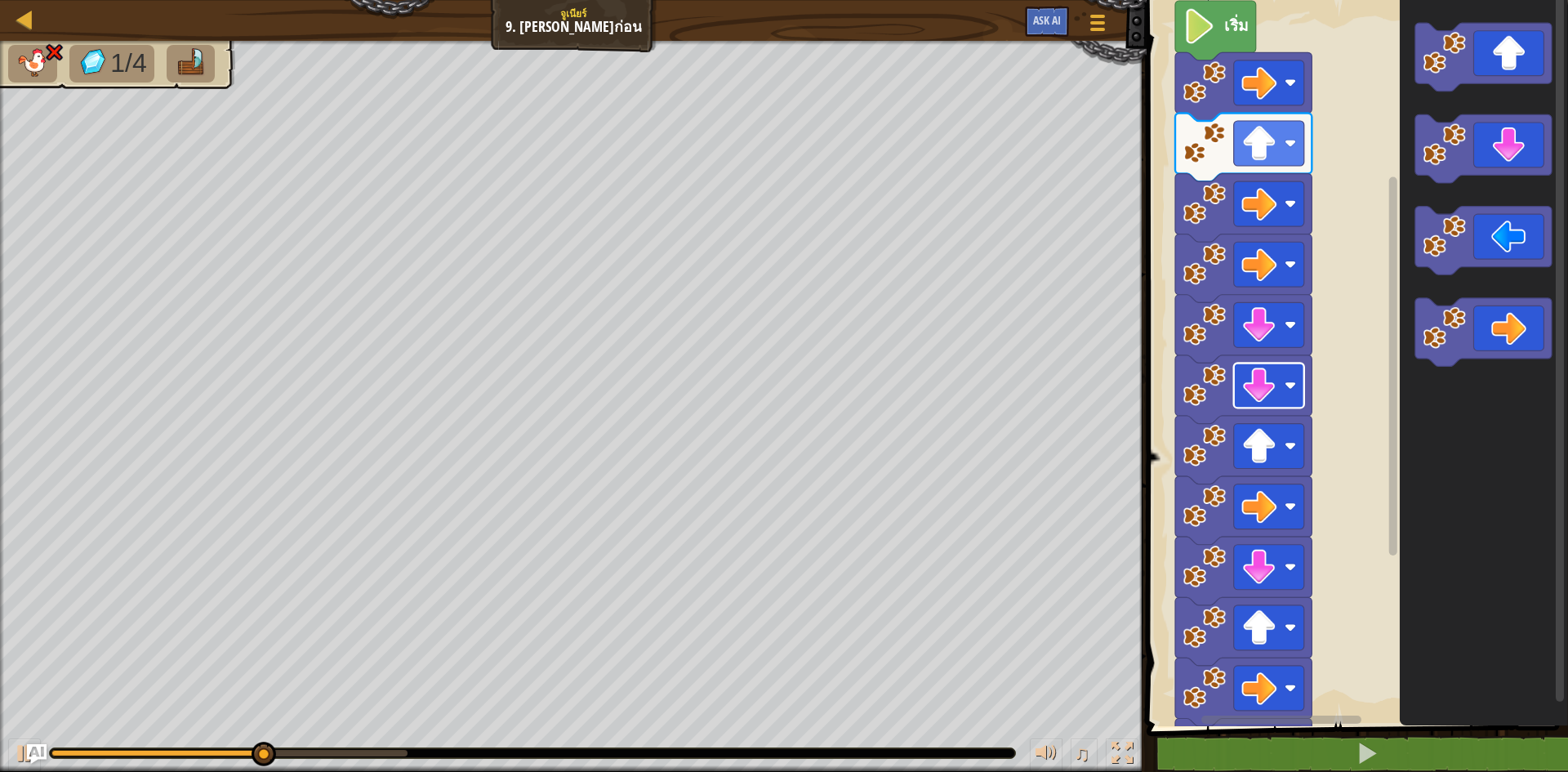
click at [1281, 364] on rect "พื้นที่ทำงาน Blockly" at bounding box center [1269, 385] width 71 height 45
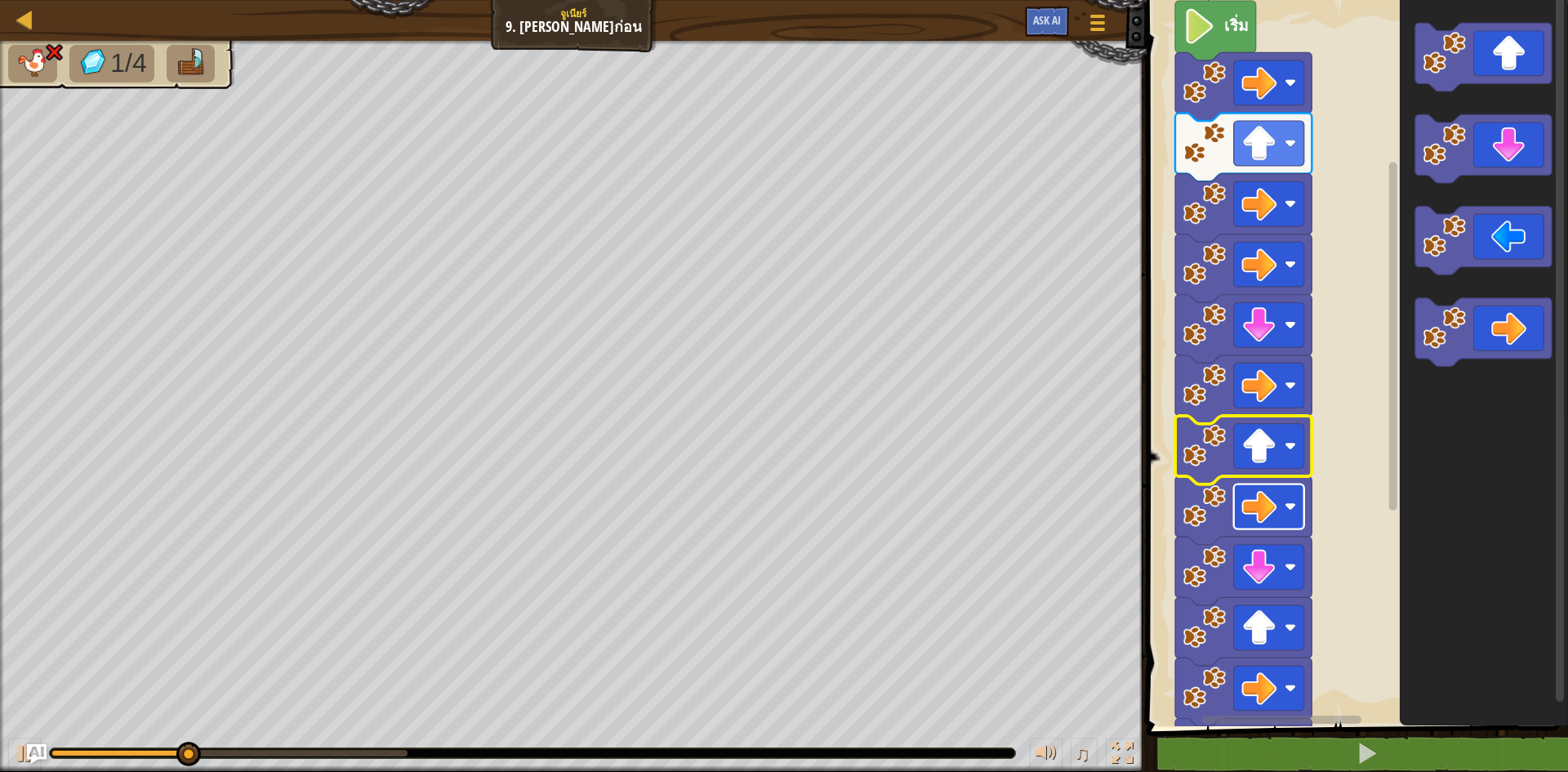
click at [1269, 501] on image "พื้นที่ทำงาน Blockly" at bounding box center [1258, 506] width 35 height 35
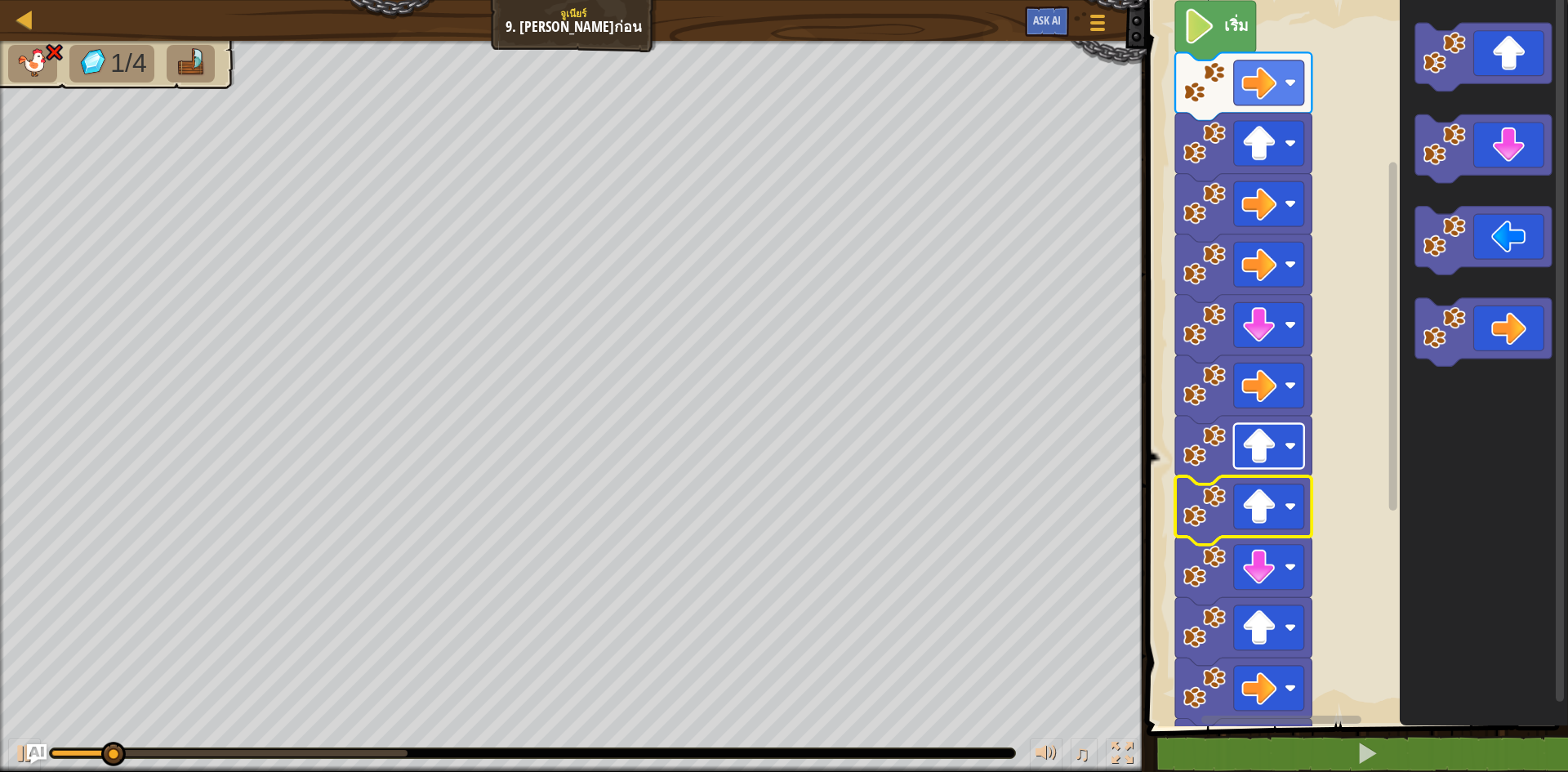
click at [1279, 469] on rect "พื้นที่ทำงาน Blockly" at bounding box center [1269, 446] width 71 height 45
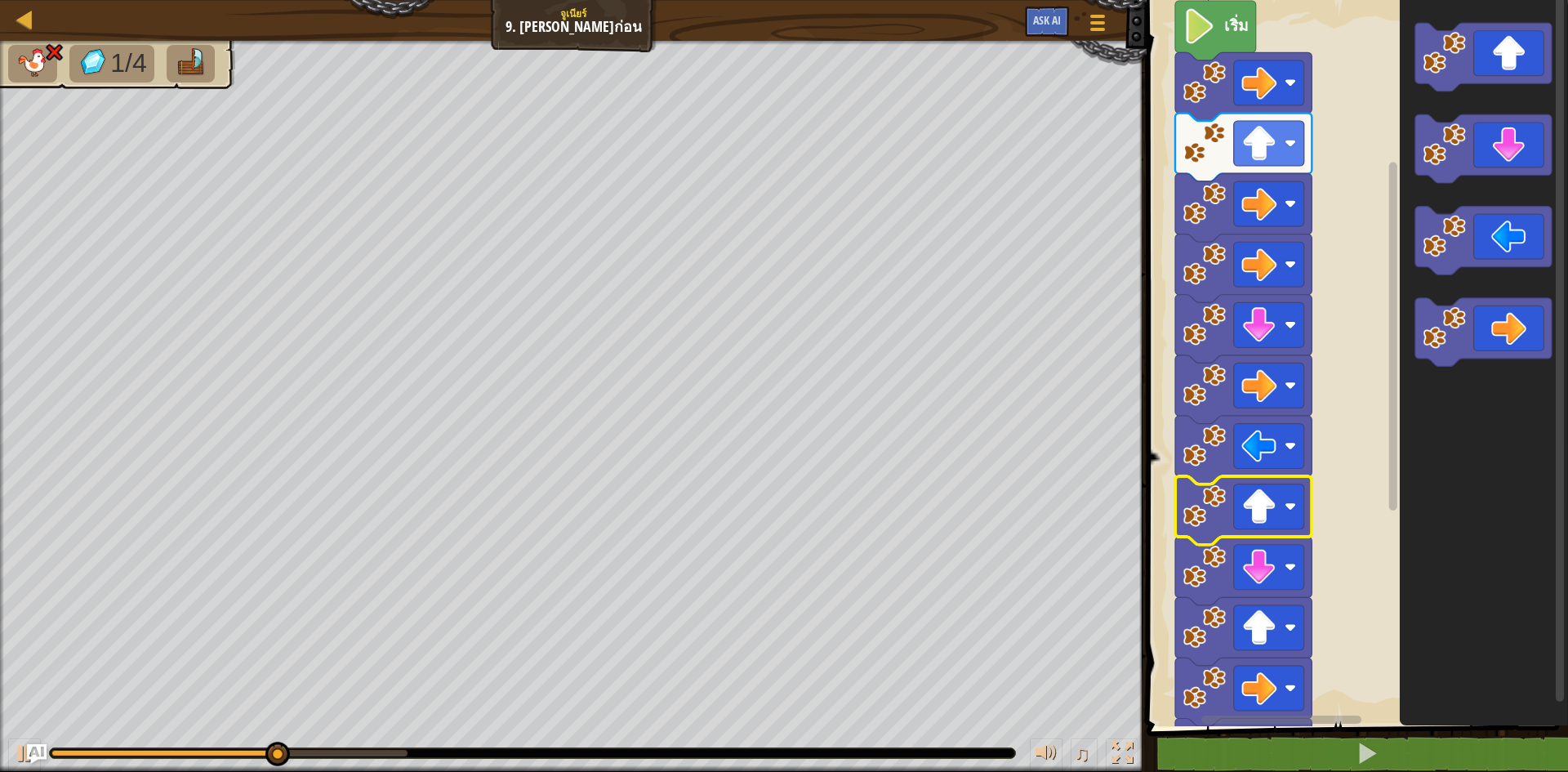
click at [1271, 482] on icon "พื้นที่ทำงาน Blockly" at bounding box center [1243, 510] width 136 height 69
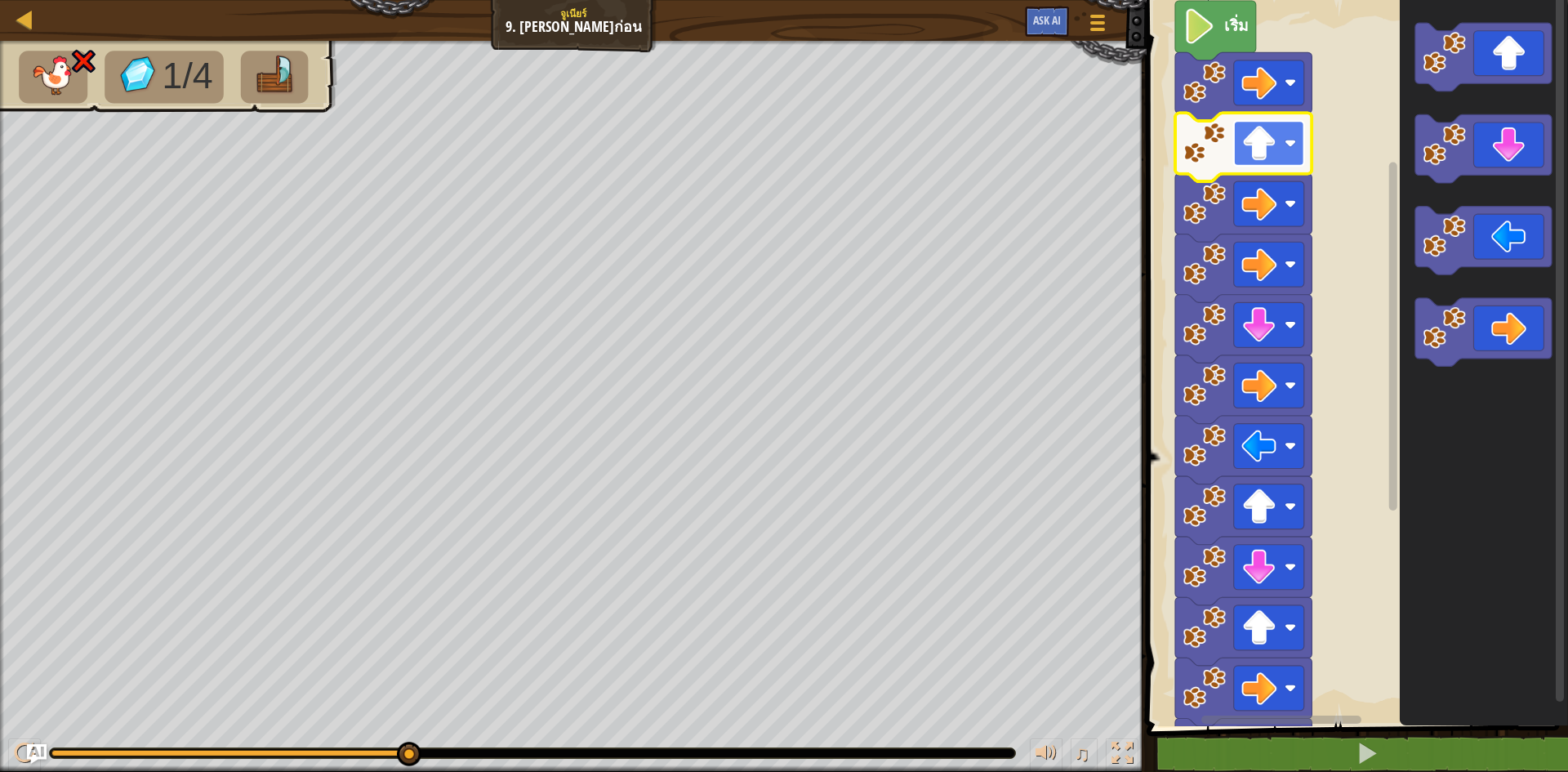
click at [1249, 147] on image "พื้นที่ทำงาน Blockly" at bounding box center [1258, 142] width 35 height 35
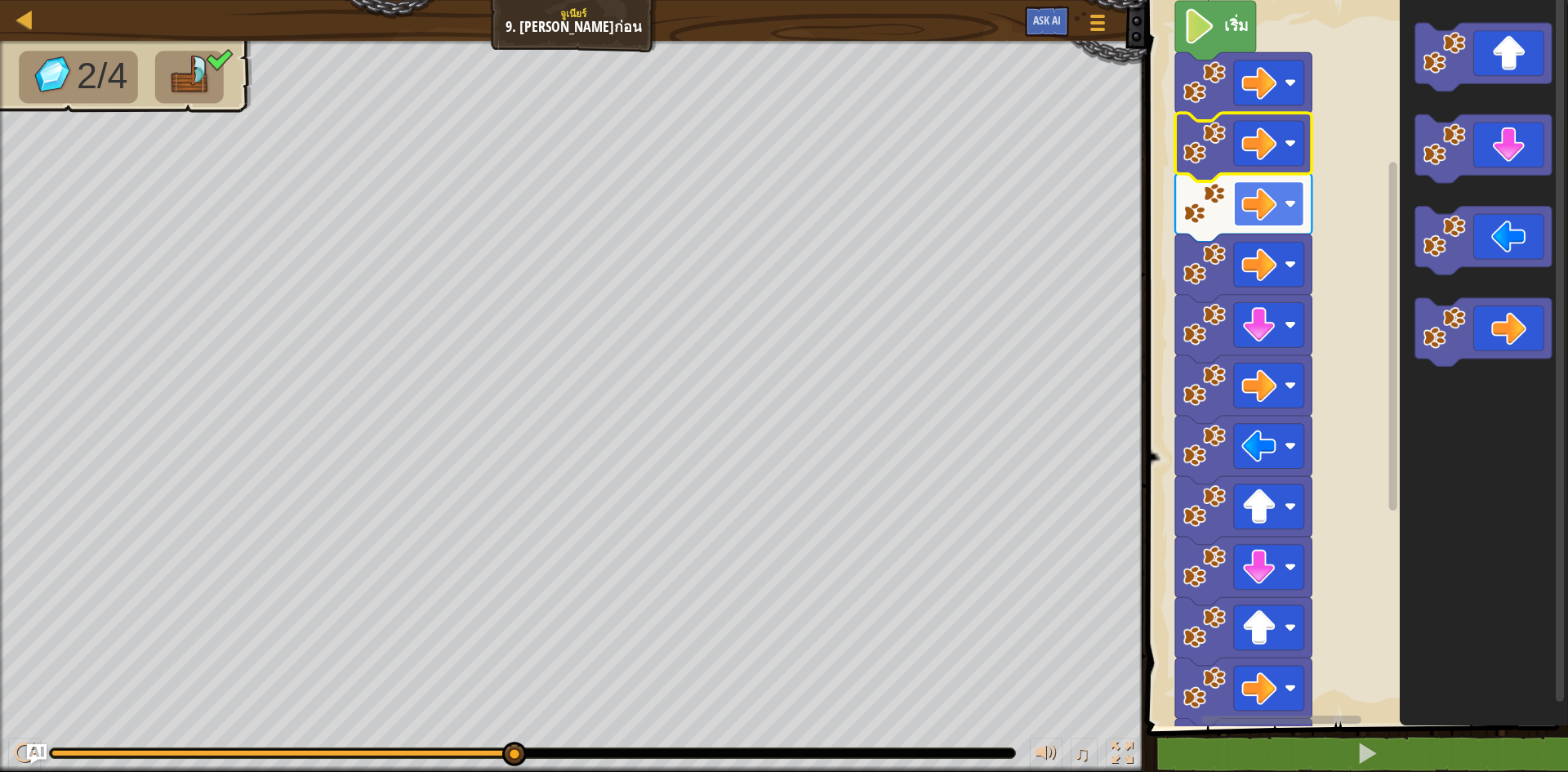
click at [1240, 203] on rect "พื้นที่ทำงาน Blockly" at bounding box center [1269, 203] width 71 height 45
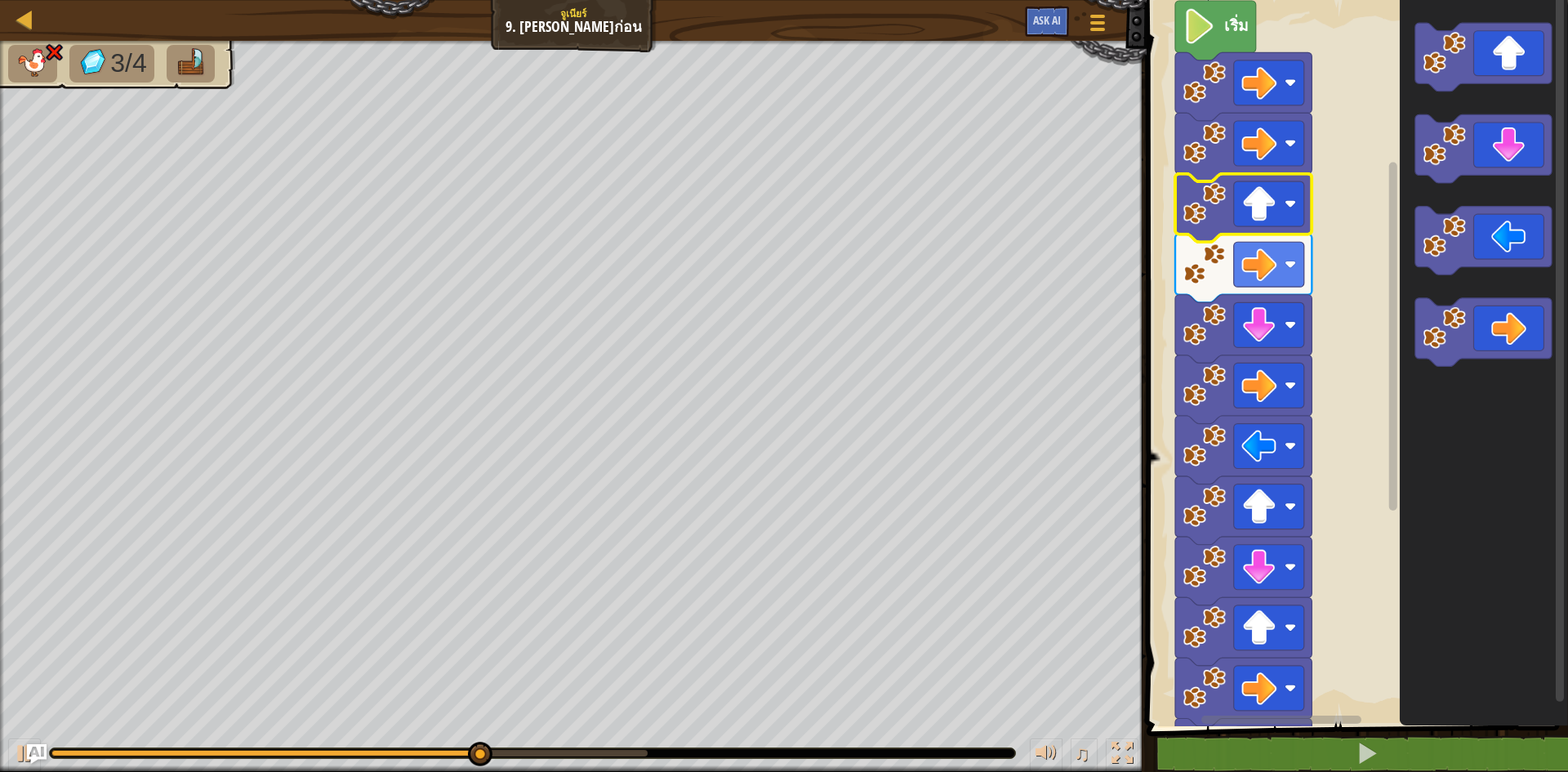
click at [1244, 230] on icon "พื้นที่ทำงาน Blockly" at bounding box center [1243, 208] width 136 height 69
click at [1244, 256] on image "พื้นที่ทำงาน Blockly" at bounding box center [1258, 264] width 35 height 35
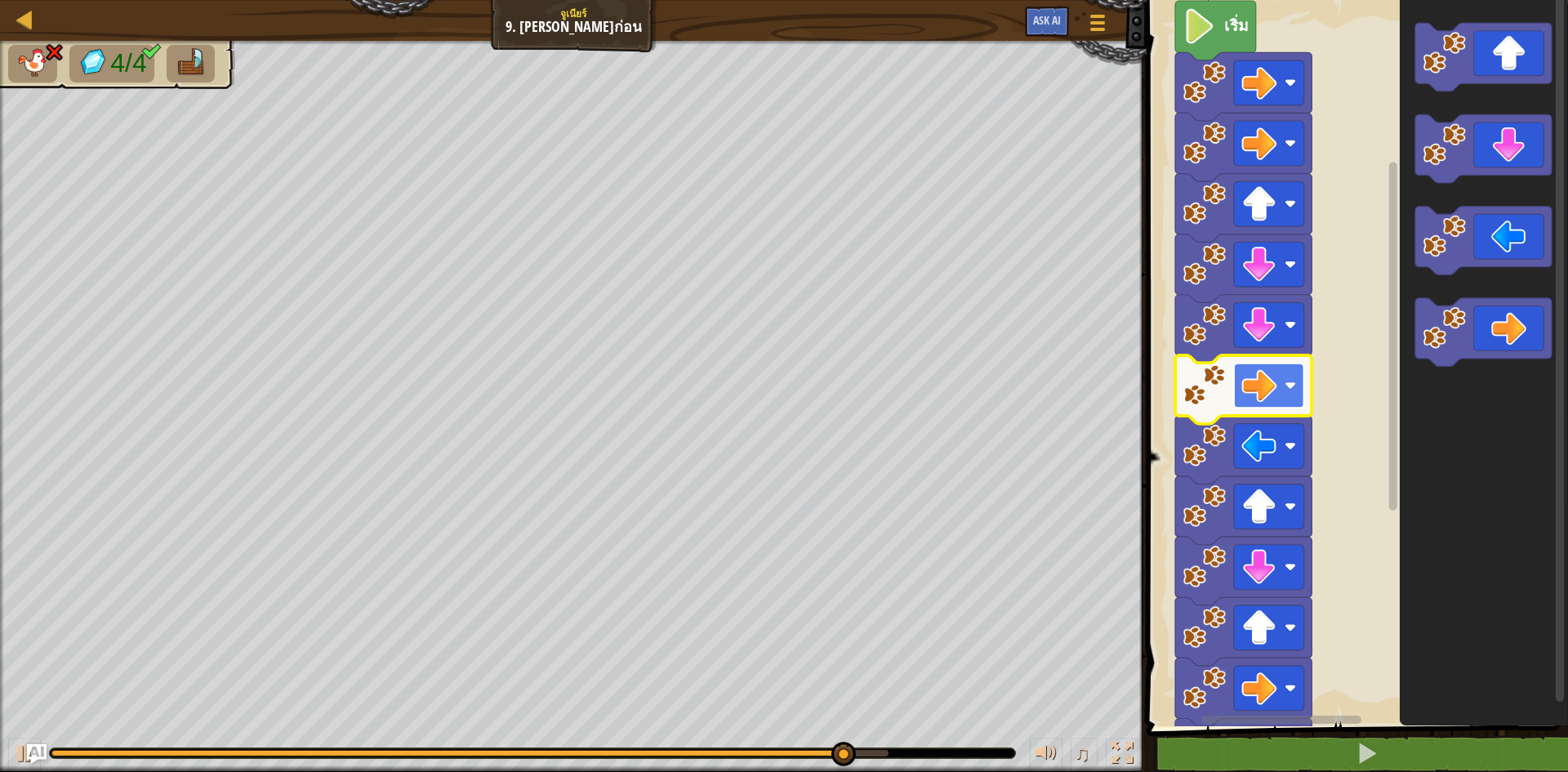
click at [1264, 398] on image "พื้นที่ทำงาน Blockly" at bounding box center [1258, 385] width 35 height 35
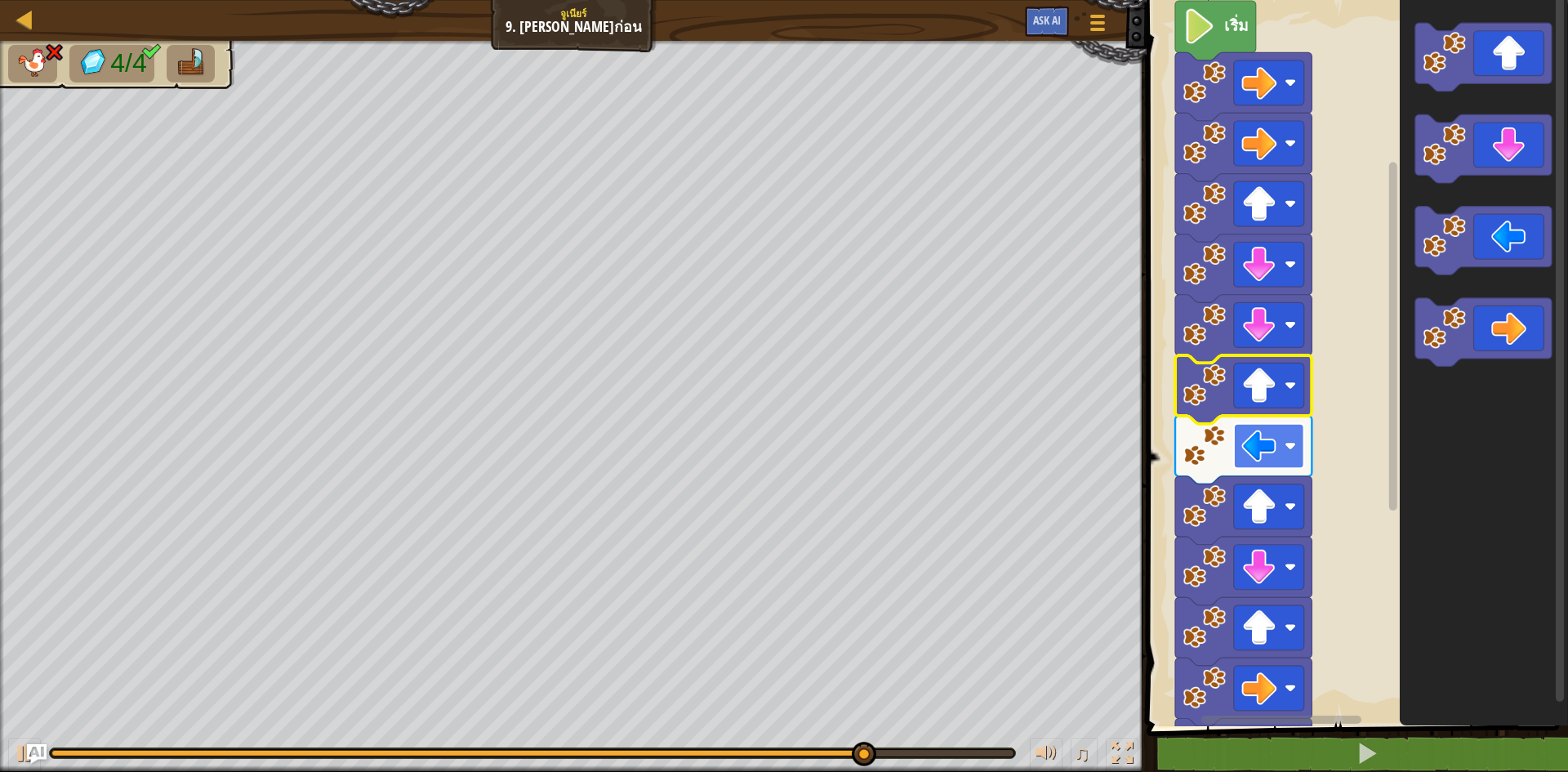
click at [1257, 446] on image "พื้นที่ทำงาน Blockly" at bounding box center [1258, 446] width 35 height 35
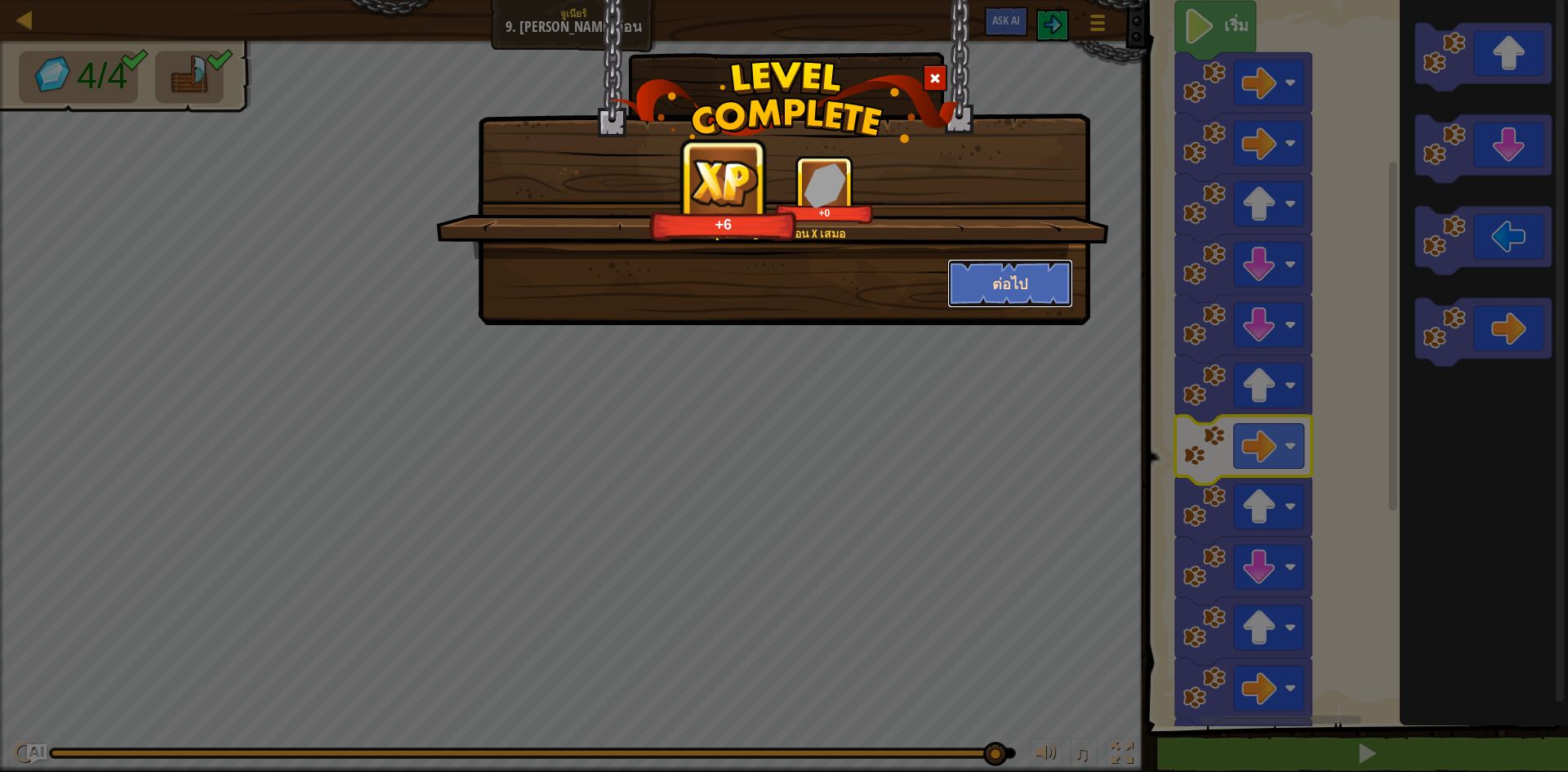
click at [1043, 290] on button "ต่อไป" at bounding box center [1010, 283] width 126 height 49
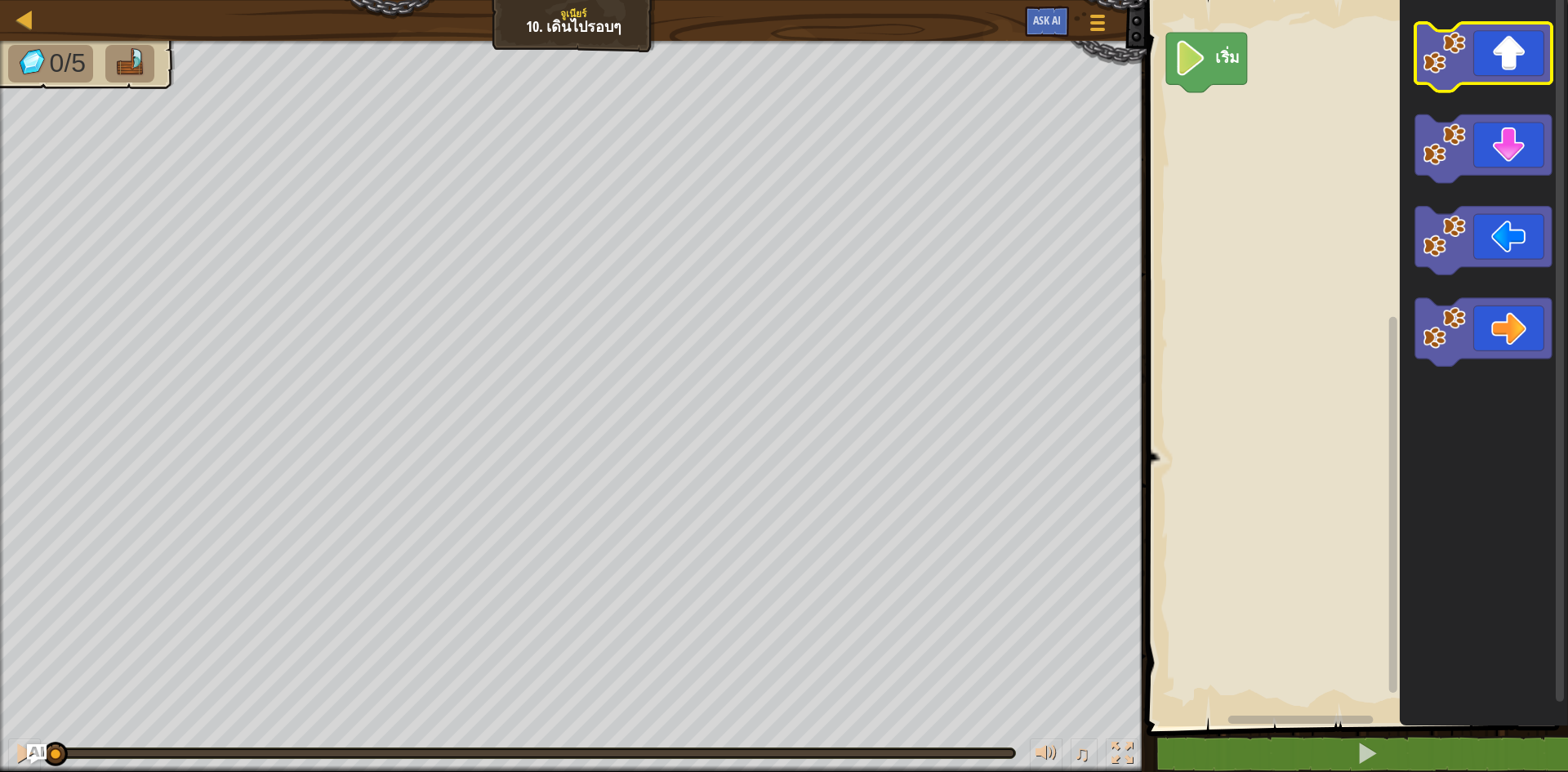
click at [1513, 45] on icon "พื้นที่ทำงาน Blockly" at bounding box center [1482, 57] width 136 height 69
click at [1511, 55] on icon "พื้นที่ทำงาน Blockly" at bounding box center [1482, 57] width 136 height 69
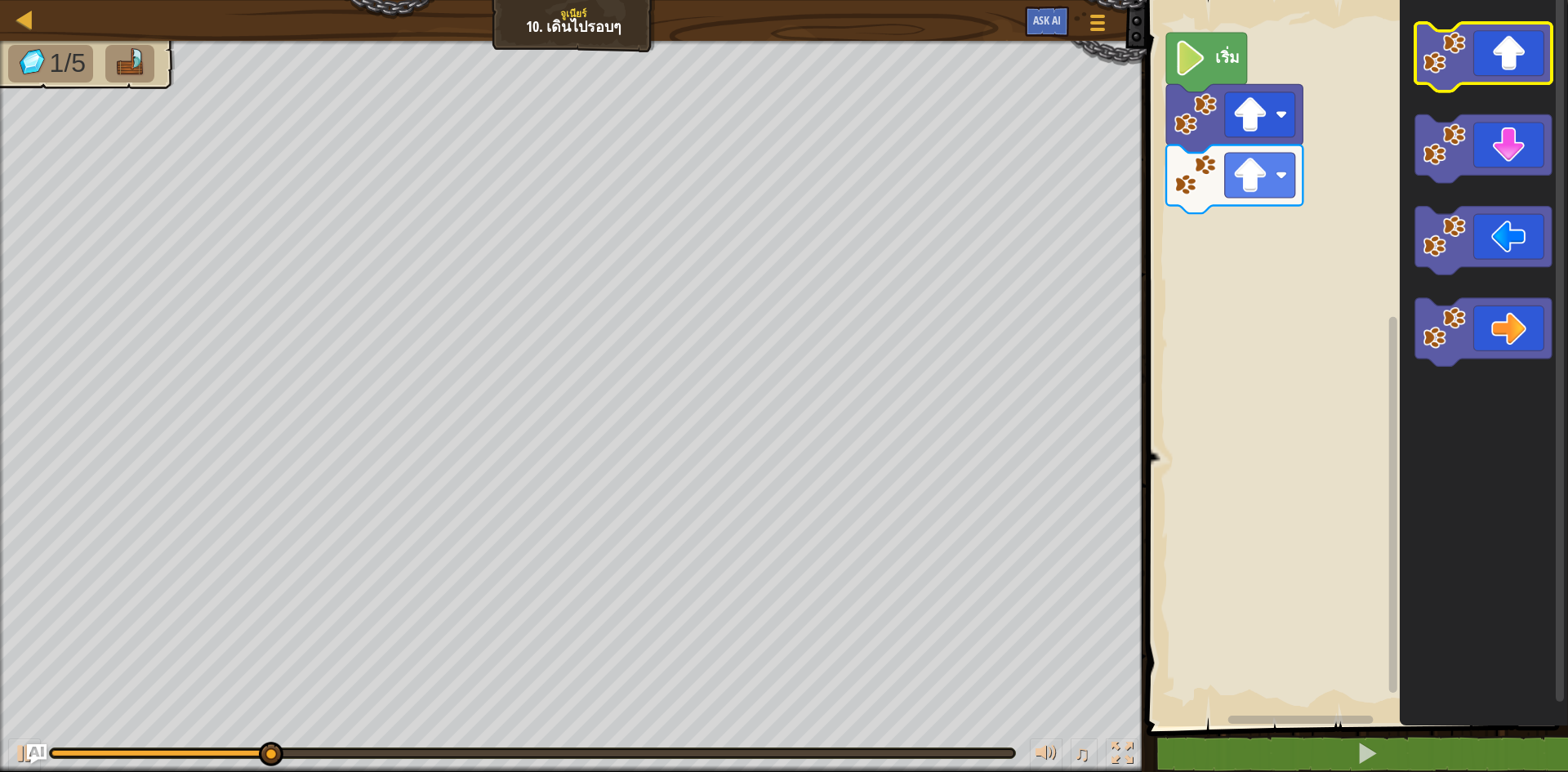
click at [1511, 55] on icon "พื้นที่ทำงาน Blockly" at bounding box center [1482, 57] width 136 height 69
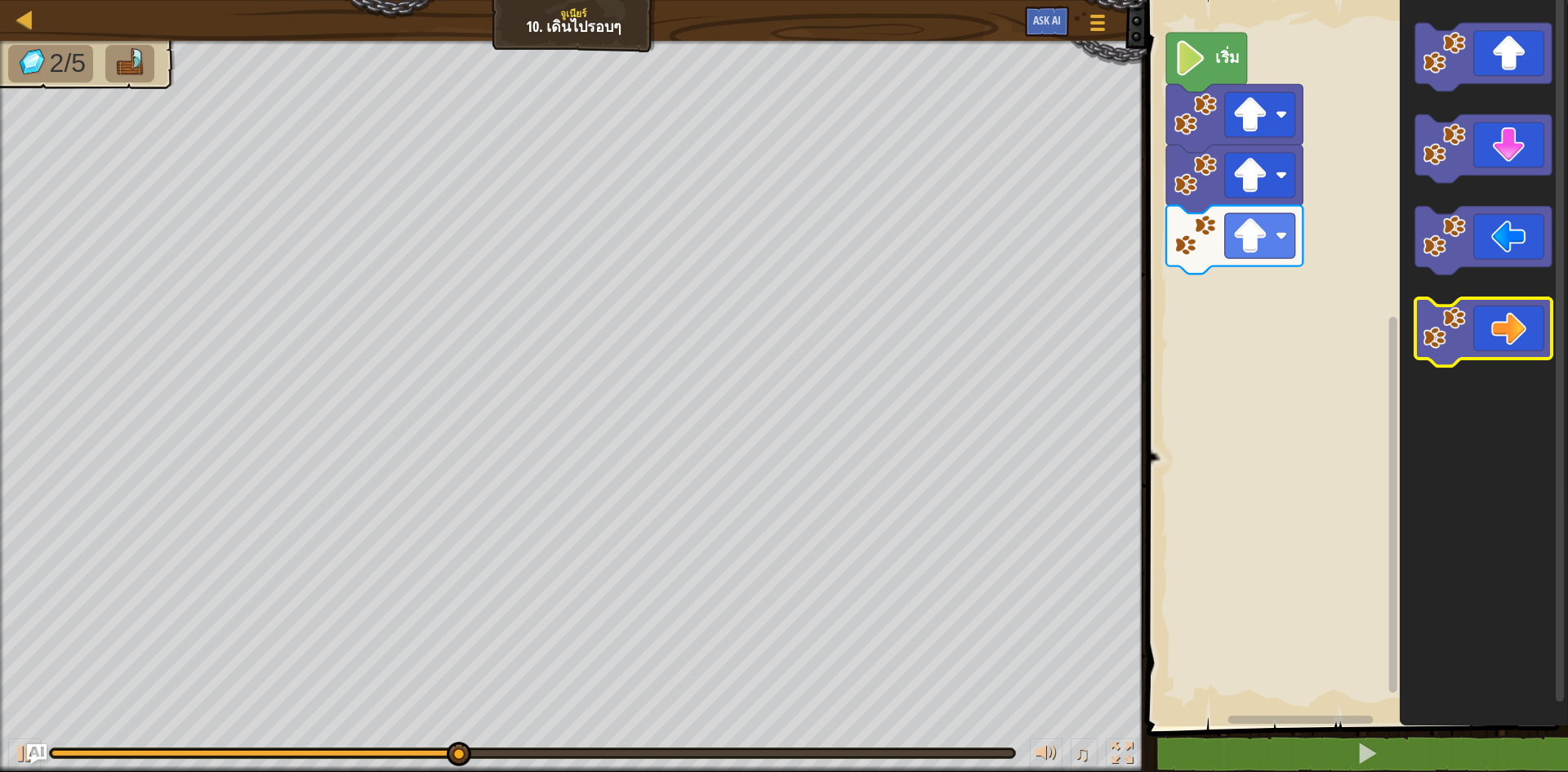
click at [1494, 341] on icon "พื้นที่ทำงาน Blockly" at bounding box center [1482, 332] width 136 height 69
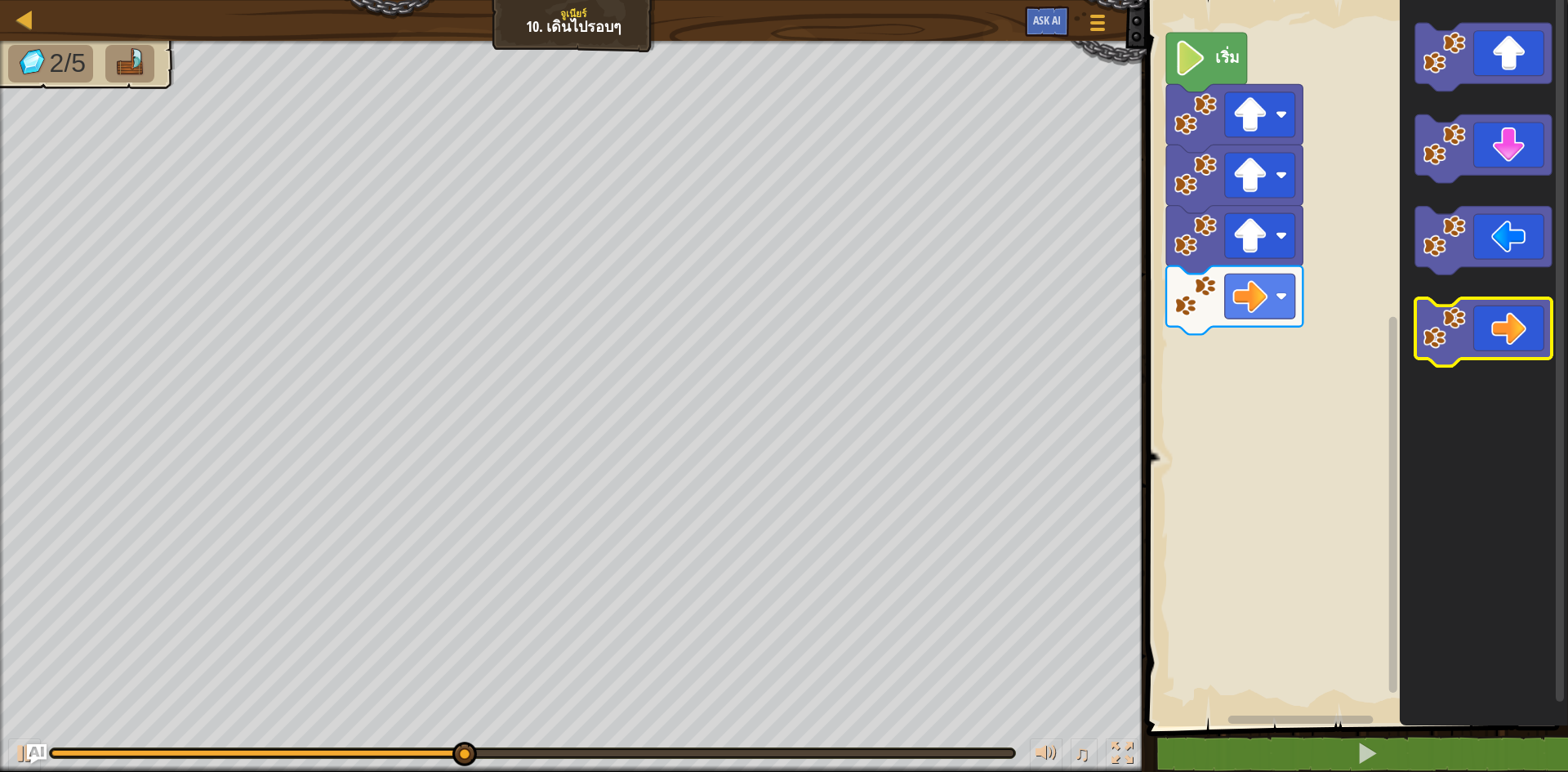
click at [1494, 341] on icon "พื้นที่ทำงาน Blockly" at bounding box center [1482, 332] width 136 height 69
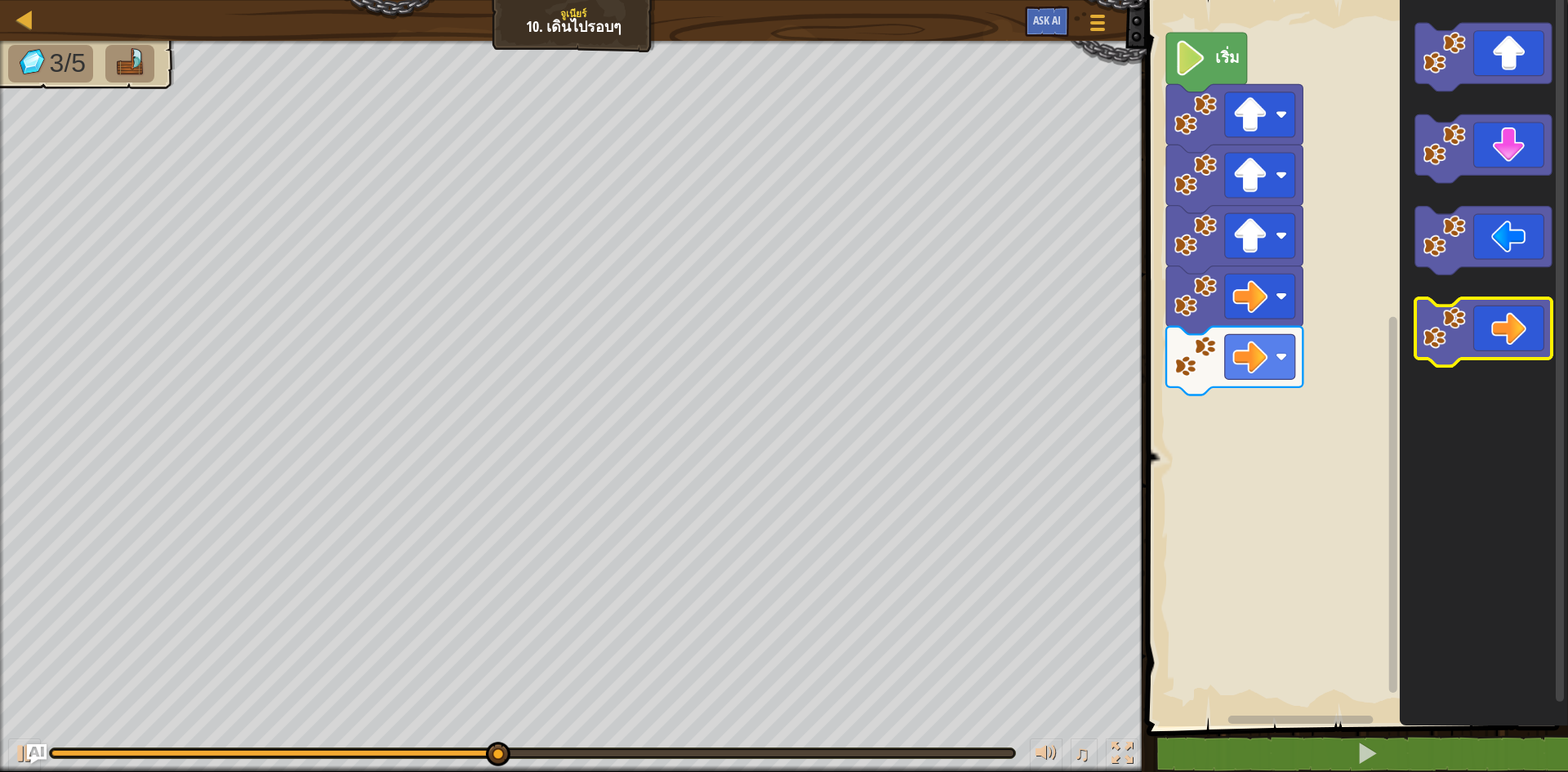
click at [1494, 341] on icon "พื้นที่ทำงาน Blockly" at bounding box center [1482, 332] width 136 height 69
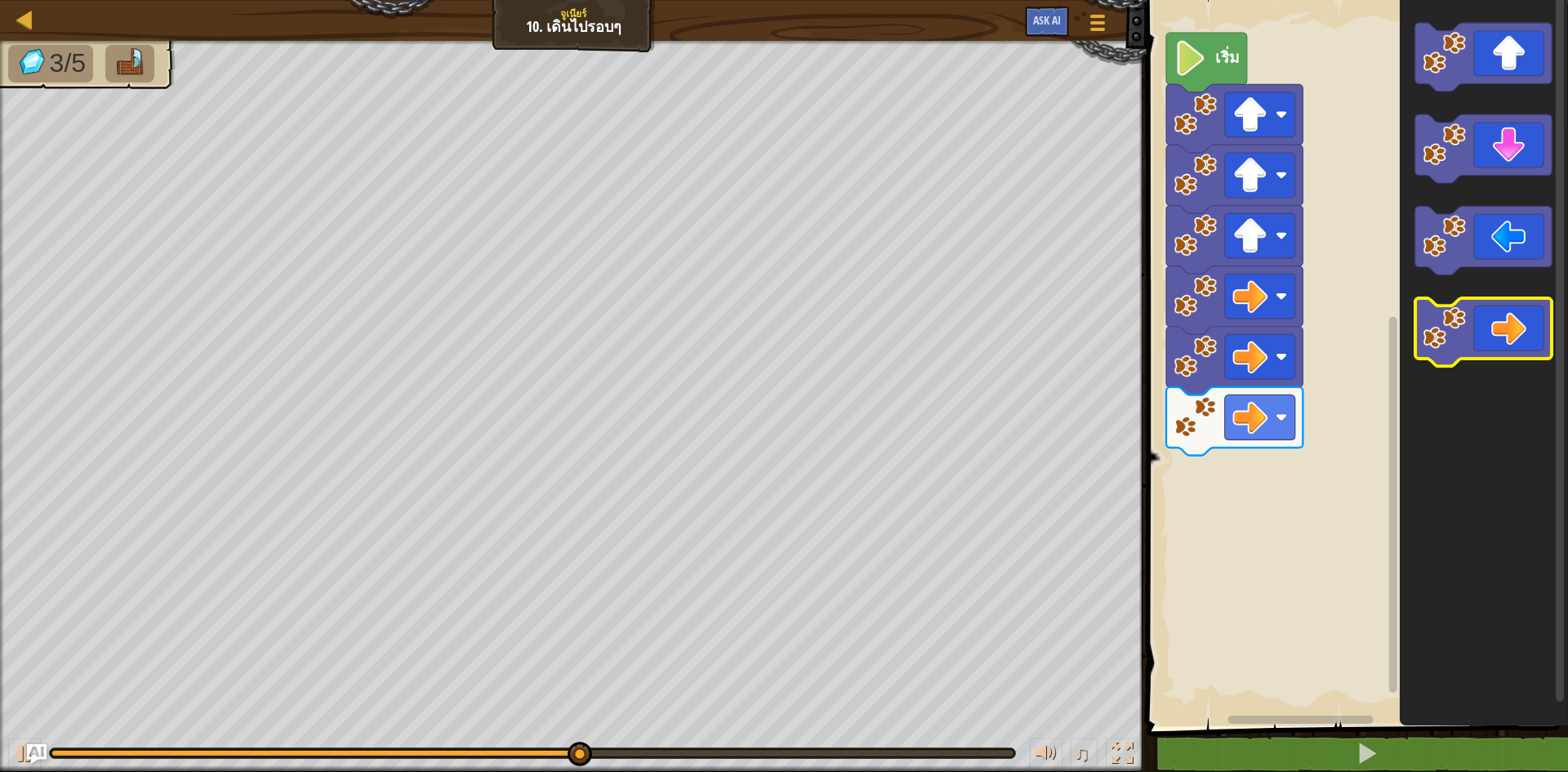
click at [1494, 341] on icon "พื้นที่ทำงาน Blockly" at bounding box center [1482, 332] width 136 height 69
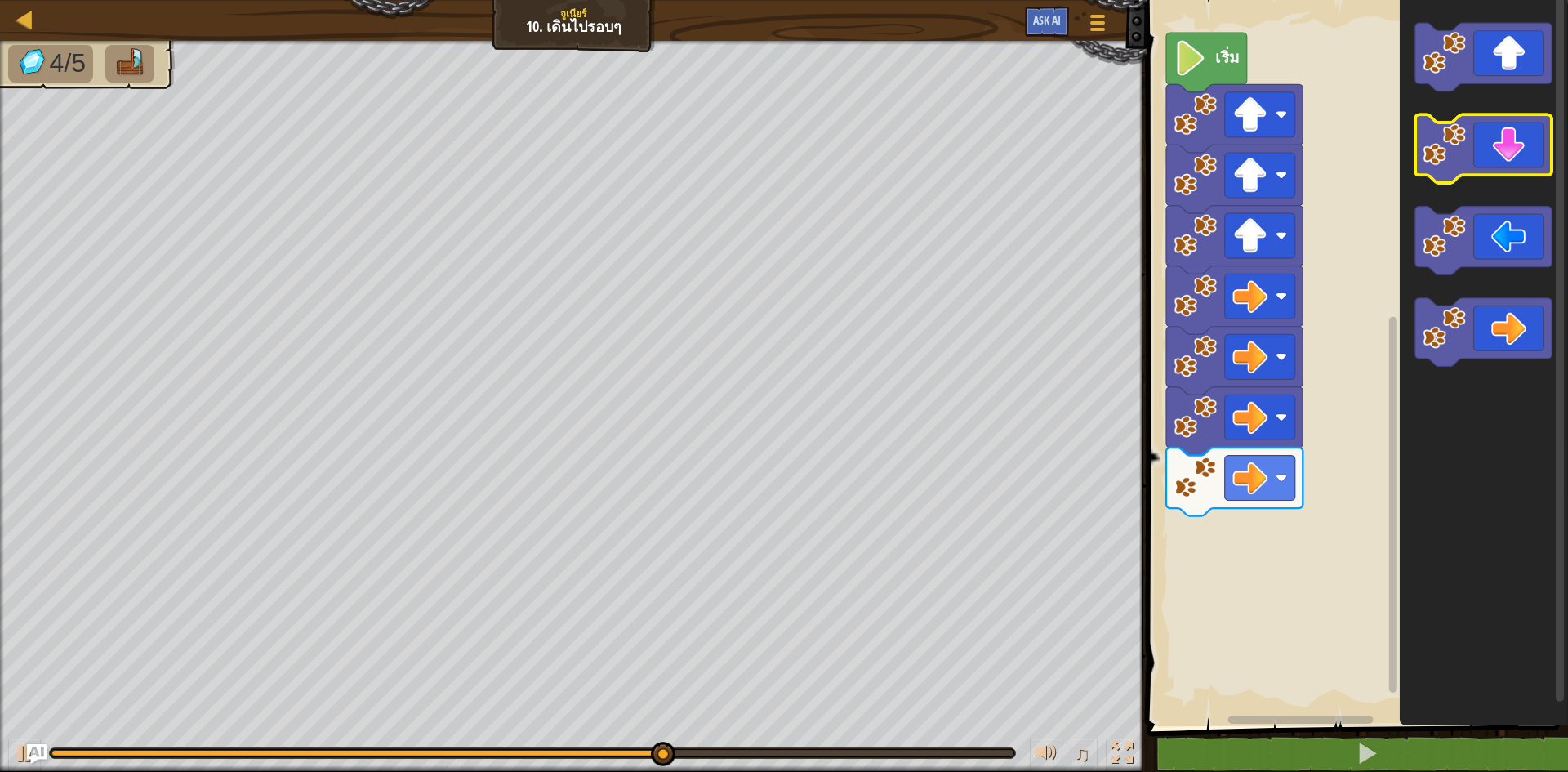
click at [1513, 173] on icon "พื้นที่ทำงาน Blockly" at bounding box center [1482, 149] width 136 height 69
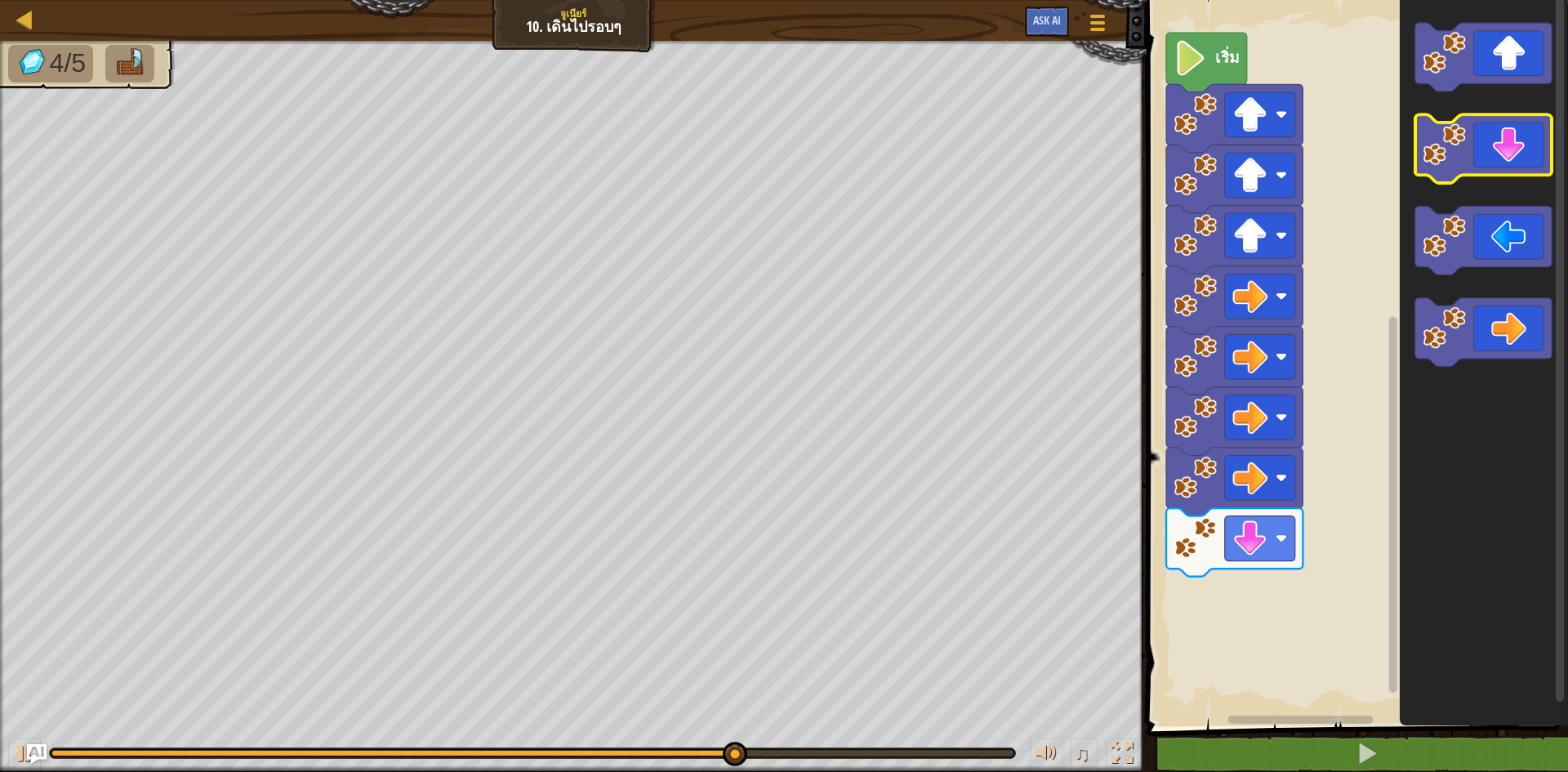
click at [1513, 173] on icon "พื้นที่ทำงาน Blockly" at bounding box center [1482, 149] width 136 height 69
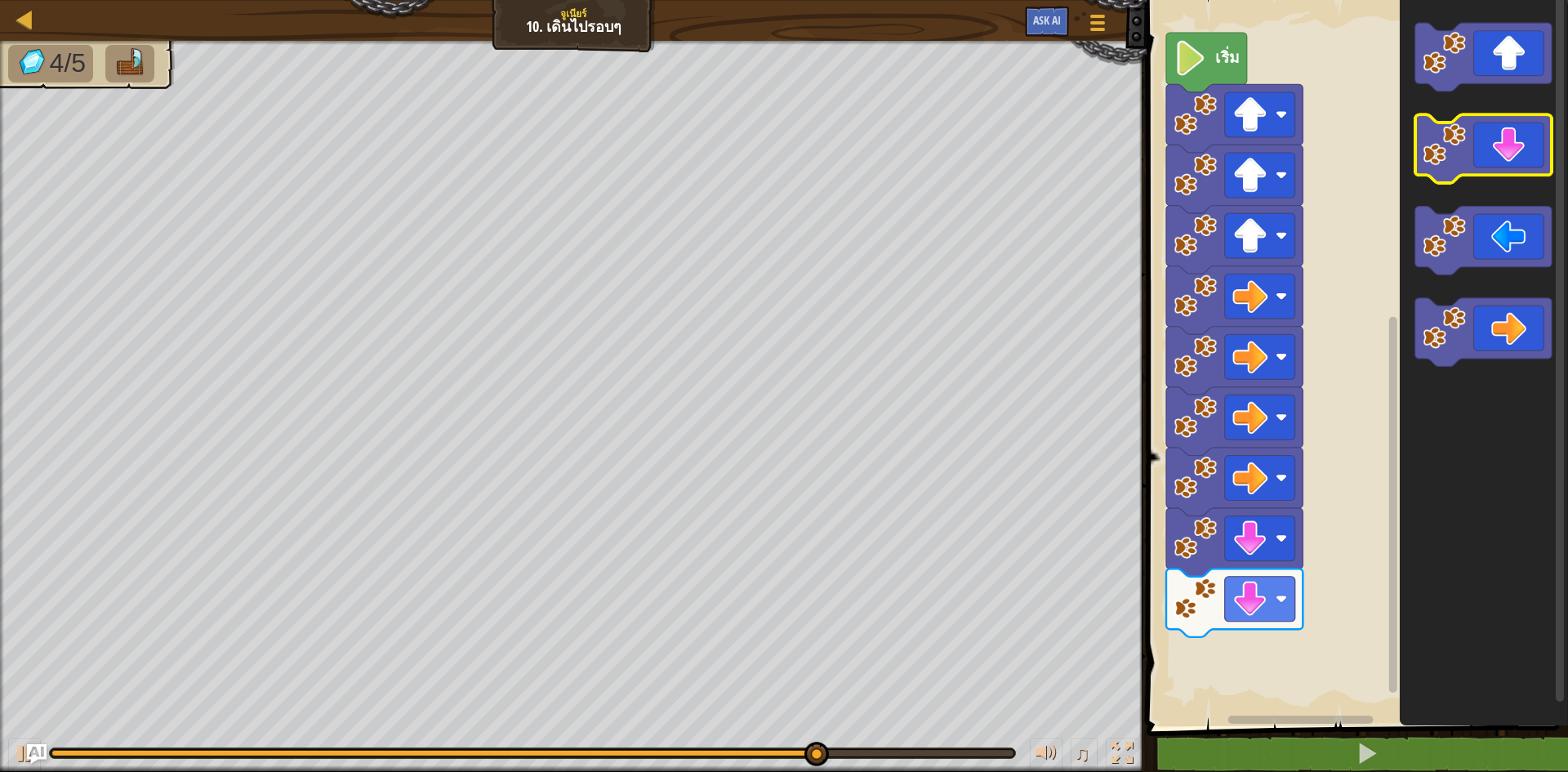
click at [1513, 173] on icon "พื้นที่ทำงาน Blockly" at bounding box center [1482, 149] width 136 height 69
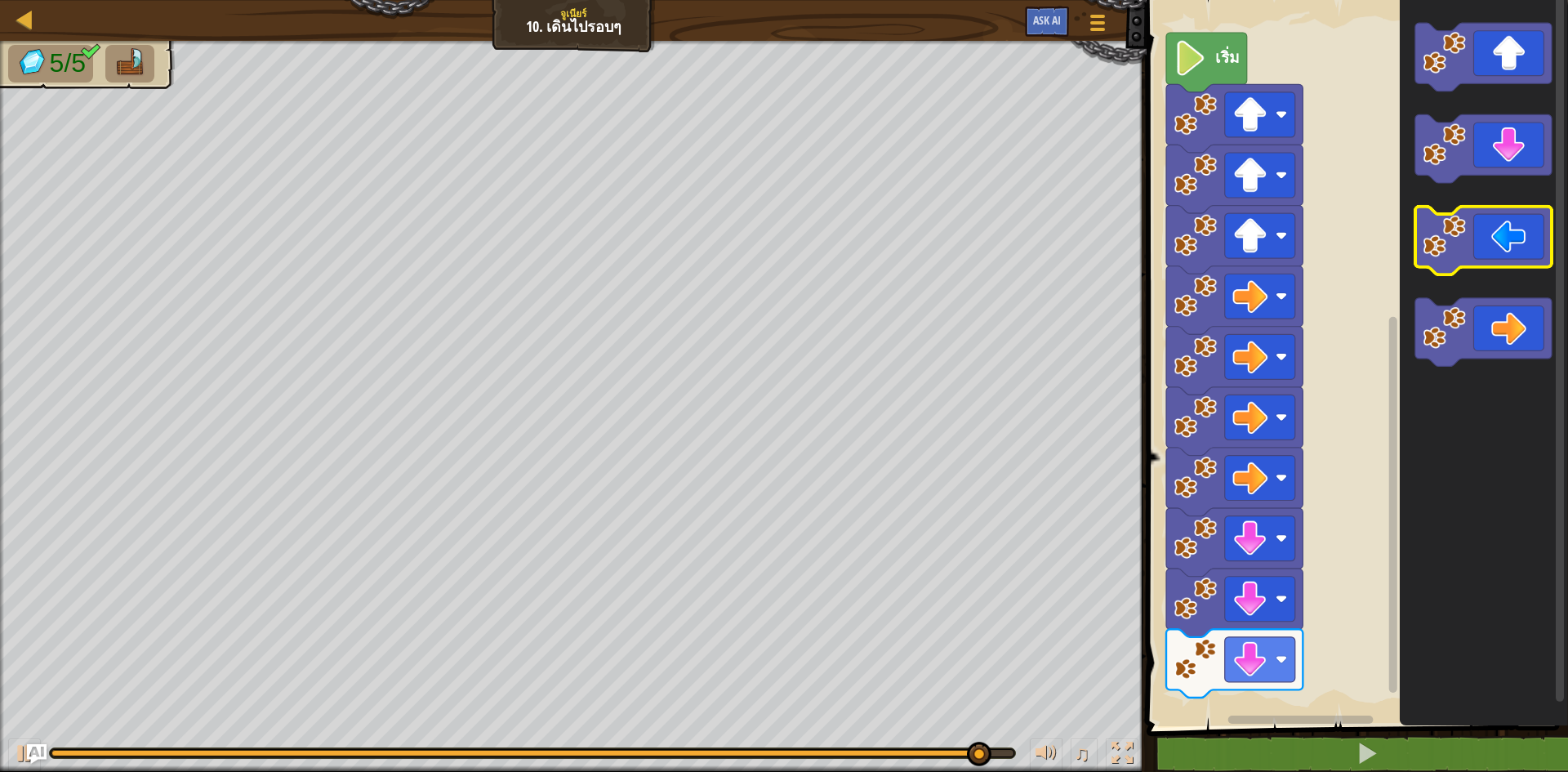
click at [1490, 255] on icon "พื้นที่ทำงาน Blockly" at bounding box center [1482, 241] width 136 height 69
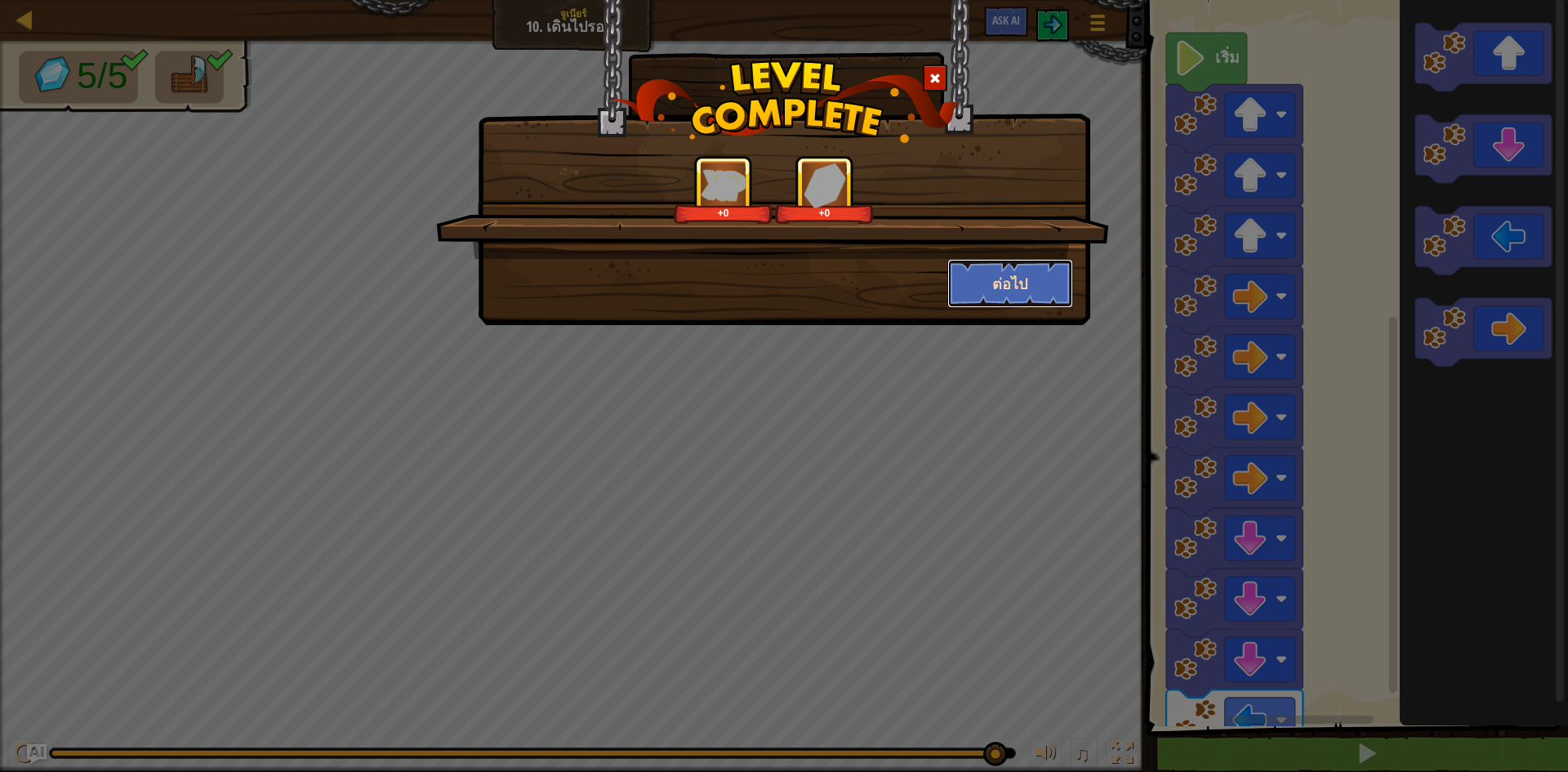
click at [961, 272] on button "ต่อไป" at bounding box center [1010, 283] width 126 height 49
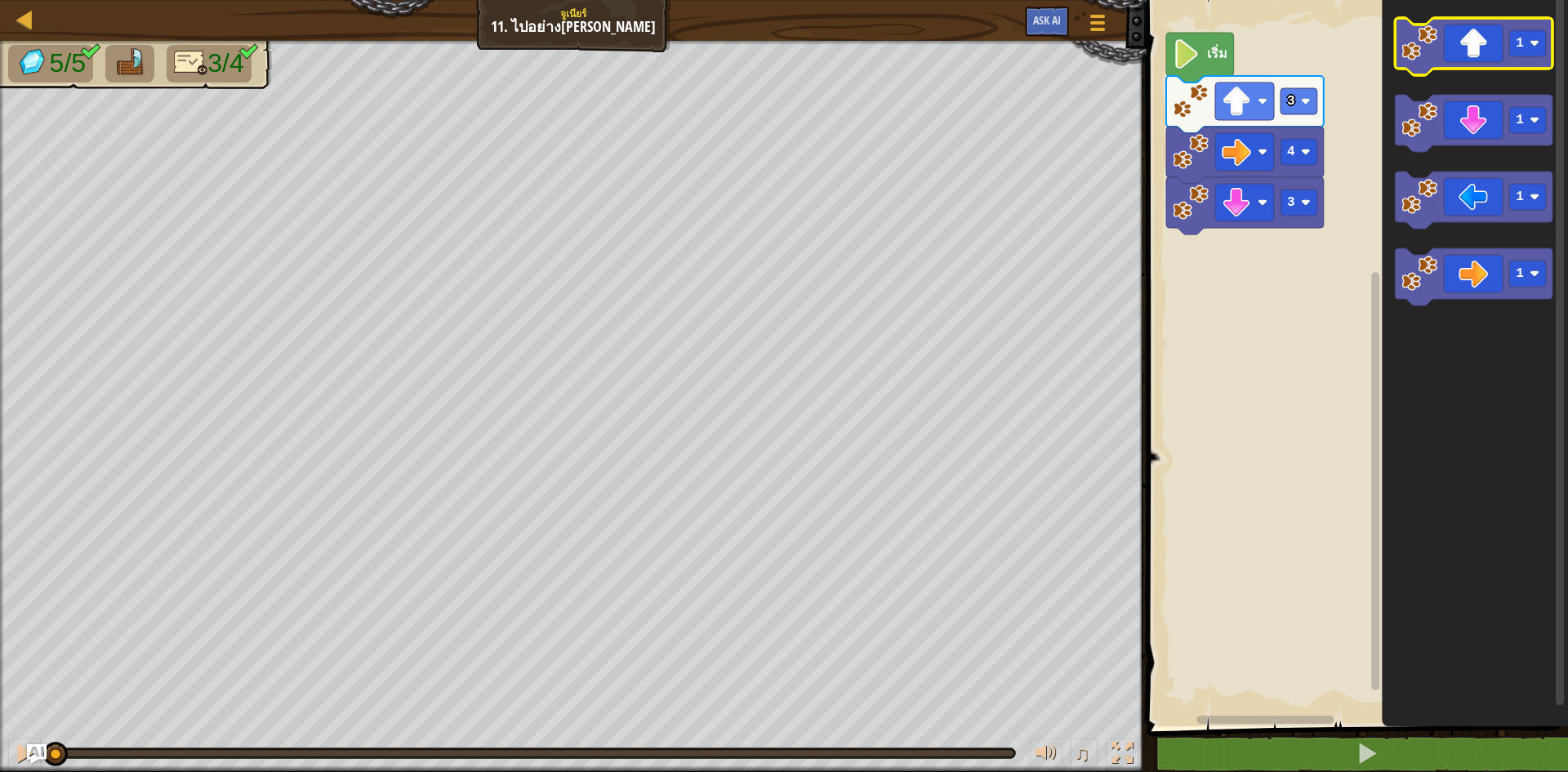
click at [1473, 48] on icon "พื้นที่ทำงาน Blockly" at bounding box center [1474, 46] width 157 height 57
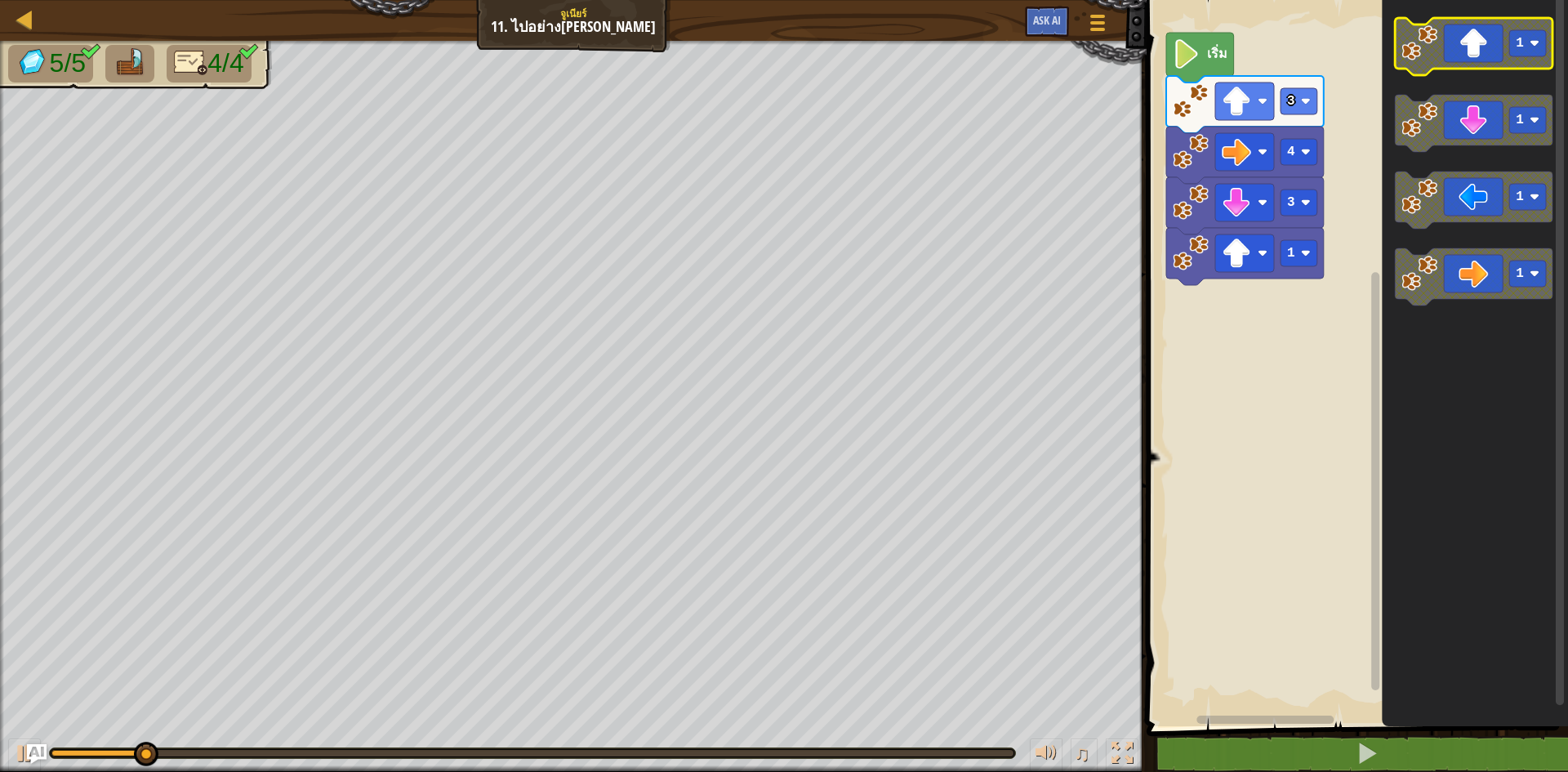
click at [1473, 48] on icon "พื้นที่ทำงาน Blockly" at bounding box center [1474, 46] width 157 height 57
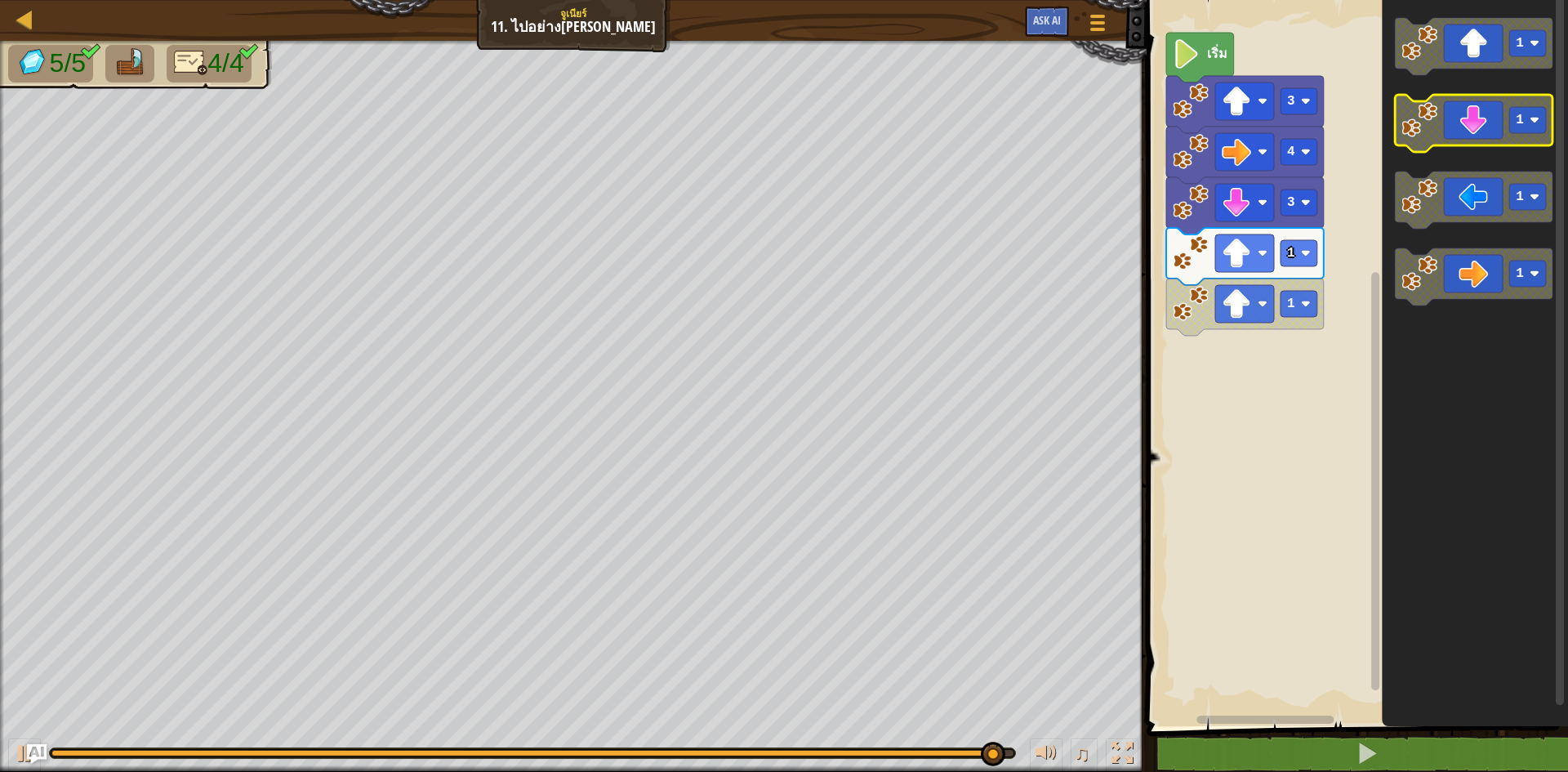
click at [1464, 121] on icon "พื้นที่ทำงาน Blockly" at bounding box center [1474, 122] width 157 height 57
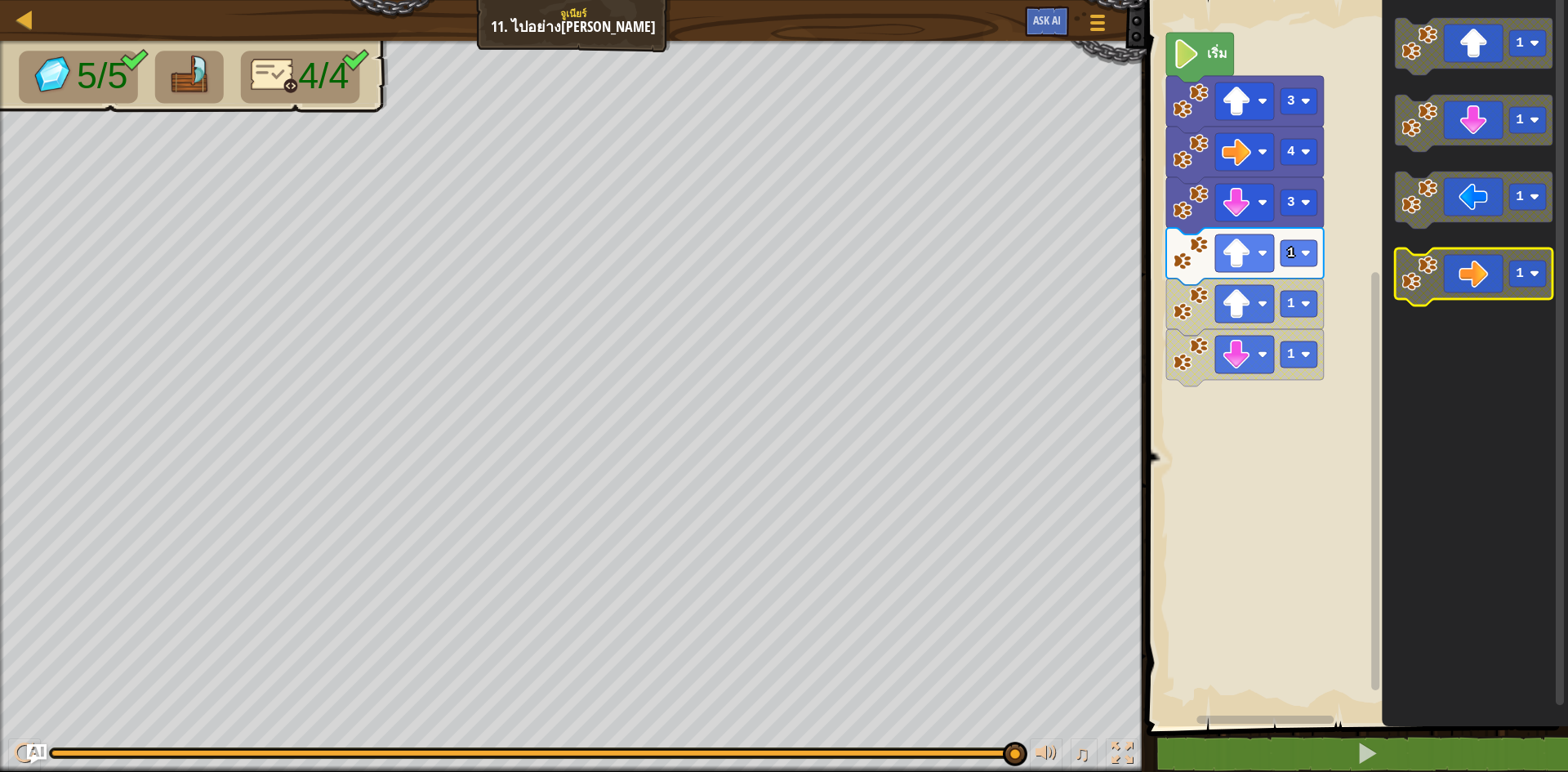
click at [1452, 267] on icon "พื้นที่ทำงาน Blockly" at bounding box center [1474, 277] width 157 height 57
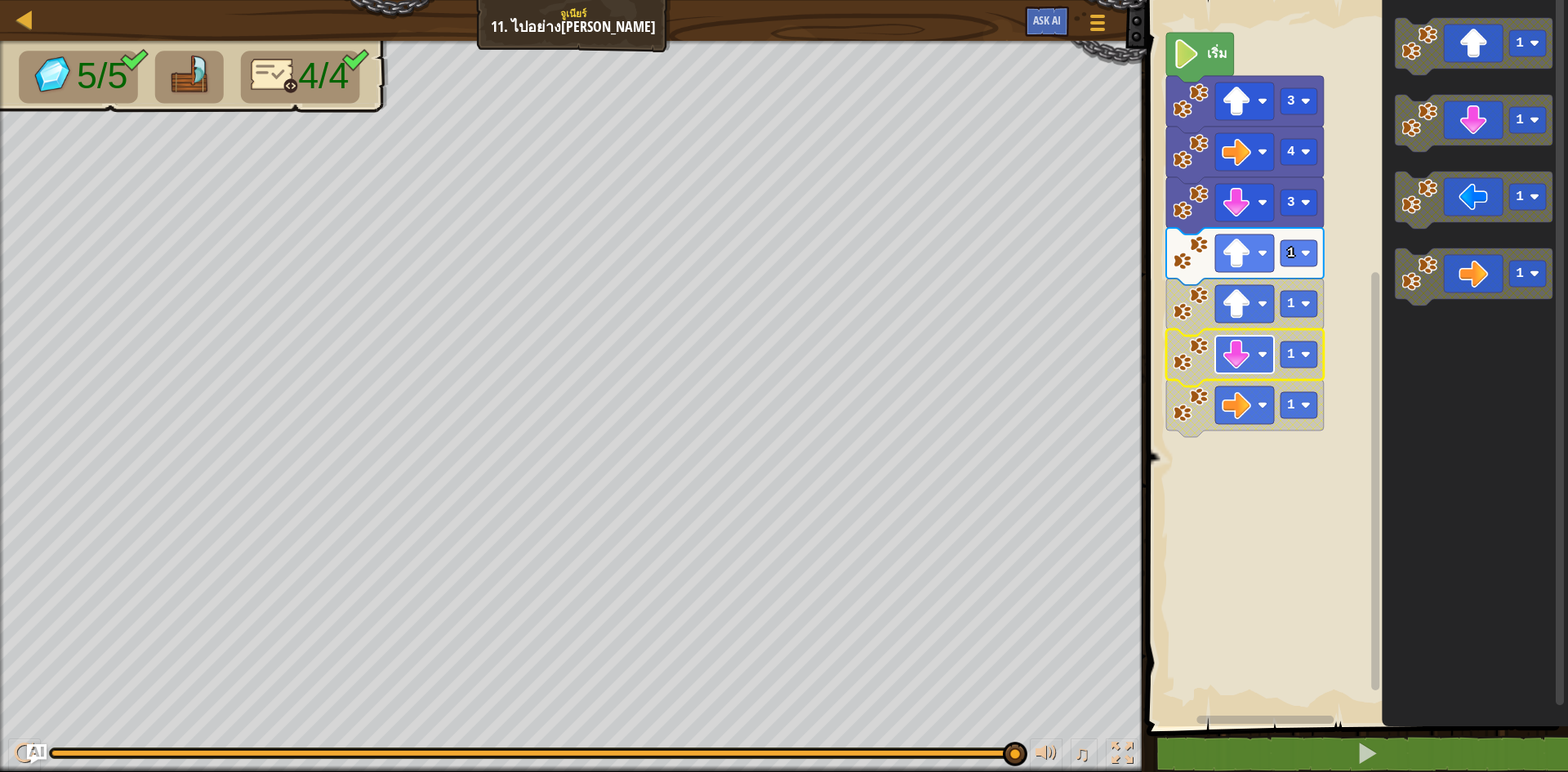
click at [1244, 373] on rect "พื้นที่ทำงาน Blockly" at bounding box center [1244, 355] width 59 height 38
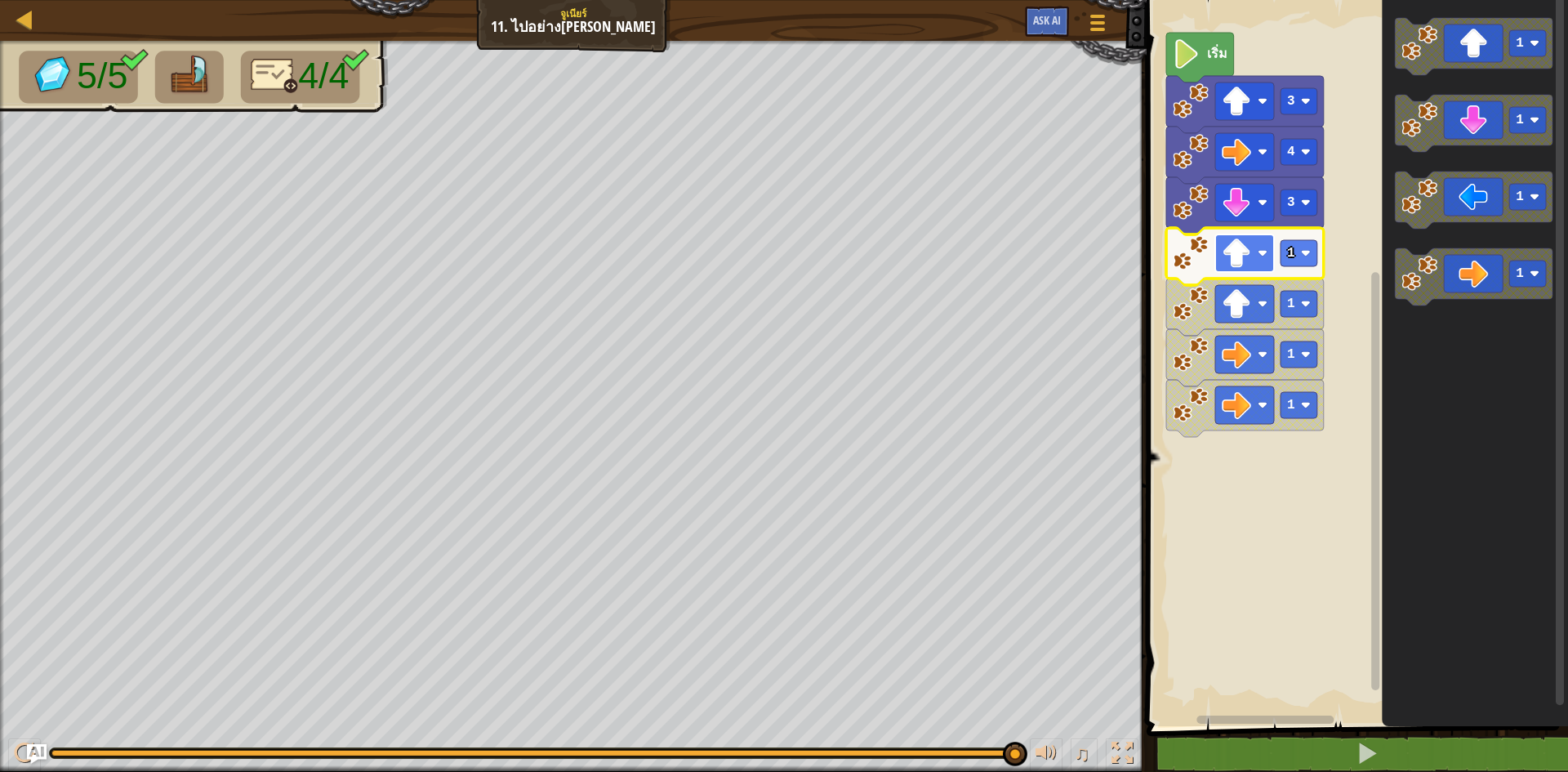
click at [1232, 258] on image "พื้นที่ทำงาน Blockly" at bounding box center [1236, 254] width 30 height 30
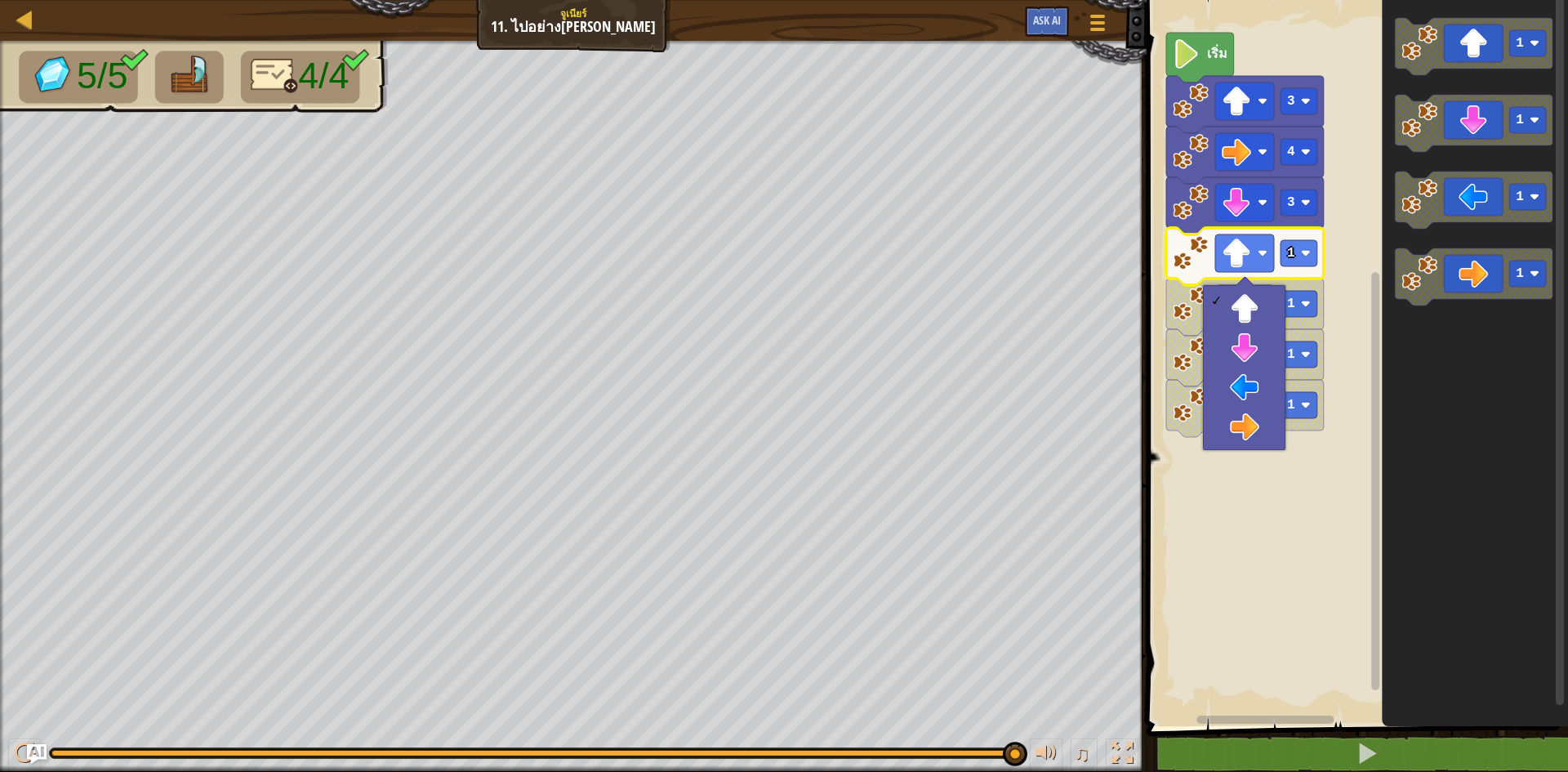
click at [1277, 596] on rect "พื้นที่ทำงาน Blockly" at bounding box center [1354, 359] width 427 height 734
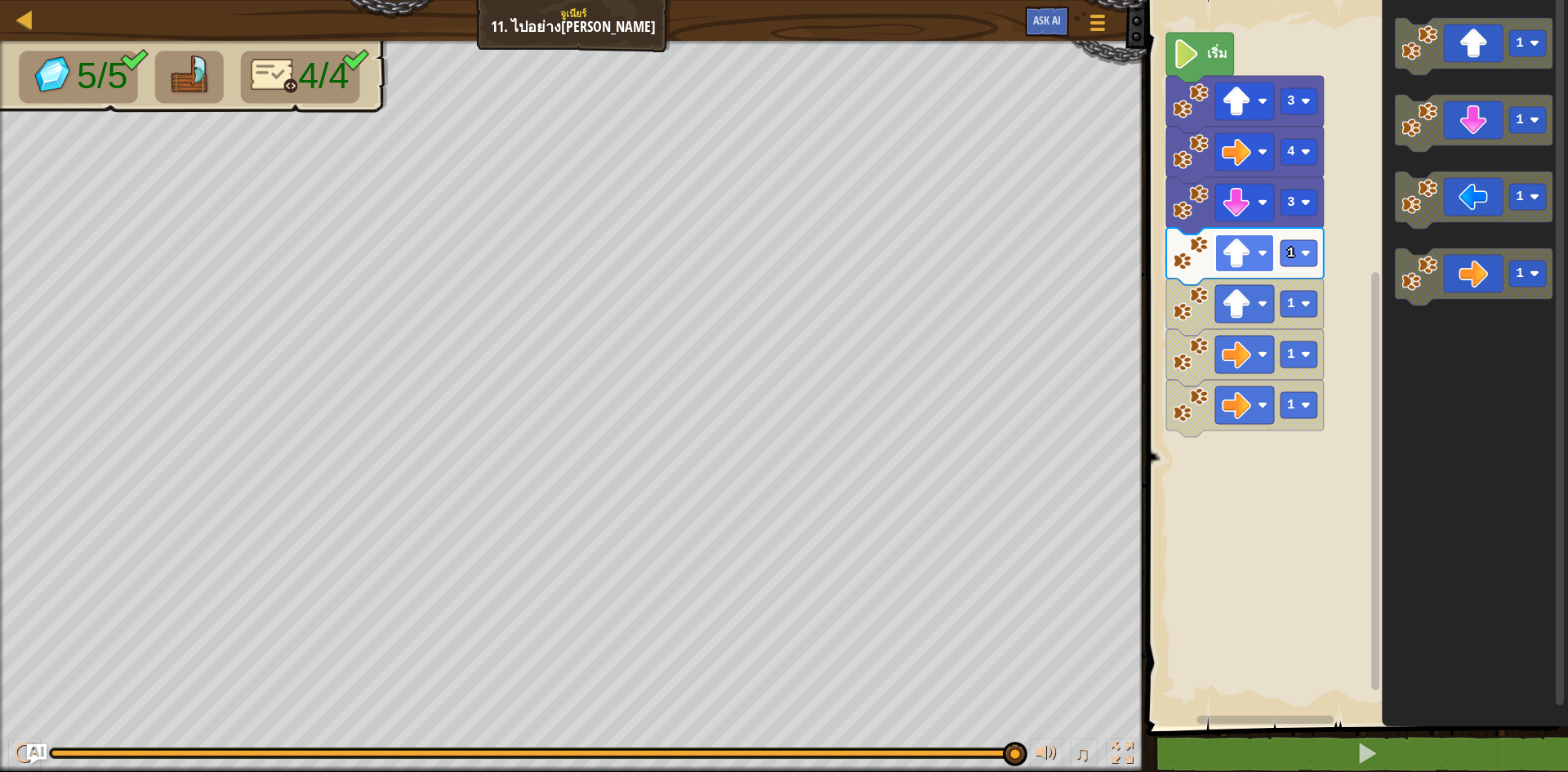
click at [1249, 263] on image "พื้นที่ทำงาน Blockly" at bounding box center [1236, 254] width 30 height 30
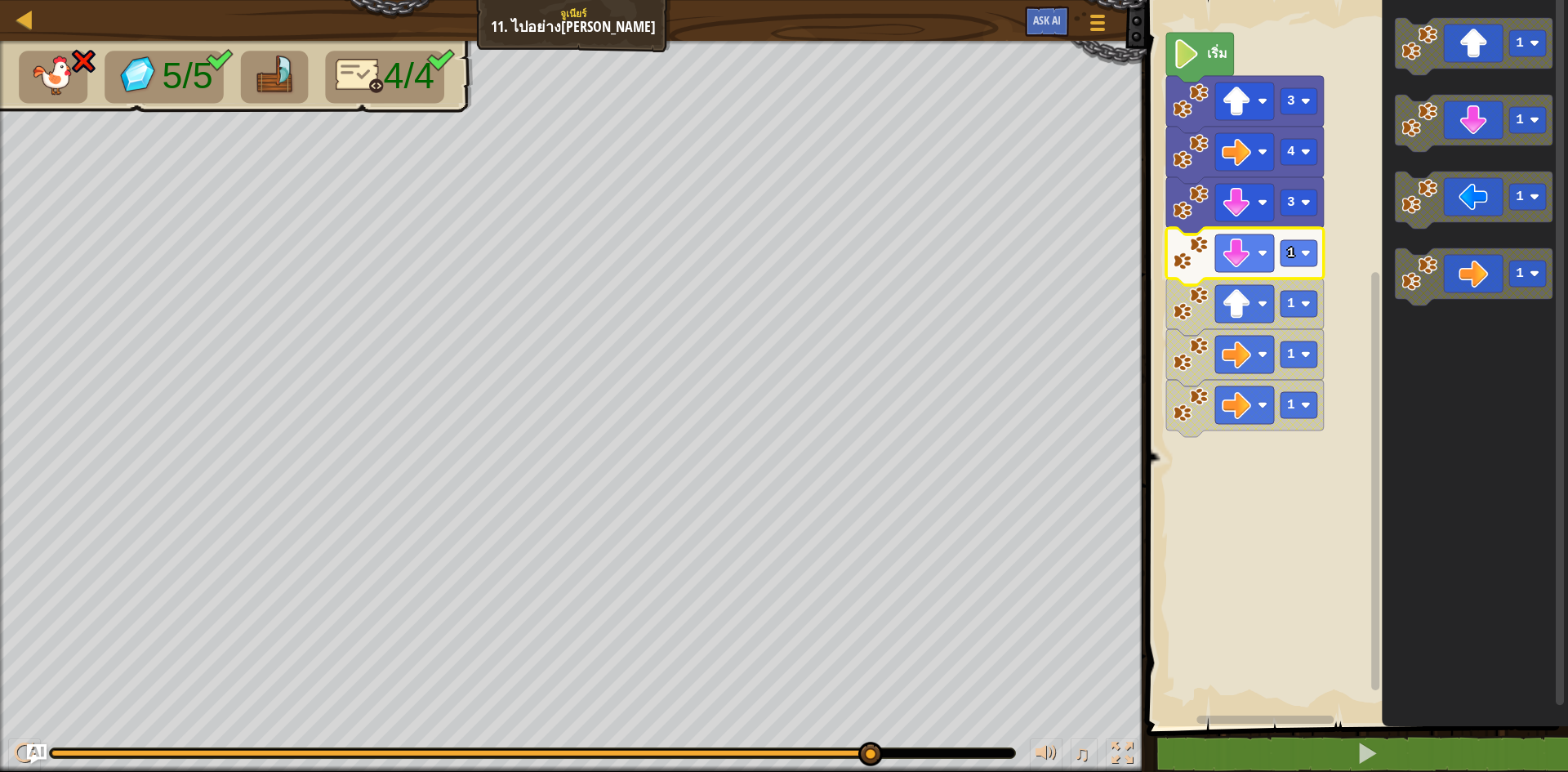
click at [1244, 275] on icon "พื้นที่ทำงาน Blockly" at bounding box center [1245, 256] width 157 height 57
click at [1235, 308] on image "พื้นที่ทำงาน Blockly" at bounding box center [1236, 304] width 30 height 30
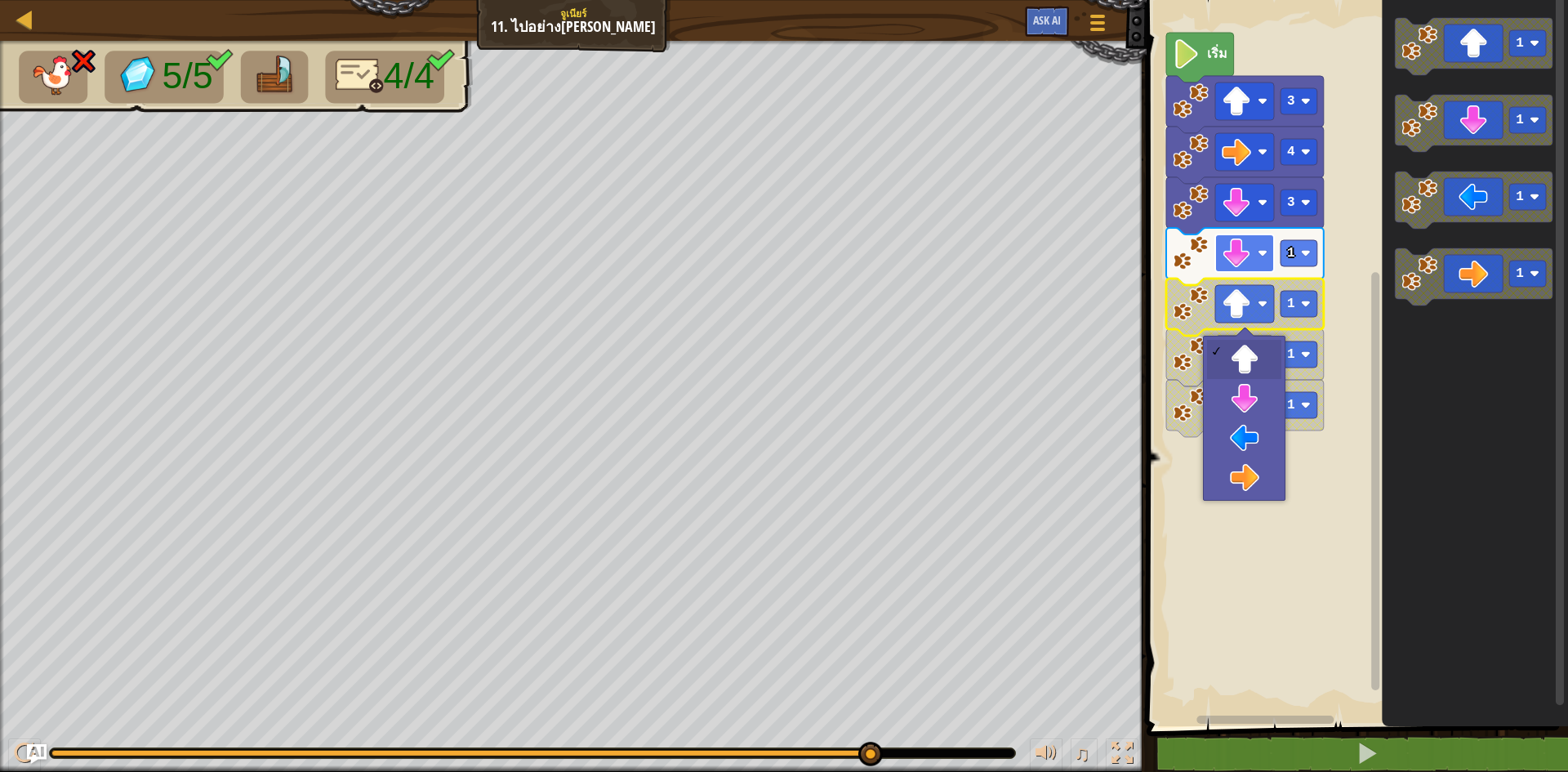
click at [1235, 247] on image "พื้นที่ทำงาน Blockly" at bounding box center [1236, 254] width 30 height 30
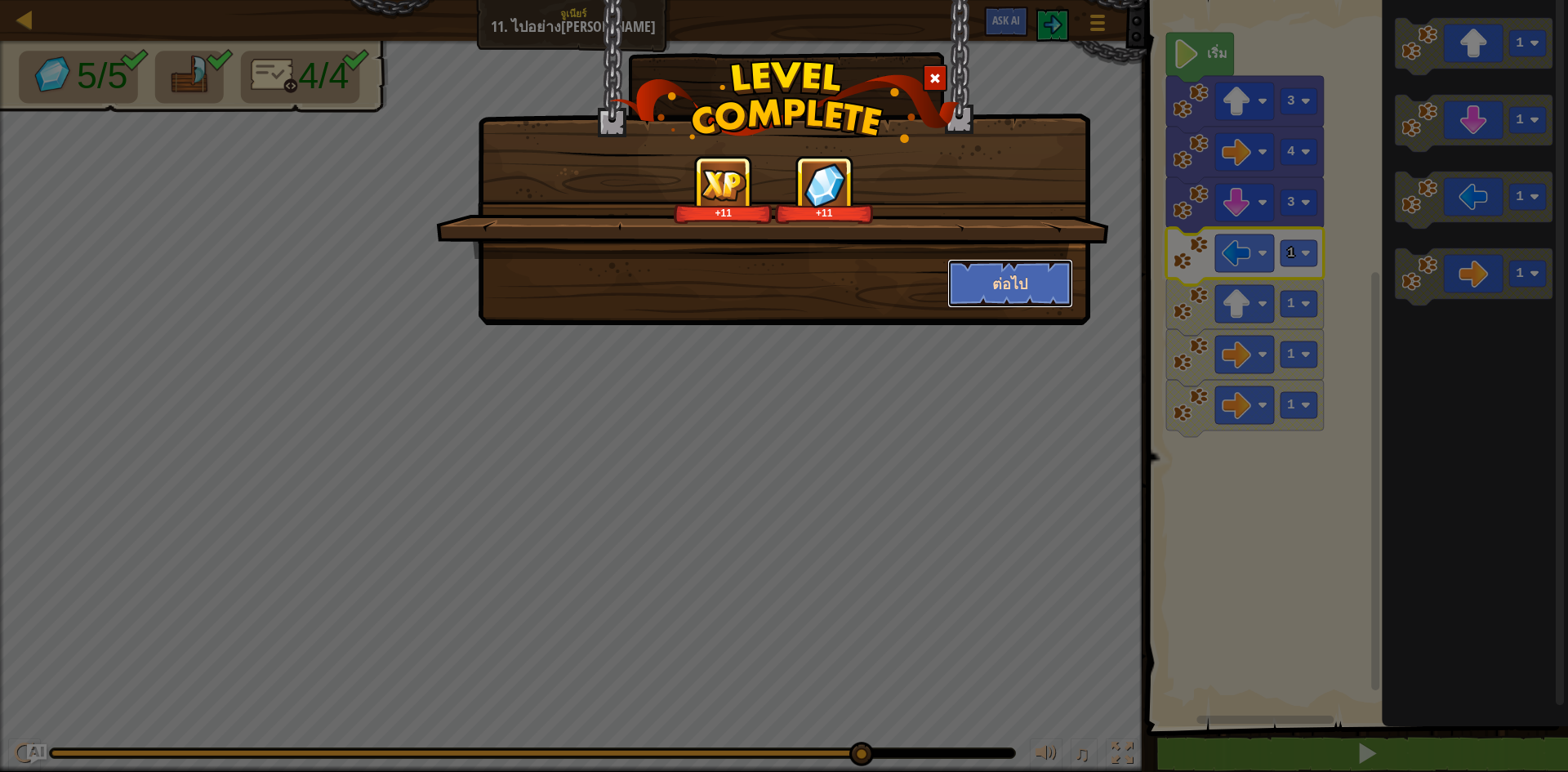
click at [988, 295] on button "ต่อไป" at bounding box center [1010, 283] width 126 height 49
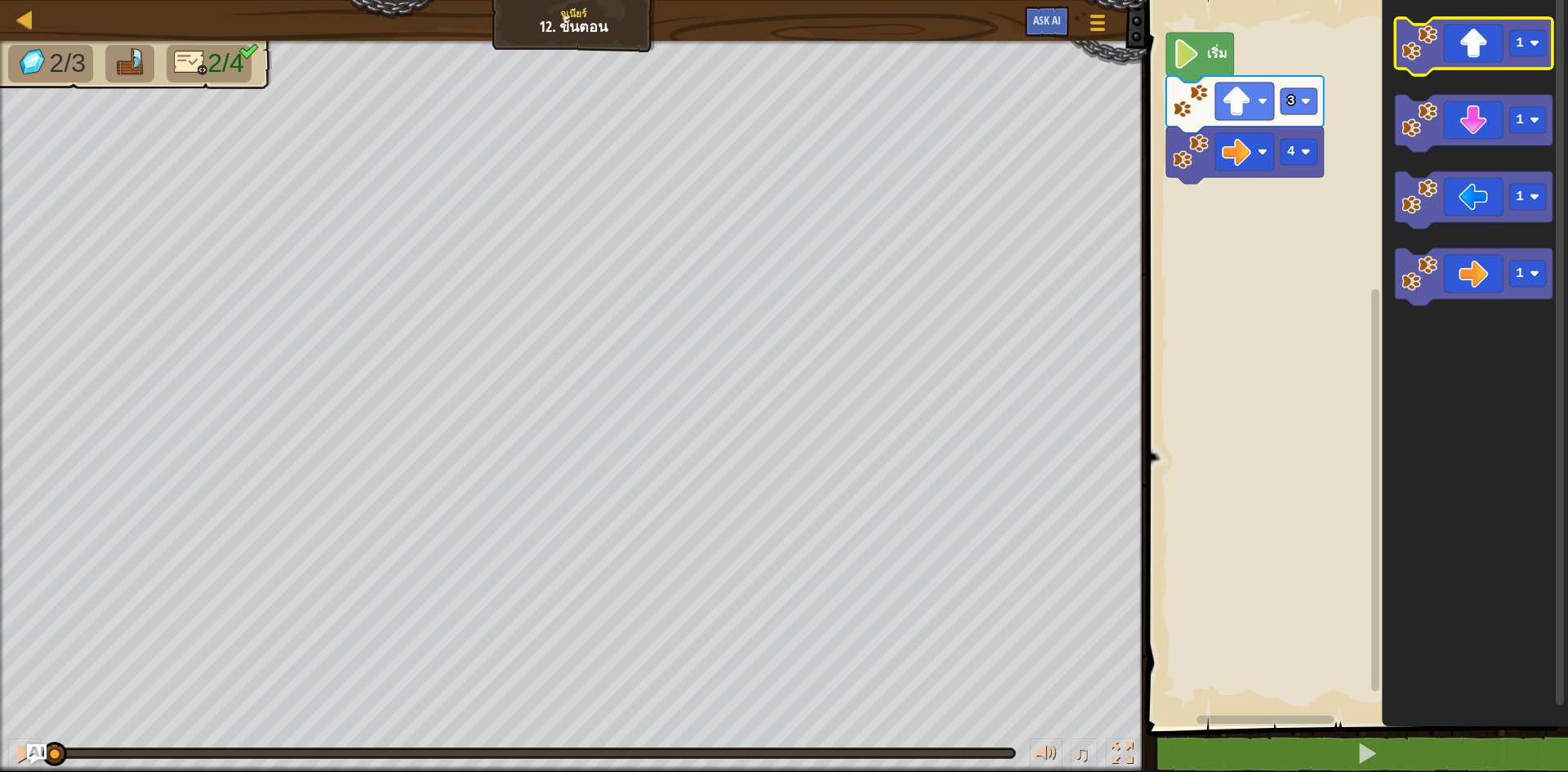
click at [1462, 34] on icon "พื้นที่ทำงาน Blockly" at bounding box center [1474, 46] width 157 height 57
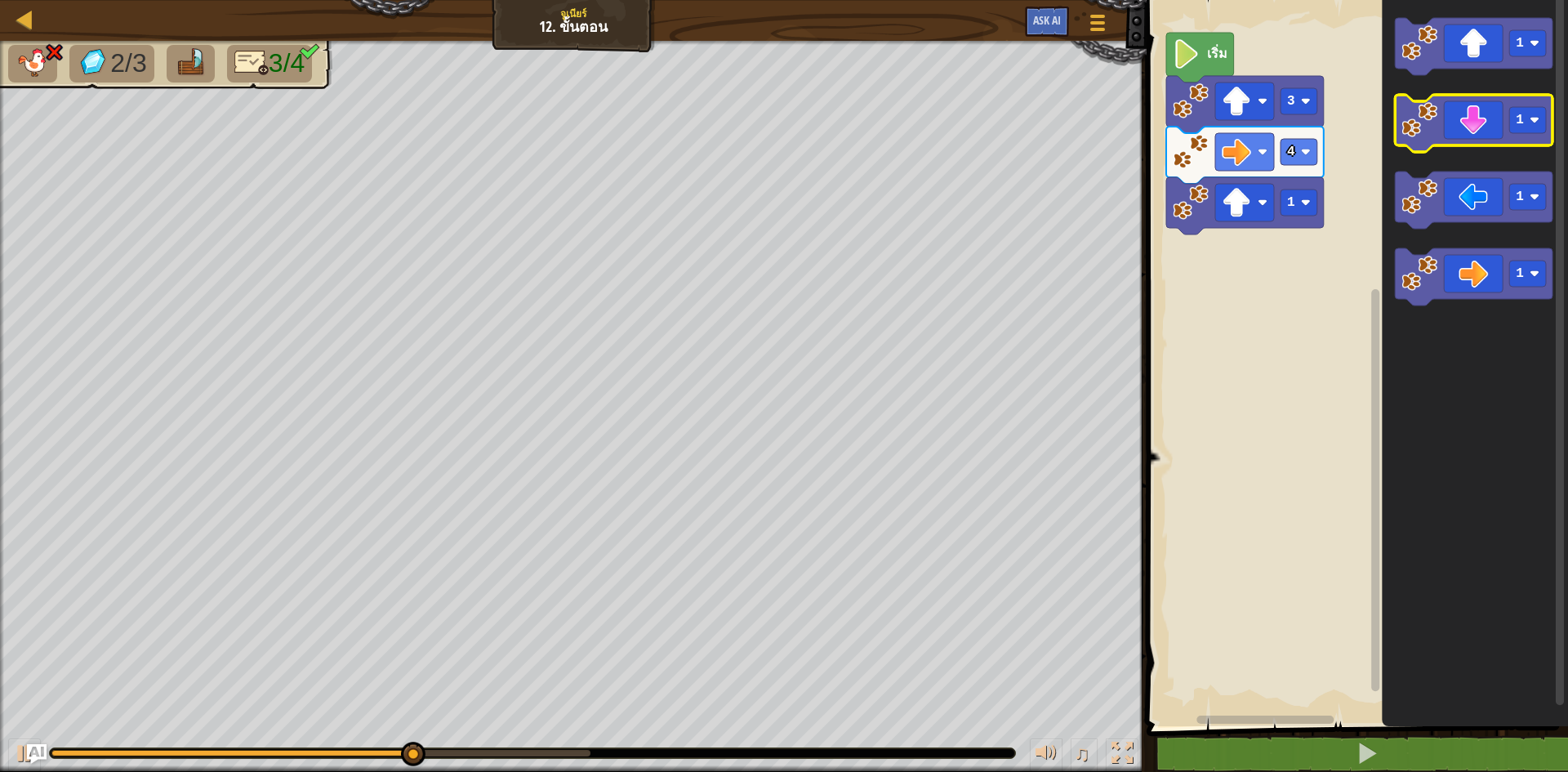
click at [1459, 133] on icon "พื้นที่ทำงาน Blockly" at bounding box center [1474, 122] width 157 height 57
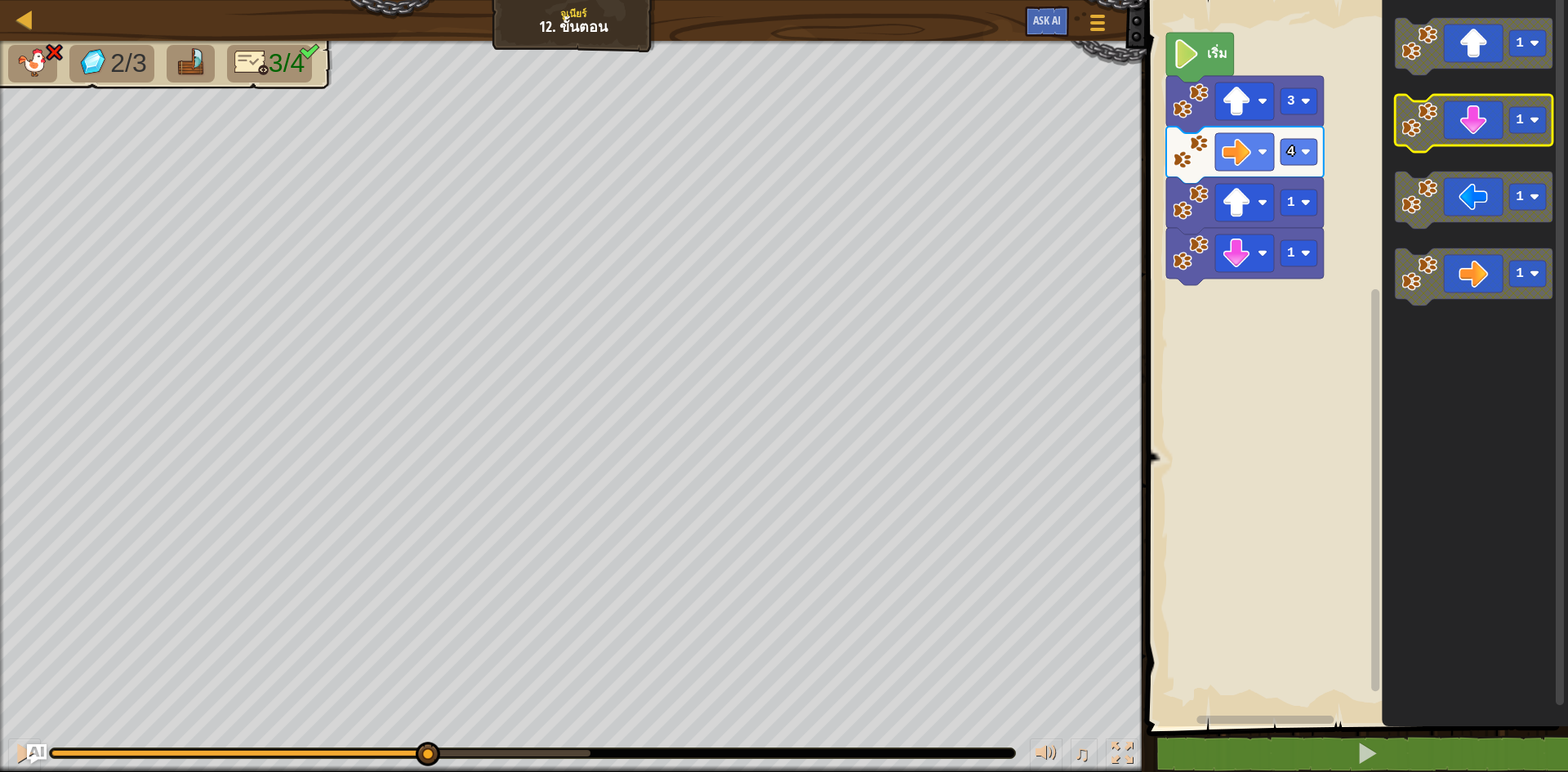
click at [1459, 133] on icon "พื้นที่ทำงาน Blockly" at bounding box center [1474, 122] width 157 height 57
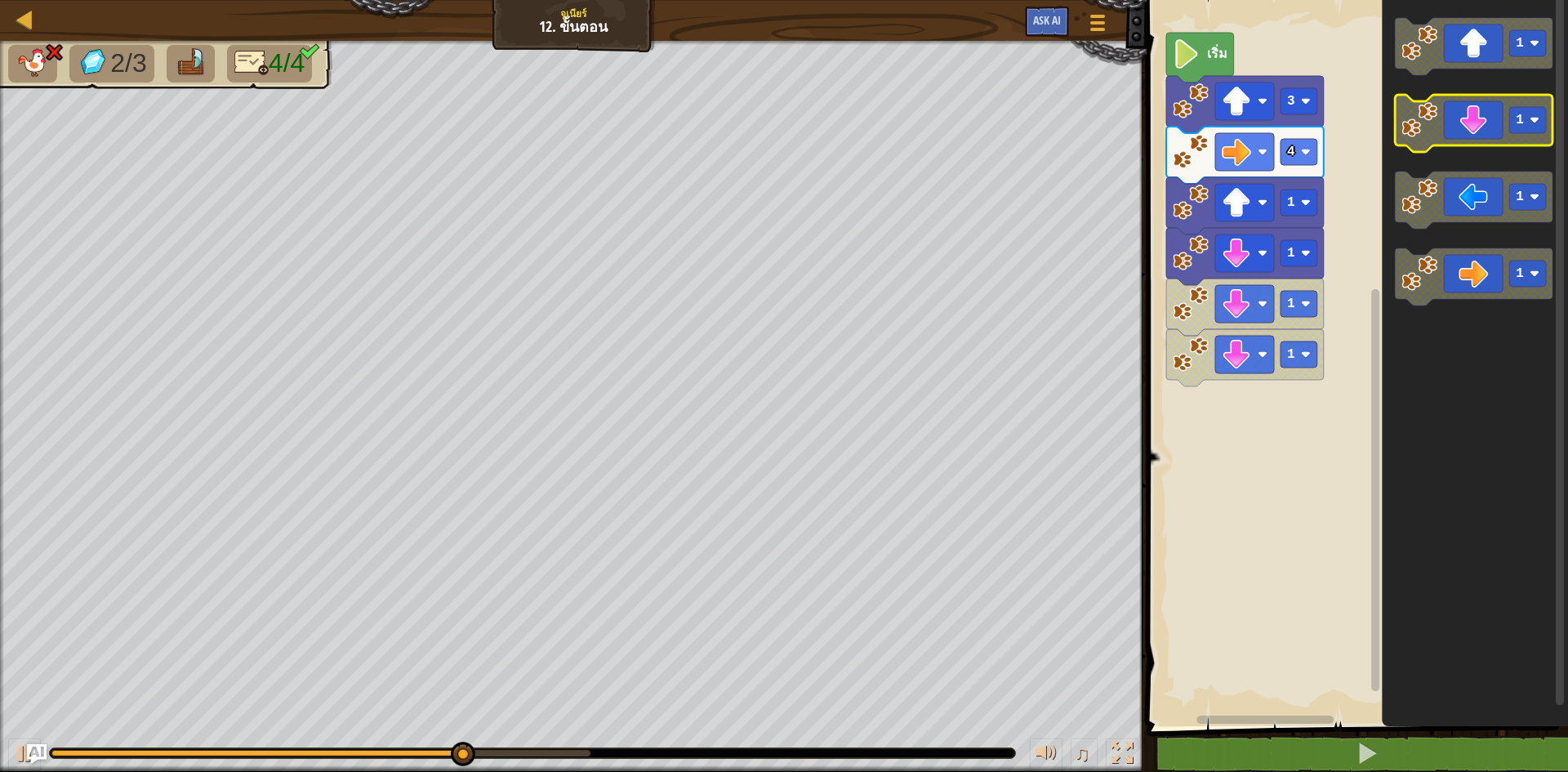
click at [1459, 133] on icon "พื้นที่ทำงาน Blockly" at bounding box center [1474, 122] width 157 height 57
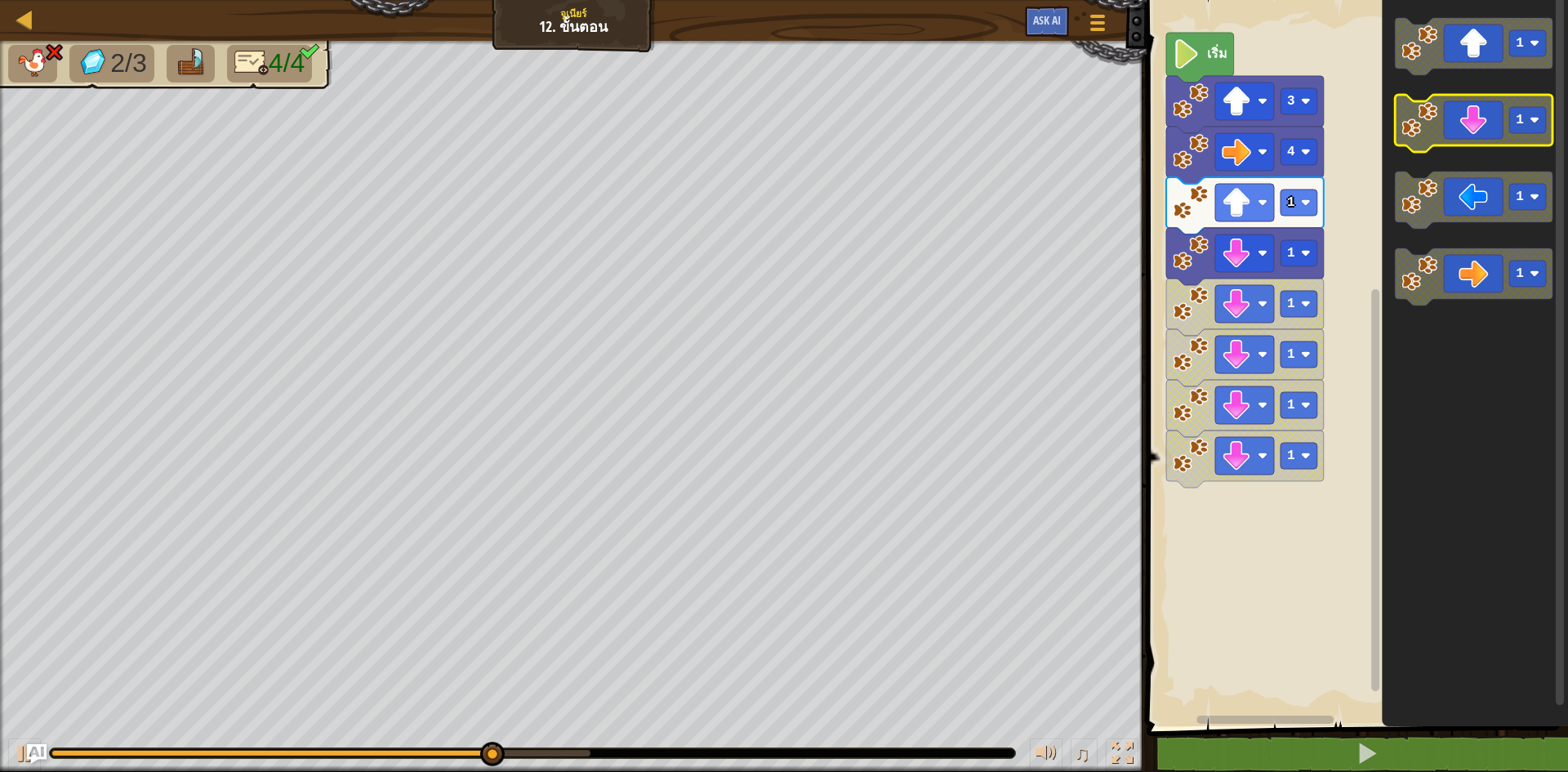
click at [1459, 133] on icon "พื้นที่ทำงาน Blockly" at bounding box center [1474, 122] width 157 height 57
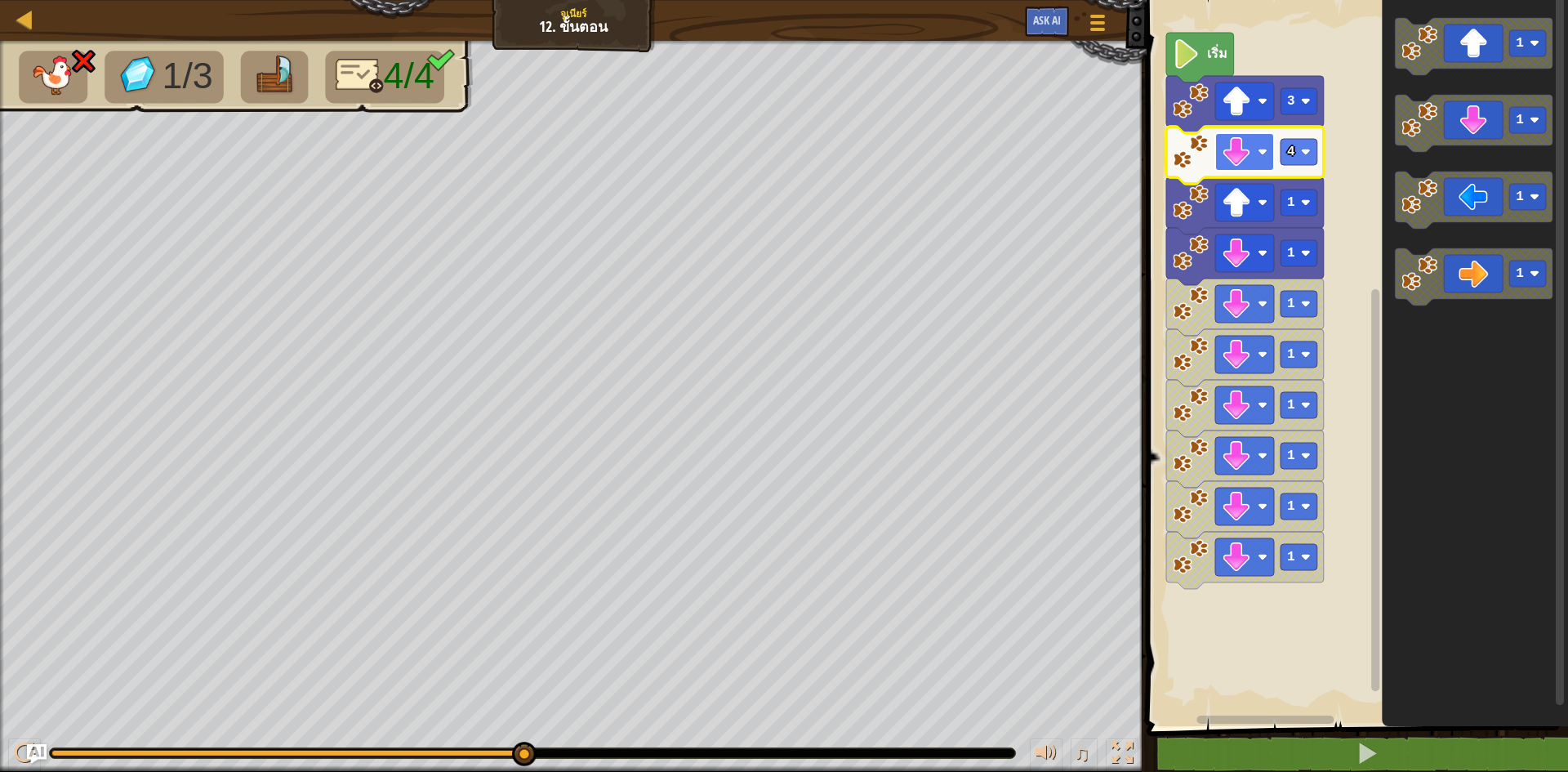
click at [1255, 146] on rect "พื้นที่ทำงาน Blockly" at bounding box center [1244, 152] width 59 height 38
click at [1247, 112] on image "พื้นที่ทำงาน Blockly" at bounding box center [1236, 101] width 30 height 30
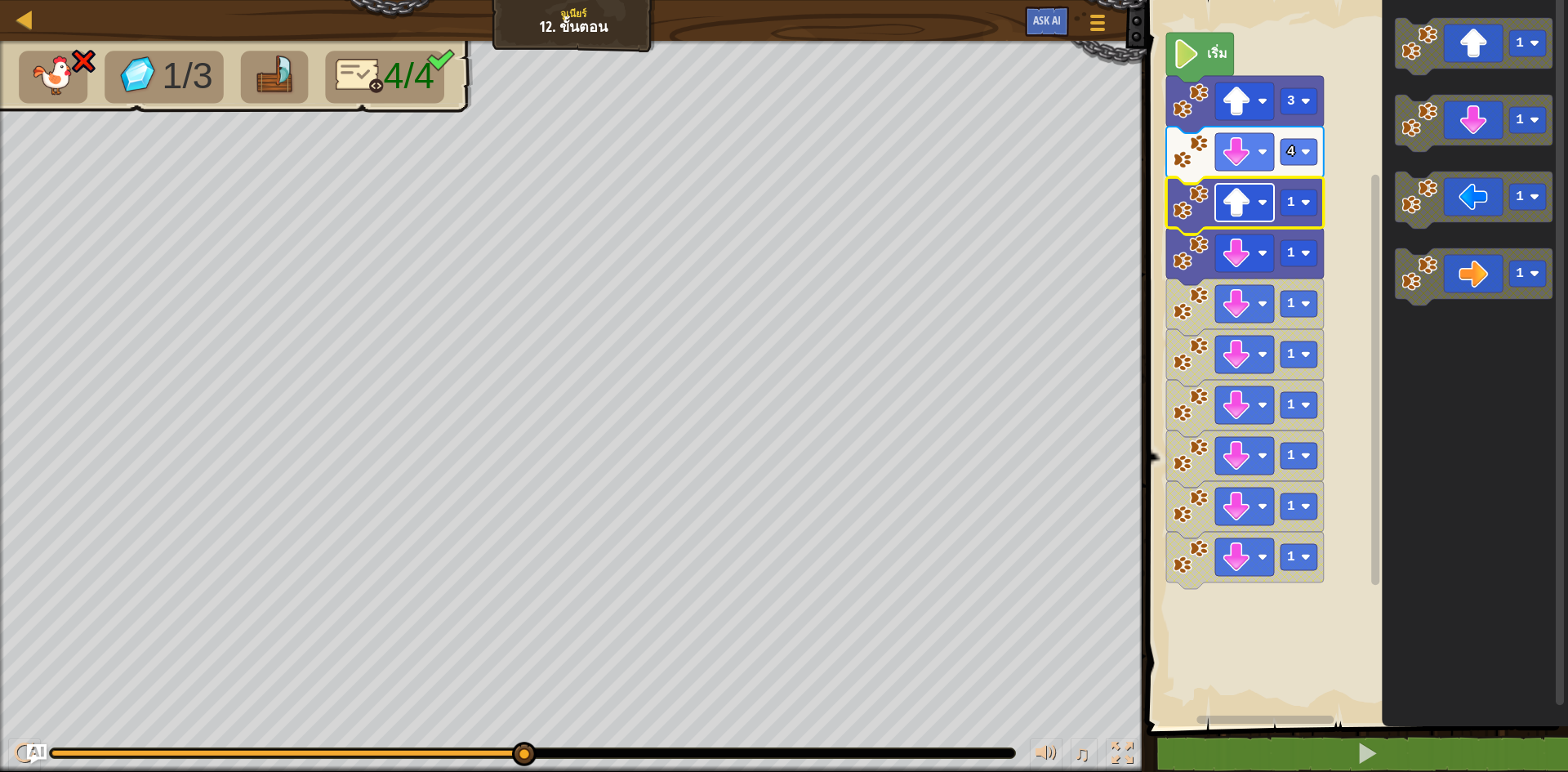
click at [1236, 197] on image "พื้นที่ทำงาน Blockly" at bounding box center [1236, 203] width 30 height 30
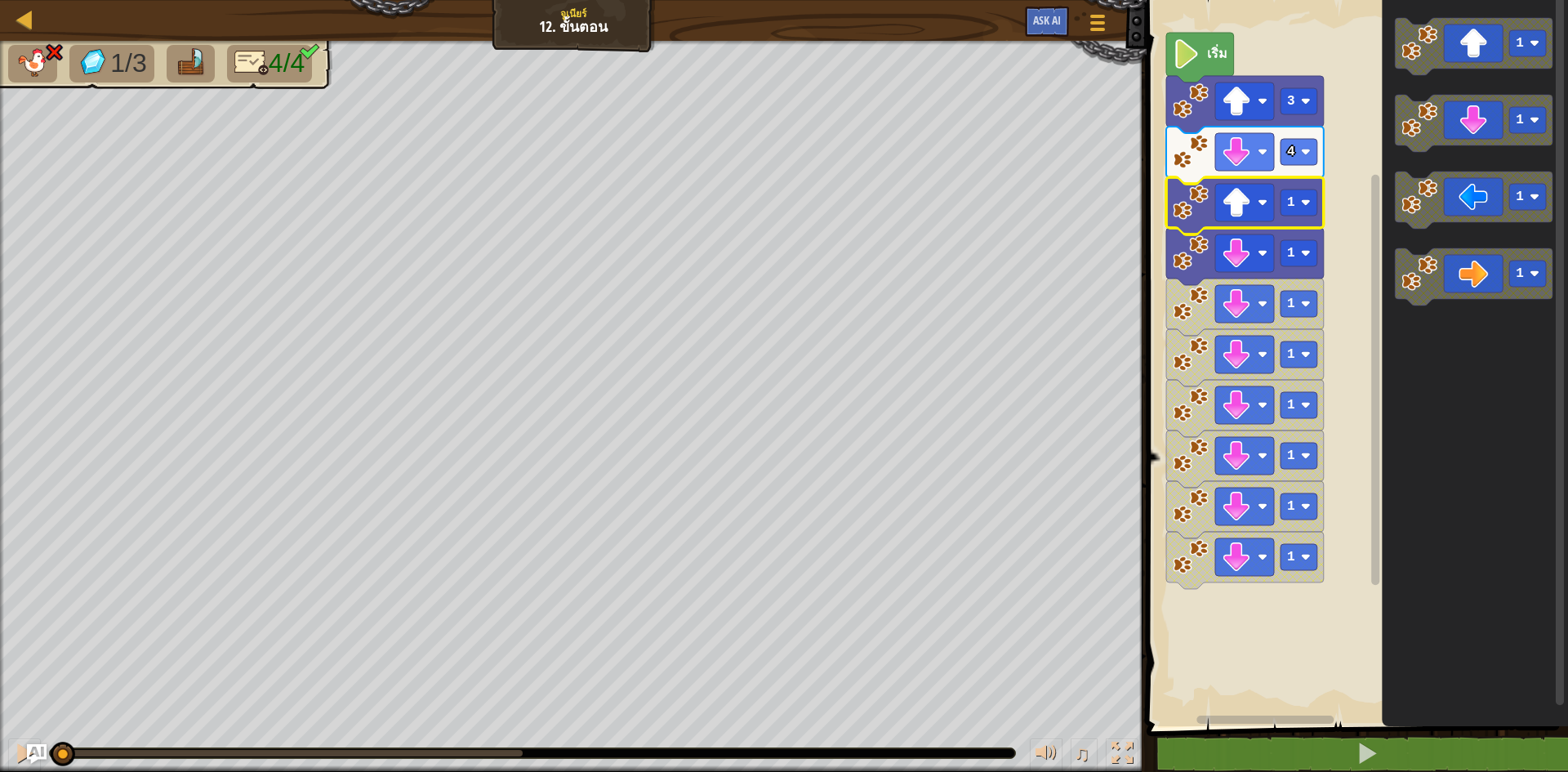
click at [60, 671] on div "1/3 4/4 ♫ Wolf Pup" at bounding box center [784, 406] width 1568 height 731
click at [1446, 34] on icon "พื้นที่ทำงาน Blockly" at bounding box center [1474, 46] width 157 height 57
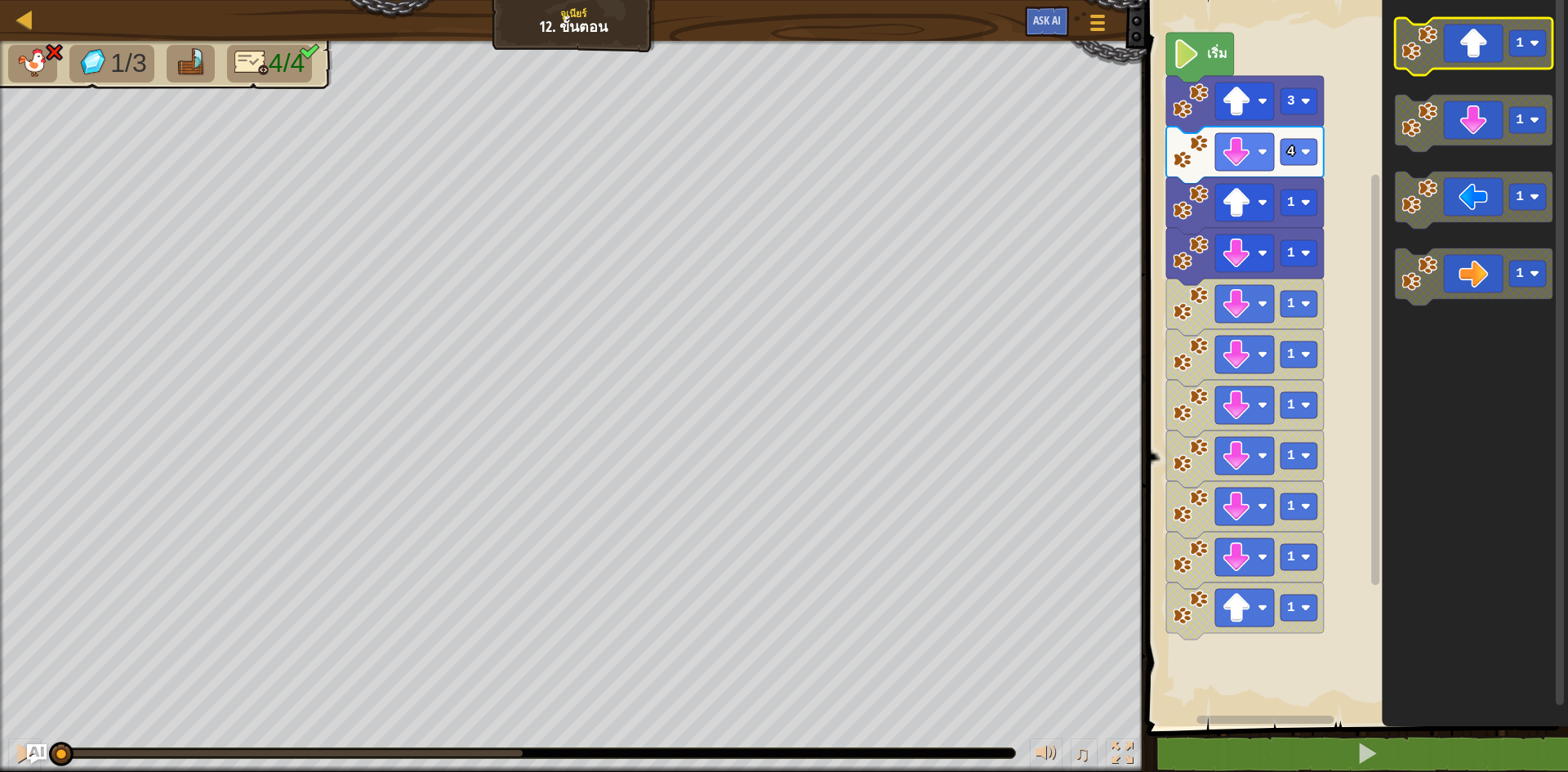
click at [1438, 45] on icon "พื้นที่ทำงาน Blockly" at bounding box center [1474, 46] width 157 height 57
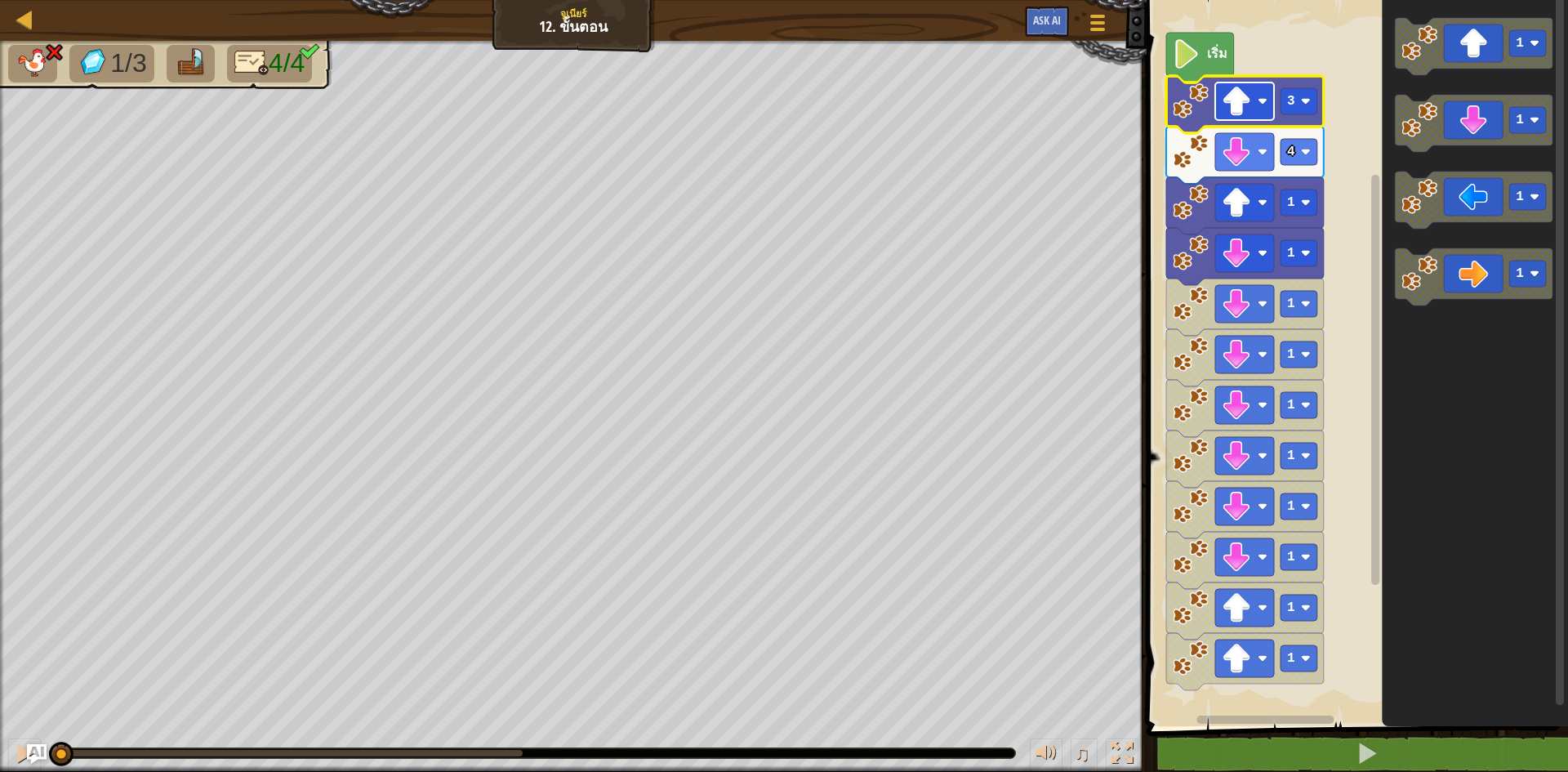
click at [1229, 116] on image "พื้นที่ทำงาน Blockly" at bounding box center [1236, 101] width 30 height 30
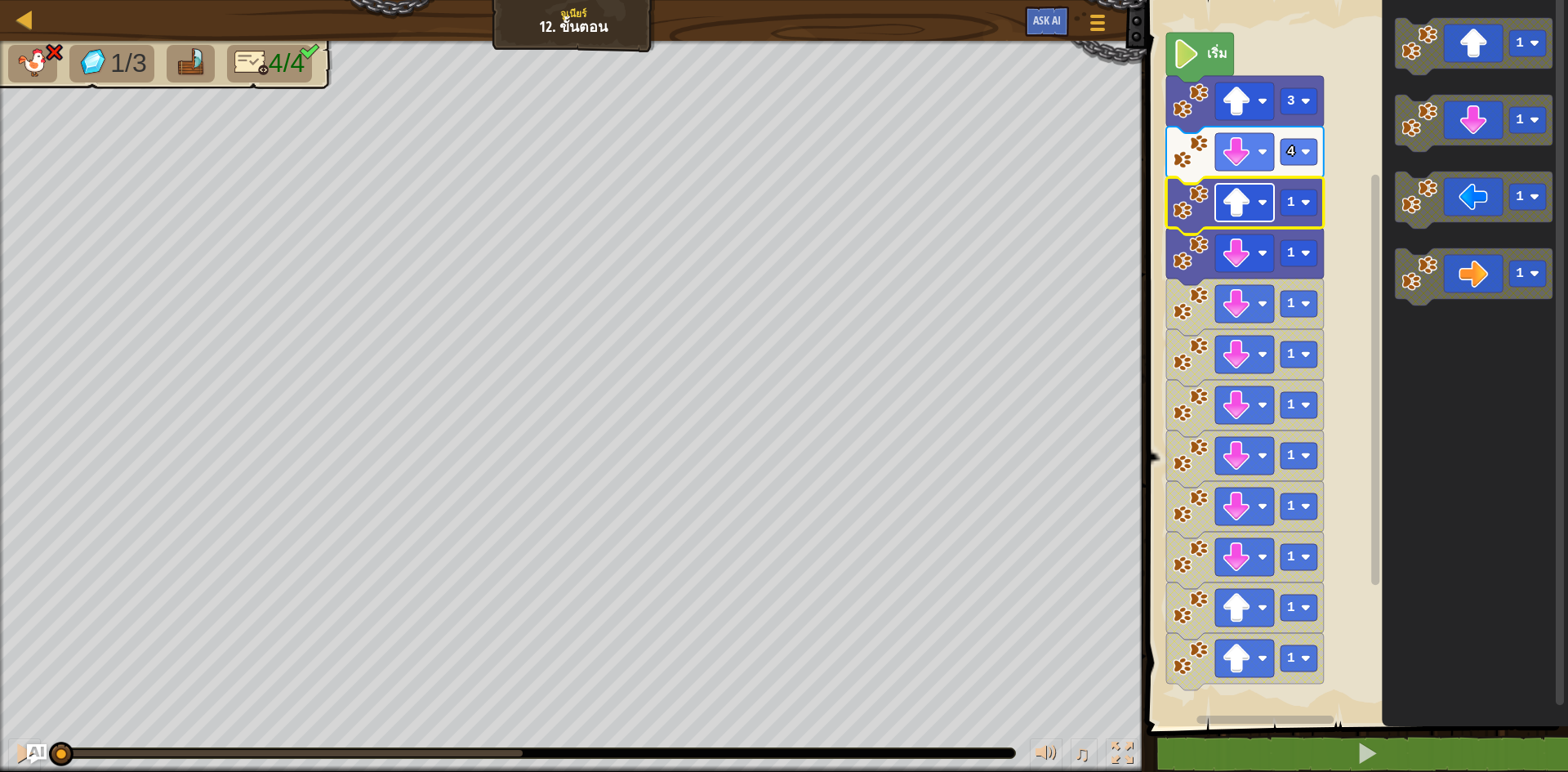
click at [1244, 219] on rect "พื้นที่ทำงาน Blockly" at bounding box center [1244, 203] width 59 height 38
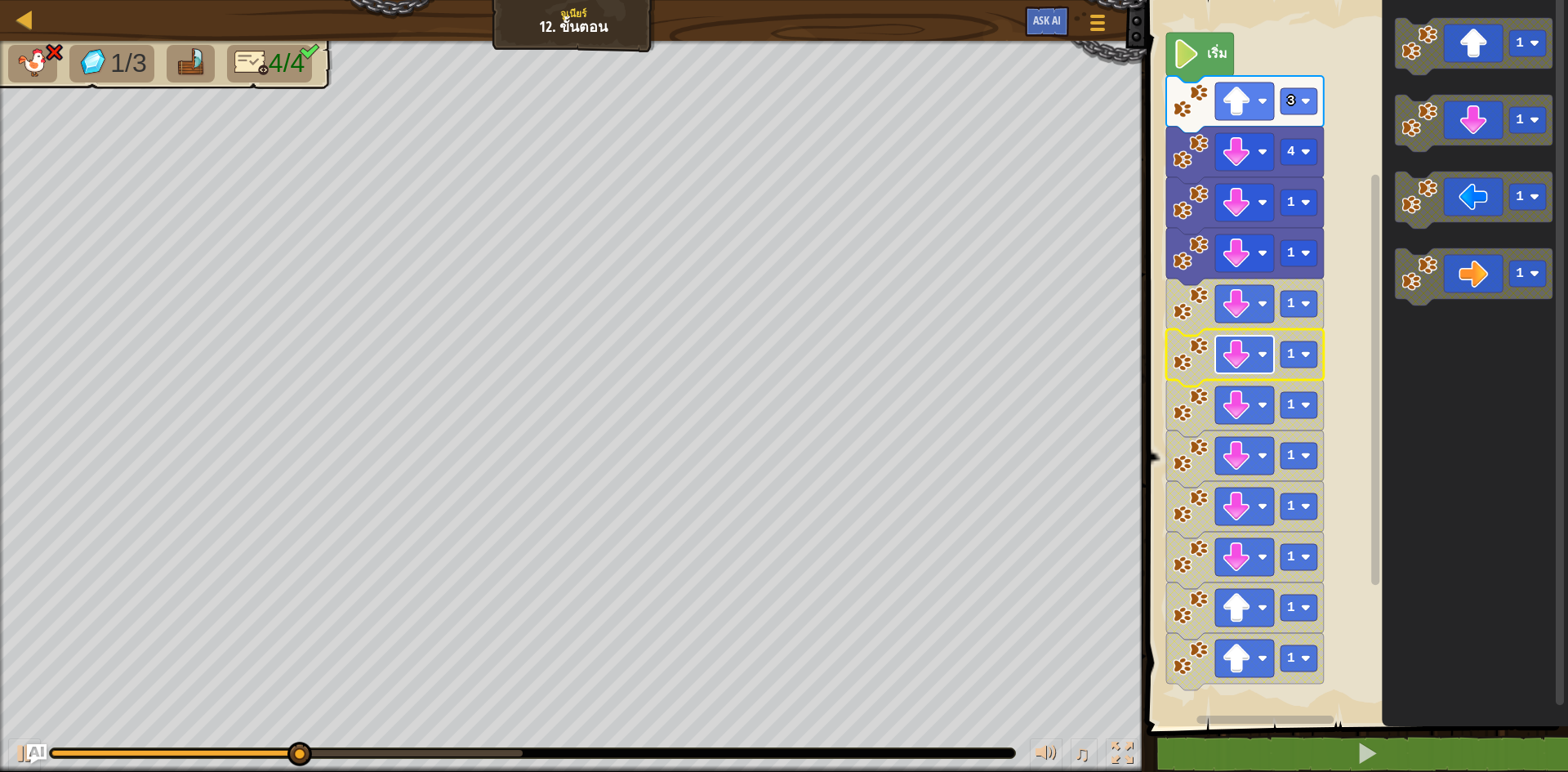
click at [1243, 344] on image "พื้นที่ทำงาน Blockly" at bounding box center [1236, 355] width 30 height 30
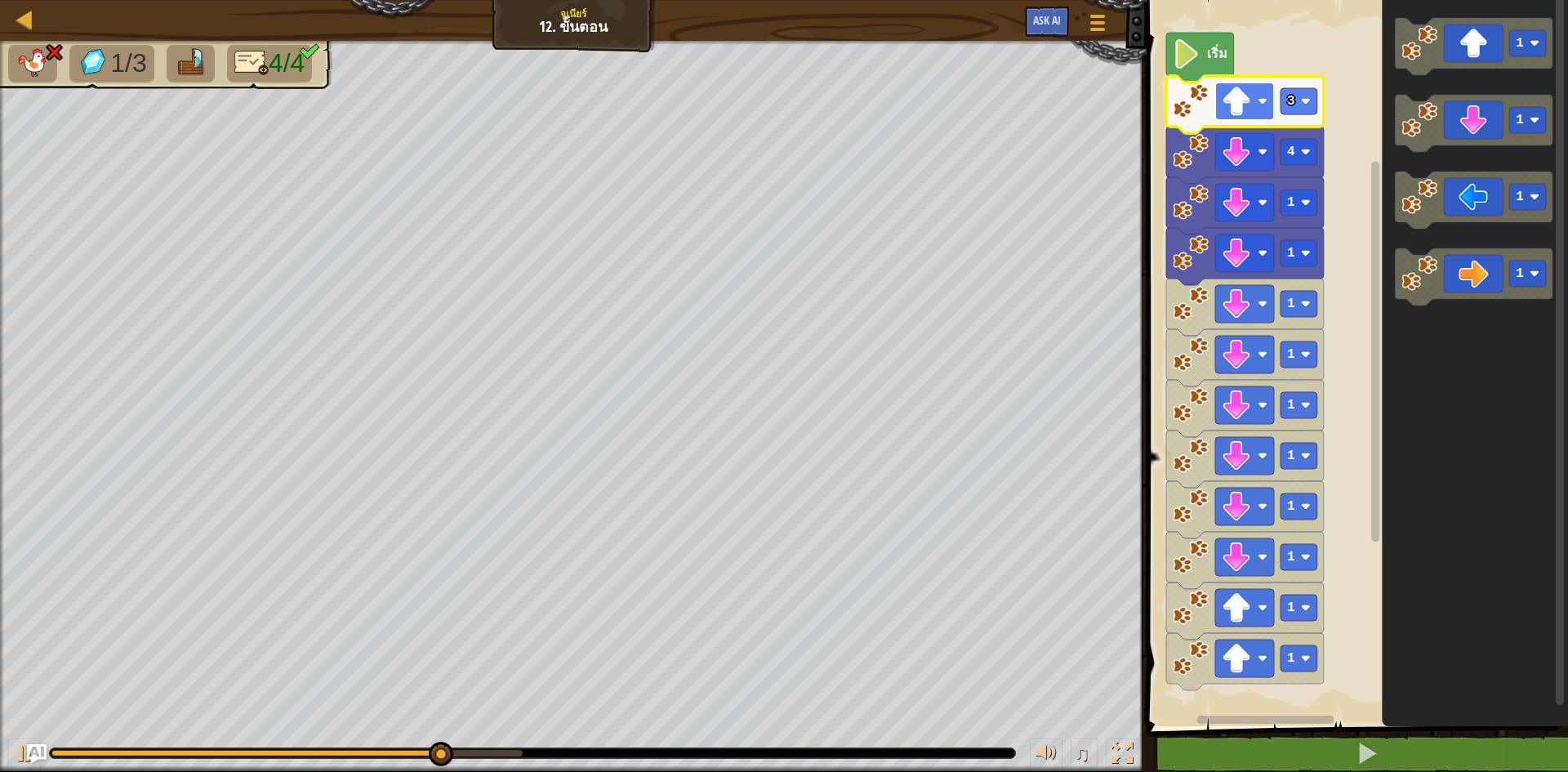
click at [1235, 116] on rect "พื้นที่ทำงาน Blockly" at bounding box center [1244, 101] width 59 height 38
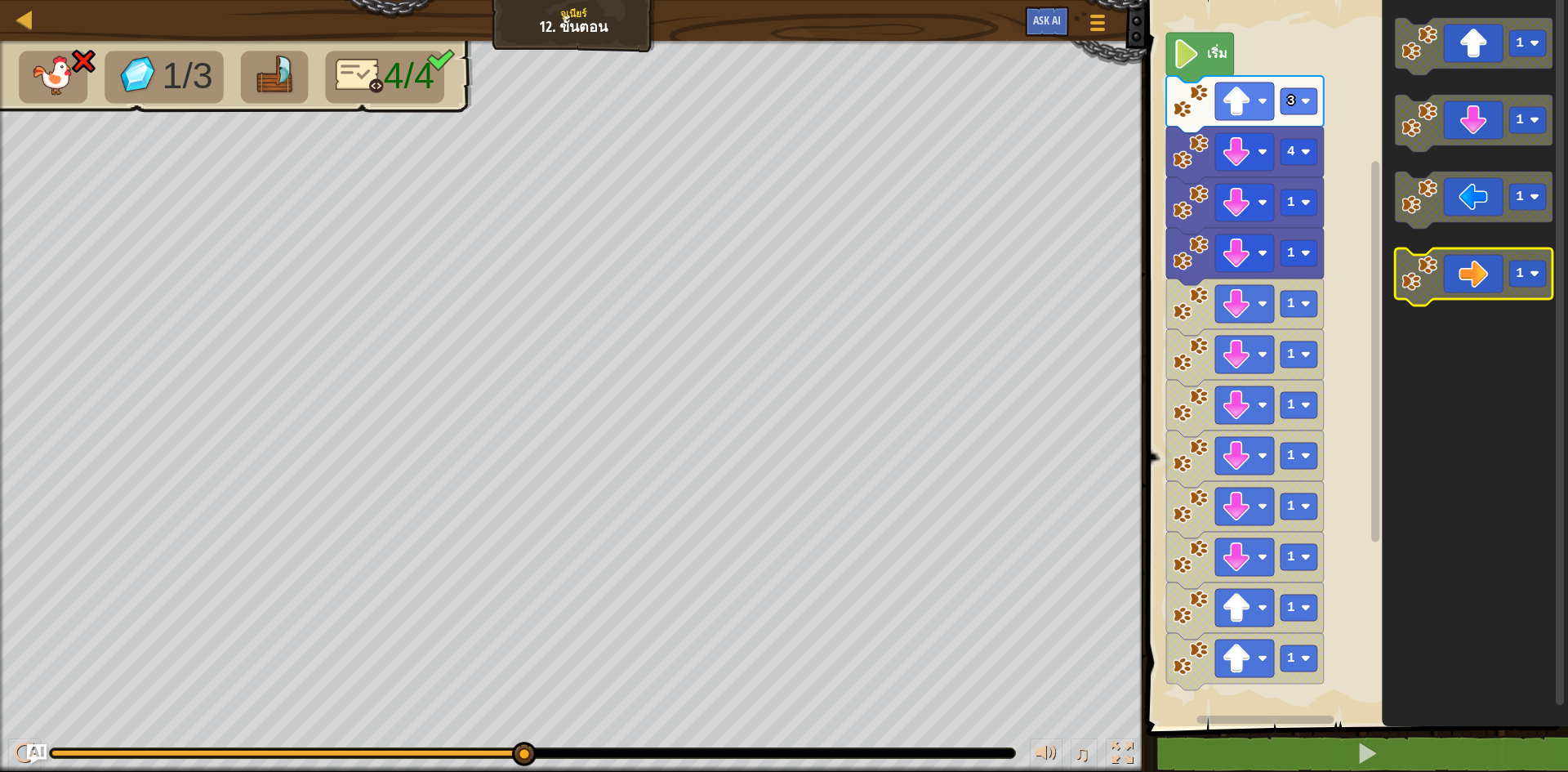
click at [1457, 258] on icon "พื้นที่ทำงาน Blockly" at bounding box center [1474, 277] width 157 height 57
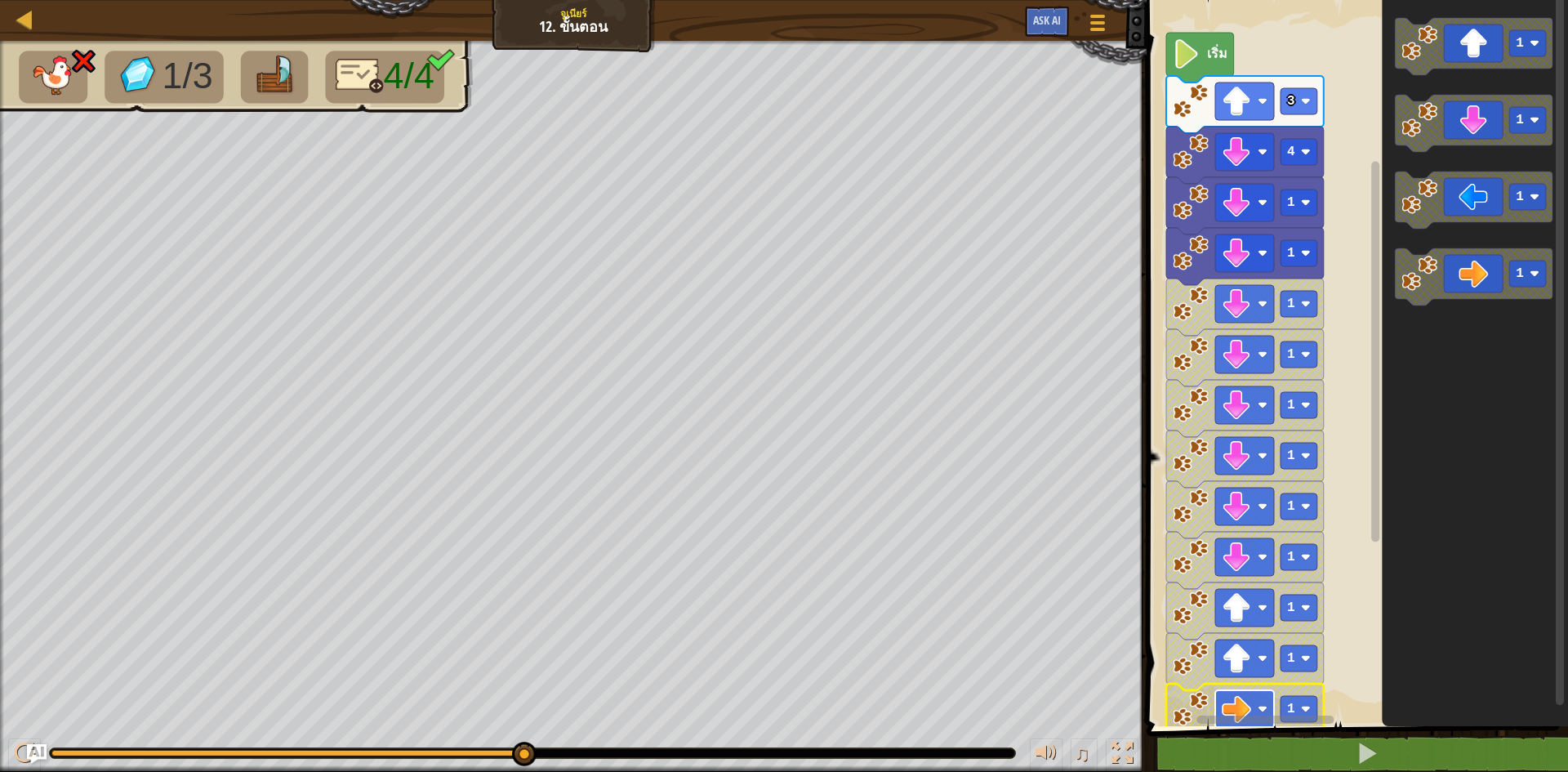
click at [1261, 710] on image "พื้นที่ทำงาน Blockly" at bounding box center [1263, 709] width 10 height 10
click at [1263, 543] on rect "พื้นที่ทำงาน Blockly" at bounding box center [1244, 557] width 59 height 38
click at [1249, 510] on image "พื้นที่ทำงาน Blockly" at bounding box center [1236, 506] width 30 height 30
click at [1239, 567] on image "พื้นที่ทำงาน Blockly" at bounding box center [1236, 557] width 30 height 30
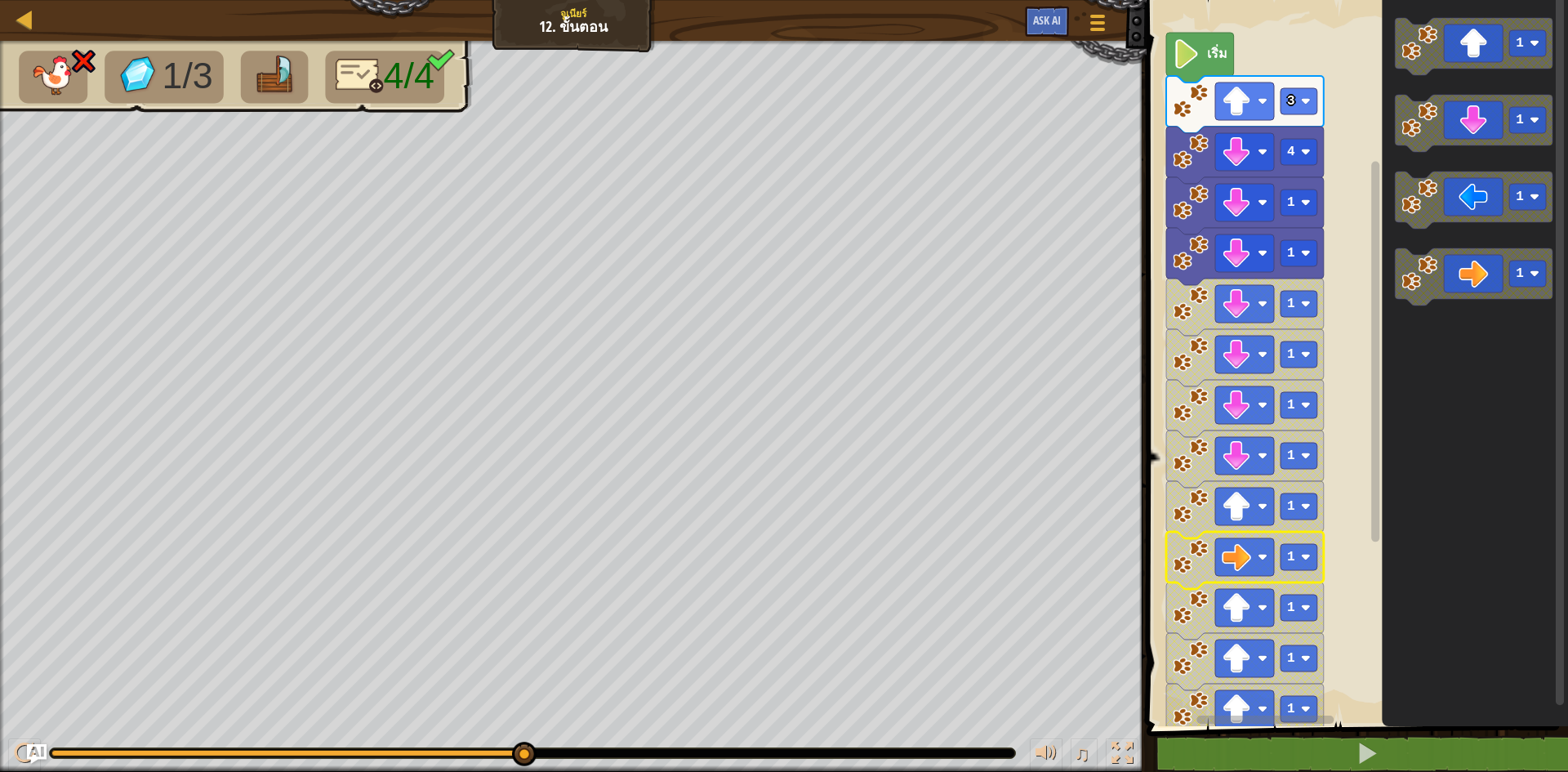
click at [1239, 567] on image "พื้นที่ทำงาน Blockly" at bounding box center [1236, 557] width 30 height 30
click at [1287, 297] on text "1" at bounding box center [1291, 303] width 8 height 15
click at [1291, 352] on text "1" at bounding box center [1291, 354] width 8 height 15
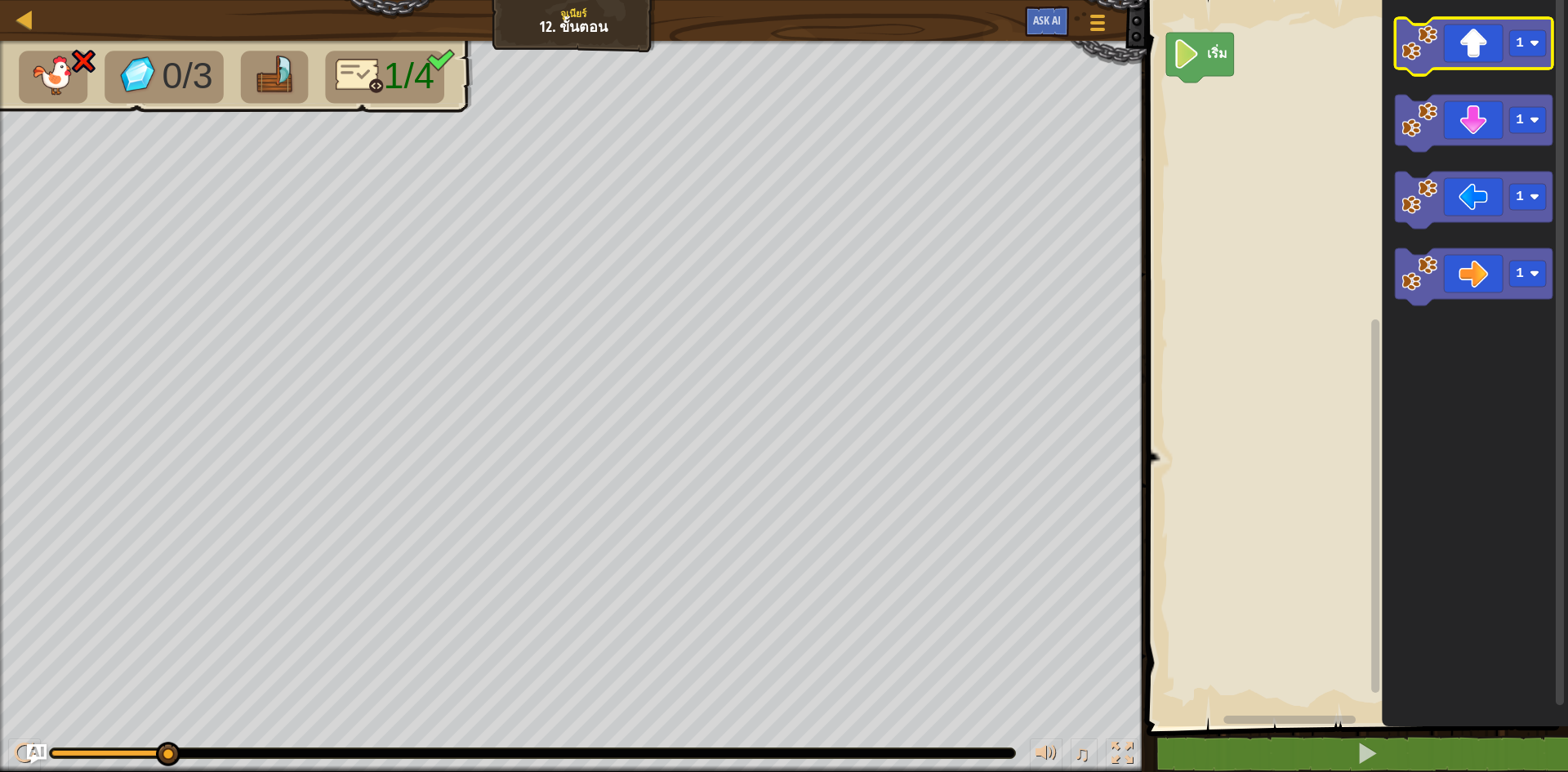
click at [1499, 56] on icon "พื้นที่ทำงาน Blockly" at bounding box center [1474, 46] width 157 height 57
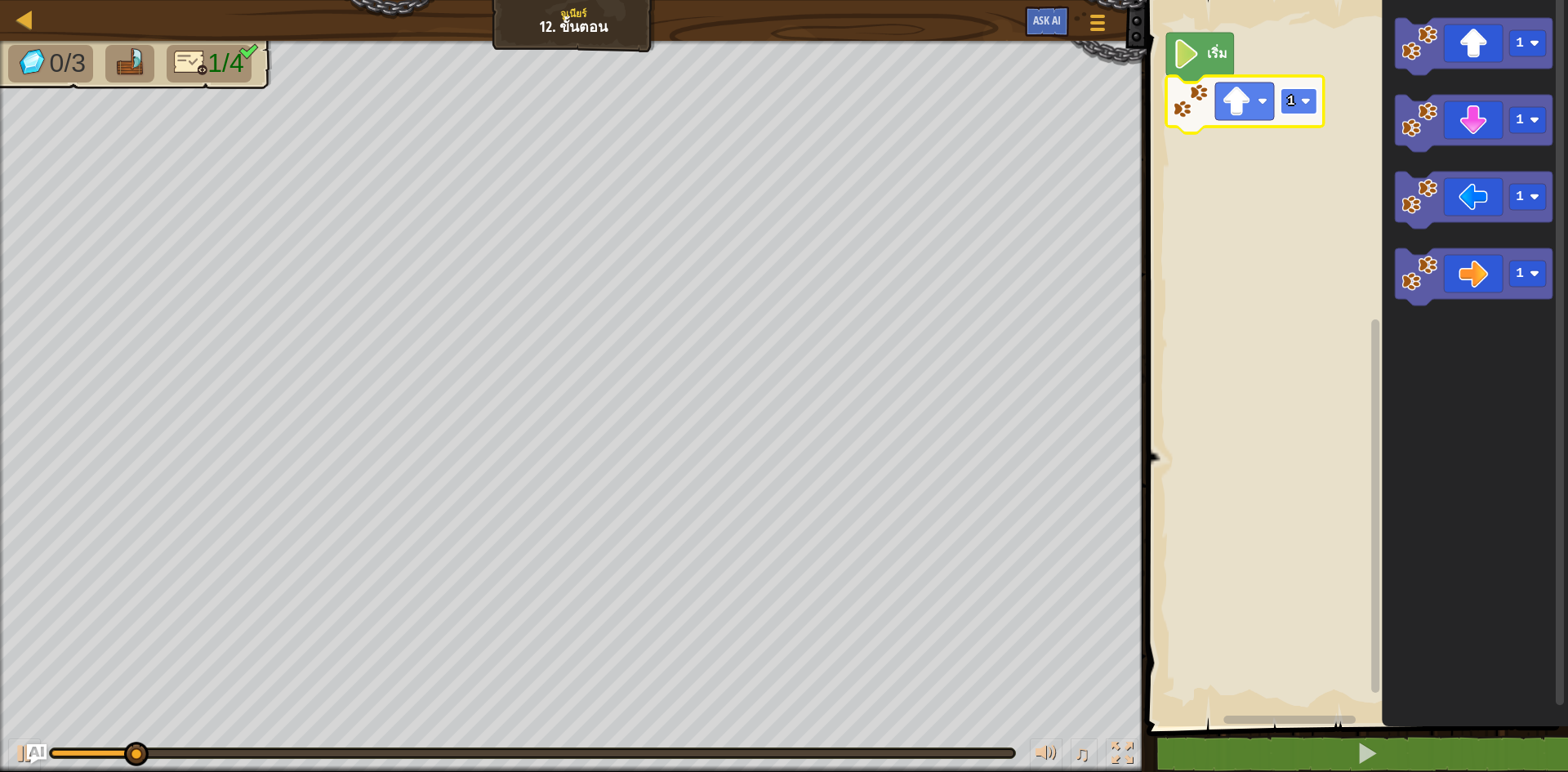
click at [1306, 96] on image "พื้นที่ทำงาน Blockly" at bounding box center [1306, 101] width 10 height 10
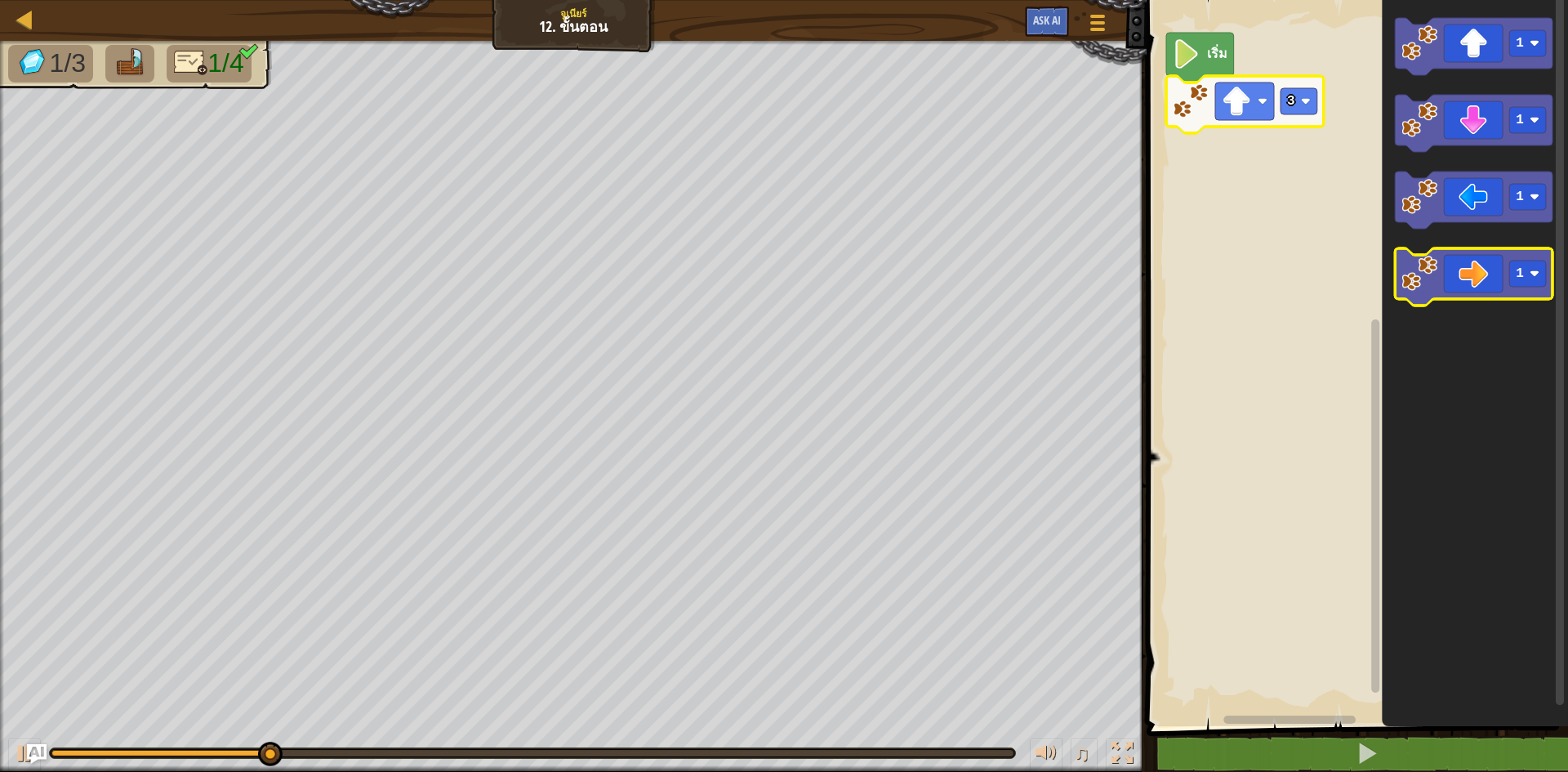
click at [1453, 255] on icon "พื้นที่ทำงาน Blockly" at bounding box center [1474, 277] width 157 height 57
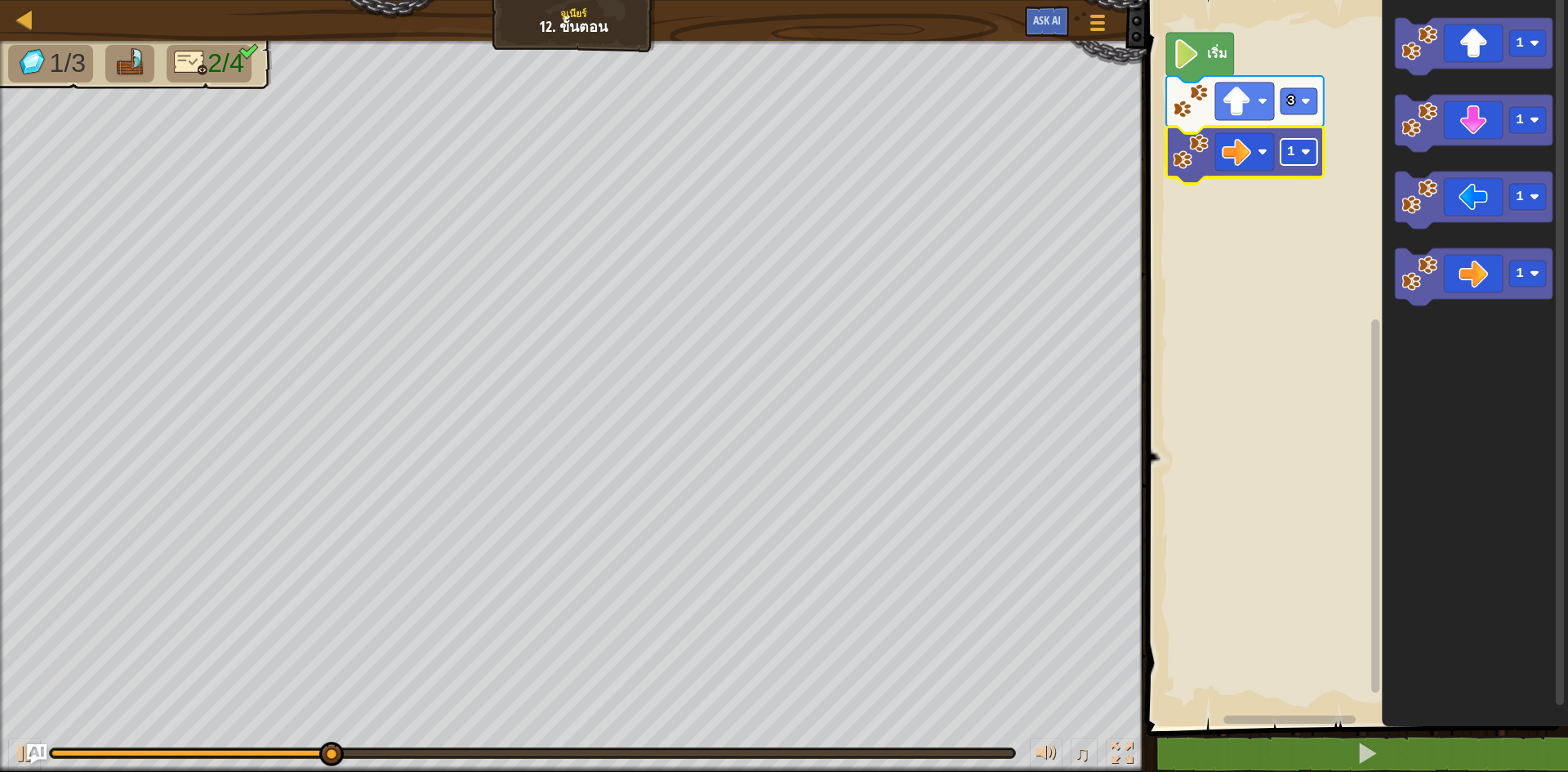
click at [1305, 153] on image "พื้นที่ทำงาน Blockly" at bounding box center [1306, 152] width 10 height 10
click at [1308, 153] on image "พื้นที่ทำงาน Blockly" at bounding box center [1306, 152] width 10 height 10
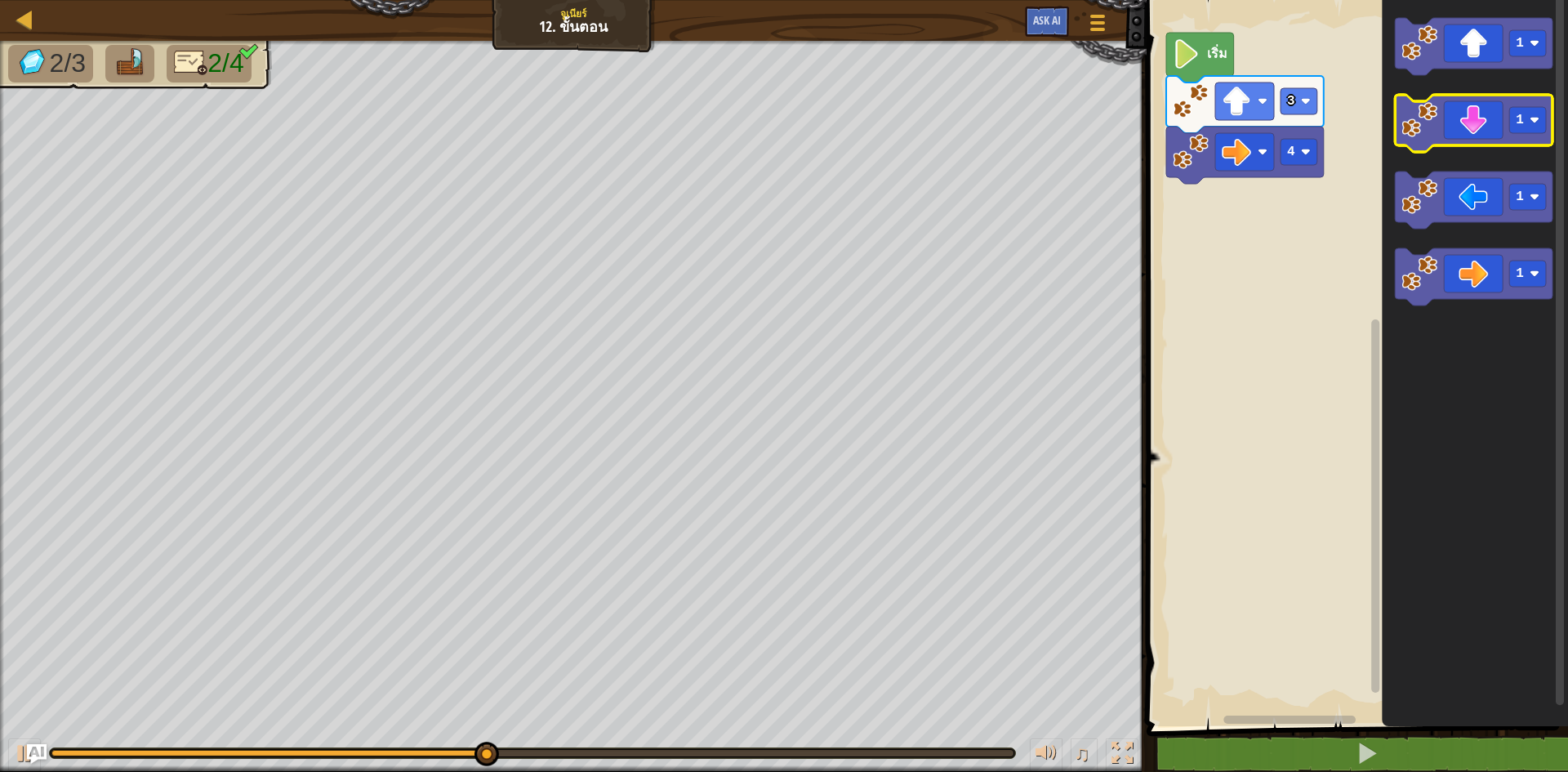
click at [1468, 128] on icon "พื้นที่ทำงาน Blockly" at bounding box center [1474, 122] width 157 height 57
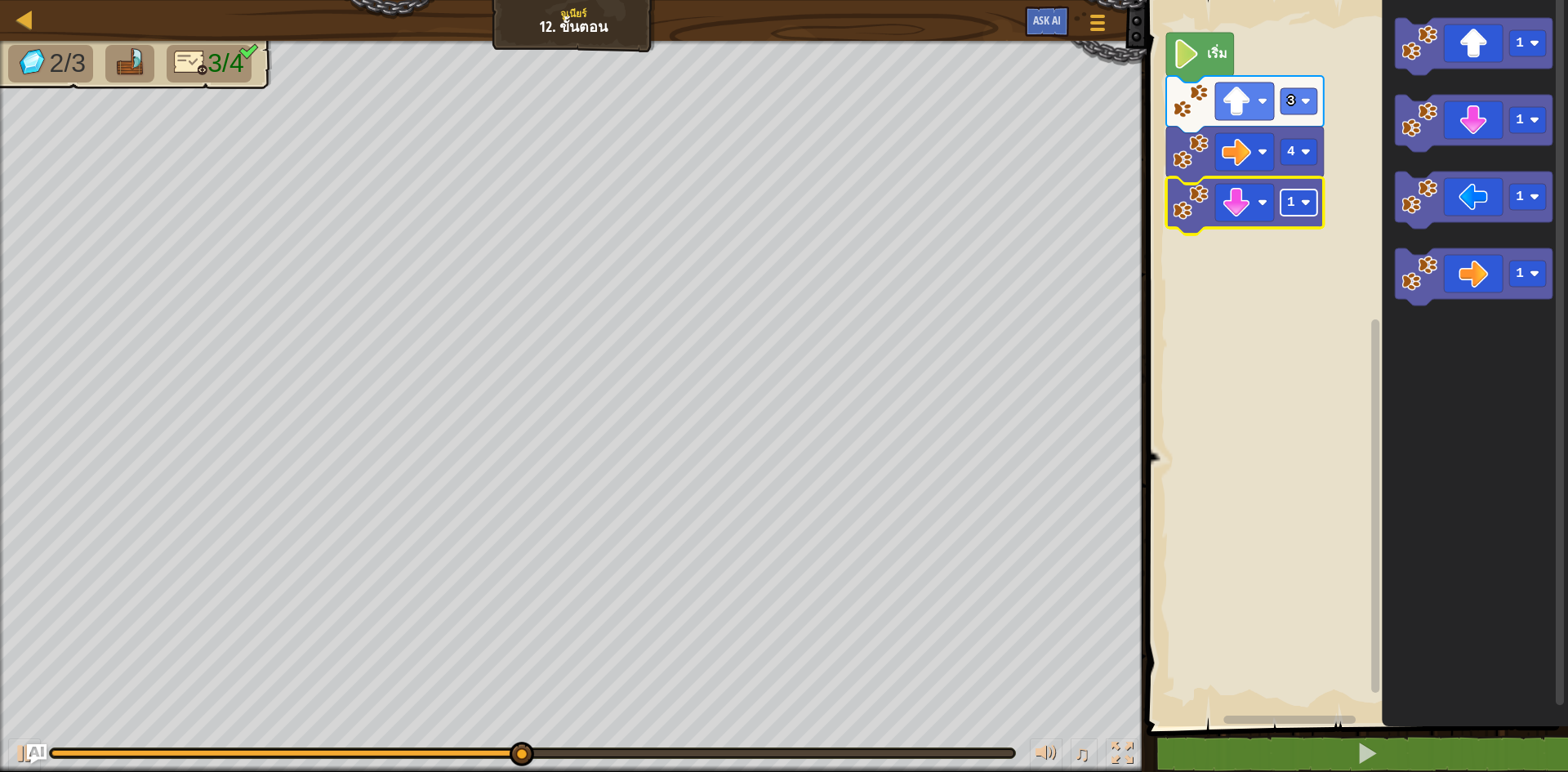
click at [1307, 211] on rect "พื้นที่ทำงาน Blockly" at bounding box center [1299, 203] width 37 height 26
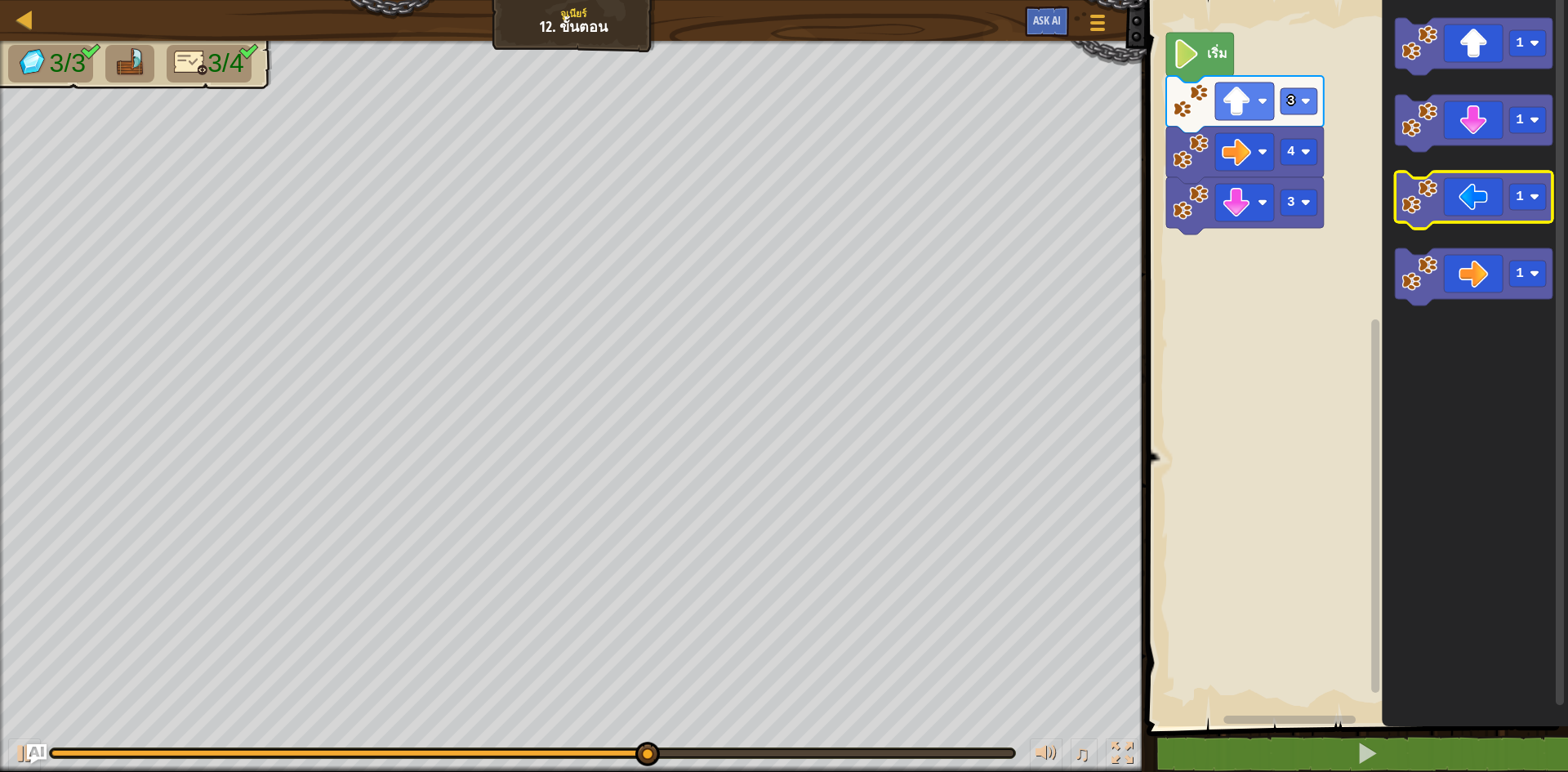
click at [1450, 210] on icon "พื้นที่ทำงาน Blockly" at bounding box center [1474, 199] width 157 height 57
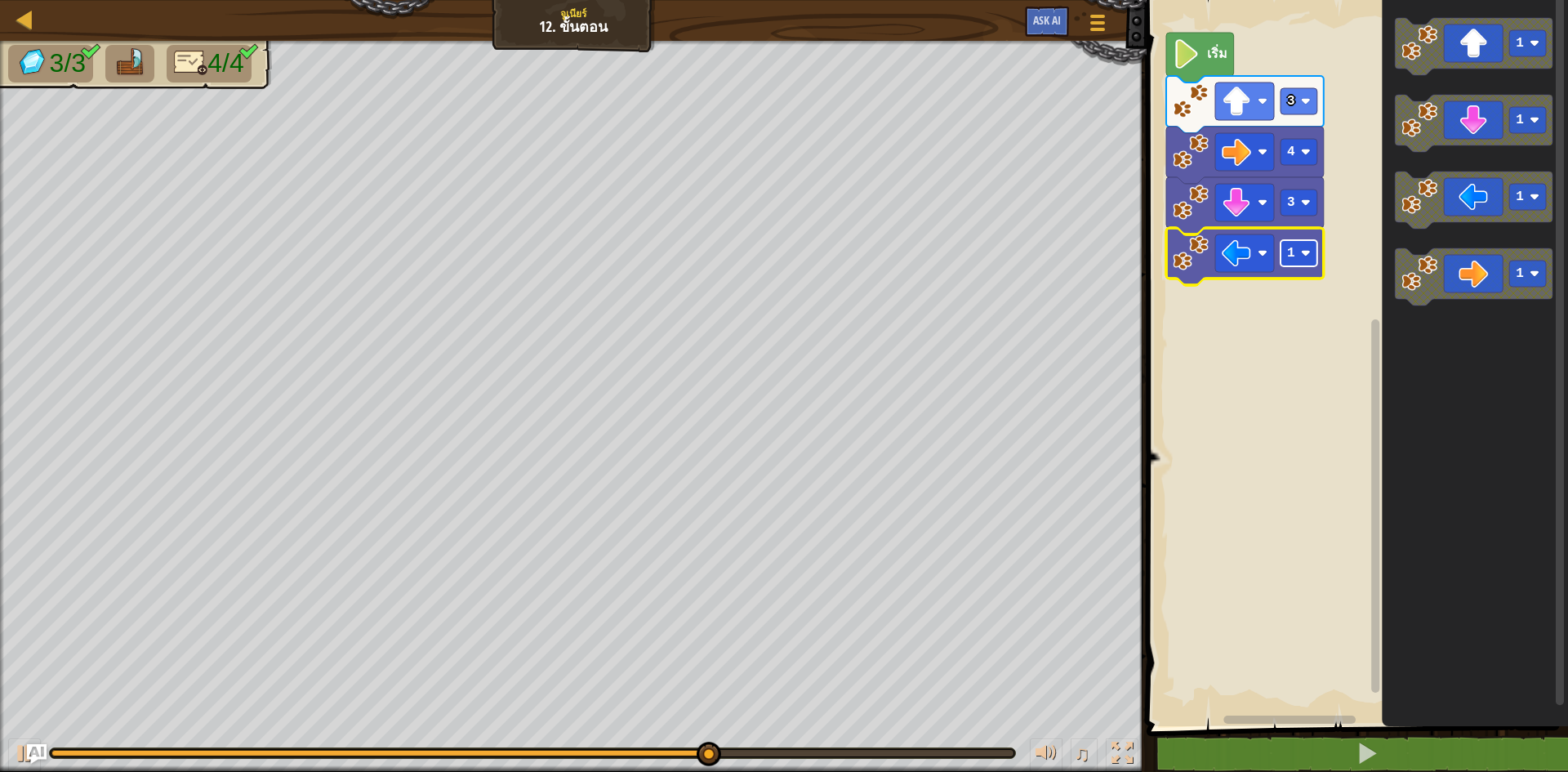
click at [1306, 243] on rect "พื้นที่ทำงาน Blockly" at bounding box center [1299, 253] width 37 height 26
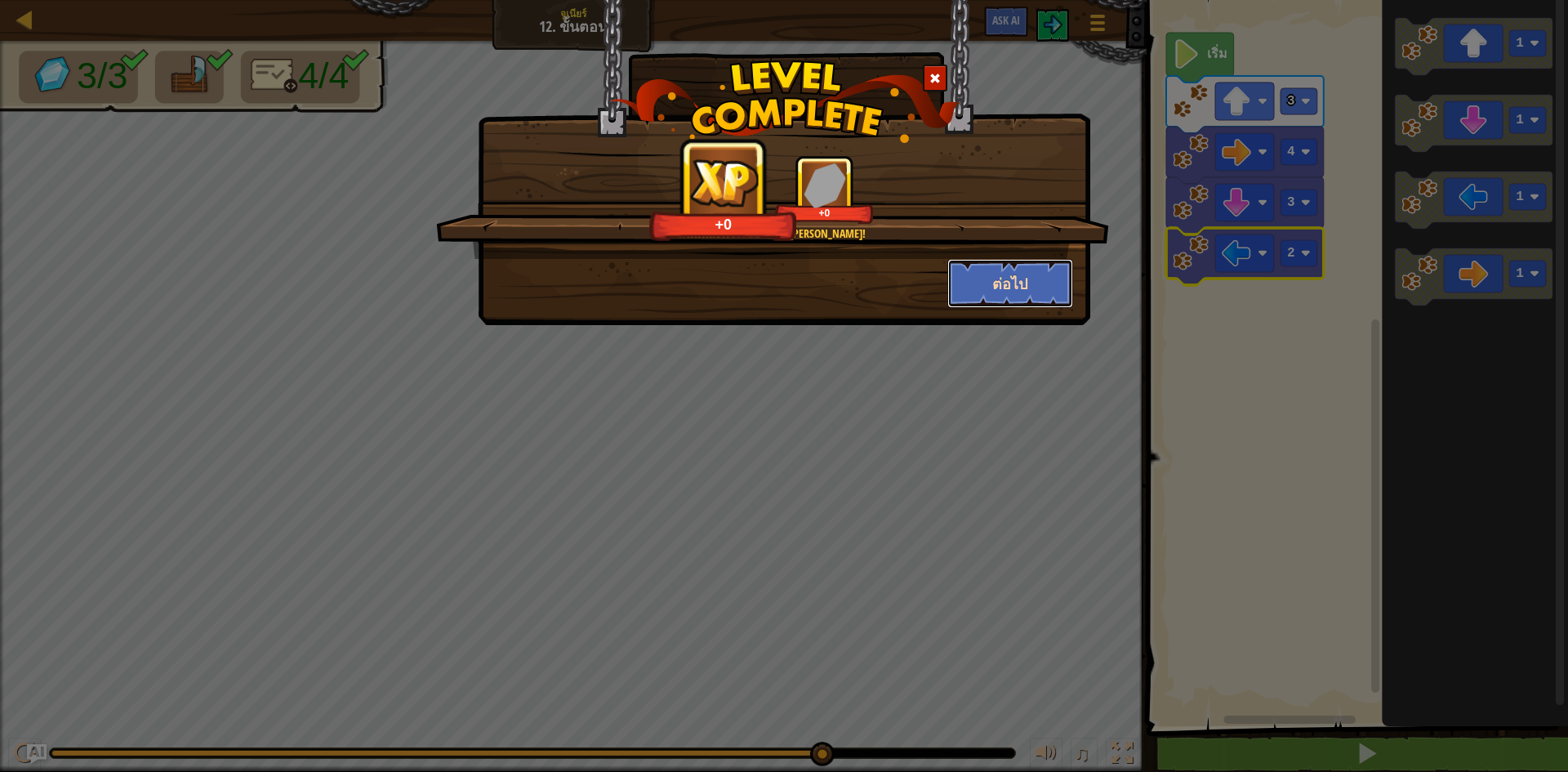
click at [979, 290] on button "ต่อไป" at bounding box center [1010, 283] width 126 height 49
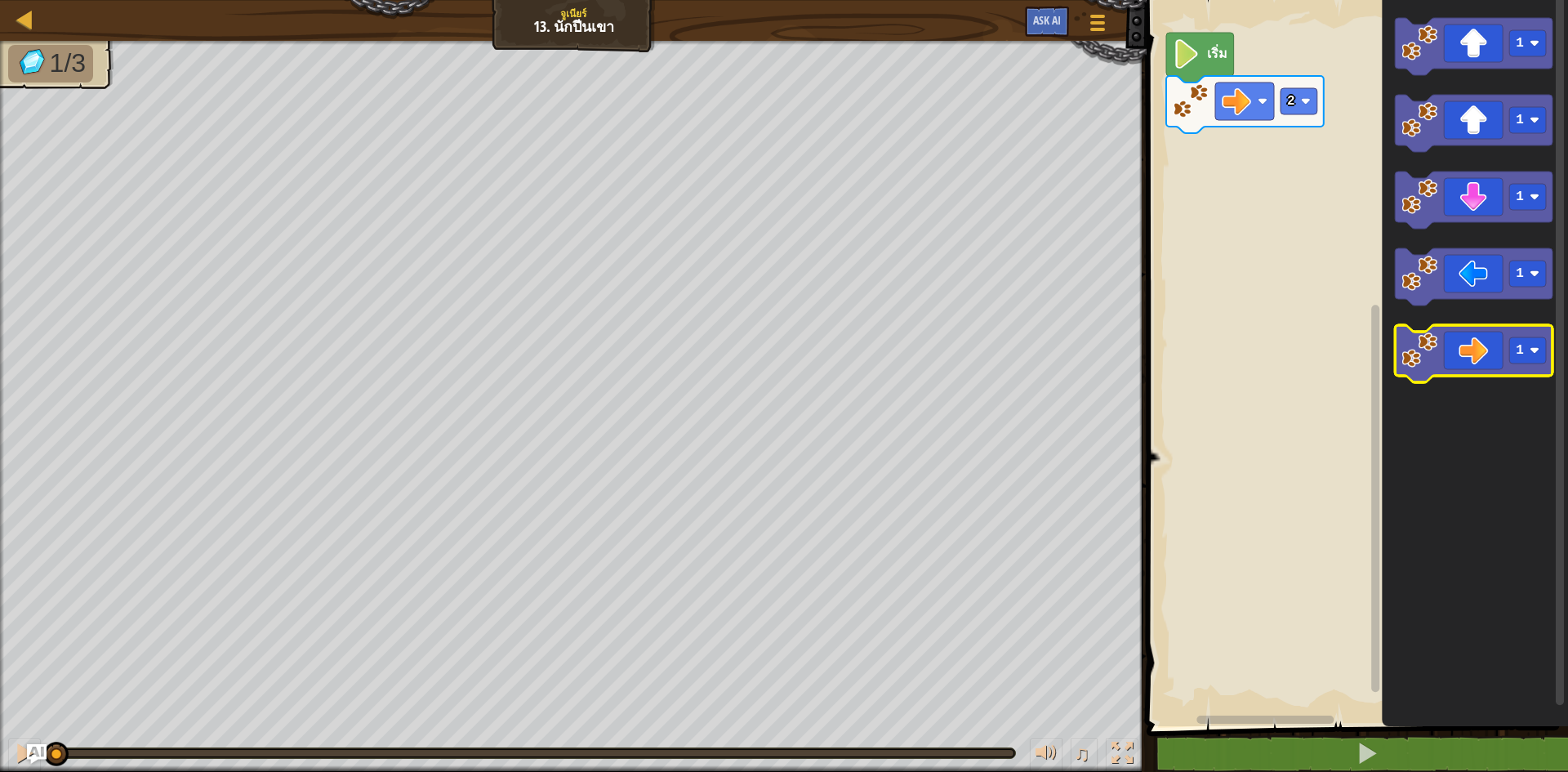
click at [1486, 370] on icon "พื้นที่ทำงาน Blockly" at bounding box center [1474, 353] width 157 height 57
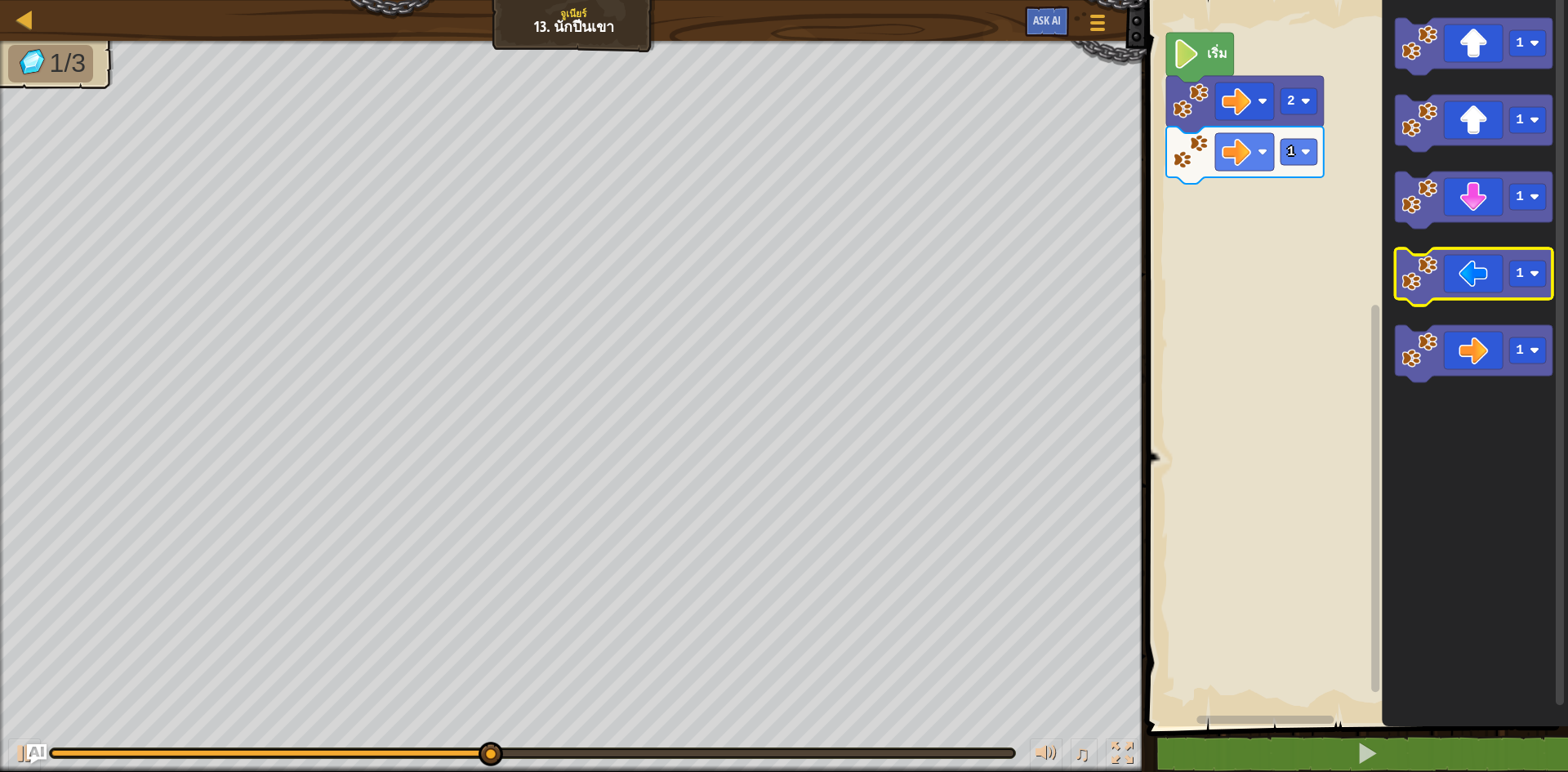
click at [1473, 295] on icon "พื้นที่ทำงาน Blockly" at bounding box center [1474, 277] width 157 height 57
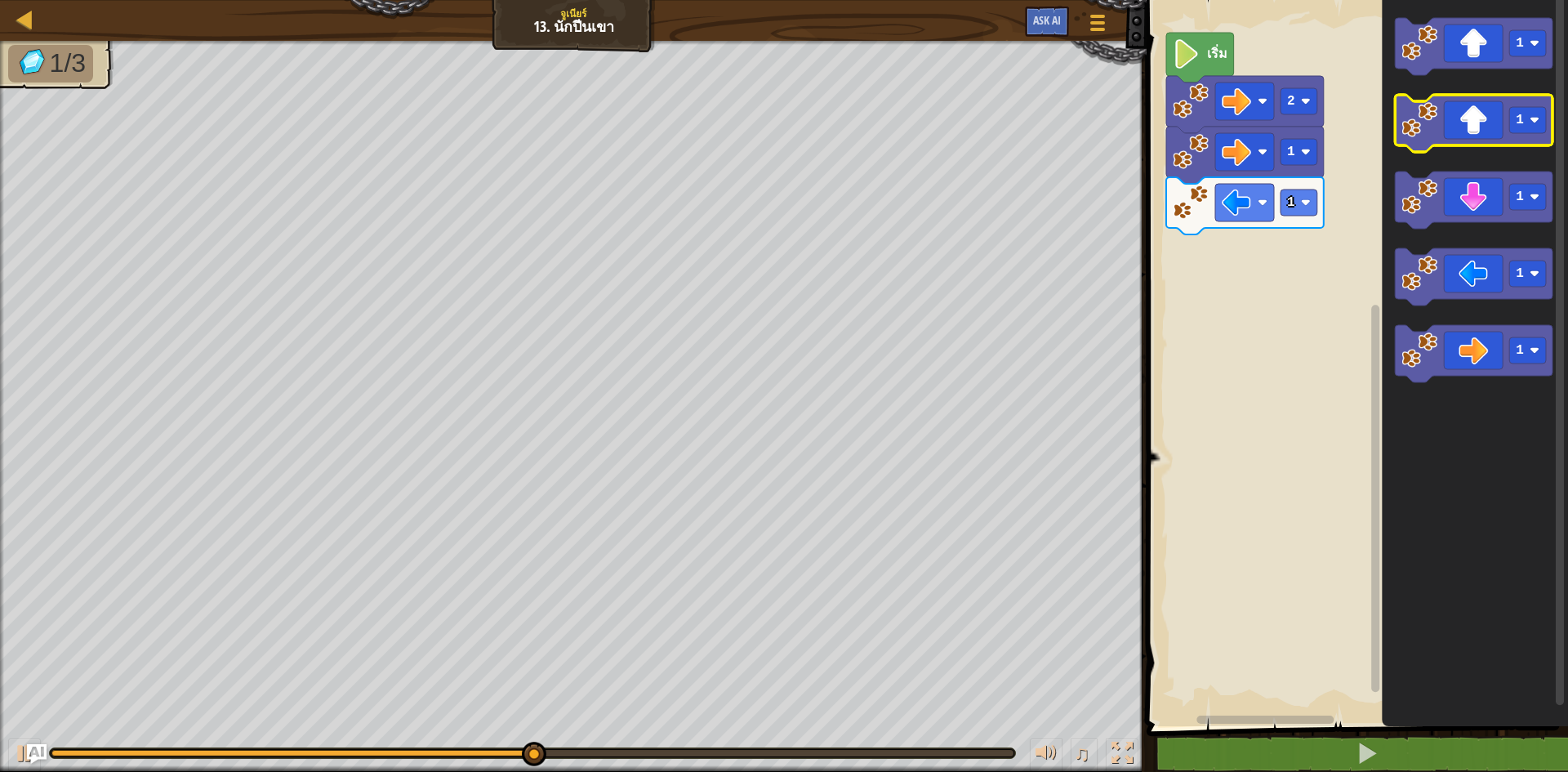
click at [1467, 134] on icon "พื้นที่ทำงาน Blockly" at bounding box center [1474, 122] width 157 height 57
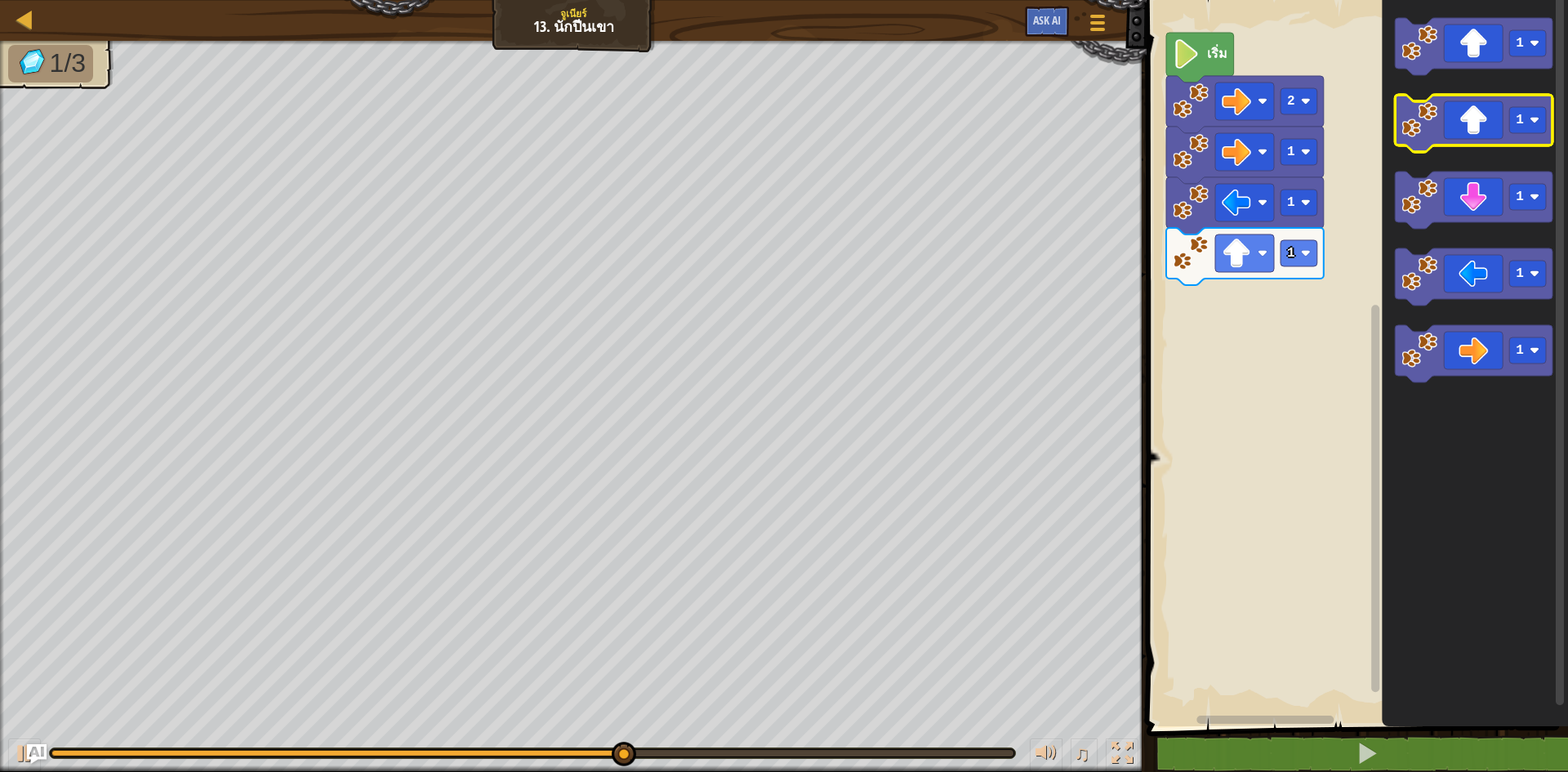
click at [1467, 134] on icon "พื้นที่ทำงาน Blockly" at bounding box center [1474, 122] width 157 height 57
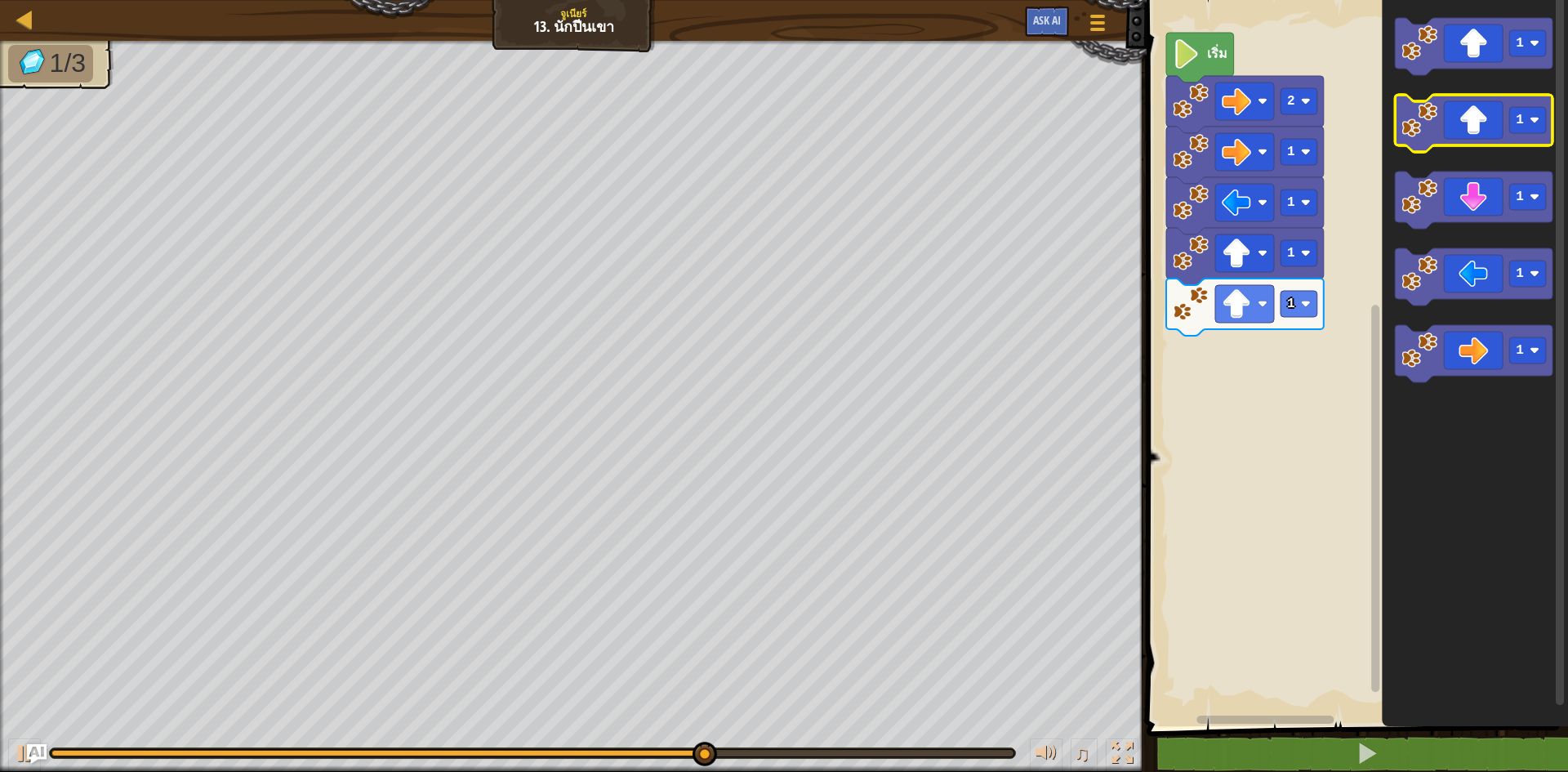
click at [1467, 134] on icon "พื้นที่ทำงาน Blockly" at bounding box center [1474, 122] width 157 height 57
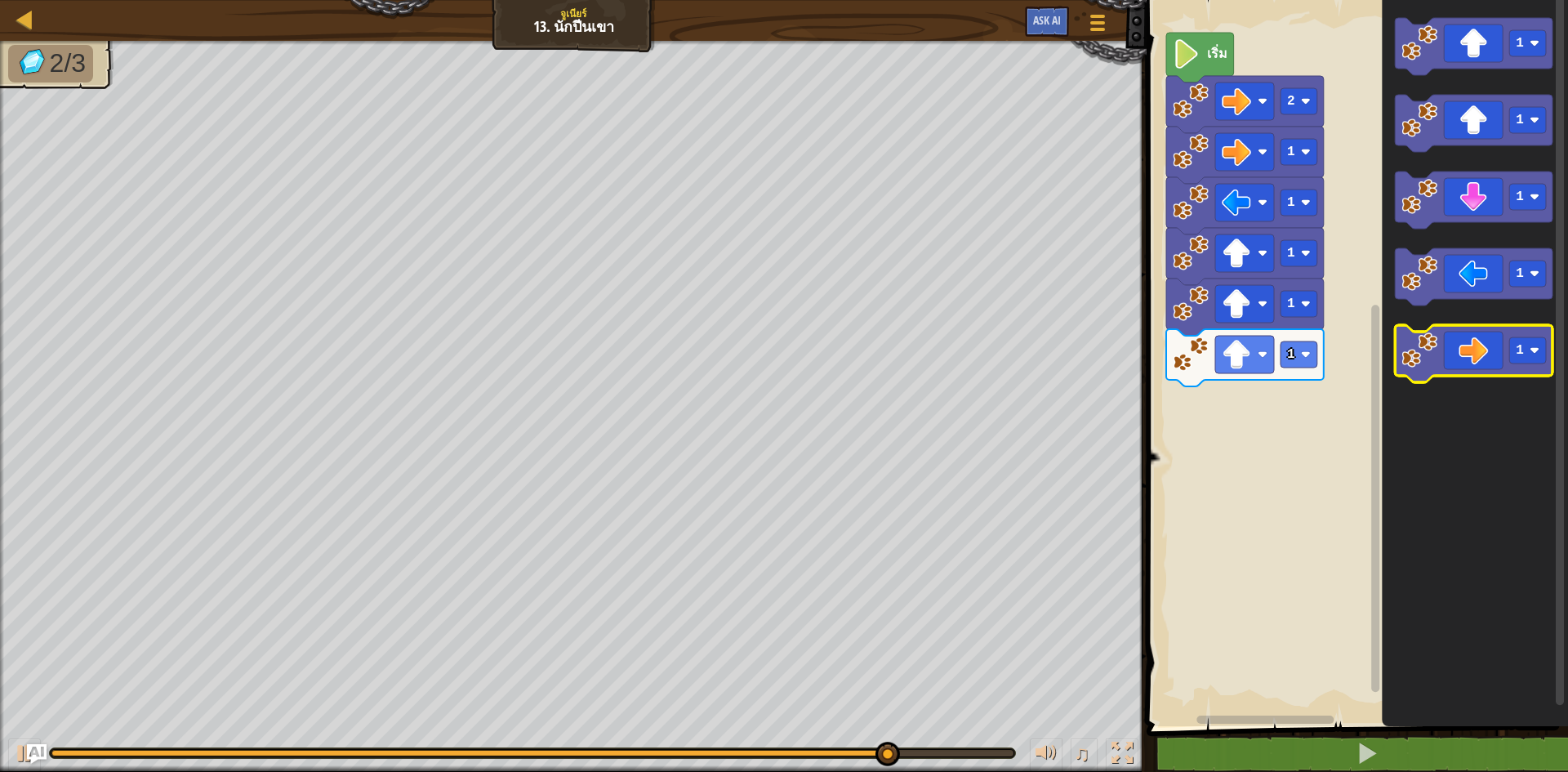
click at [1491, 331] on icon "พื้นที่ทำงาน Blockly" at bounding box center [1474, 353] width 157 height 57
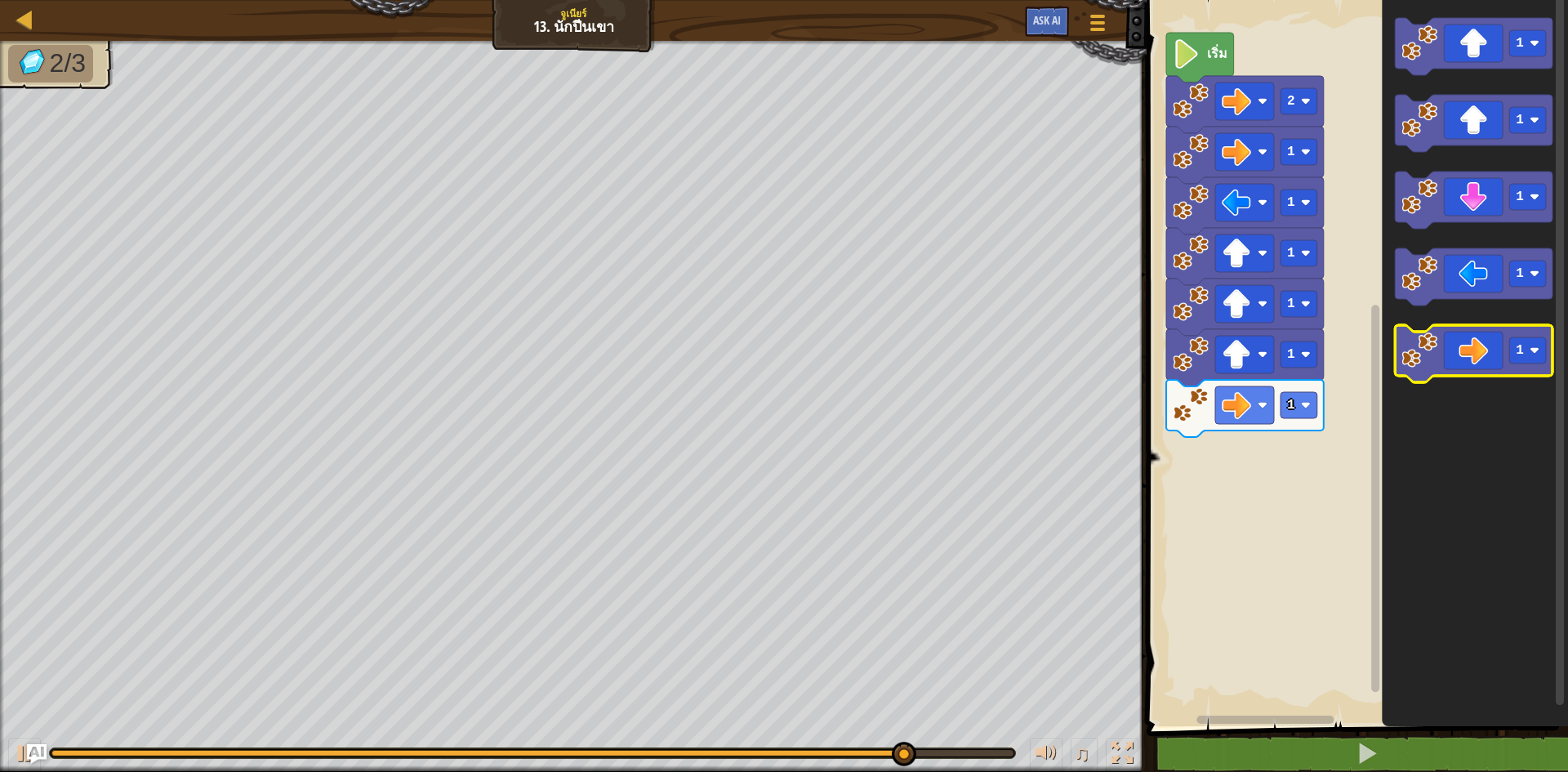
click at [1491, 331] on icon "พื้นที่ทำงาน Blockly" at bounding box center [1474, 353] width 157 height 57
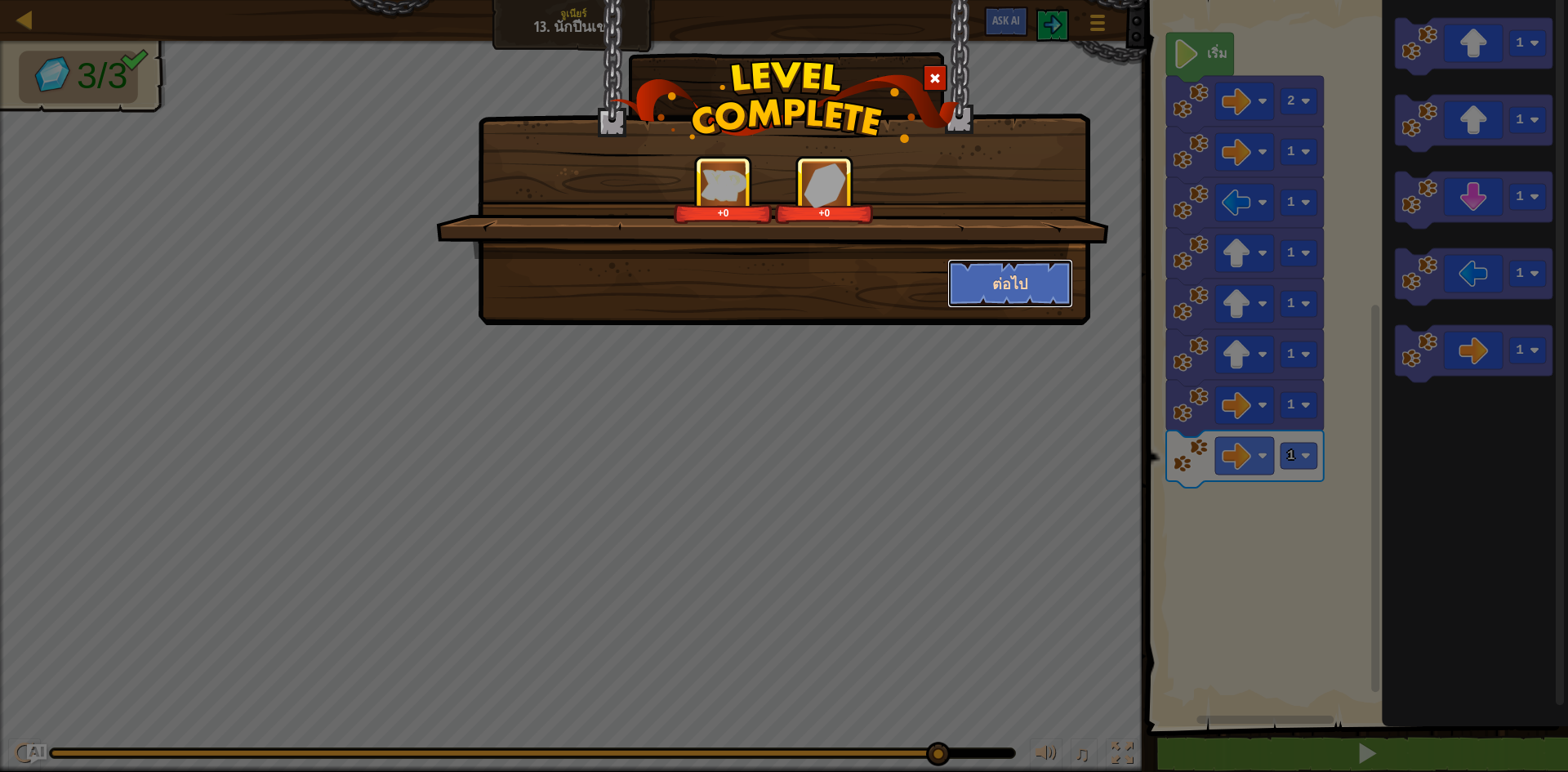
click at [1017, 298] on button "ต่อไป" at bounding box center [1010, 283] width 126 height 49
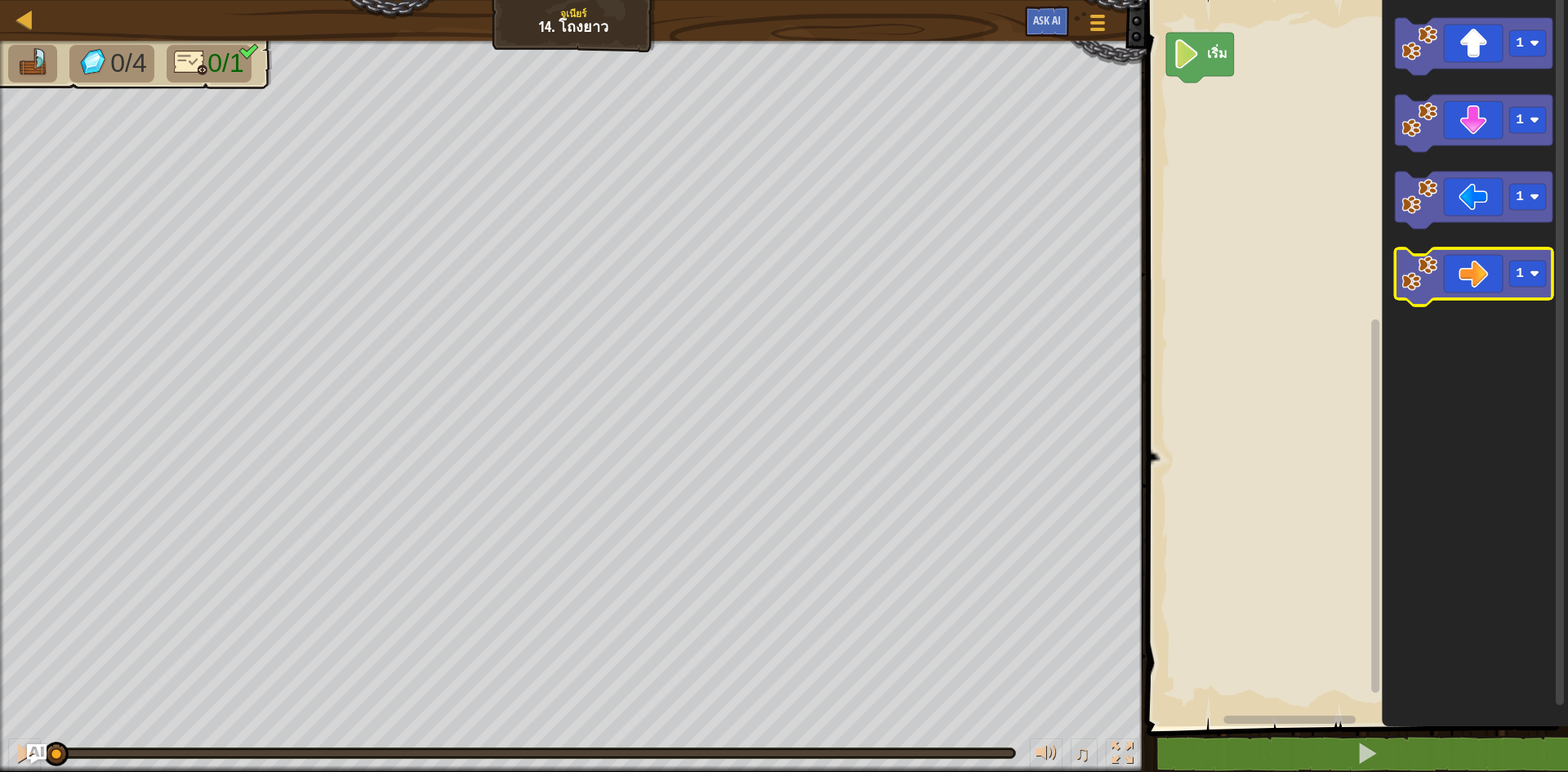
click at [1471, 272] on icon "พื้นที่ทำงาน Blockly" at bounding box center [1474, 277] width 157 height 57
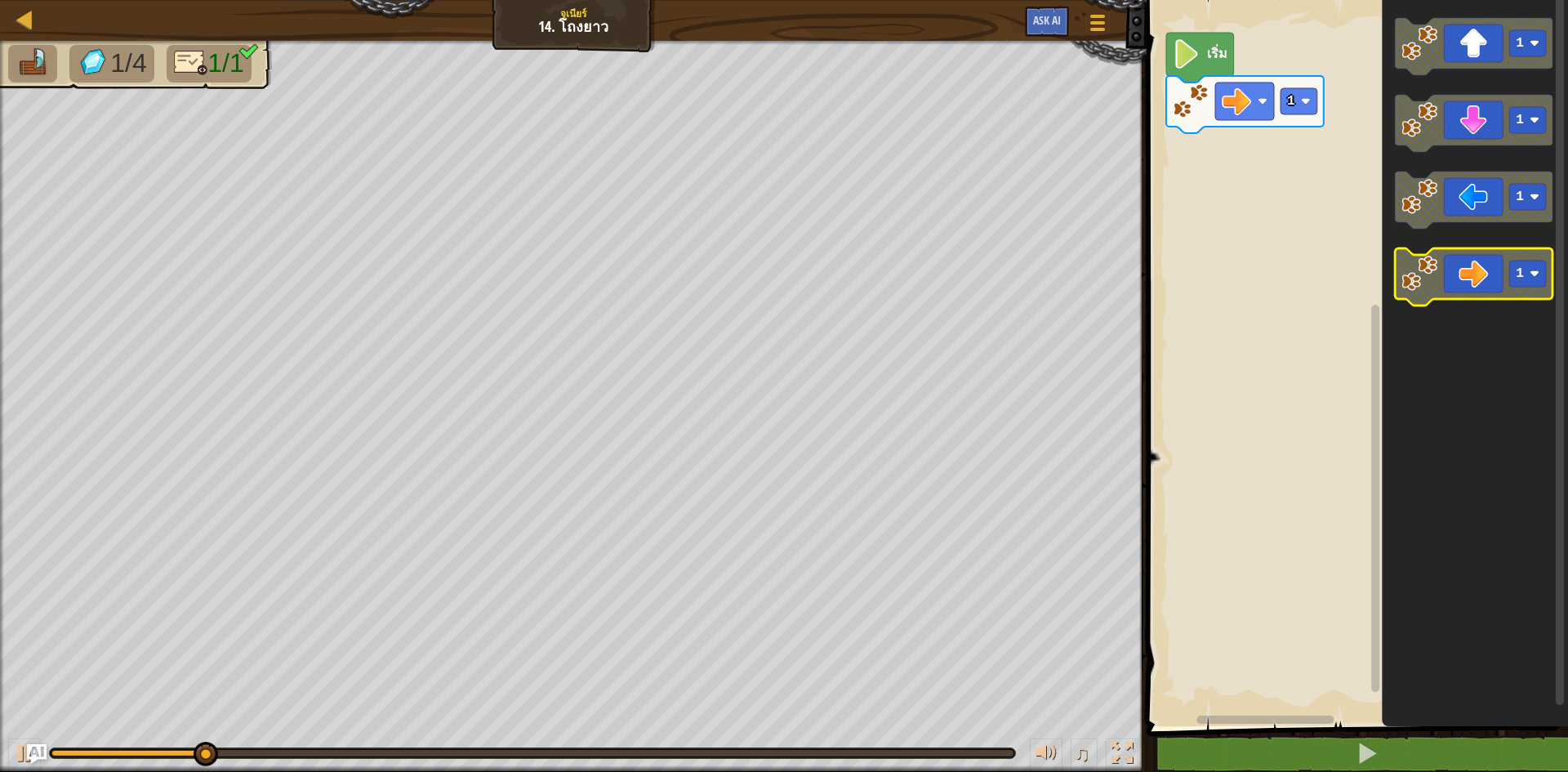
click at [1471, 272] on icon "พื้นที่ทำงาน Blockly" at bounding box center [1474, 277] width 157 height 57
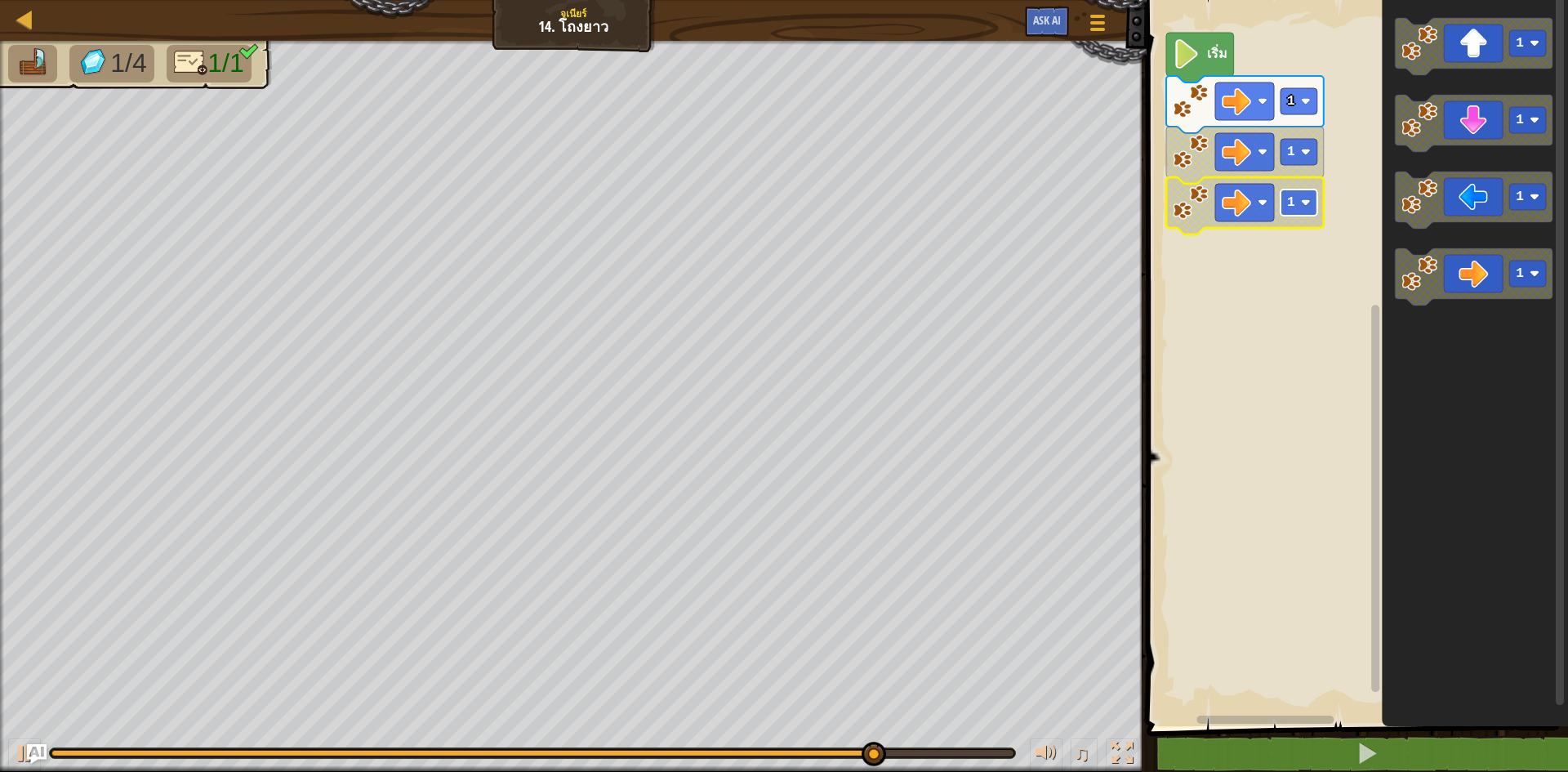
click at [1302, 190] on rect "พื้นที่ทำงาน Blockly" at bounding box center [1299, 203] width 37 height 26
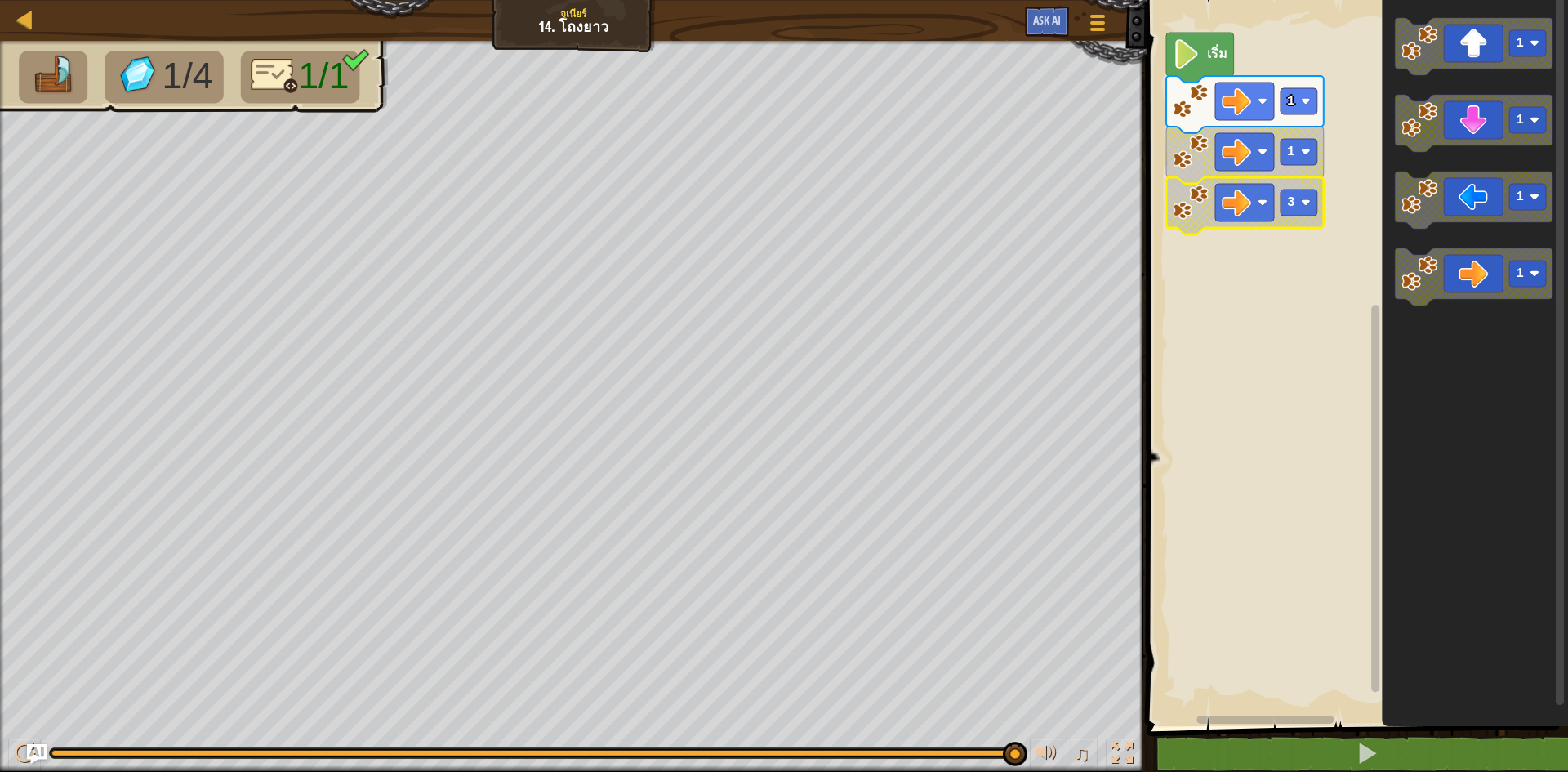
click at [1299, 221] on icon "พื้นที่ทำงาน Blockly" at bounding box center [1245, 205] width 157 height 57
click at [1013, 745] on div "♫" at bounding box center [573, 748] width 1146 height 49
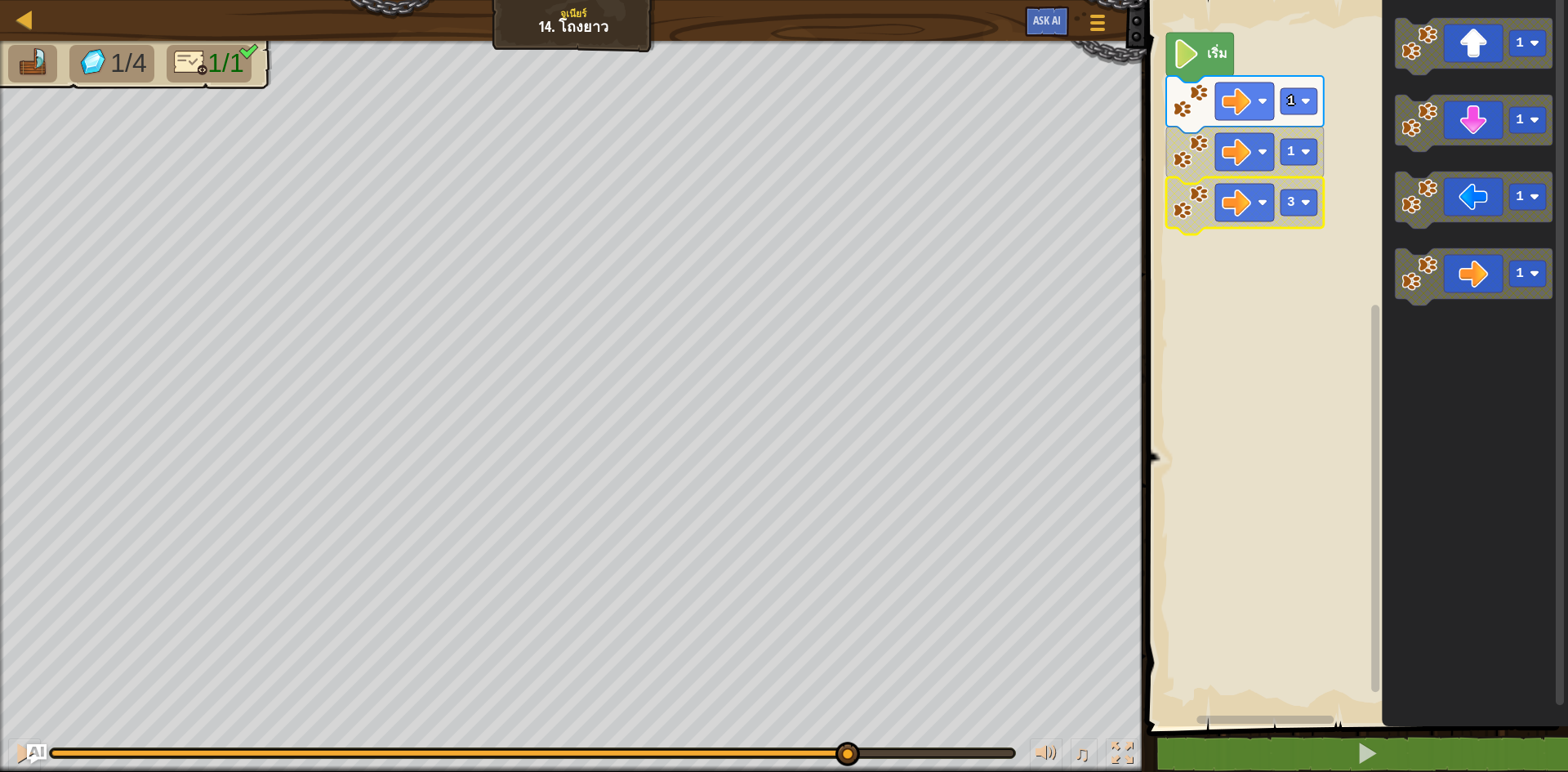
drag, startPoint x: 1012, startPoint y: 747, endPoint x: 798, endPoint y: 768, distance: 215.0
click at [798, 768] on div "♫" at bounding box center [573, 748] width 1146 height 49
click at [1226, 215] on image "พื้นที่ทำงาน Blockly" at bounding box center [1236, 203] width 30 height 30
click at [1442, 286] on icon "พื้นที่ทำงาน Blockly" at bounding box center [1474, 277] width 157 height 57
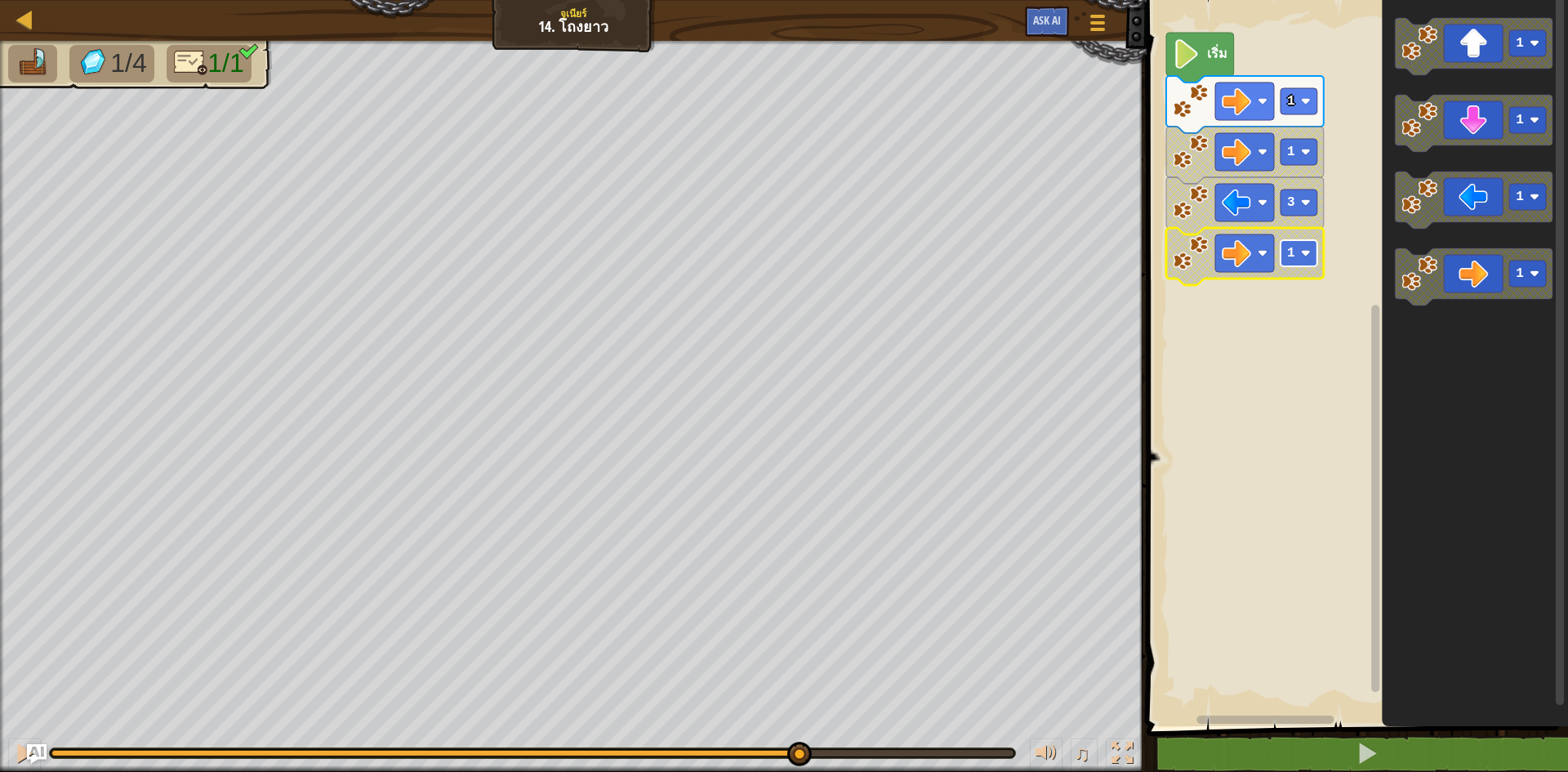
click at [1282, 262] on rect "พื้นที่ทำงาน Blockly" at bounding box center [1299, 253] width 37 height 26
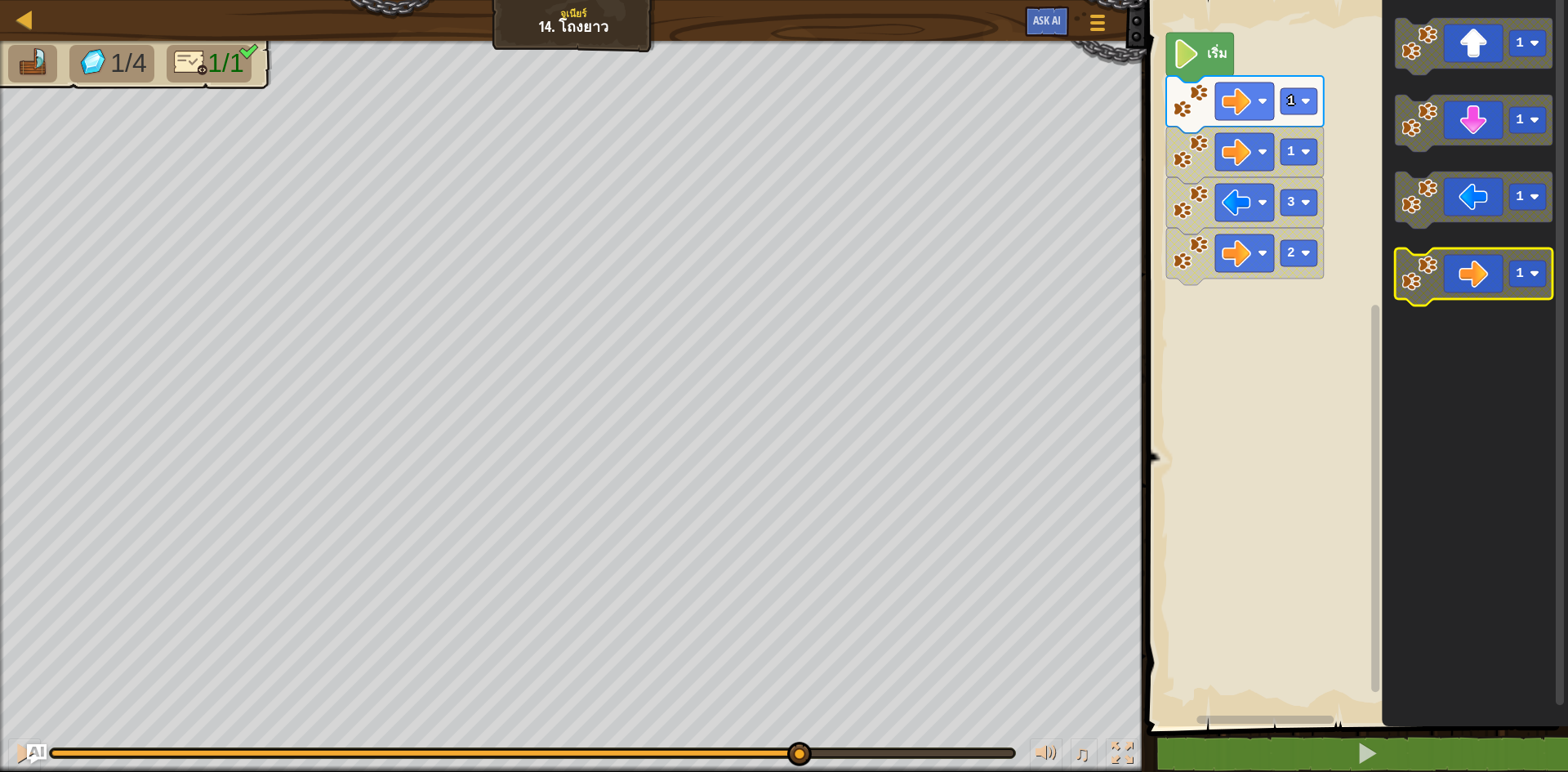
click at [1478, 295] on icon "พื้นที่ทำงาน Blockly" at bounding box center [1474, 277] width 157 height 57
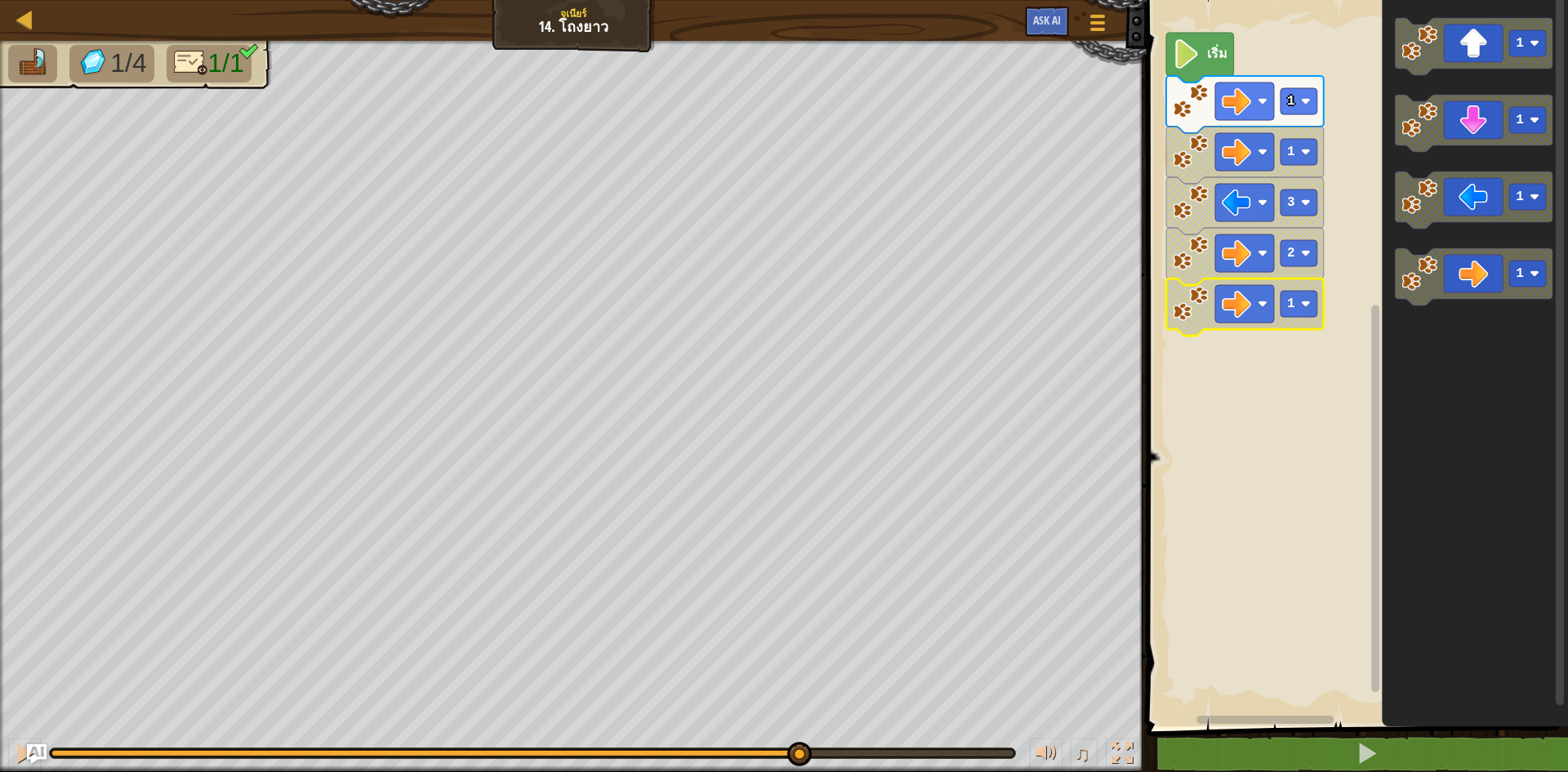
click at [1305, 319] on icon "พื้นที่ทำงาน Blockly" at bounding box center [1245, 306] width 157 height 57
click at [1304, 320] on icon "พื้นที่ทำงาน Blockly" at bounding box center [1245, 306] width 157 height 57
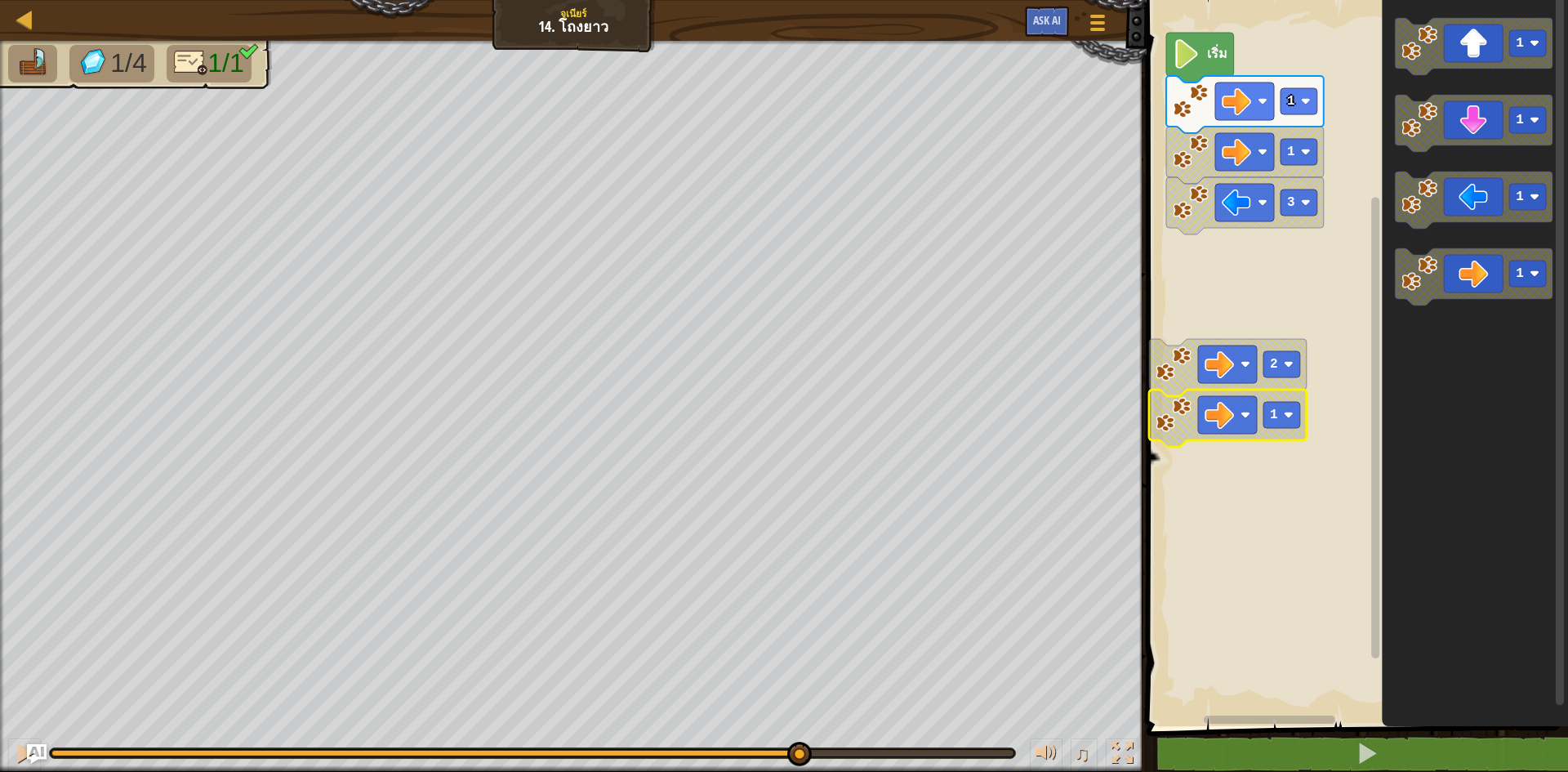
click at [1286, 395] on icon "พื้นที่ทำงาน Blockly" at bounding box center [1227, 418] width 157 height 57
click at [1285, 410] on image "พื้นที่ทำงาน Blockly" at bounding box center [1289, 415] width 10 height 10
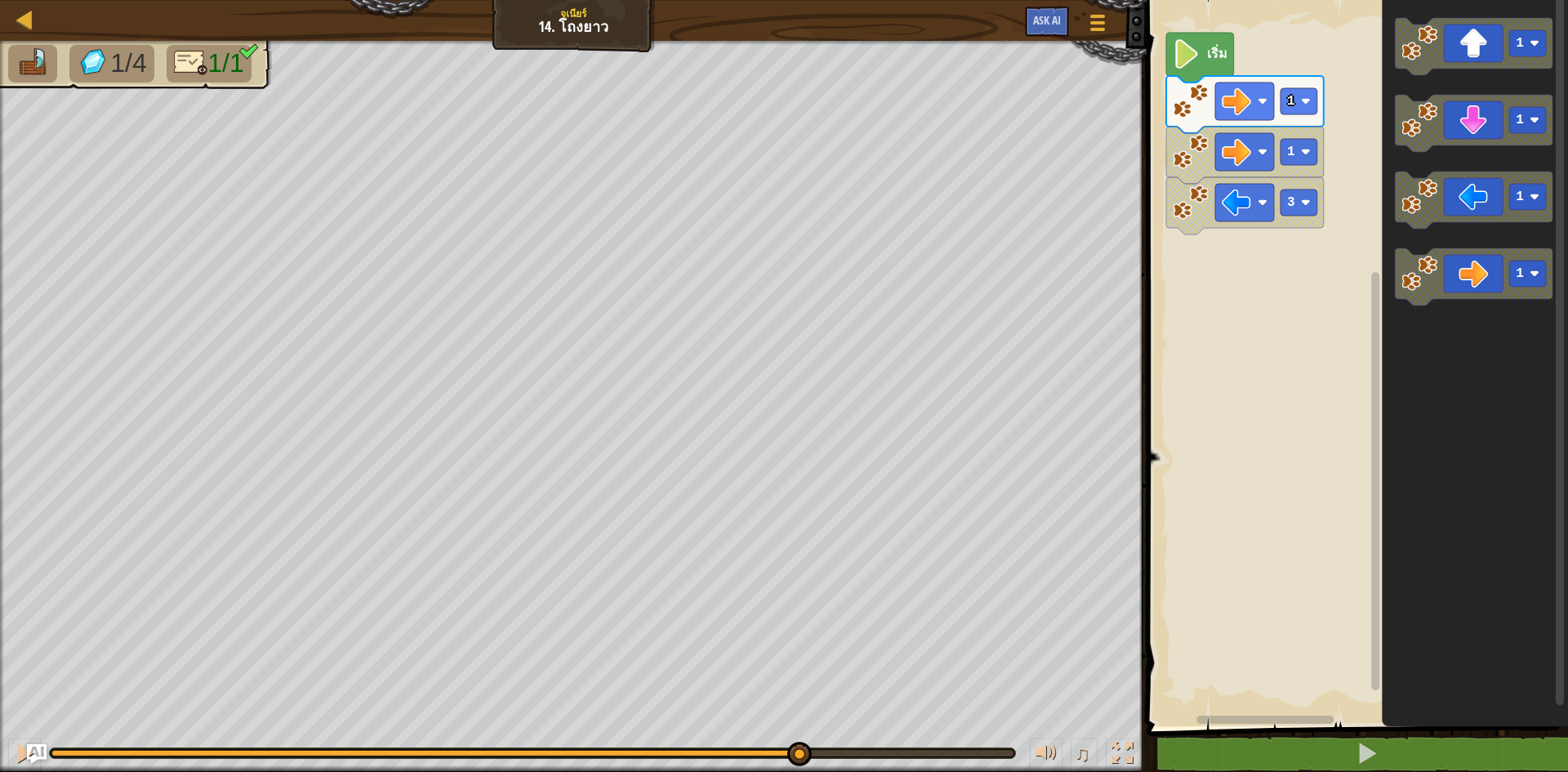
click at [1204, 175] on div "แผนที่ จูเนียร์ 14. โถงยาว เมนูเกม Ask AI 1 ההההההההההההההההההההההההההההההההההה…" at bounding box center [784, 386] width 1568 height 772
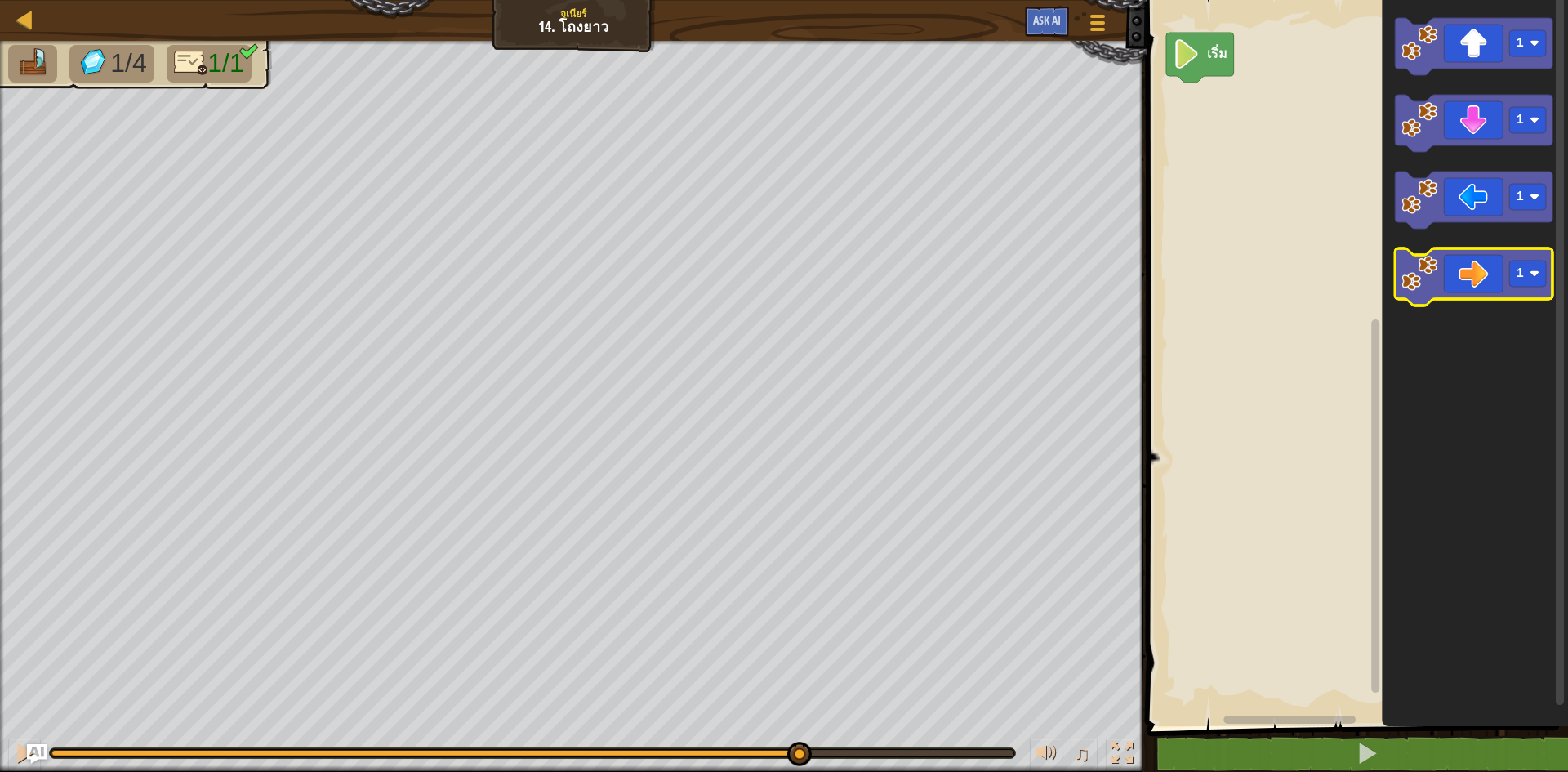
click at [1448, 257] on icon "พื้นที่ทำงาน Blockly" at bounding box center [1474, 277] width 157 height 57
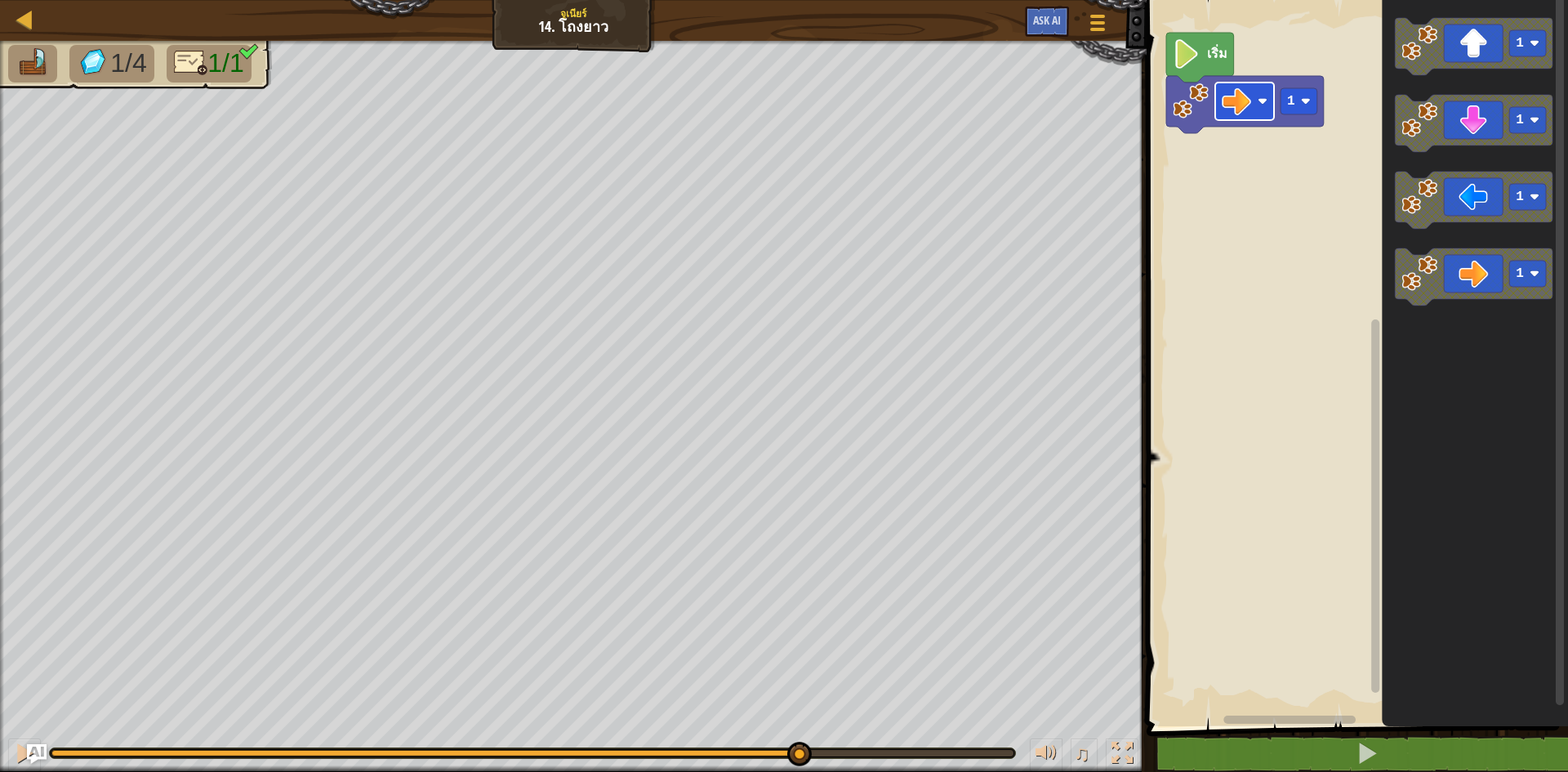
click at [1246, 100] on image "พื้นที่ทำงาน Blockly" at bounding box center [1236, 101] width 30 height 30
click at [1199, 105] on image "พื้นที่ทำงาน Blockly" at bounding box center [1190, 101] width 36 height 36
click at [1199, 107] on image "พื้นที่ทำงาน Blockly" at bounding box center [1190, 101] width 36 height 36
click at [1286, 108] on rect "พื้นที่ทำงาน Blockly" at bounding box center [1299, 101] width 37 height 26
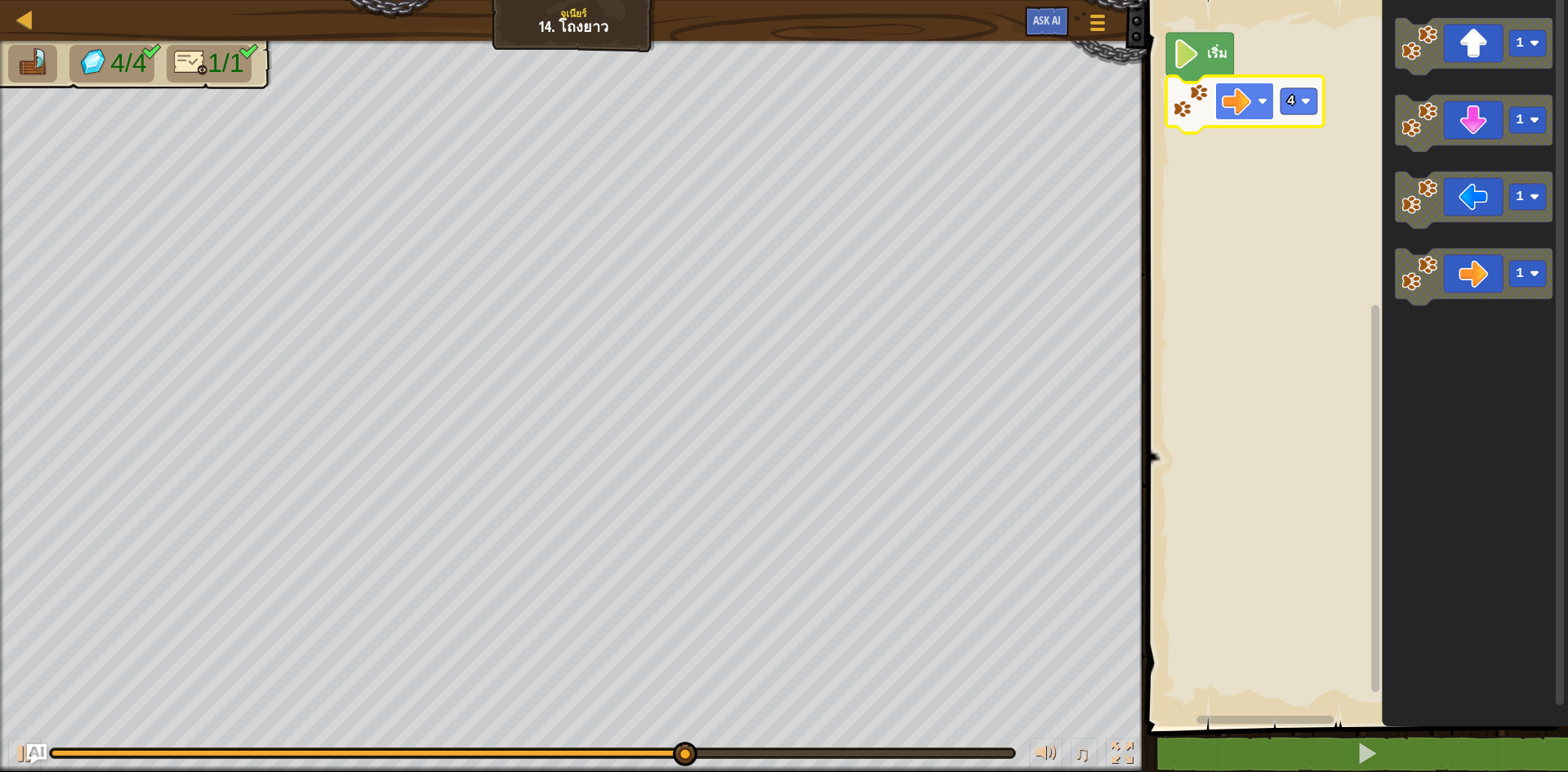
click at [1249, 89] on image "พื้นที่ทำงาน Blockly" at bounding box center [1236, 101] width 30 height 30
click at [1298, 101] on rect "พื้นที่ทำงาน Blockly" at bounding box center [1299, 101] width 37 height 26
click at [1297, 107] on rect "พื้นที่ทำงาน Blockly" at bounding box center [1299, 101] width 37 height 26
click at [1304, 89] on rect "พื้นที่ทำงาน Blockly" at bounding box center [1354, 359] width 427 height 734
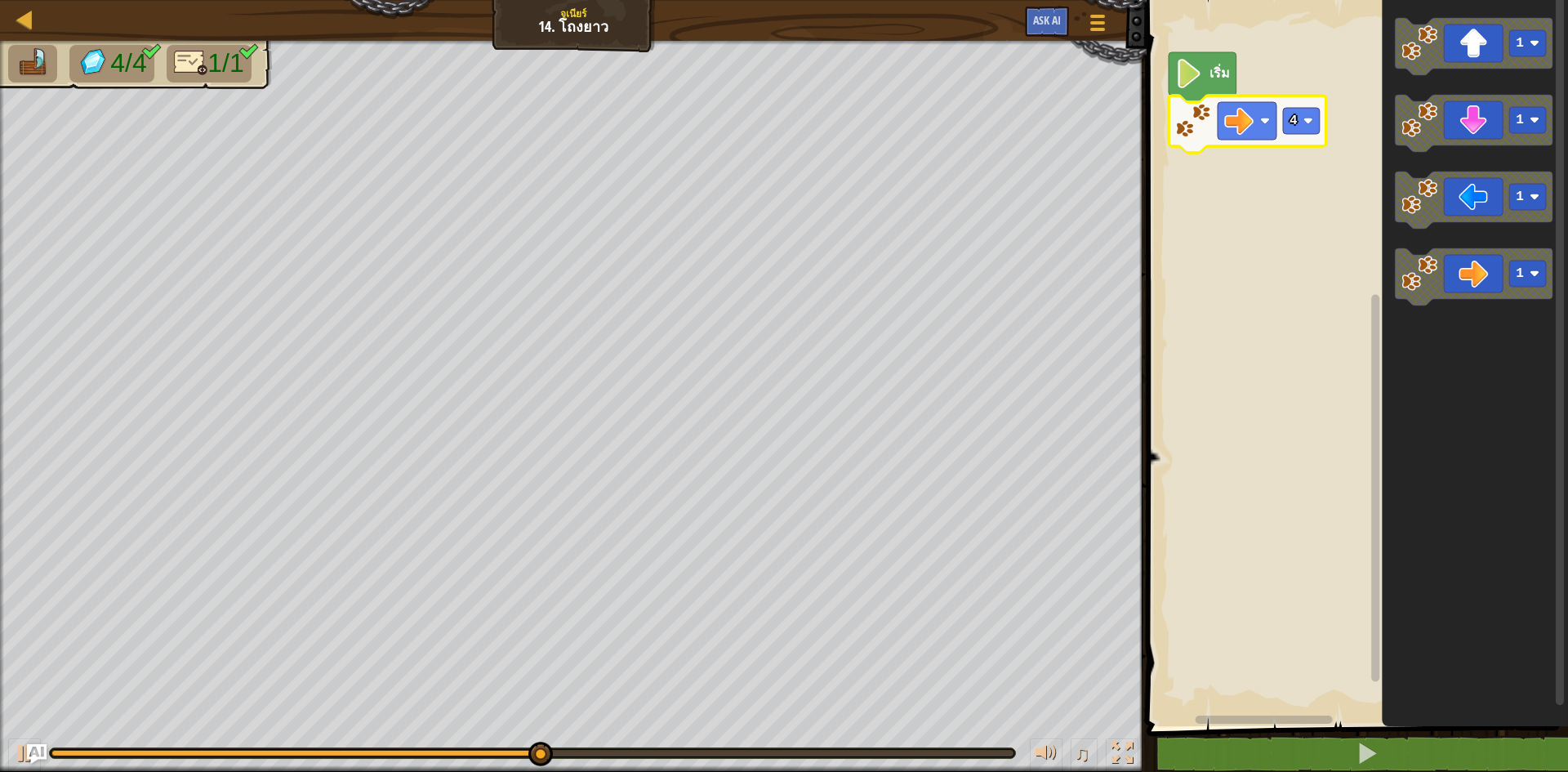
click at [1308, 135] on icon "พื้นที่ทำงาน Blockly" at bounding box center [1247, 123] width 157 height 57
click at [1307, 119] on image "พื้นที่ทำงาน Blockly" at bounding box center [1308, 121] width 10 height 10
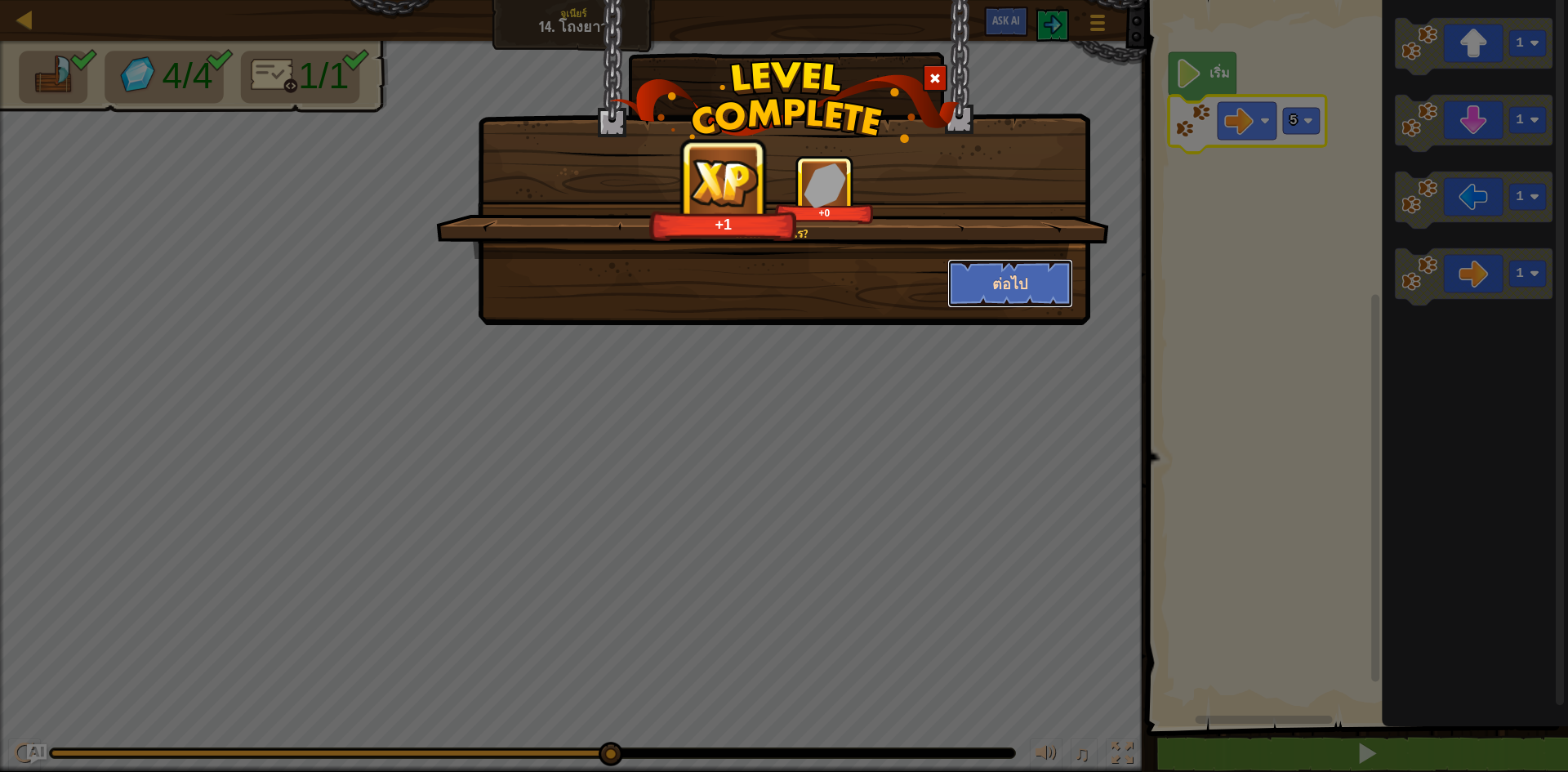
click at [1026, 281] on button "ต่อไป" at bounding box center [1010, 283] width 126 height 49
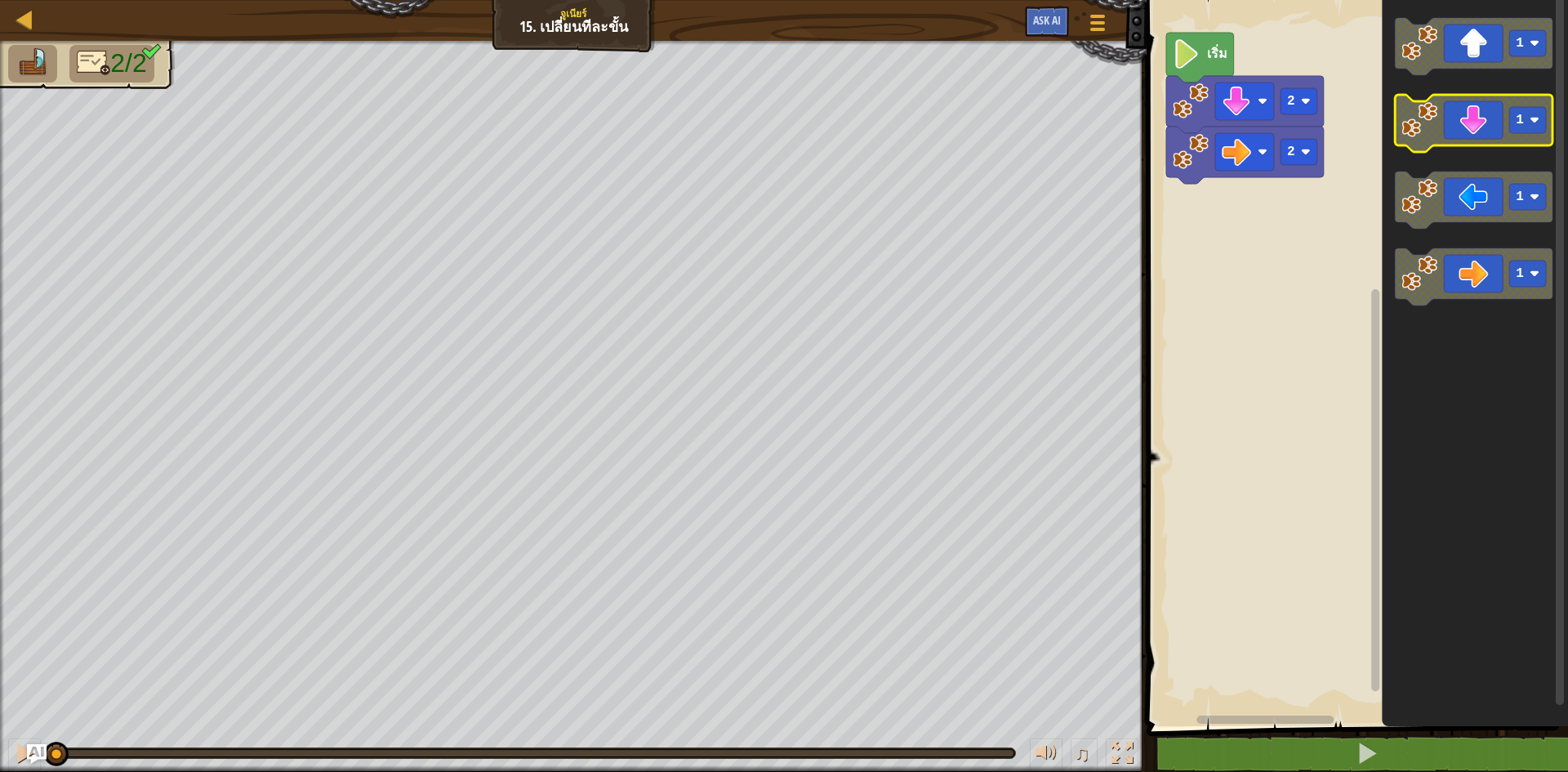
click at [1487, 119] on icon "พื้นที่ทำงาน Blockly" at bounding box center [1474, 122] width 157 height 57
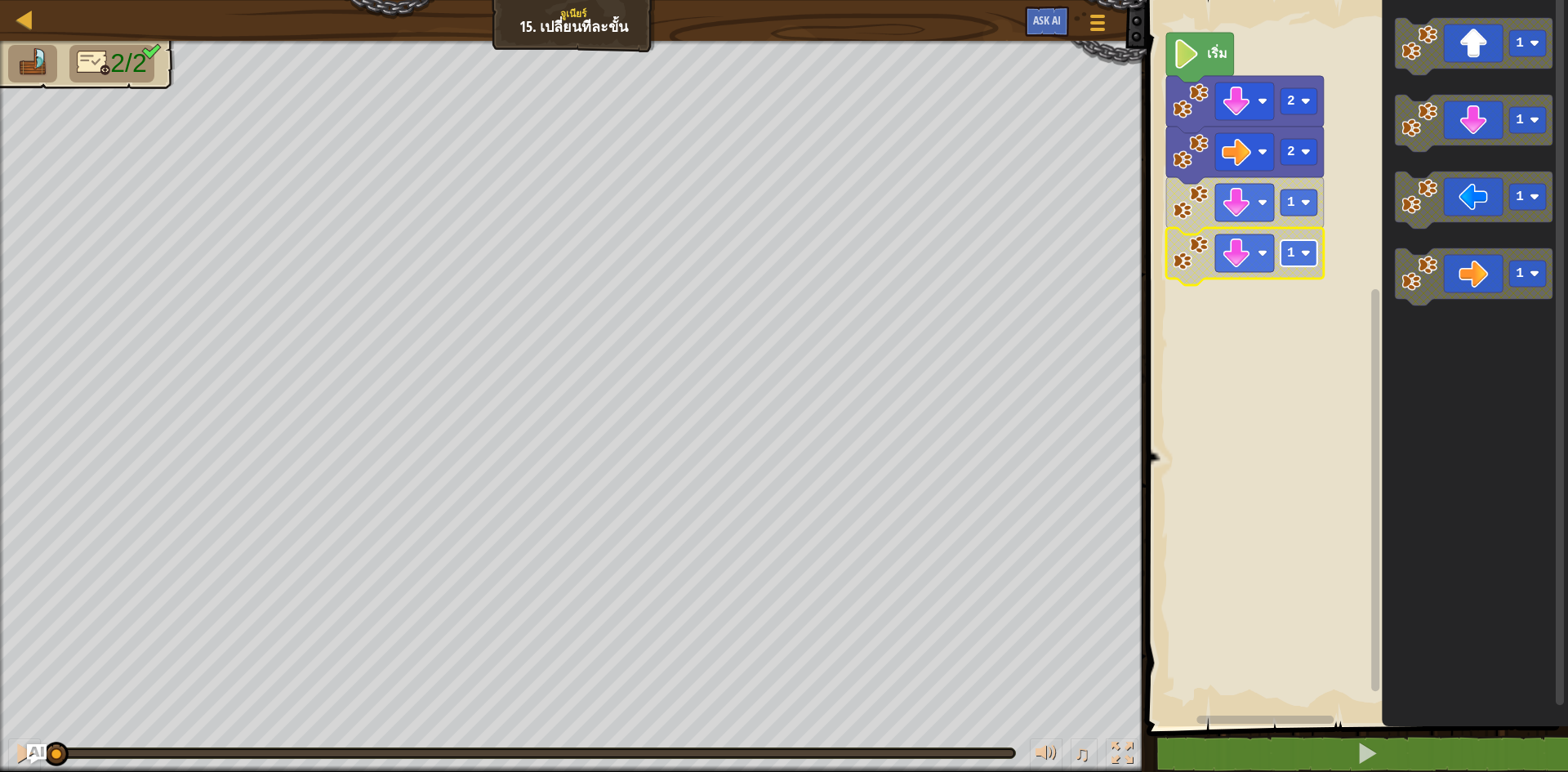
click at [1290, 251] on text "1" at bounding box center [1291, 253] width 8 height 15
click at [1301, 255] on image "พื้นที่ทำงาน Blockly" at bounding box center [1306, 254] width 10 height 10
click at [1304, 268] on icon "พื้นที่ทำงาน Blockly" at bounding box center [1245, 256] width 157 height 57
click at [1304, 252] on image "พื้นที่ทำงาน Blockly" at bounding box center [1306, 254] width 10 height 10
click at [1244, 159] on image "พื้นที่ทำงาน Blockly" at bounding box center [1236, 152] width 30 height 30
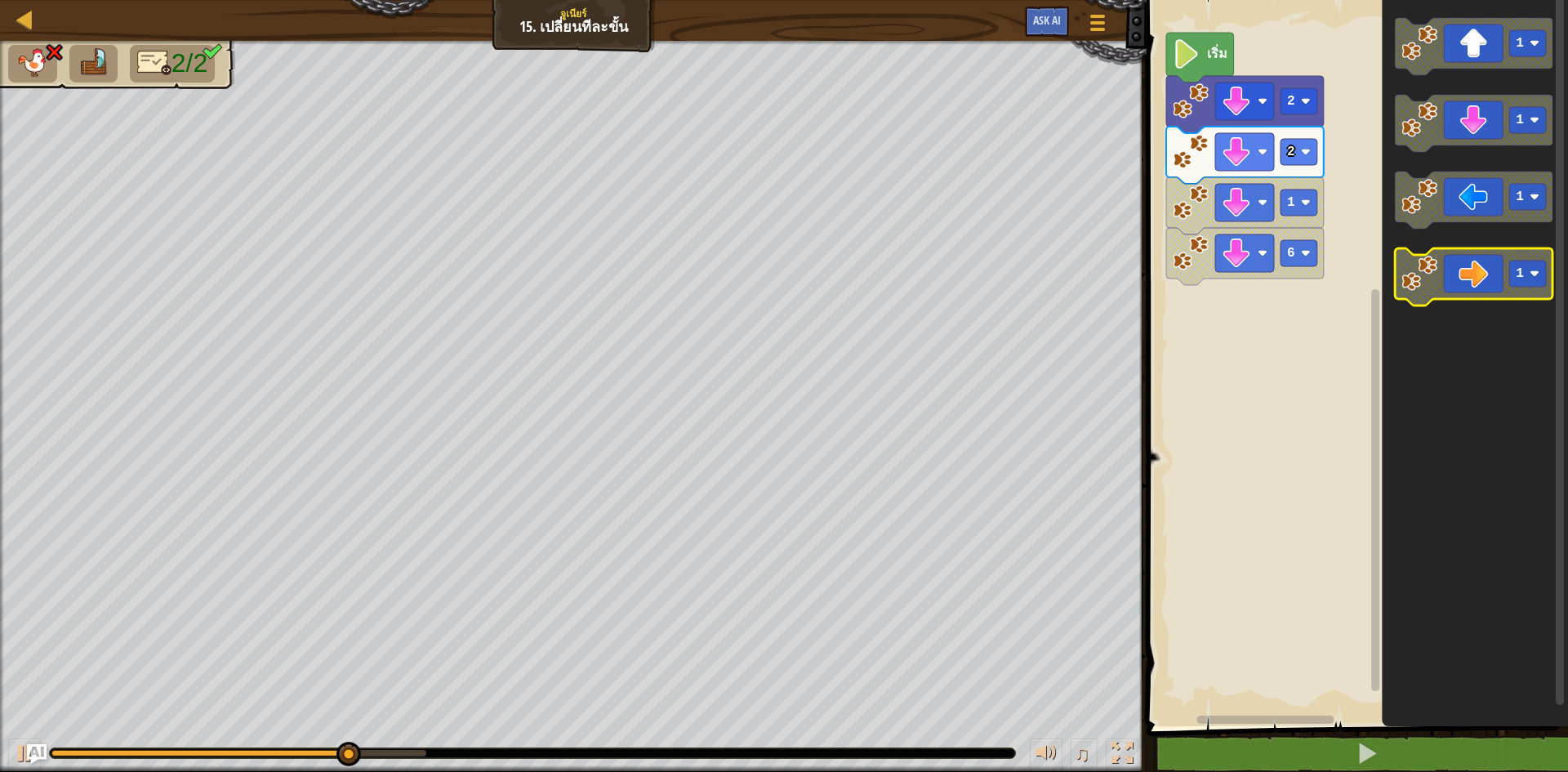
click at [1475, 272] on icon "พื้นที่ทำงาน Blockly" at bounding box center [1474, 277] width 157 height 57
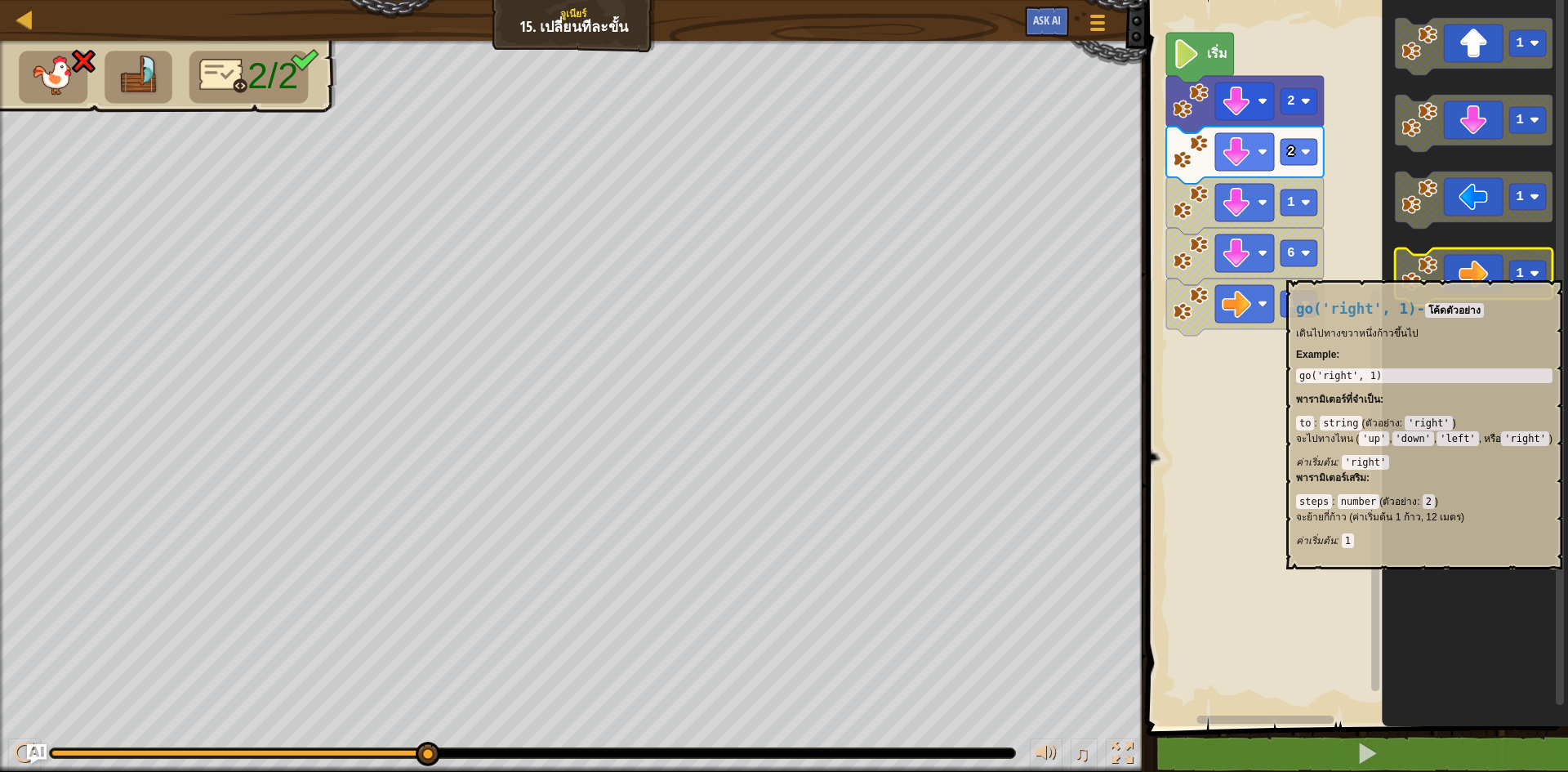
click at [1473, 277] on icon "พื้นที่ทำงาน Blockly" at bounding box center [1474, 277] width 157 height 57
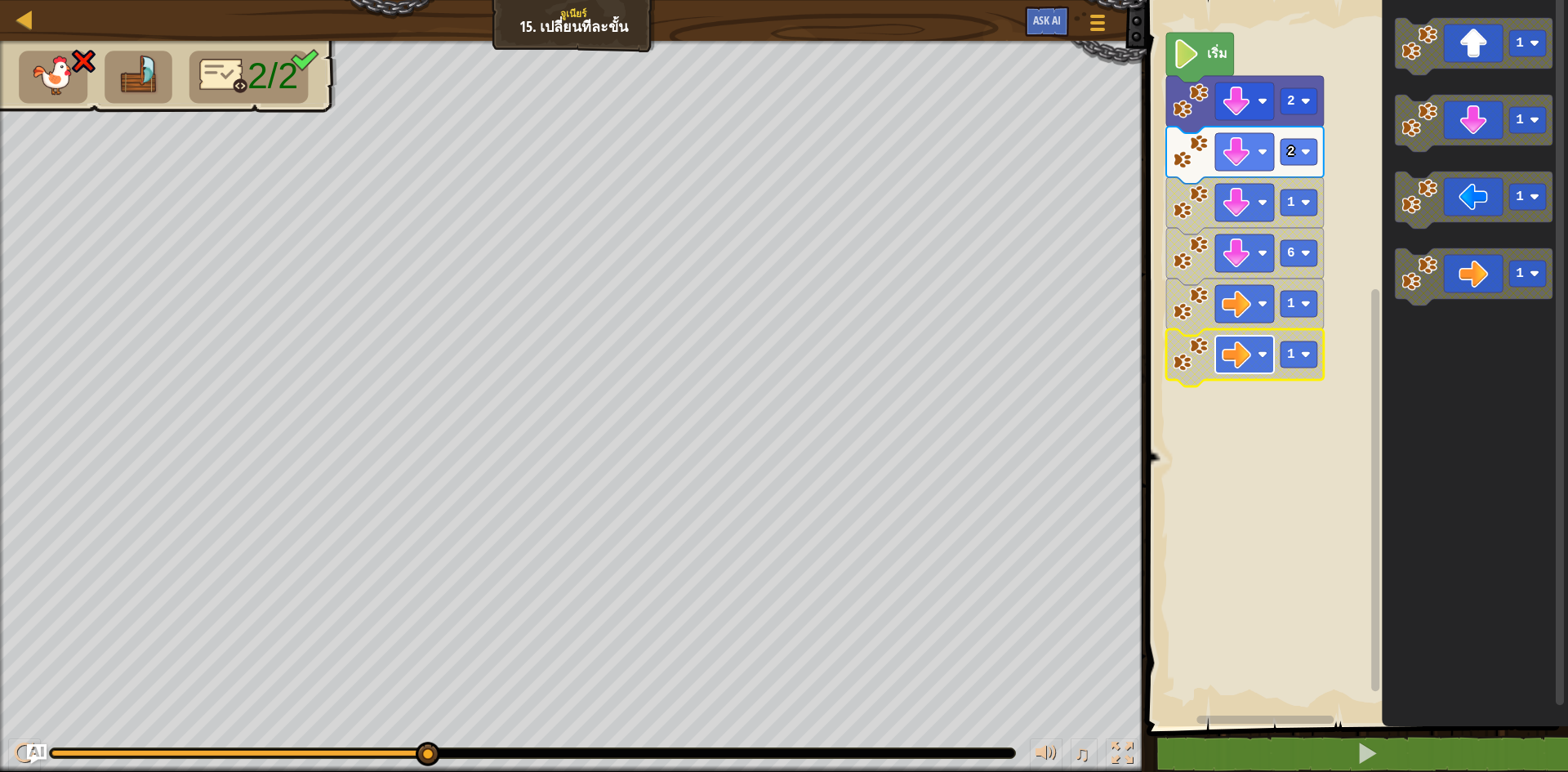
click at [1237, 349] on image "พื้นที่ทำงาน Blockly" at bounding box center [1236, 355] width 30 height 30
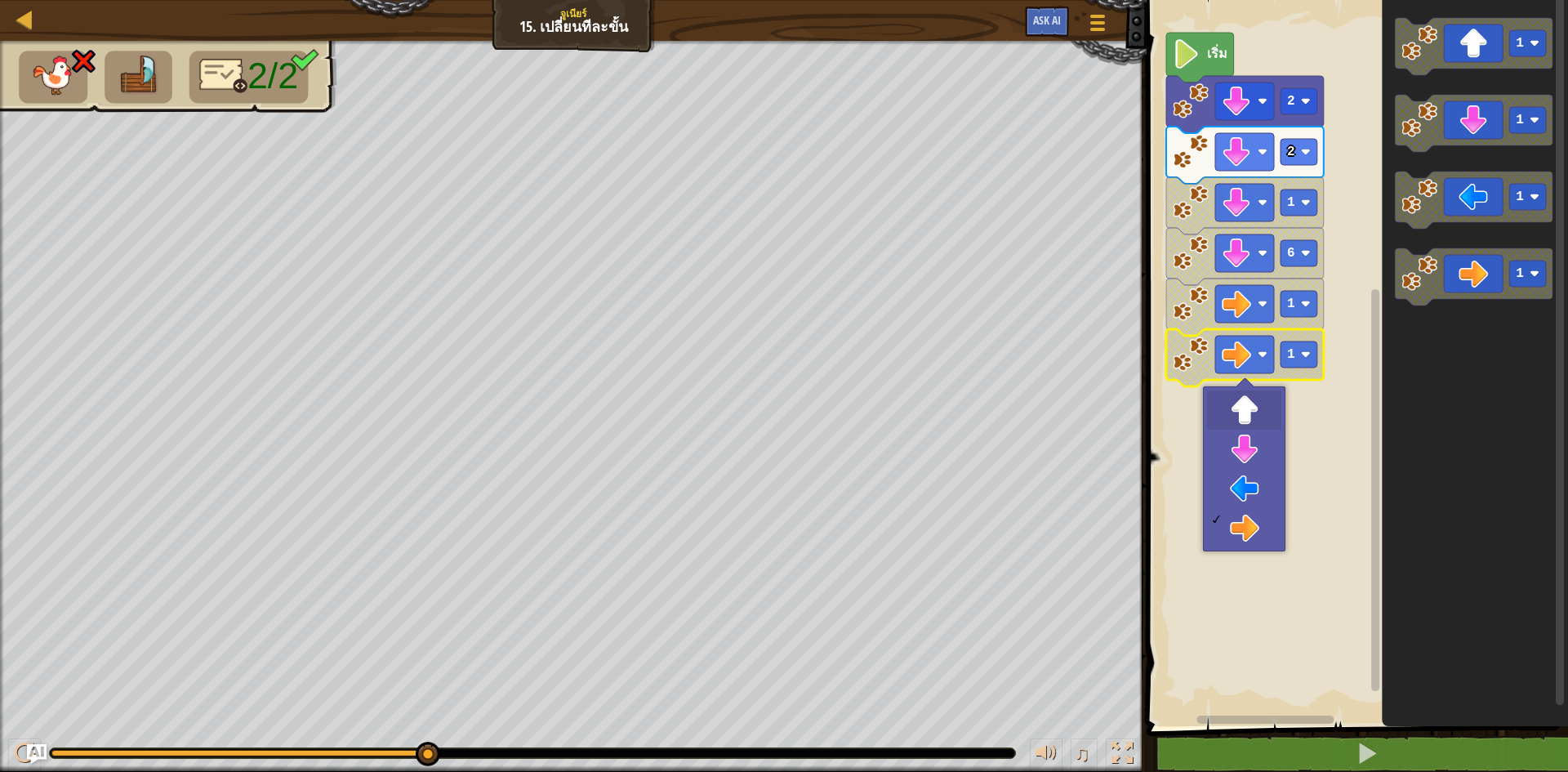
drag, startPoint x: 1240, startPoint y: 391, endPoint x: 1236, endPoint y: 407, distance: 16.5
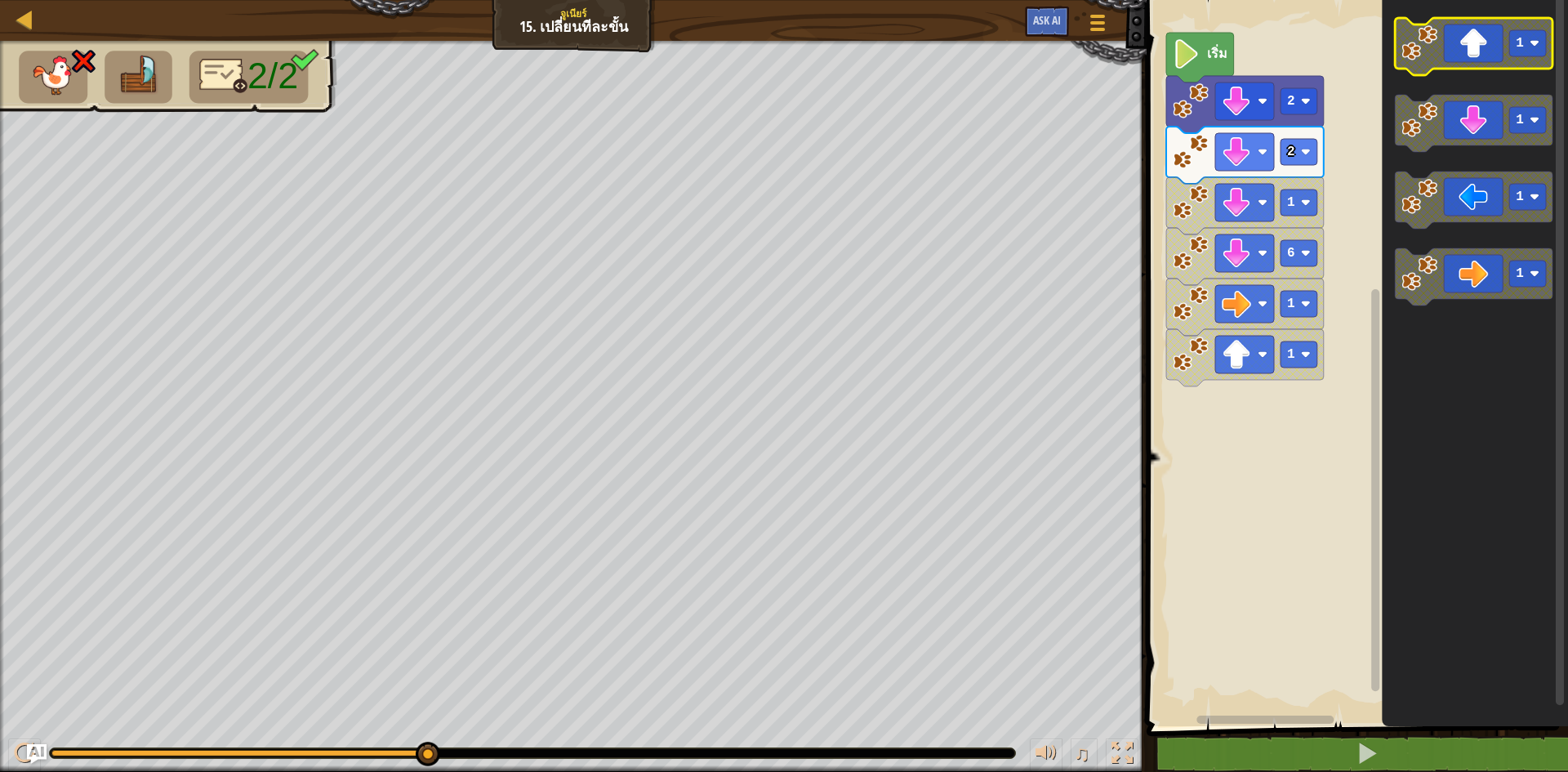
click at [1506, 53] on g "1" at bounding box center [1474, 46] width 157 height 57
click at [1470, 40] on icon "พื้นที่ทำงาน Blockly" at bounding box center [1474, 46] width 157 height 57
click at [1244, 417] on image "พื้นที่ทำงาน Blockly" at bounding box center [1236, 406] width 30 height 30
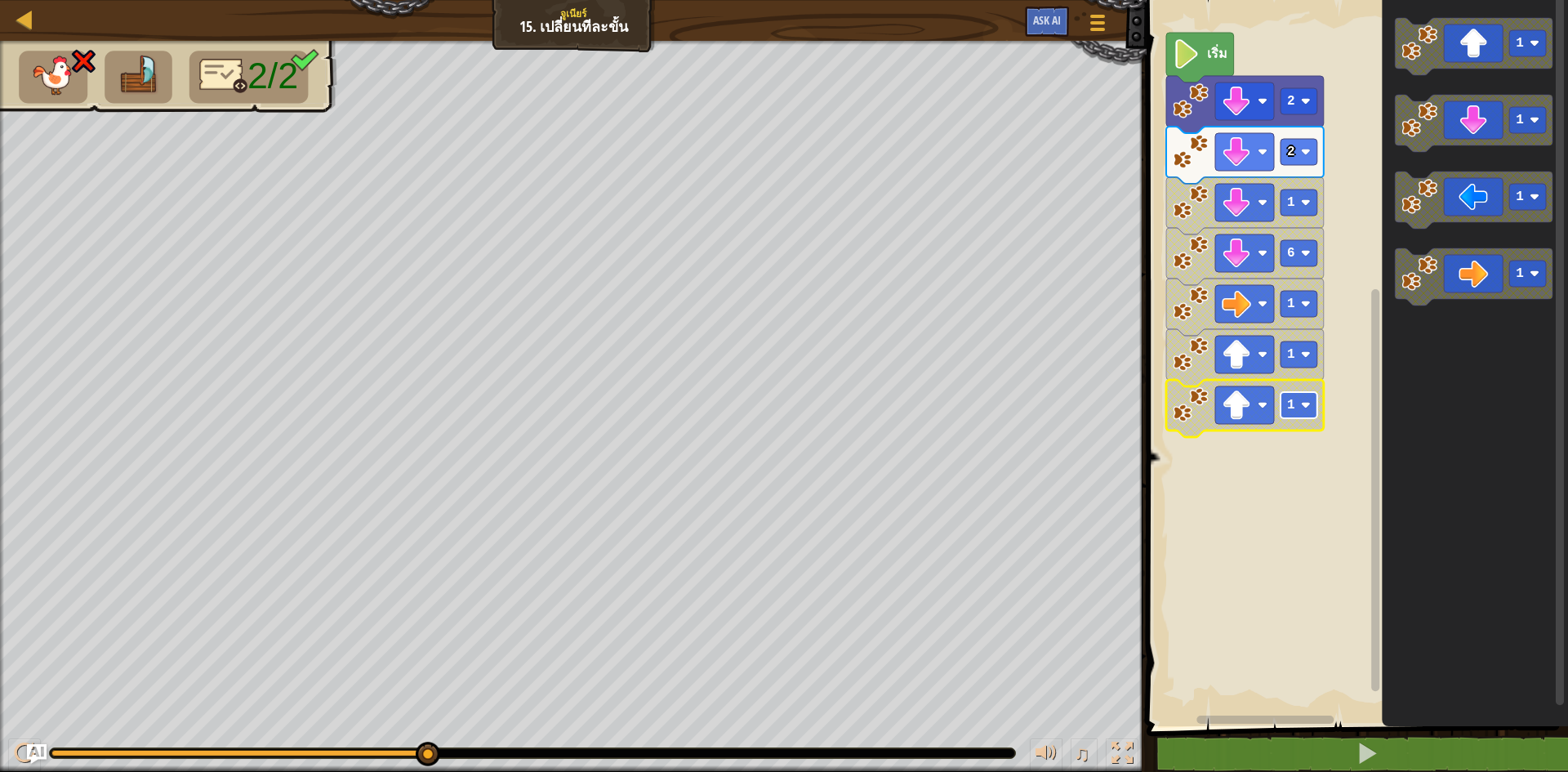
click at [1286, 399] on rect "พื้นที่ทำงาน Blockly" at bounding box center [1299, 405] width 37 height 26
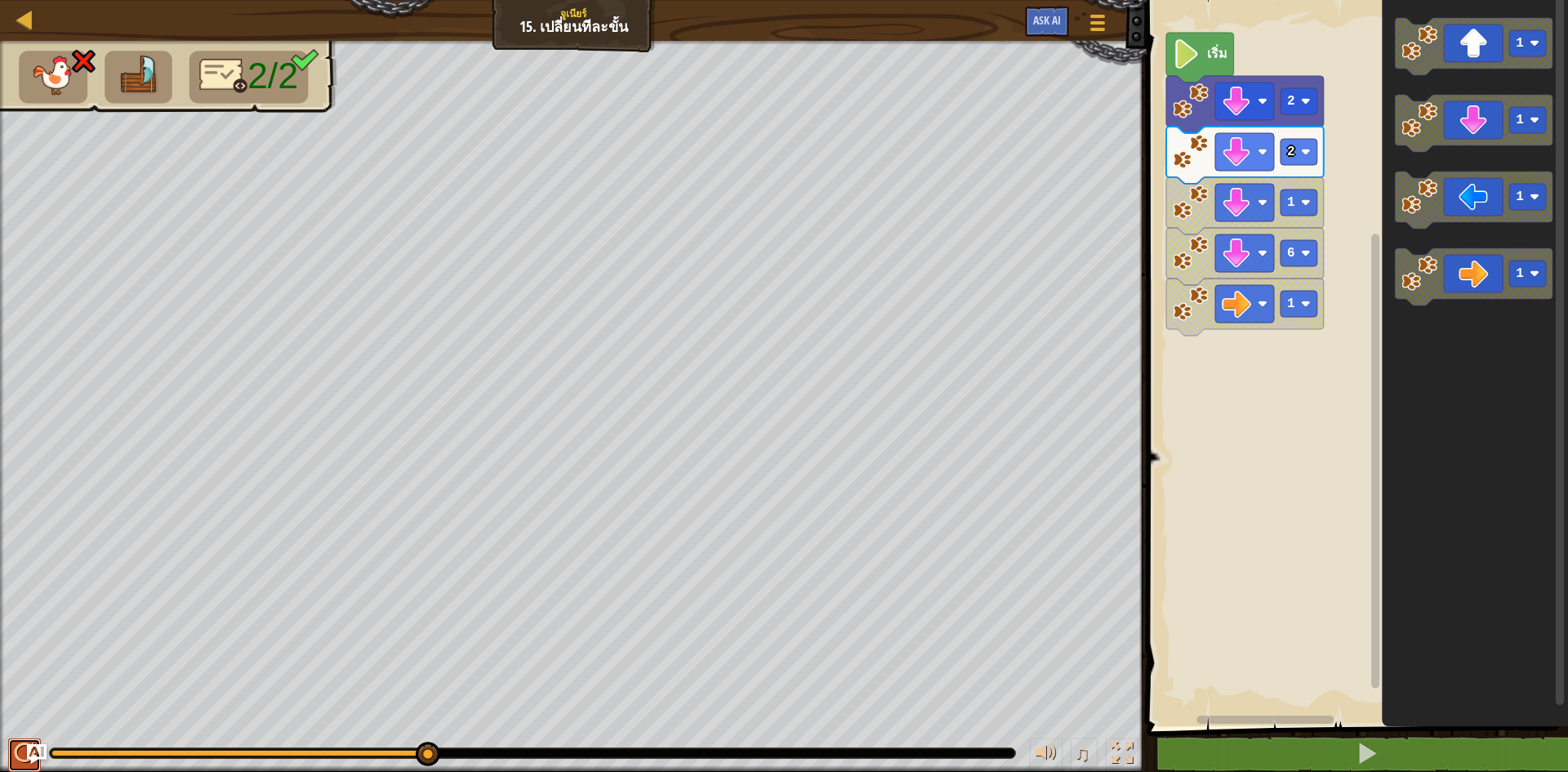
drag, startPoint x: 21, startPoint y: 750, endPoint x: 21, endPoint y: 761, distance: 11.0
click at [21, 761] on div at bounding box center [24, 752] width 21 height 21
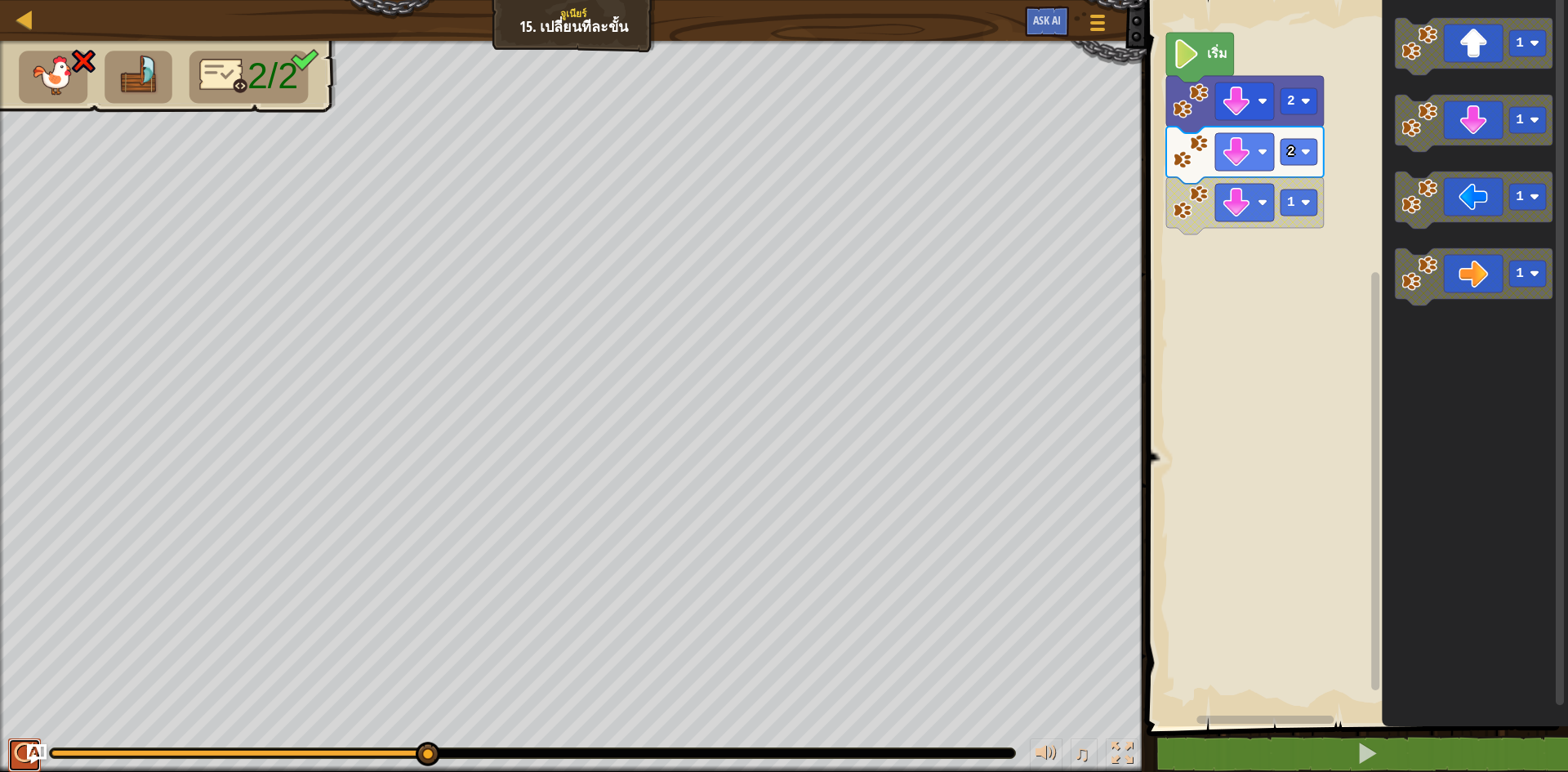
click at [23, 746] on div at bounding box center [24, 752] width 21 height 21
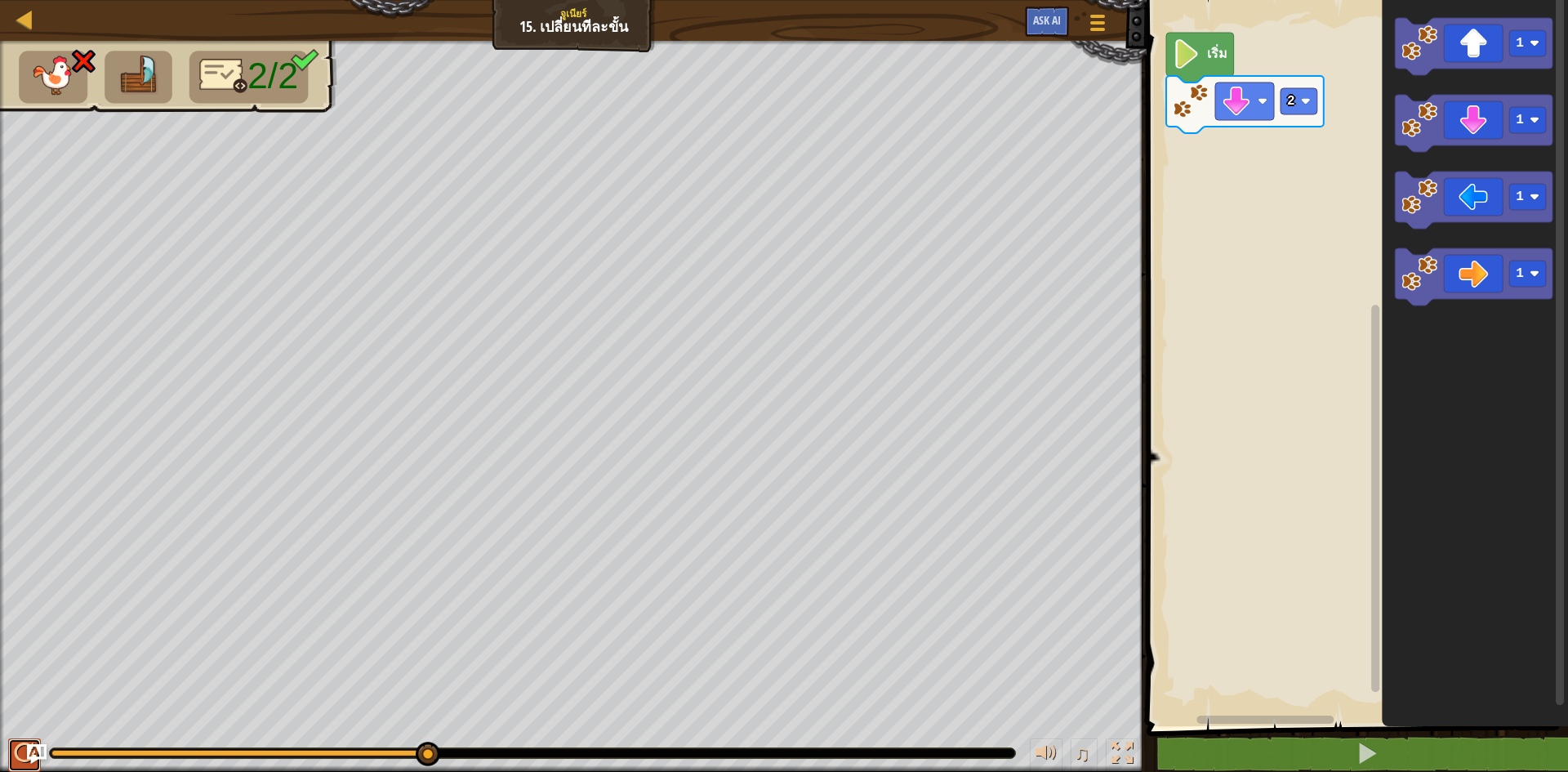
click at [15, 751] on div at bounding box center [24, 752] width 21 height 21
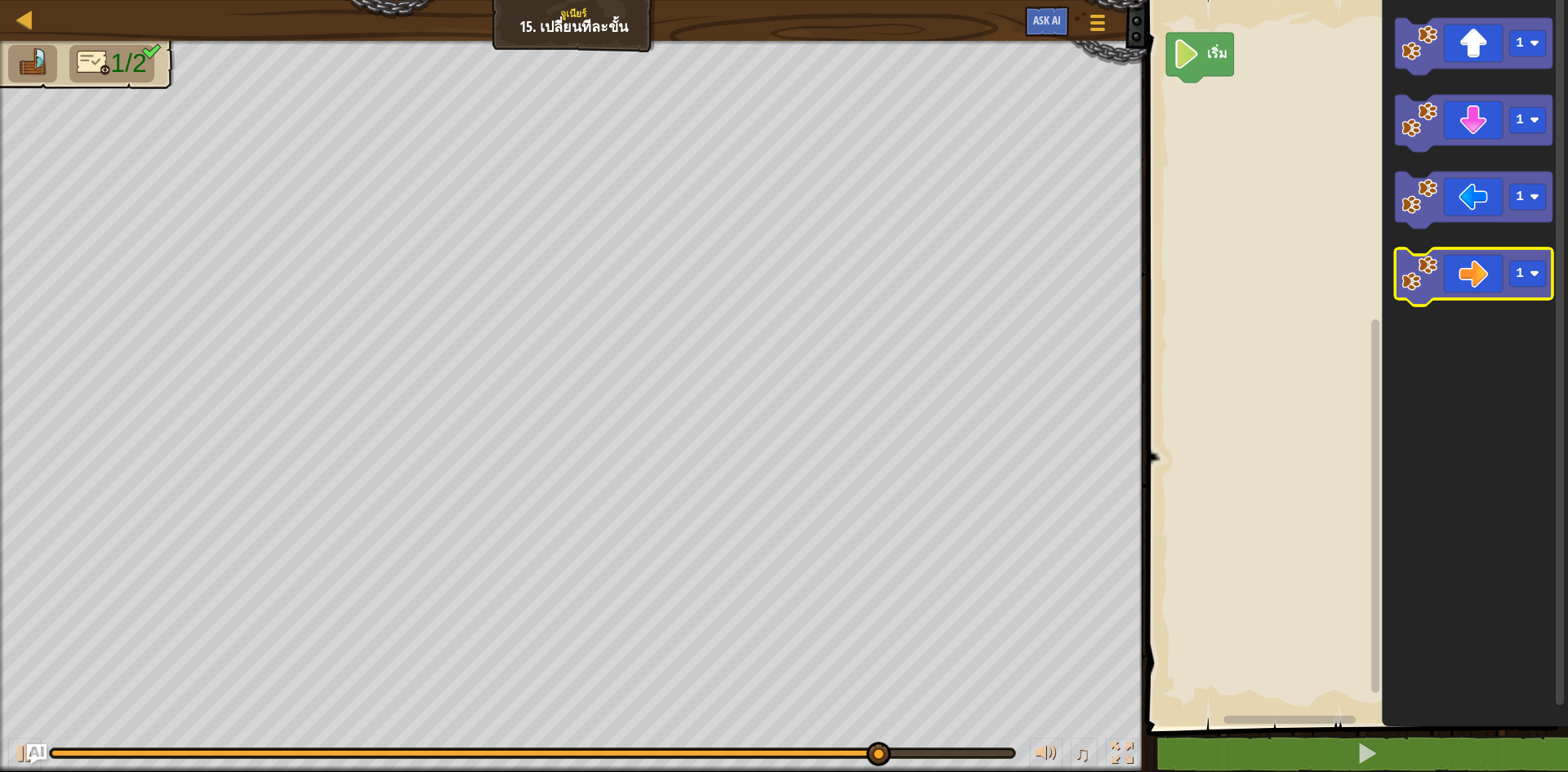
click at [1487, 273] on icon "พื้นที่ทำงาน Blockly" at bounding box center [1474, 277] width 157 height 57
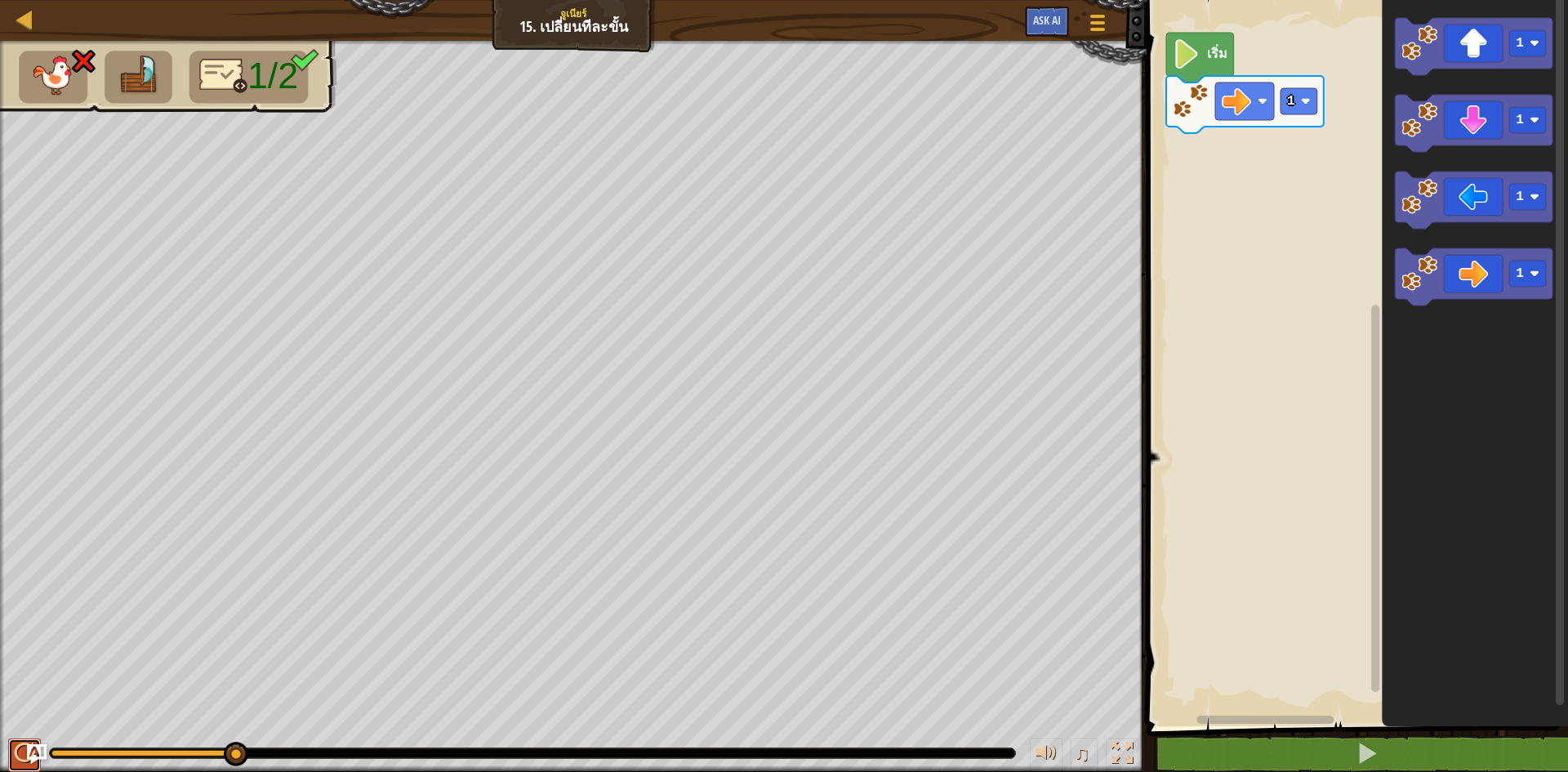
click at [16, 739] on button at bounding box center [24, 755] width 33 height 34
click at [28, 746] on img "Ask AI" at bounding box center [36, 753] width 21 height 21
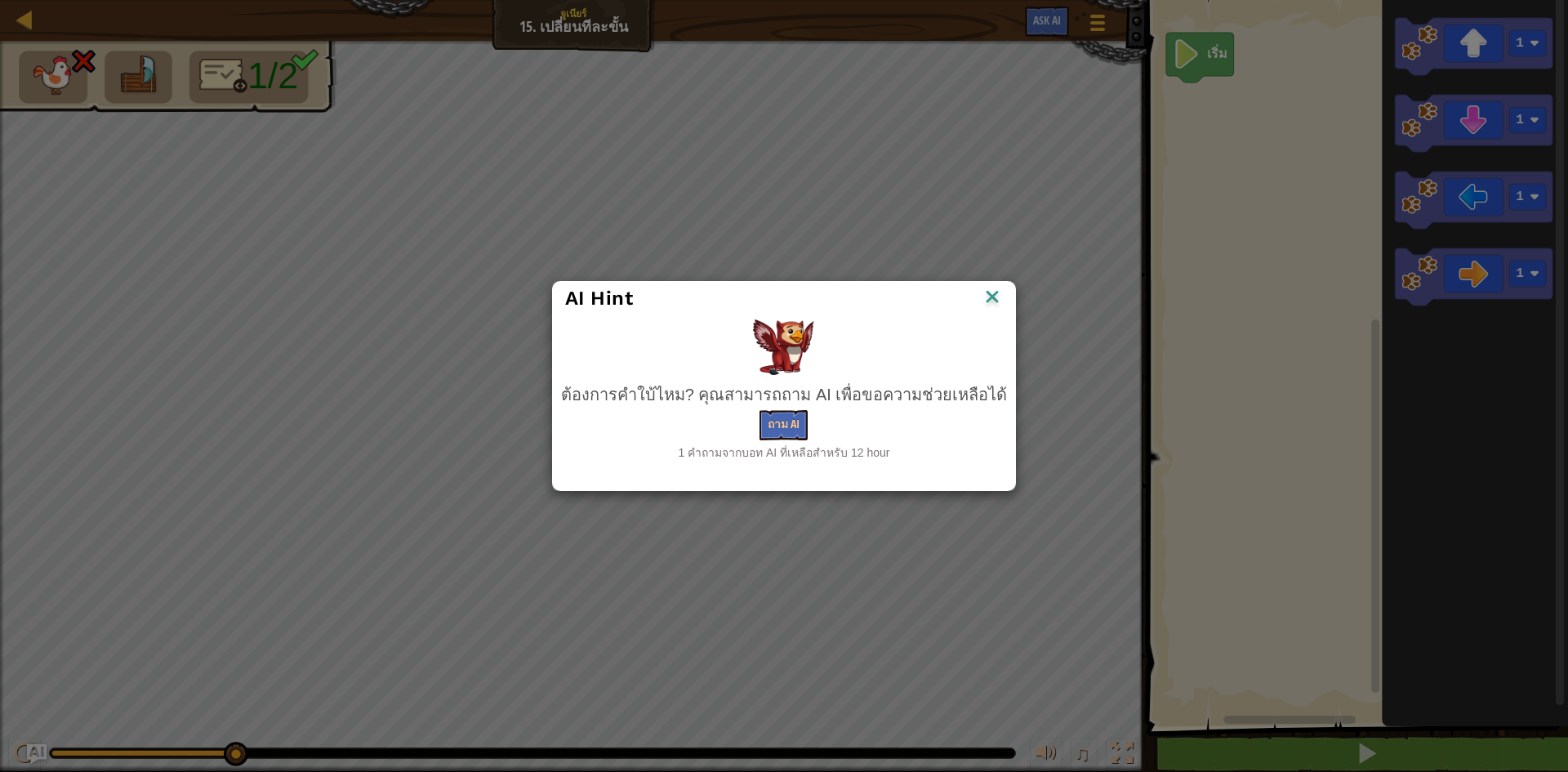
click at [427, 219] on div "AI Hint ต้องการคำใบ้ไหม? คุณสามารถถาม AI เพื่อขอความช่วยเหลือได้ ถาม AI 1 คำถาม…" at bounding box center [784, 386] width 1568 height 772
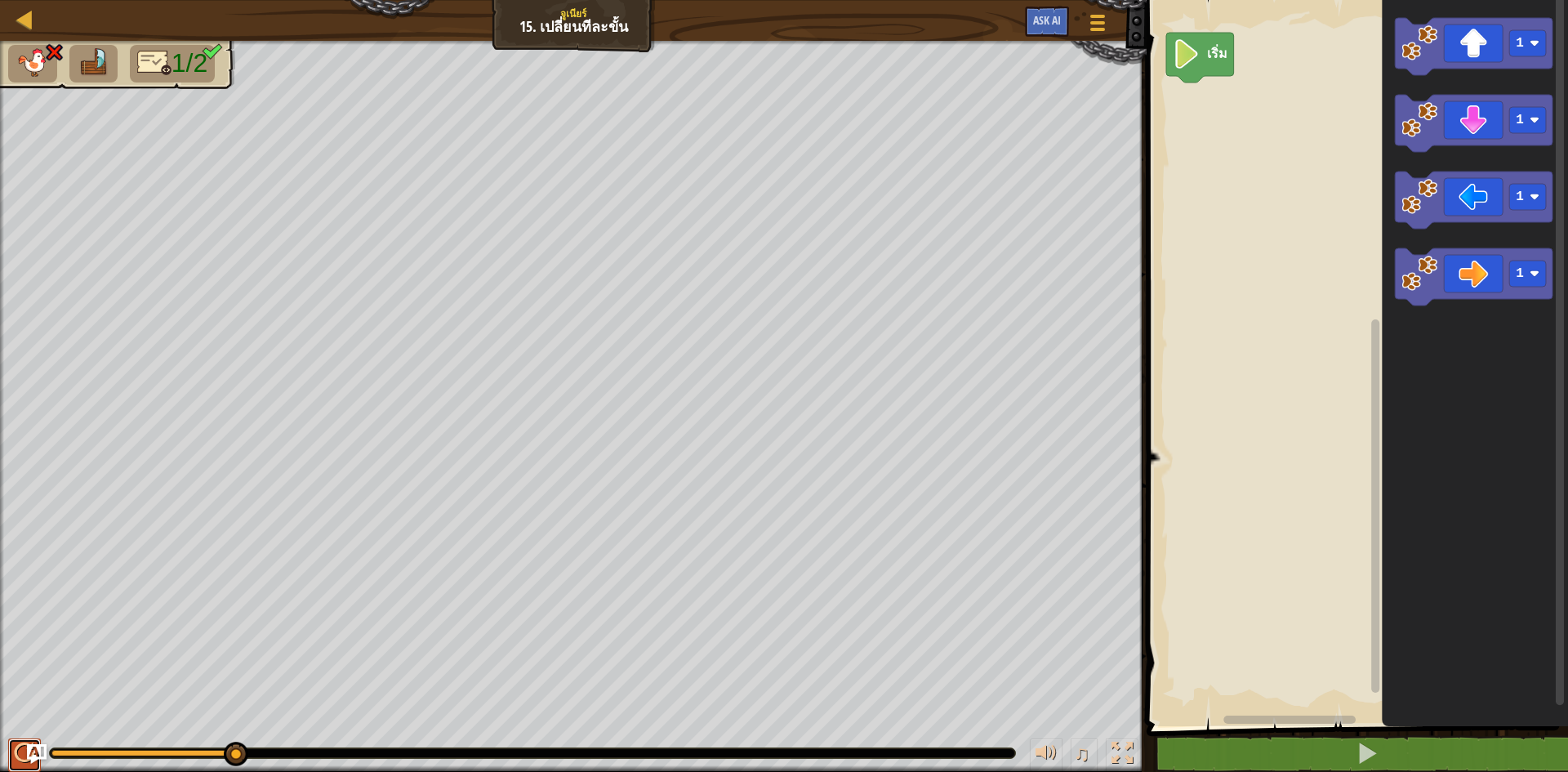
click at [21, 747] on div at bounding box center [24, 752] width 21 height 21
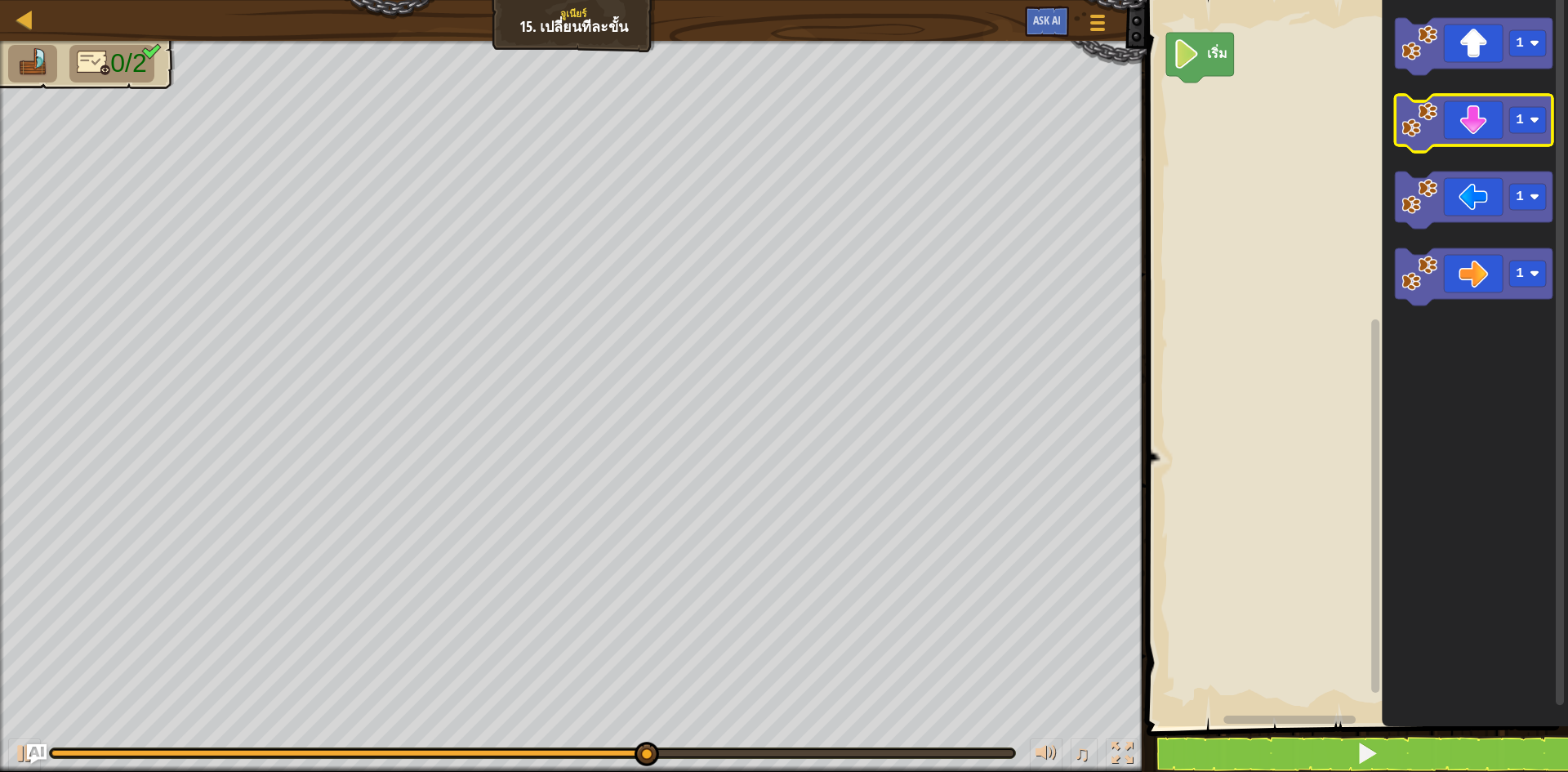
click at [1456, 107] on icon "พื้นที่ทำงาน Blockly" at bounding box center [1474, 122] width 157 height 57
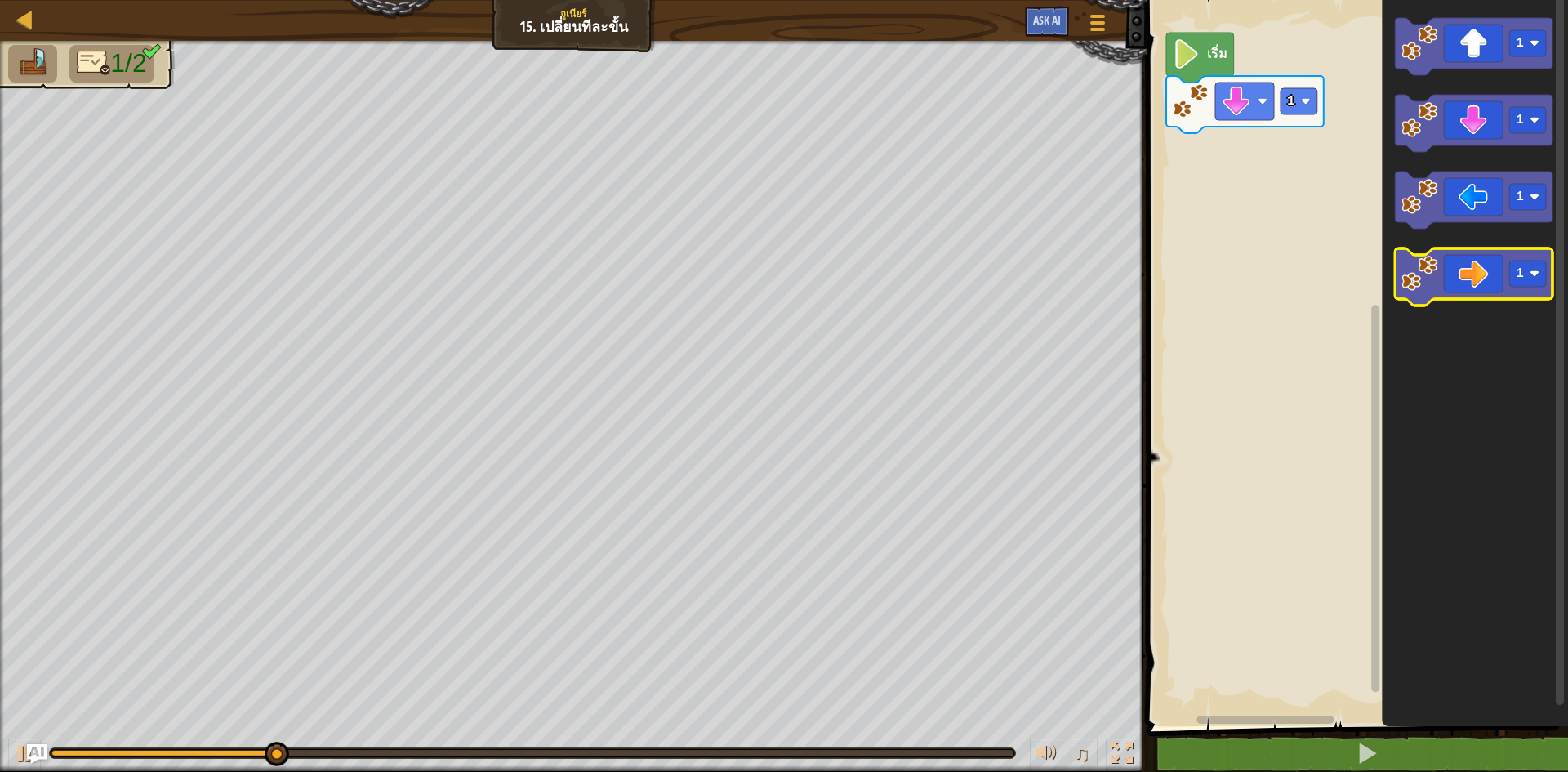
click at [1496, 265] on icon "พื้นที่ทำงาน Blockly" at bounding box center [1474, 277] width 157 height 57
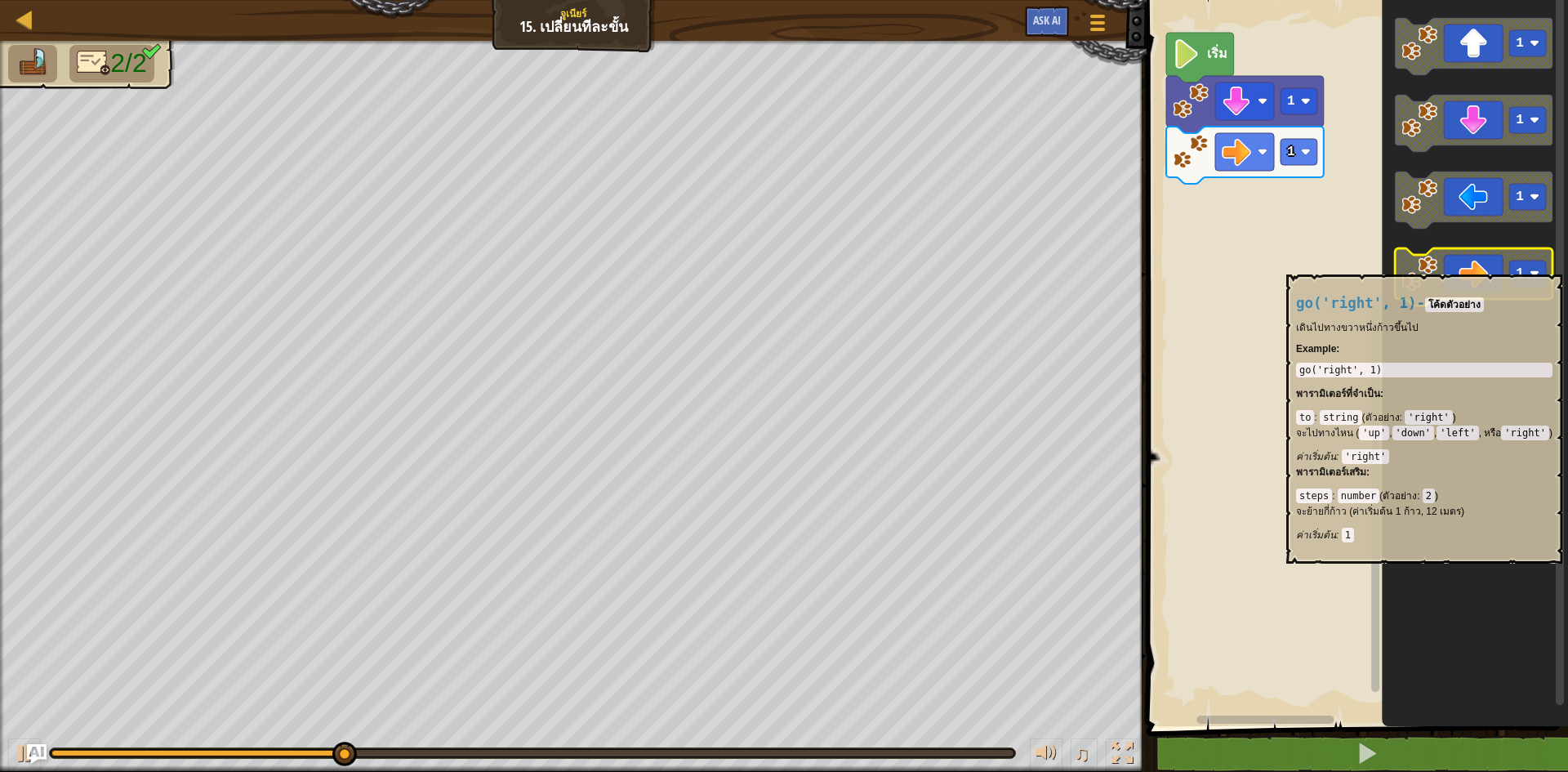
click at [1496, 268] on icon "พื้นที่ทำงาน Blockly" at bounding box center [1474, 277] width 157 height 57
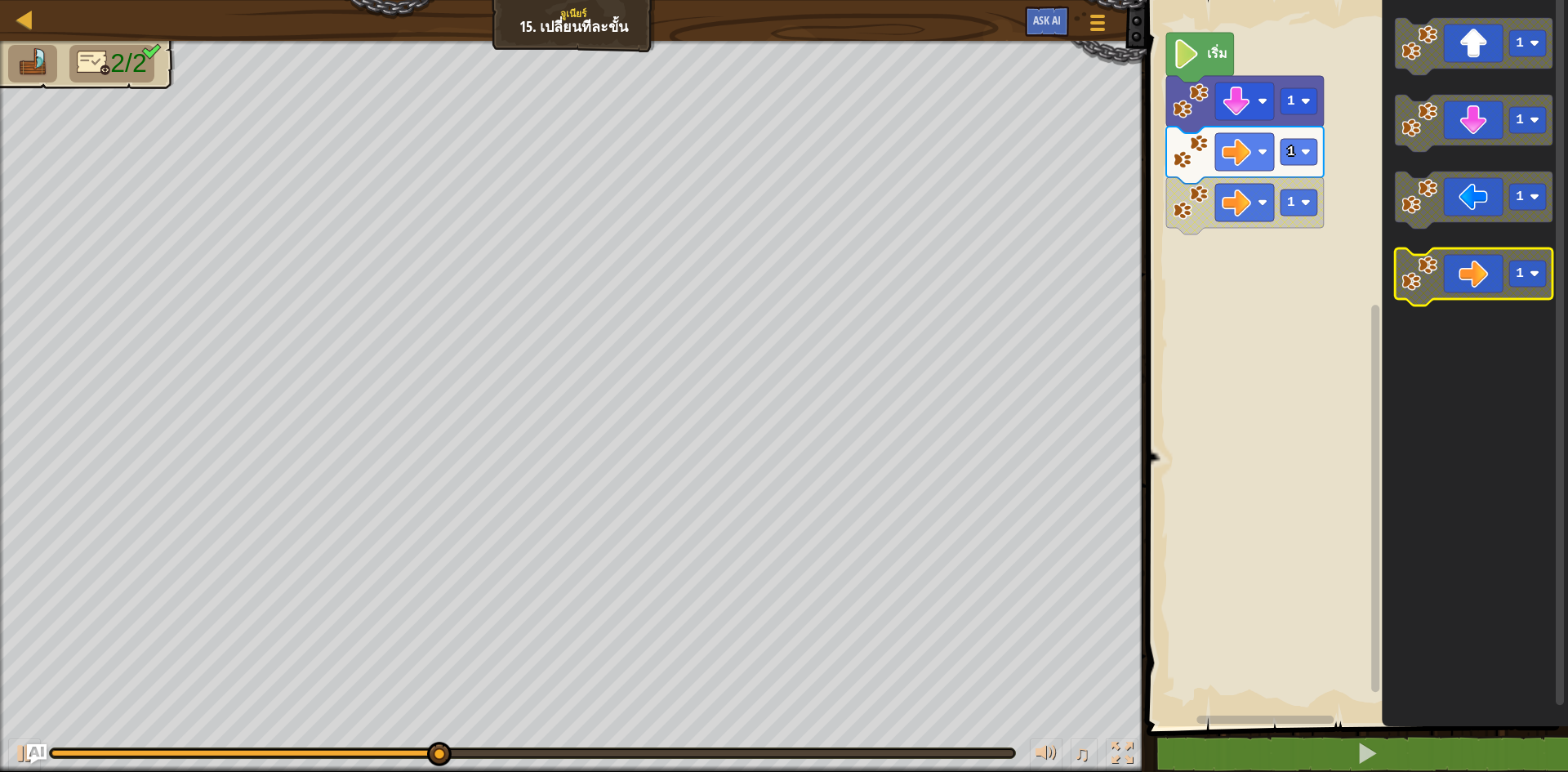
click at [1496, 268] on icon "พื้นที่ทำงาน Blockly" at bounding box center [1474, 277] width 157 height 57
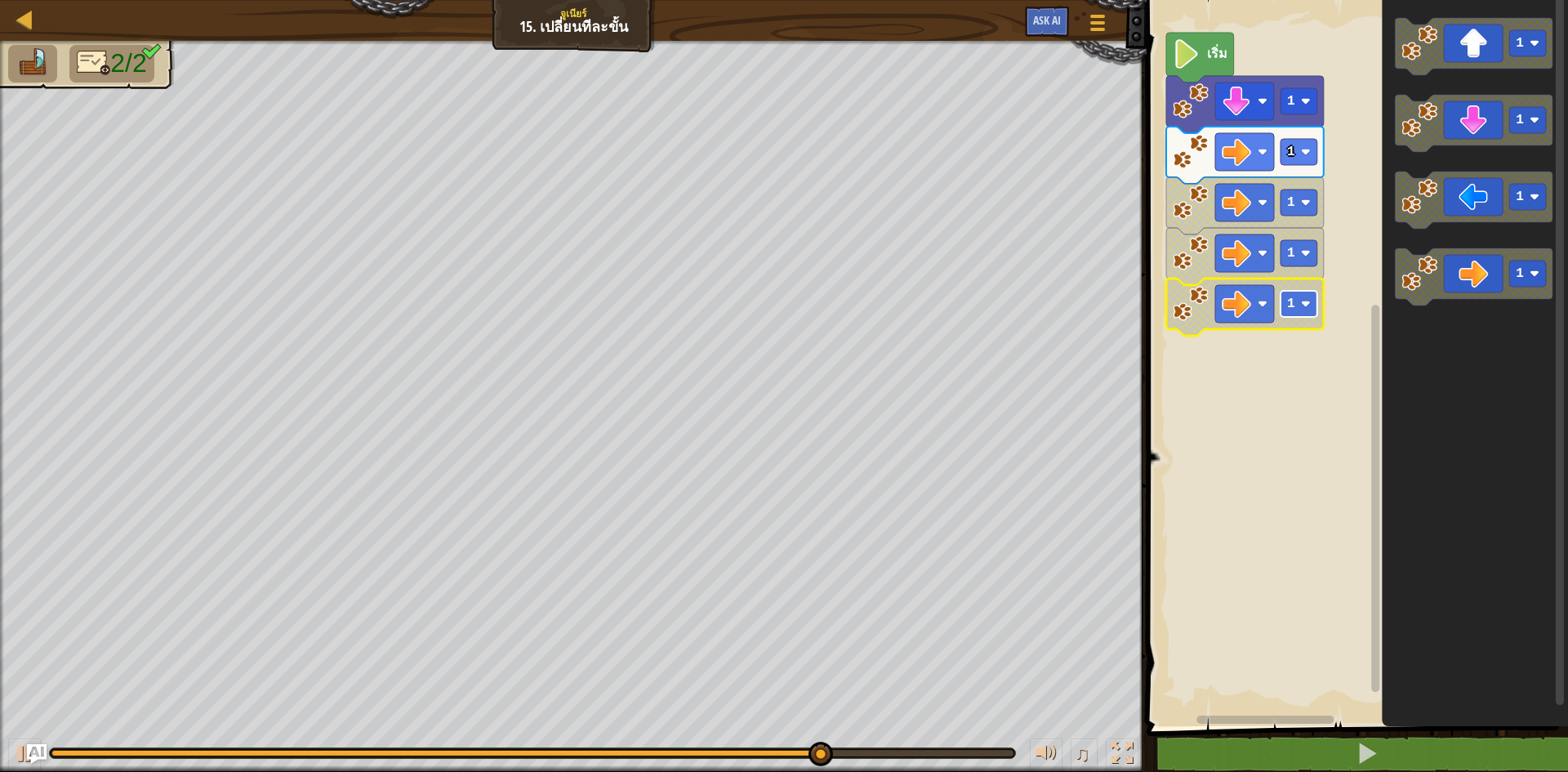
click at [1286, 304] on rect "พื้นที่ทำงาน Blockly" at bounding box center [1299, 303] width 37 height 26
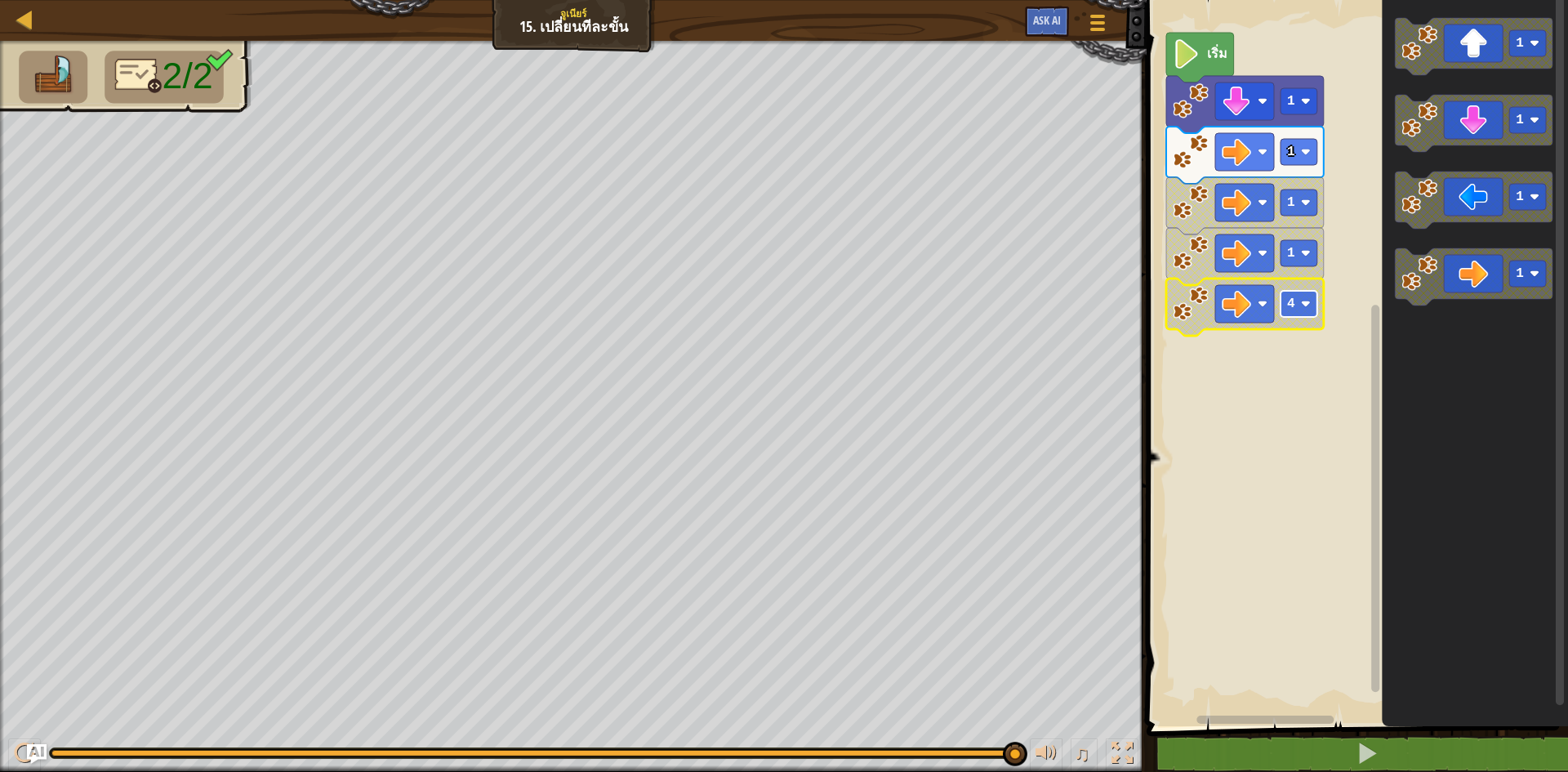
click at [1291, 314] on rect "พื้นที่ทำงาน Blockly" at bounding box center [1299, 303] width 37 height 26
click at [12, 747] on button at bounding box center [24, 755] width 33 height 34
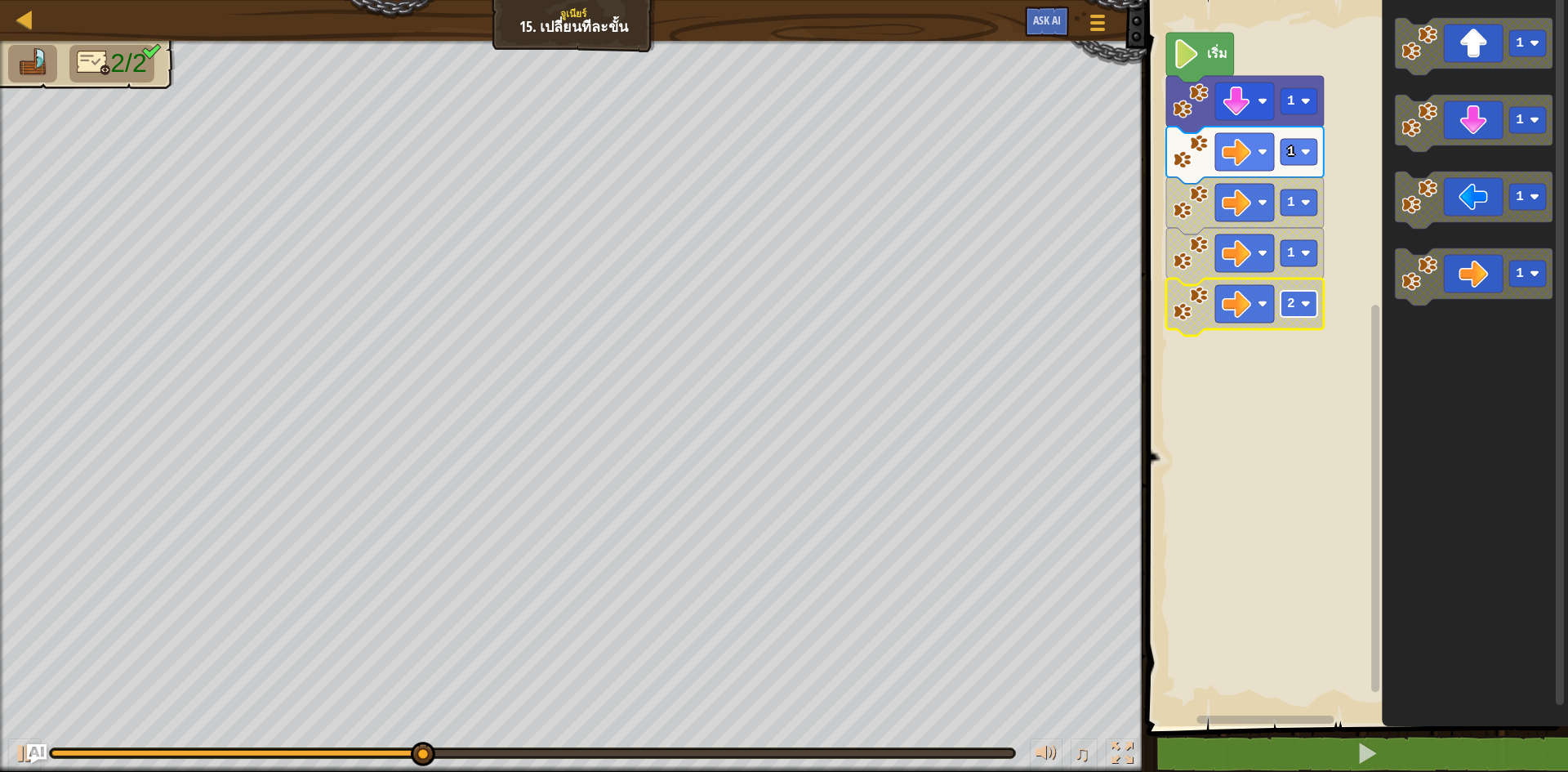
click at [1287, 309] on text "2" at bounding box center [1291, 303] width 8 height 15
click at [1254, 311] on rect "พื้นที่ทำงาน Blockly" at bounding box center [1244, 304] width 59 height 38
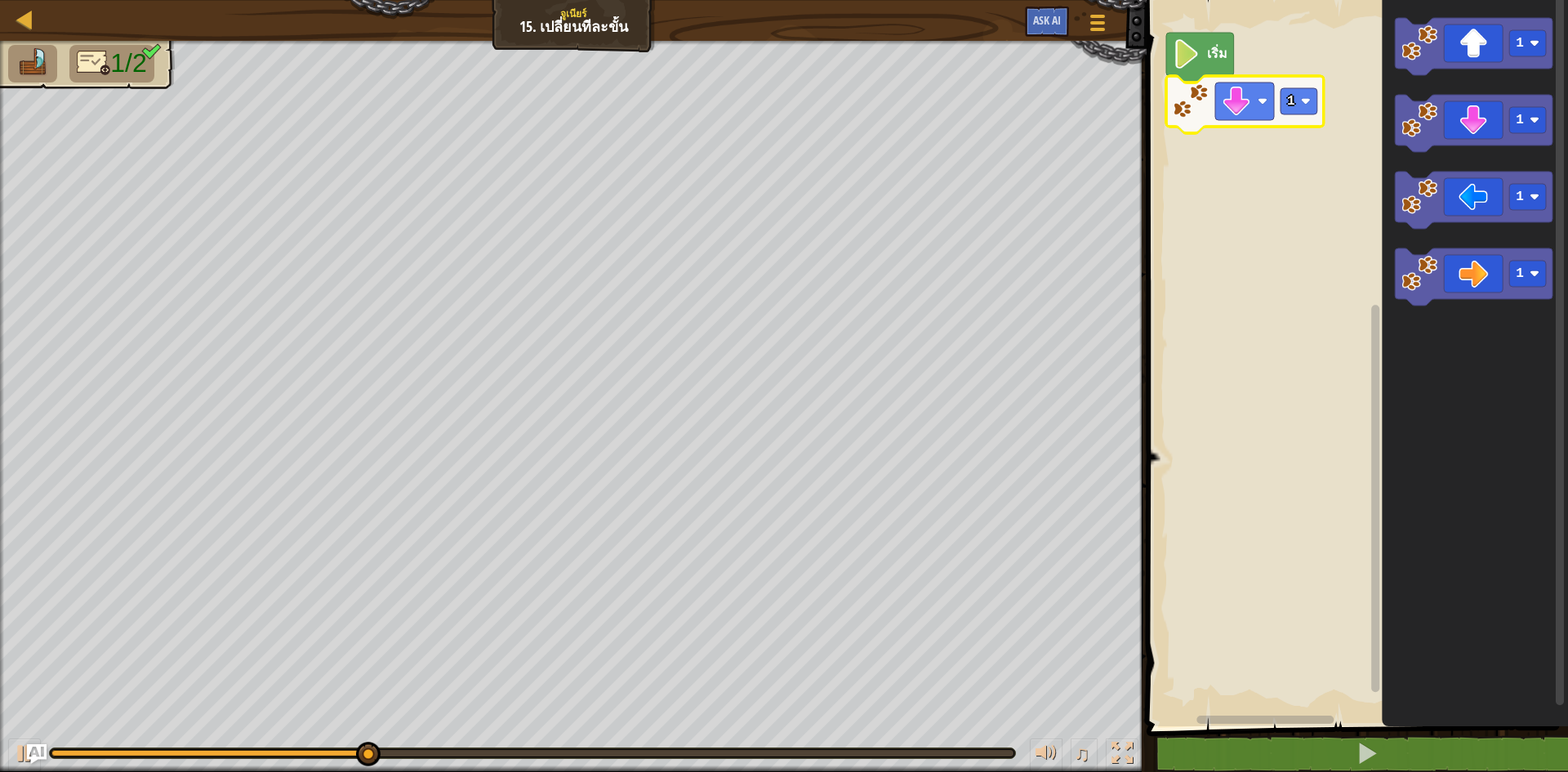
click at [1299, 116] on icon "พื้นที่ทำงาน Blockly" at bounding box center [1245, 103] width 157 height 57
click at [1301, 84] on icon "พื้นที่ทำงาน Blockly" at bounding box center [1245, 103] width 157 height 57
click at [1301, 98] on image "พื้นที่ทำงาน Blockly" at bounding box center [1306, 101] width 10 height 10
click at [1487, 250] on icon "พื้นที่ทำงาน Blockly" at bounding box center [1474, 277] width 157 height 57
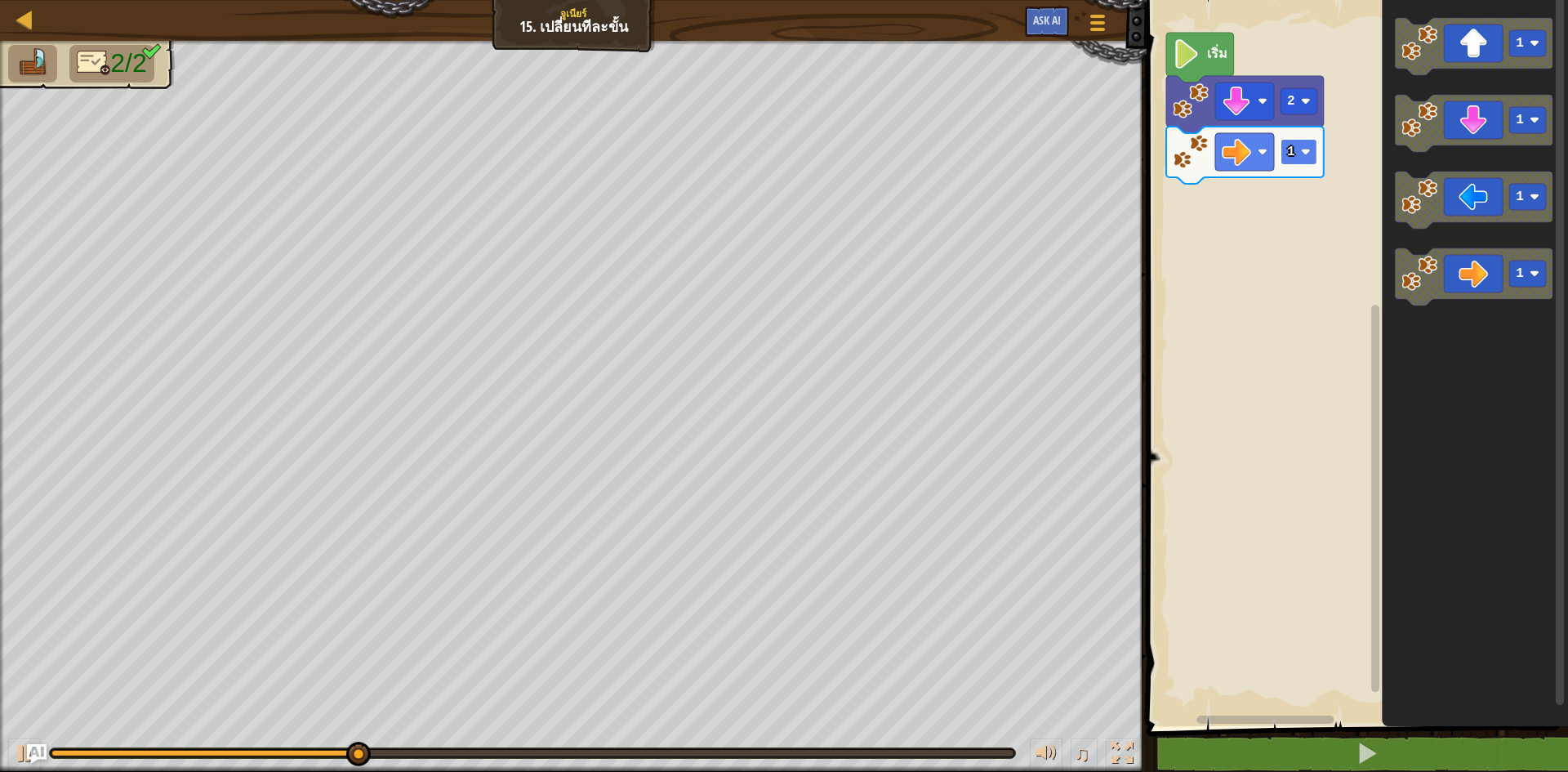
click at [1295, 146] on rect "พื้นที่ทำงาน Blockly" at bounding box center [1299, 152] width 37 height 26
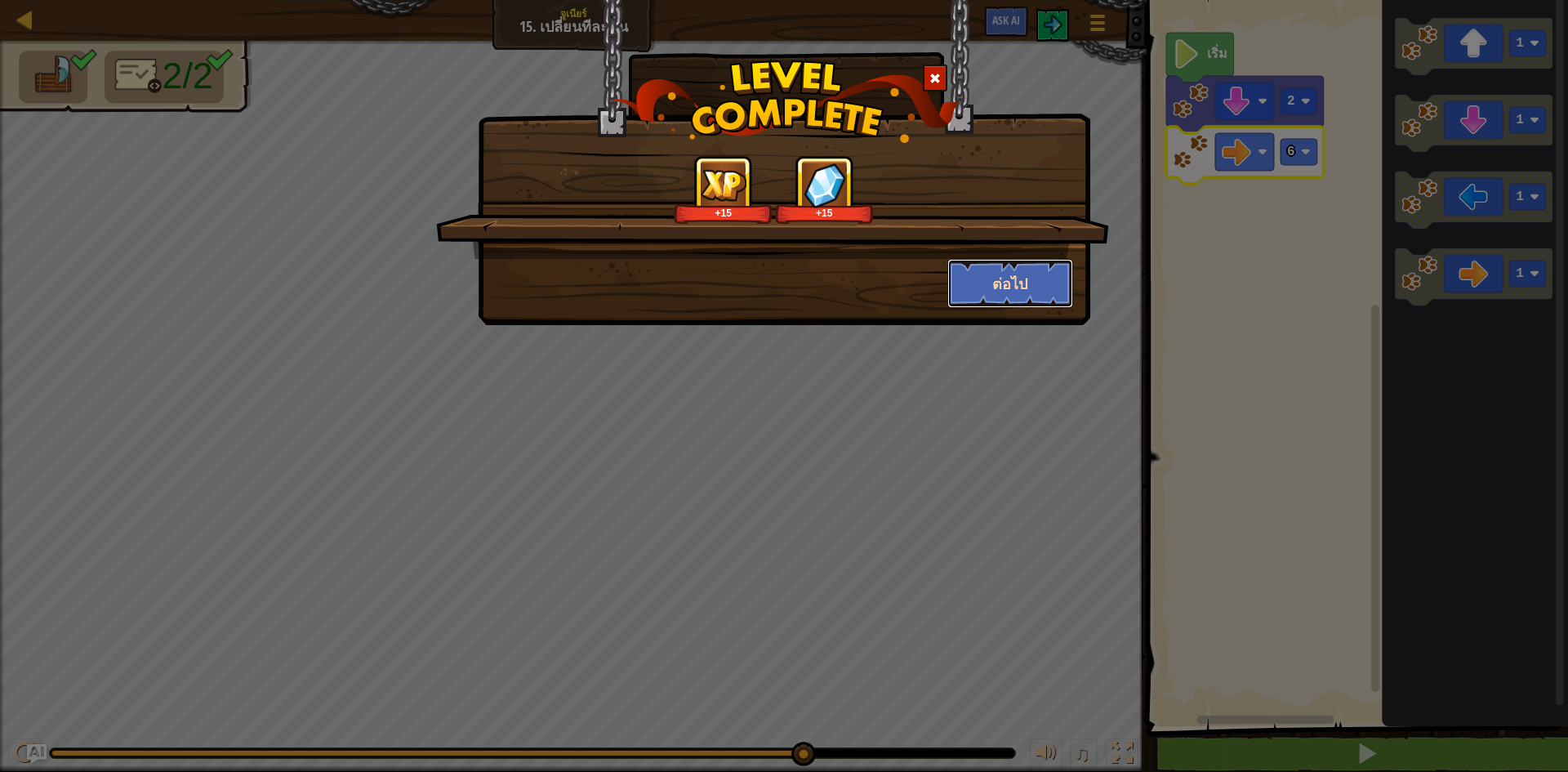
click at [1033, 275] on button "ต่อไป" at bounding box center [1010, 283] width 126 height 49
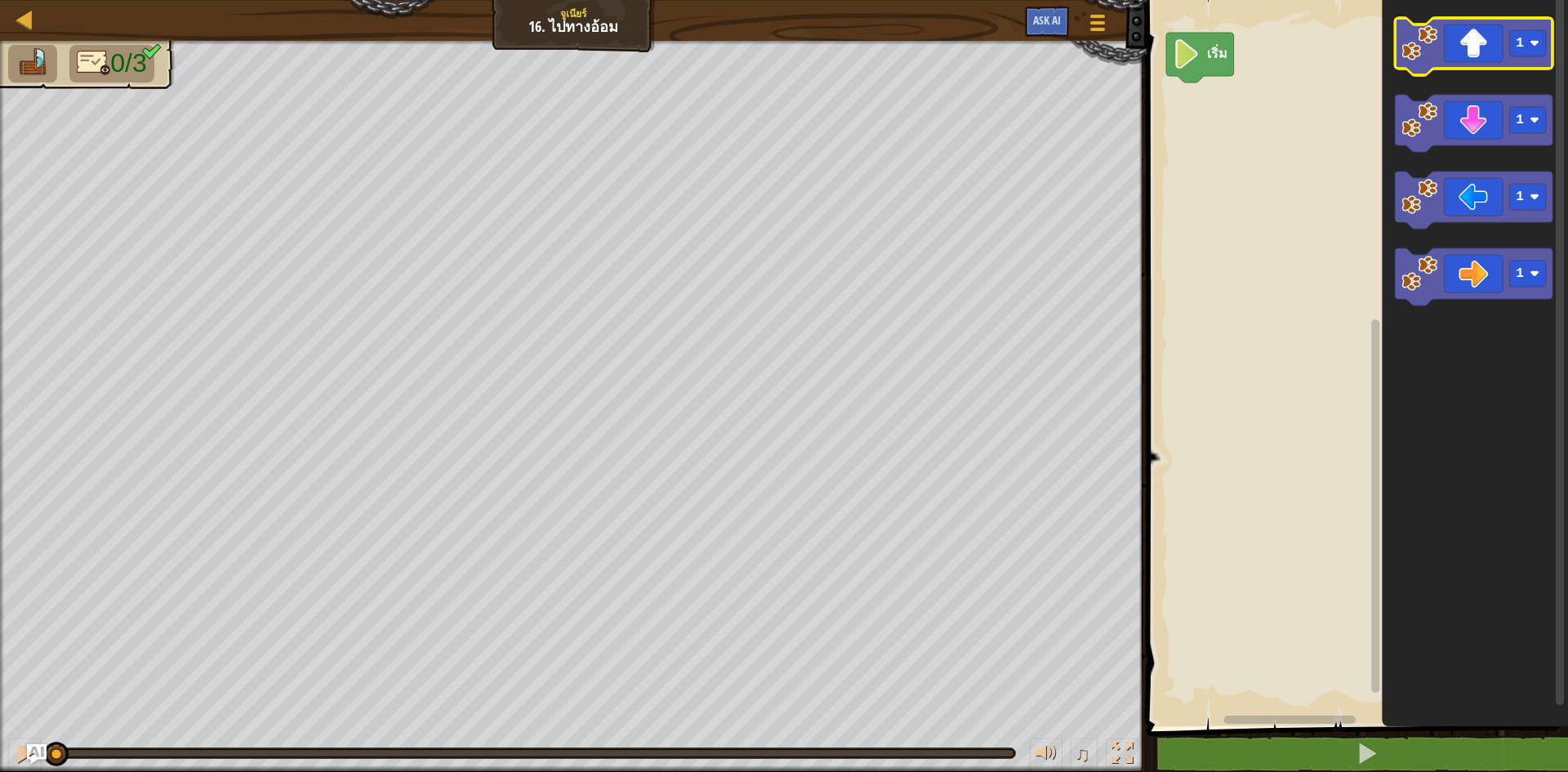
click at [1473, 49] on icon "พื้นที่ทำงาน Blockly" at bounding box center [1474, 46] width 157 height 57
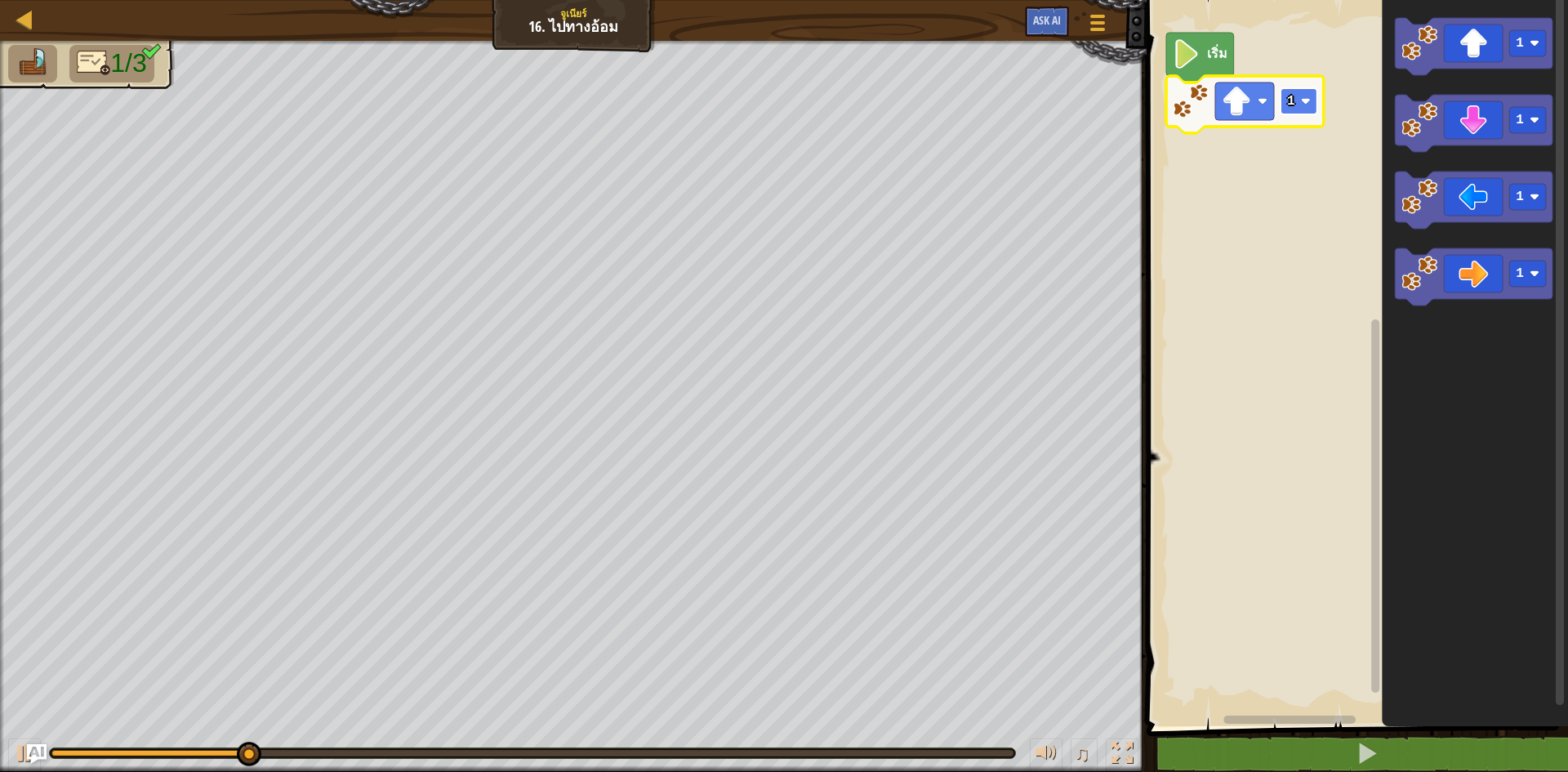
click at [1299, 108] on rect "พื้นที่ทำงาน Blockly" at bounding box center [1299, 101] width 37 height 26
click at [1305, 108] on rect "พื้นที่ทำงาน Blockly" at bounding box center [1299, 101] width 37 height 26
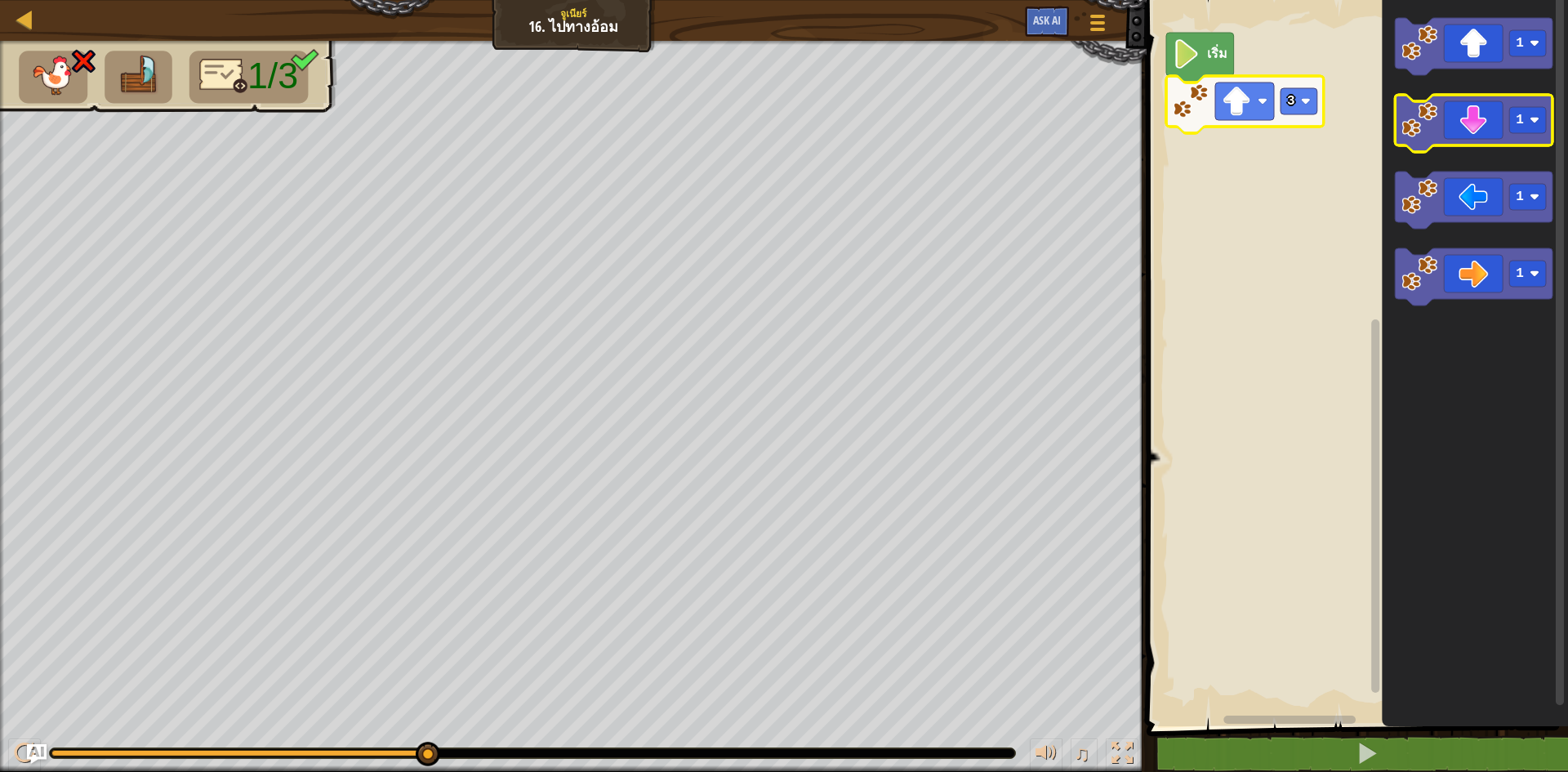
click at [1431, 113] on image "พื้นที่ทำงาน Blockly" at bounding box center [1419, 120] width 36 height 36
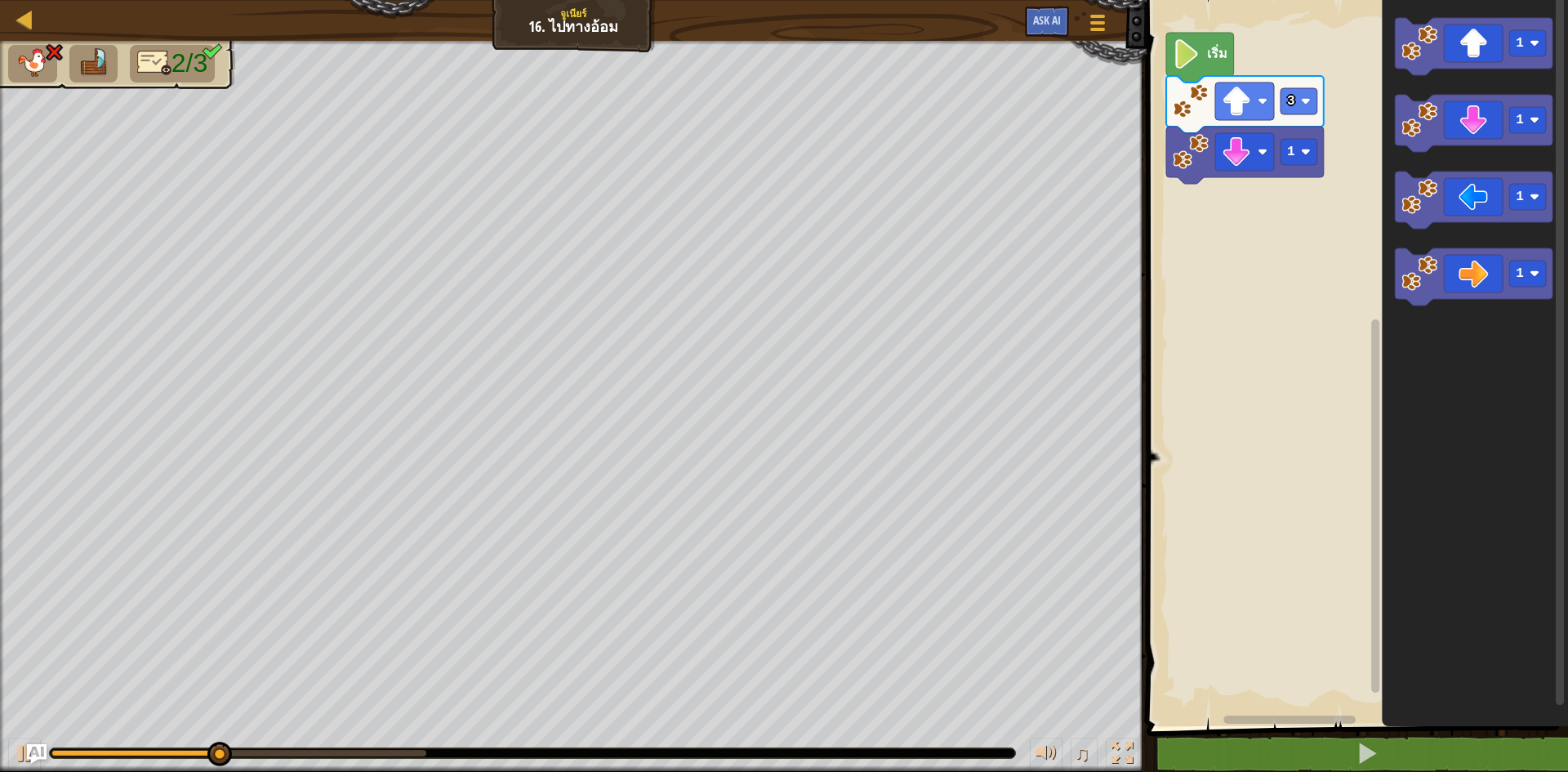
click at [1295, 138] on icon "พื้นที่ทำงาน Blockly" at bounding box center [1245, 154] width 157 height 57
click at [1295, 153] on rect "พื้นที่ทำงาน Blockly" at bounding box center [1299, 152] width 37 height 26
click at [1291, 226] on rect "พื้นที่ทำงาน Blockly" at bounding box center [1354, 359] width 427 height 734
click at [1284, 167] on icon "พื้นที่ทำงาน Blockly" at bounding box center [1245, 154] width 157 height 57
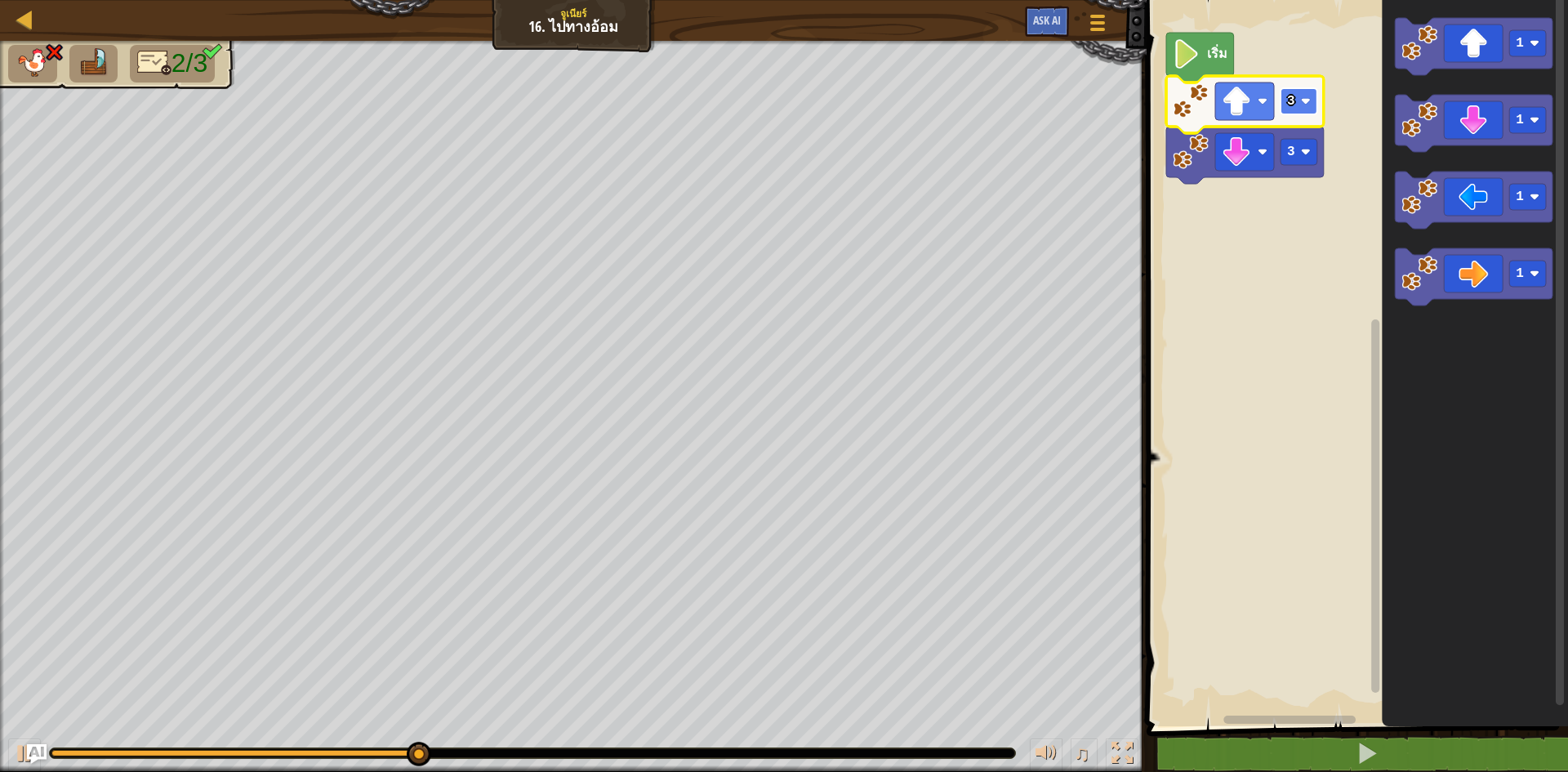
click at [1296, 101] on rect "พื้นที่ทำงาน Blockly" at bounding box center [1299, 101] width 37 height 26
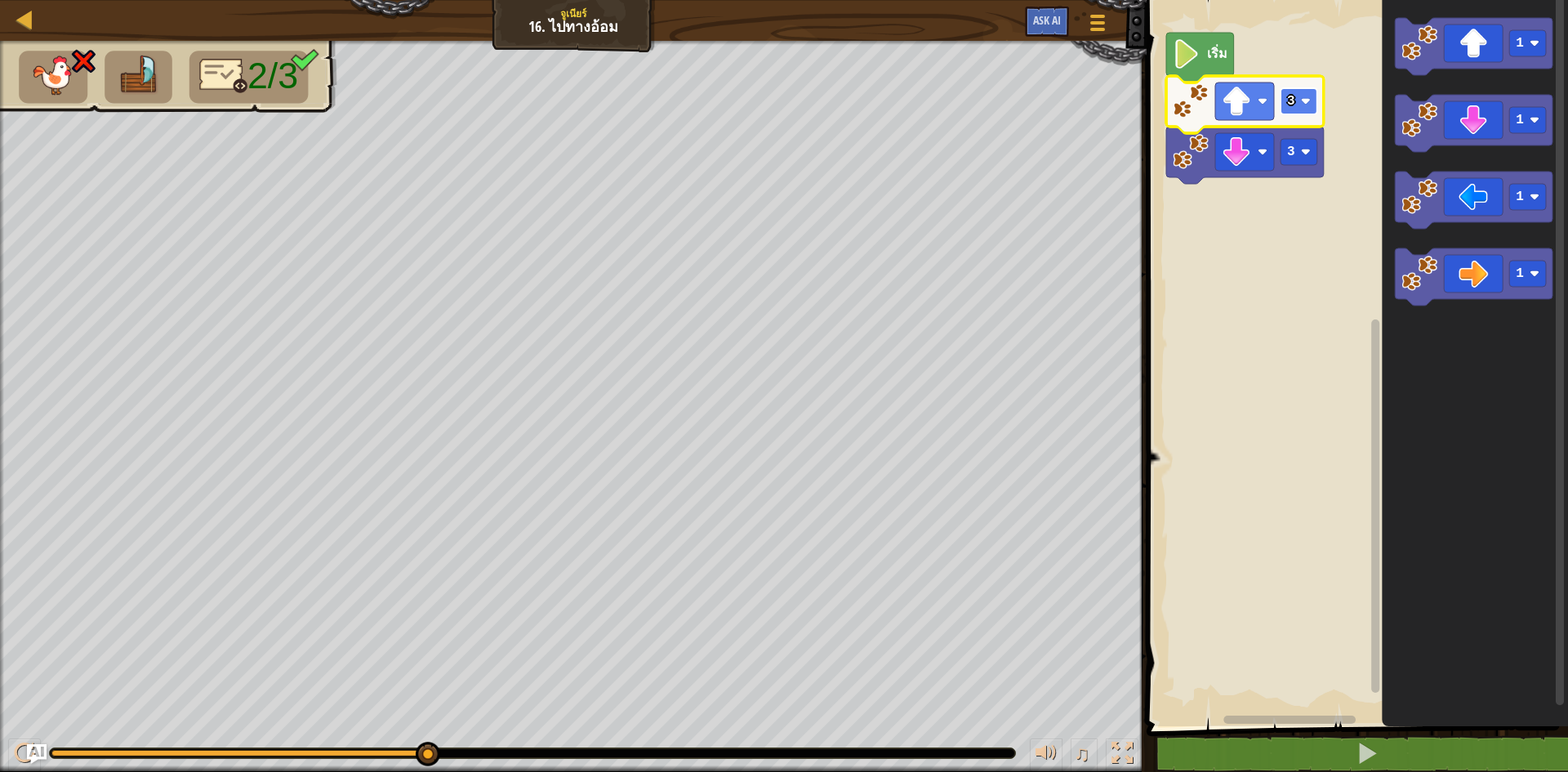
click at [1292, 98] on text "3" at bounding box center [1291, 100] width 8 height 15
click at [1295, 94] on rect "พื้นที่ทำงาน Blockly" at bounding box center [1299, 101] width 37 height 26
click at [1307, 98] on image "พื้นที่ทำงาน Blockly" at bounding box center [1306, 101] width 10 height 10
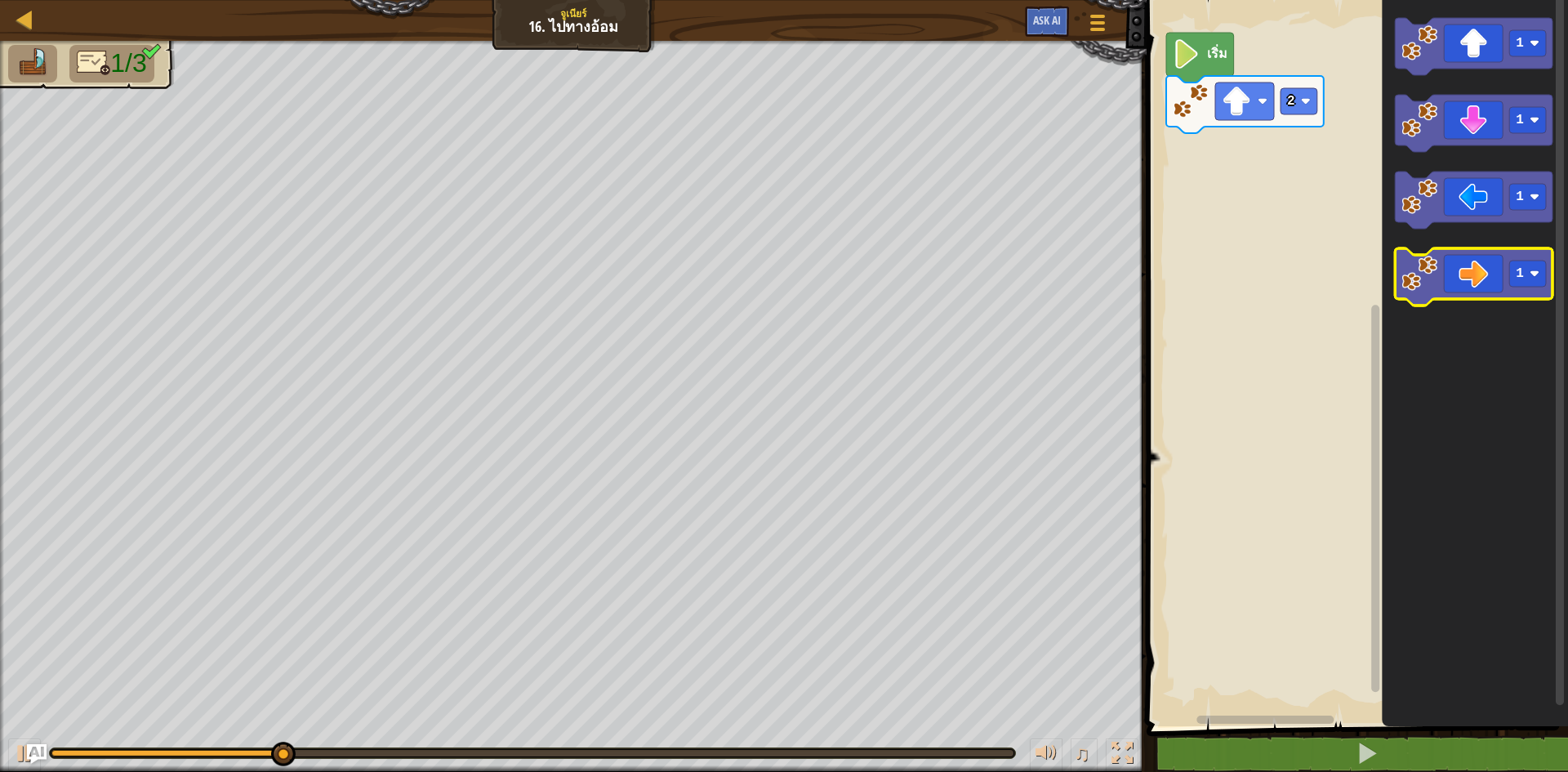
click at [1461, 279] on icon "พื้นที่ทำงาน Blockly" at bounding box center [1474, 277] width 157 height 57
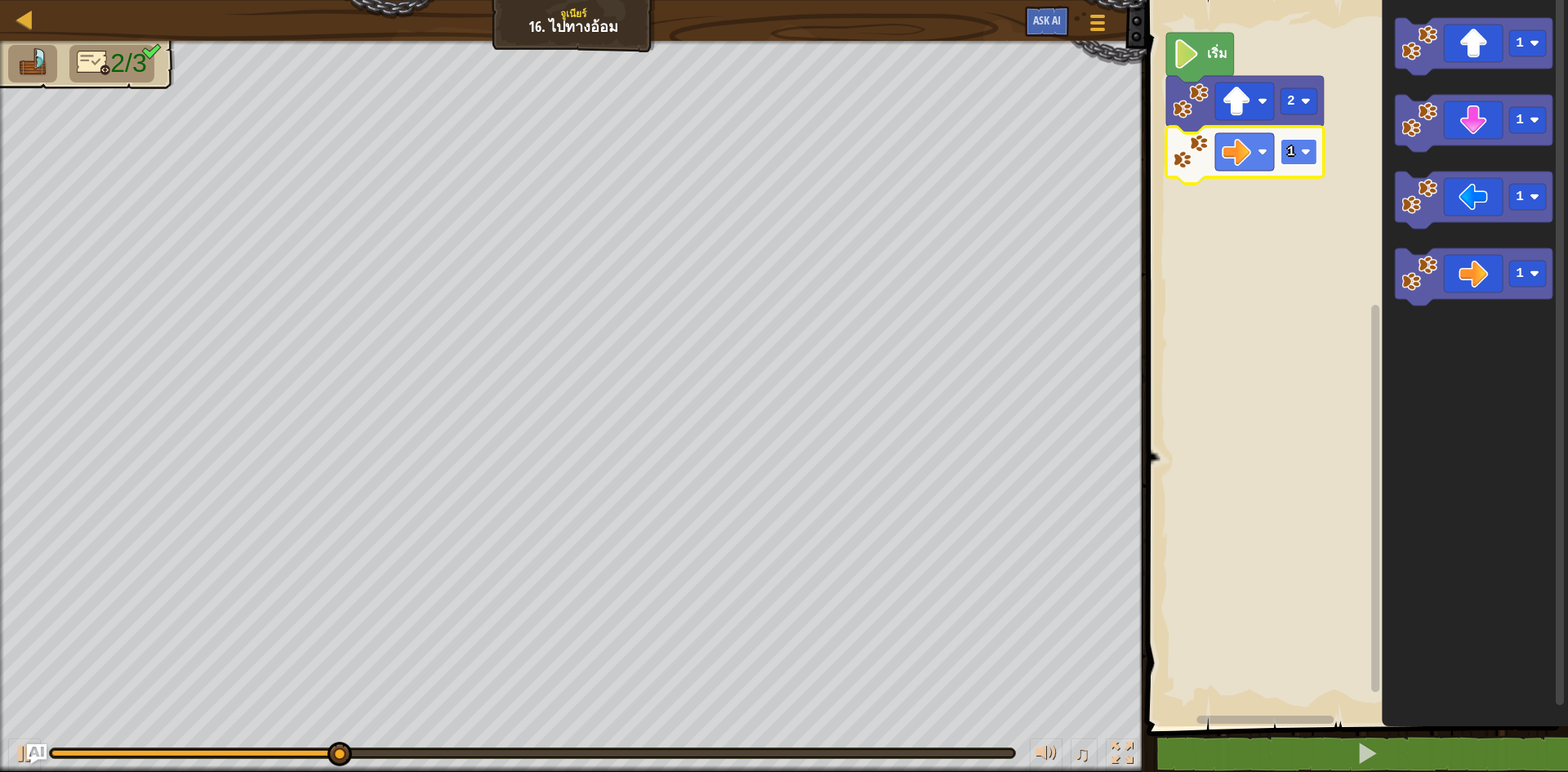
click at [1294, 148] on text "1" at bounding box center [1291, 151] width 8 height 15
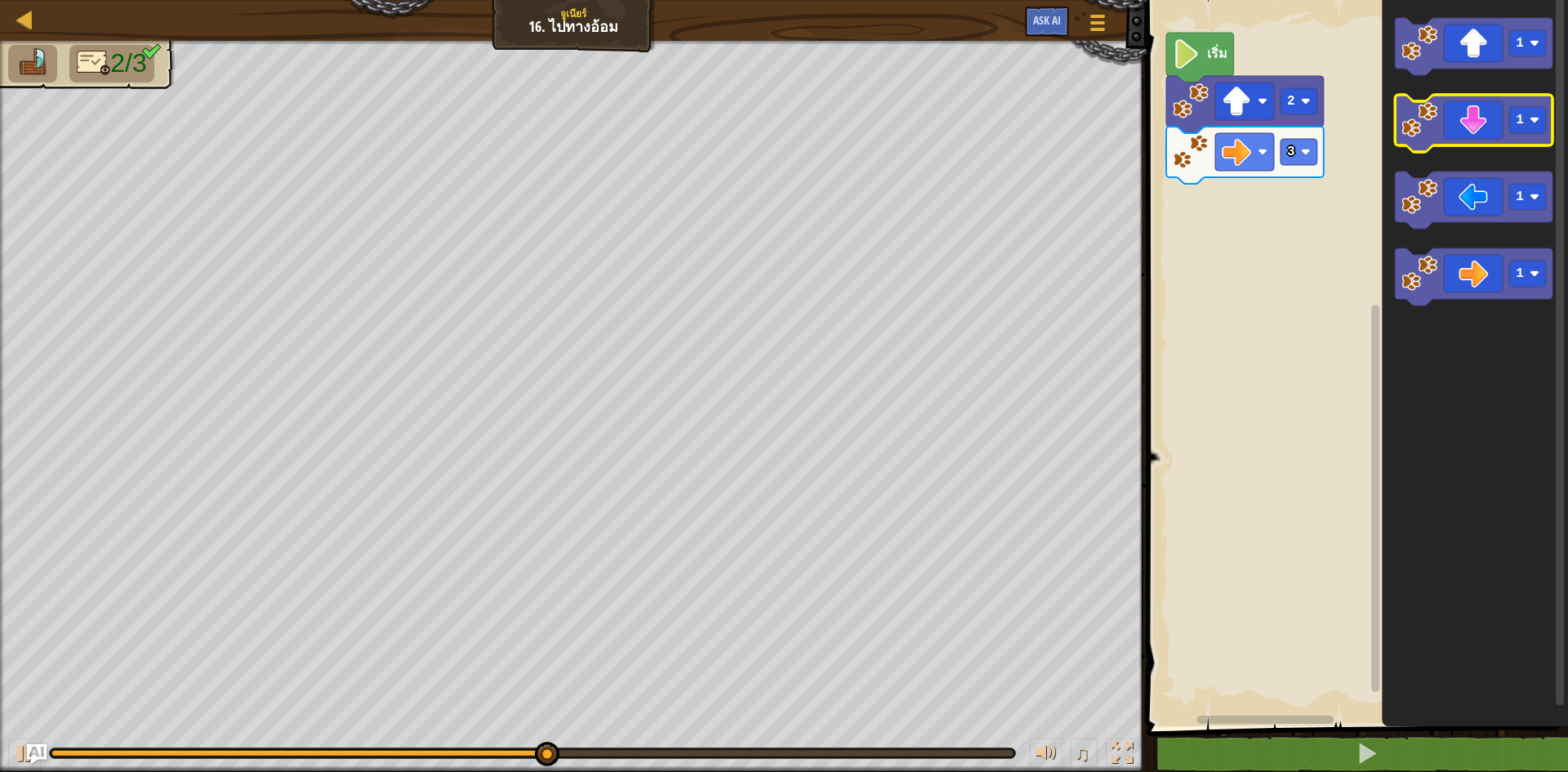
click at [1463, 124] on icon "พื้นที่ทำงาน Blockly" at bounding box center [1474, 122] width 157 height 57
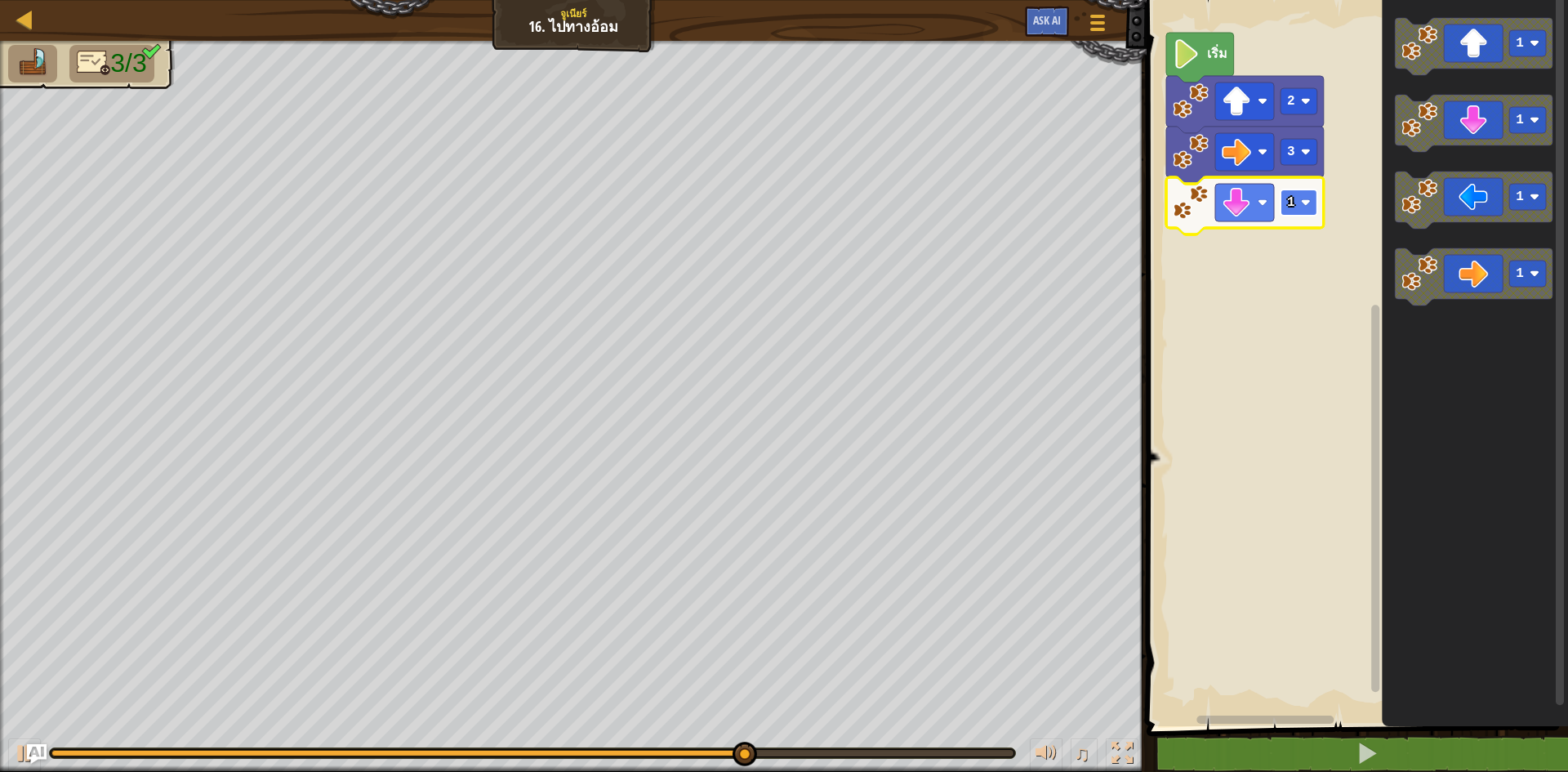
click at [1312, 203] on rect "พื้นที่ทำงาน Blockly" at bounding box center [1299, 203] width 37 height 26
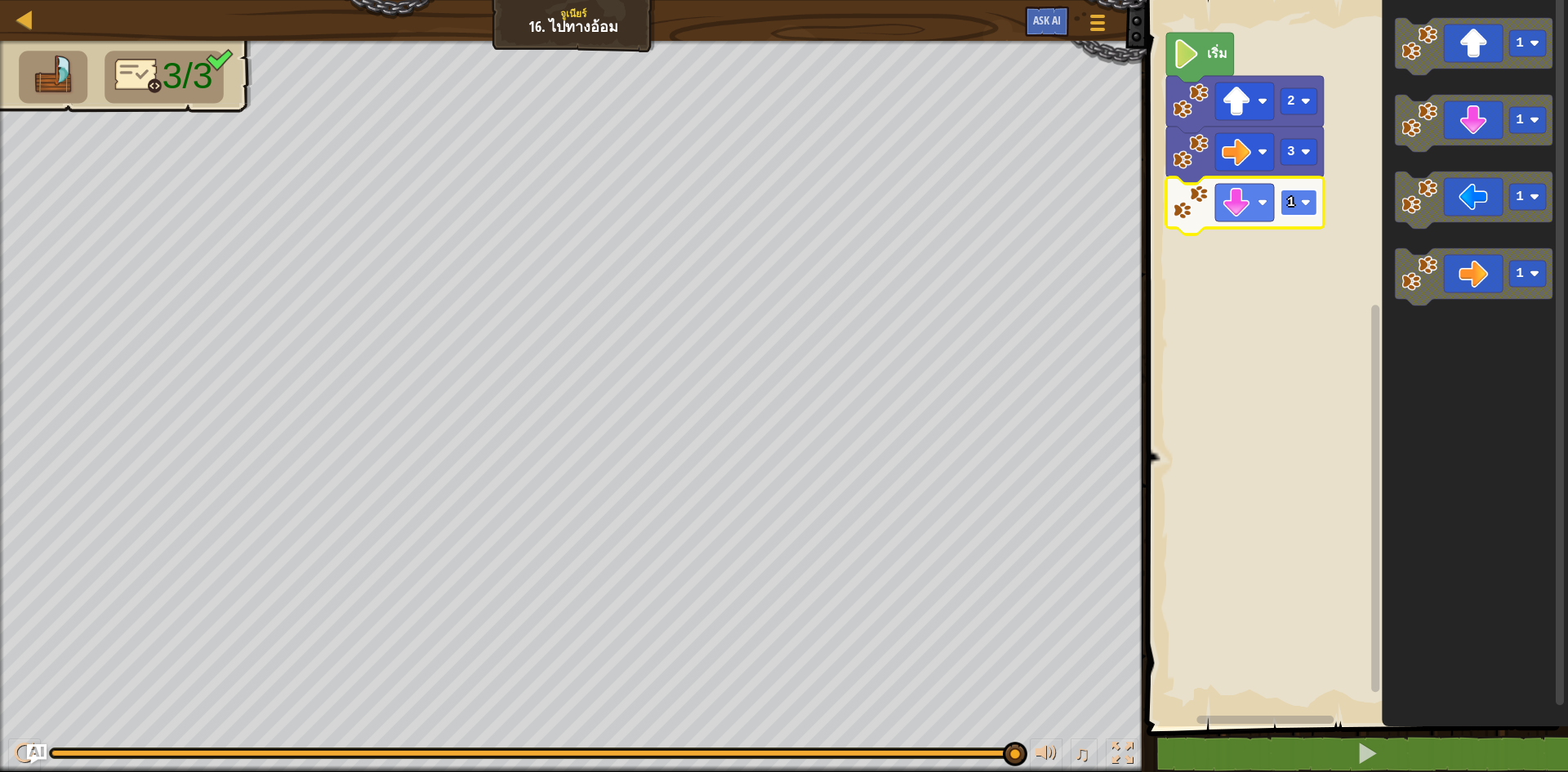
click at [1307, 203] on image "พื้นที่ทำงาน Blockly" at bounding box center [1306, 203] width 10 height 10
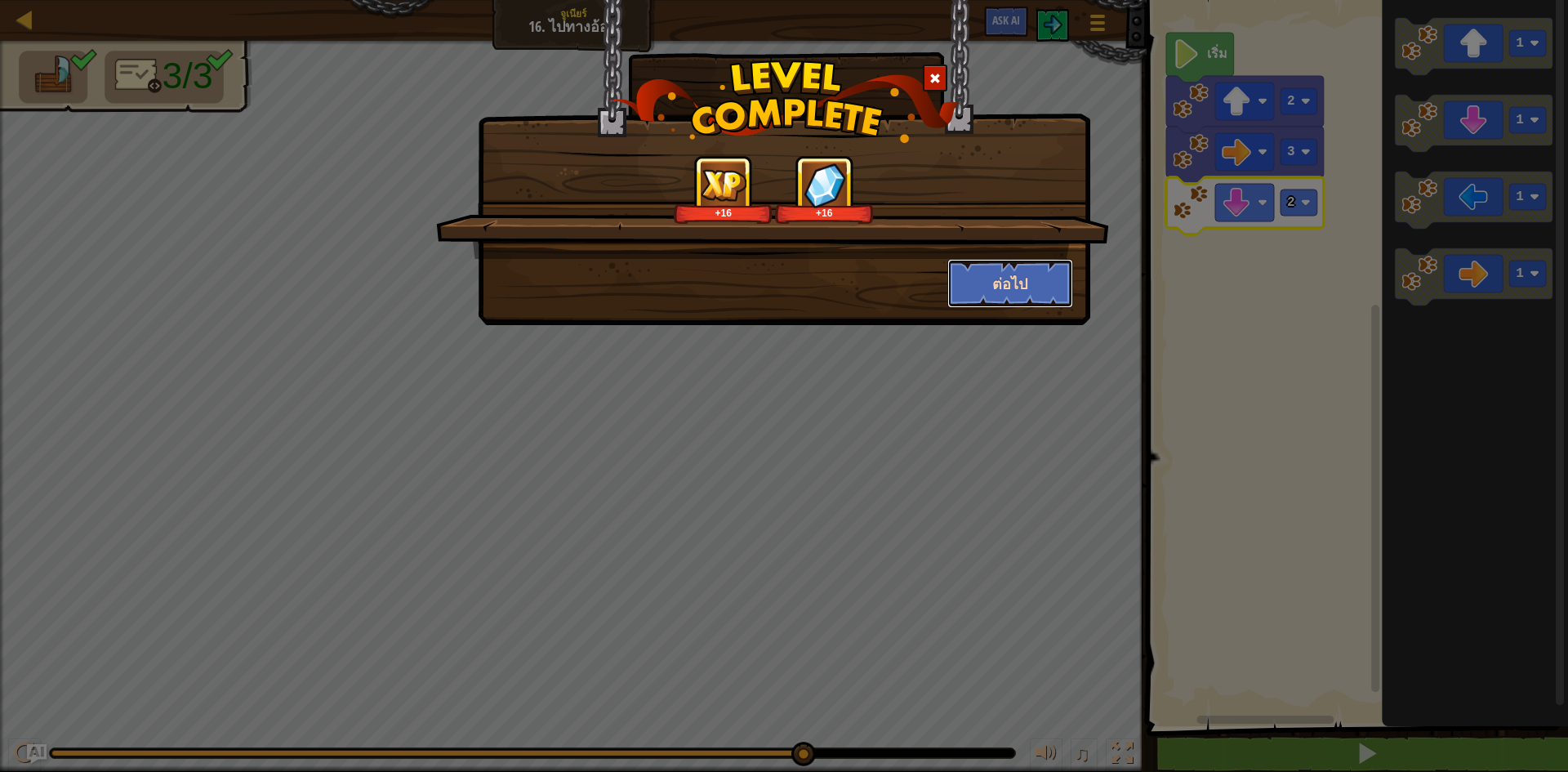
click at [985, 303] on button "ต่อไป" at bounding box center [1010, 283] width 126 height 49
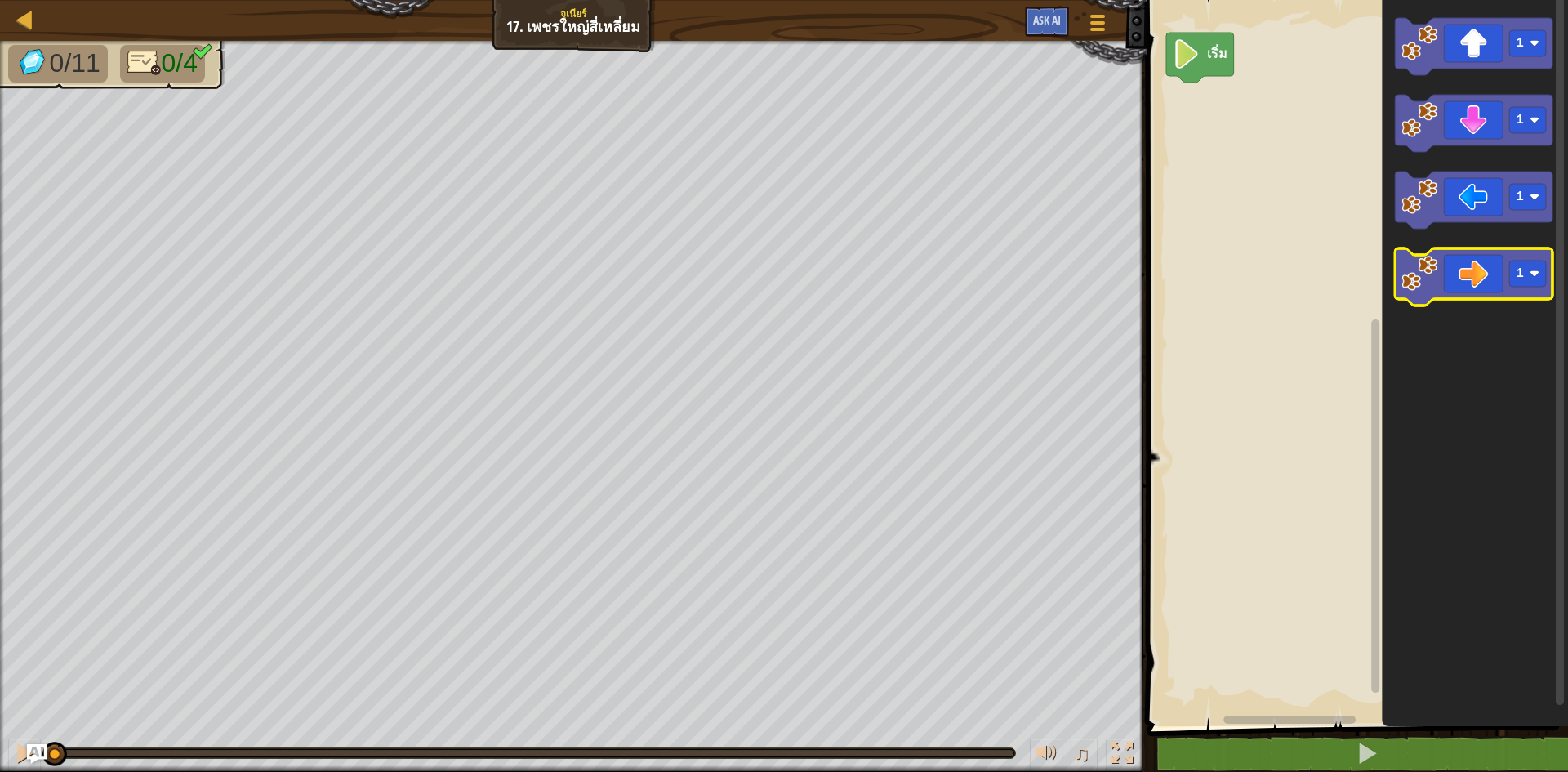
click at [1453, 281] on icon "พื้นที่ทำงาน Blockly" at bounding box center [1474, 277] width 157 height 57
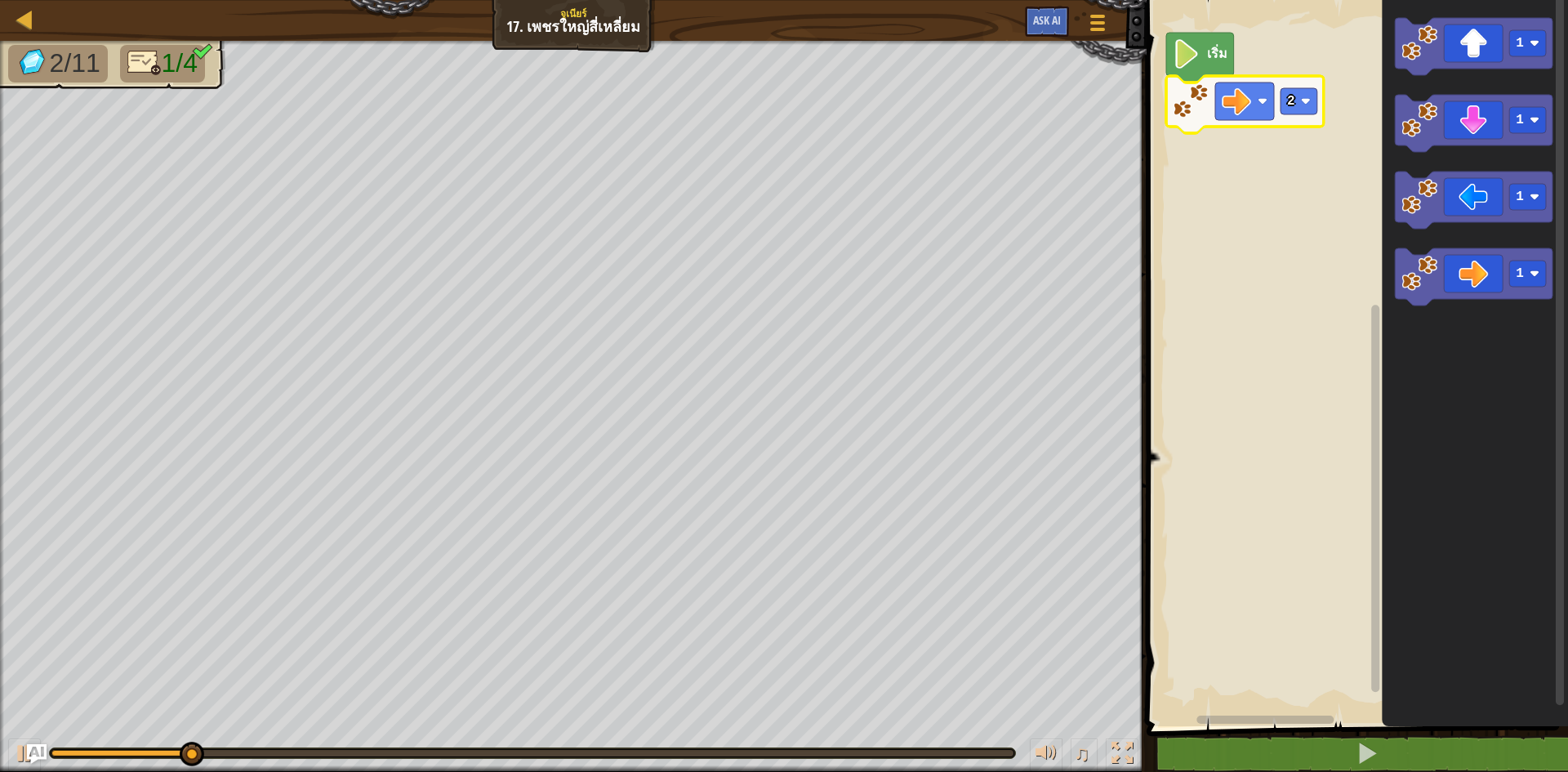
click at [1300, 120] on icon "พื้นที่ทำงาน Blockly" at bounding box center [1245, 103] width 157 height 57
click at [1304, 113] on rect "พื้นที่ทำงาน Blockly" at bounding box center [1299, 101] width 37 height 26
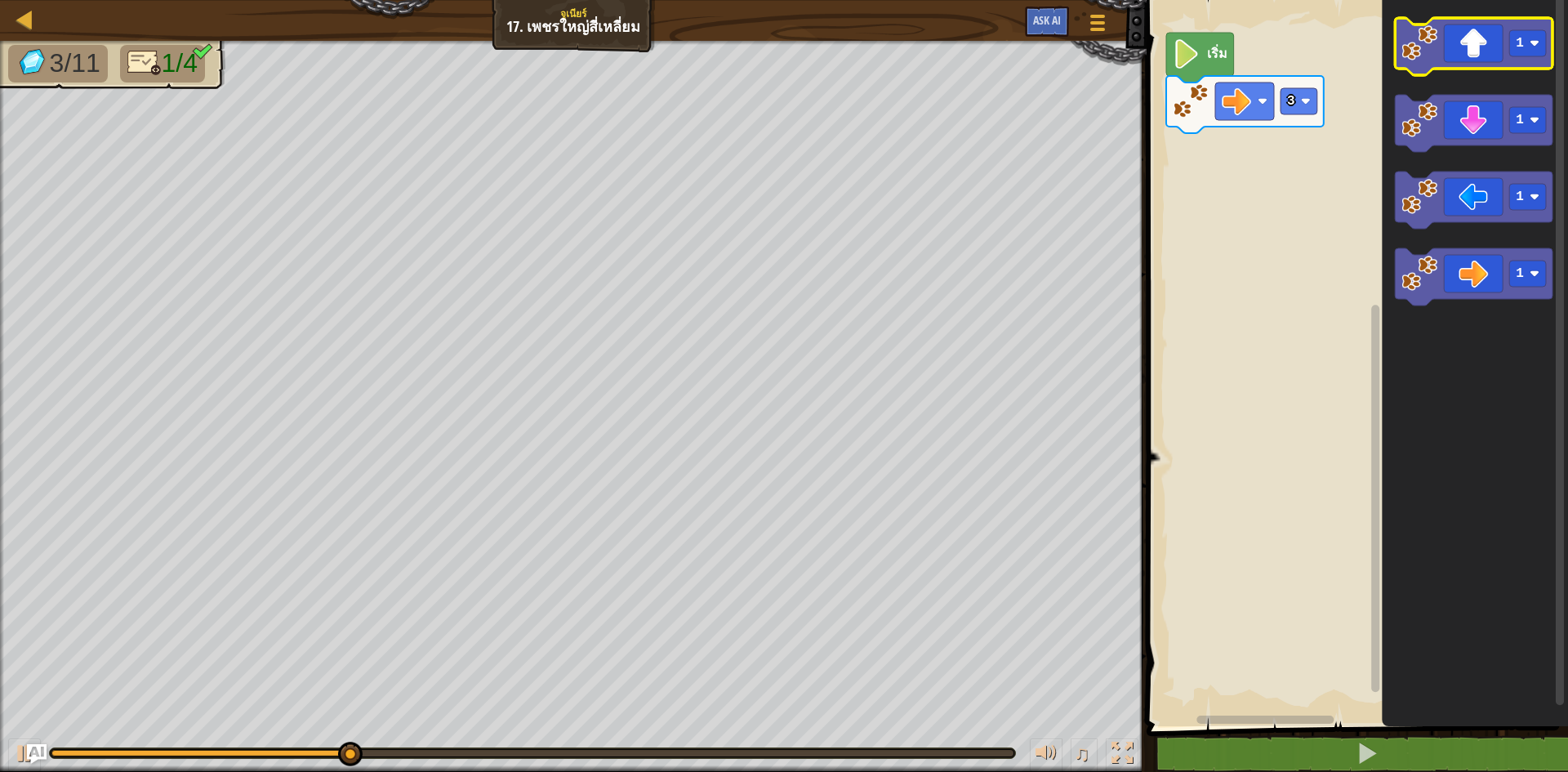
click at [1479, 51] on icon "พื้นที่ทำงาน Blockly" at bounding box center [1474, 46] width 157 height 57
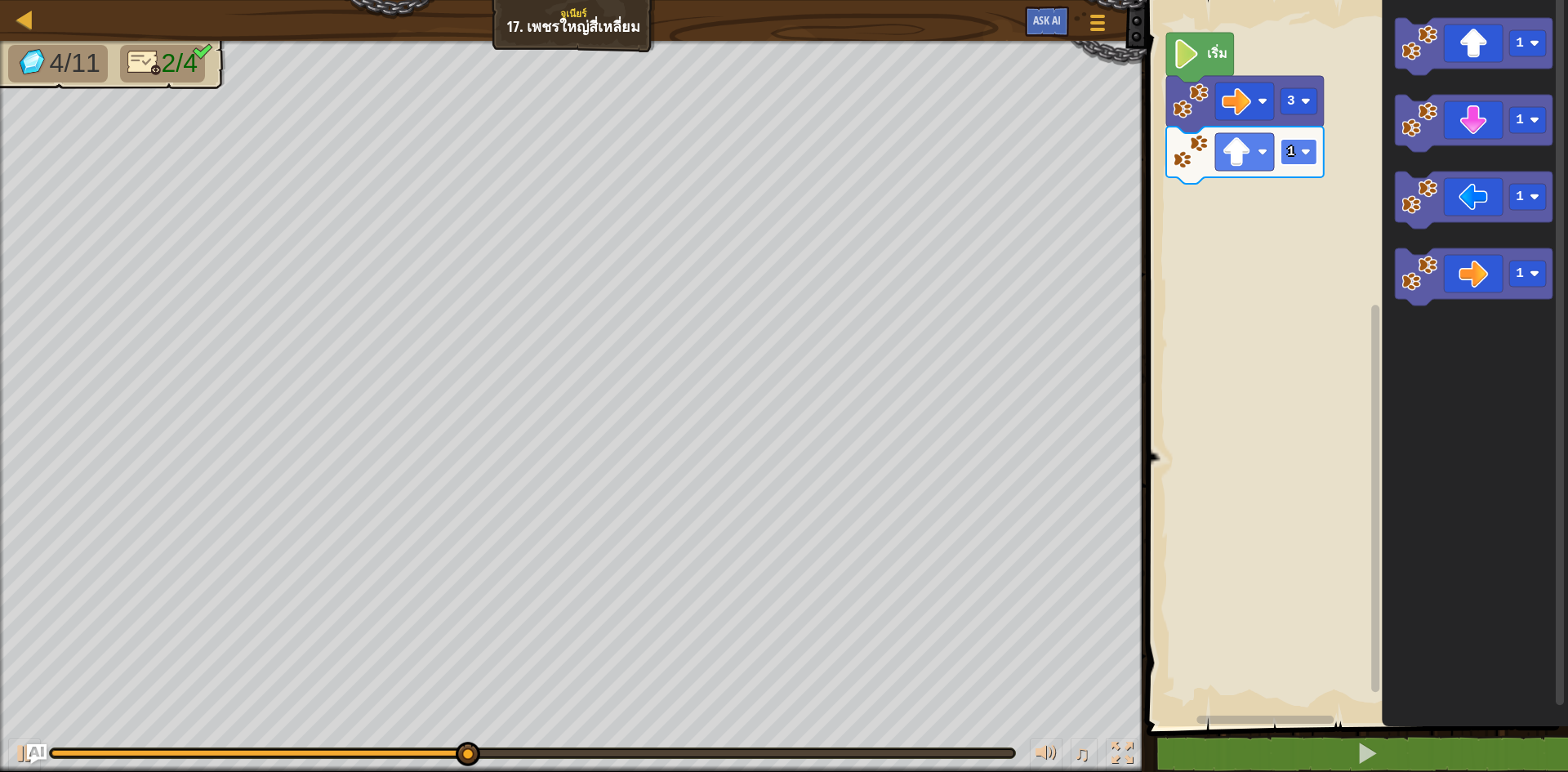
click at [1296, 155] on rect "พื้นที่ทำงาน Blockly" at bounding box center [1299, 152] width 37 height 26
click at [1297, 145] on rect "พื้นที่ทำงาน Blockly" at bounding box center [1299, 152] width 37 height 26
click at [1452, 204] on icon "พื้นที่ทำงาน Blockly" at bounding box center [1474, 199] width 157 height 57
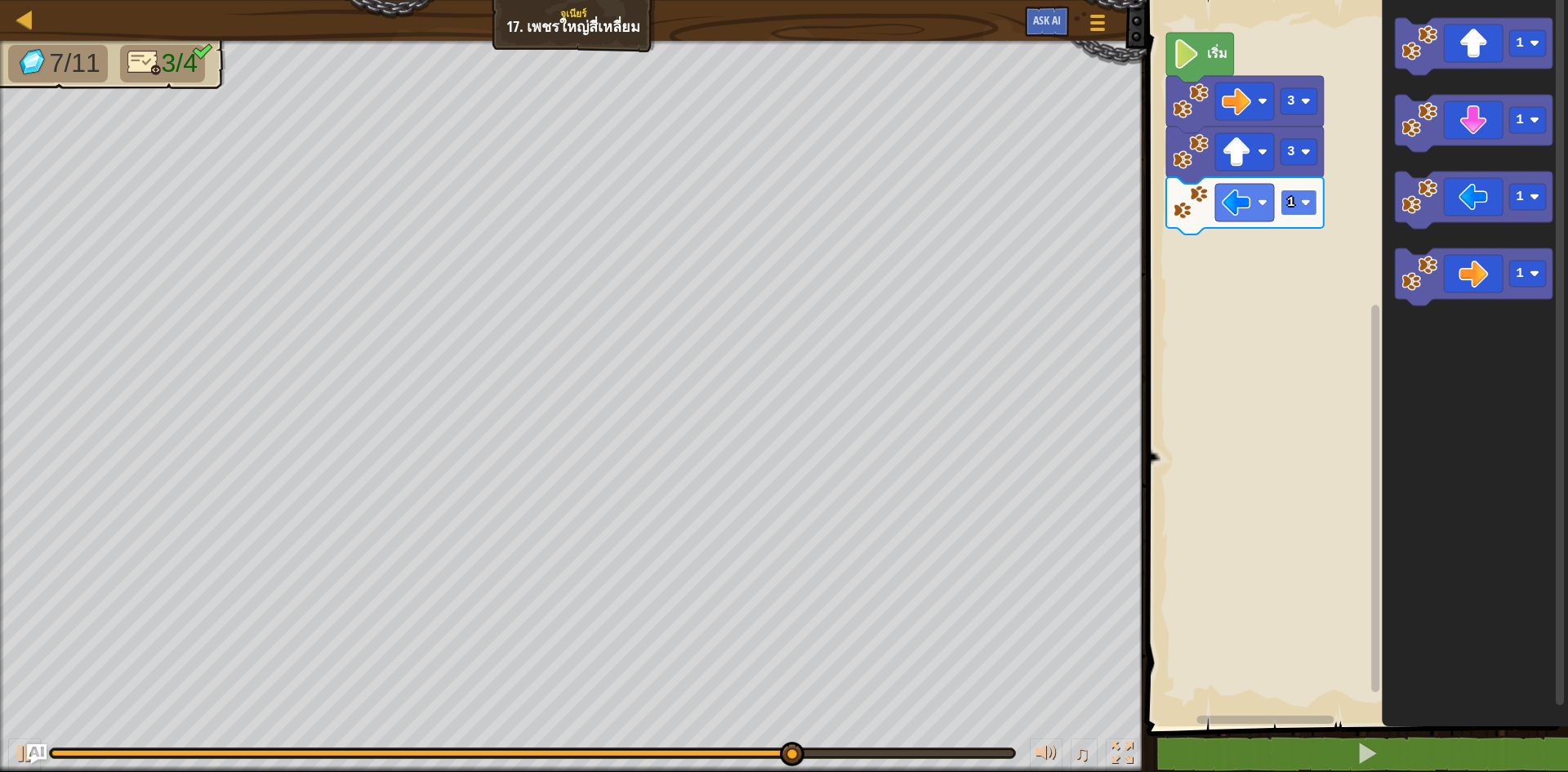
click at [1304, 209] on rect "พื้นที่ทำงาน Blockly" at bounding box center [1299, 203] width 37 height 26
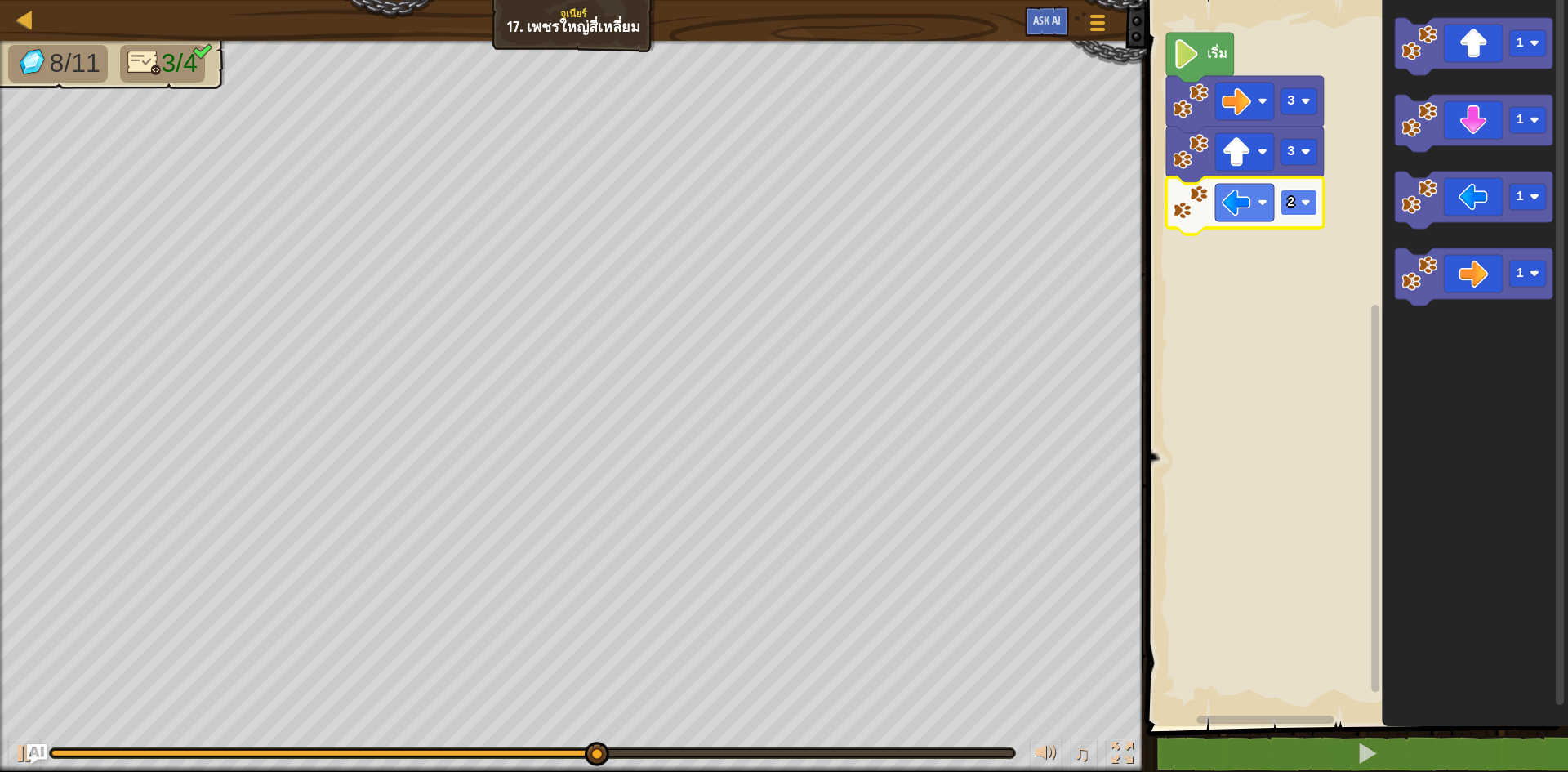
click at [1287, 216] on rect "พื้นที่ทำงาน Blockly" at bounding box center [1299, 203] width 37 height 26
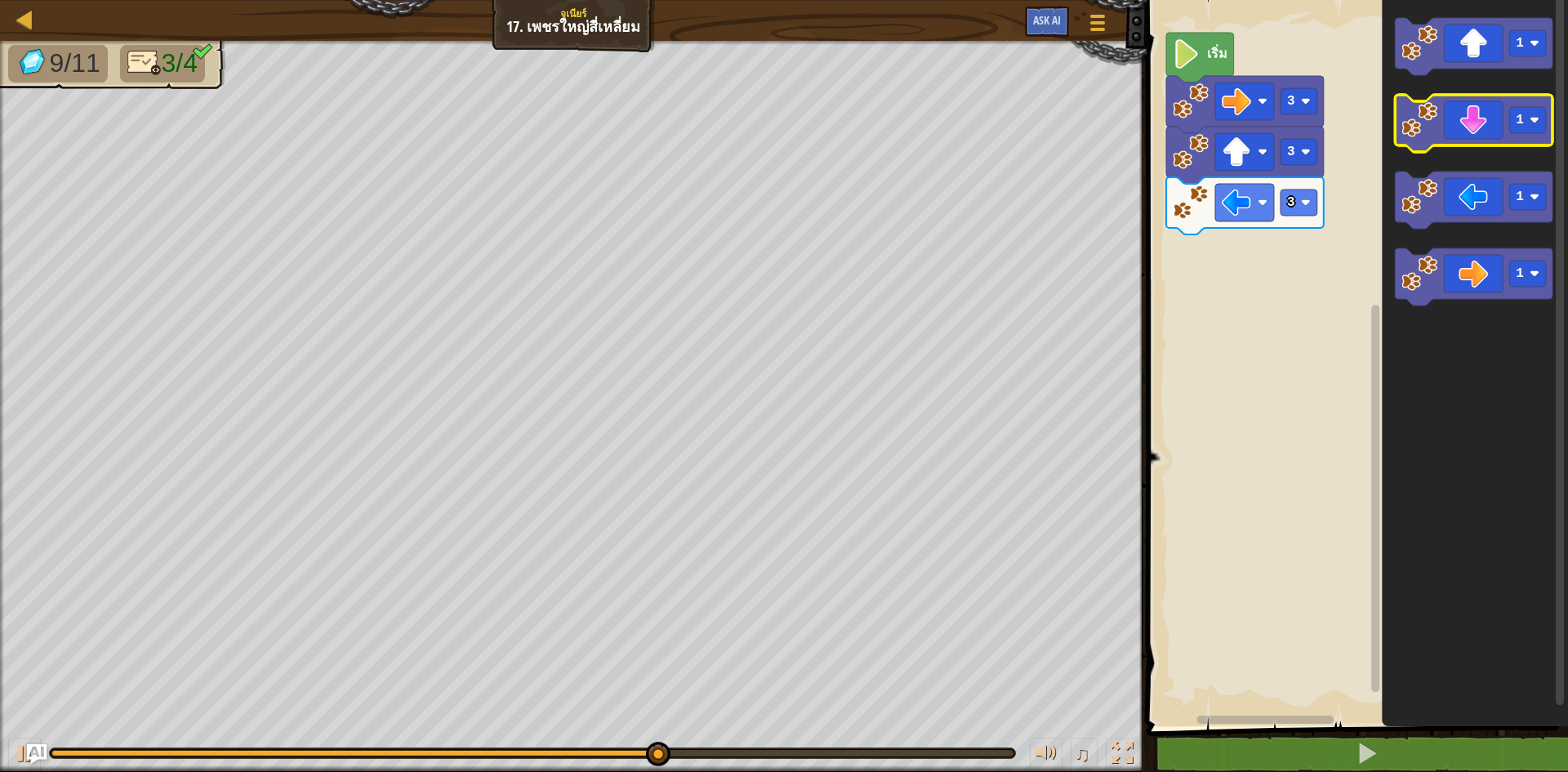
click at [1439, 138] on icon "พื้นที่ทำงาน Blockly" at bounding box center [1474, 122] width 157 height 57
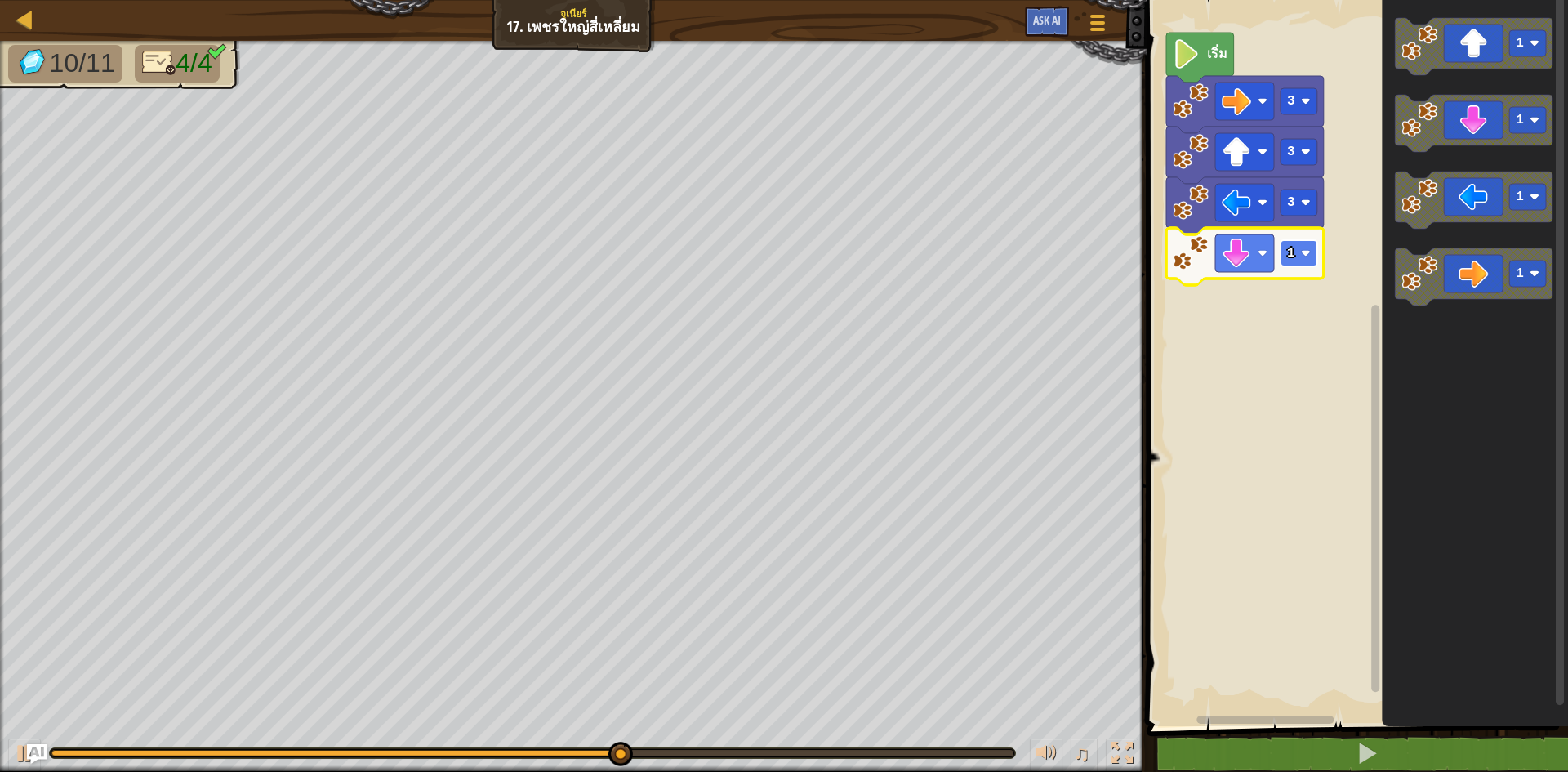
click at [1314, 258] on rect "พื้นที่ทำงาน Blockly" at bounding box center [1299, 253] width 37 height 26
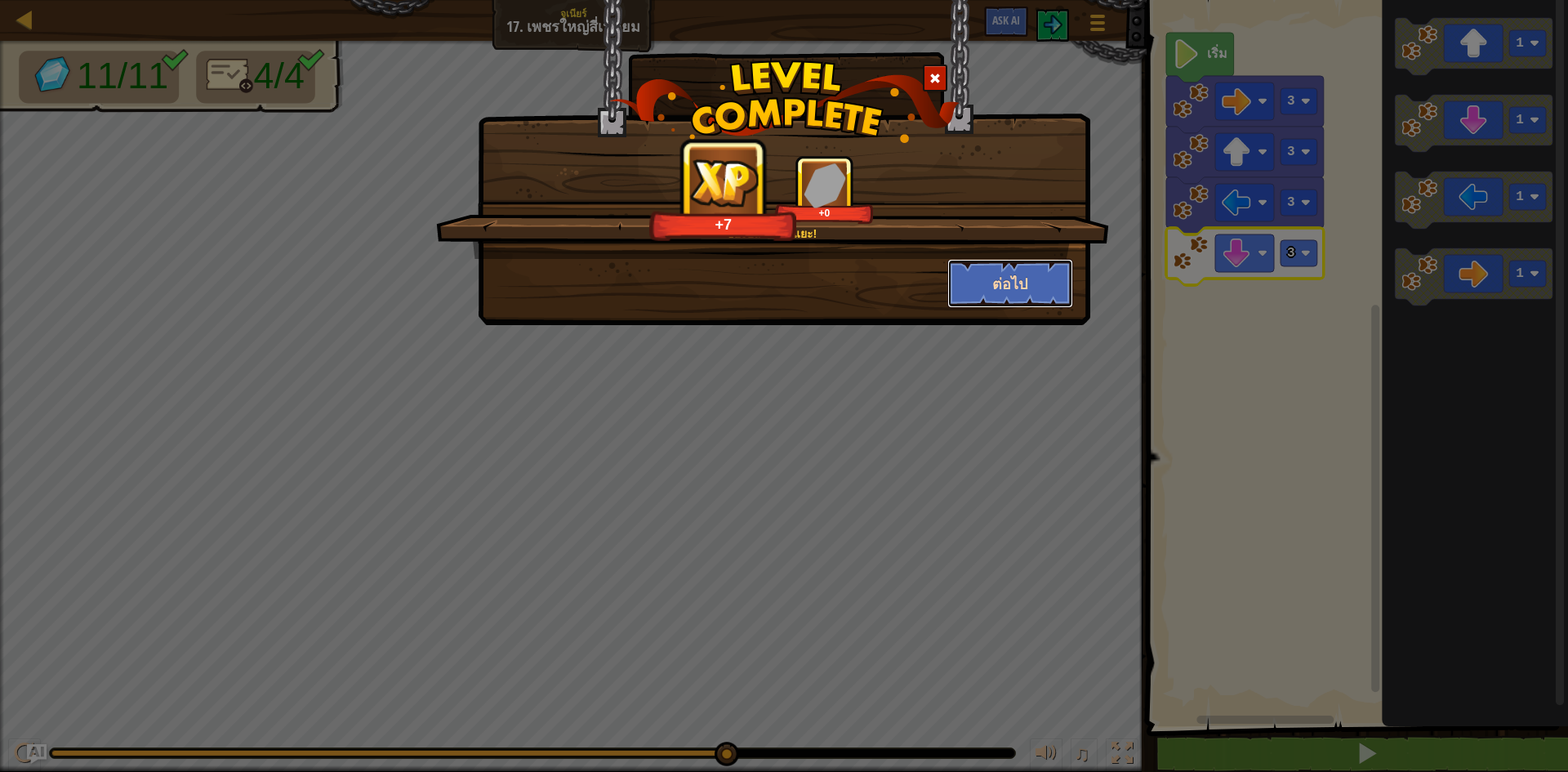
click at [1048, 285] on button "ต่อไป" at bounding box center [1010, 283] width 126 height 49
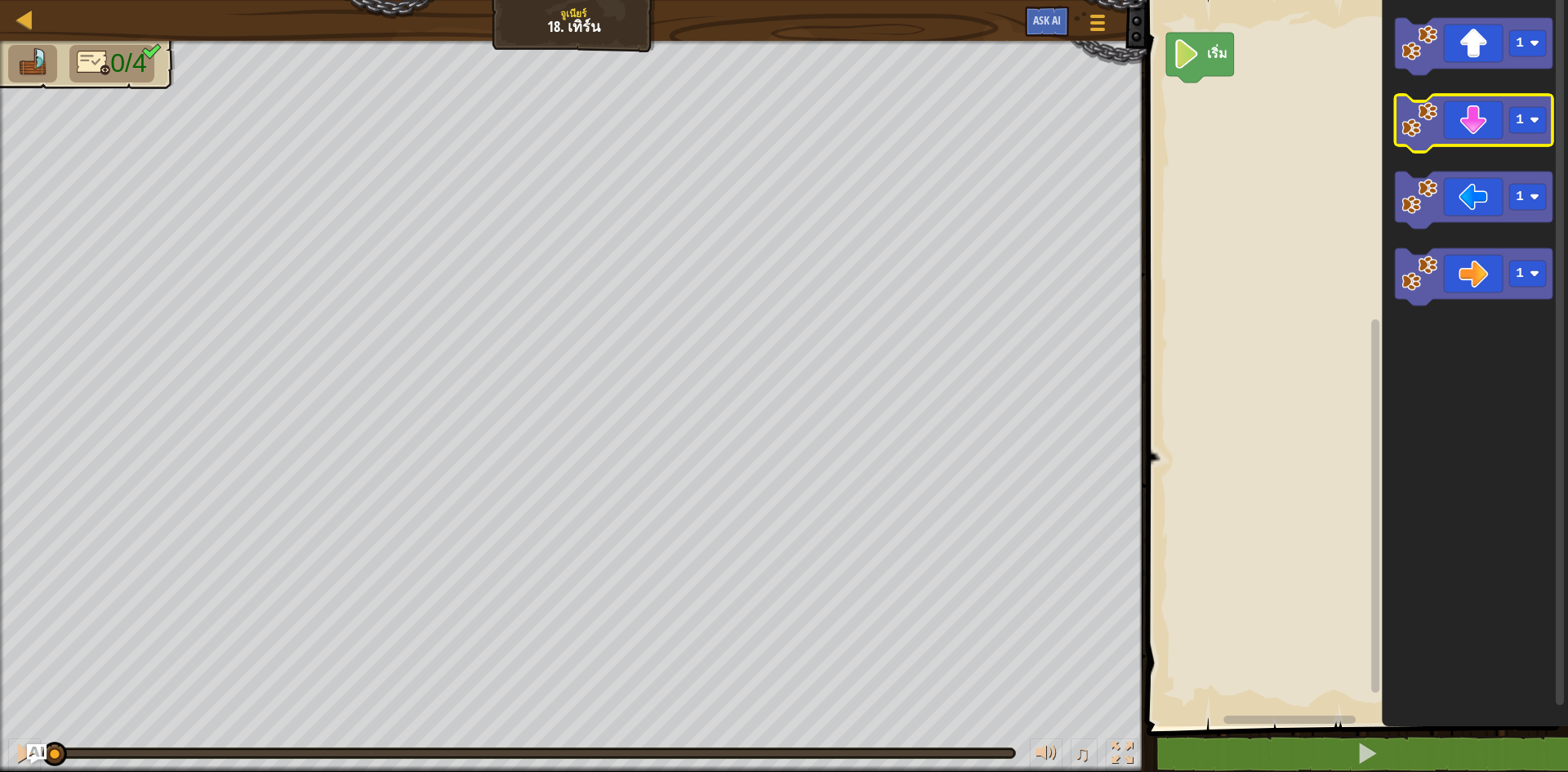
click at [1500, 135] on icon "พื้นที่ทำงาน Blockly" at bounding box center [1474, 122] width 157 height 57
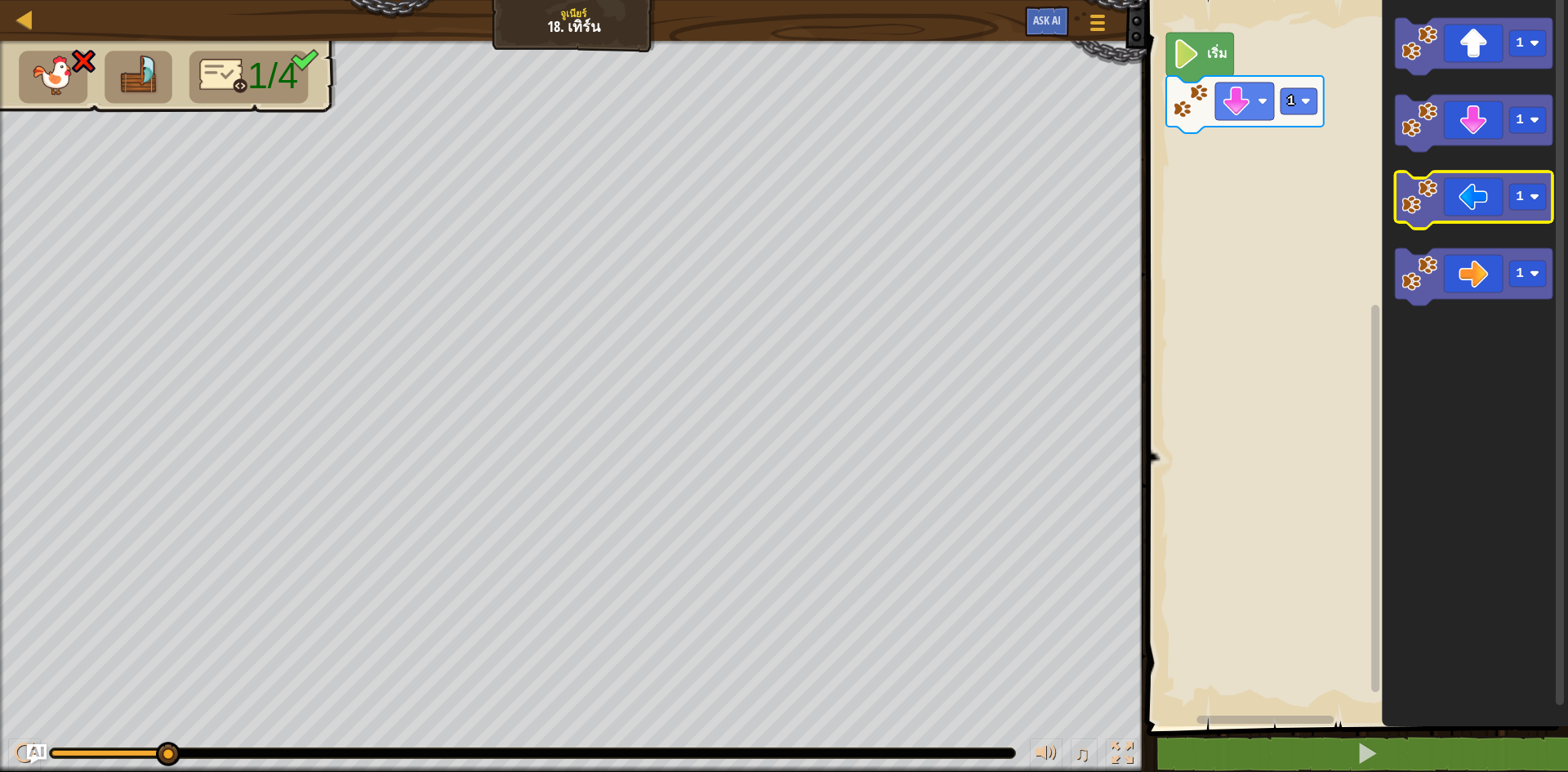
click at [1454, 194] on icon "พื้นที่ทำงาน Blockly" at bounding box center [1474, 199] width 157 height 57
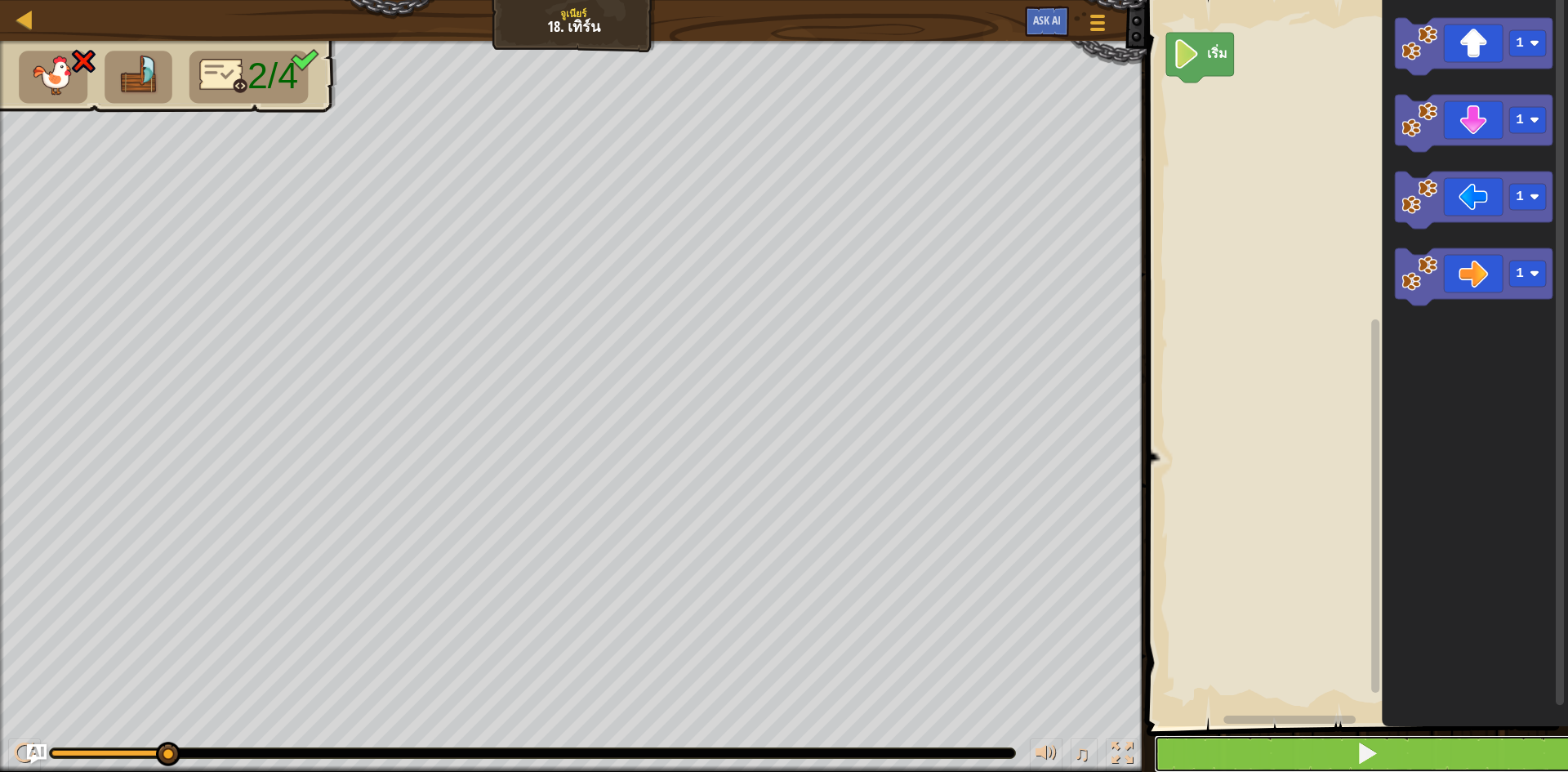
click at [1341, 770] on button at bounding box center [1366, 754] width 427 height 38
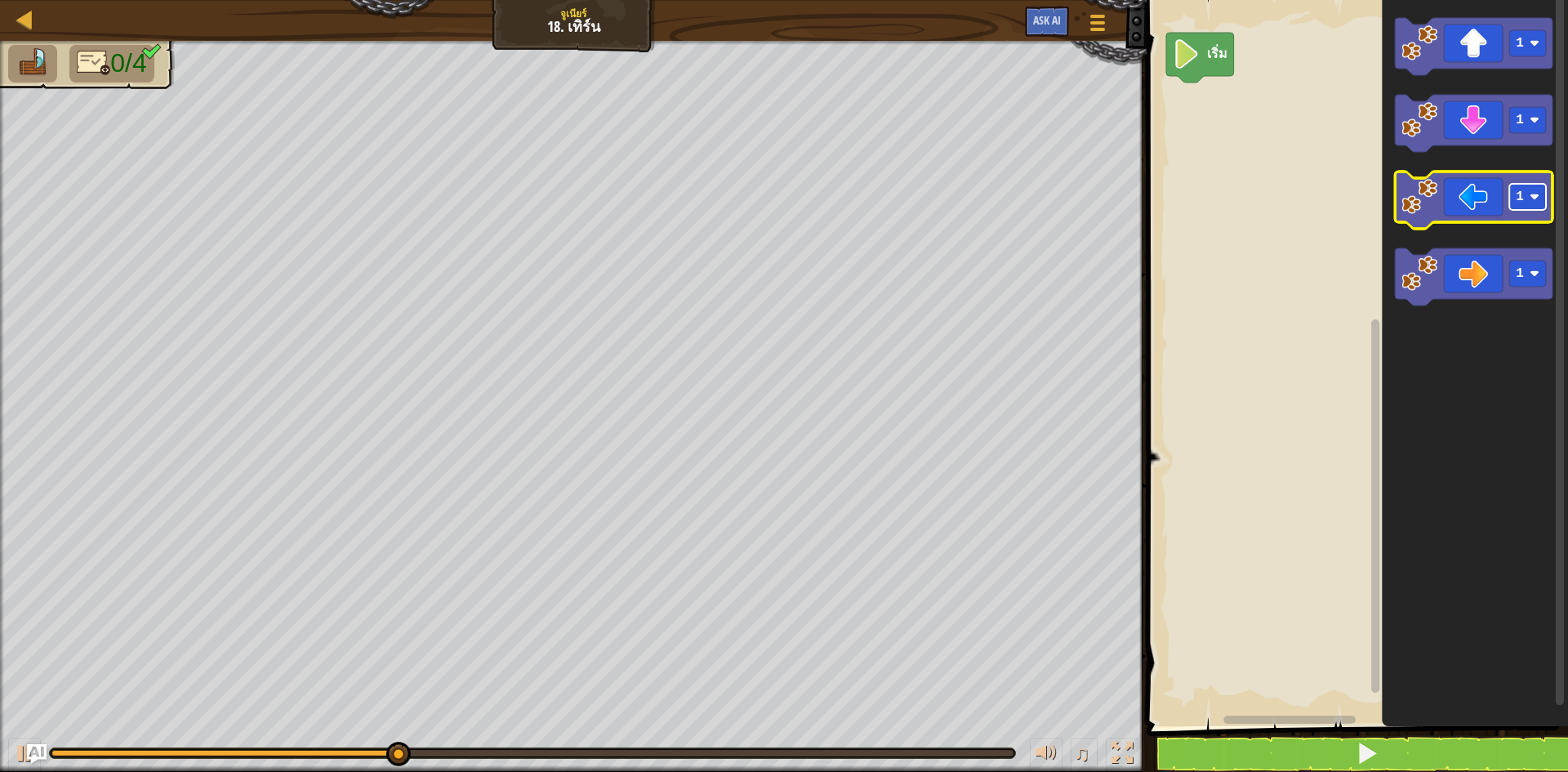
click at [1536, 191] on rect "พื้นที่ทำงาน Blockly" at bounding box center [1527, 197] width 37 height 26
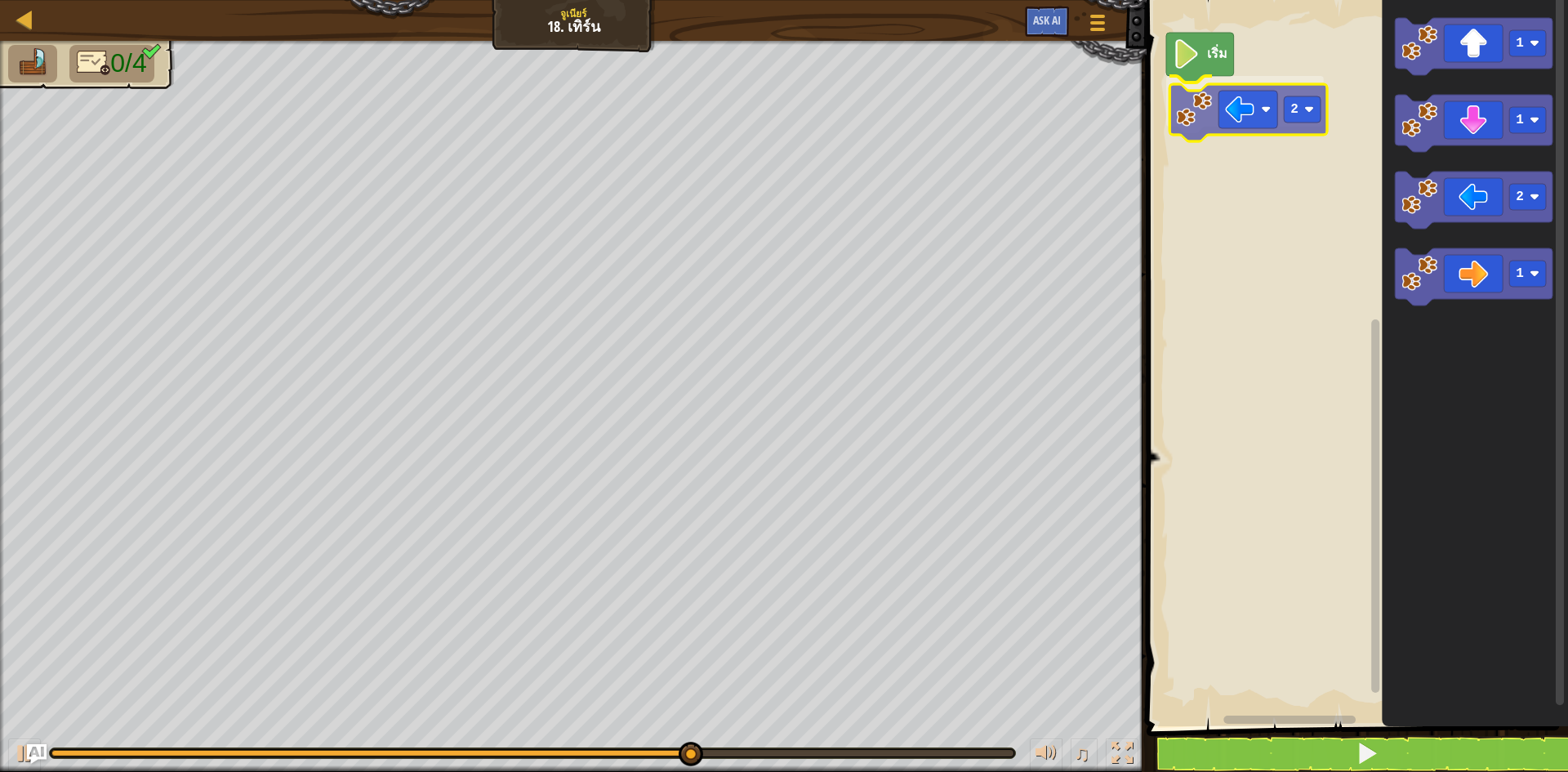
click at [1257, 121] on div "เริ่ม 2 1 1 2 1 2" at bounding box center [1354, 359] width 427 height 734
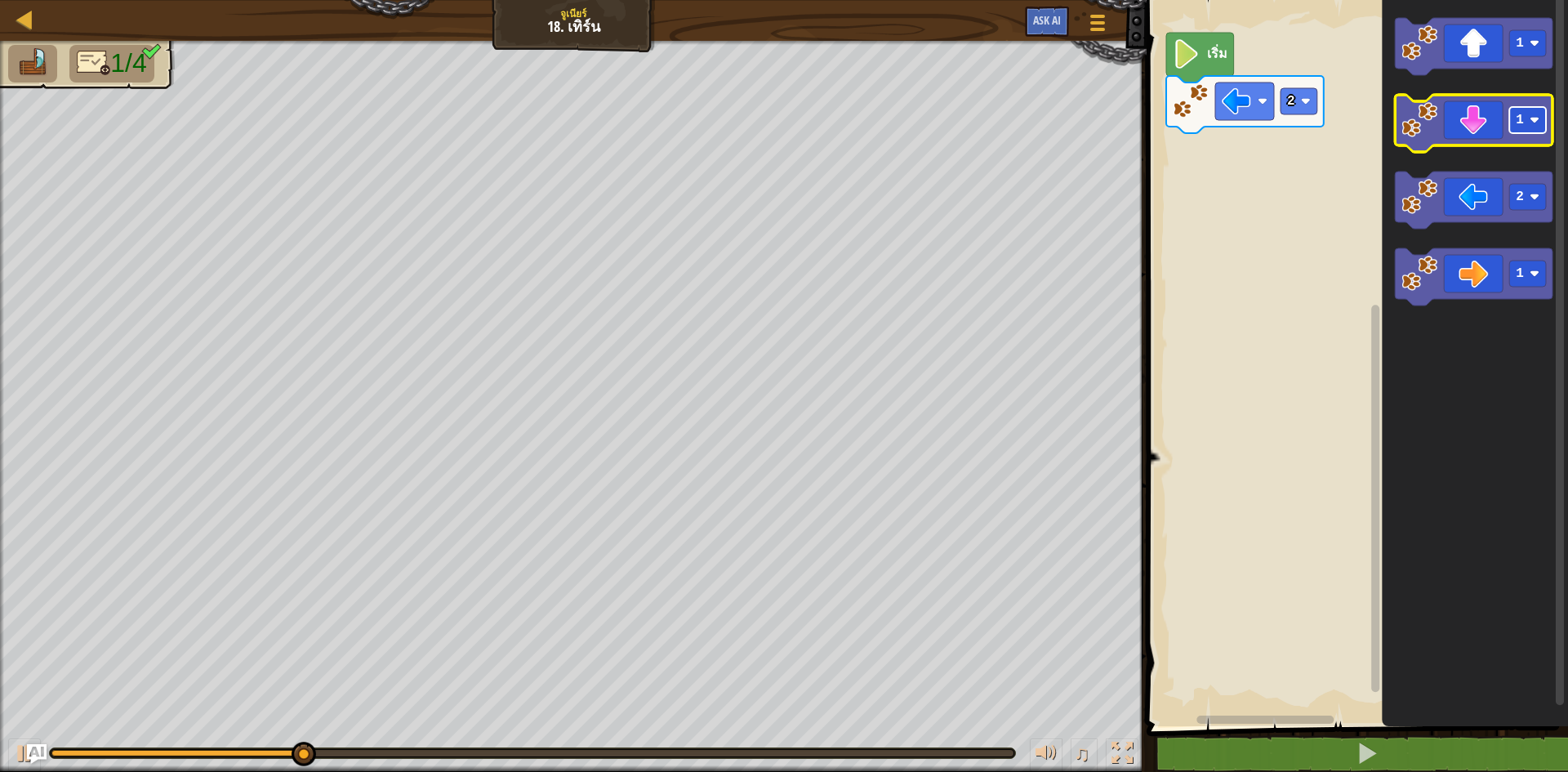
click at [1531, 114] on rect "พื้นที่ทำงาน Blockly" at bounding box center [1527, 120] width 37 height 26
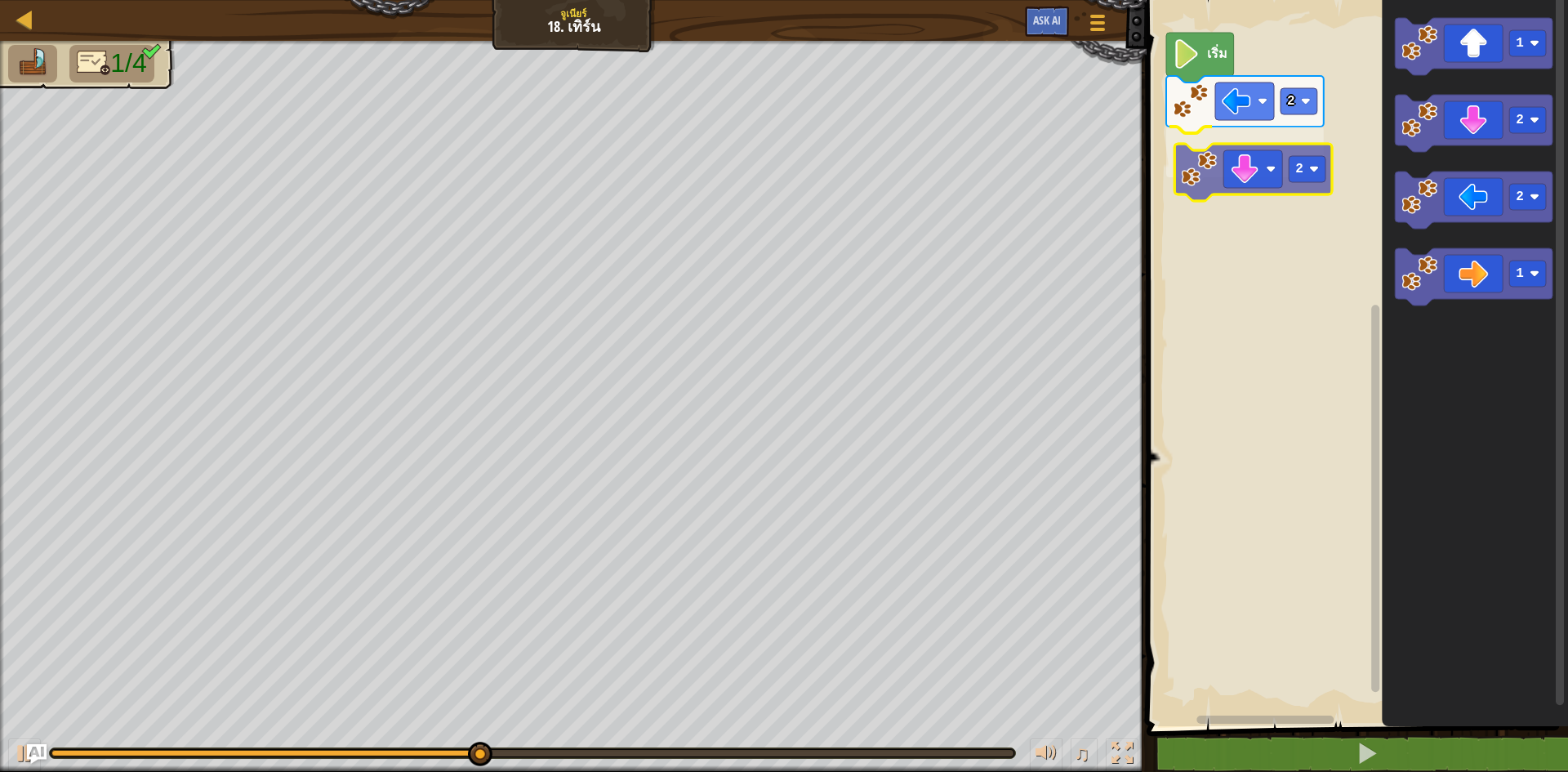
click at [1286, 182] on div "2 2 เริ่ม 1 2 2 1 2" at bounding box center [1354, 359] width 427 height 734
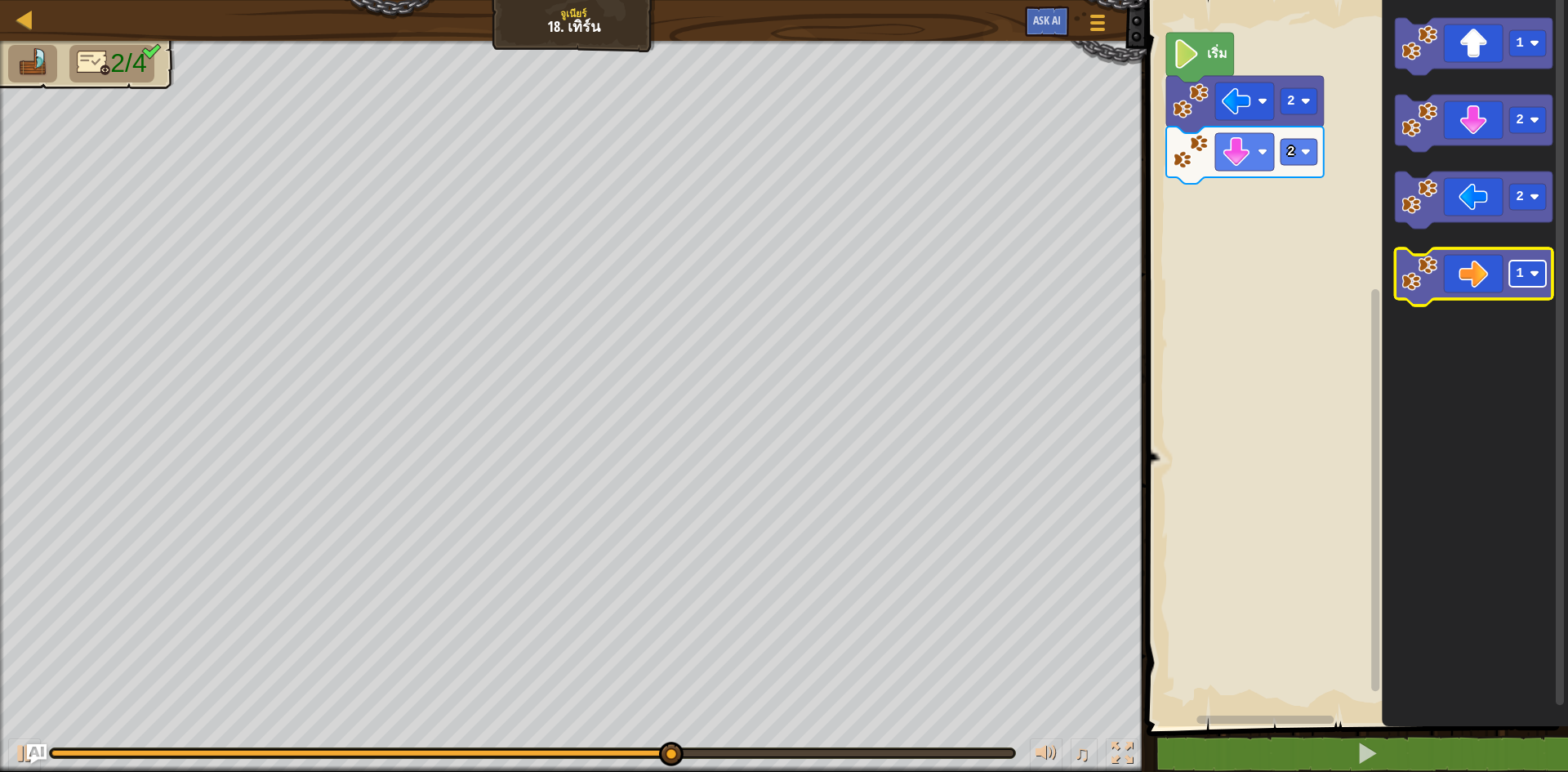
click at [1541, 277] on rect "พื้นที่ทำงาน Blockly" at bounding box center [1527, 274] width 37 height 26
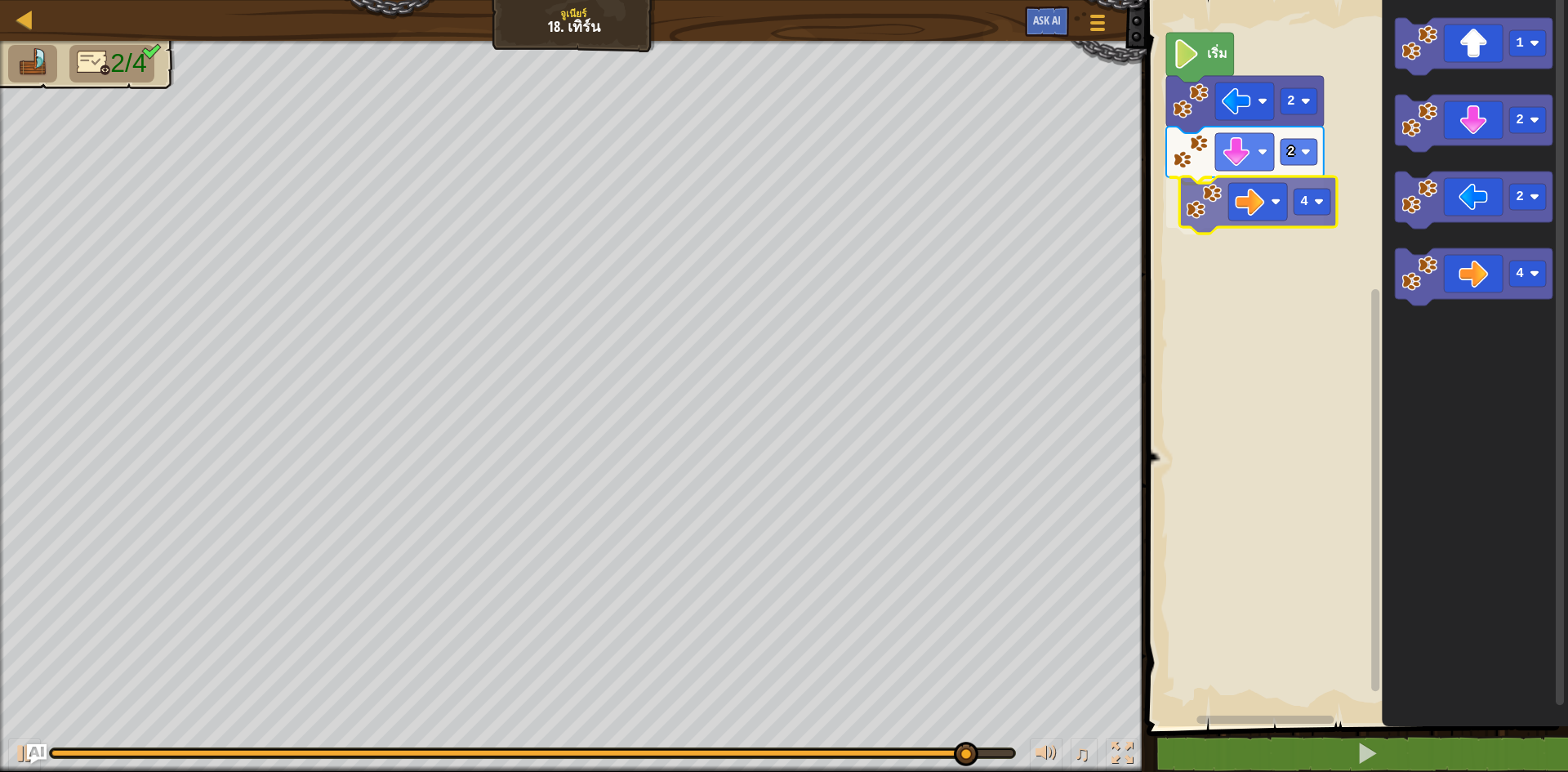
click at [1254, 201] on div "2 2 4 เริ่ม 1 2 2 4 4" at bounding box center [1354, 359] width 427 height 734
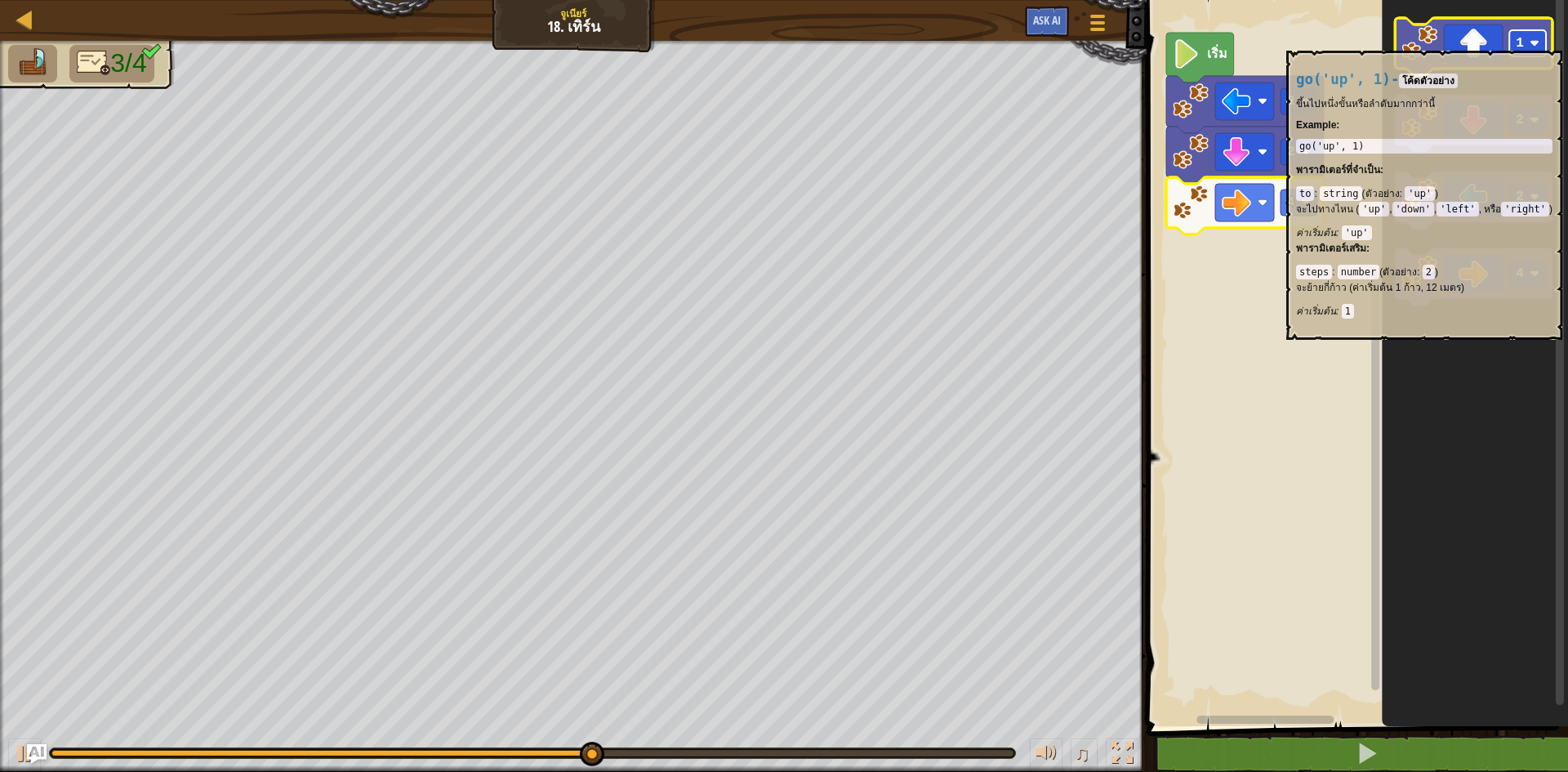
click at [1523, 43] on rect "พื้นที่ทำงาน Blockly" at bounding box center [1527, 43] width 37 height 26
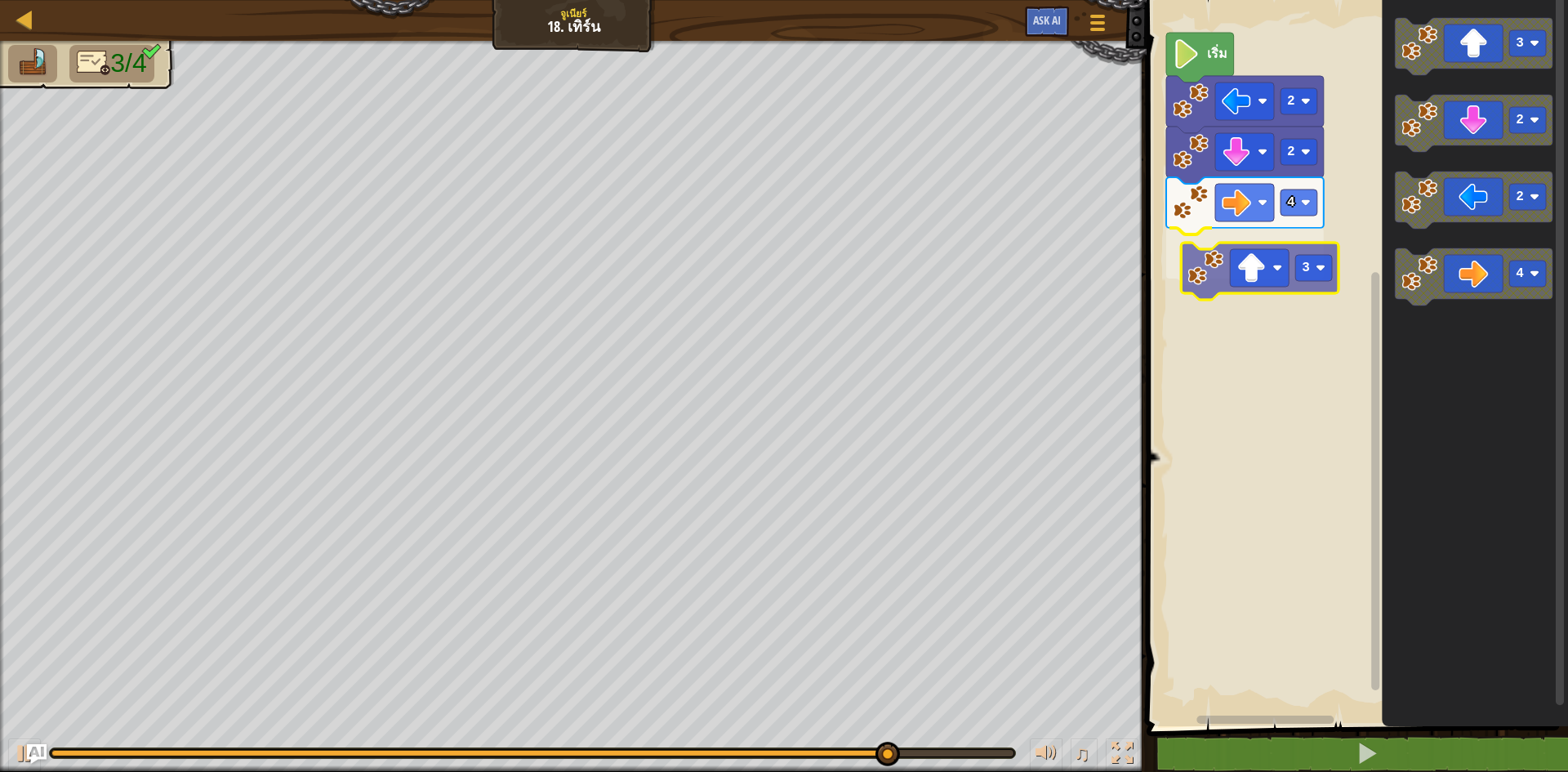
click at [1301, 294] on div "2 2 4 3 เริ่ม 3 2 2 4 3" at bounding box center [1354, 359] width 427 height 734
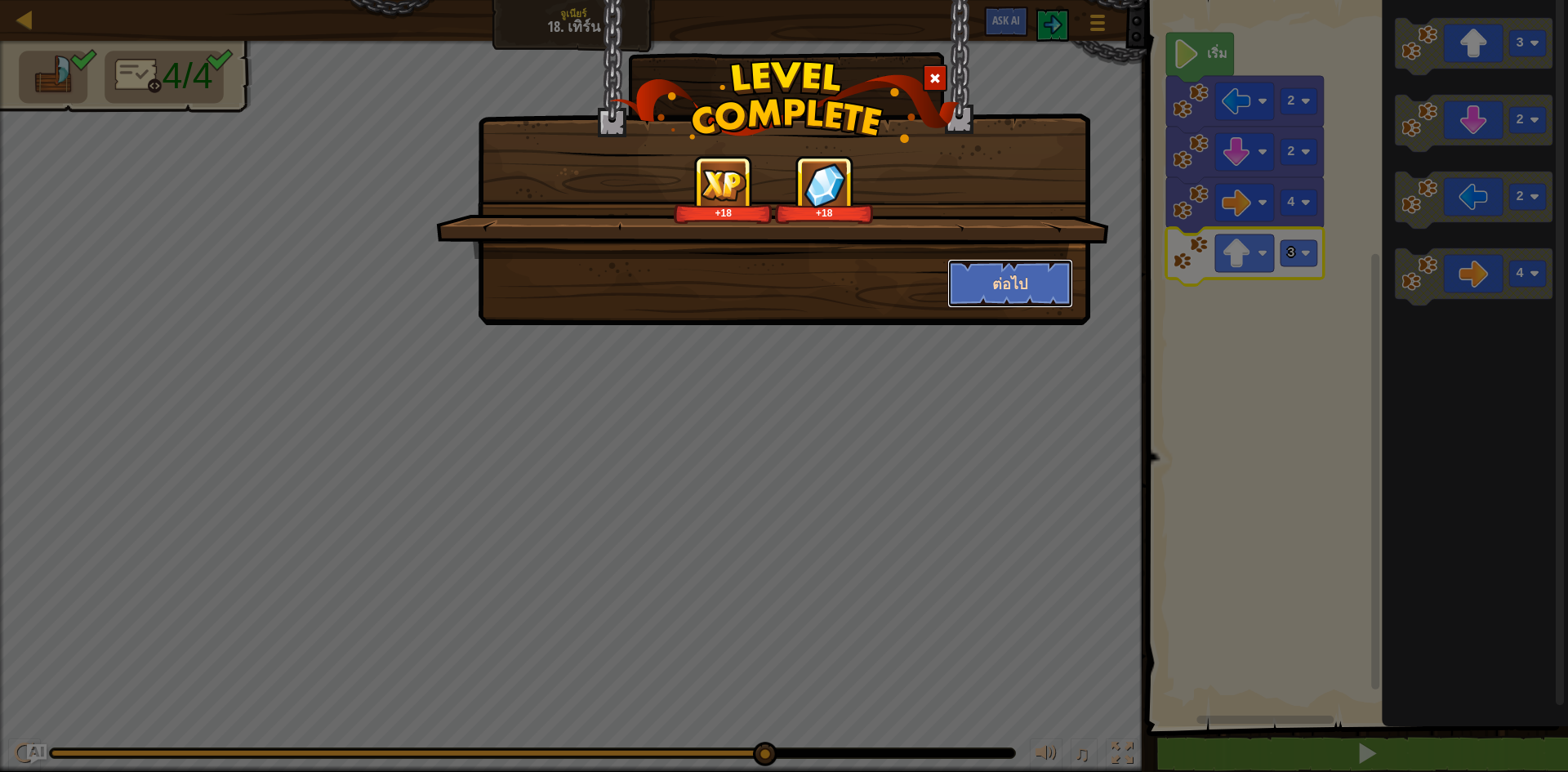
click at [988, 283] on button "ต่อไป" at bounding box center [1010, 283] width 126 height 49
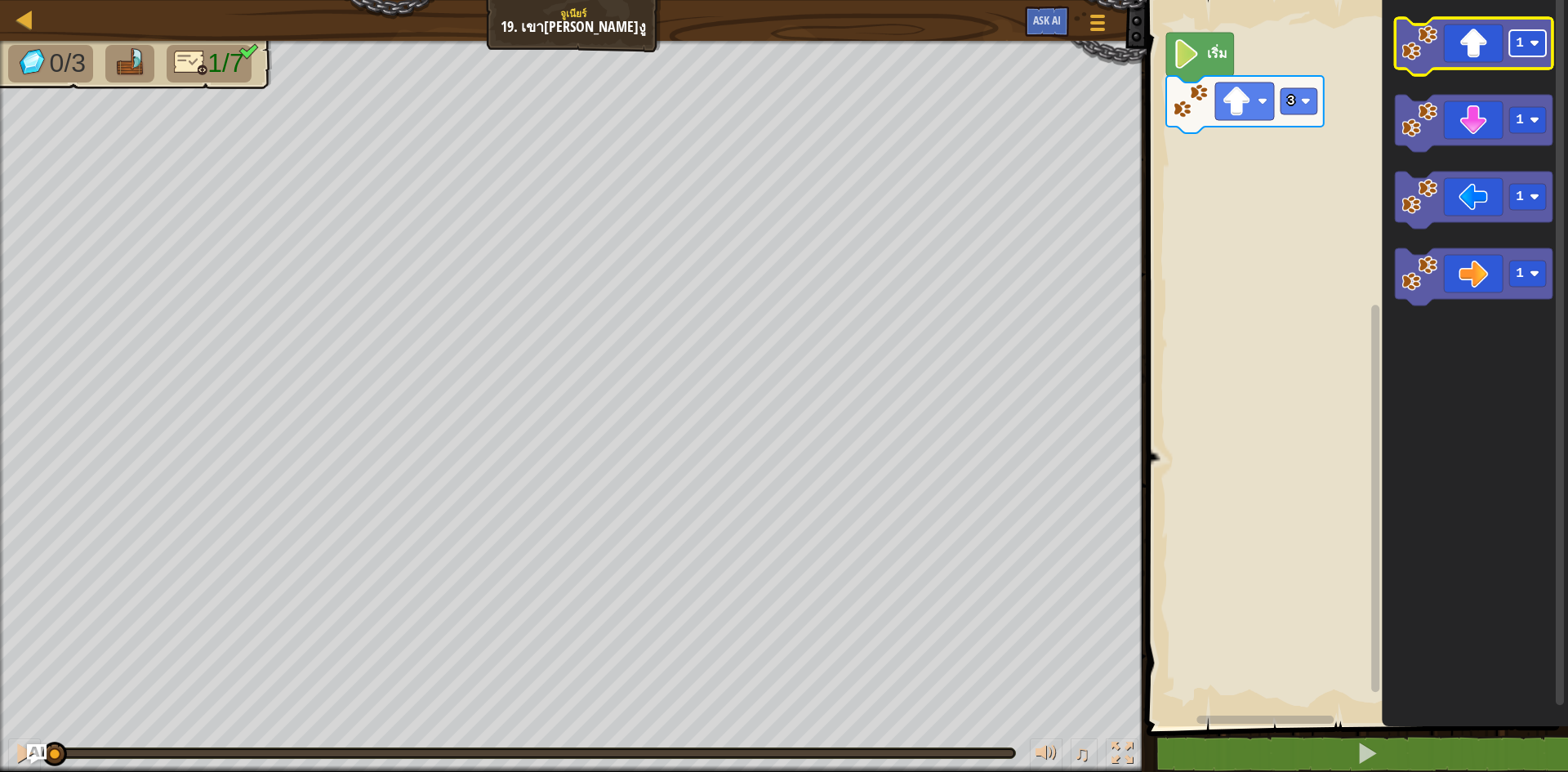
click at [1511, 49] on rect "พื้นที่ทำงาน Blockly" at bounding box center [1527, 43] width 37 height 26
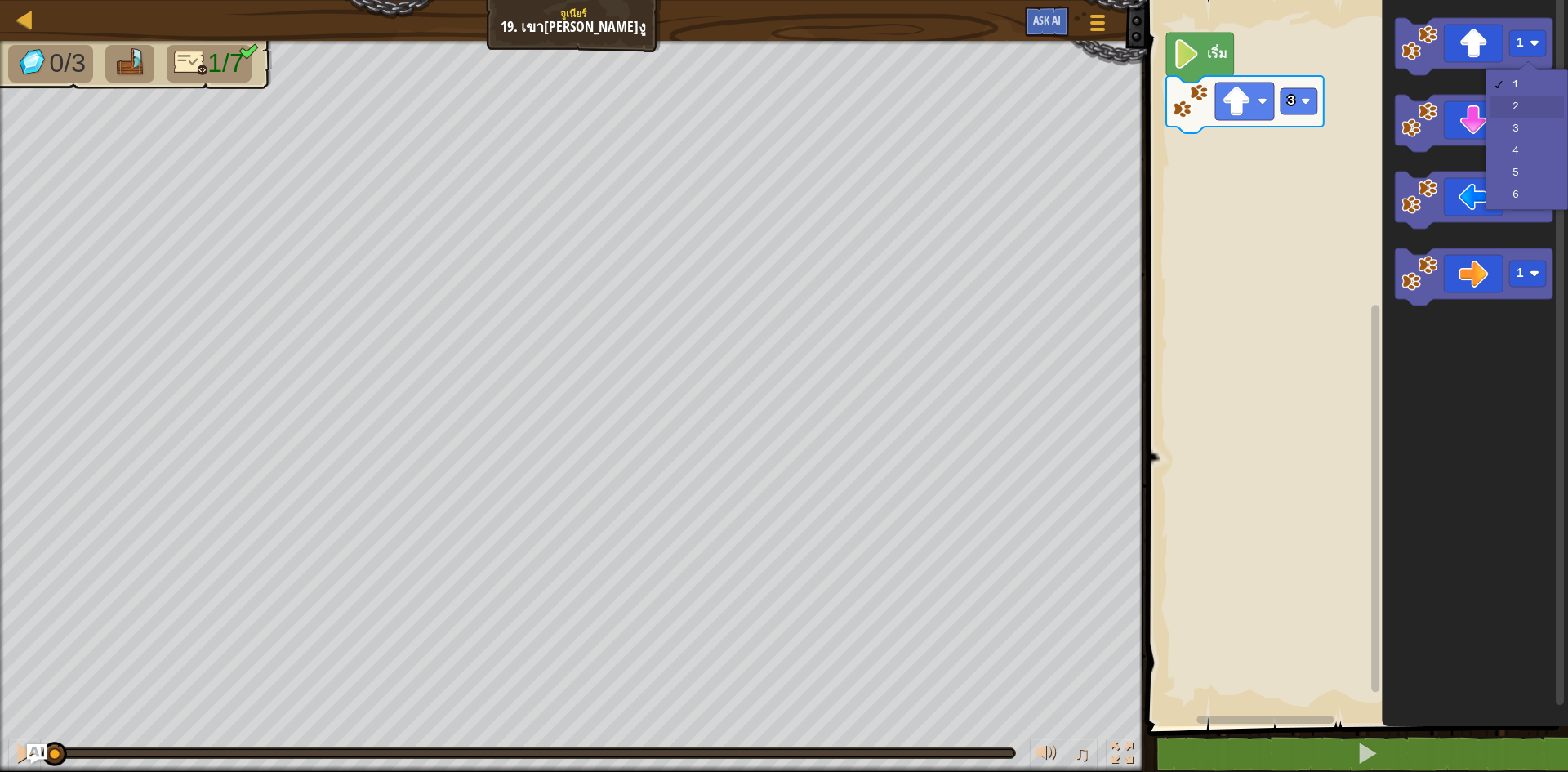
drag, startPoint x: 1513, startPoint y: 102, endPoint x: 1509, endPoint y: 85, distance: 17.5
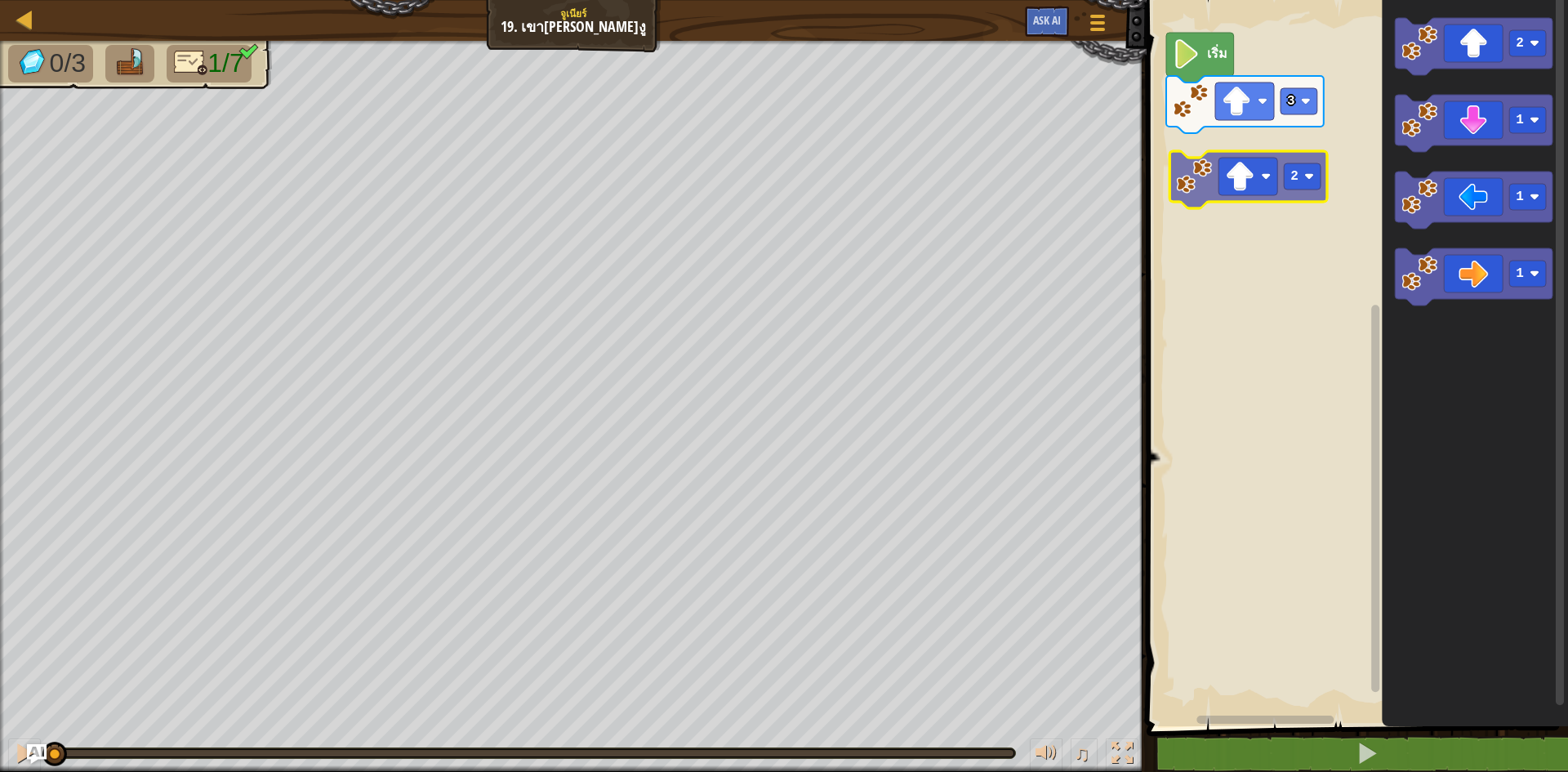
click at [1272, 185] on div "3 เริ่ม 2 2 1 1 1 2" at bounding box center [1354, 359] width 427 height 734
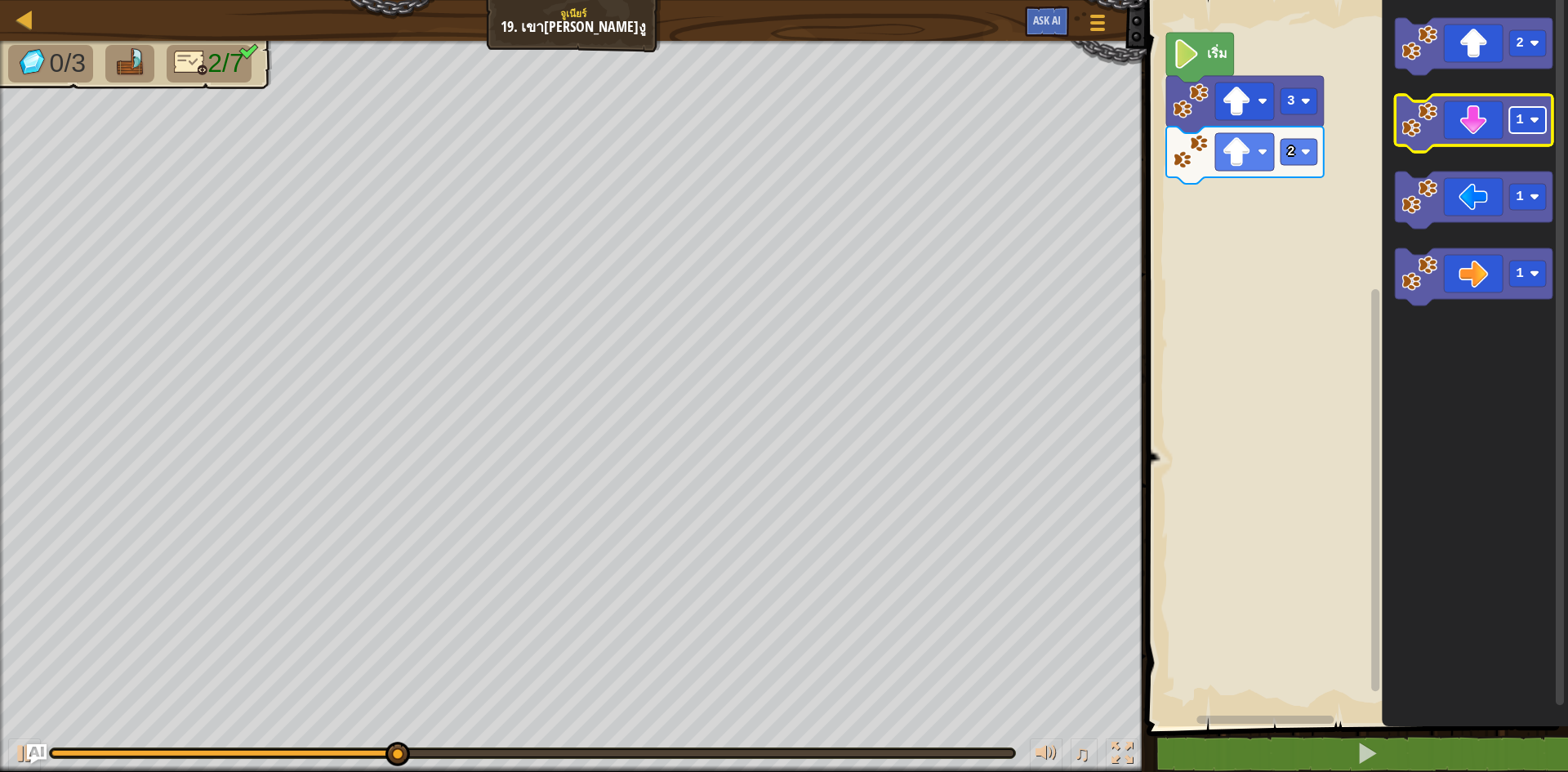
click at [1513, 126] on rect "พื้นที่ทำงาน Blockly" at bounding box center [1527, 120] width 37 height 26
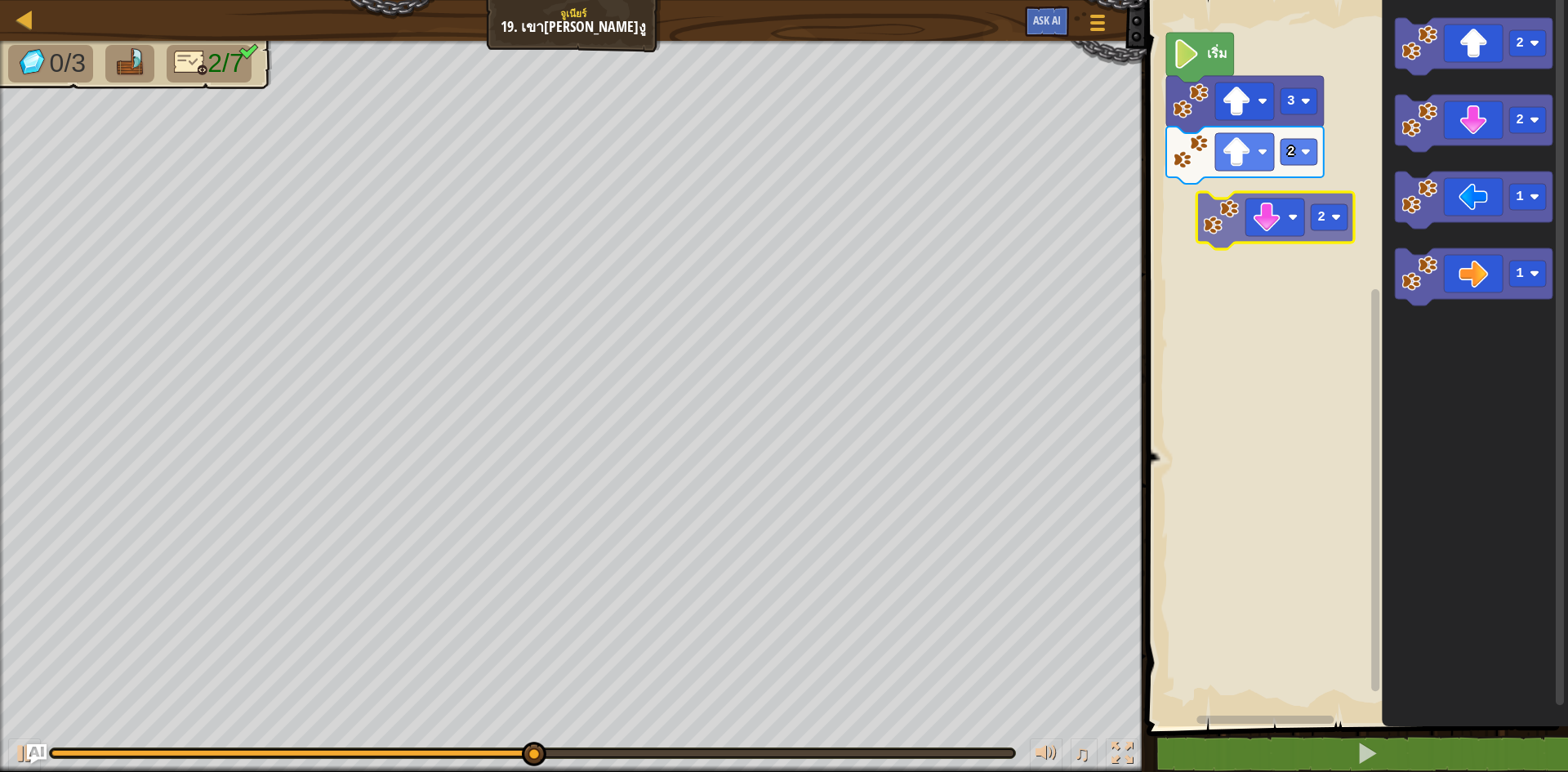
click at [1313, 237] on div "2 3 เริ่ม 2 2 1 1 2" at bounding box center [1354, 359] width 427 height 734
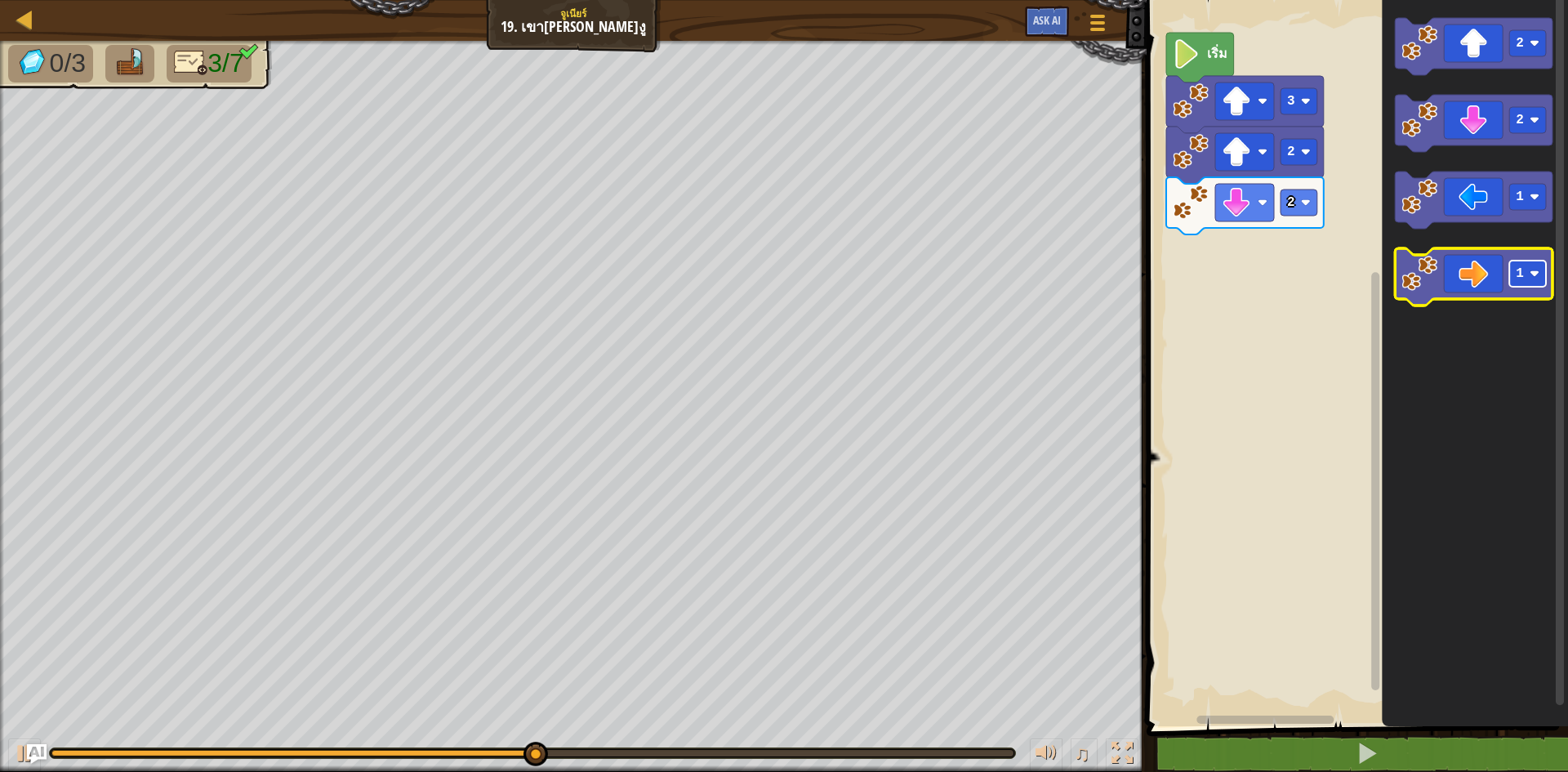
click at [1524, 286] on rect "พื้นที่ทำงาน Blockly" at bounding box center [1527, 274] width 37 height 26
click at [1519, 278] on text "1" at bounding box center [1519, 274] width 8 height 15
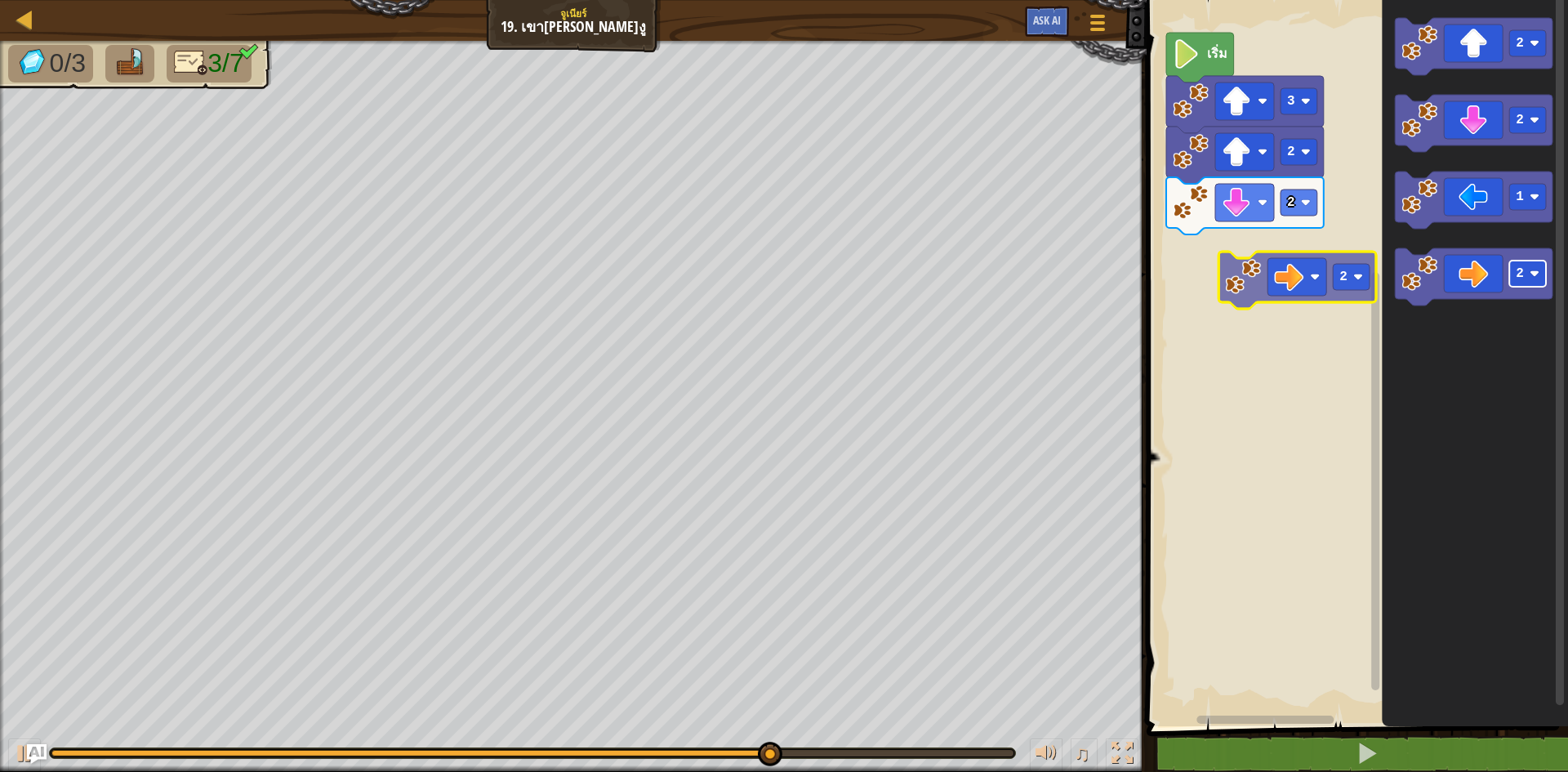
click at [1328, 275] on div "2 2 3 เริ่ม 2 2 1 2 2" at bounding box center [1354, 359] width 427 height 734
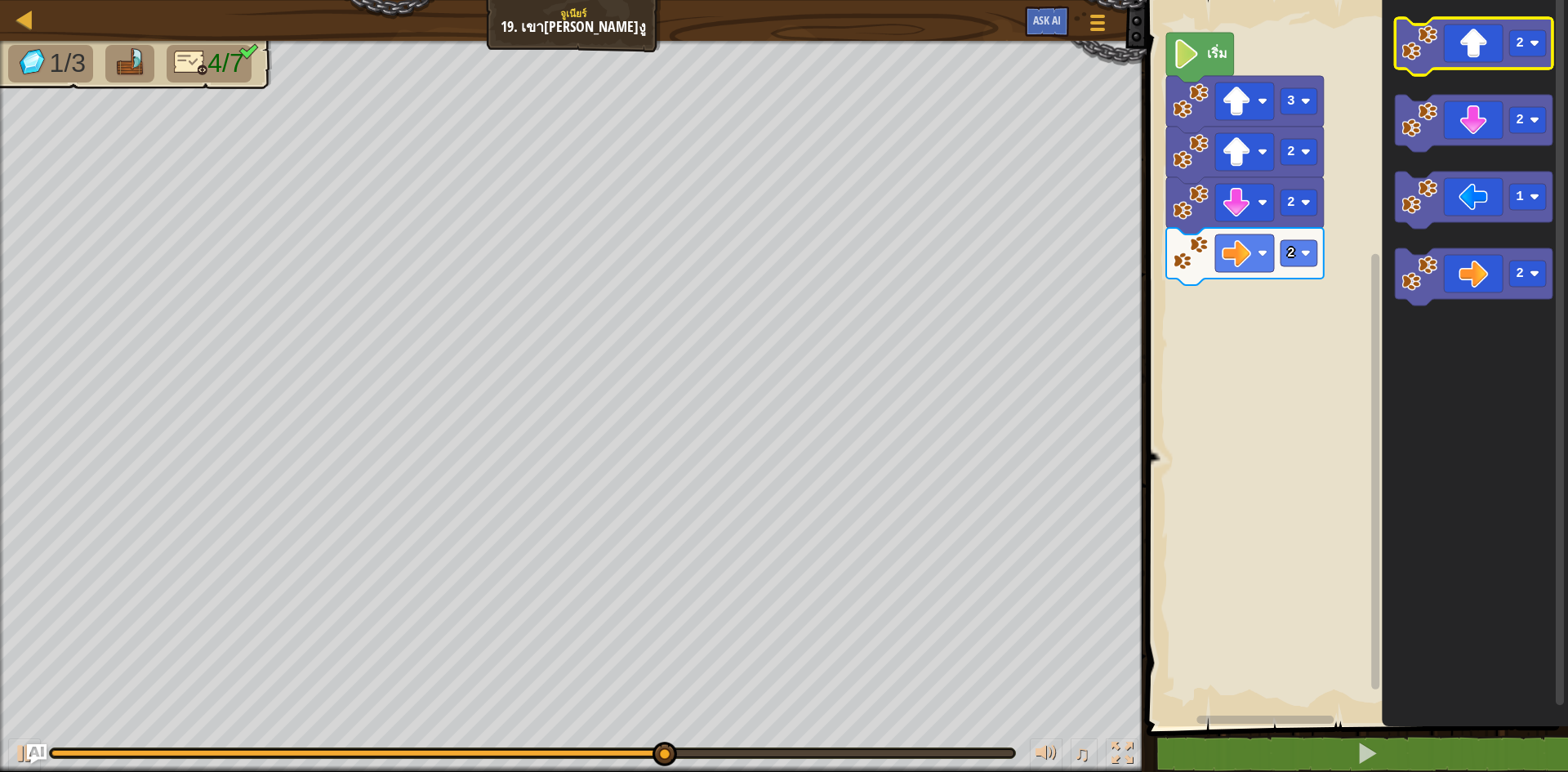
click at [1537, 59] on icon "พื้นที่ทำงาน Blockly" at bounding box center [1474, 46] width 157 height 57
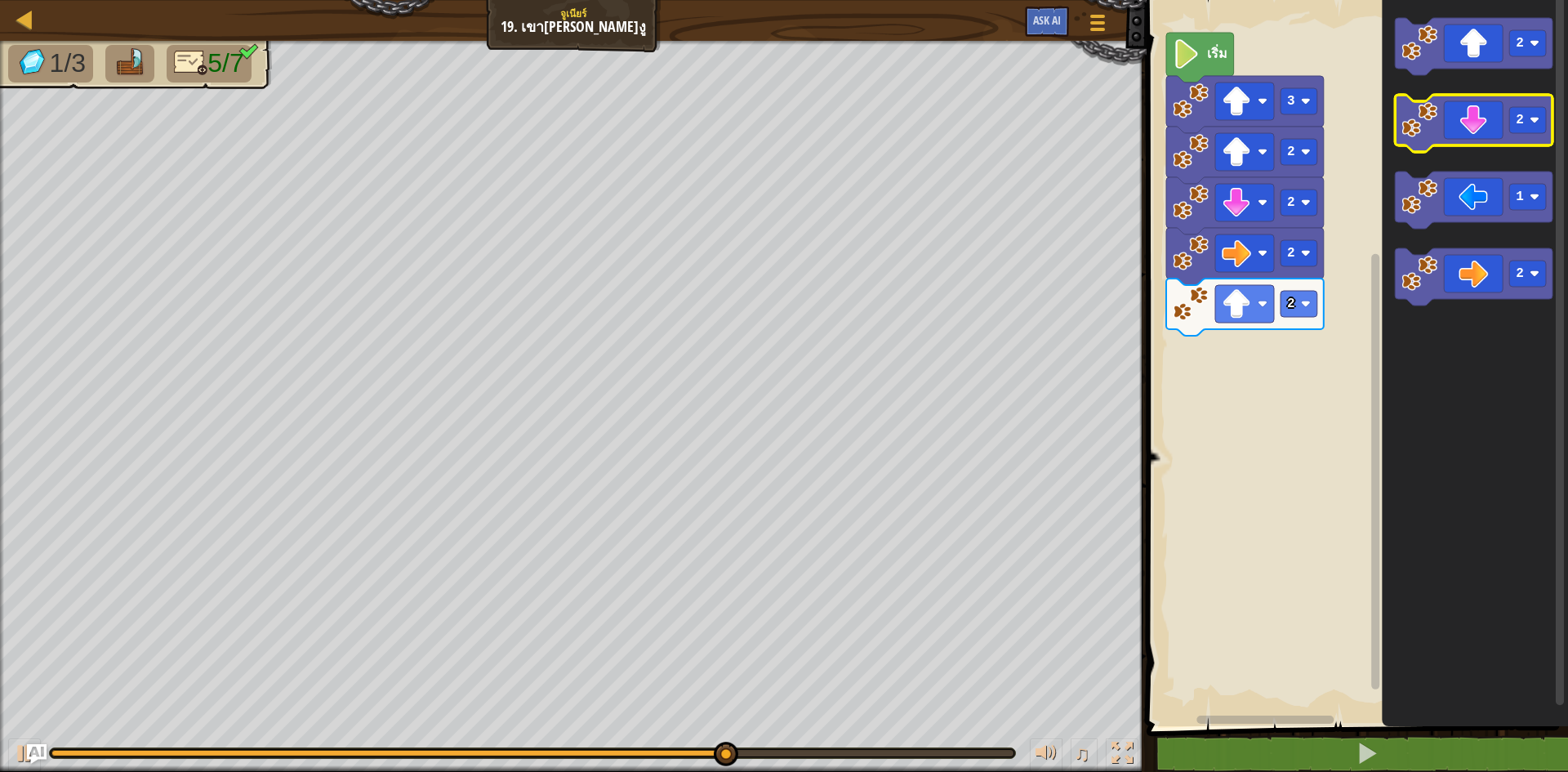
click at [1481, 117] on icon "พื้นที่ทำงาน Blockly" at bounding box center [1474, 122] width 157 height 57
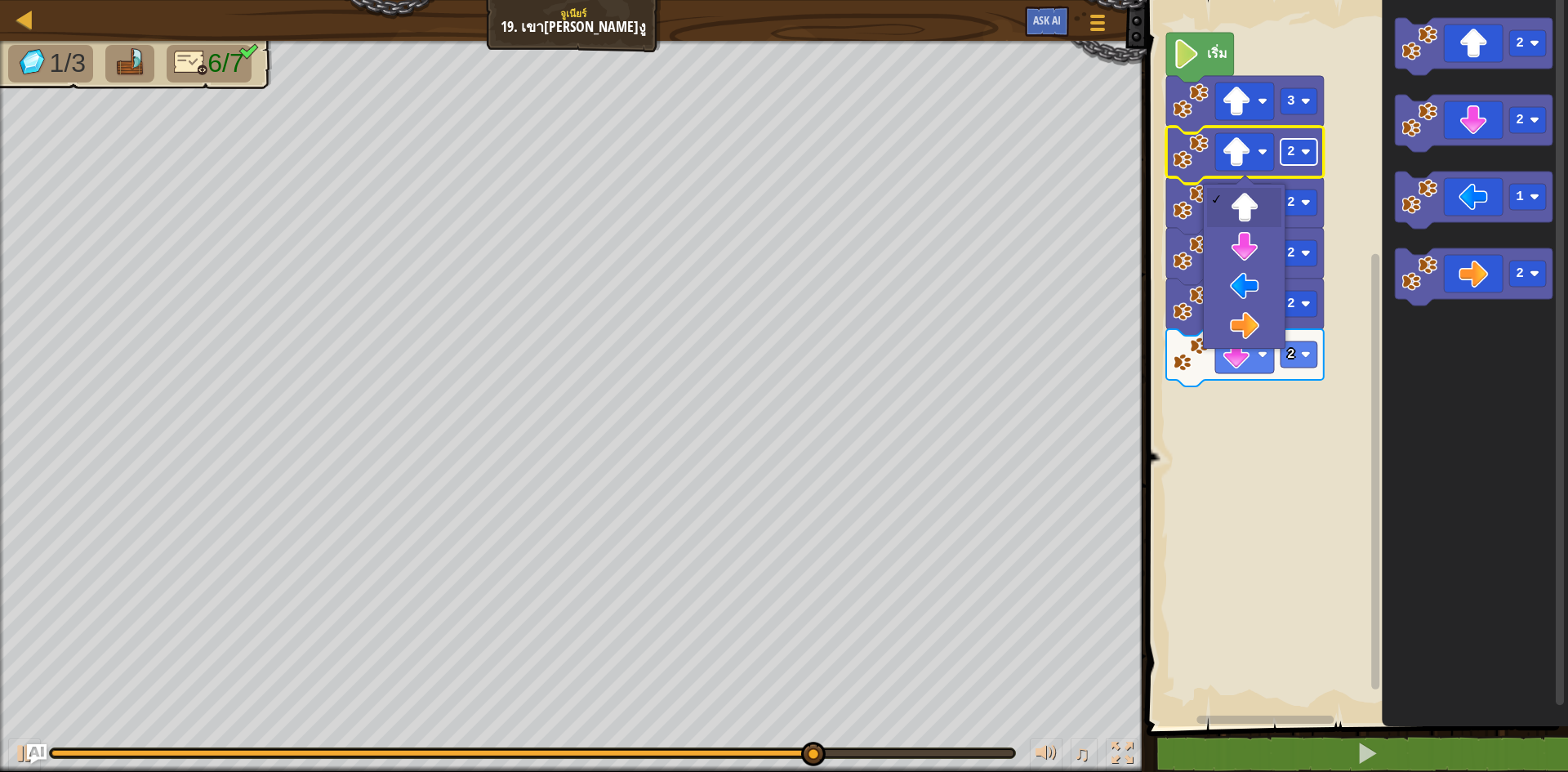
click at [1307, 162] on rect "พื้นที่ทำงาน Blockly" at bounding box center [1299, 152] width 37 height 26
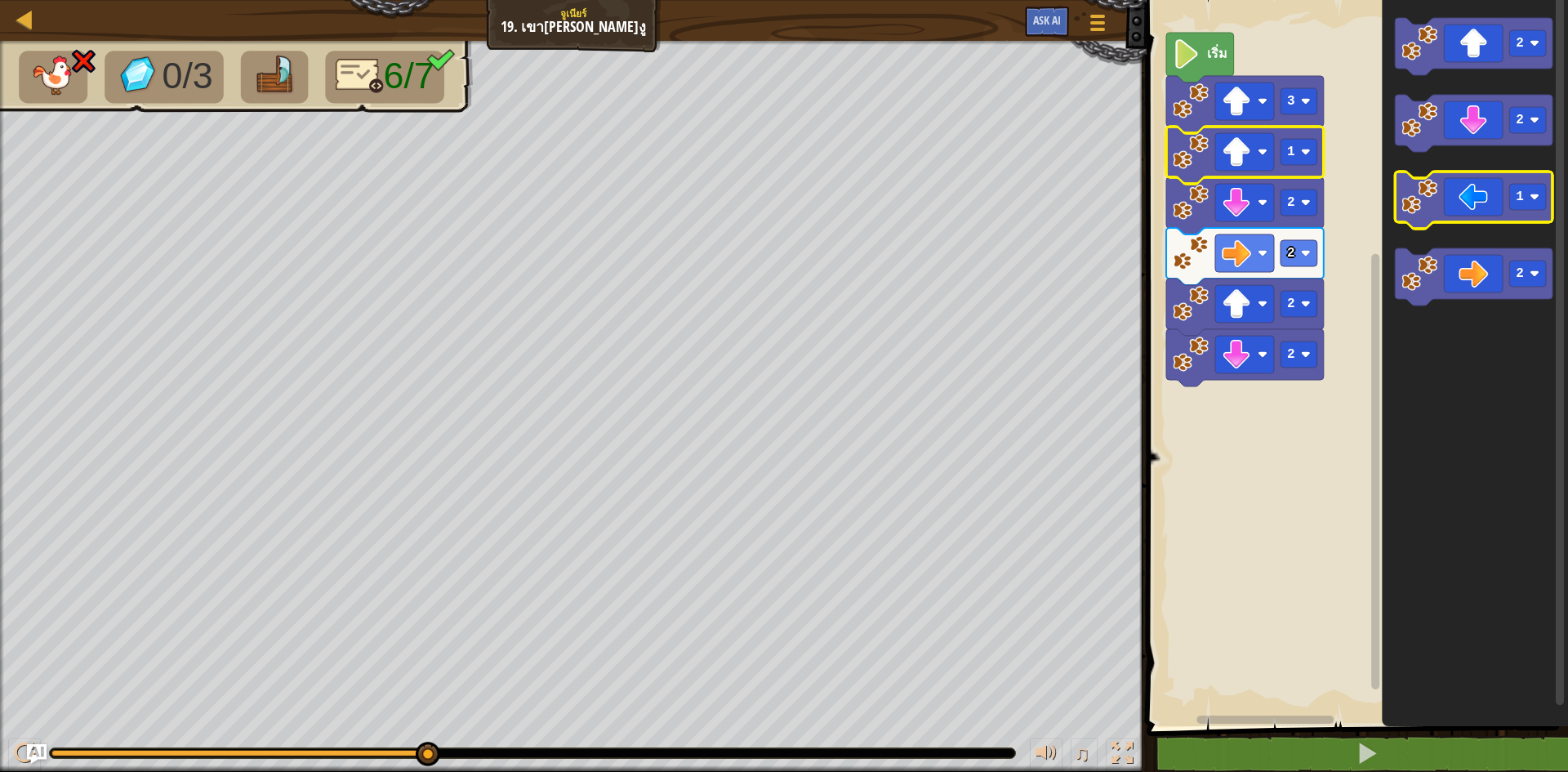
click at [1437, 213] on image "พื้นที่ทำงาน Blockly" at bounding box center [1419, 197] width 36 height 36
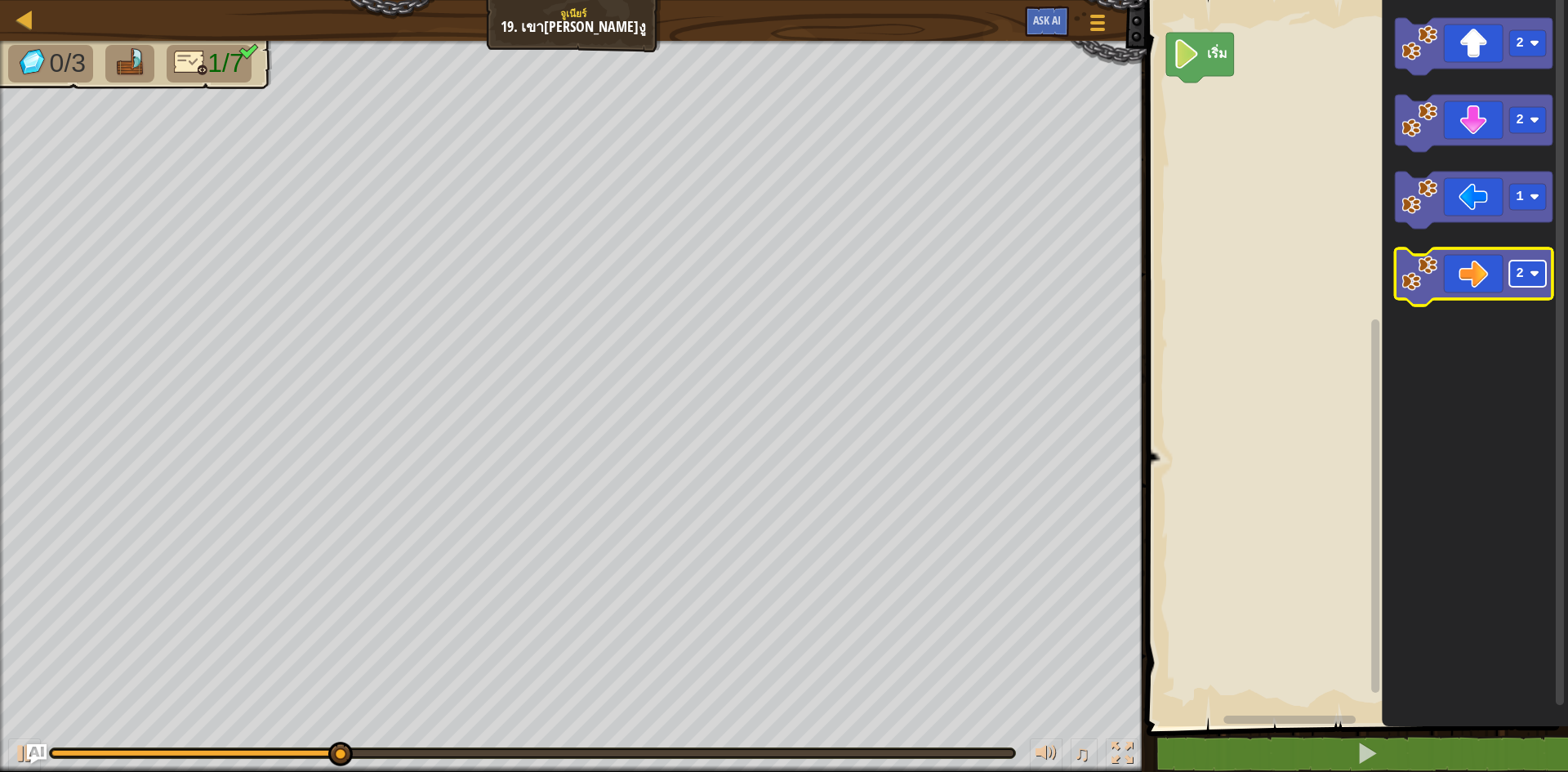
click at [1521, 287] on rect "พื้นที่ทำงาน Blockly" at bounding box center [1527, 274] width 37 height 26
click at [1491, 284] on icon "พื้นที่ทำงาน Blockly" at bounding box center [1474, 277] width 157 height 57
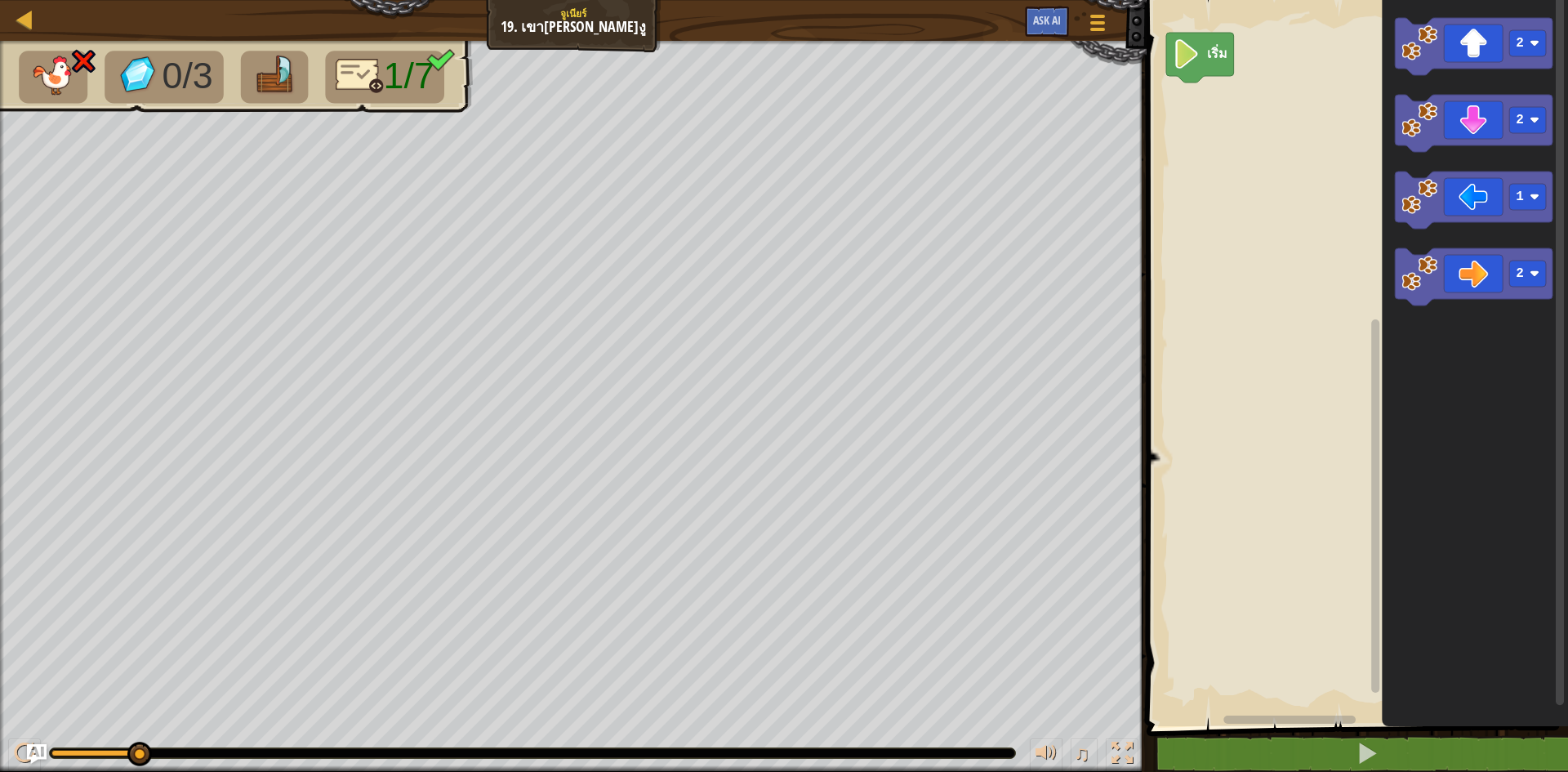
click at [1428, 10] on icon "พื้นที่ทำงาน Blockly" at bounding box center [1474, 359] width 186 height 734
click at [1437, 50] on image "พื้นที่ทำงาน Blockly" at bounding box center [1419, 43] width 36 height 36
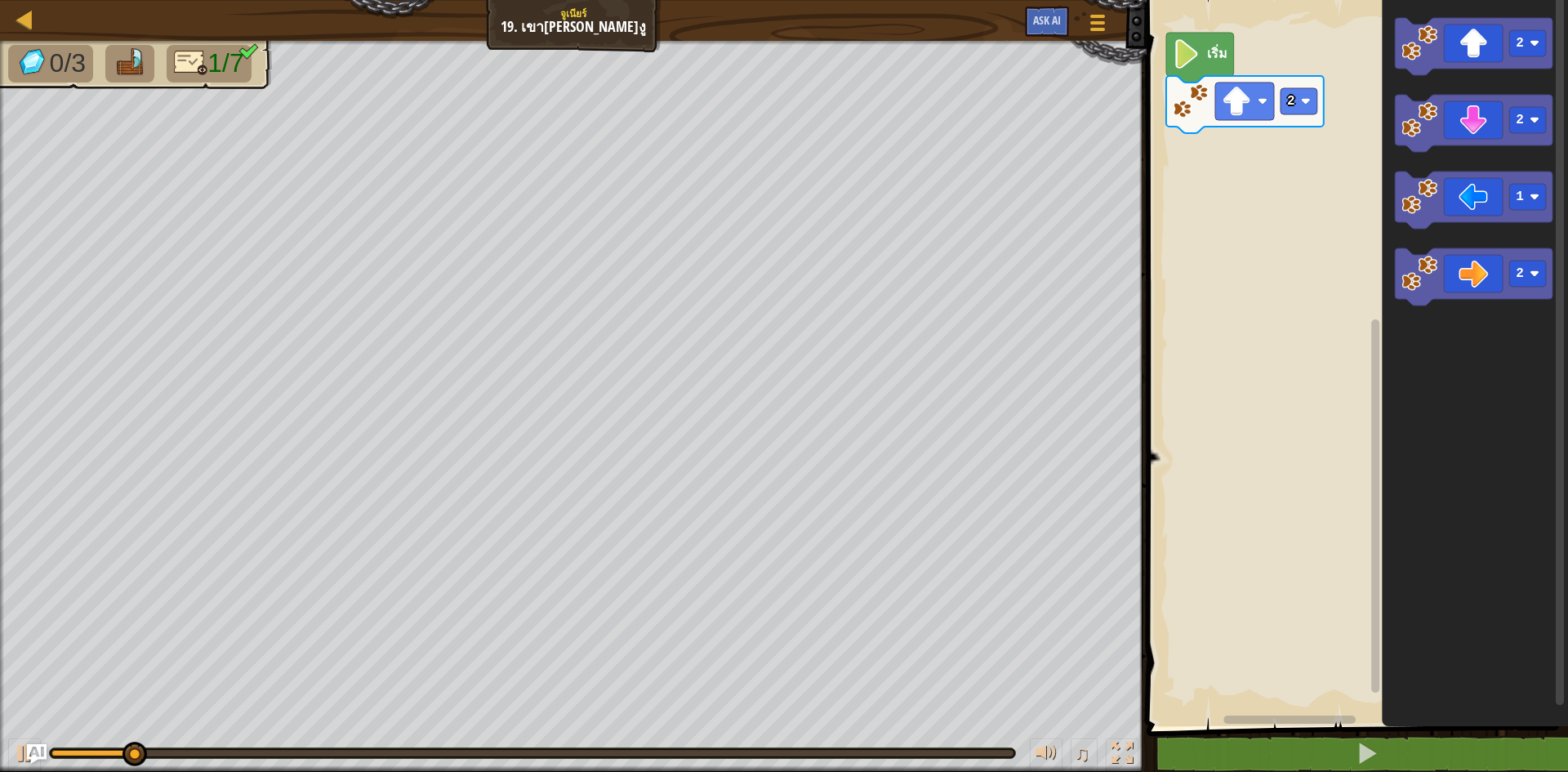
click at [1312, 116] on icon "พื้นที่ทำงาน Blockly" at bounding box center [1245, 103] width 157 height 57
click at [1302, 107] on rect "พื้นที่ทำงาน Blockly" at bounding box center [1299, 101] width 37 height 26
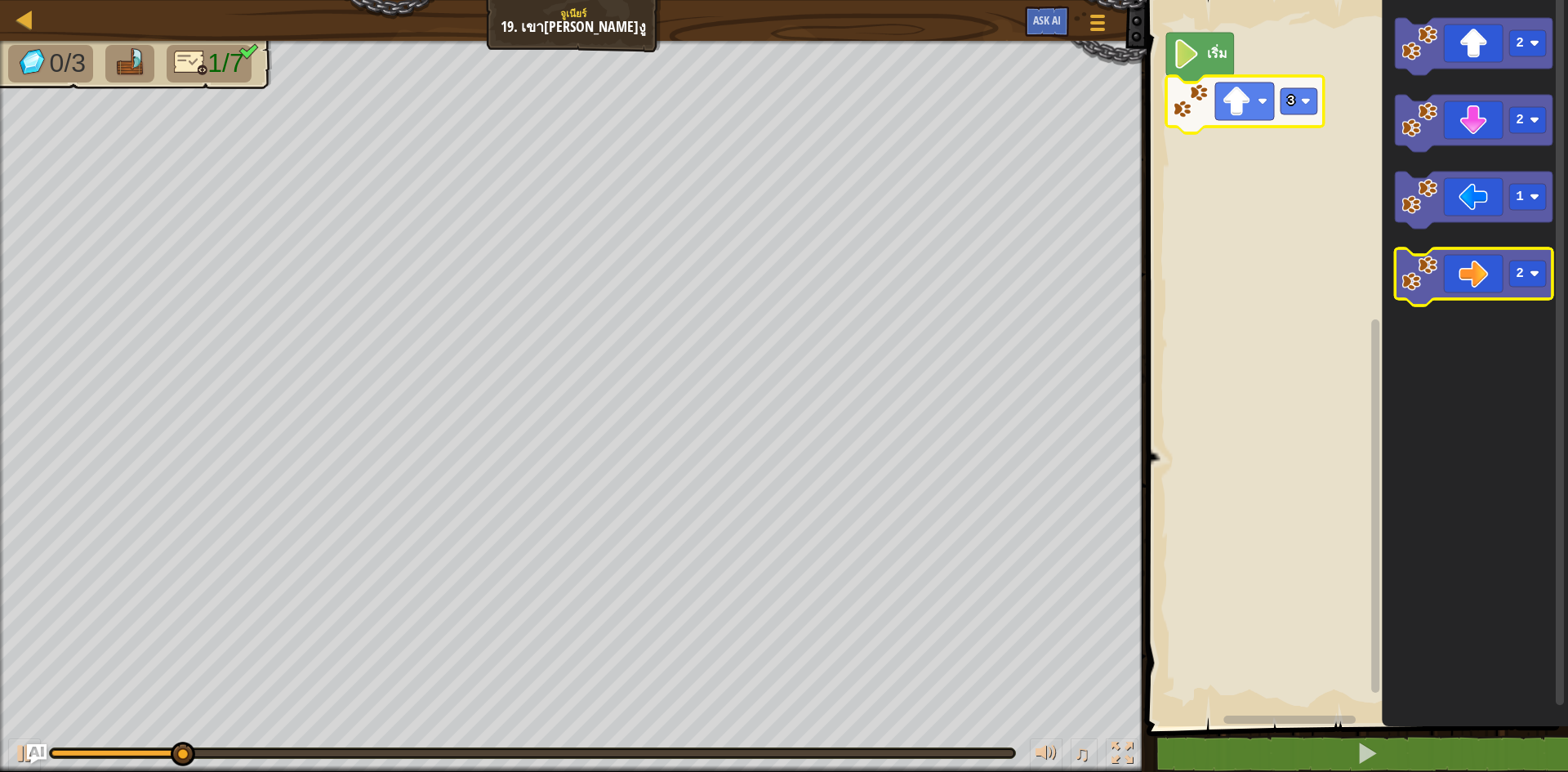
click at [1456, 269] on icon "พื้นที่ทำงาน Blockly" at bounding box center [1474, 277] width 157 height 57
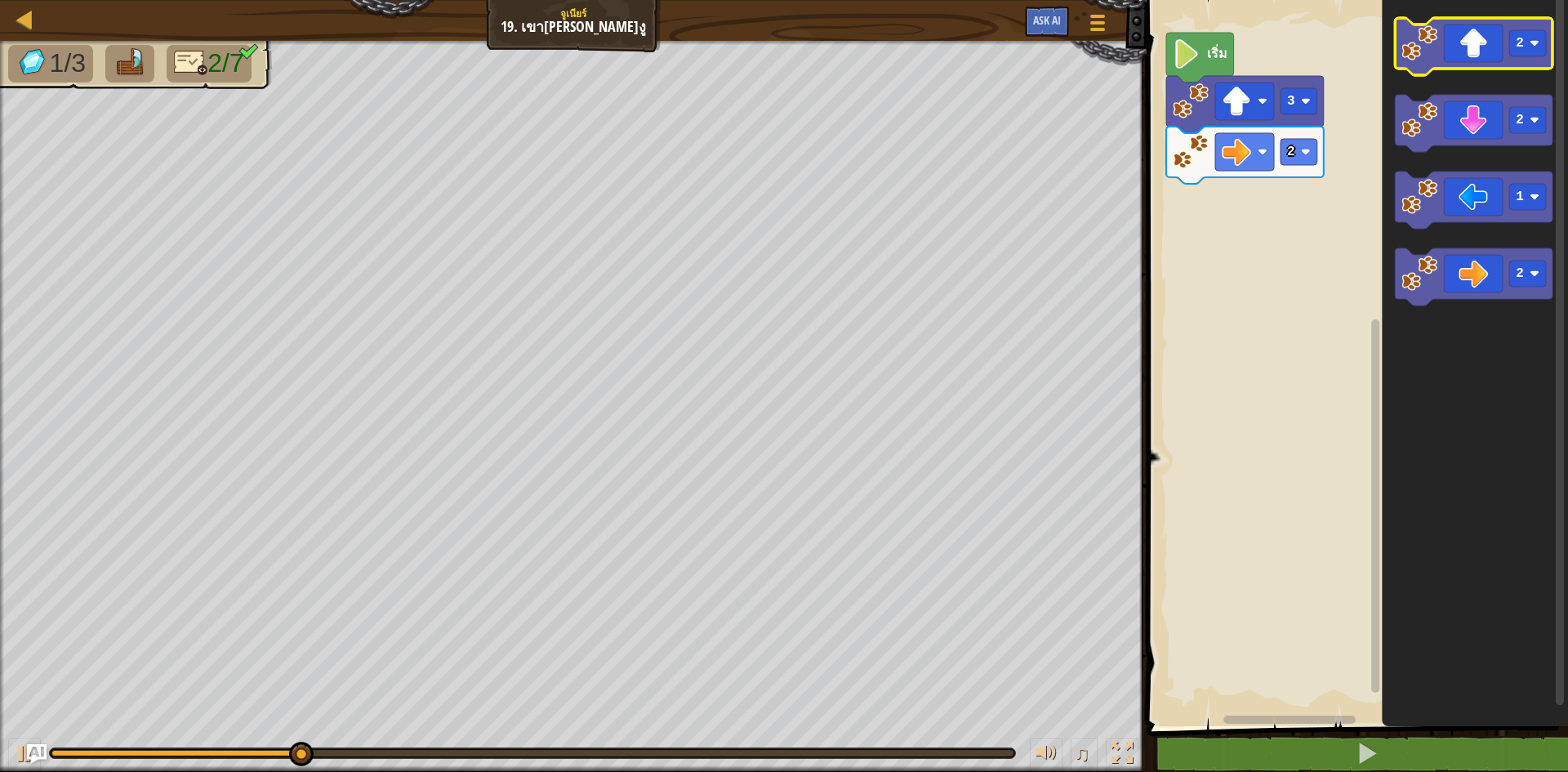
click at [1431, 38] on image "พื้นที่ทำงาน Blockly" at bounding box center [1419, 43] width 36 height 36
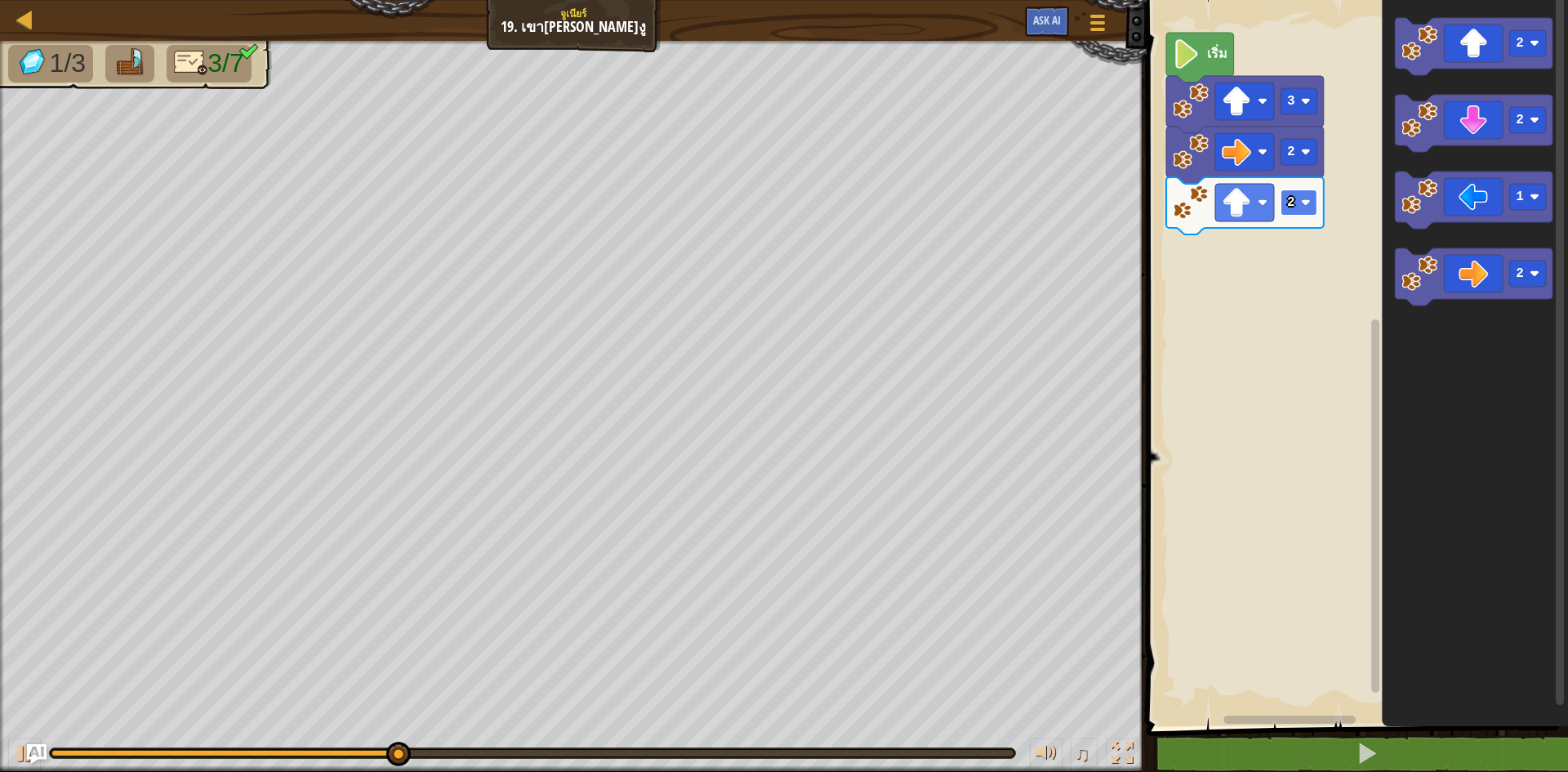
click at [1312, 197] on rect "พื้นที่ทำงาน Blockly" at bounding box center [1299, 203] width 37 height 26
click at [1460, 268] on icon "พื้นที่ทำงาน Blockly" at bounding box center [1474, 277] width 157 height 57
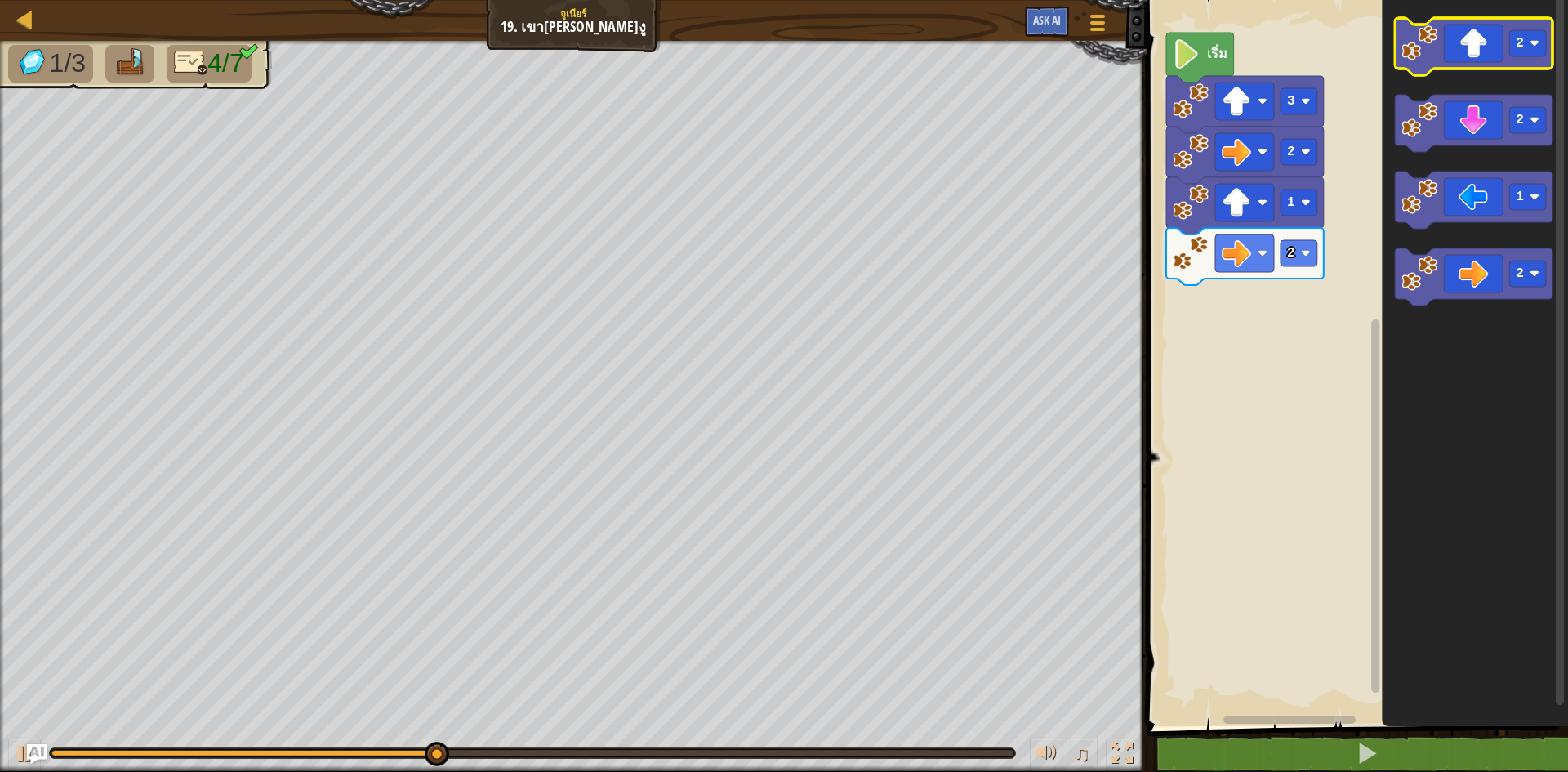
click at [1458, 66] on icon "พื้นที่ทำงาน Blockly" at bounding box center [1474, 46] width 157 height 57
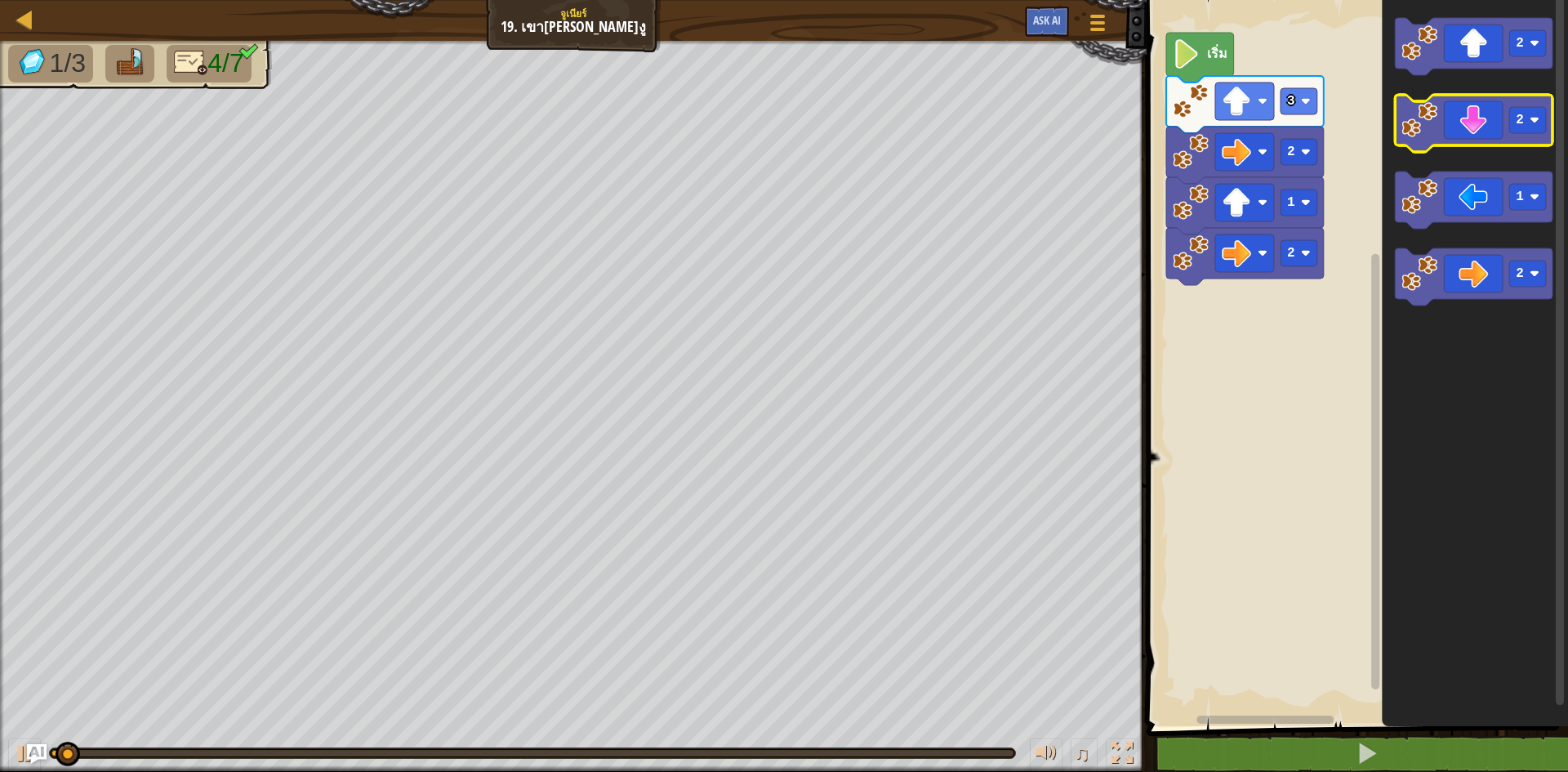
click at [1475, 130] on icon "พื้นที่ทำงาน Blockly" at bounding box center [1474, 122] width 157 height 57
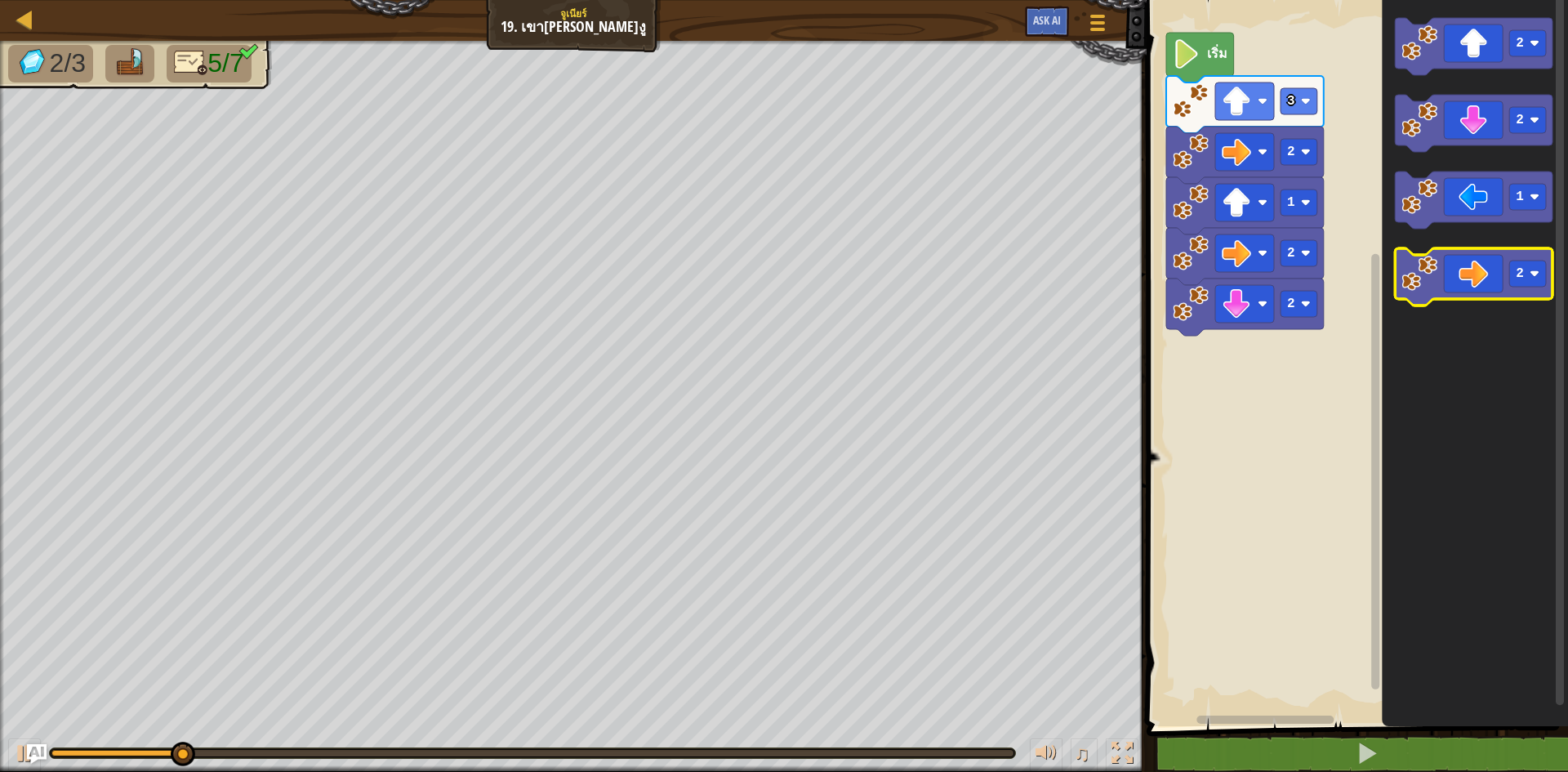
click at [1490, 263] on icon "พื้นที่ทำงาน Blockly" at bounding box center [1474, 277] width 157 height 57
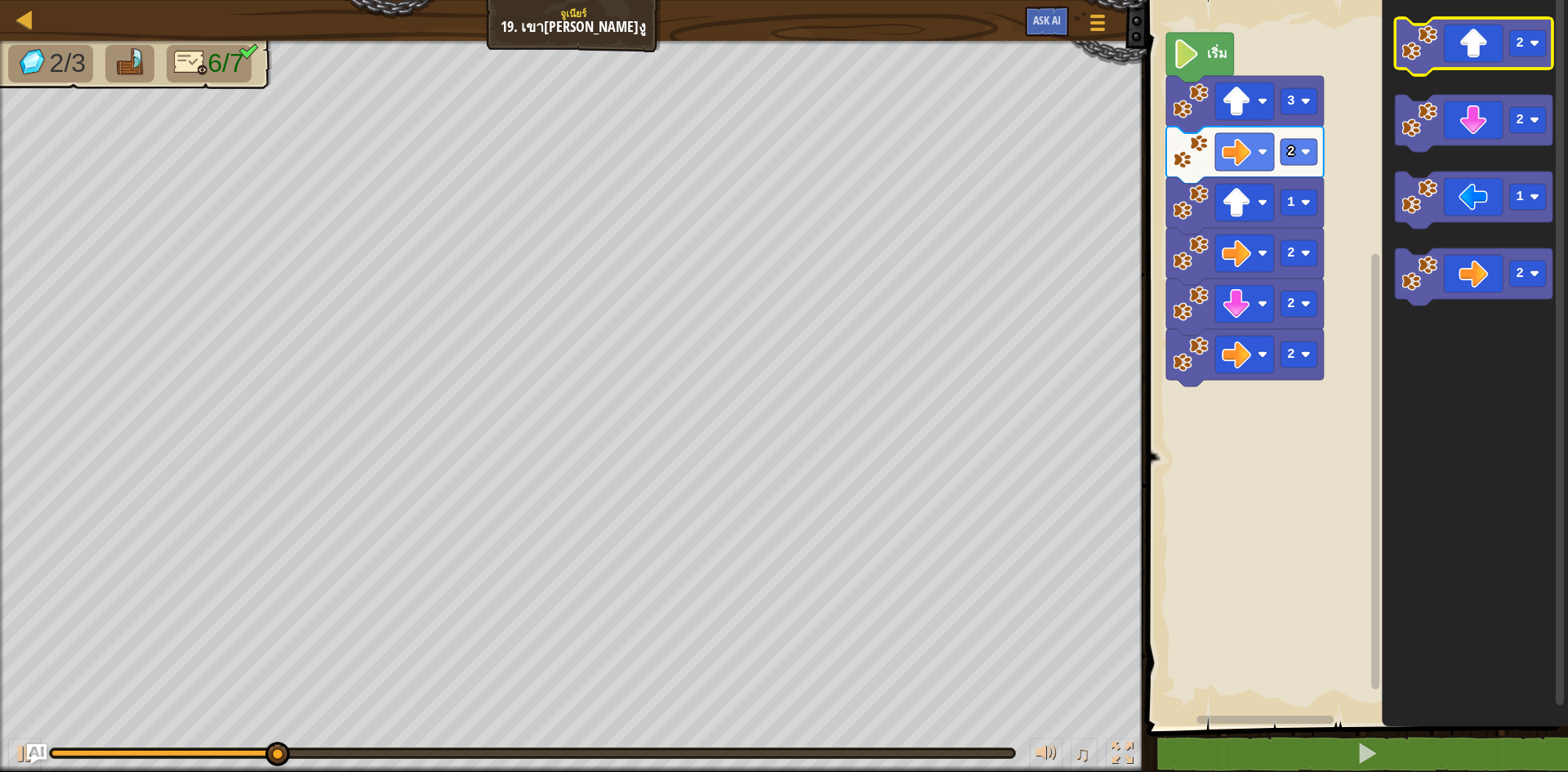
click at [1458, 53] on icon "พื้นที่ทำงาน Blockly" at bounding box center [1474, 46] width 157 height 57
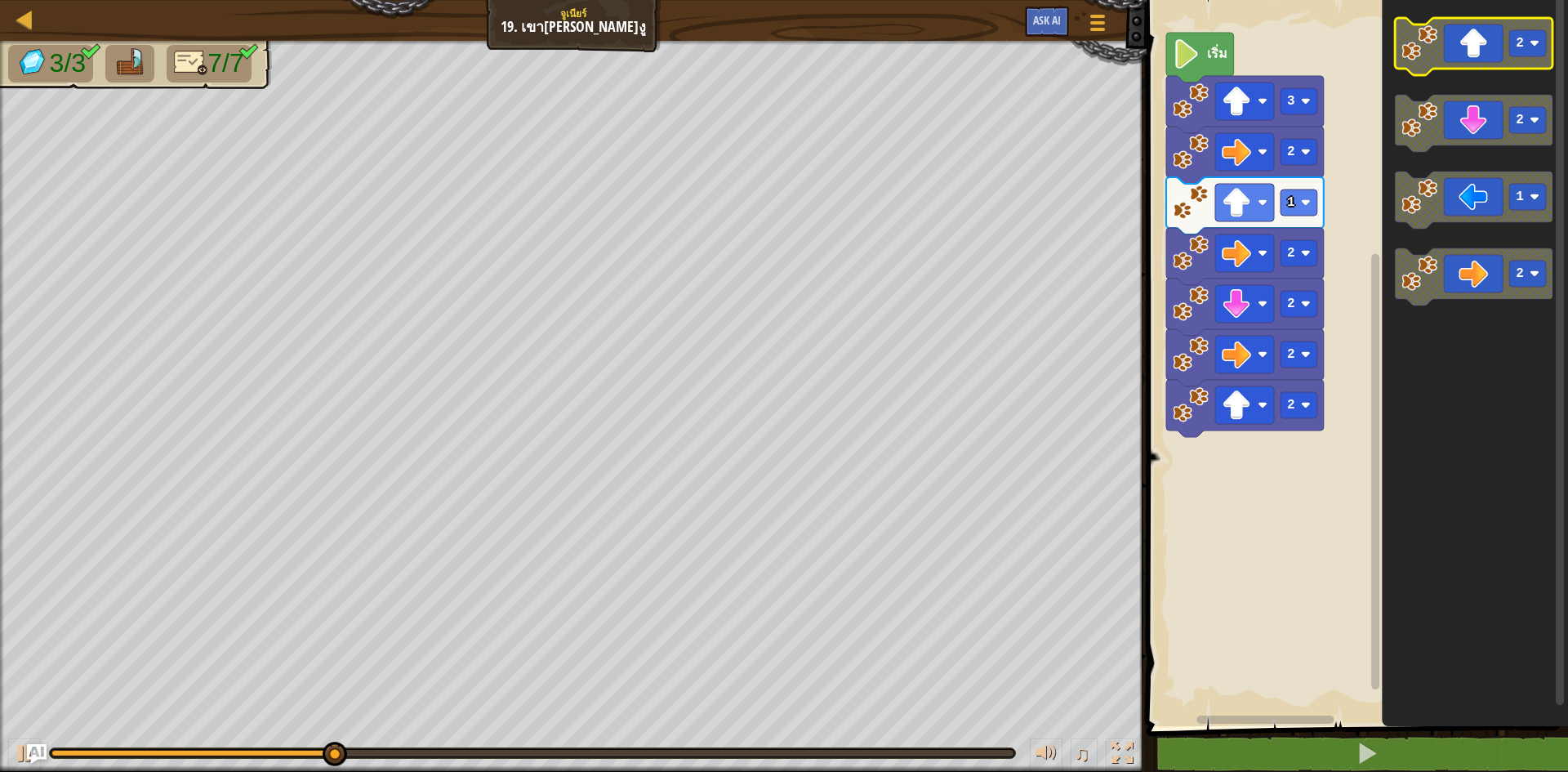
click at [1458, 53] on icon "พื้นที่ทำงาน Blockly" at bounding box center [1474, 46] width 157 height 57
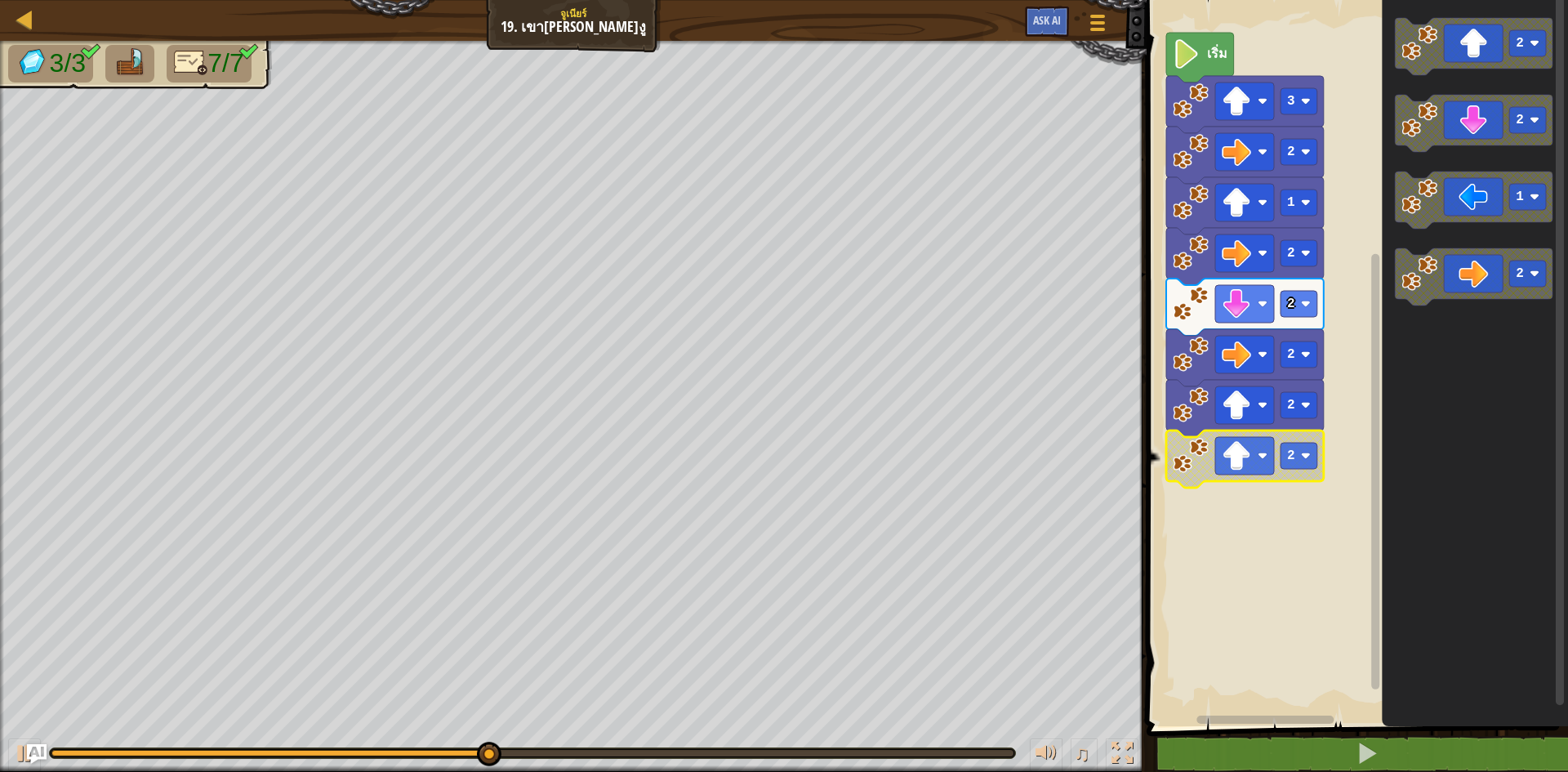
click at [1310, 470] on icon "พื้นที่ทำงาน Blockly" at bounding box center [1245, 459] width 157 height 57
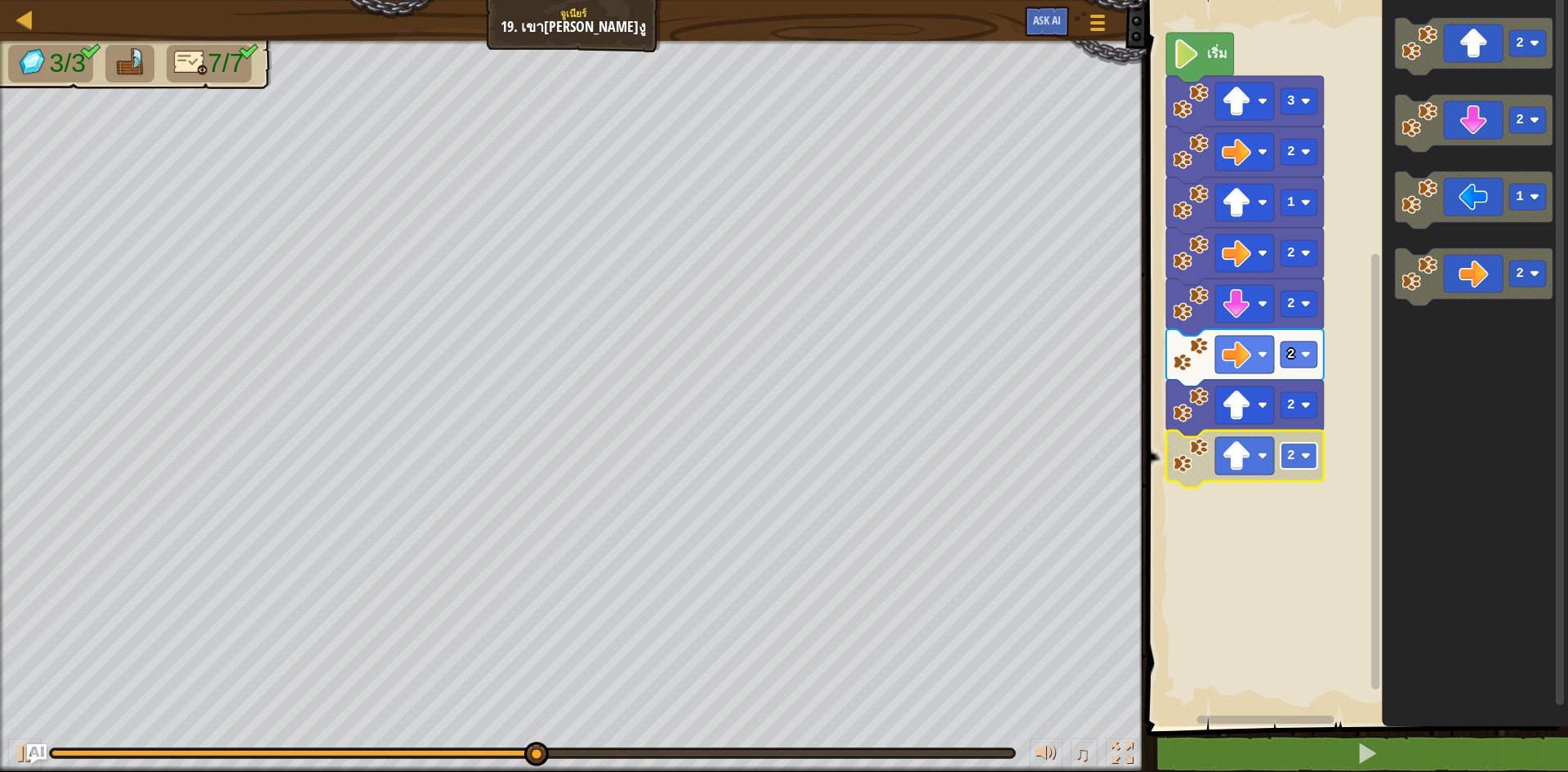
click at [1300, 465] on rect "พื้นที่ทำงาน Blockly" at bounding box center [1299, 456] width 37 height 26
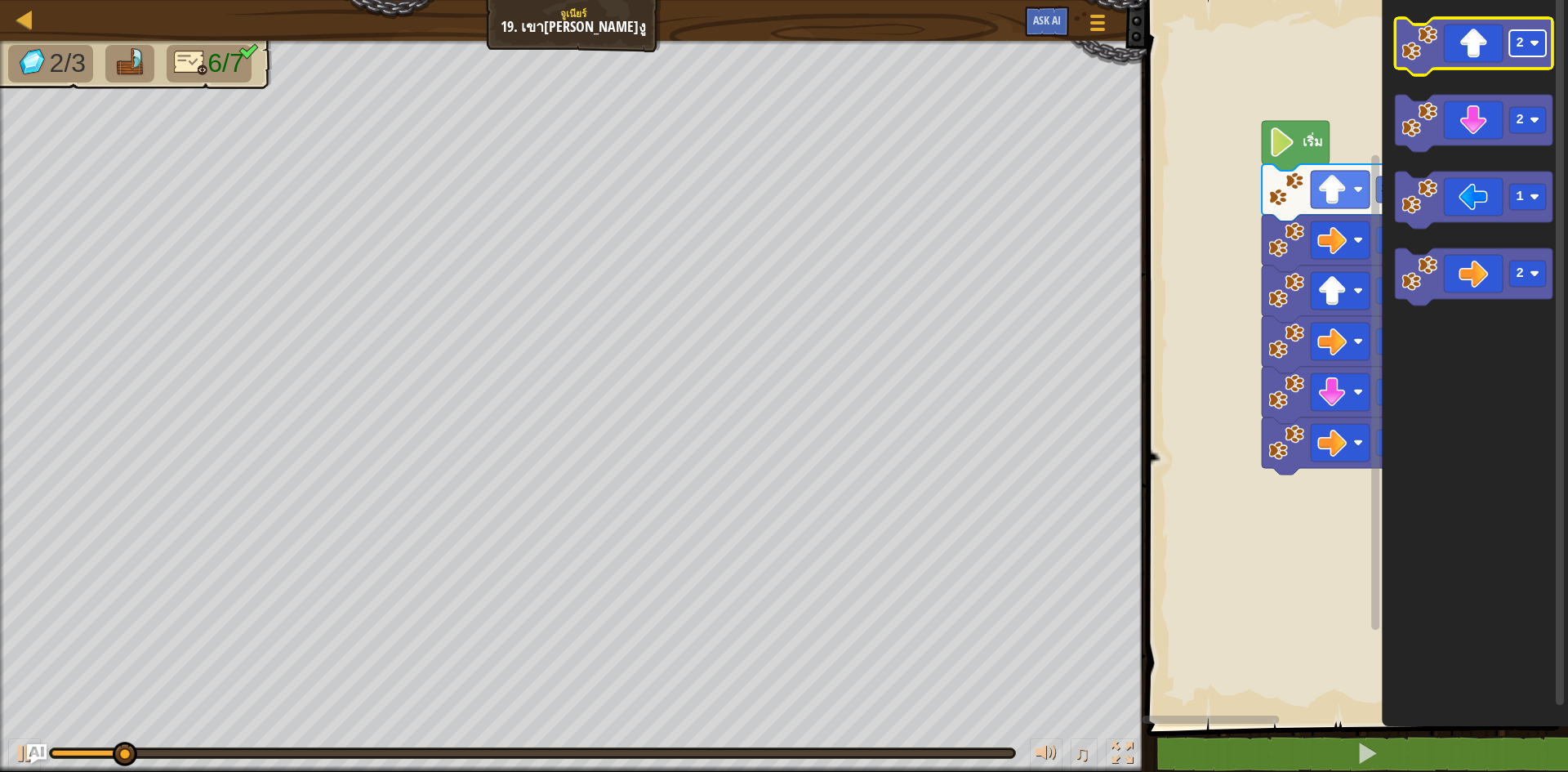
click at [1525, 52] on rect "พื้นที่ทำงาน Blockly" at bounding box center [1527, 43] width 37 height 26
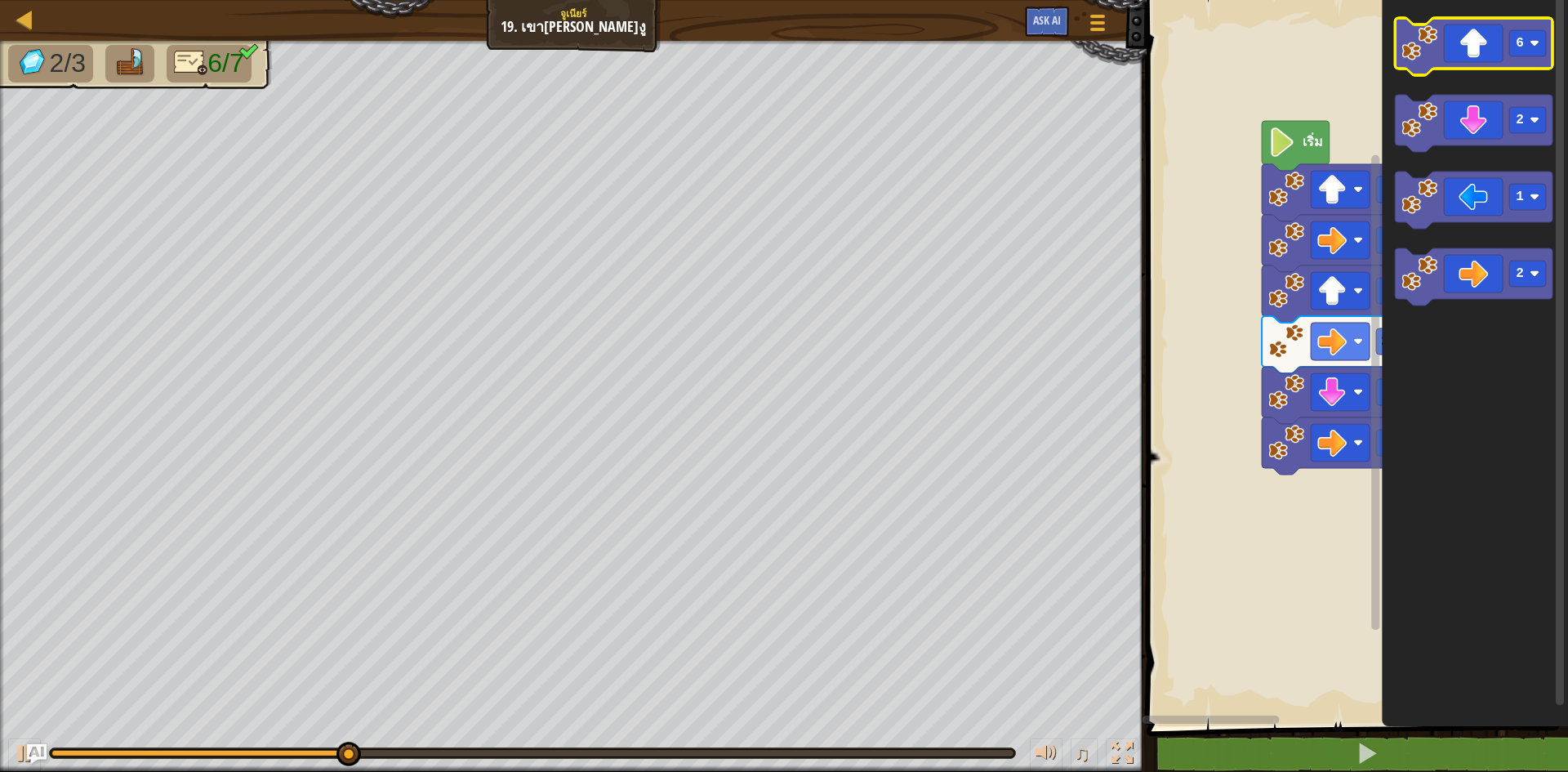
click at [1440, 64] on icon "พื้นที่ทำงาน Blockly" at bounding box center [1474, 46] width 157 height 57
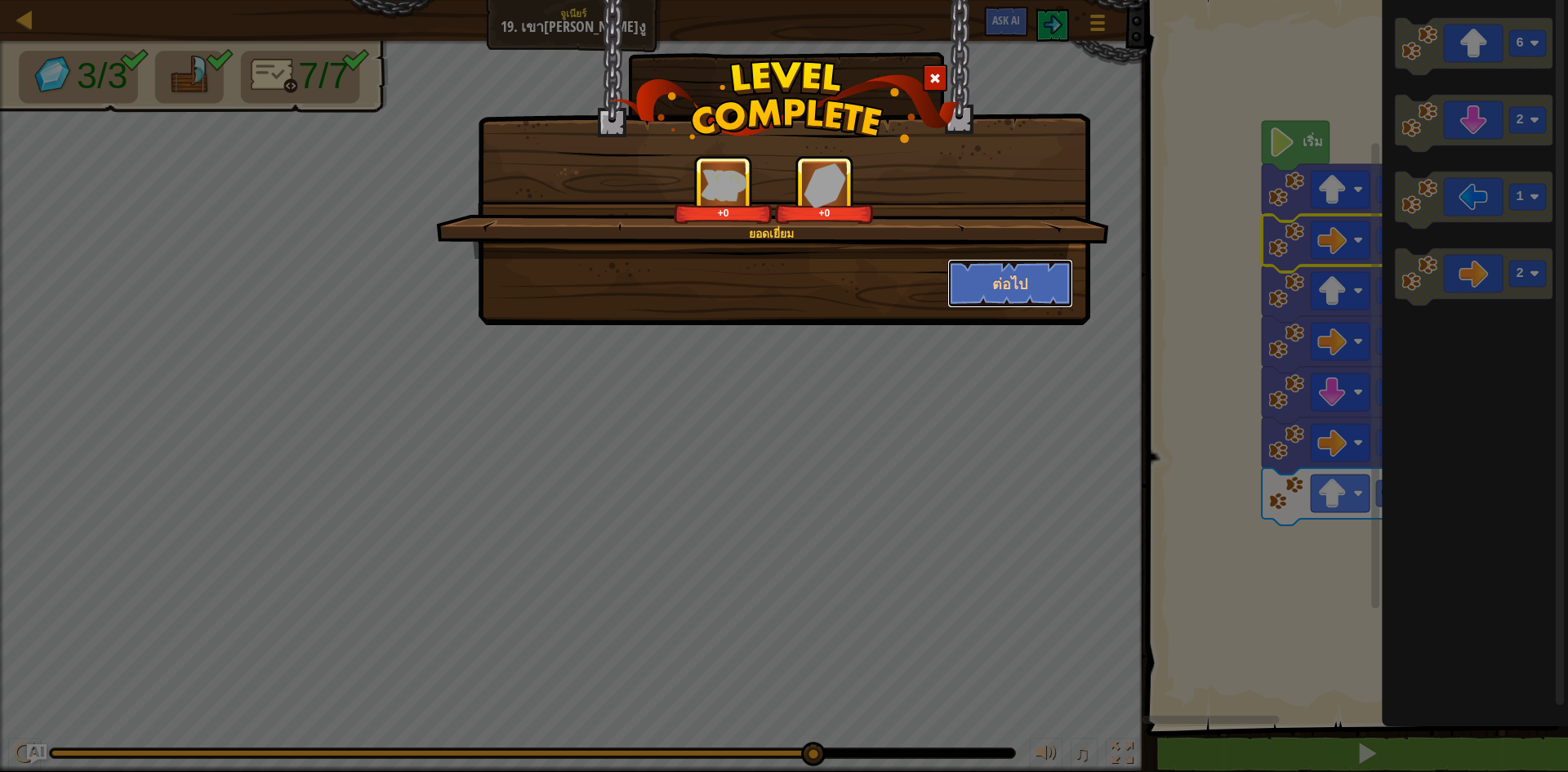
click at [1021, 272] on button "ต่อไป" at bounding box center [1010, 283] width 126 height 49
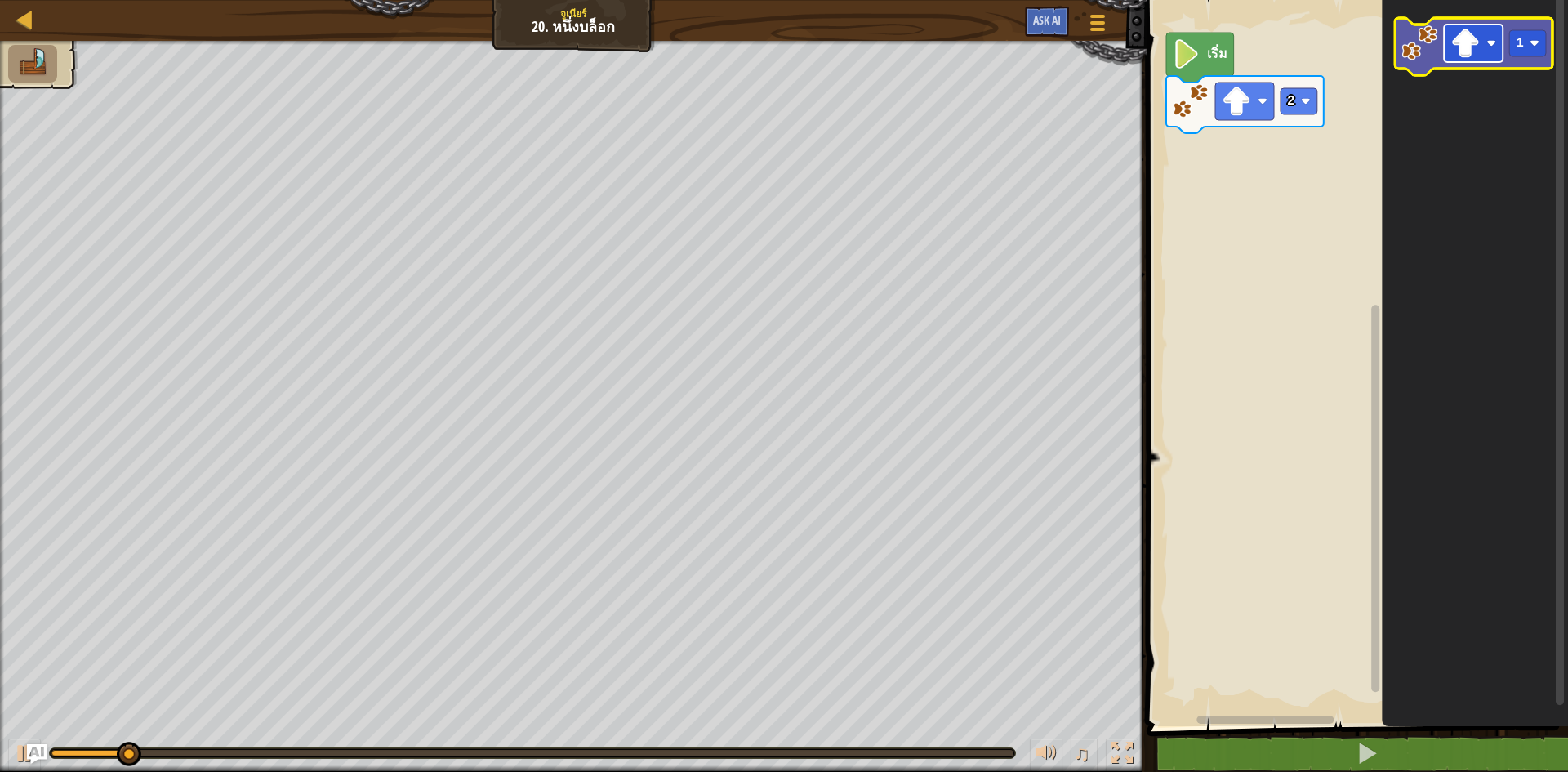
click at [1454, 39] on image "พื้นที่ทำงาน Blockly" at bounding box center [1465, 44] width 30 height 30
click at [1423, 48] on image "พื้นที่ทำงาน Blockly" at bounding box center [1419, 43] width 36 height 36
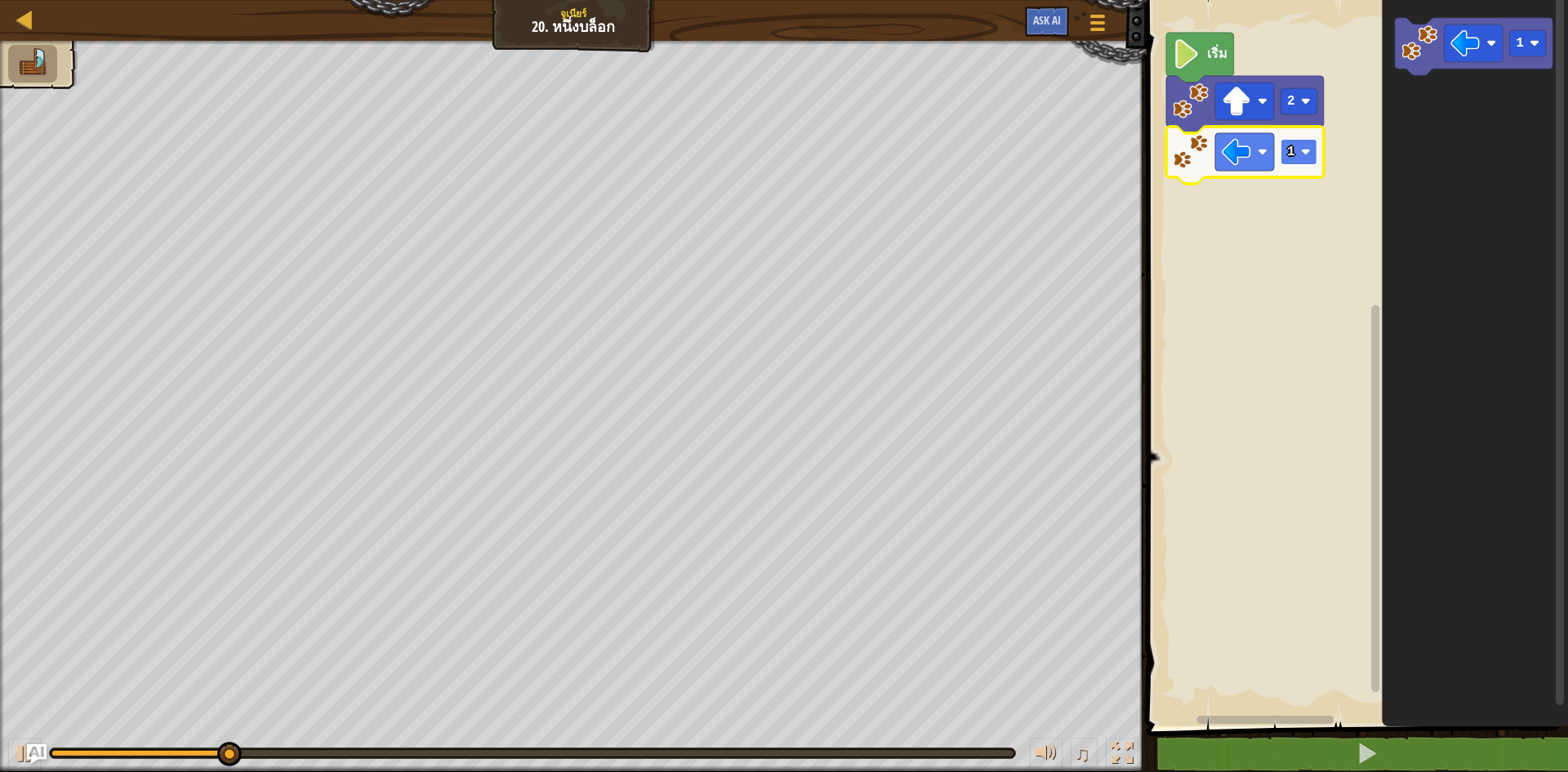
click at [1310, 157] on rect "พื้นที่ทำงาน Blockly" at bounding box center [1299, 152] width 37 height 26
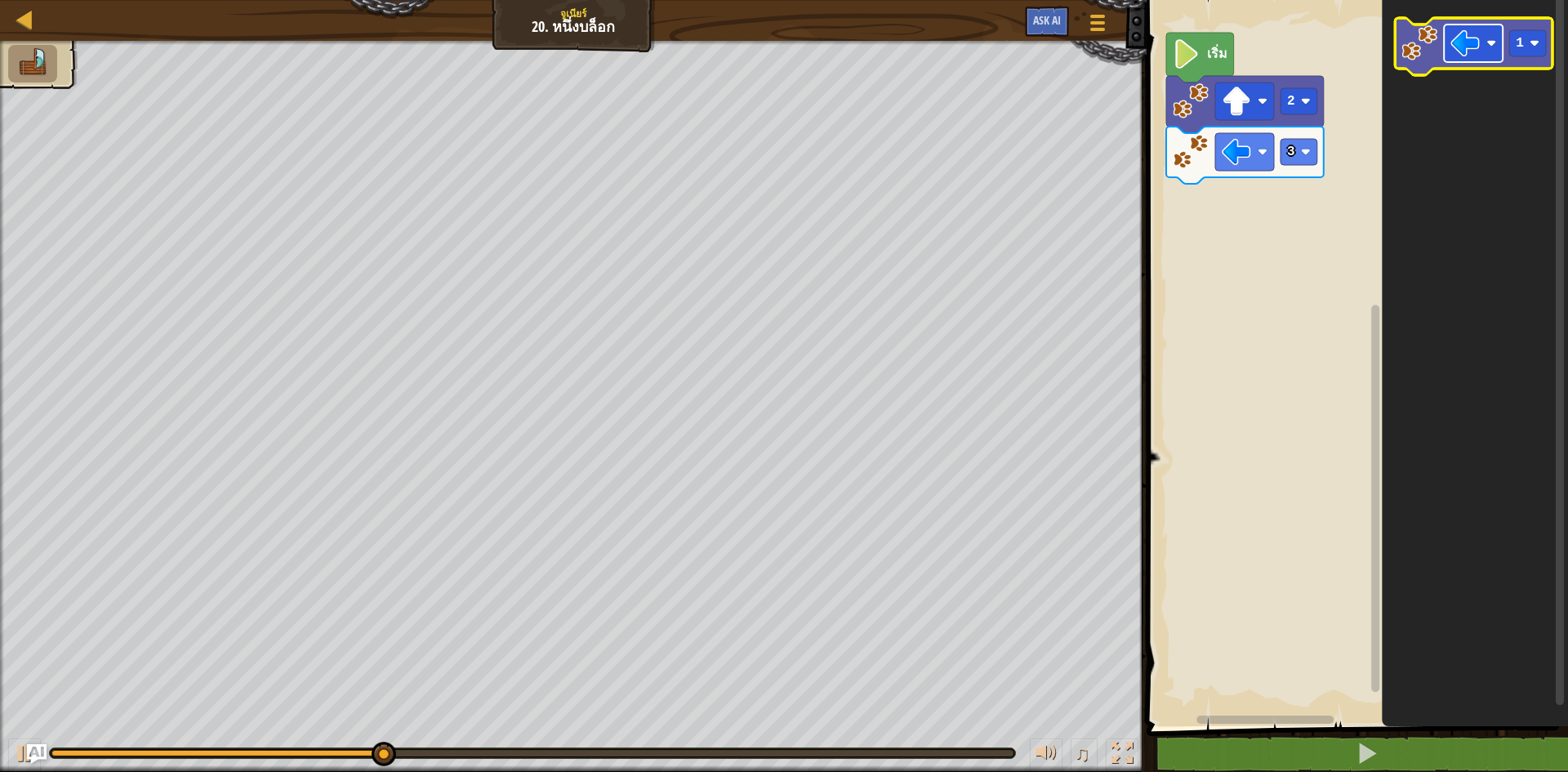
click at [1464, 31] on image "พื้นที่ทำงาน Blockly" at bounding box center [1465, 44] width 30 height 30
click at [1513, 53] on rect "พื้นที่ทำงาน Blockly" at bounding box center [1527, 43] width 37 height 26
click at [1425, 36] on image "พื้นที่ทำงาน Blockly" at bounding box center [1419, 43] width 36 height 36
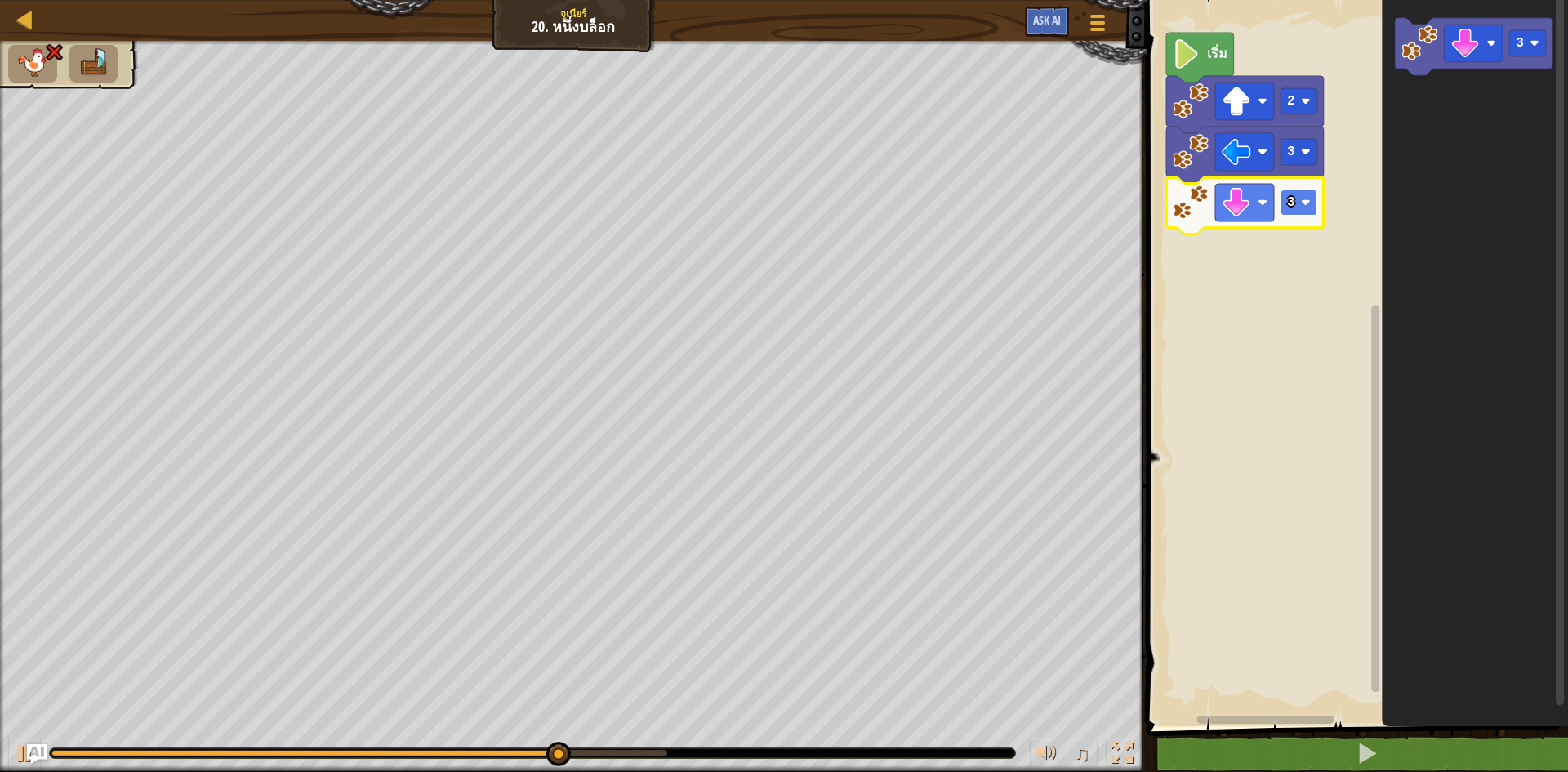
click at [1308, 211] on rect "พื้นที่ทำงาน Blockly" at bounding box center [1299, 203] width 37 height 26
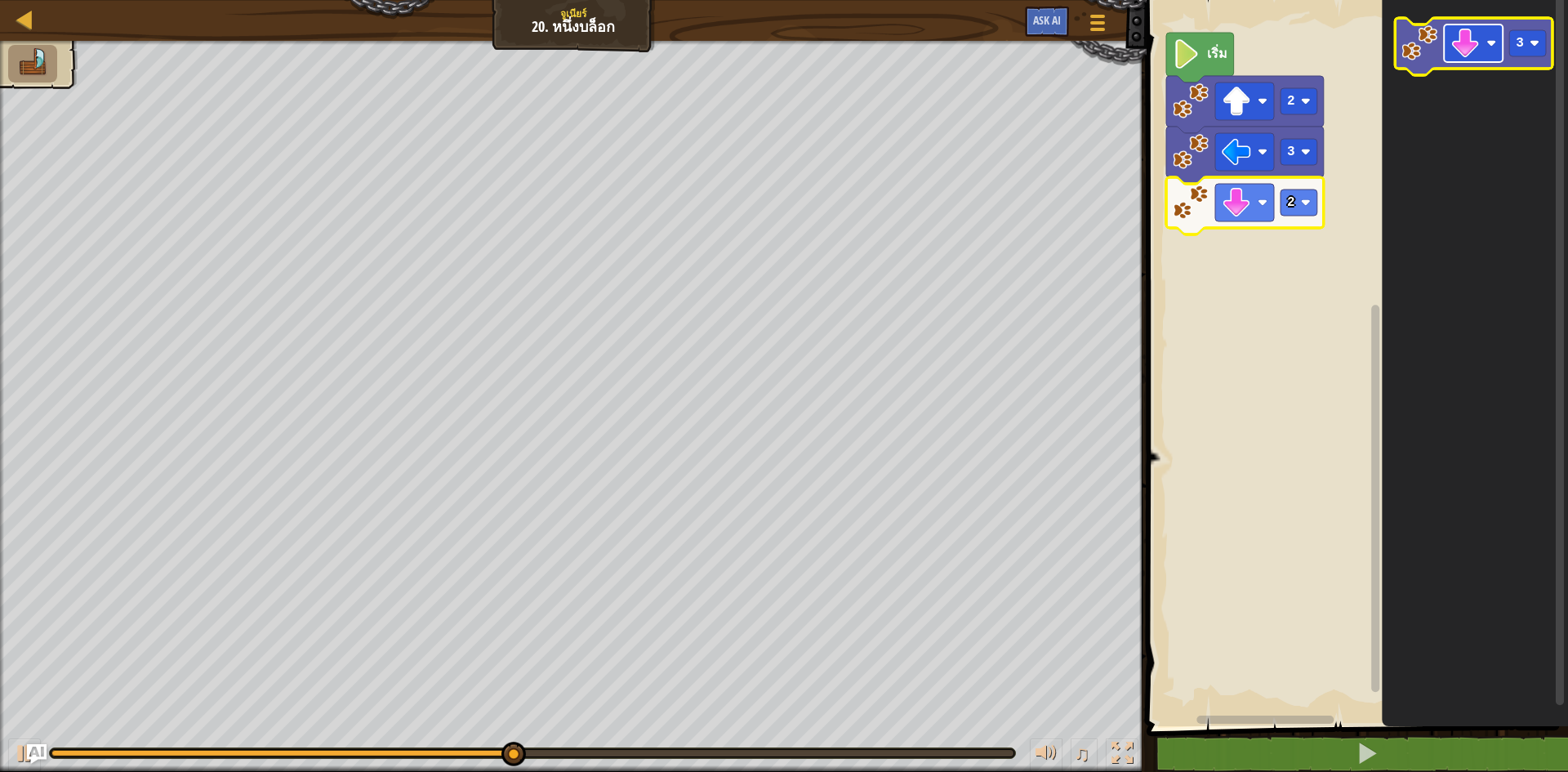
click at [1448, 38] on rect "พื้นที่ทำงาน Blockly" at bounding box center [1473, 44] width 59 height 38
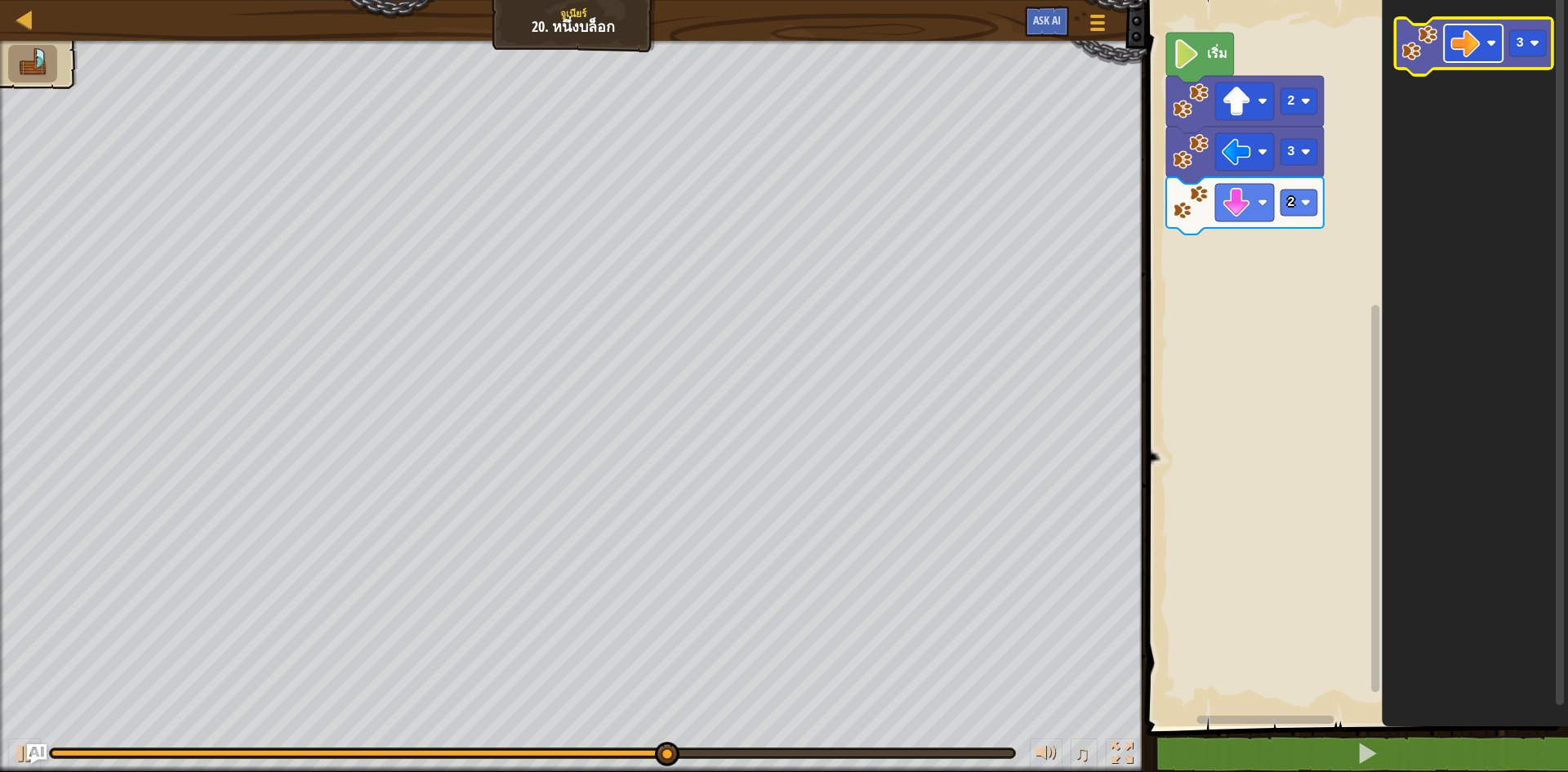
click at [1480, 39] on image "พื้นที่ทำงาน Blockly" at bounding box center [1465, 44] width 30 height 30
click at [1413, 35] on image "พื้นที่ทำงาน Blockly" at bounding box center [1419, 43] width 36 height 36
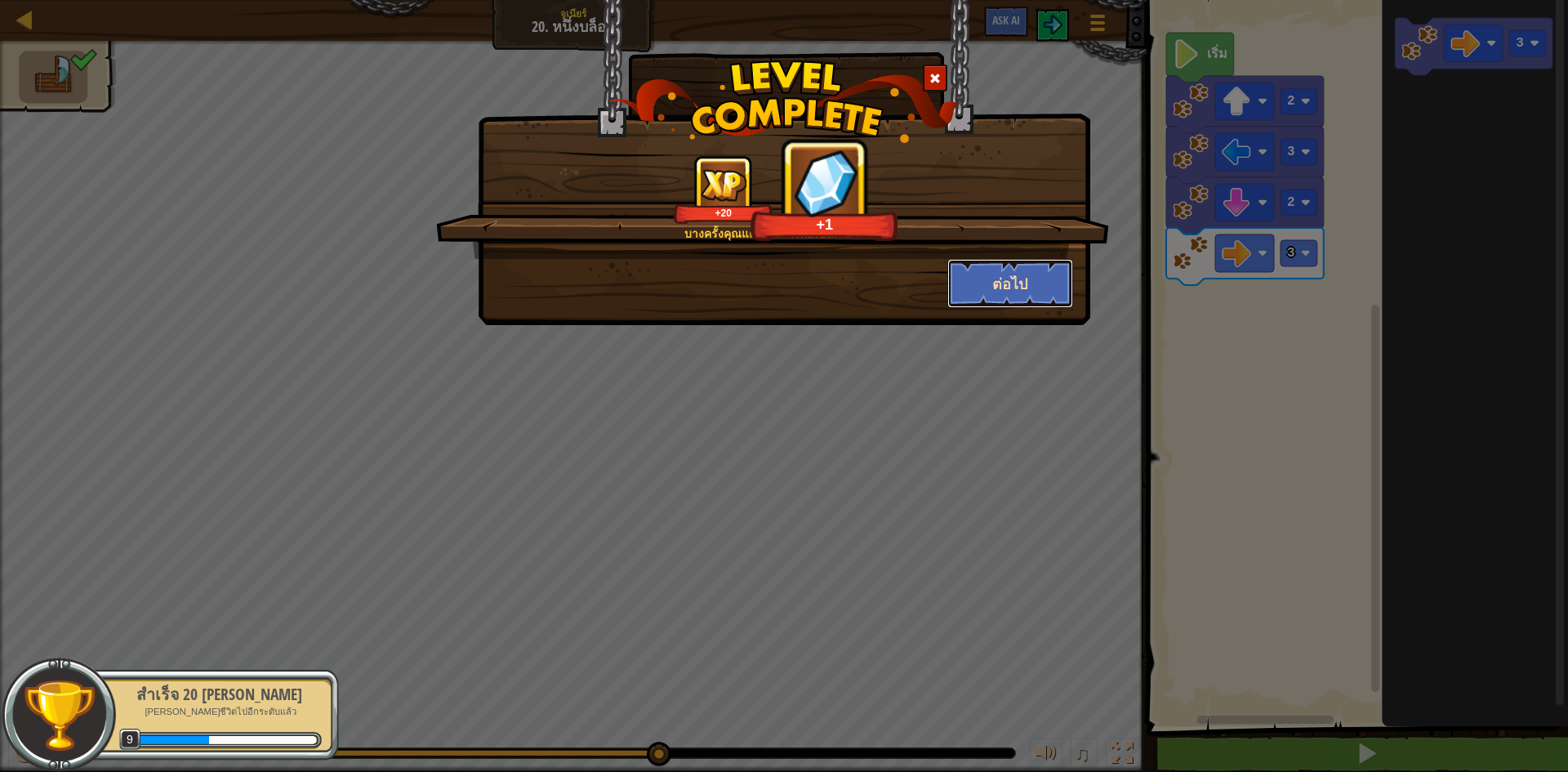
click at [1039, 276] on button "ต่อไป" at bounding box center [1010, 283] width 126 height 49
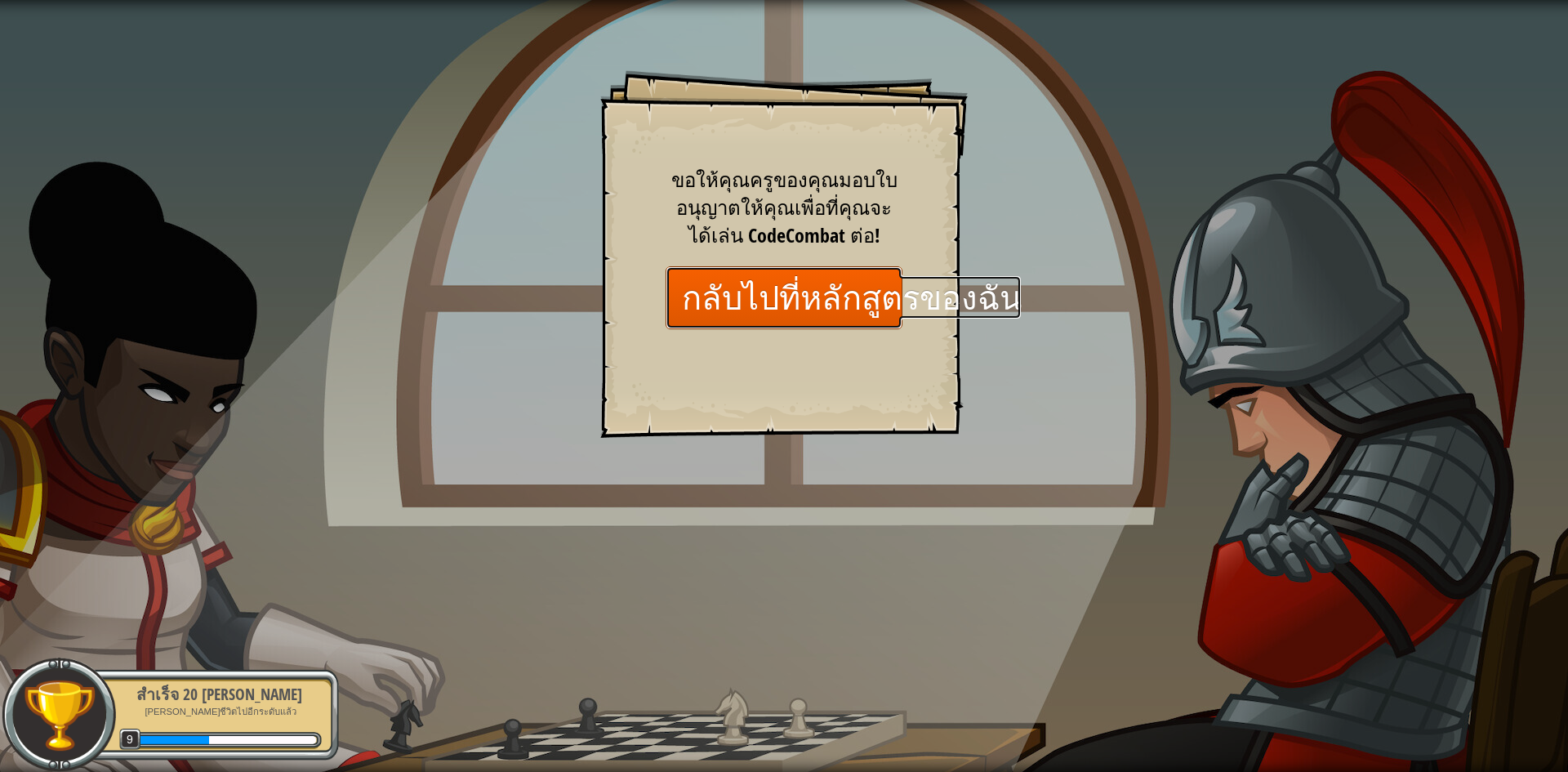
click at [759, 274] on link "กลับไปที่หลักสูตรของฉัน" at bounding box center [784, 297] width 237 height 63
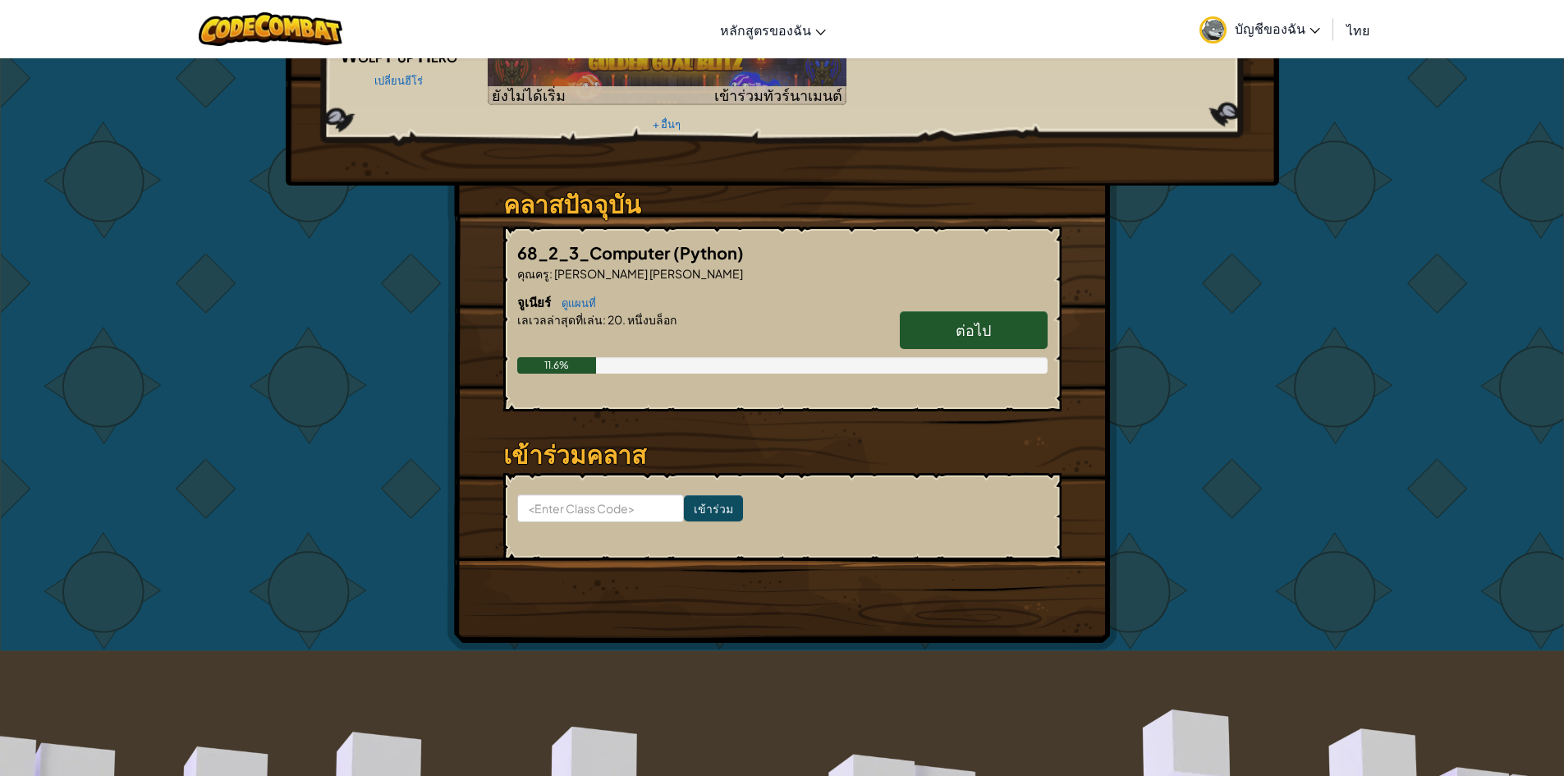
scroll to position [164, 0]
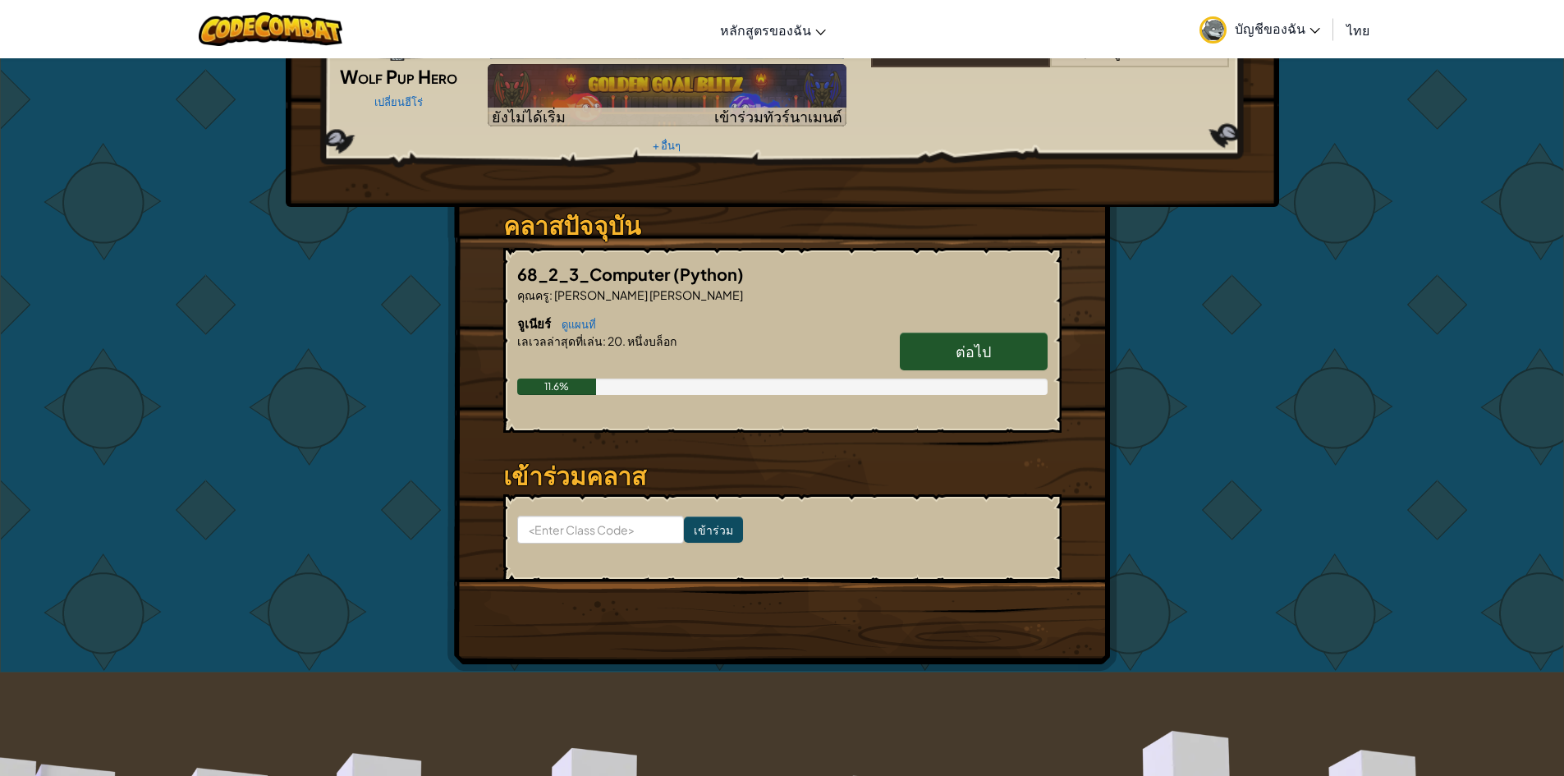
click at [921, 333] on link "ต่อไป" at bounding box center [974, 352] width 148 height 38
select select "th"
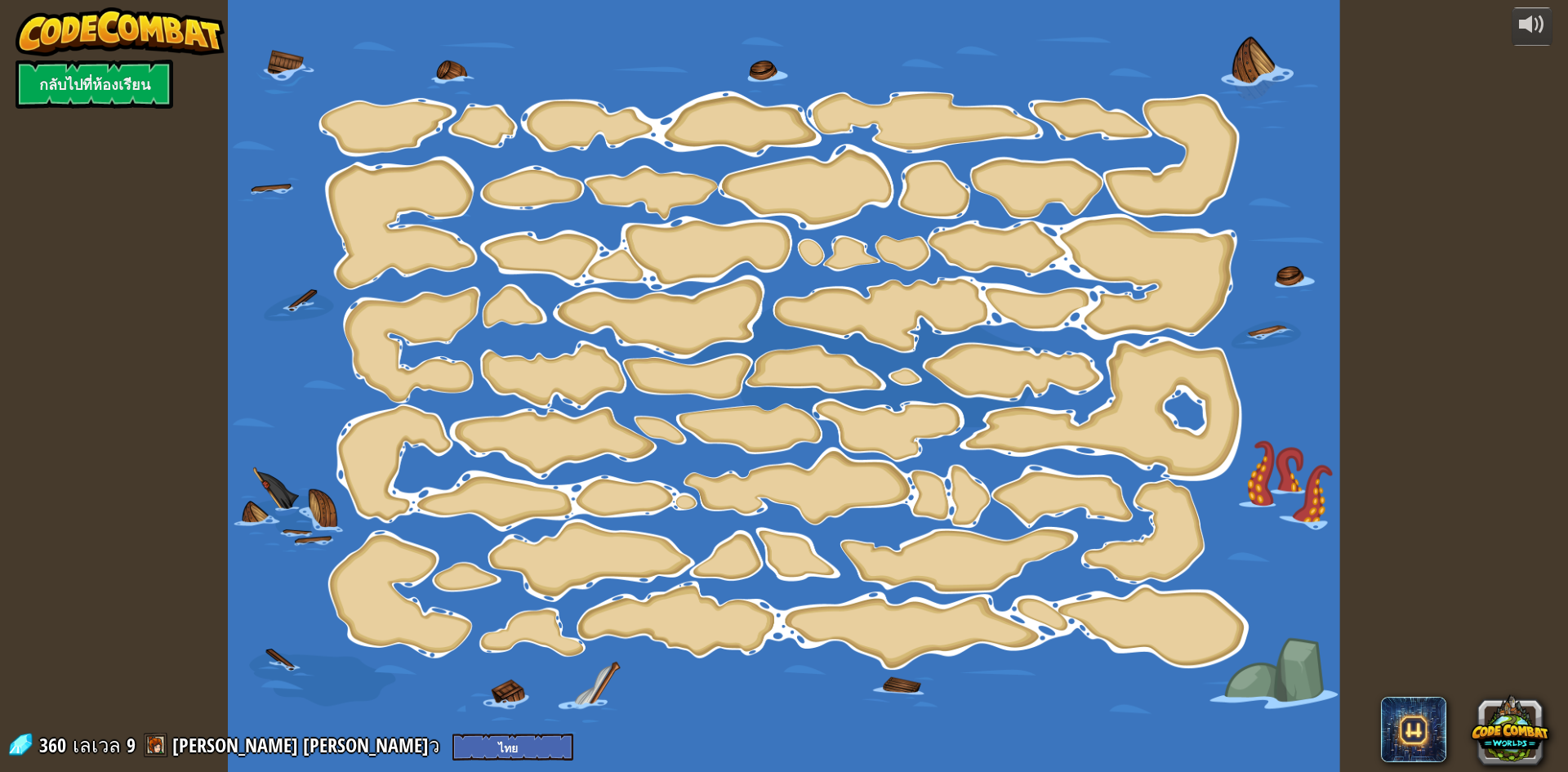
select select "th"
